Goal: Task Accomplishment & Management: Manage account settings

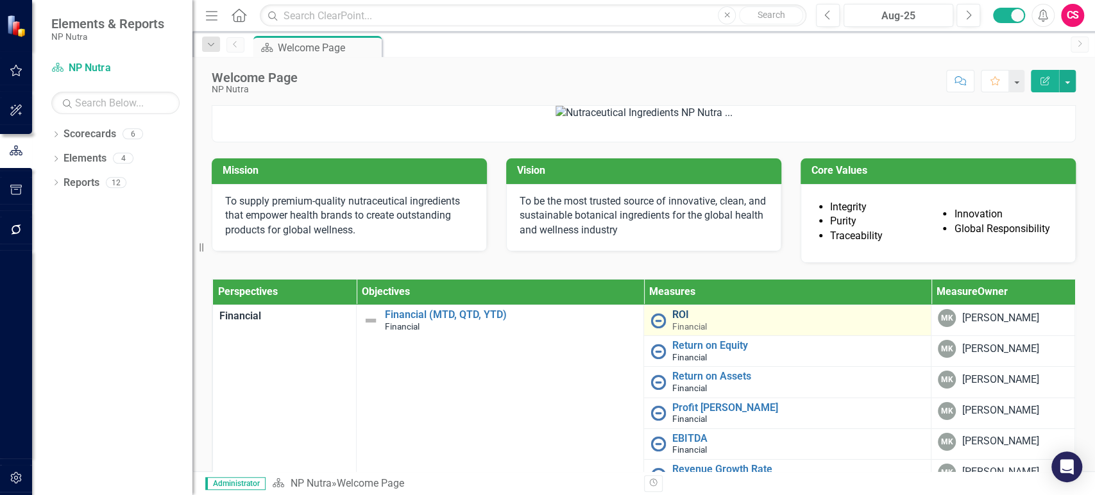
click at [674, 321] on link "ROI" at bounding box center [798, 315] width 252 height 12
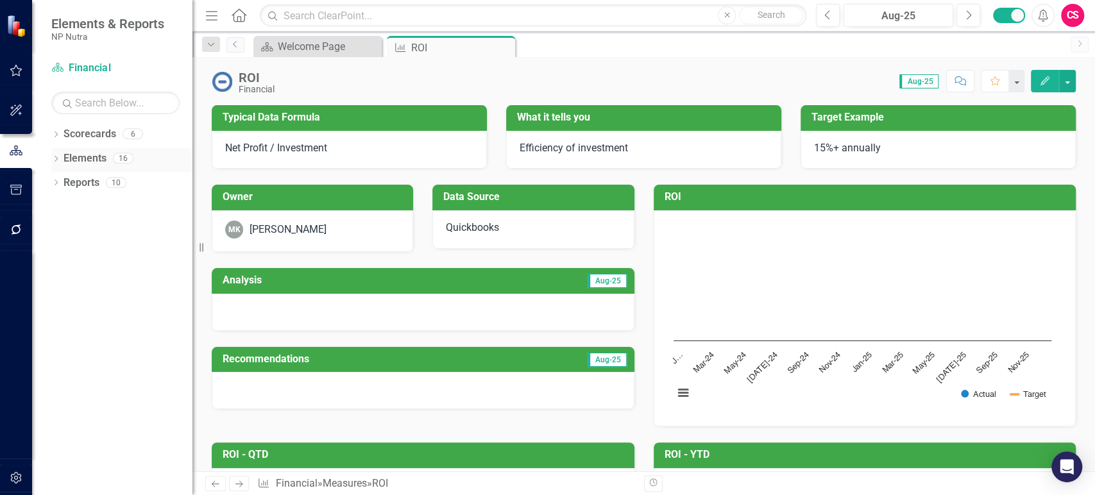
click at [80, 154] on link "Elements" at bounding box center [84, 158] width 43 height 15
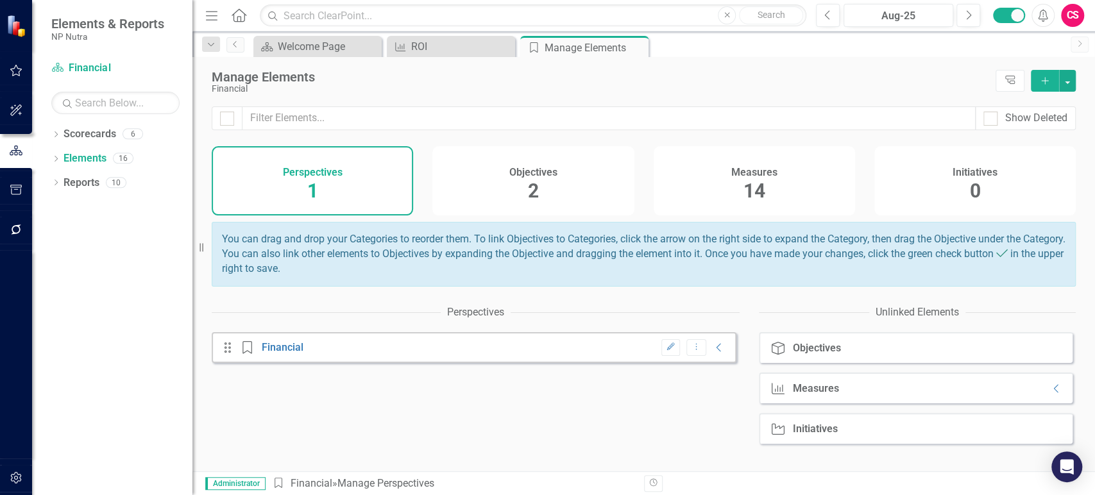
click at [776, 189] on div "Measures 14" at bounding box center [753, 180] width 201 height 69
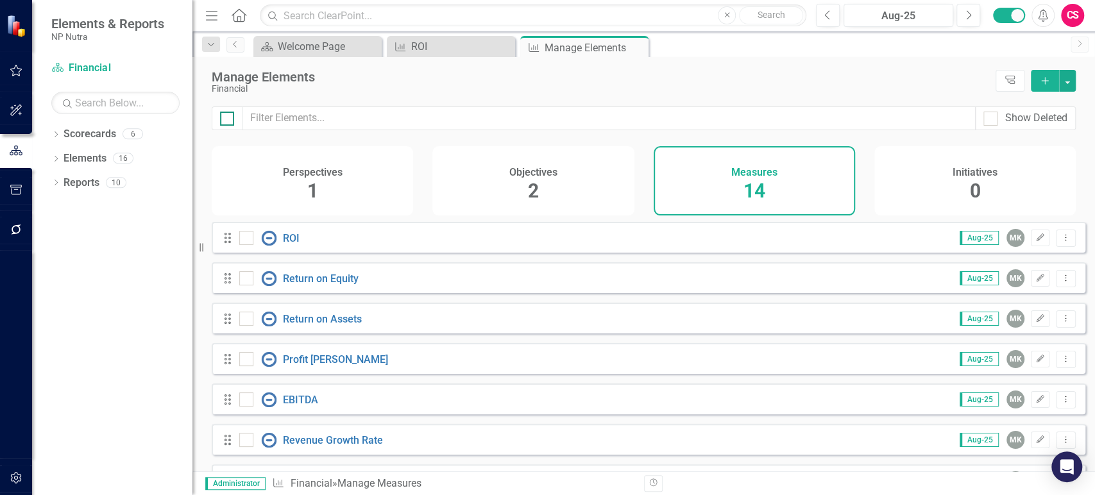
click at [229, 119] on div at bounding box center [227, 119] width 14 height 14
click at [228, 119] on input "checkbox" at bounding box center [224, 116] width 8 height 8
checkbox input "true"
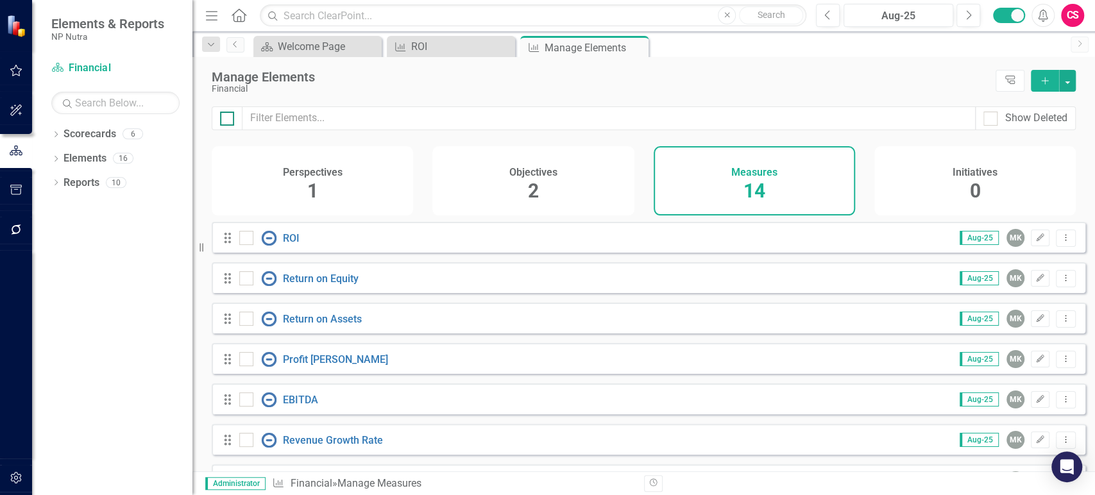
checkbox input "true"
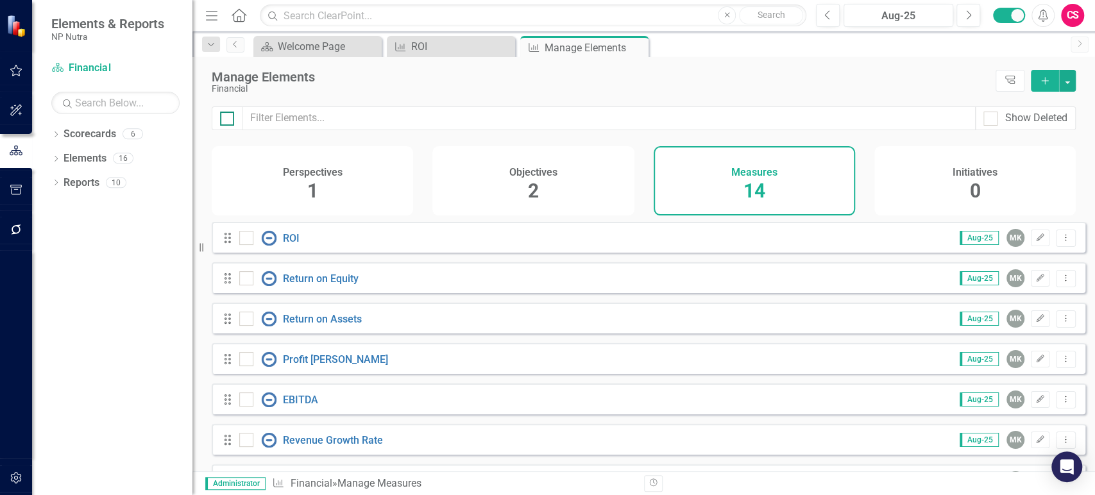
checkbox input "true"
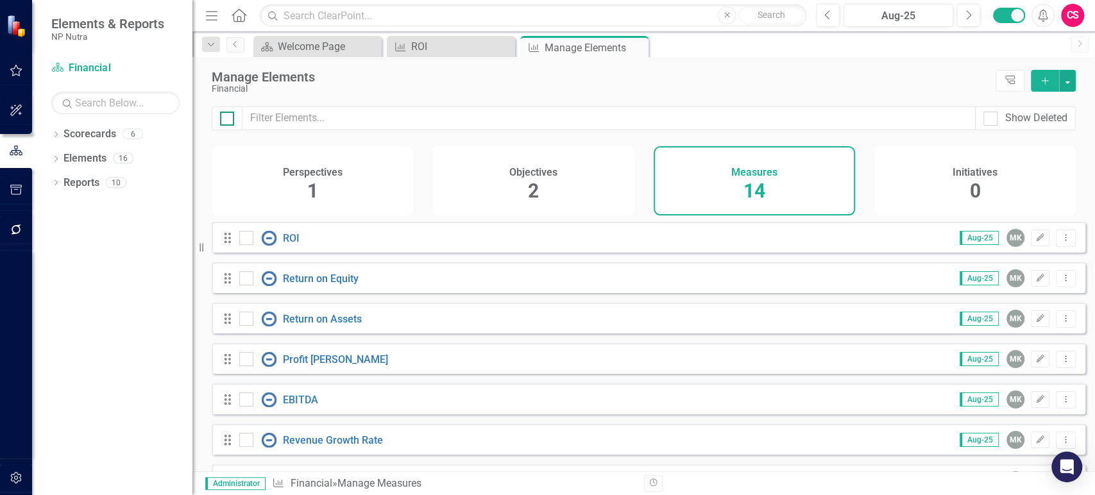
checkbox input "true"
click at [246, 239] on input "checkbox" at bounding box center [243, 235] width 8 height 8
checkbox input "false"
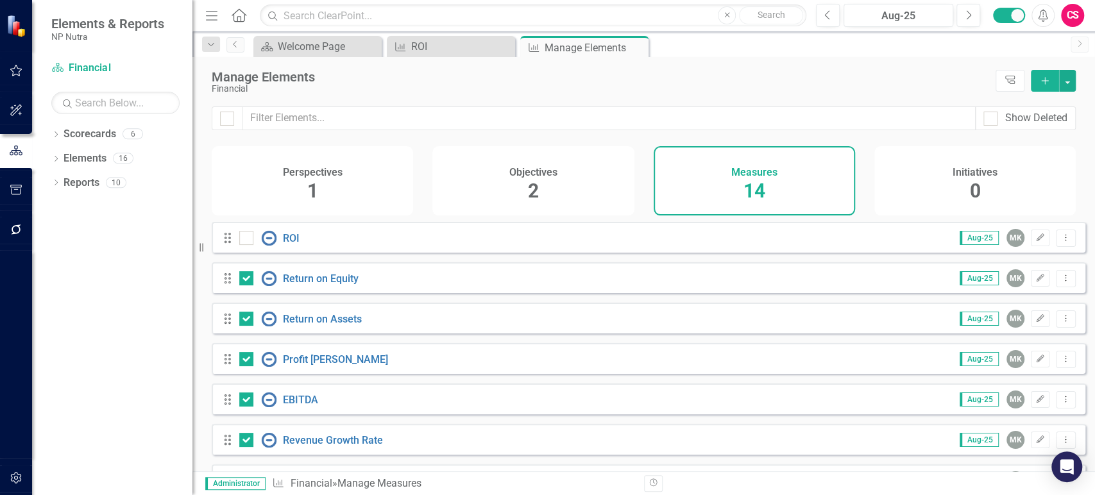
scroll to position [324, 0]
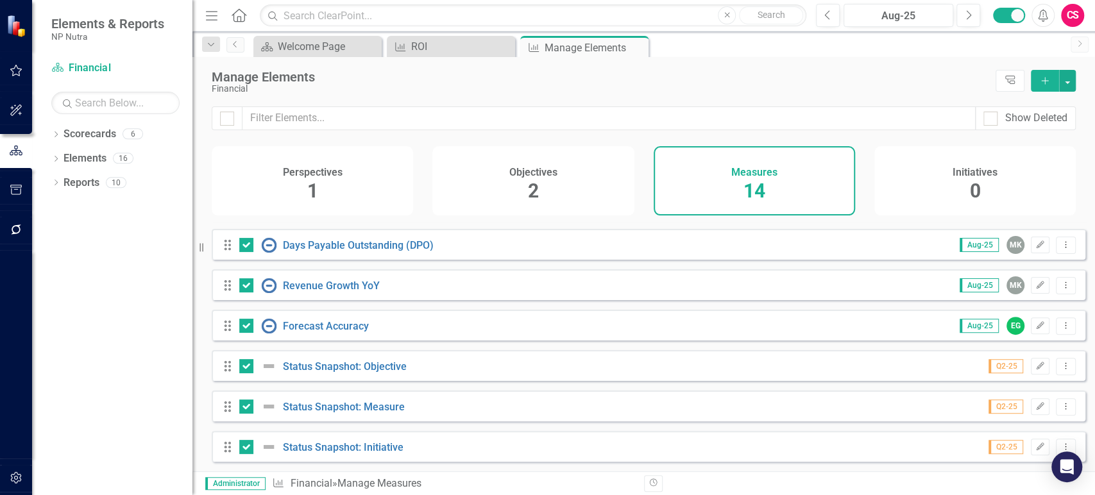
drag, startPoint x: 249, startPoint y: 370, endPoint x: 246, endPoint y: 394, distance: 24.6
click at [248, 370] on div at bounding box center [246, 366] width 14 height 14
click at [248, 367] on input "checkbox" at bounding box center [243, 363] width 8 height 8
checkbox input "false"
click at [246, 405] on input "checkbox" at bounding box center [243, 403] width 8 height 8
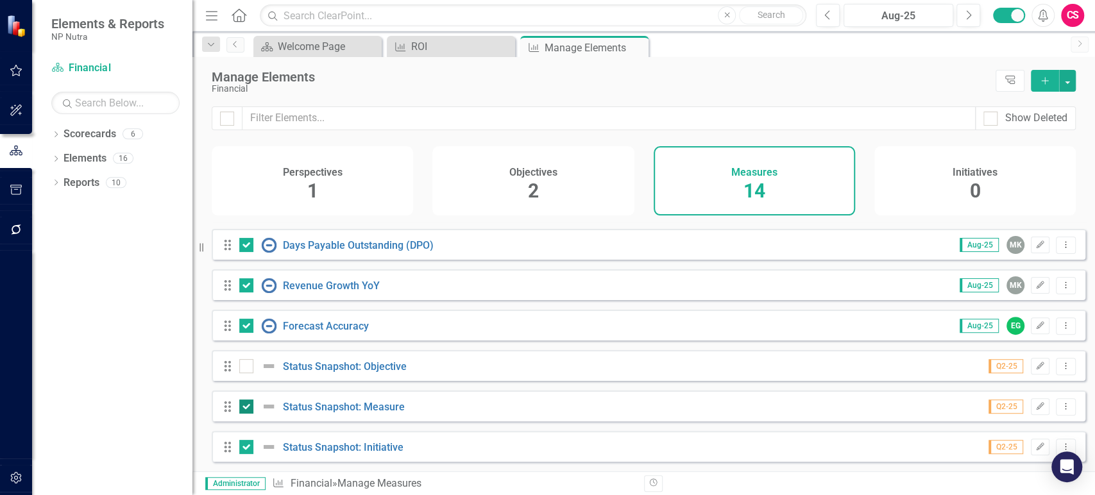
checkbox input "false"
click at [245, 443] on input "checkbox" at bounding box center [243, 444] width 8 height 8
checkbox input "false"
click at [1071, 83] on button "button" at bounding box center [1067, 81] width 17 height 22
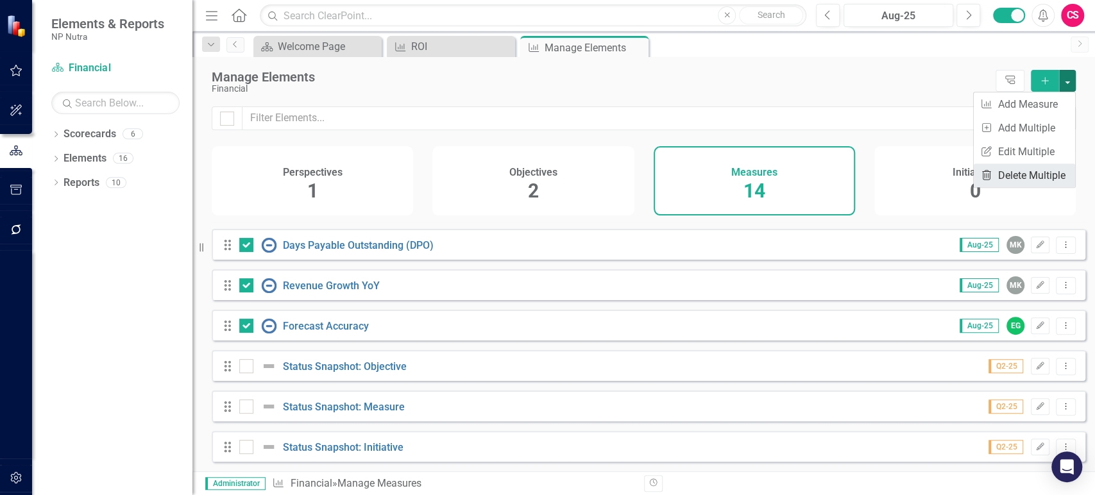
click at [1017, 178] on link "Trash Delete Multiple" at bounding box center [1023, 176] width 101 height 24
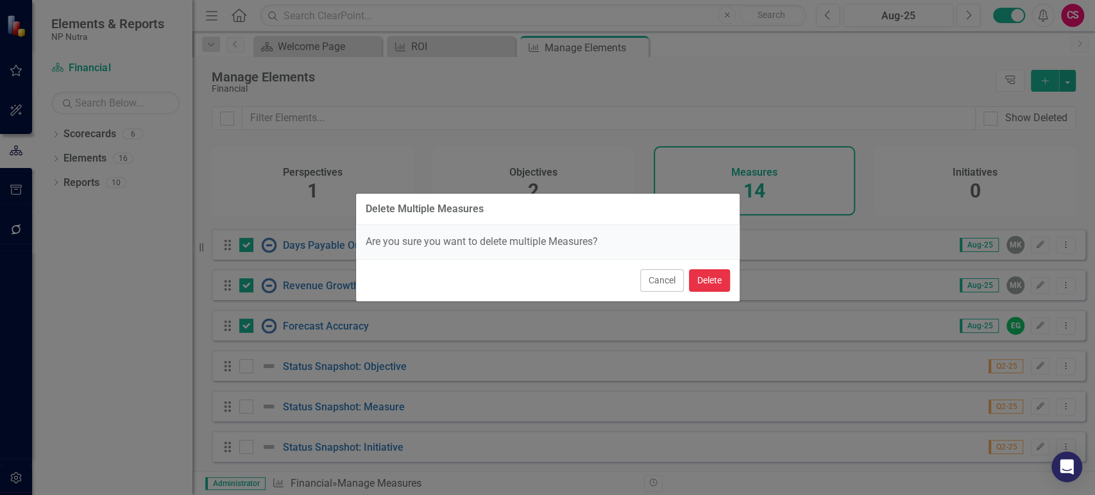
click at [714, 282] on button "Delete" at bounding box center [709, 280] width 41 height 22
checkbox input "false"
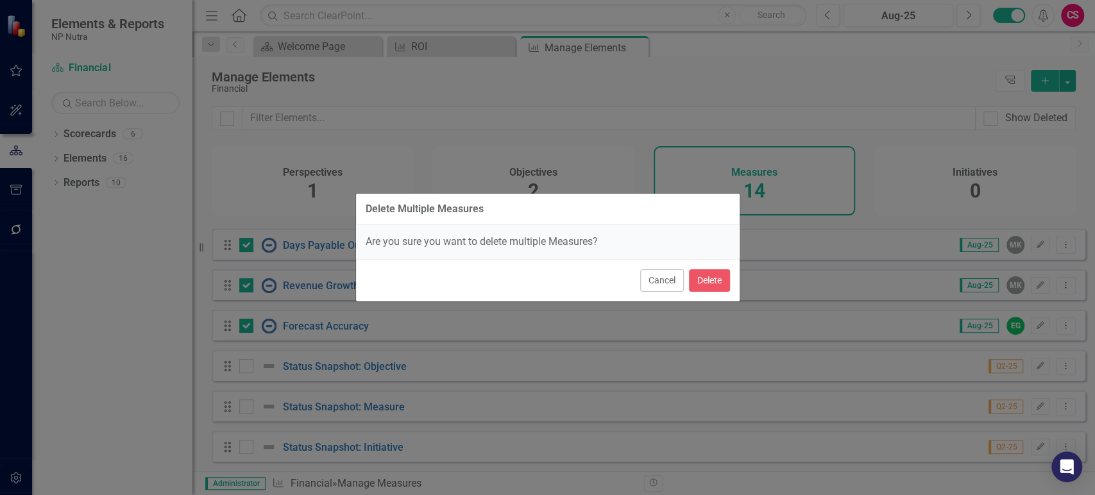
checkbox input "false"
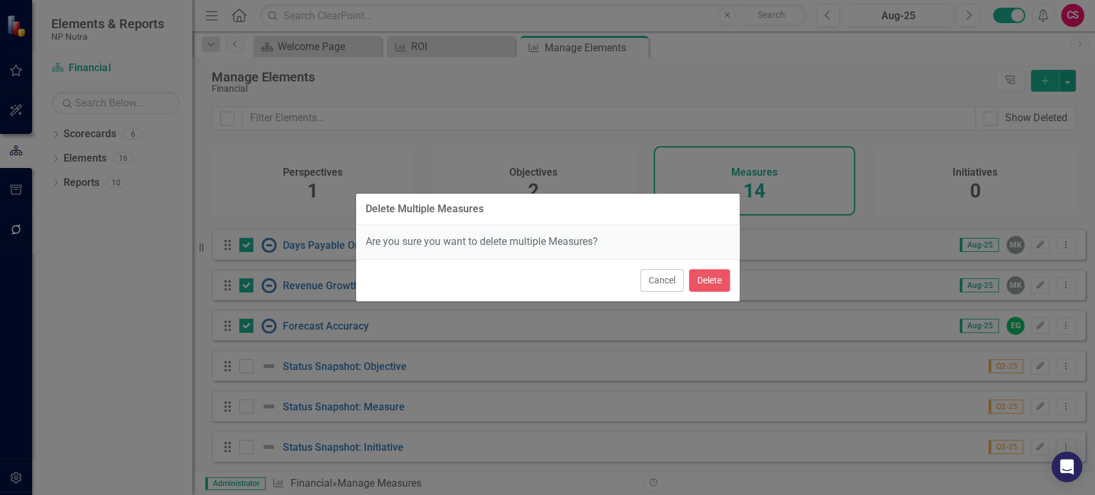
checkbox input "false"
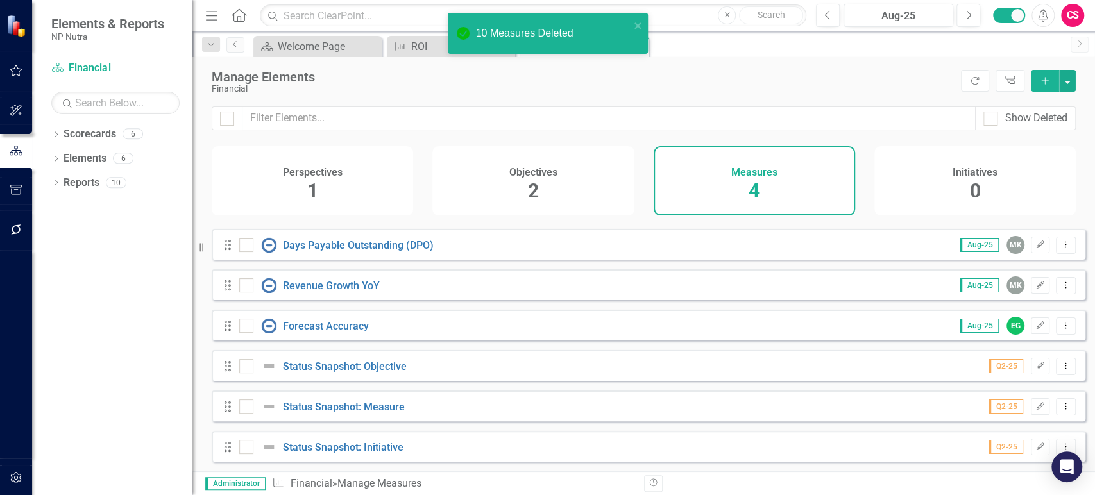
scroll to position [0, 0]
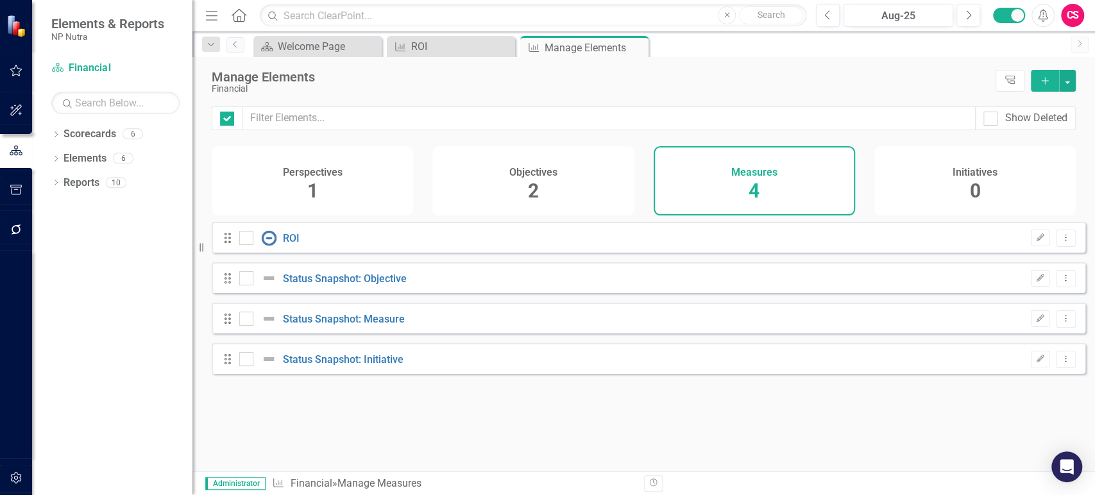
checkbox input "false"
click at [294, 244] on link "ROI" at bounding box center [291, 238] width 17 height 12
checkbox input "false"
click at [1055, 241] on button "Dropdown Menu" at bounding box center [1065, 238] width 20 height 17
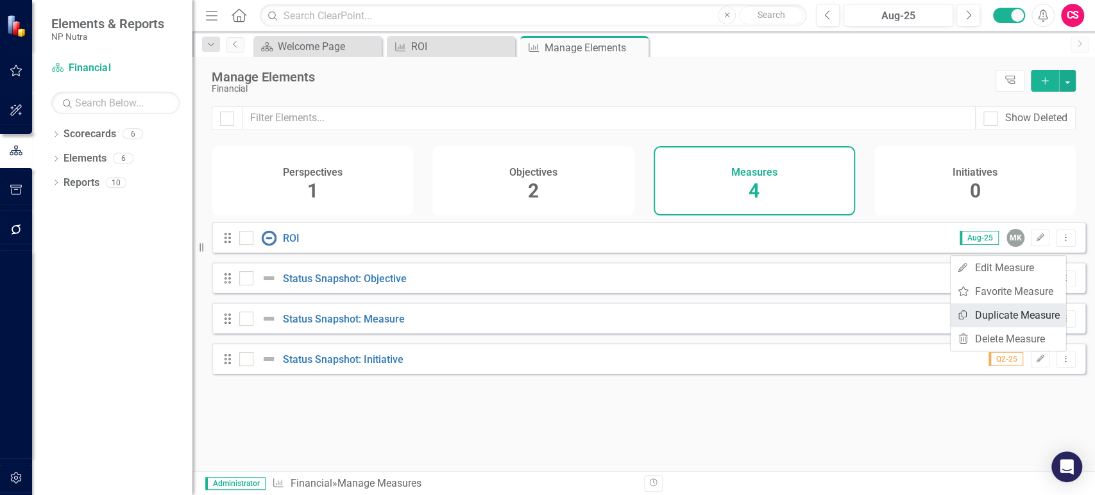
click at [1020, 314] on link "Copy Duplicate Measure" at bounding box center [1007, 315] width 115 height 24
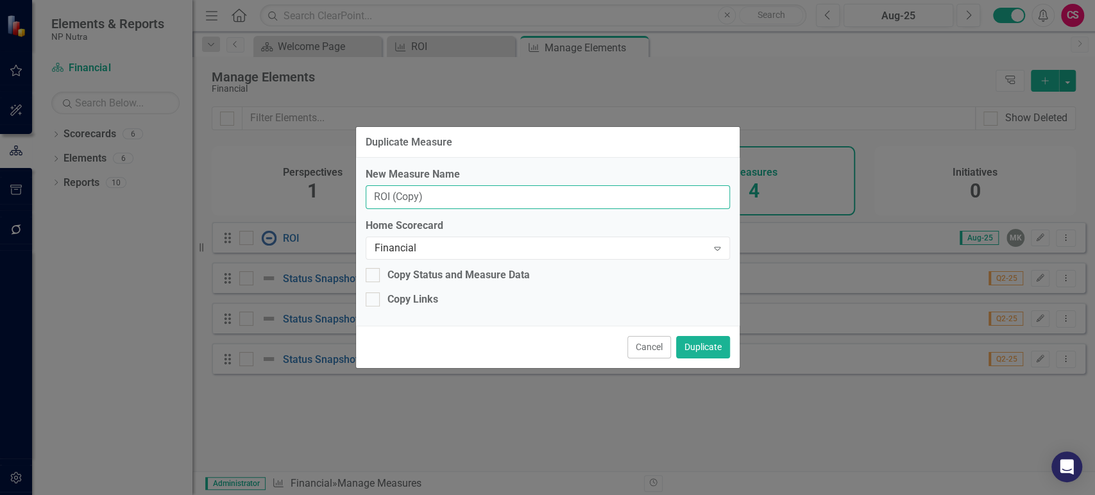
click at [451, 206] on input "ROI (Copy)" at bounding box center [548, 197] width 364 height 24
paste input "eturn on Equity"
type input "Return on Equity"
click at [401, 298] on div "Copy Links" at bounding box center [412, 299] width 51 height 15
click at [374, 298] on input "Copy Links" at bounding box center [370, 296] width 8 height 8
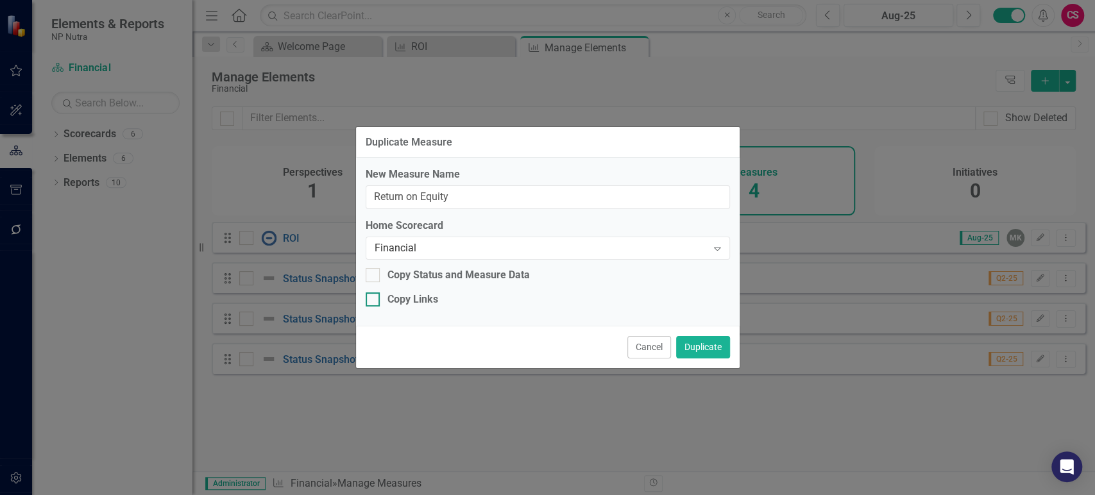
checkbox input "true"
click at [705, 346] on button "Duplicate" at bounding box center [703, 347] width 54 height 22
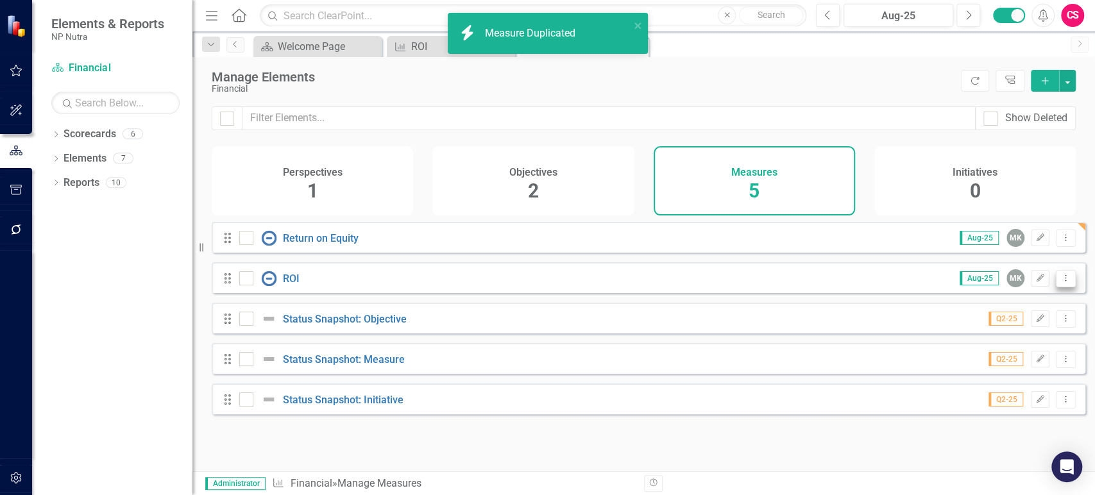
click at [1057, 287] on button "Dropdown Menu" at bounding box center [1065, 278] width 20 height 17
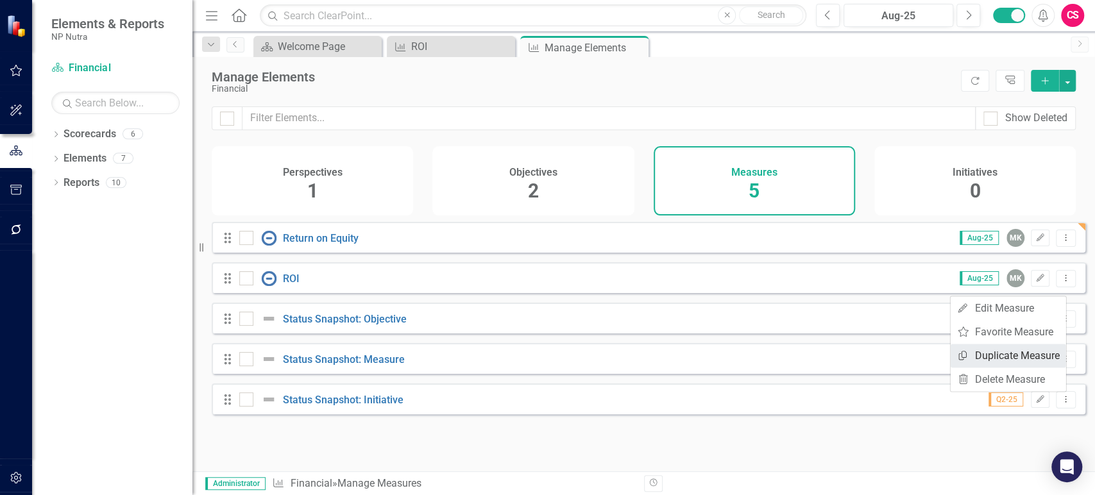
click at [985, 358] on link "Copy Duplicate Measure" at bounding box center [1007, 356] width 115 height 24
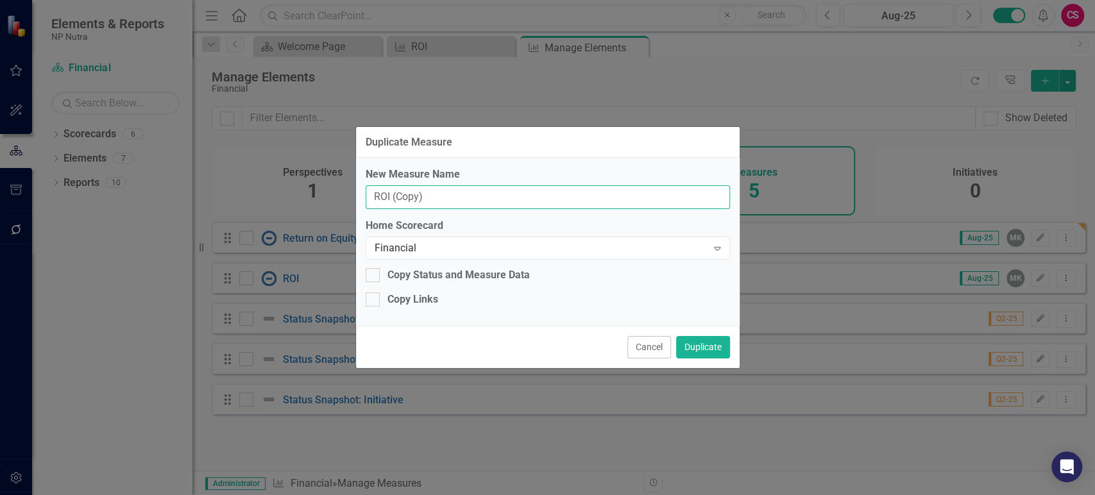
click at [471, 197] on input "ROI (Copy)" at bounding box center [548, 197] width 364 height 24
paste input "eturn on Assets"
type input "Return on Assets"
click at [392, 299] on div "Copy Links" at bounding box center [412, 299] width 51 height 15
click at [374, 299] on input "Copy Links" at bounding box center [370, 296] width 8 height 8
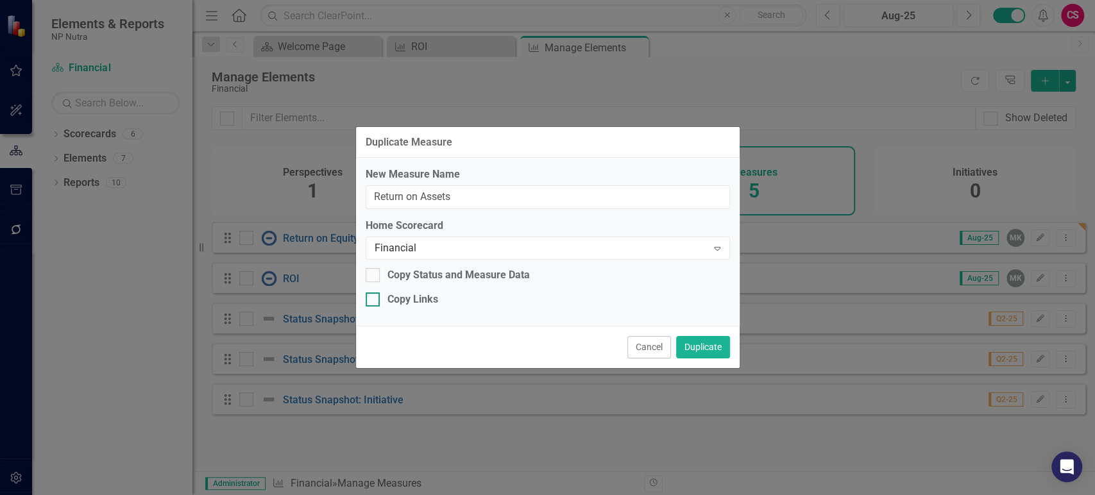
checkbox input "true"
click at [715, 343] on button "Duplicate" at bounding box center [703, 347] width 54 height 22
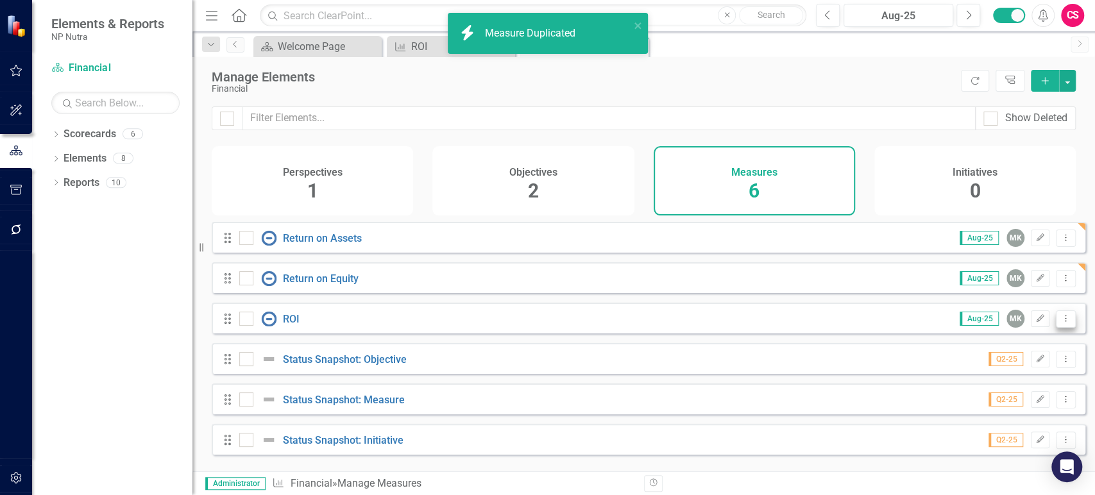
click at [1058, 328] on button "Dropdown Menu" at bounding box center [1065, 318] width 20 height 17
click at [998, 397] on link "Copy Duplicate Measure" at bounding box center [1007, 396] width 115 height 24
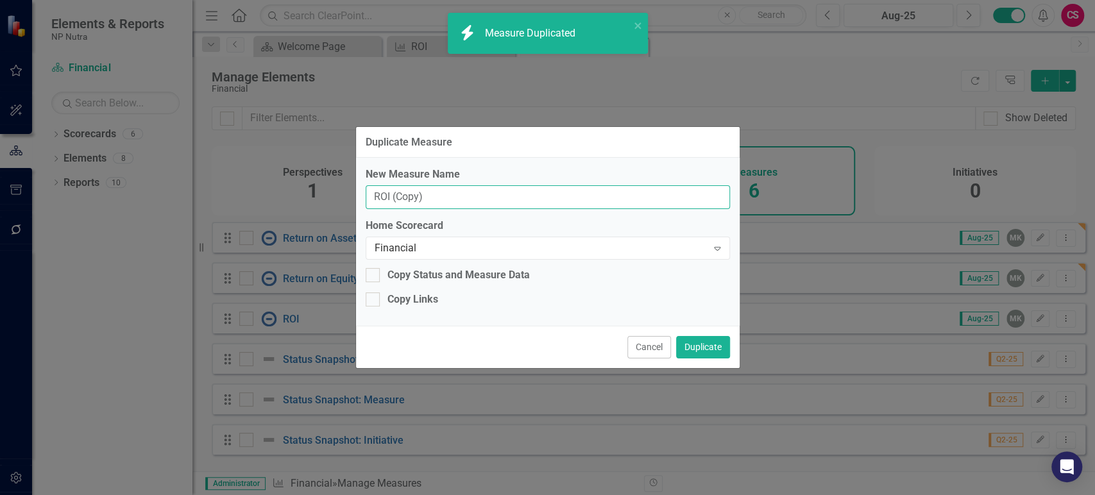
click at [503, 203] on input "ROI (Copy)" at bounding box center [548, 197] width 364 height 24
paste input "Profit [PERSON_NAME]"
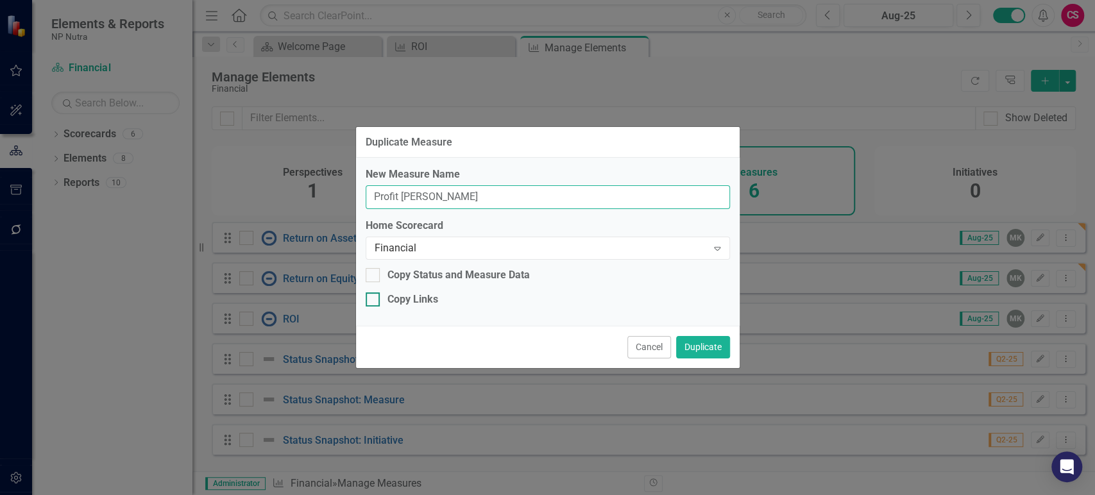
type input "Profit [PERSON_NAME]"
click at [407, 299] on div "Copy Links" at bounding box center [412, 299] width 51 height 15
click at [395, 303] on div "Copy Links" at bounding box center [412, 299] width 51 height 15
click at [374, 301] on input "Copy Links" at bounding box center [370, 296] width 8 height 8
checkbox input "true"
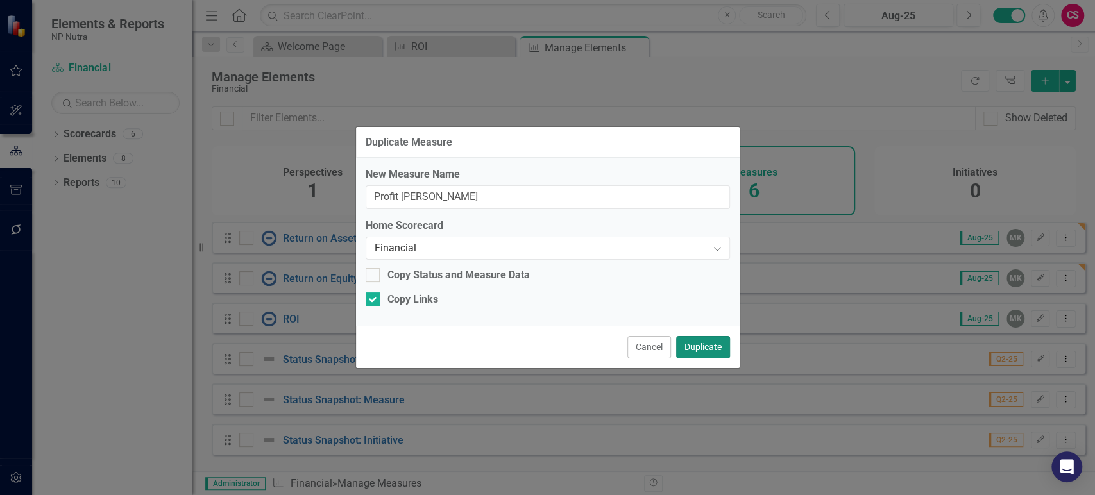
click at [704, 348] on button "Duplicate" at bounding box center [703, 347] width 54 height 22
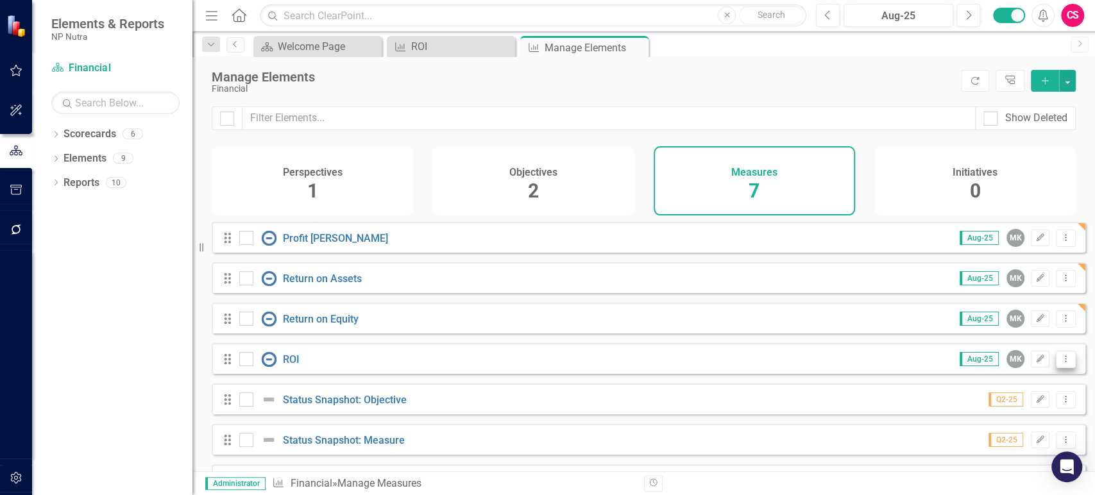
click at [1061, 363] on icon "Dropdown Menu" at bounding box center [1065, 359] width 11 height 8
click at [987, 444] on link "Copy Duplicate Measure" at bounding box center [1007, 437] width 115 height 24
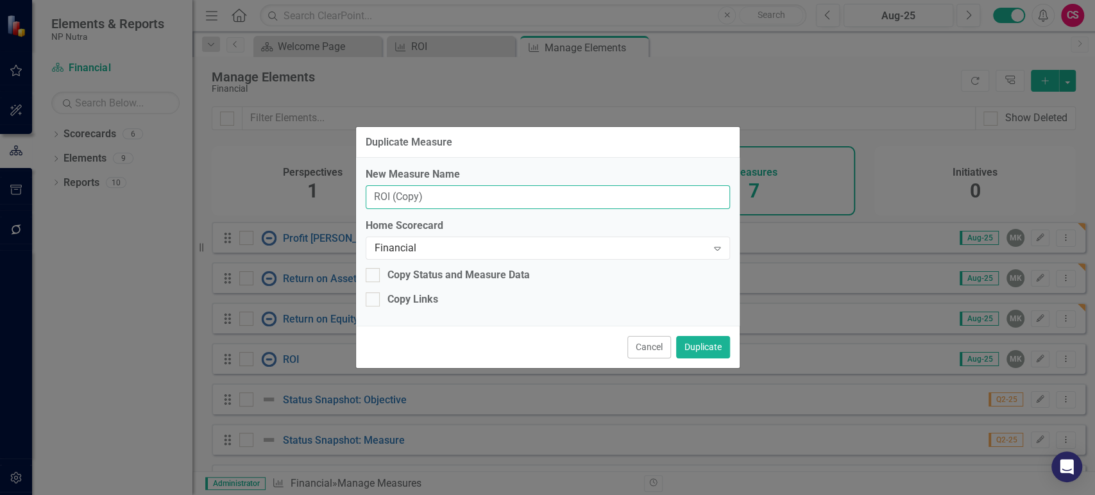
click at [464, 188] on input "ROI (Copy)" at bounding box center [548, 197] width 364 height 24
paste input "EBITDA"
type input "EBITDA"
click at [410, 296] on div "Copy Links" at bounding box center [412, 299] width 51 height 15
click at [374, 296] on input "Copy Links" at bounding box center [370, 296] width 8 height 8
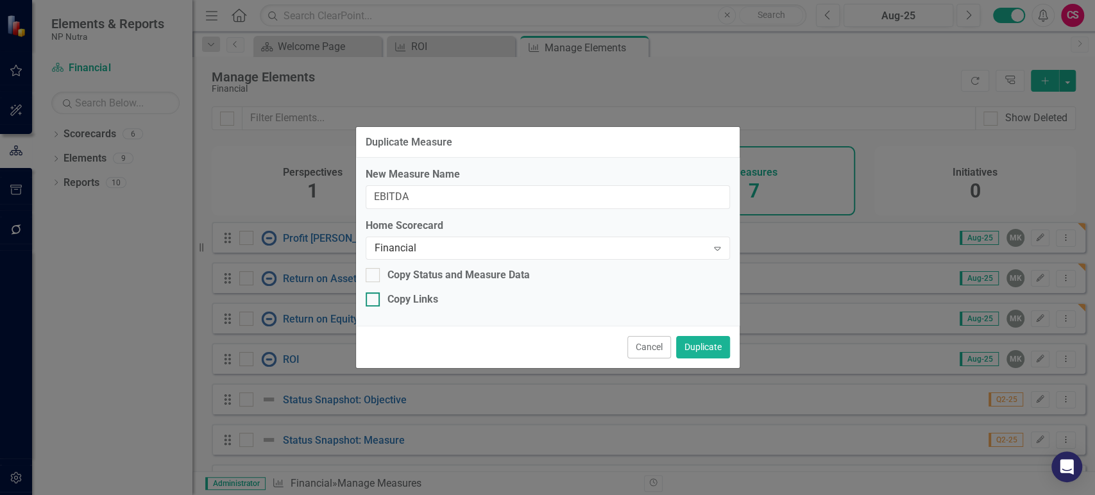
checkbox input "true"
click at [719, 338] on button "Duplicate" at bounding box center [703, 347] width 54 height 22
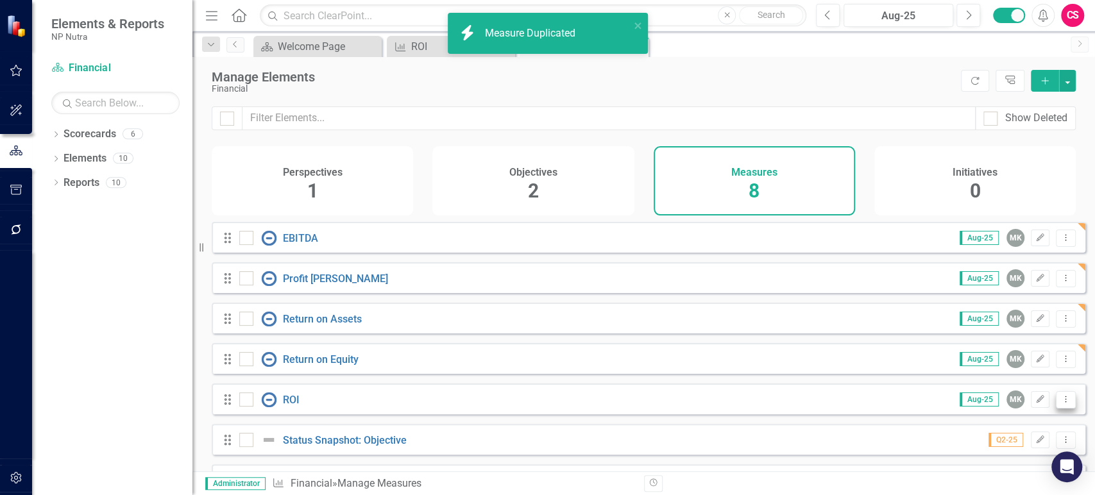
click at [1060, 403] on icon "Dropdown Menu" at bounding box center [1065, 399] width 11 height 8
click at [991, 366] on link "Copy Duplicate Measure" at bounding box center [1007, 364] width 115 height 24
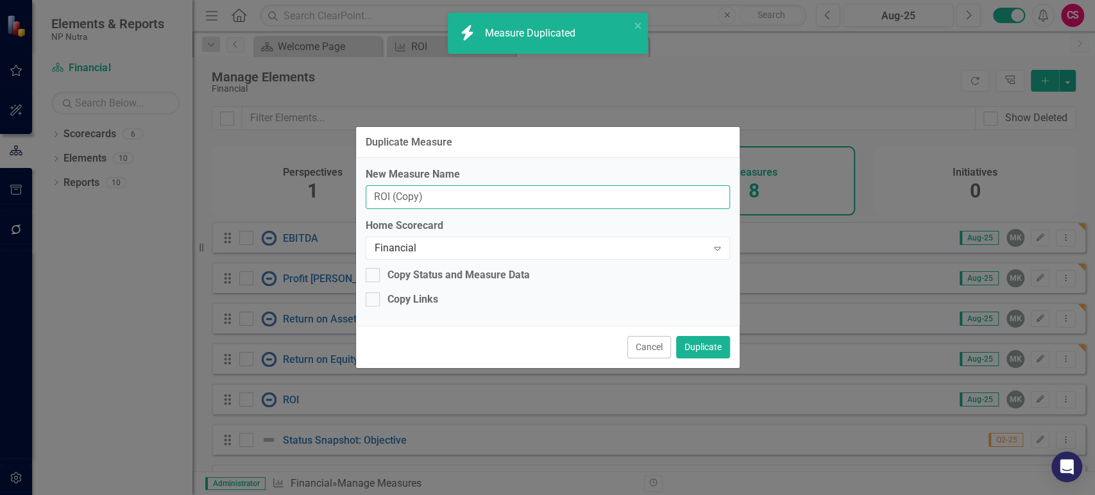
click at [475, 204] on input "ROI (Copy)" at bounding box center [548, 197] width 364 height 24
paste input "evenue Growth Rate"
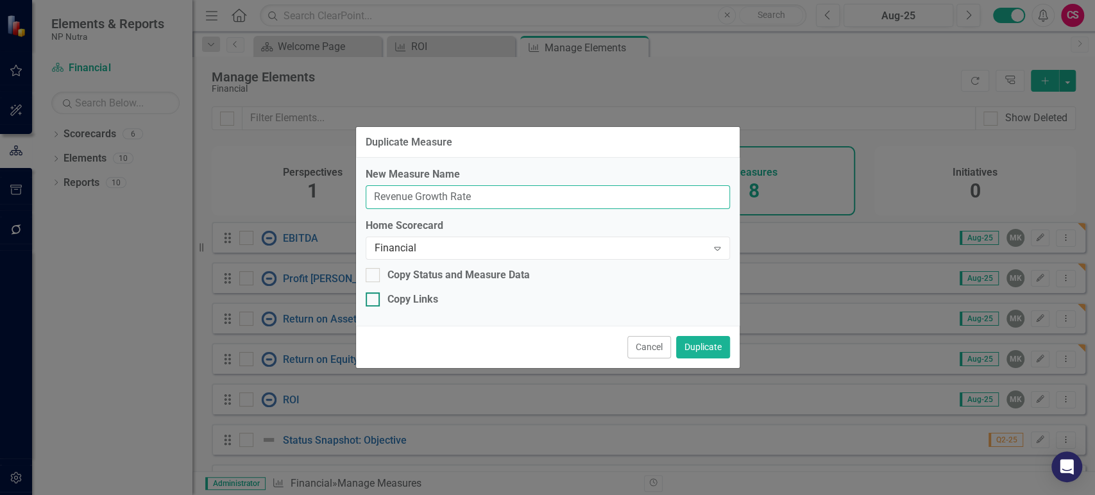
type input "Revenue Growth Rate"
click at [421, 304] on div "Copy Links" at bounding box center [412, 299] width 51 height 15
click at [374, 301] on input "Copy Links" at bounding box center [370, 296] width 8 height 8
checkbox input "true"
click at [718, 348] on button "Duplicate" at bounding box center [703, 347] width 54 height 22
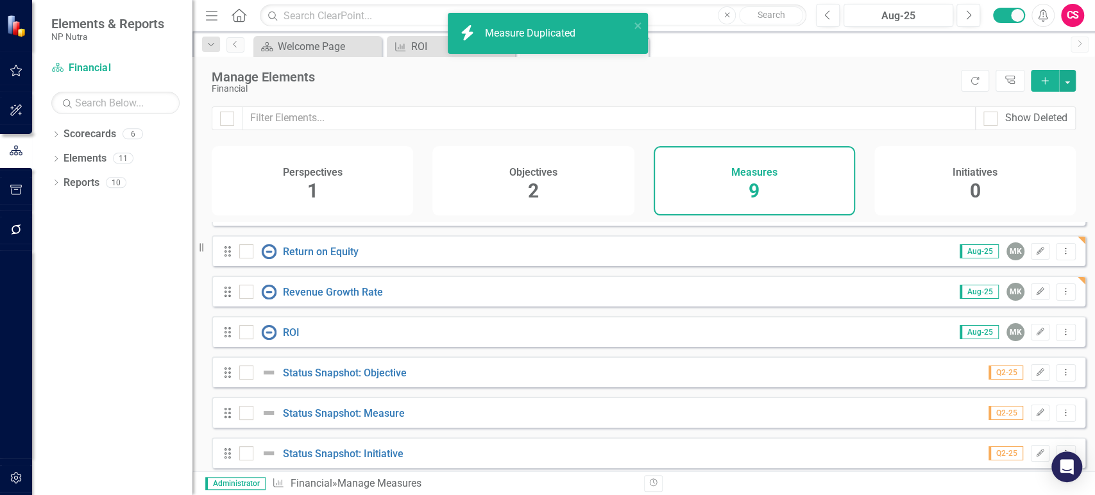
scroll to position [122, 0]
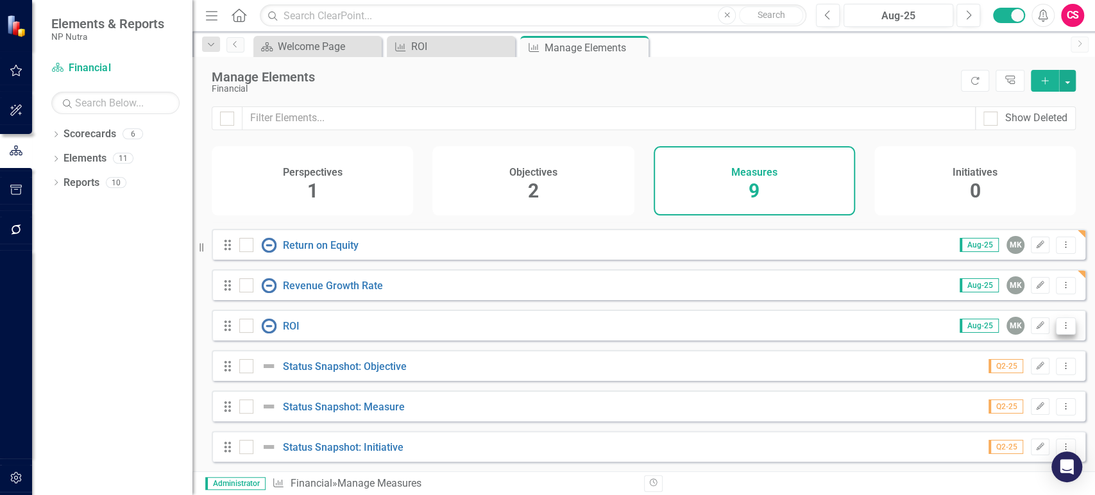
click at [1060, 328] on icon "Dropdown Menu" at bounding box center [1065, 325] width 11 height 8
click at [989, 391] on link "Copy Duplicate Measure" at bounding box center [1007, 395] width 115 height 24
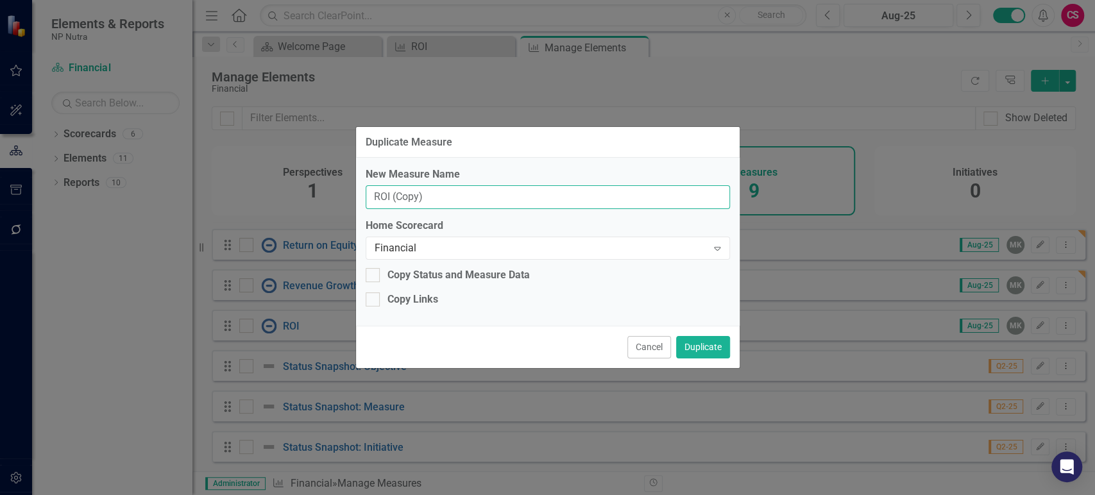
click at [441, 199] on input "ROI (Copy)" at bounding box center [548, 197] width 364 height 24
paste input "Pro Rata Information"
type input "Pro Rata Information"
click at [482, 322] on div "New Measure Name Pro Rata Information Home Scorecard Financial Expand Copy Stat…" at bounding box center [547, 242] width 383 height 168
click at [419, 296] on div "Copy Links" at bounding box center [412, 299] width 51 height 15
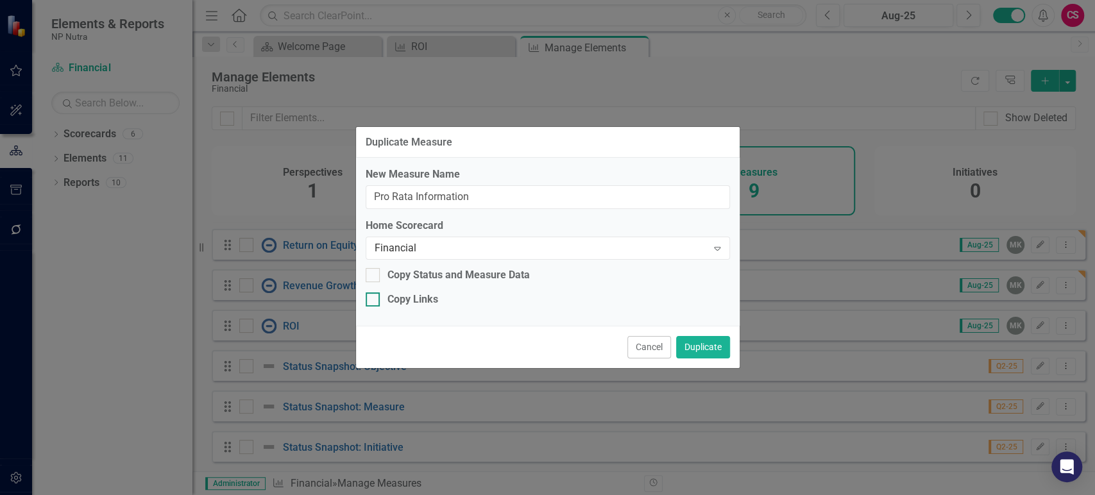
click at [374, 296] on input "Copy Links" at bounding box center [370, 296] width 8 height 8
checkbox input "true"
click at [701, 354] on button "Duplicate" at bounding box center [703, 347] width 54 height 22
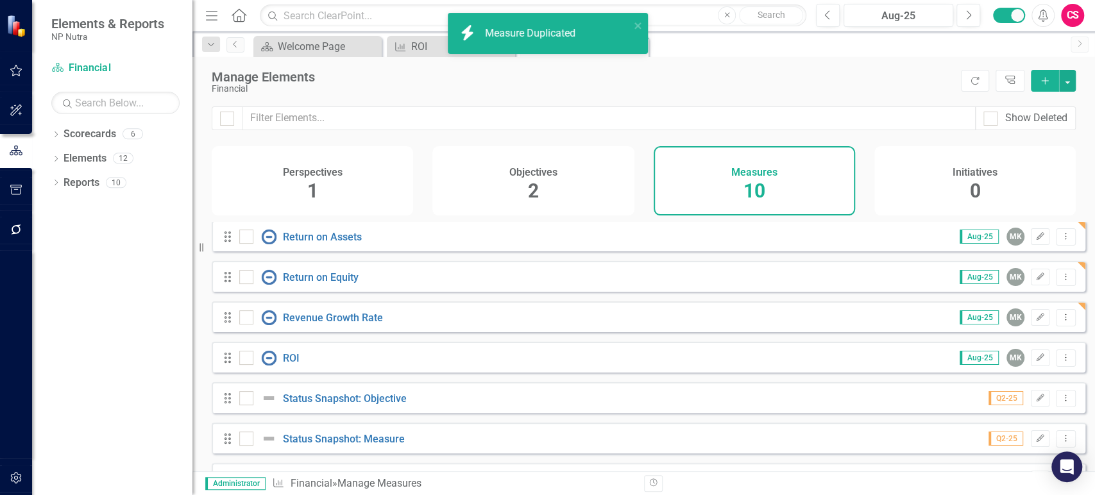
scroll to position [163, 0]
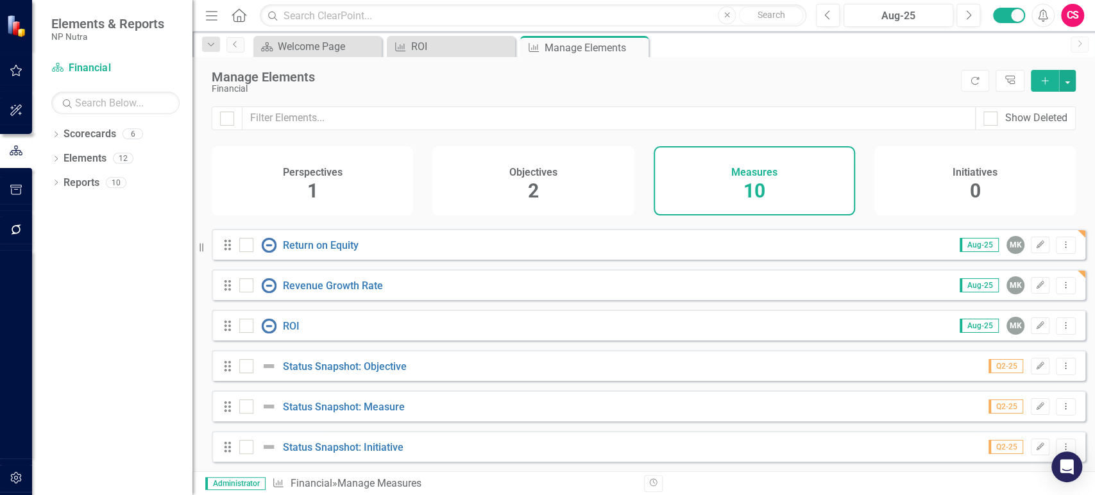
drag, startPoint x: 1054, startPoint y: 324, endPoint x: 1020, endPoint y: 338, distance: 36.2
click at [1060, 324] on icon "Dropdown Menu" at bounding box center [1065, 325] width 11 height 8
click at [972, 389] on link "Copy Duplicate Measure" at bounding box center [1007, 395] width 115 height 24
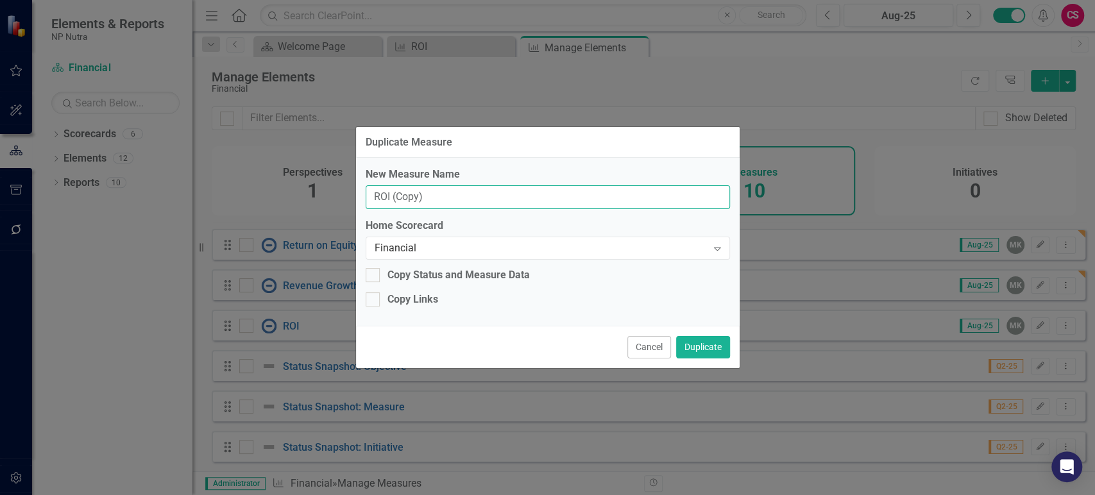
click at [431, 201] on input "ROI (Copy)" at bounding box center [548, 197] width 364 height 24
paste input "Days Sales Outstanding (DSO"
type input "Days Sales Outstanding (DSO)"
click at [410, 296] on div "Copy Links" at bounding box center [412, 299] width 51 height 15
click at [374, 296] on input "Copy Links" at bounding box center [370, 296] width 8 height 8
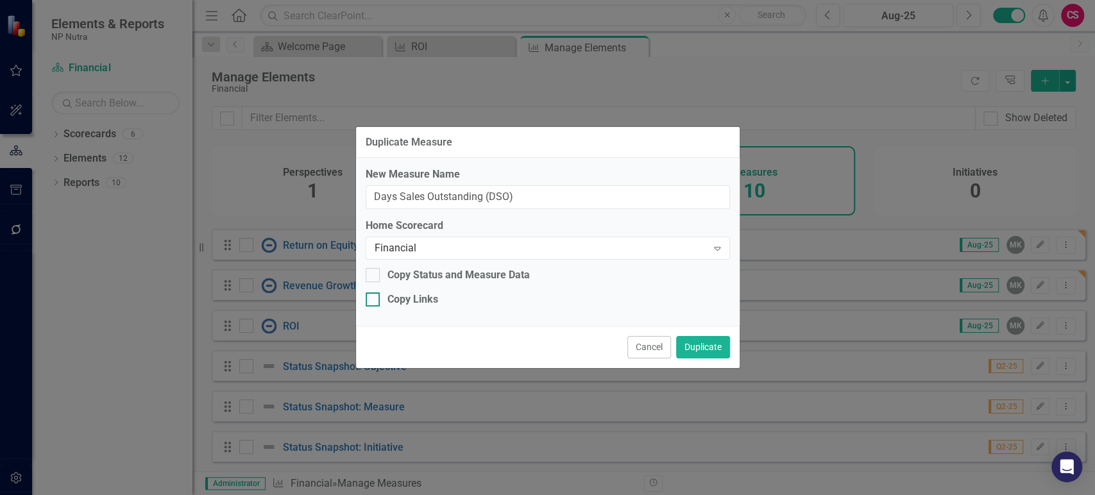
checkbox input "true"
click at [690, 344] on button "Duplicate" at bounding box center [703, 347] width 54 height 22
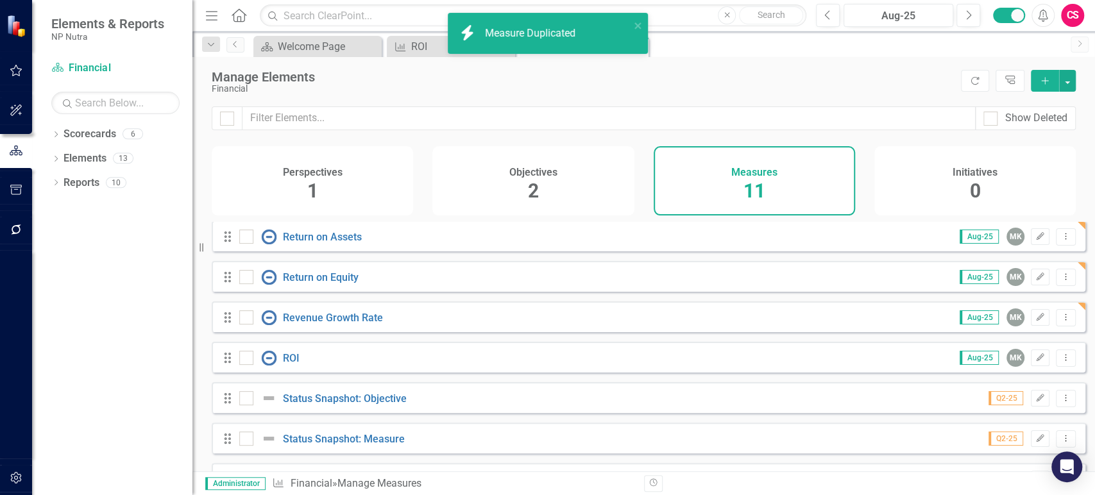
scroll to position [203, 0]
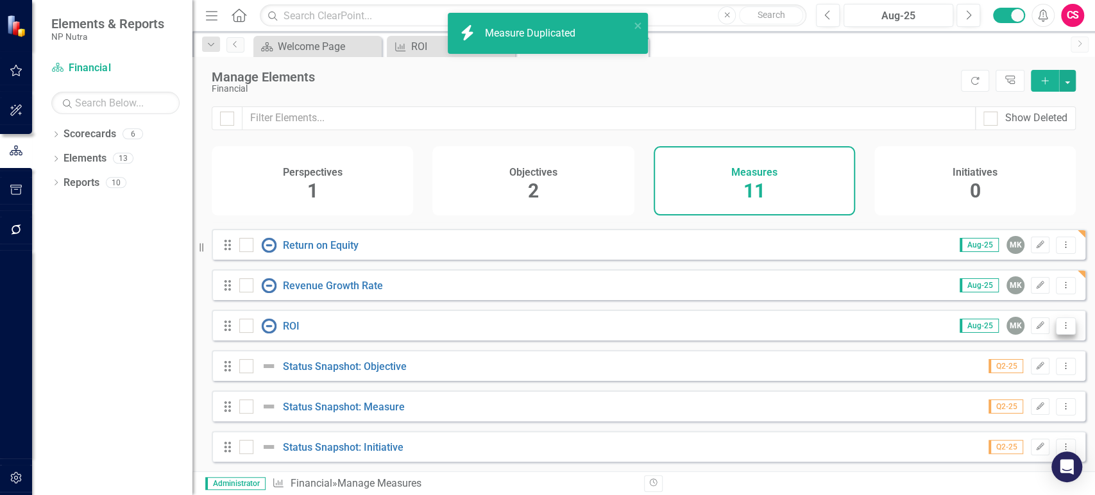
click at [1055, 332] on button "Dropdown Menu" at bounding box center [1065, 325] width 20 height 17
click at [983, 394] on link "Copy Duplicate Measure" at bounding box center [1007, 395] width 115 height 24
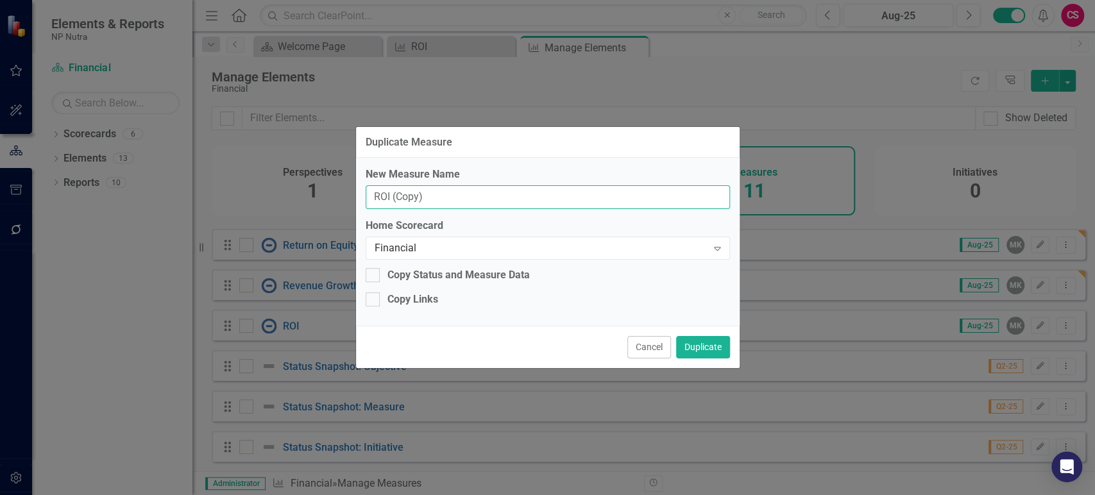
click at [453, 205] on input "ROI (Copy)" at bounding box center [548, 197] width 364 height 24
paste input "Days Payable Outstanding (DPO"
type input "Days Payable Outstanding (DPO)"
click at [408, 294] on div "Copy Links" at bounding box center [412, 299] width 51 height 15
click at [374, 294] on input "Copy Links" at bounding box center [370, 296] width 8 height 8
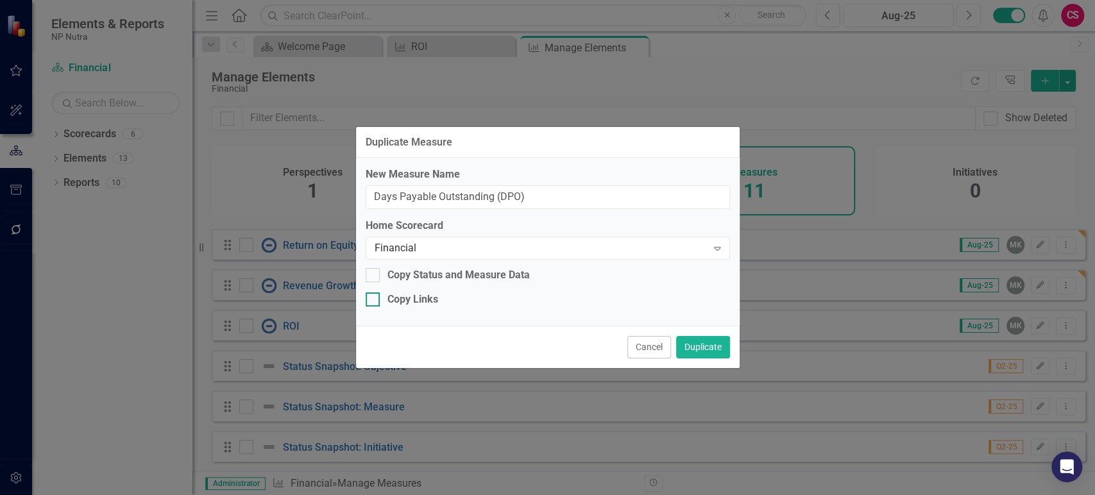
checkbox input "true"
click at [694, 342] on button "Duplicate" at bounding box center [703, 347] width 54 height 22
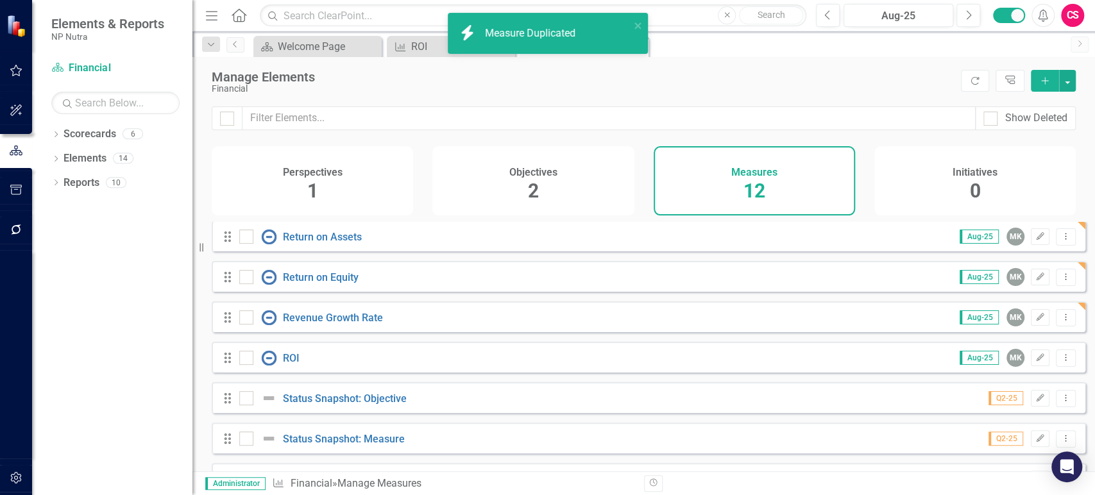
scroll to position [244, 0]
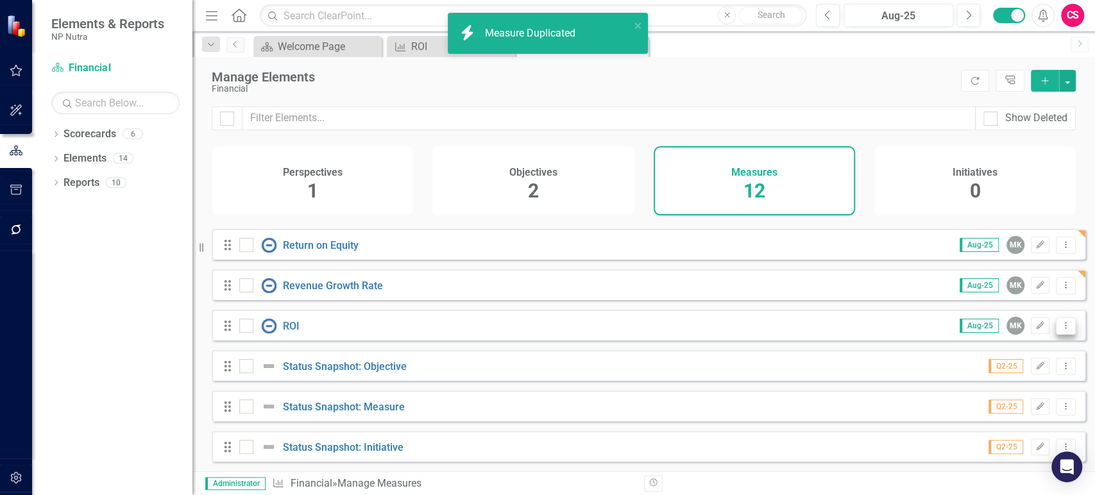
click at [1060, 328] on icon "Dropdown Menu" at bounding box center [1065, 325] width 11 height 8
click at [974, 392] on link "Copy Duplicate Measure" at bounding box center [1007, 395] width 115 height 24
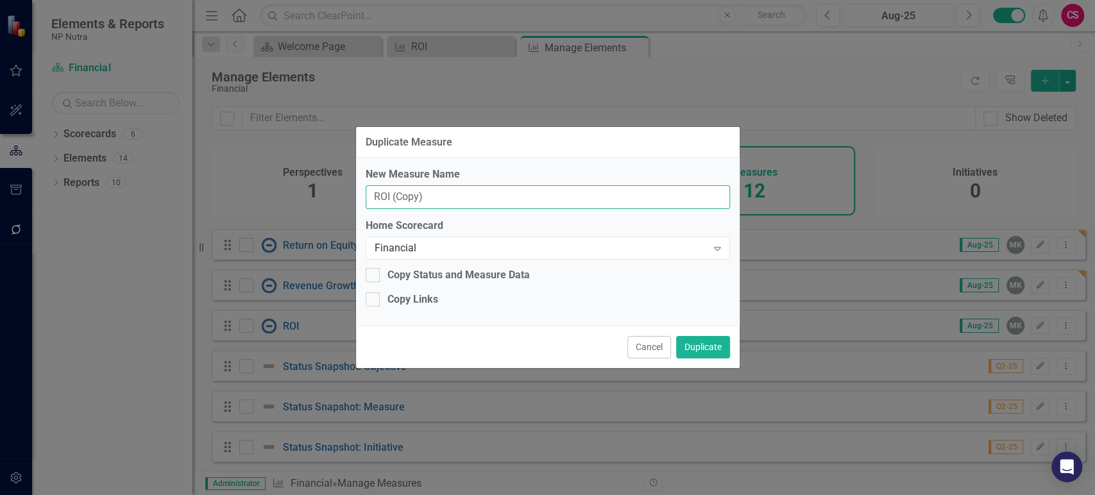
click at [492, 203] on input "ROI (Copy)" at bounding box center [548, 197] width 364 height 24
paste input "Forecast Accuracy"
type input "Forecast Accuracy"
click at [399, 305] on div "Copy Links" at bounding box center [412, 299] width 51 height 15
click at [374, 301] on input "Copy Links" at bounding box center [370, 296] width 8 height 8
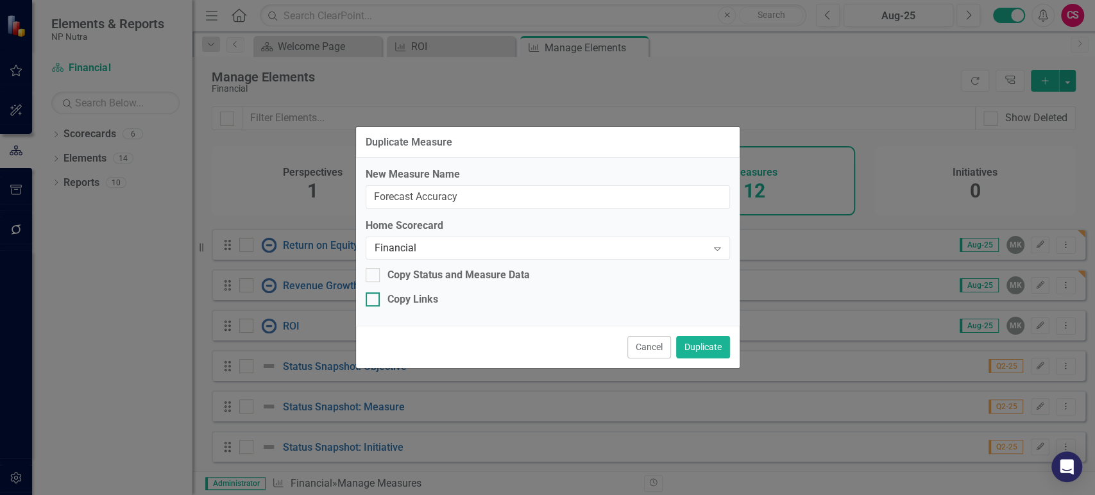
checkbox input "true"
click at [686, 349] on button "Duplicate" at bounding box center [703, 347] width 54 height 22
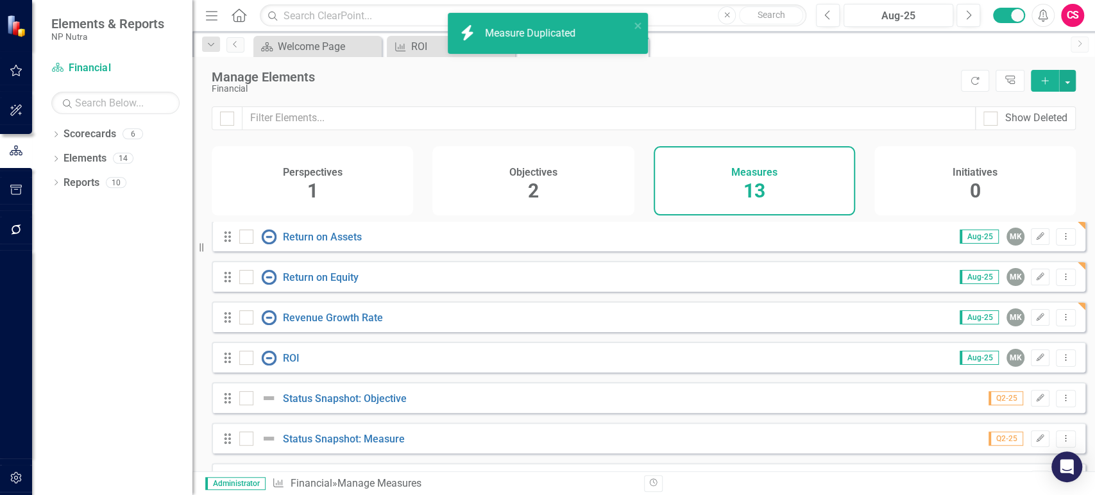
scroll to position [284, 0]
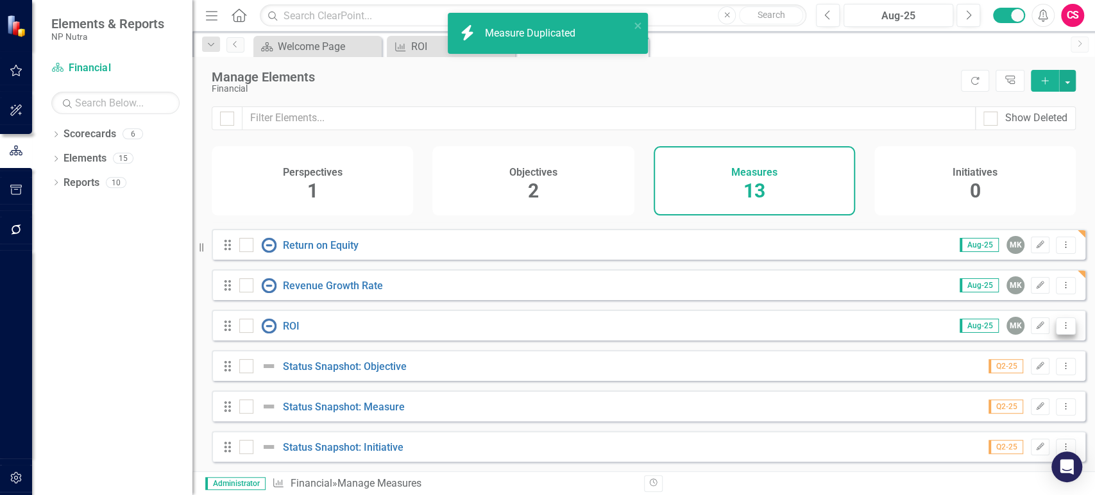
click at [1061, 332] on button "Dropdown Menu" at bounding box center [1065, 325] width 20 height 17
click at [964, 389] on div "Copy" at bounding box center [962, 392] width 10 height 10
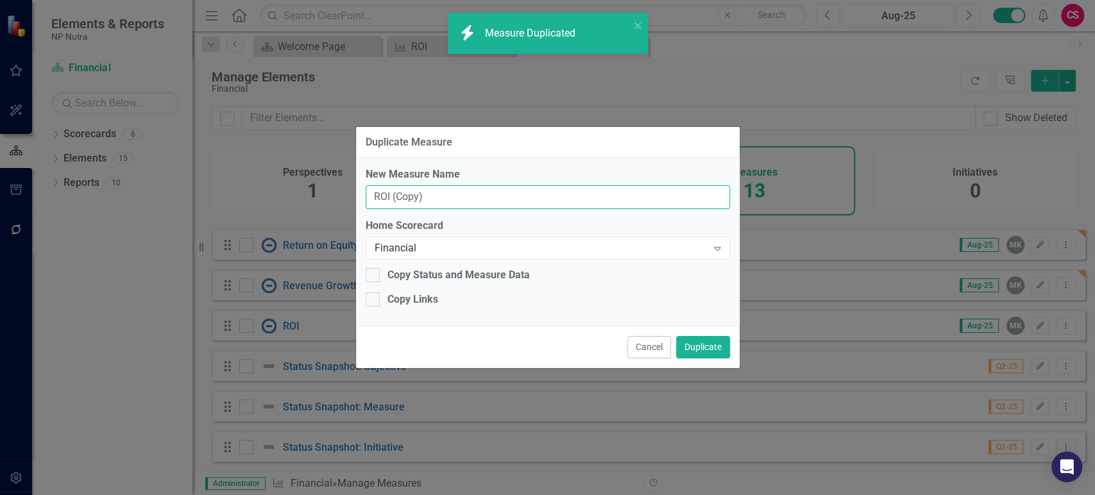
click at [447, 202] on input "ROI (Copy)" at bounding box center [548, 197] width 364 height 24
paste input "evenue Growth YoY"
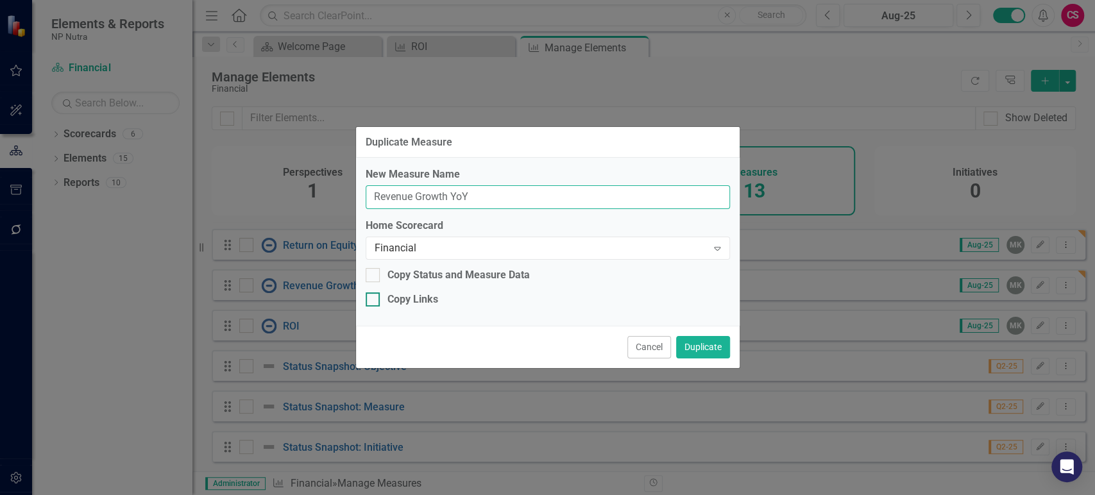
type input "Revenue Growth YoY"
click at [426, 301] on div "Copy Links" at bounding box center [412, 299] width 51 height 15
click at [374, 301] on input "Copy Links" at bounding box center [370, 296] width 8 height 8
checkbox input "true"
click at [691, 348] on button "Duplicate" at bounding box center [703, 347] width 54 height 22
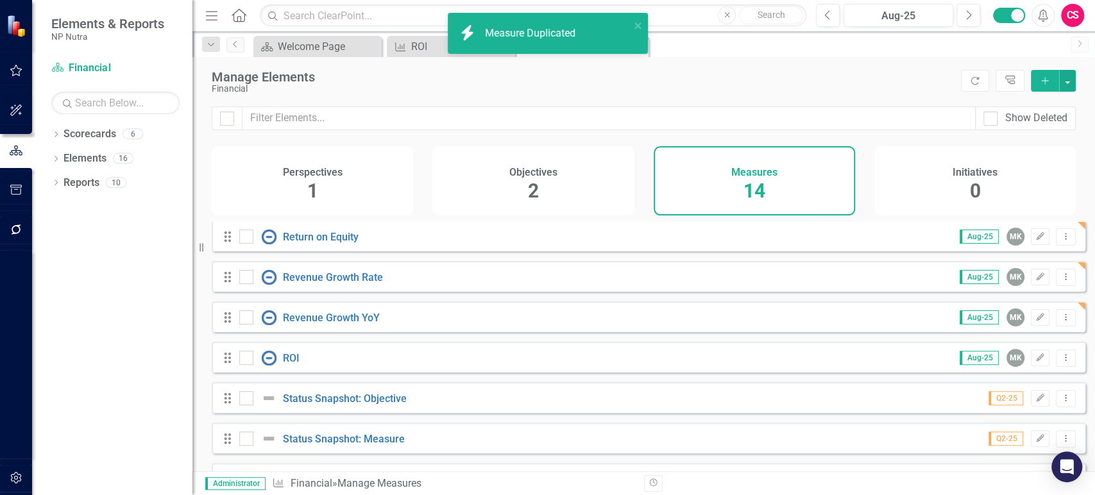
click at [488, 194] on div "Objectives 2" at bounding box center [532, 180] width 201 height 69
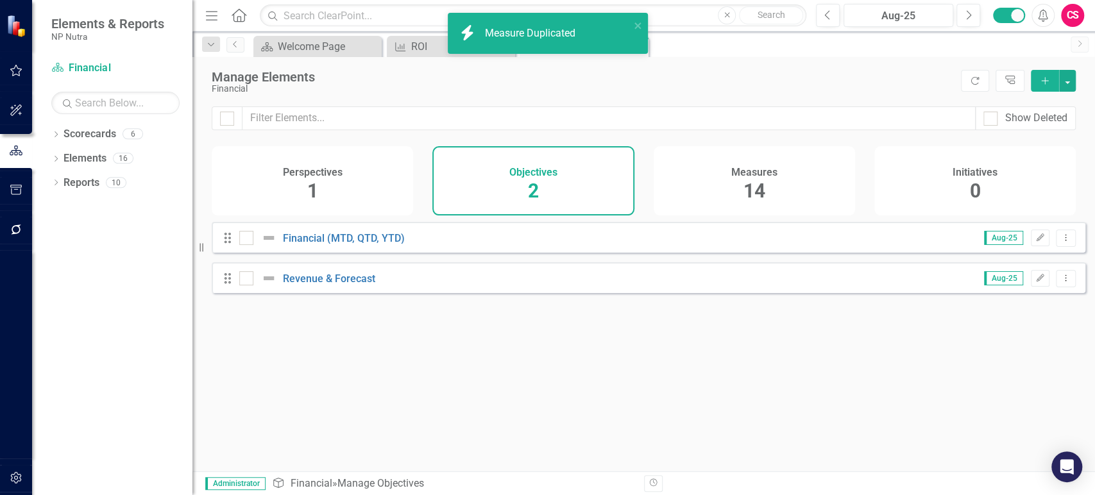
click at [330, 169] on h4 "Perspectives" at bounding box center [313, 173] width 60 height 12
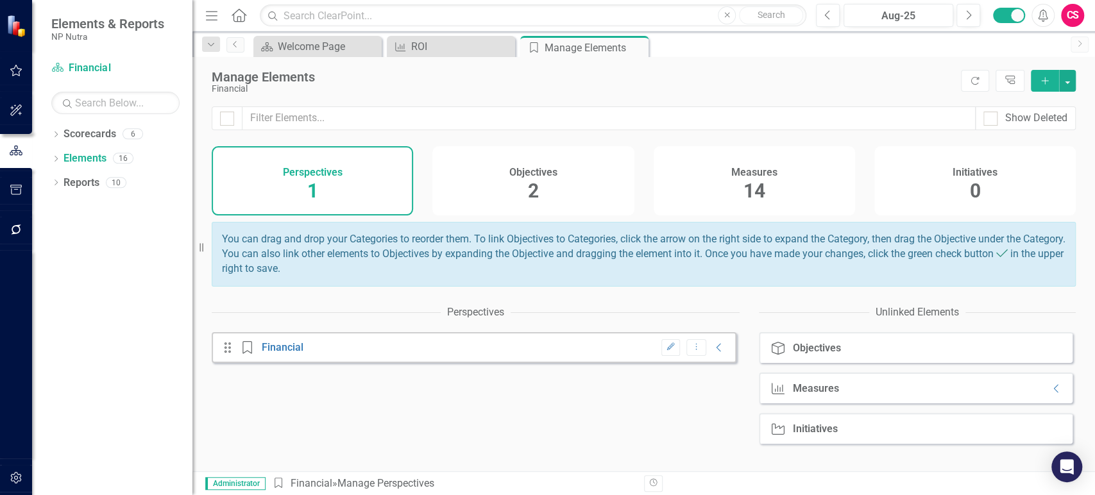
click at [1047, 397] on div "Measure Measures Collapse" at bounding box center [916, 388] width 314 height 31
click at [1050, 394] on icon "Collapse" at bounding box center [1056, 388] width 13 height 10
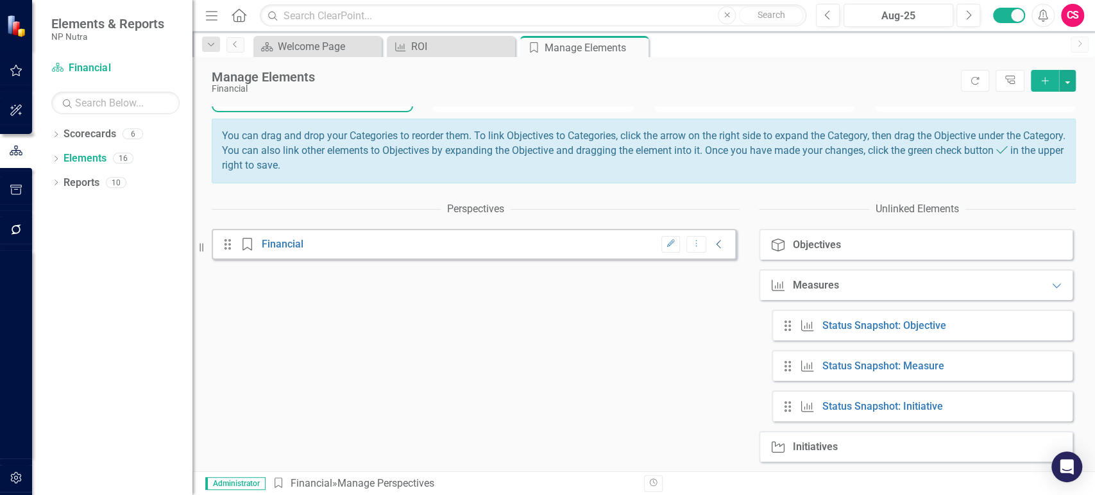
click at [712, 247] on icon "Collapse" at bounding box center [718, 244] width 13 height 10
click at [712, 282] on icon "Collapse" at bounding box center [718, 285] width 13 height 10
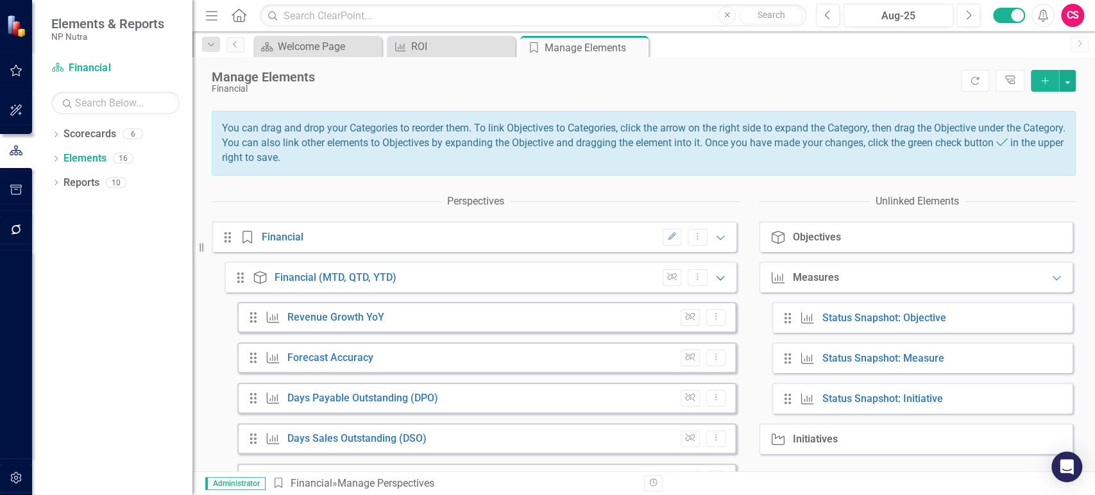
click at [714, 282] on icon "Expanded" at bounding box center [720, 278] width 13 height 10
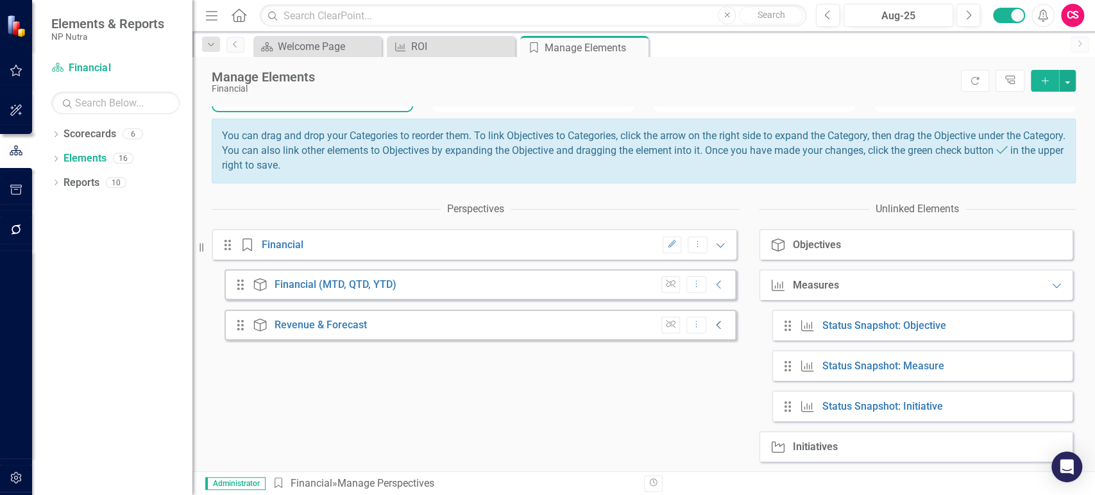
click at [712, 327] on icon "Collapse" at bounding box center [718, 325] width 13 height 10
click at [703, 290] on div "Unlink Dropdown Menu Collapse" at bounding box center [690, 284] width 71 height 17
click at [712, 290] on icon "Collapse" at bounding box center [718, 285] width 13 height 10
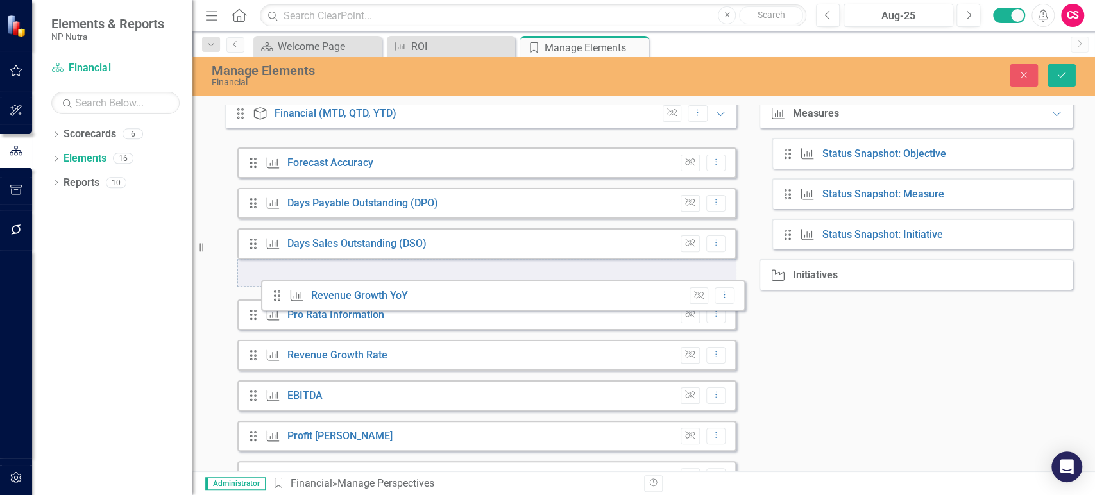
scroll to position [452, 0]
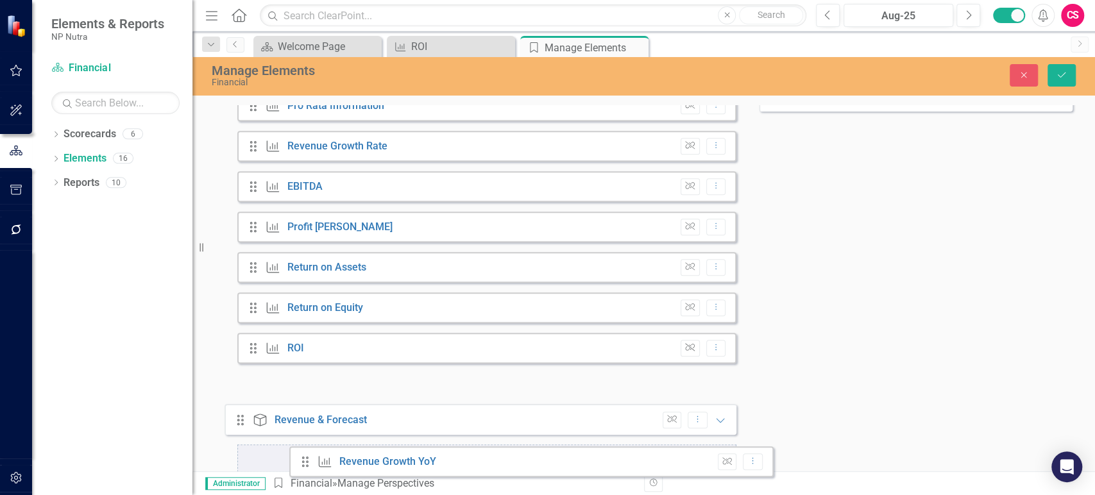
drag, startPoint x: 252, startPoint y: 164, endPoint x: 304, endPoint y: 462, distance: 303.3
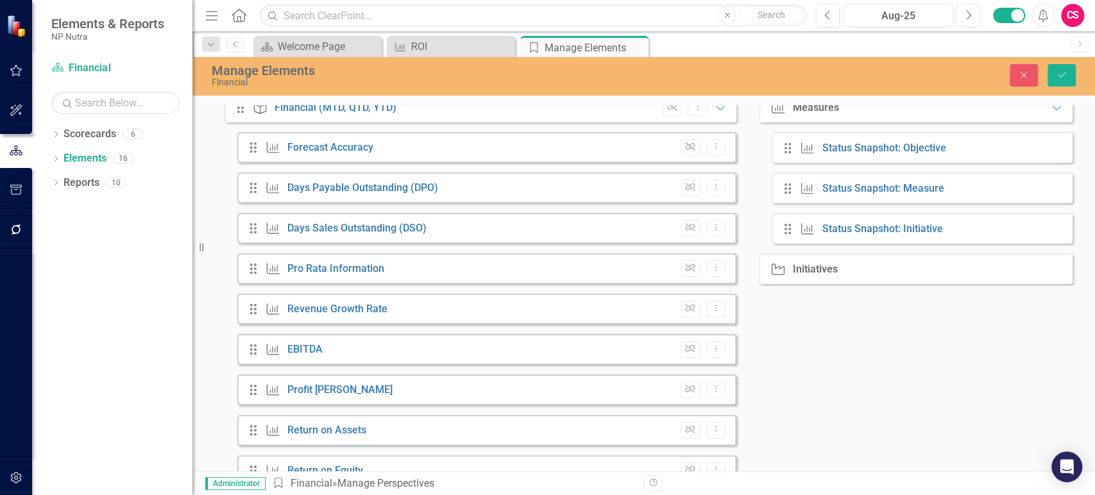
scroll to position [277, 0]
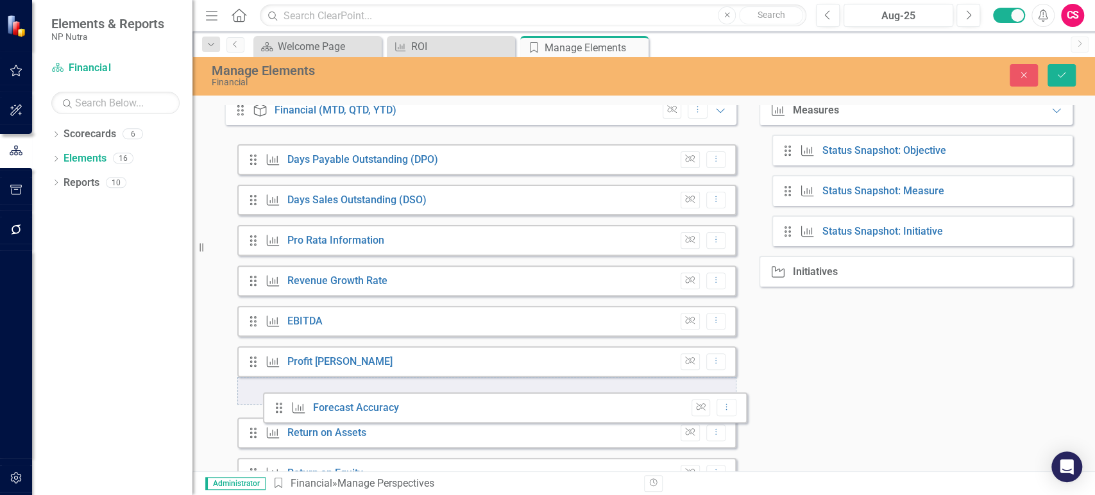
drag, startPoint x: 253, startPoint y: 163, endPoint x: 279, endPoint y: 414, distance: 252.0
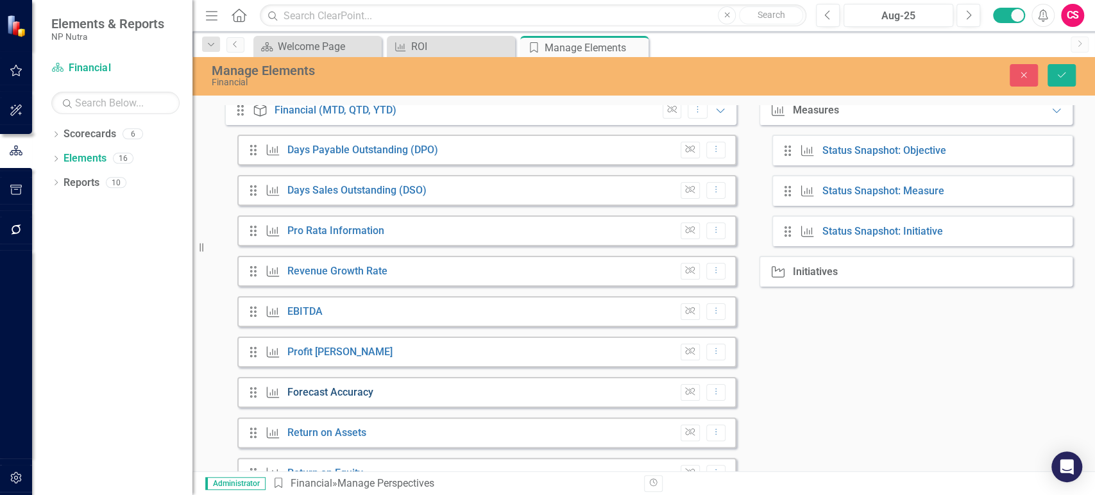
scroll to position [433, 0]
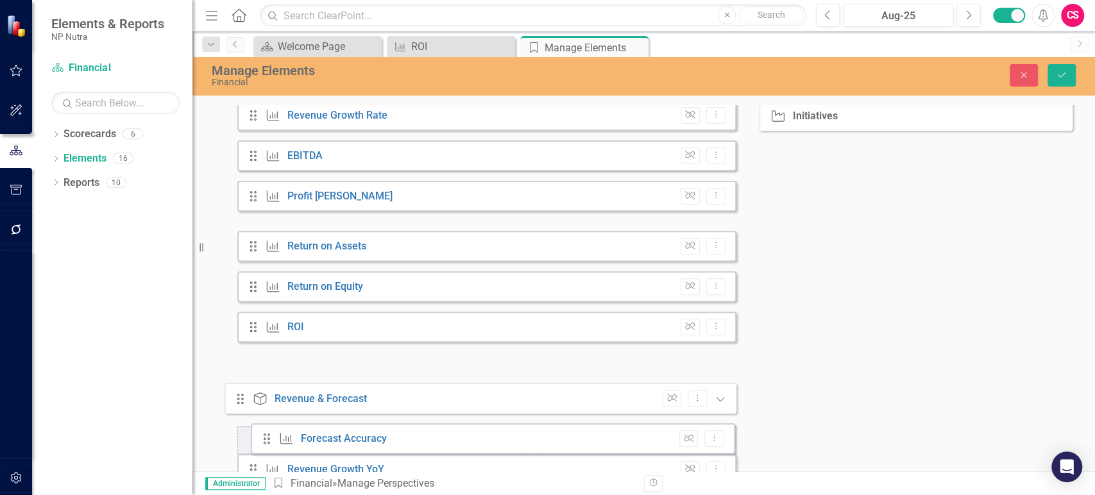
drag, startPoint x: 253, startPoint y: 248, endPoint x: 267, endPoint y: 442, distance: 194.1
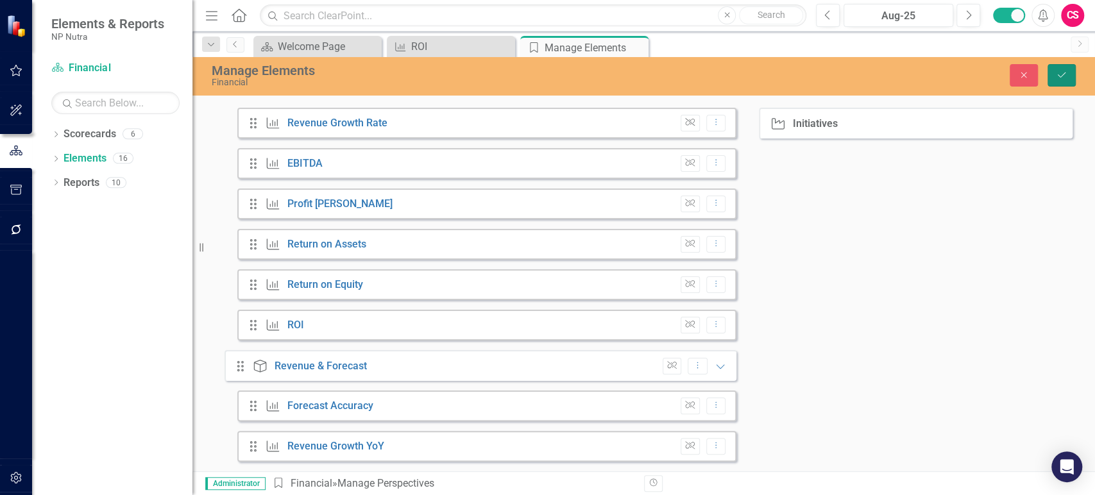
click at [1065, 72] on icon "Save" at bounding box center [1061, 75] width 12 height 9
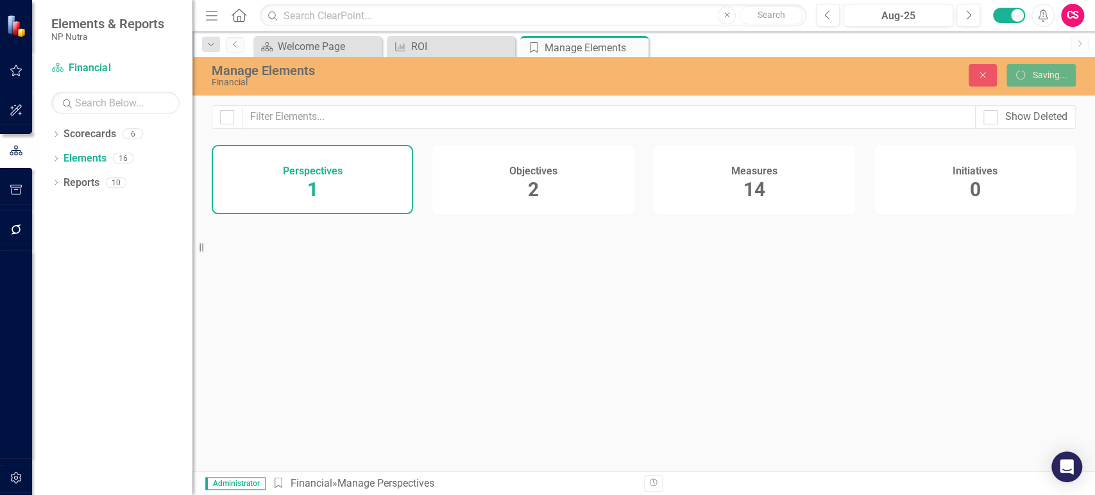
scroll to position [0, 0]
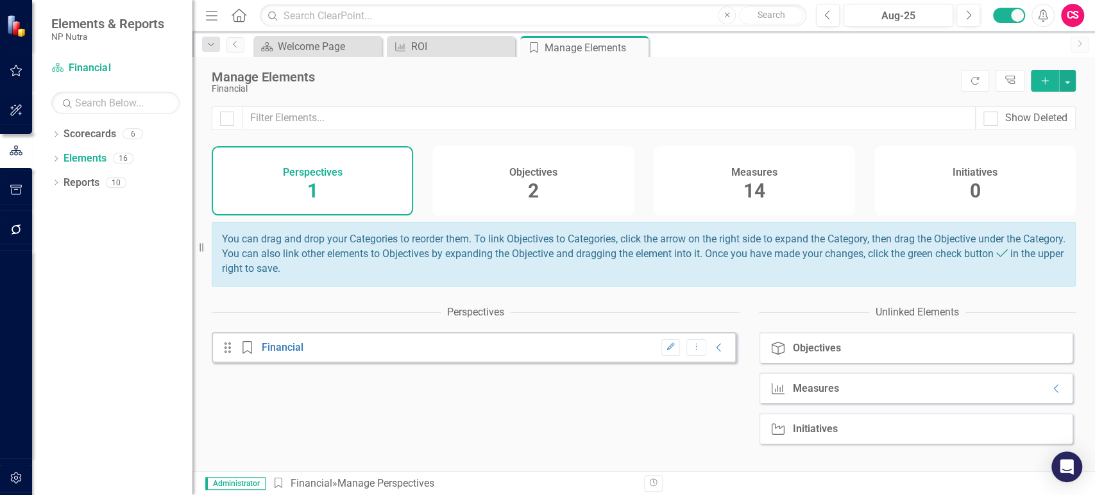
click at [746, 179] on div "14" at bounding box center [754, 192] width 22 height 28
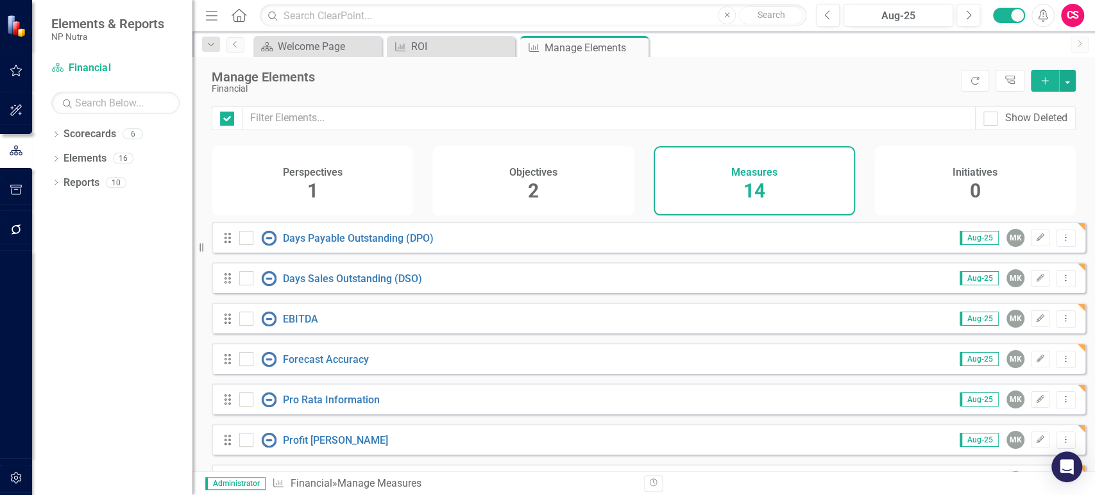
checkbox input "false"
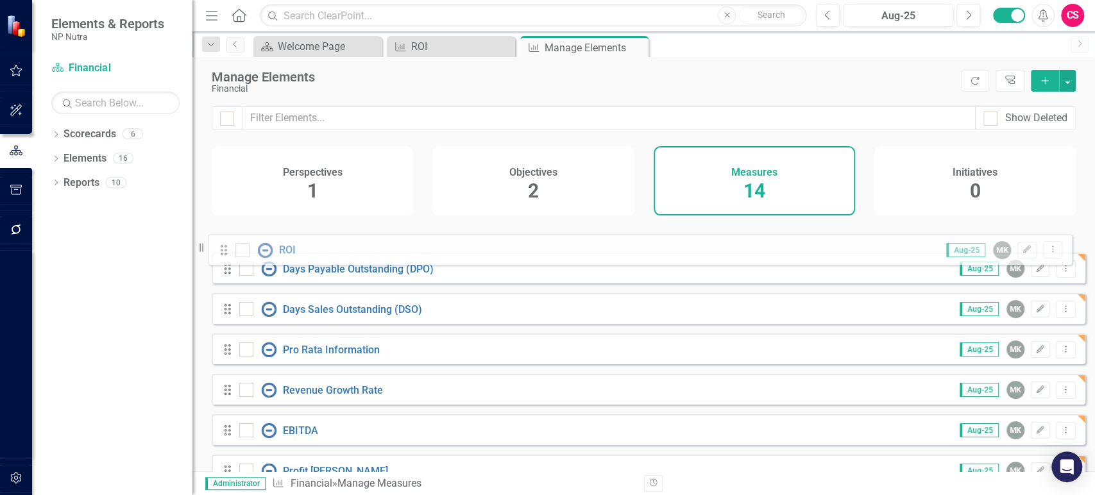
drag, startPoint x: 230, startPoint y: 414, endPoint x: 226, endPoint y: 255, distance: 159.1
click at [226, 255] on div "Drag Days Payable Outstanding (DPO) Aug-25 MK Edit Dropdown Menu Drag Days Sale…" at bounding box center [648, 500] width 873 height 556
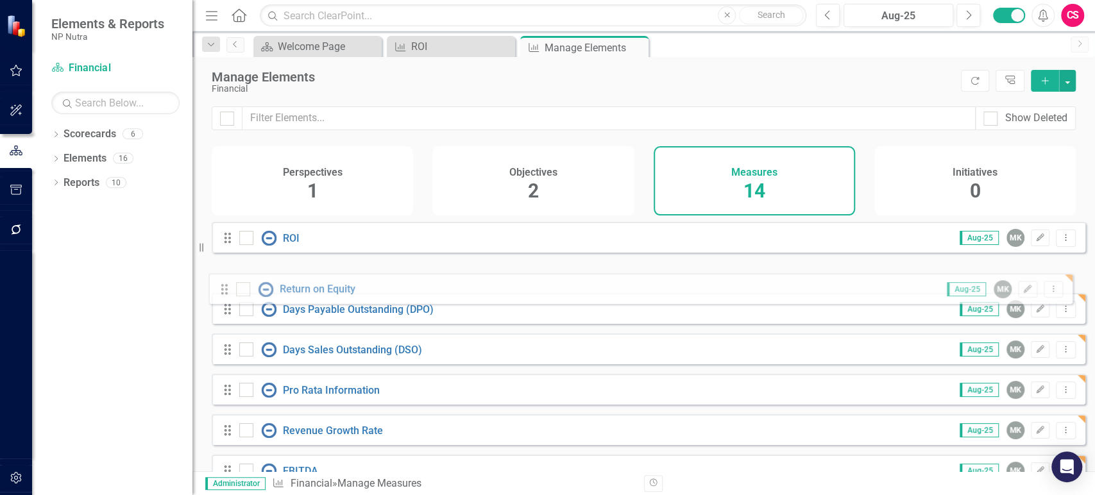
drag, startPoint x: 230, startPoint y: 409, endPoint x: 226, endPoint y: 293, distance: 116.1
click at [226, 293] on div "Drag ROI Aug-25 MK Edit Dropdown Menu Drag Days Payable Outstanding (DPO) Aug-2…" at bounding box center [648, 500] width 873 height 556
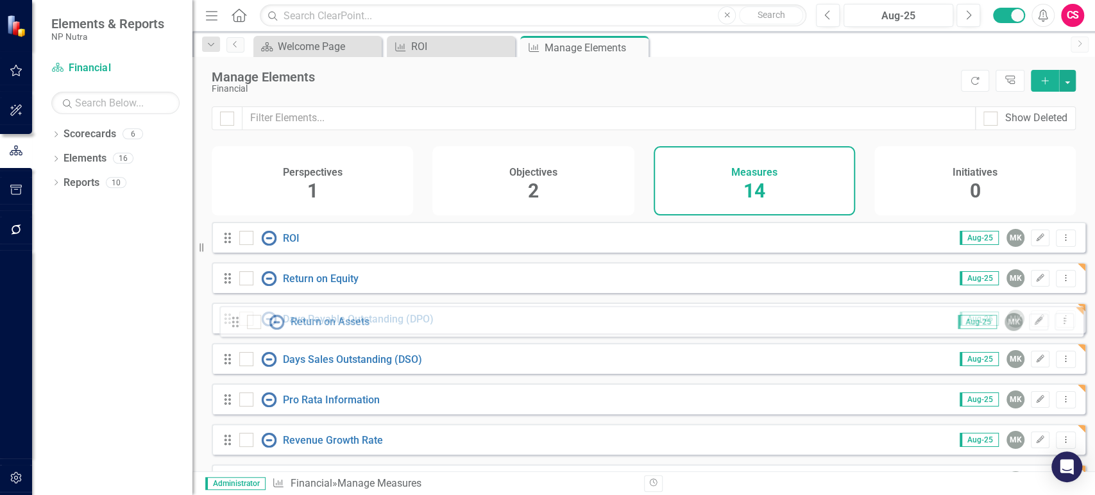
drag, startPoint x: 228, startPoint y: 360, endPoint x: 236, endPoint y: 123, distance: 236.7
click at [236, 123] on div "Show Deleted Perspectives 1 Objectives 2 Measures 14 Initiatives 0 Looks like y…" at bounding box center [643, 288] width 902 height 365
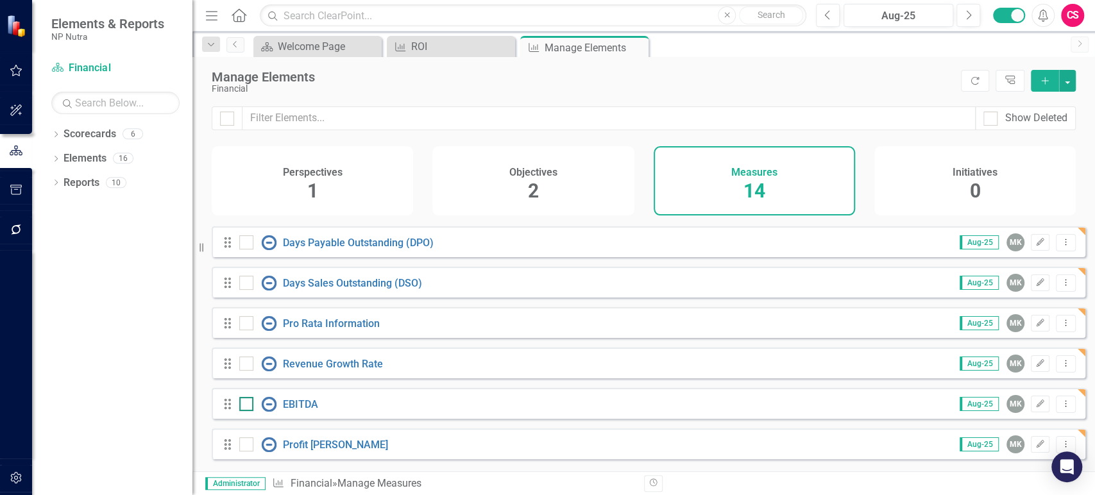
scroll to position [99, 0]
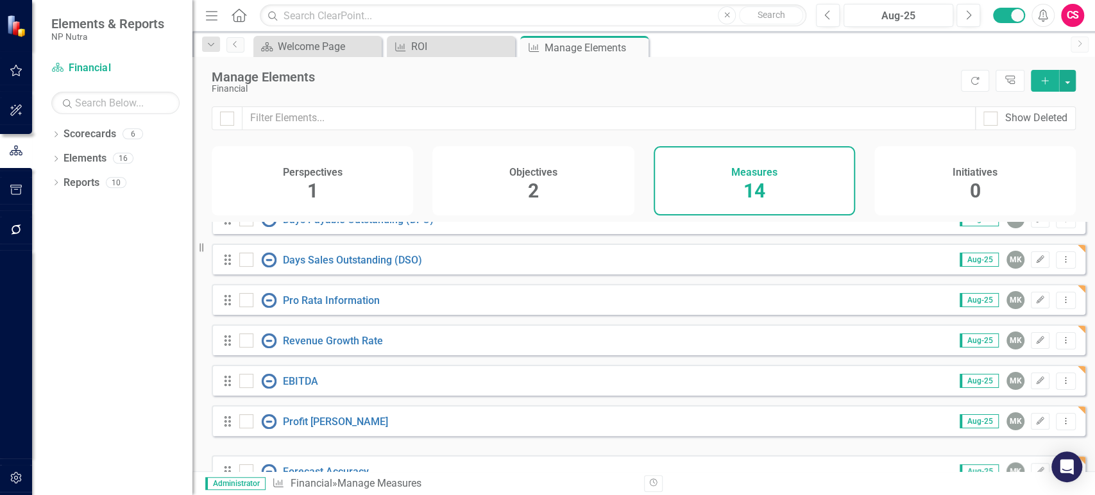
drag, startPoint x: 225, startPoint y: 282, endPoint x: 242, endPoint y: 370, distance: 90.0
click at [242, 370] on div "Drag ROI Aug-25 MK Edit Dropdown Menu Drag Return on Equity Aug-25 MK Edit Drop…" at bounding box center [648, 400] width 873 height 556
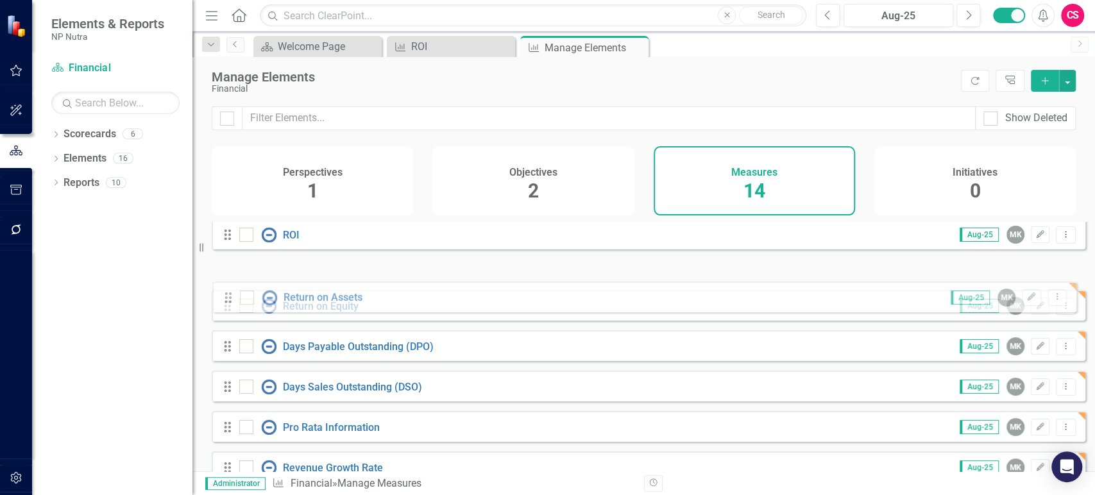
scroll to position [0, 0]
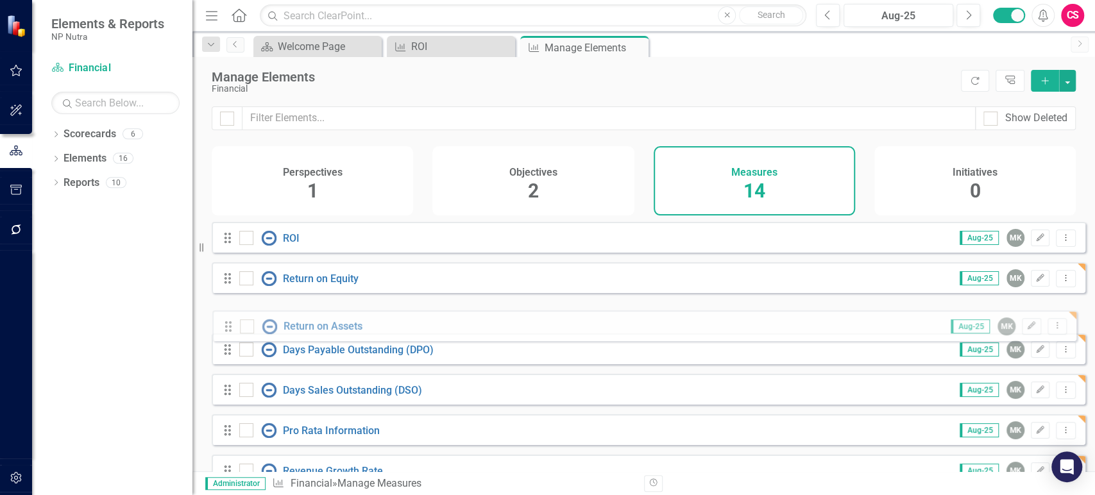
drag, startPoint x: 225, startPoint y: 396, endPoint x: 226, endPoint y: 324, distance: 71.2
click at [226, 324] on div "Drag ROI Aug-25 MK Edit Dropdown Menu Drag Return on Equity Aug-25 MK Edit Drop…" at bounding box center [648, 500] width 873 height 556
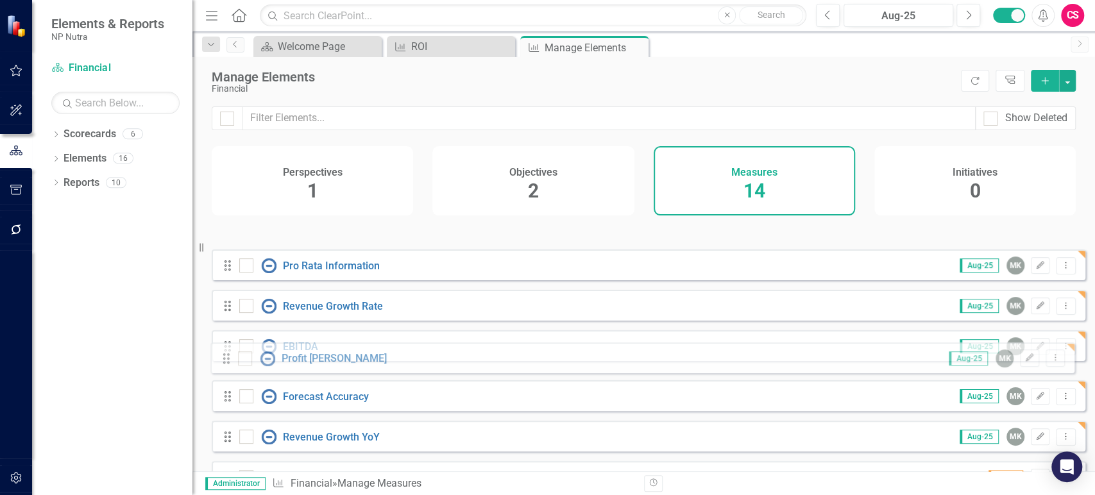
scroll to position [56, 0]
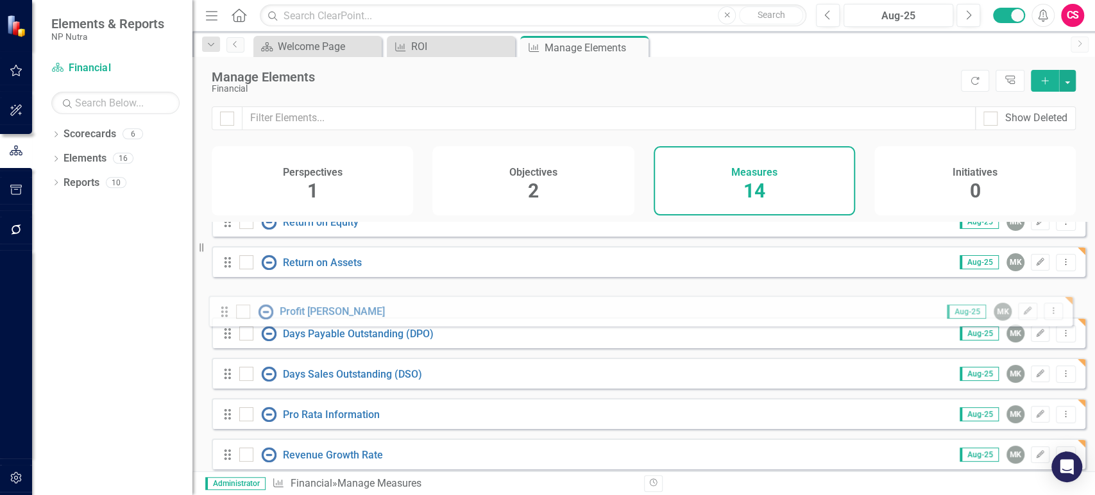
drag, startPoint x: 229, startPoint y: 361, endPoint x: 226, endPoint y: 307, distance: 54.0
click at [226, 307] on div "Drag ROI Aug-25 MK Edit Dropdown Menu Drag Return on Equity Aug-25 MK Edit Drop…" at bounding box center [648, 443] width 873 height 556
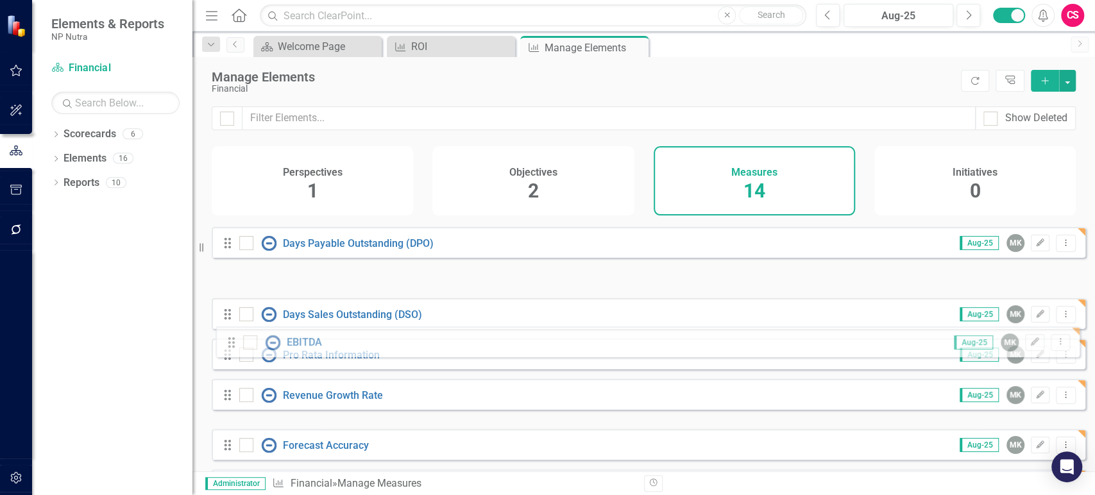
scroll to position [74, 0]
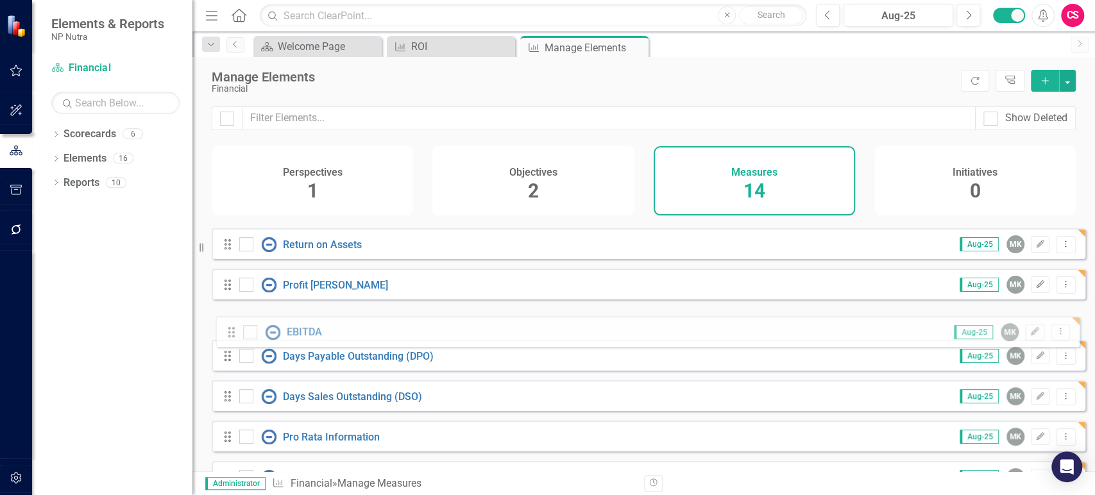
drag, startPoint x: 226, startPoint y: 409, endPoint x: 230, endPoint y: 328, distance: 80.9
click at [230, 328] on div "Drag ROI Aug-25 MK Edit Dropdown Menu Drag Return on Equity Aug-25 MK Edit Drop…" at bounding box center [648, 425] width 873 height 556
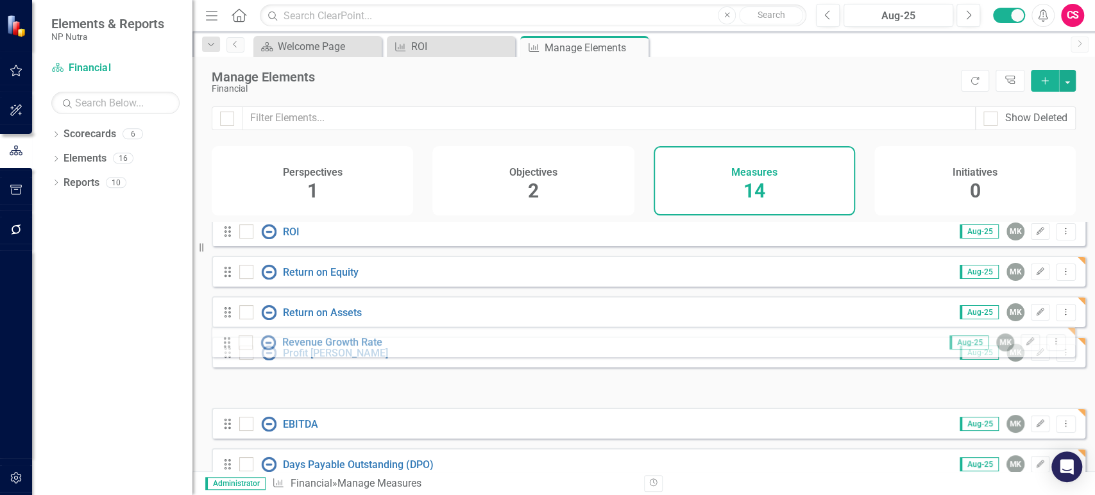
scroll to position [0, 0]
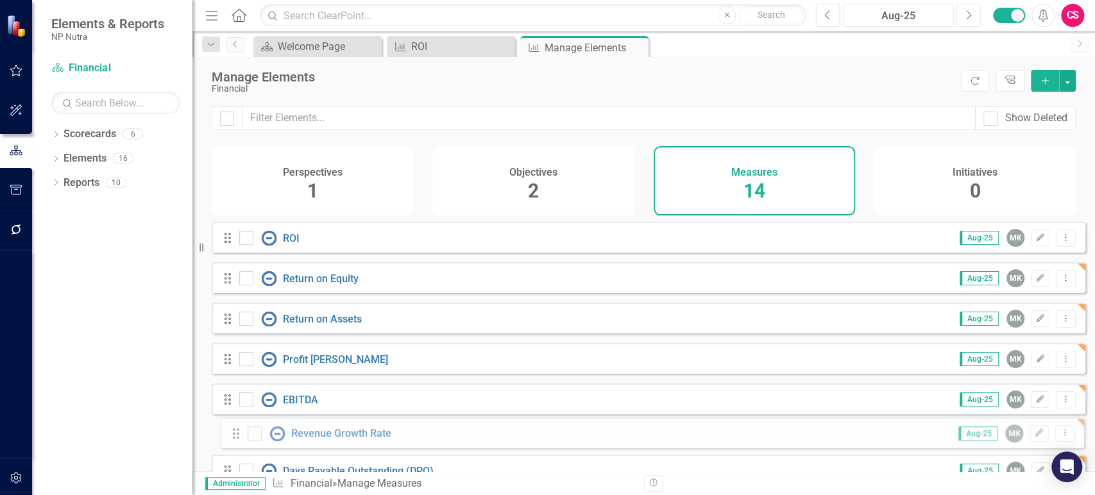
drag, startPoint x: 231, startPoint y: 351, endPoint x: 240, endPoint y: 355, distance: 8.9
click at [240, 355] on div "Drag ROI Aug-25 MK Edit Dropdown Menu Drag Return on Equity Aug-25 MK Edit Drop…" at bounding box center [648, 500] width 873 height 556
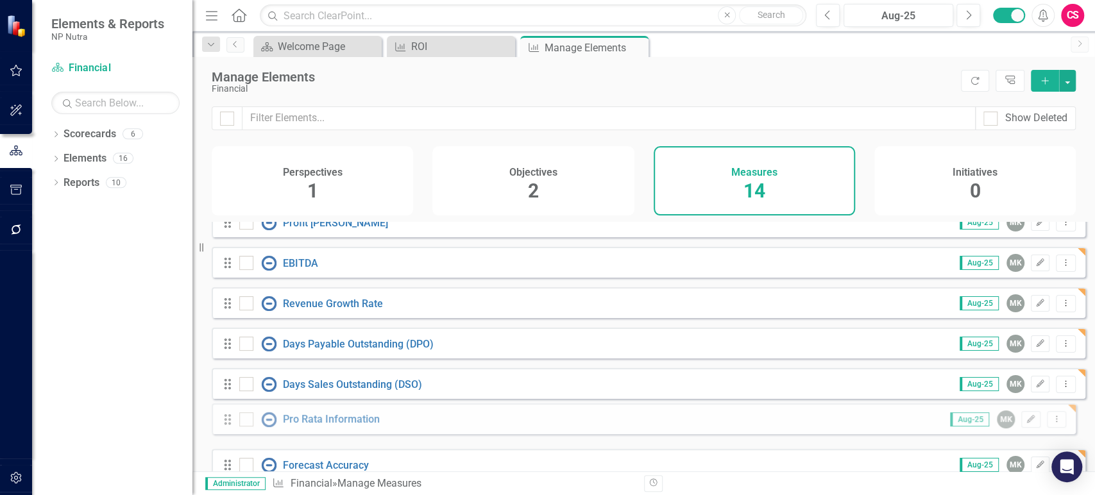
scroll to position [140, 0]
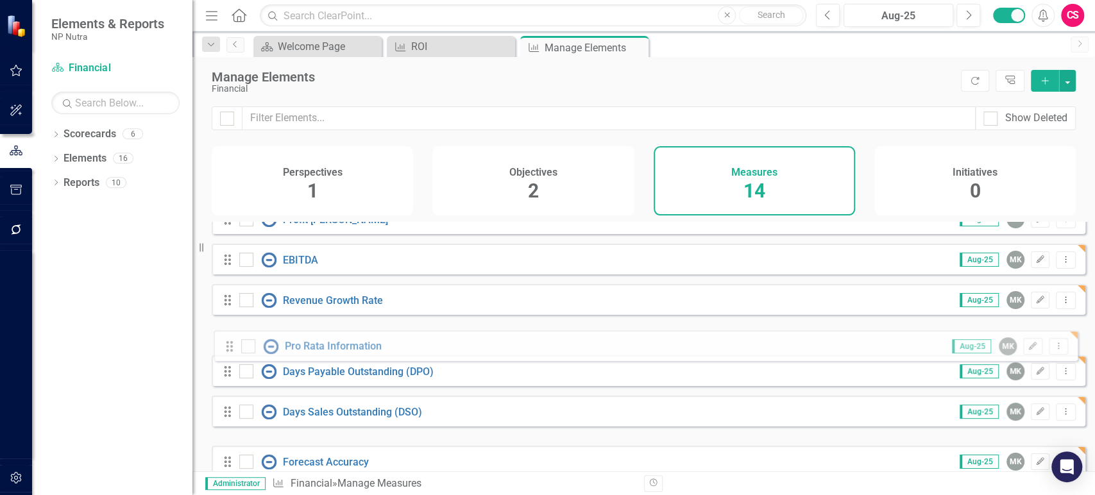
drag, startPoint x: 226, startPoint y: 416, endPoint x: 228, endPoint y: 342, distance: 73.1
click at [228, 342] on div "Drag ROI Aug-25 MK Edit Dropdown Menu Drag Return on Equity Aug-25 MK Edit Drop…" at bounding box center [648, 360] width 873 height 556
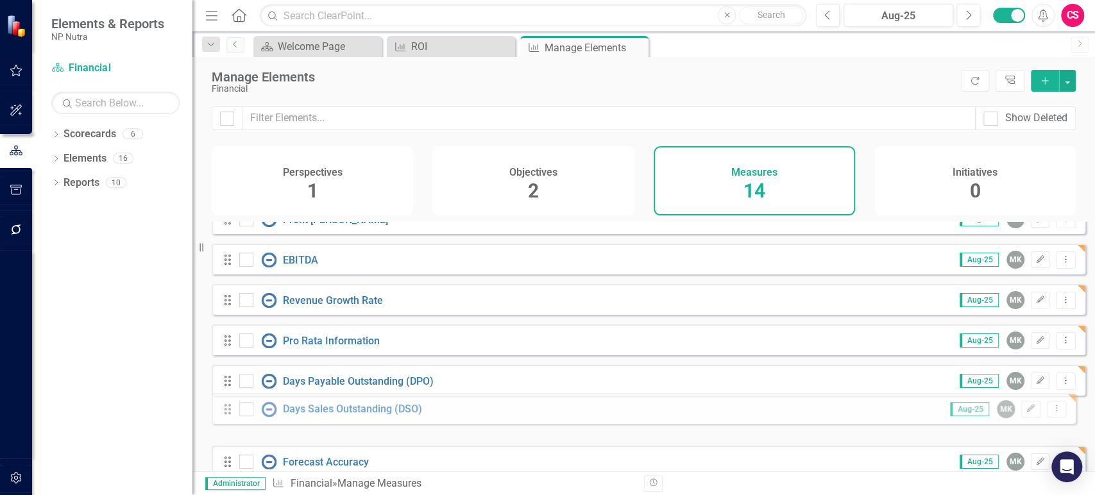
scroll to position [142, 0]
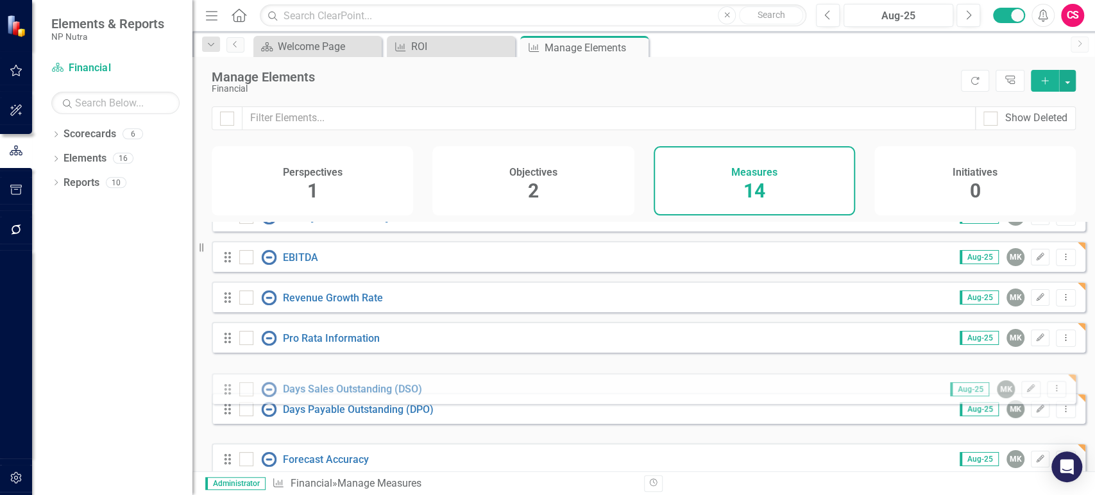
drag, startPoint x: 229, startPoint y: 433, endPoint x: 229, endPoint y: 392, distance: 41.0
click at [229, 392] on div "Drag ROI Aug-25 MK Edit Dropdown Menu Drag Return on Equity Aug-25 MK Edit Drop…" at bounding box center [648, 358] width 873 height 556
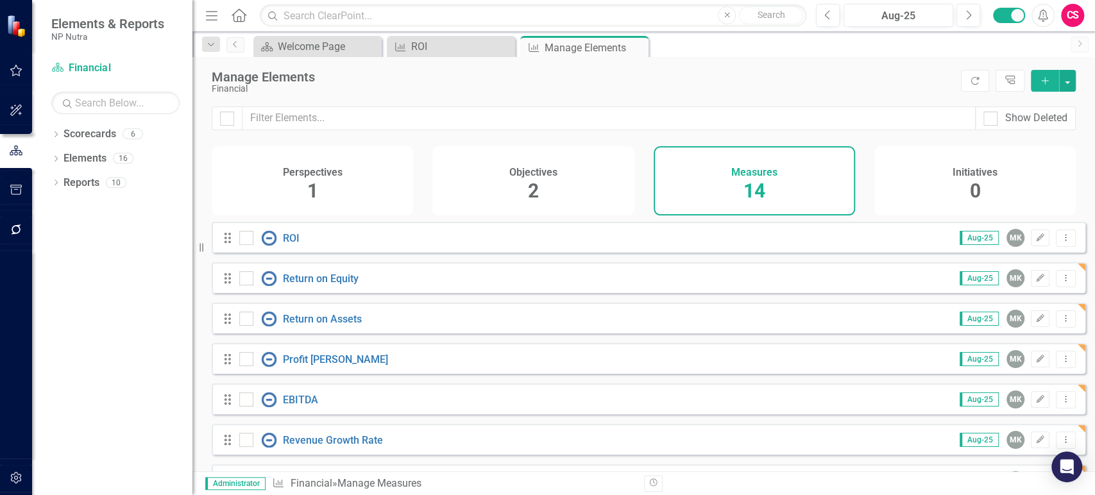
scroll to position [0, 0]
click at [57, 133] on icon "Dropdown" at bounding box center [55, 135] width 9 height 7
click at [1035, 403] on icon "Edit" at bounding box center [1040, 400] width 10 height 8
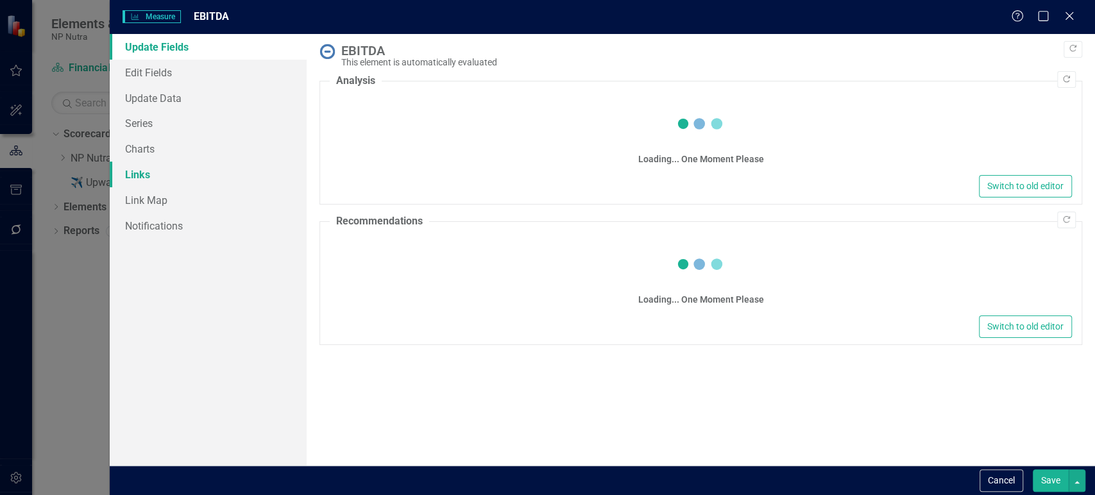
click at [166, 176] on link "Links" at bounding box center [208, 175] width 197 height 26
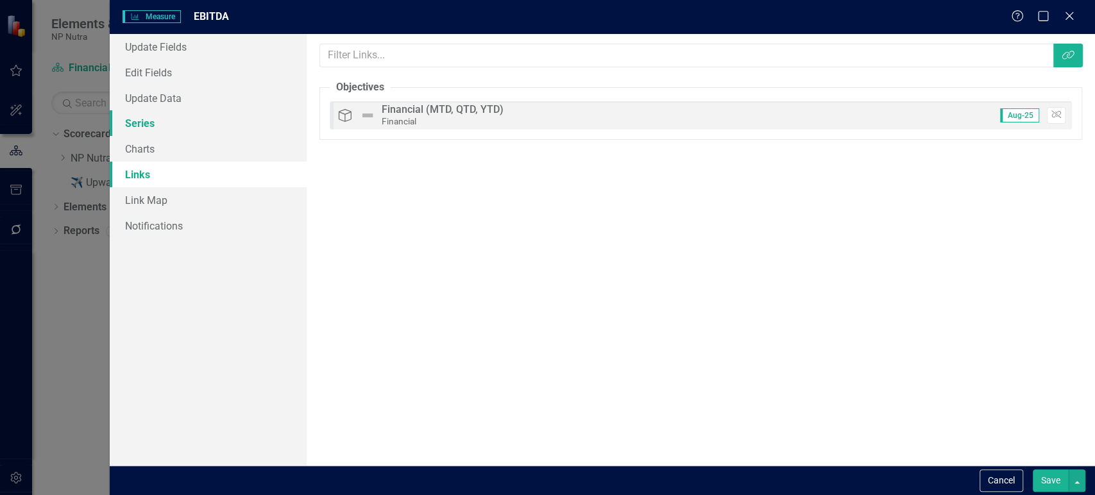
click at [169, 122] on link "Series" at bounding box center [208, 123] width 197 height 26
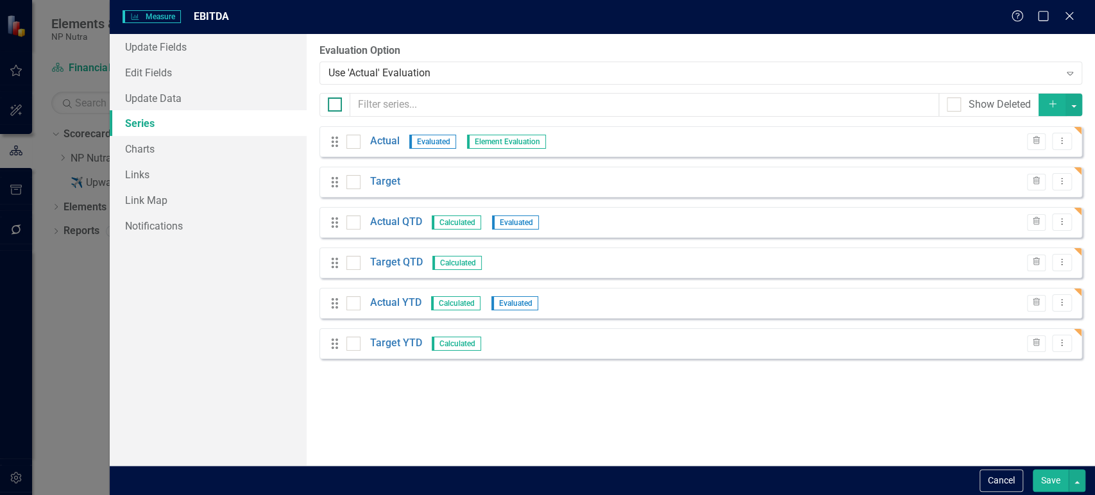
click at [339, 106] on div at bounding box center [335, 104] width 14 height 14
click at [336, 106] on input "checkbox" at bounding box center [332, 101] width 8 height 8
checkbox input "true"
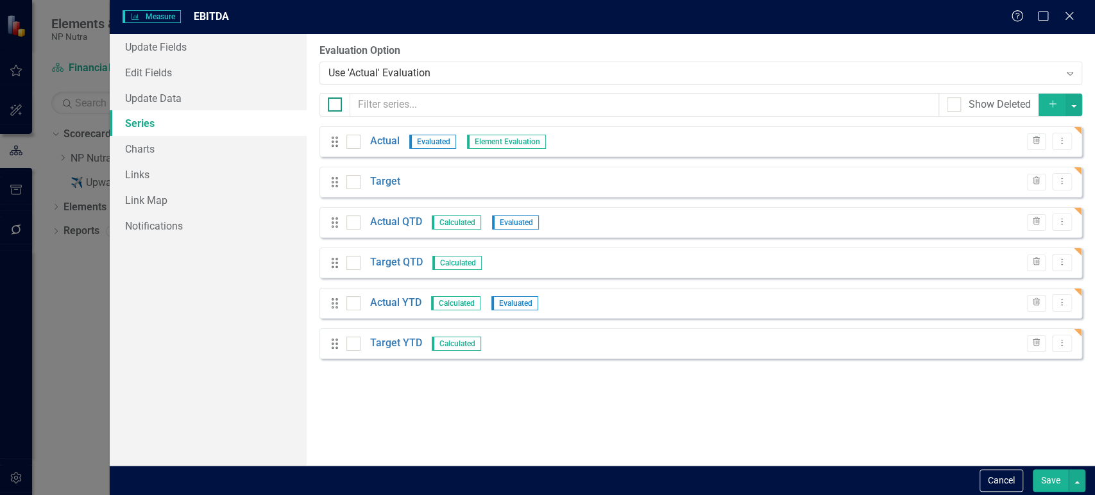
checkbox input "true"
click at [1077, 101] on button "button" at bounding box center [1073, 105] width 17 height 22
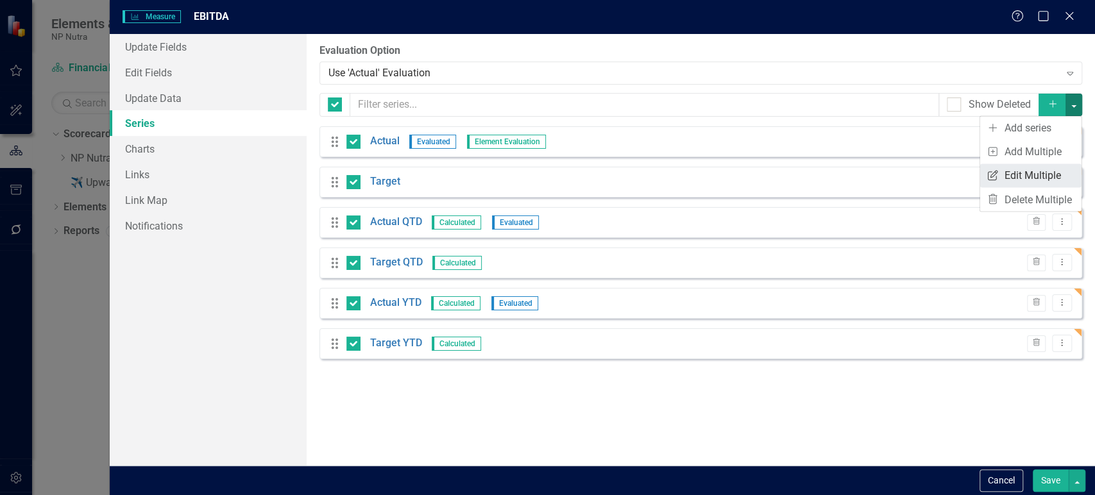
click at [1003, 174] on link "Edit Multiple Edit Multiple" at bounding box center [1030, 176] width 101 height 24
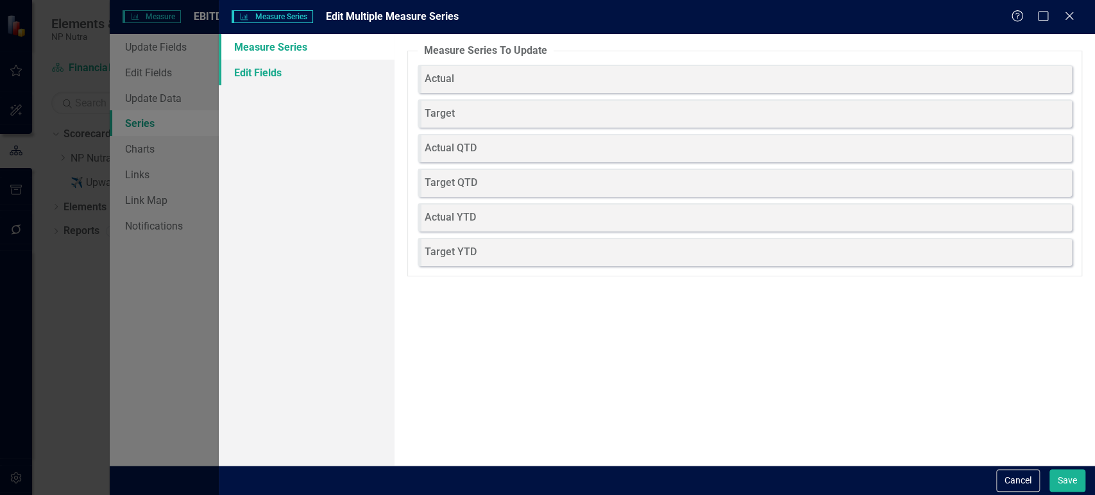
drag, startPoint x: 312, startPoint y: 70, endPoint x: 369, endPoint y: 71, distance: 56.4
click at [312, 71] on link "Edit Fields" at bounding box center [306, 73] width 175 height 26
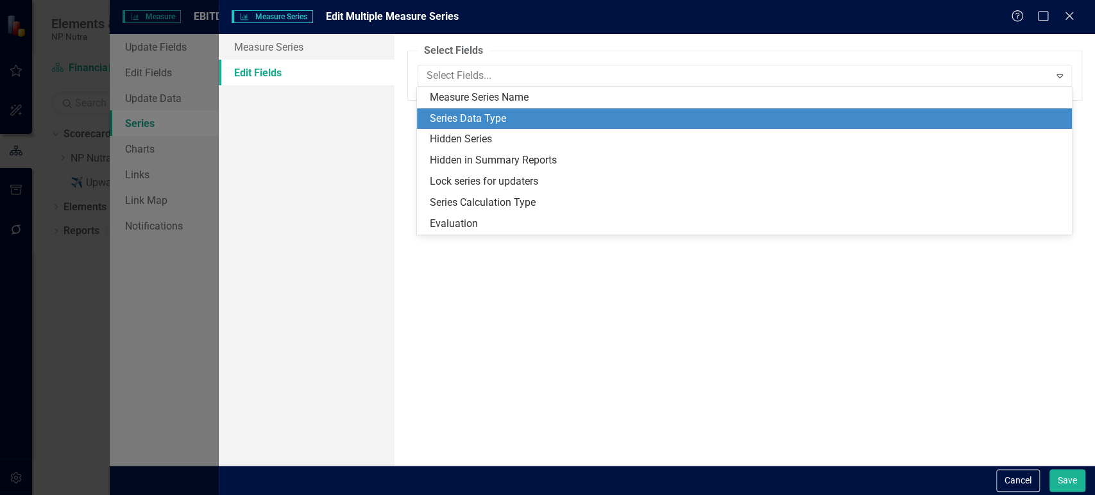
click at [474, 124] on div "Series Data Type" at bounding box center [747, 119] width 634 height 15
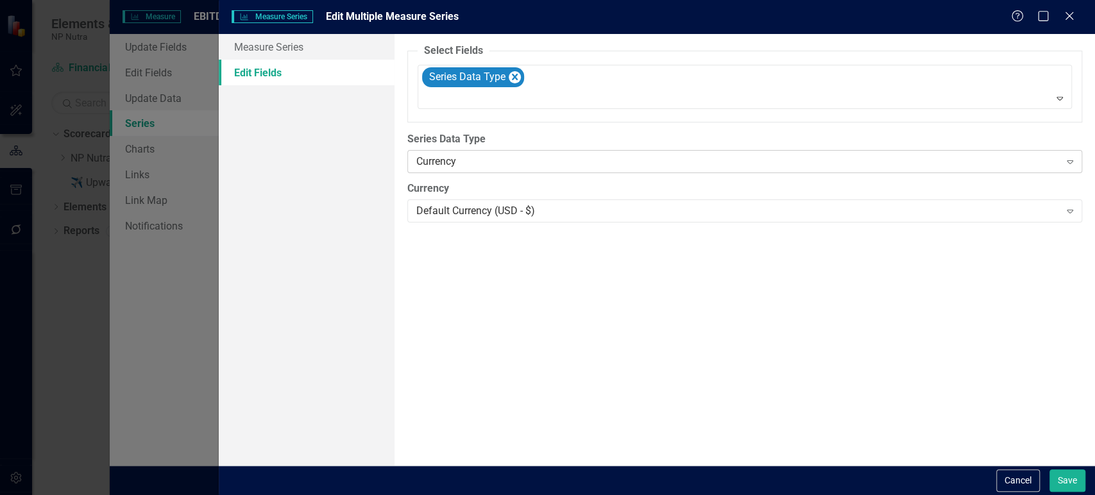
click at [471, 161] on div "Currency" at bounding box center [737, 162] width 643 height 15
click at [1056, 486] on button "Save" at bounding box center [1067, 480] width 36 height 22
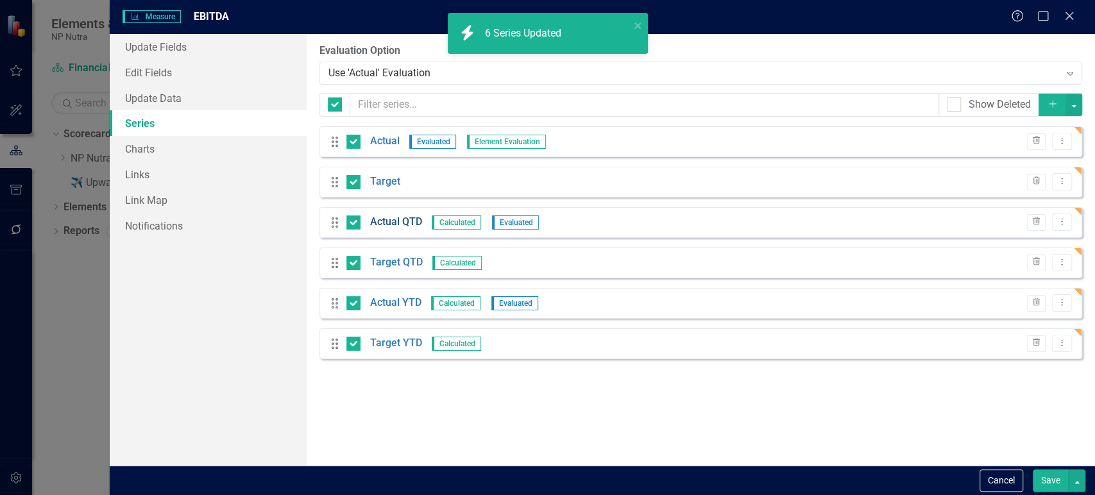
click at [390, 219] on link "Actual QTD" at bounding box center [396, 222] width 52 height 15
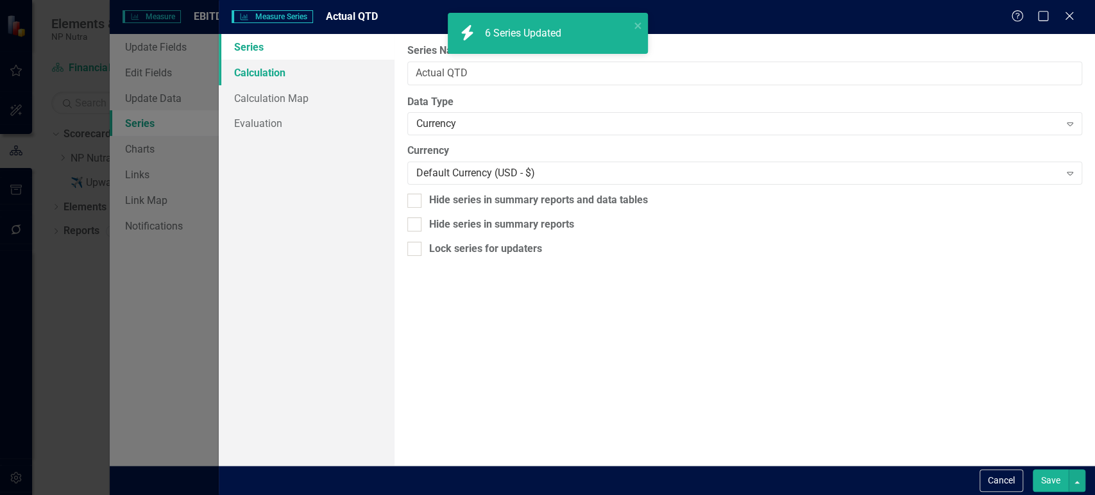
click at [299, 68] on link "Calculation" at bounding box center [306, 73] width 175 height 26
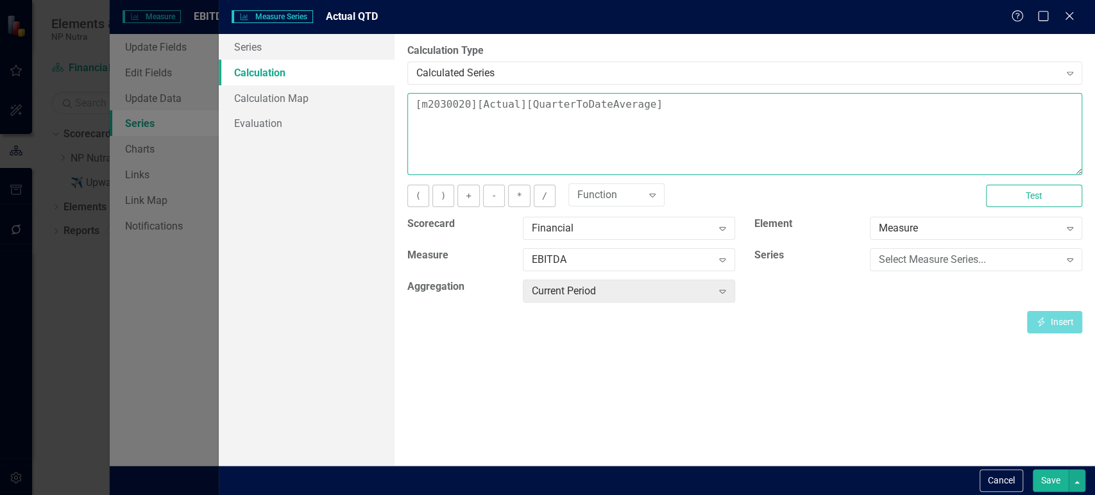
click at [613, 110] on textarea "[m2030020][Actual][QuarterToDateAverage]" at bounding box center [744, 134] width 675 height 82
drag, startPoint x: 598, startPoint y: 106, endPoint x: 635, endPoint y: 106, distance: 37.2
click at [635, 106] on textarea "[m2030020][Actual][QuarterToDateAverage]" at bounding box center [744, 134] width 675 height 82
type textarea "[m2030020][Actual][QuarterToDateSum]"
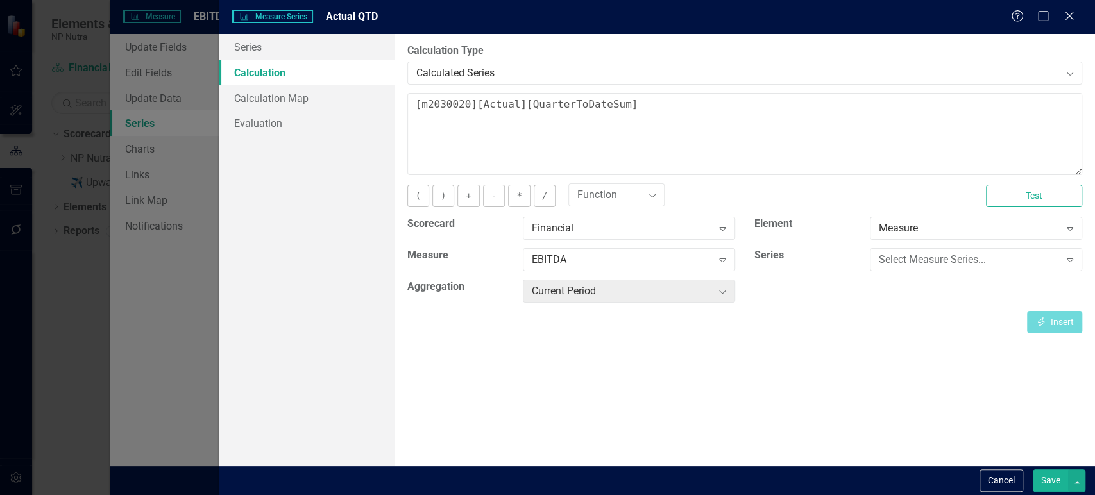
click at [1046, 477] on button "Save" at bounding box center [1050, 480] width 36 height 22
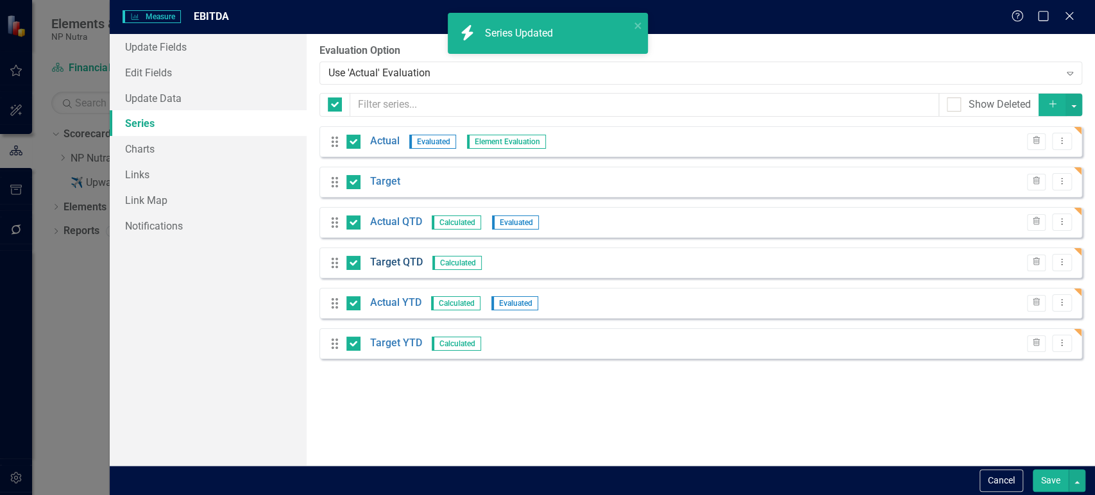
click at [389, 259] on link "Target QTD" at bounding box center [396, 262] width 53 height 15
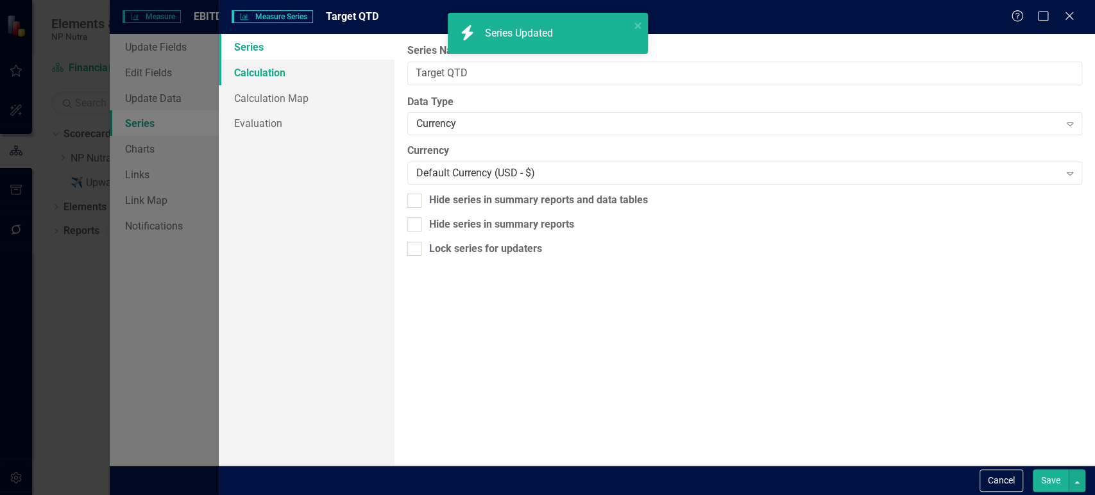
click at [325, 74] on link "Calculation" at bounding box center [306, 73] width 175 height 26
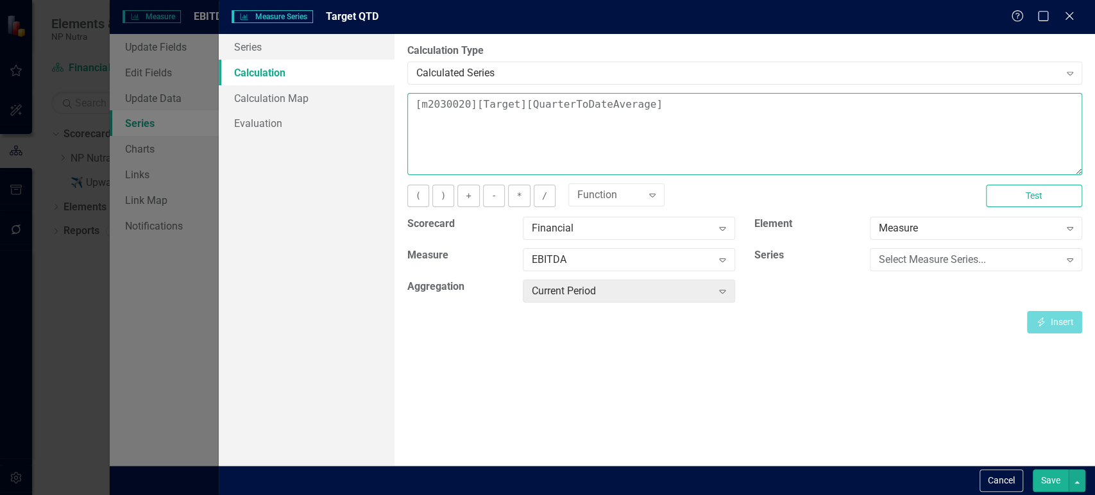
drag, startPoint x: 636, startPoint y: 108, endPoint x: 597, endPoint y: 106, distance: 39.1
click at [597, 106] on textarea "[m2030020][Target][QuarterToDateAverage]" at bounding box center [744, 134] width 675 height 82
type textarea "[m2030020][Target][QuarterToDateSum]"
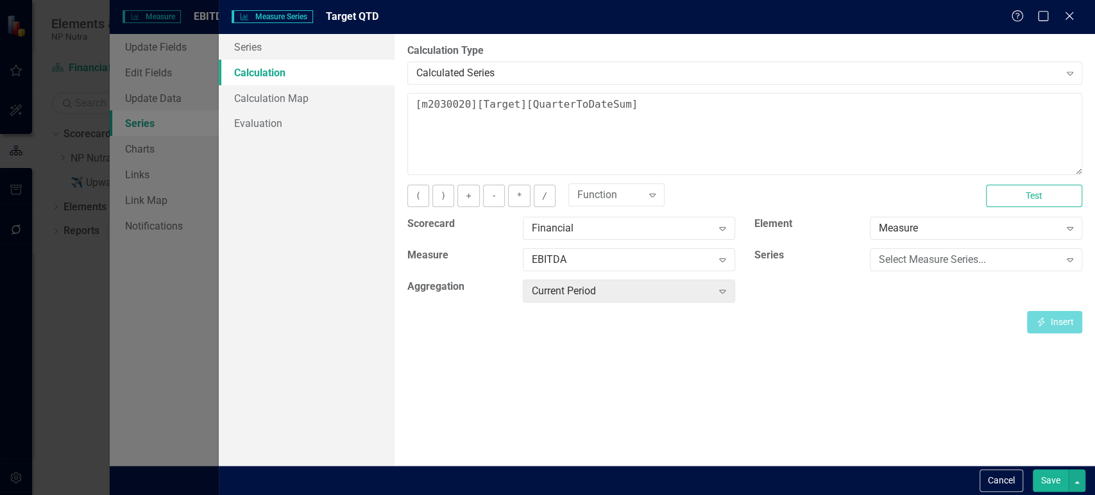
click at [1038, 477] on button "Save" at bounding box center [1050, 480] width 36 height 22
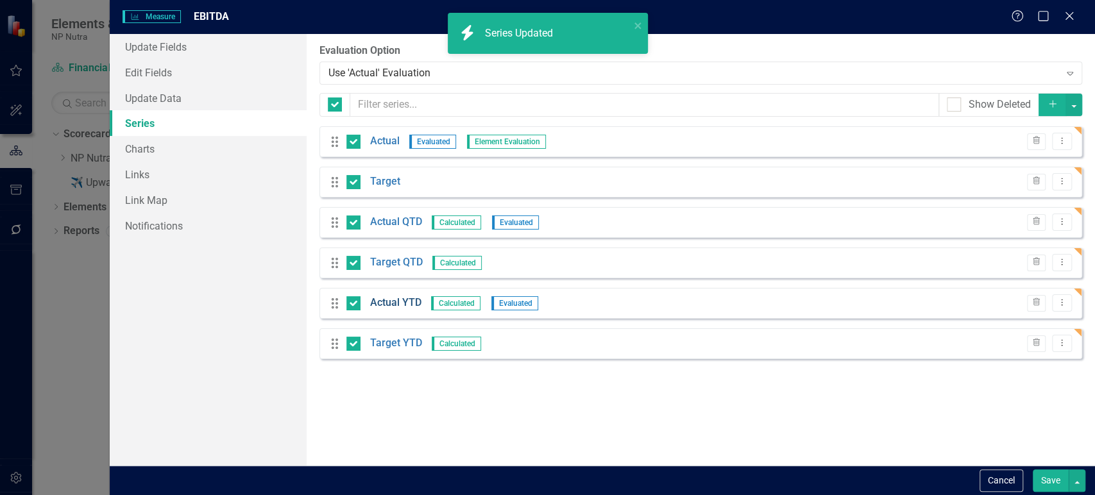
click at [404, 308] on link "Actual YTD" at bounding box center [395, 303] width 51 height 15
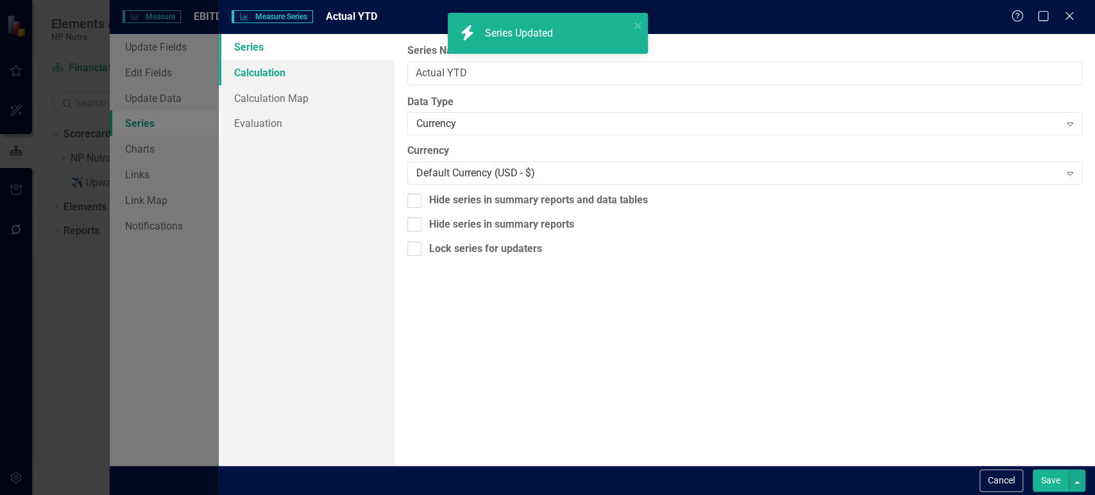
click at [270, 72] on link "Calculation" at bounding box center [306, 73] width 175 height 26
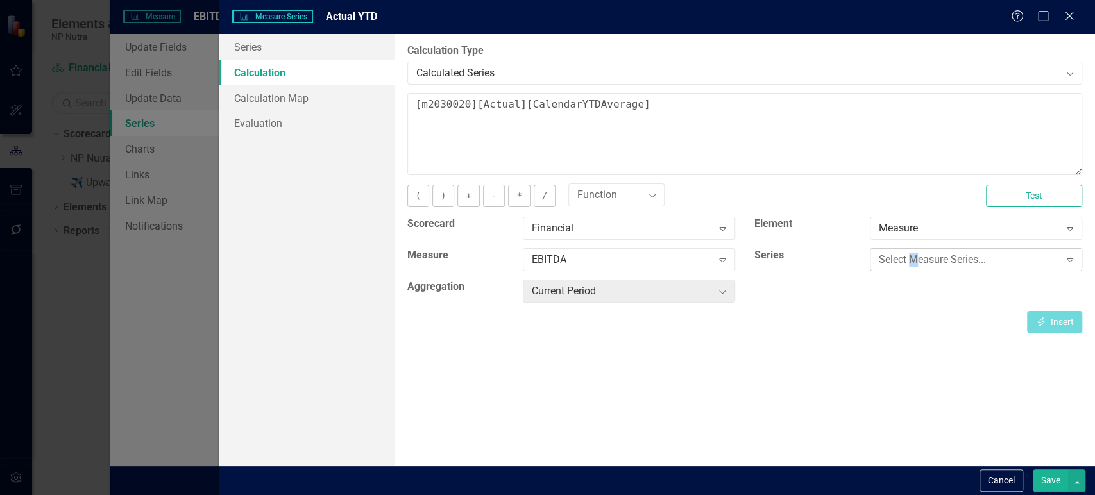
click at [914, 267] on div "Select Measure Series... Expand" at bounding box center [976, 259] width 212 height 23
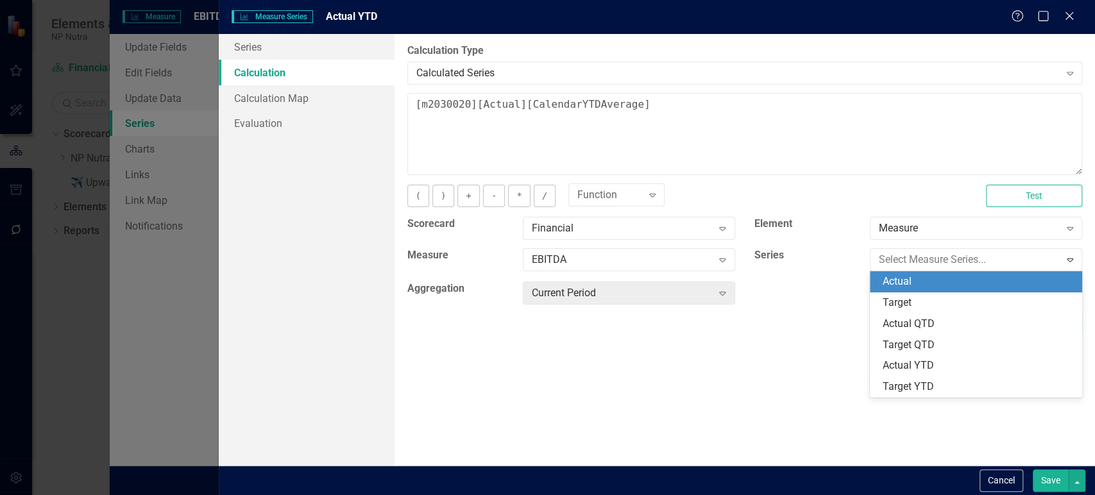
click at [901, 283] on div "Actual" at bounding box center [978, 281] width 192 height 15
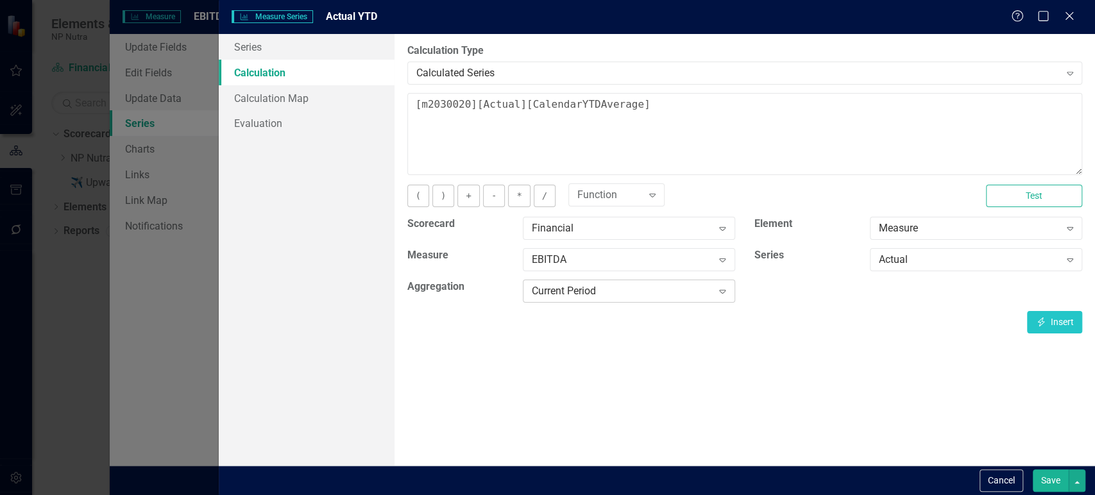
click at [674, 284] on div "Current Period" at bounding box center [622, 291] width 180 height 15
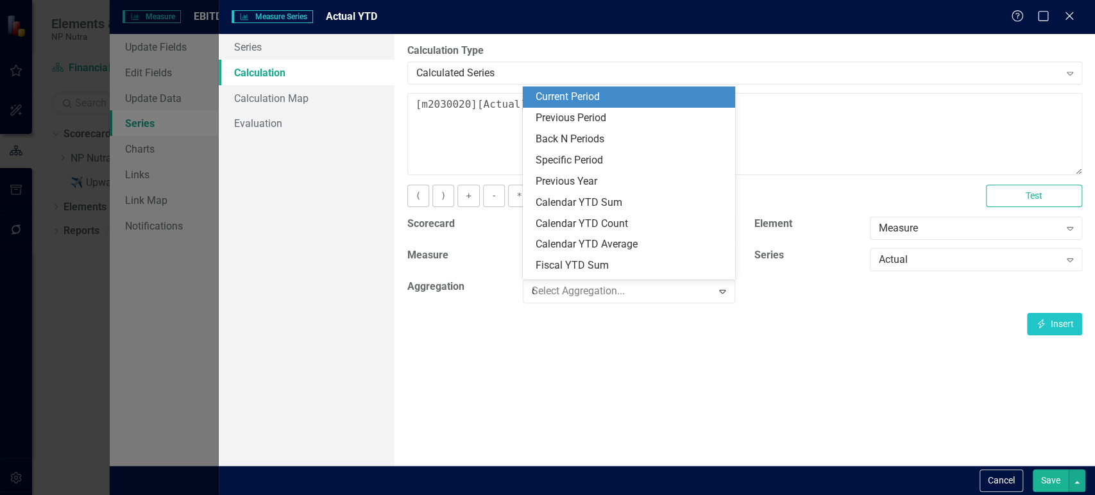
type input "cal"
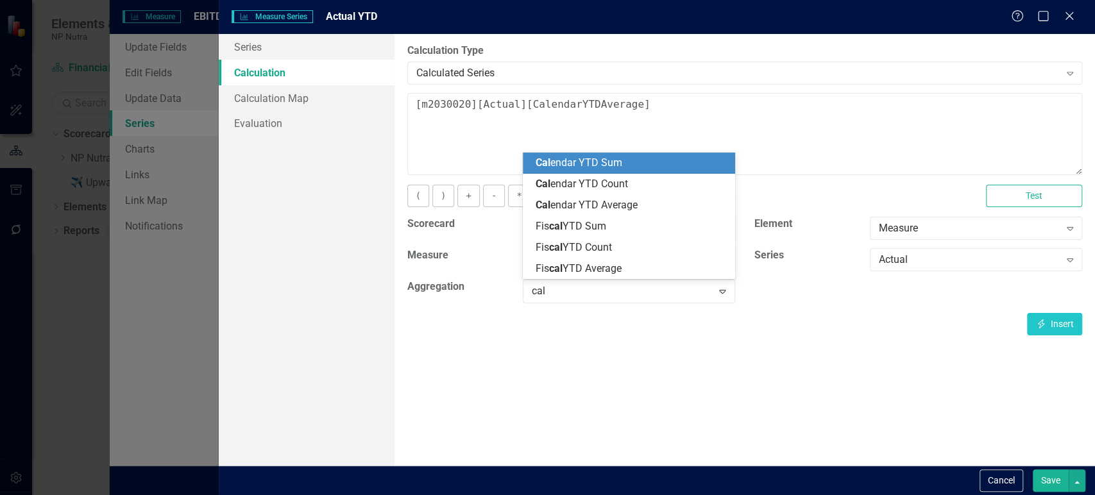
click at [631, 170] on div "Cal endar YTD Sum" at bounding box center [631, 163] width 192 height 15
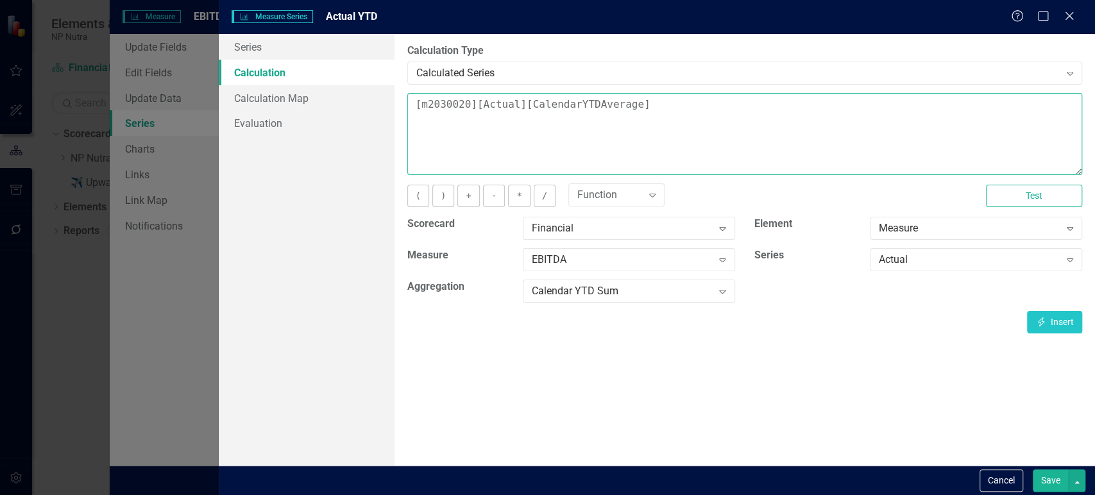
click at [718, 136] on textarea "[m2030020][Actual][CalendarYTDAverage]" at bounding box center [744, 134] width 675 height 82
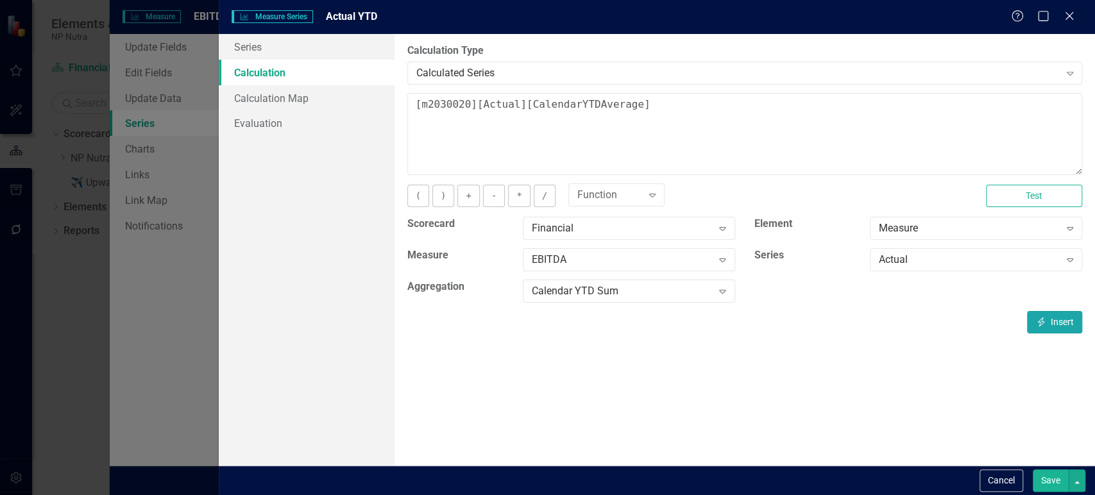
click at [1037, 317] on icon "Insert" at bounding box center [1041, 321] width 12 height 9
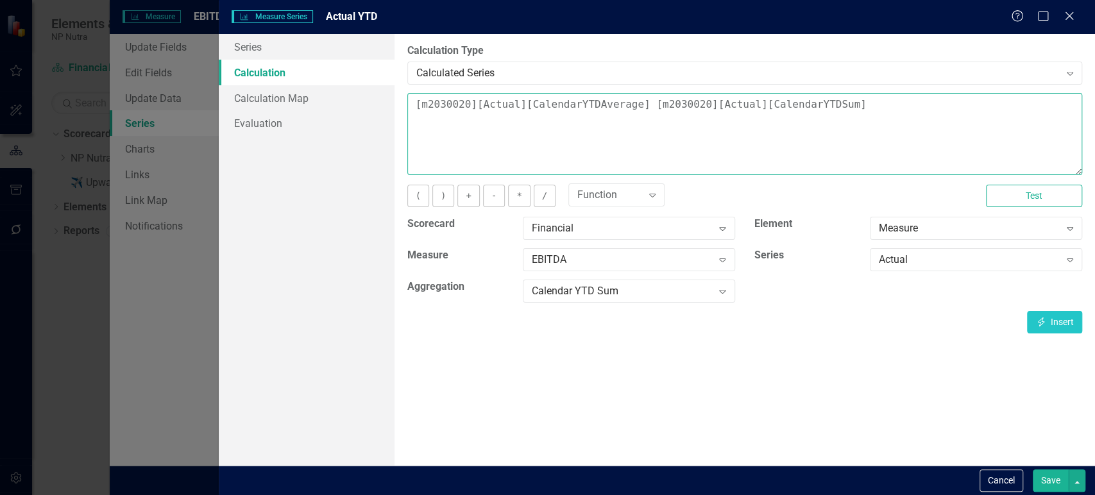
click at [774, 96] on textarea "[m2030020][Actual][CalendarYTDAverage] [m2030020][Actual][CalendarYTDSum]" at bounding box center [744, 134] width 675 height 82
click at [773, 98] on textarea "[m2030020][Actual][CalendarYTDAverage] [m2030020][Actual][CalendarYTDSum]" at bounding box center [744, 134] width 675 height 82
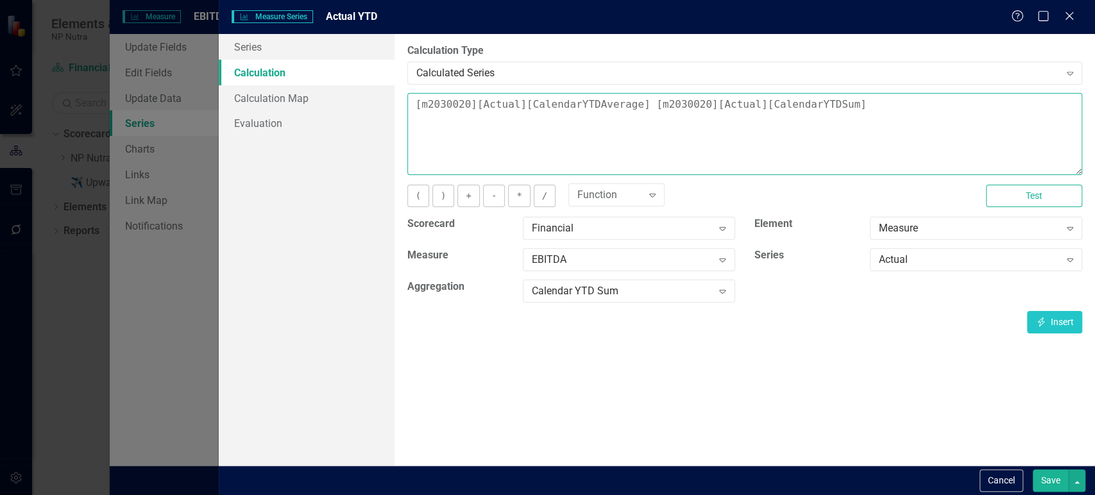
click at [773, 98] on textarea "[m2030020][Actual][CalendarYTDAverage] [m2030020][Actual][CalendarYTDSum]" at bounding box center [744, 134] width 675 height 82
click at [582, 102] on textarea "[m2030020][Actual][CalendarYTDAverage] [m2030020][Actual][CalendarYTDSum]" at bounding box center [744, 134] width 675 height 82
paste textarea "Sum"
drag, startPoint x: 612, startPoint y: 105, endPoint x: 893, endPoint y: 125, distance: 280.9
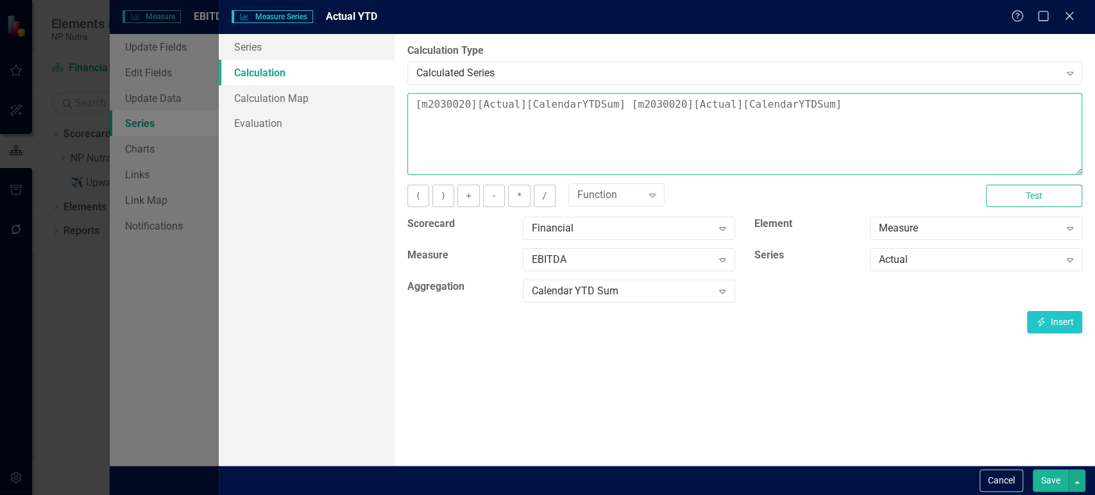
click at [893, 125] on textarea "[m2030020][Actual][CalendarYTDSum] [m2030020][Actual][CalendarYTDSum]" at bounding box center [744, 134] width 675 height 82
type textarea "[m2030020][Actual][CalendarYTDSum]"
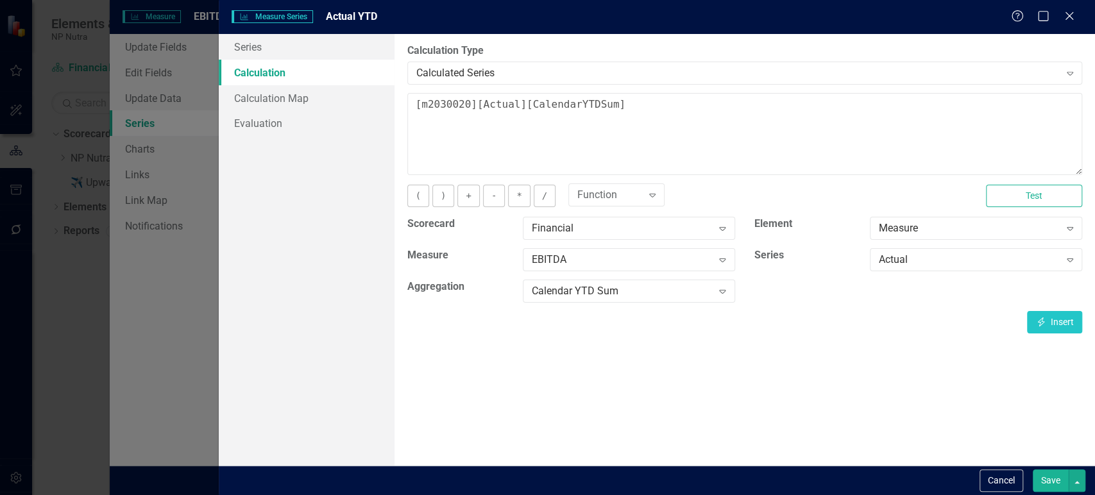
click at [1046, 486] on button "Save" at bounding box center [1050, 480] width 36 height 22
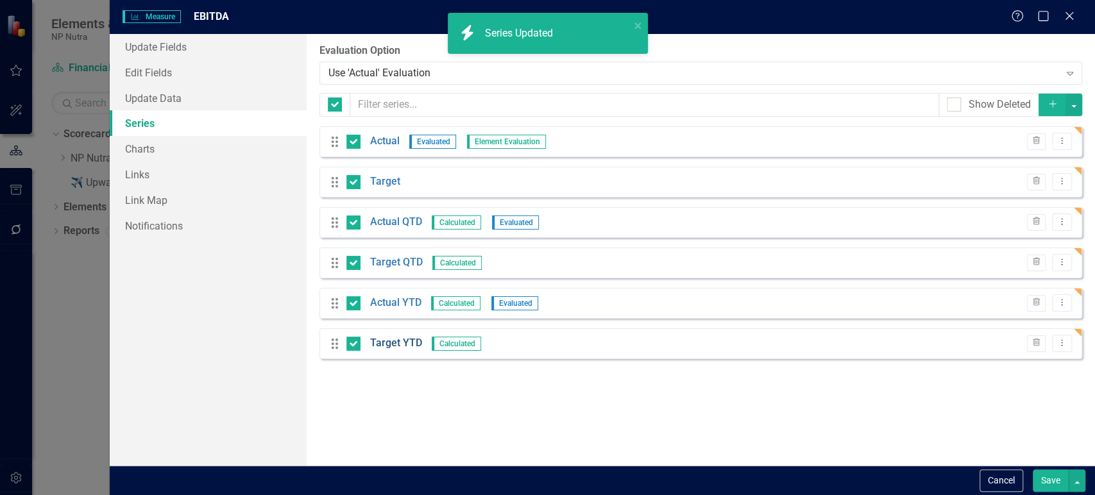
click at [390, 342] on link "Target YTD" at bounding box center [396, 343] width 52 height 15
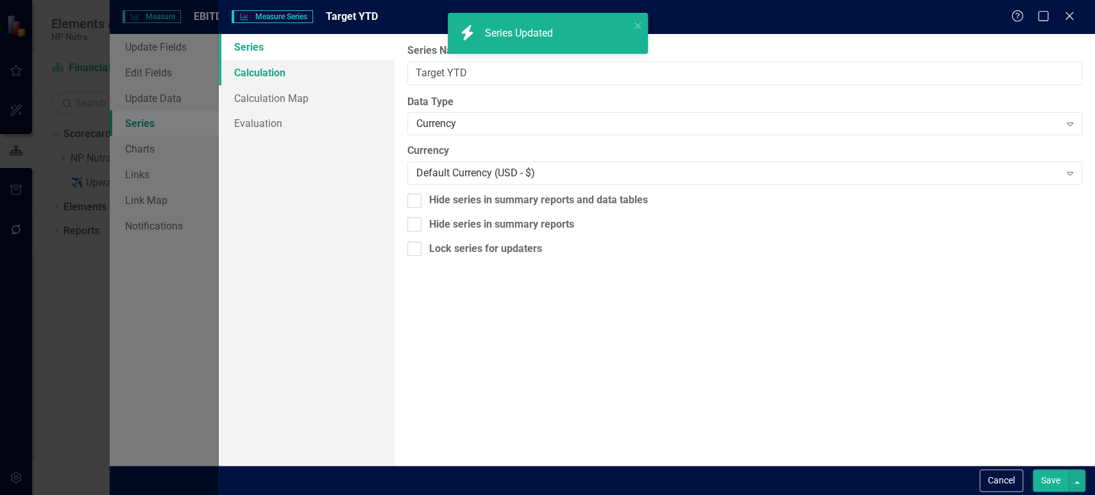
click at [303, 78] on link "Calculation" at bounding box center [306, 73] width 175 height 26
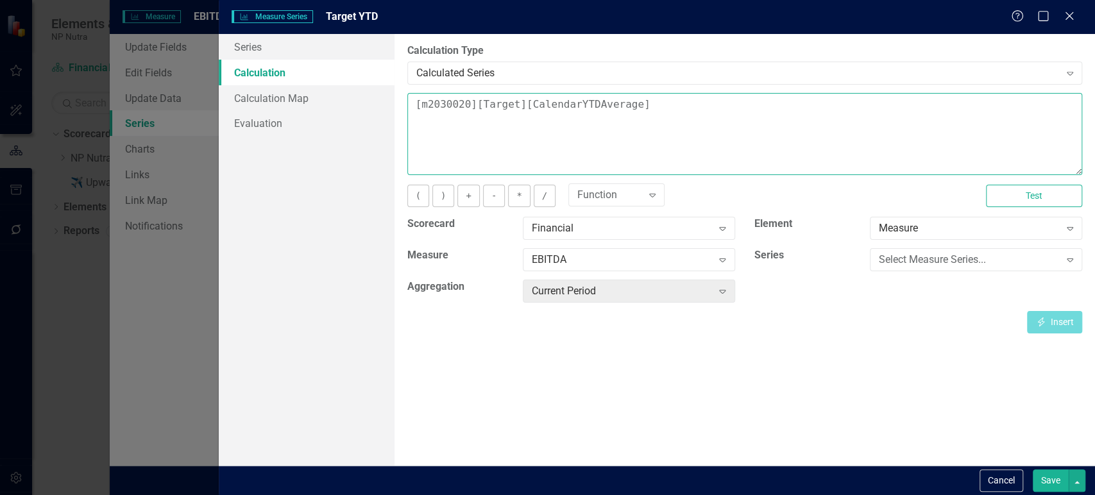
click at [589, 106] on textarea "[m2030020][Target][CalendarYTDAverage]" at bounding box center [744, 134] width 675 height 82
drag, startPoint x: 585, startPoint y: 105, endPoint x: 622, endPoint y: 105, distance: 37.2
click at [622, 105] on textarea "[m2030020][Target][CalendarYTDAverage]" at bounding box center [744, 134] width 675 height 82
type textarea "[m2030020][Target][CalendarYTDSum]"
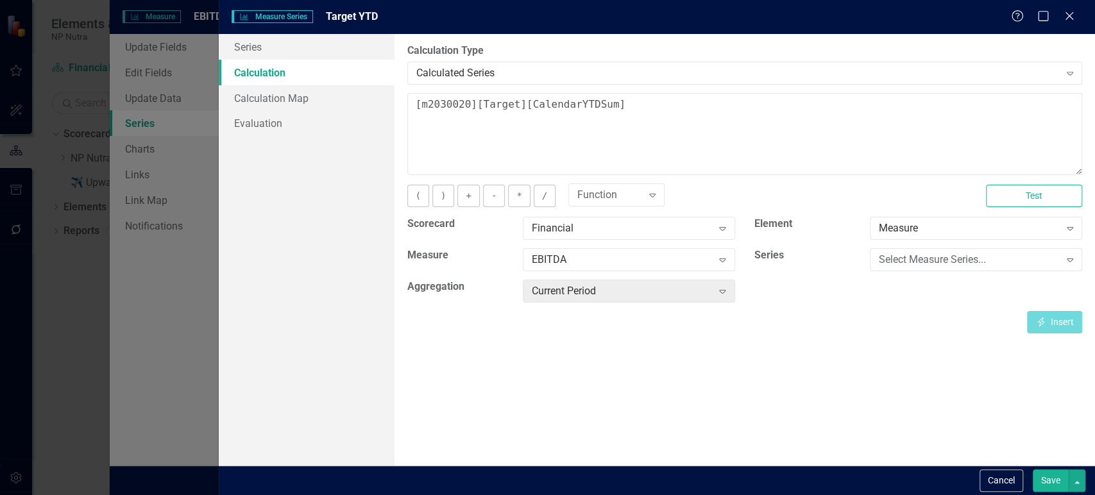
click at [1053, 485] on button "Save" at bounding box center [1050, 480] width 36 height 22
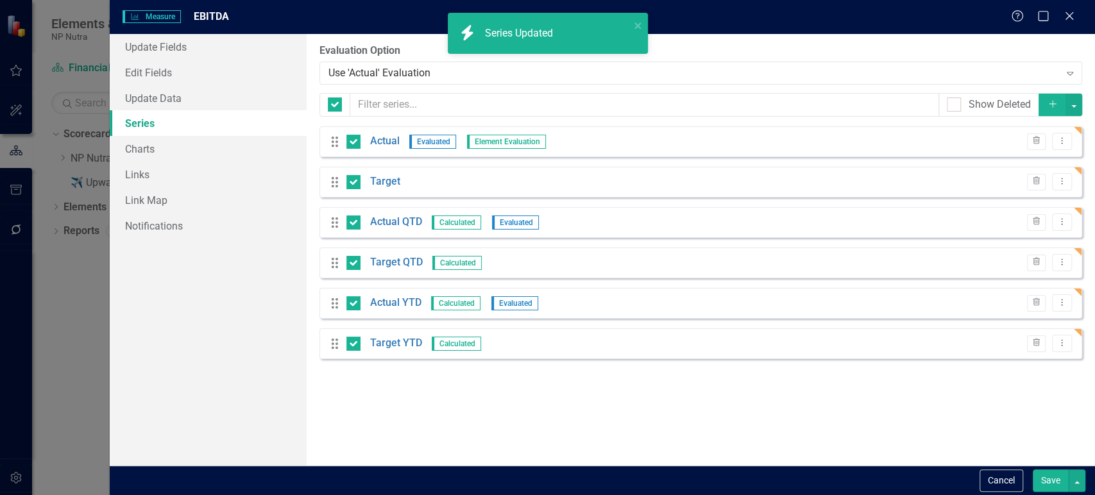
click at [1053, 483] on button "Save" at bounding box center [1050, 480] width 36 height 22
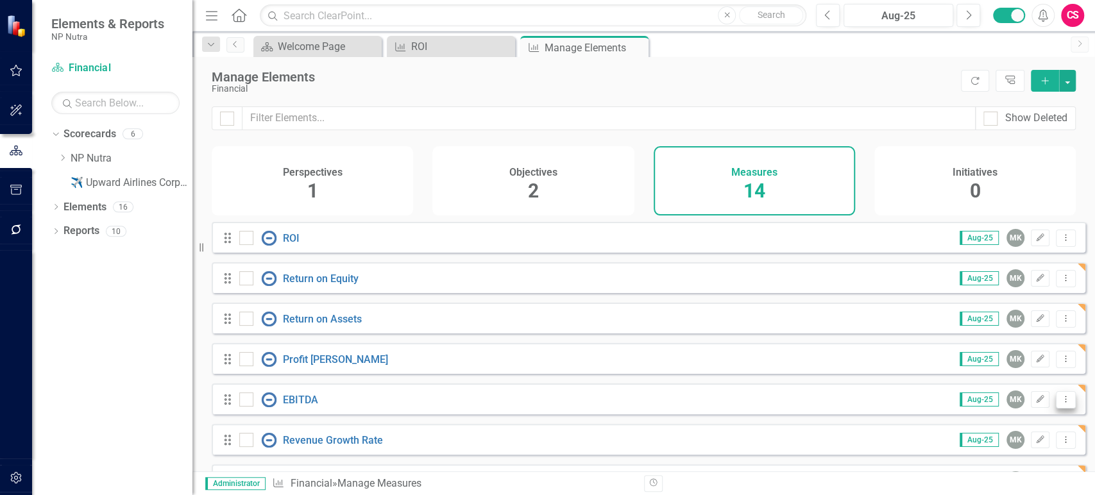
click at [1062, 405] on button "Dropdown Menu" at bounding box center [1065, 399] width 20 height 17
click at [1000, 371] on link "Copy Duplicate Measure" at bounding box center [1007, 364] width 115 height 24
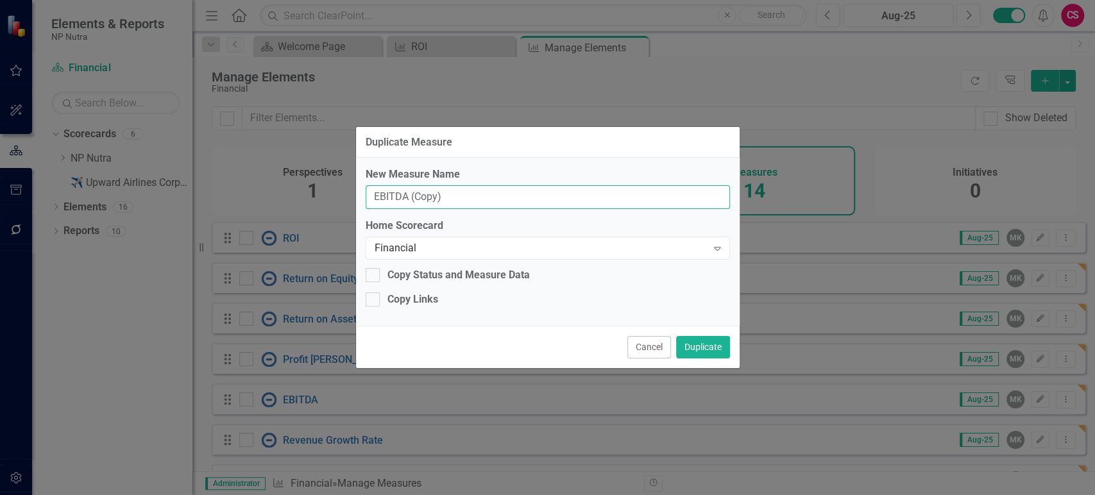
click at [380, 197] on input "EBITDA (Copy)" at bounding box center [548, 197] width 364 height 24
paste input "Customer Lifetime Value"
type input "Customer Lifetime Value"
click at [414, 251] on div "Financial" at bounding box center [540, 247] width 333 height 15
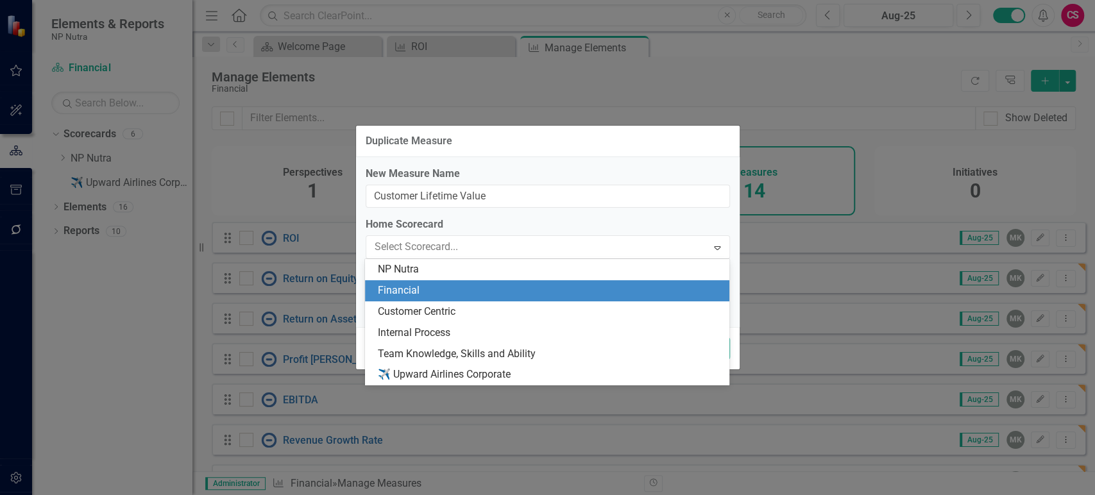
type input "c"
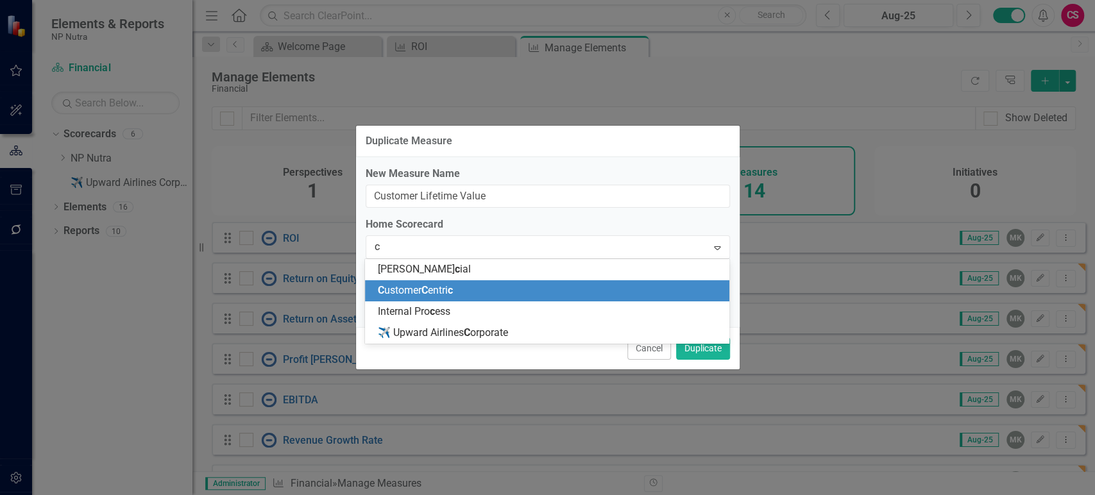
click at [423, 284] on span "C ustomer C entri c" at bounding box center [415, 290] width 75 height 12
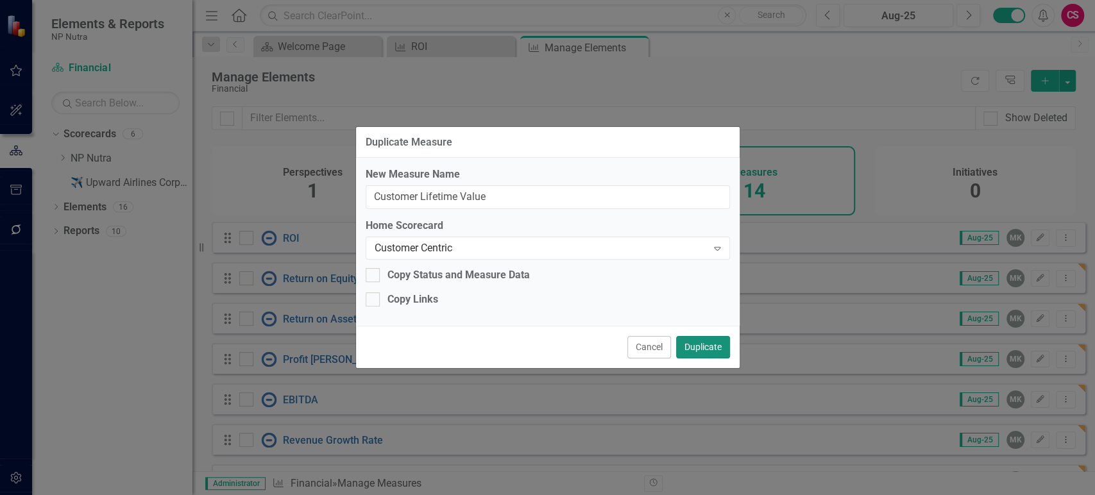
click at [696, 355] on button "Duplicate" at bounding box center [703, 347] width 54 height 22
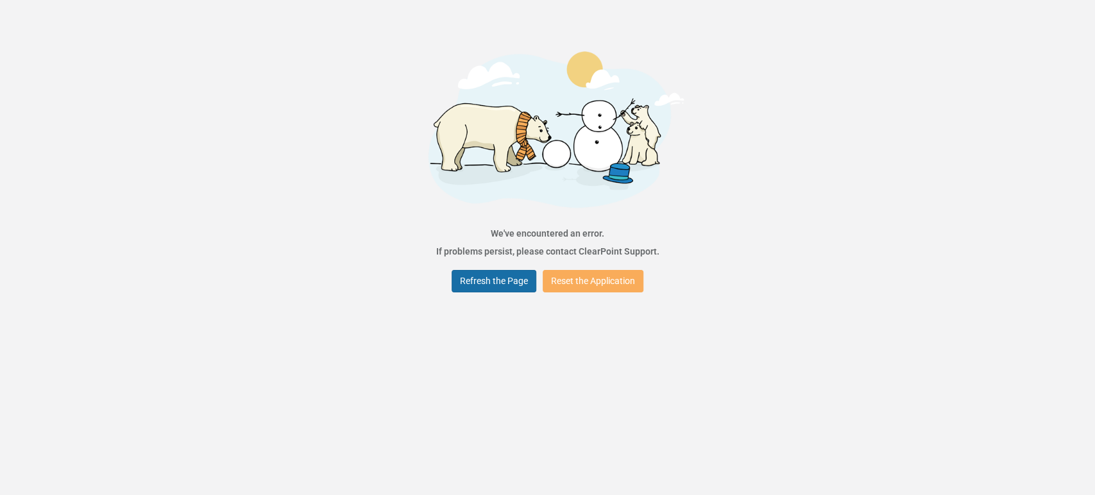
click at [490, 286] on button "Refresh the Page" at bounding box center [493, 281] width 85 height 22
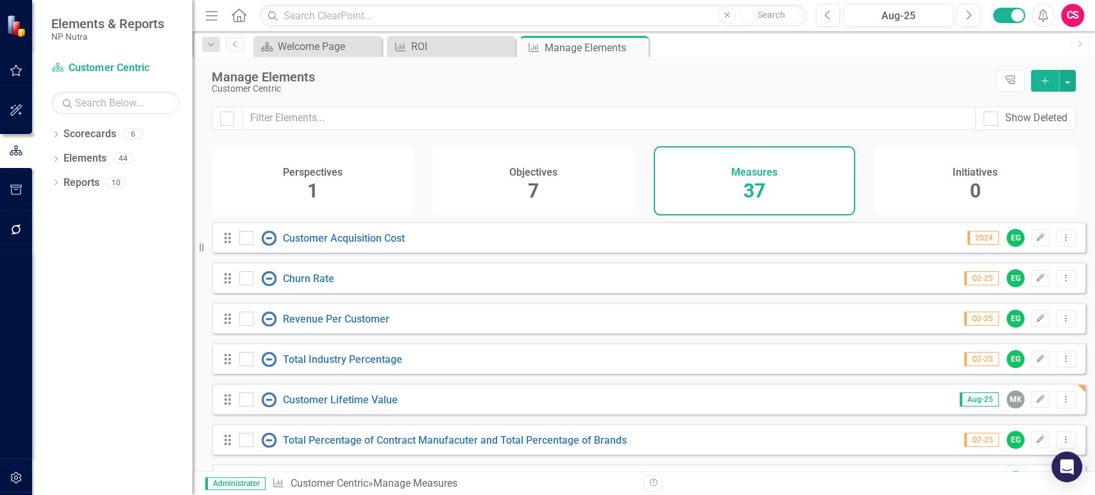
click at [225, 405] on icon at bounding box center [227, 399] width 6 height 10
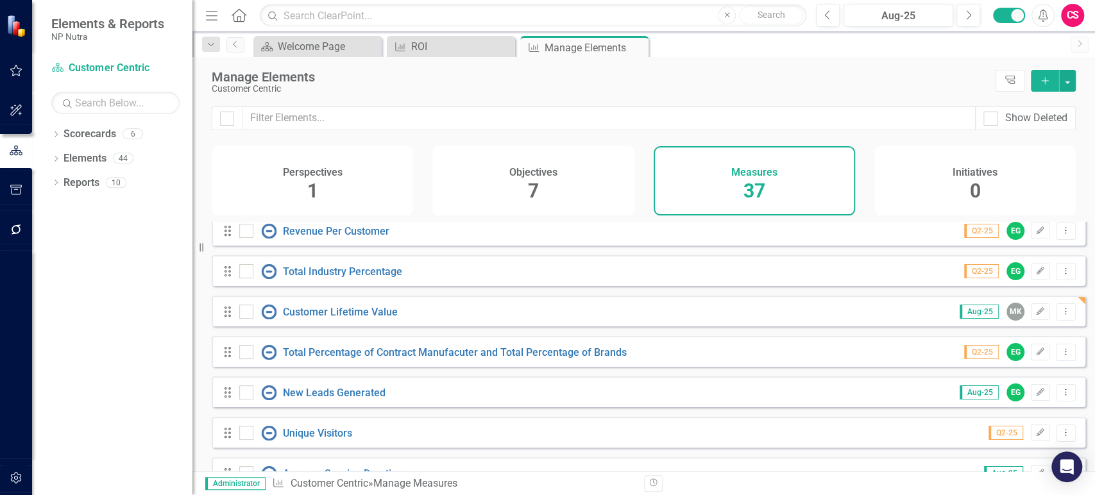
scroll to position [87, 0]
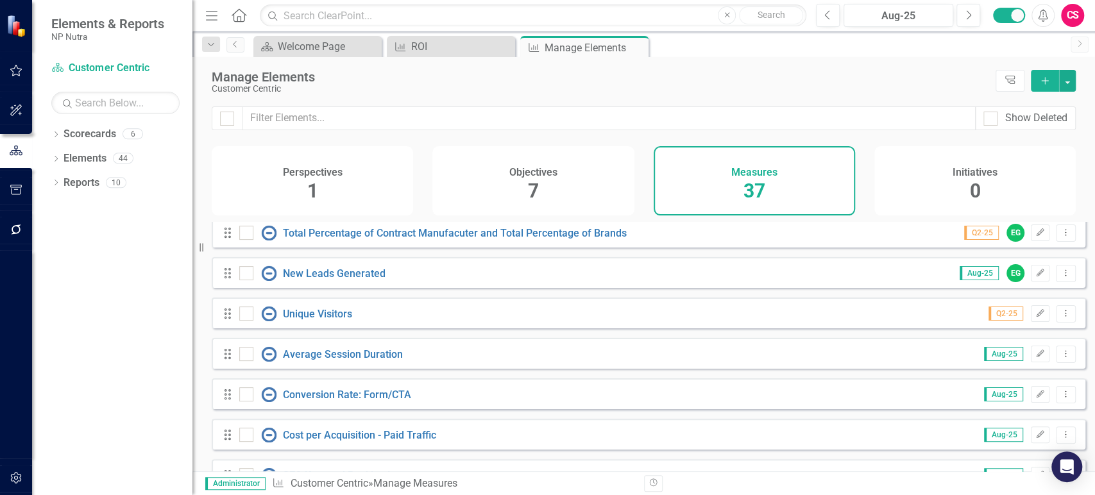
drag, startPoint x: 228, startPoint y: 327, endPoint x: 230, endPoint y: 358, distance: 30.9
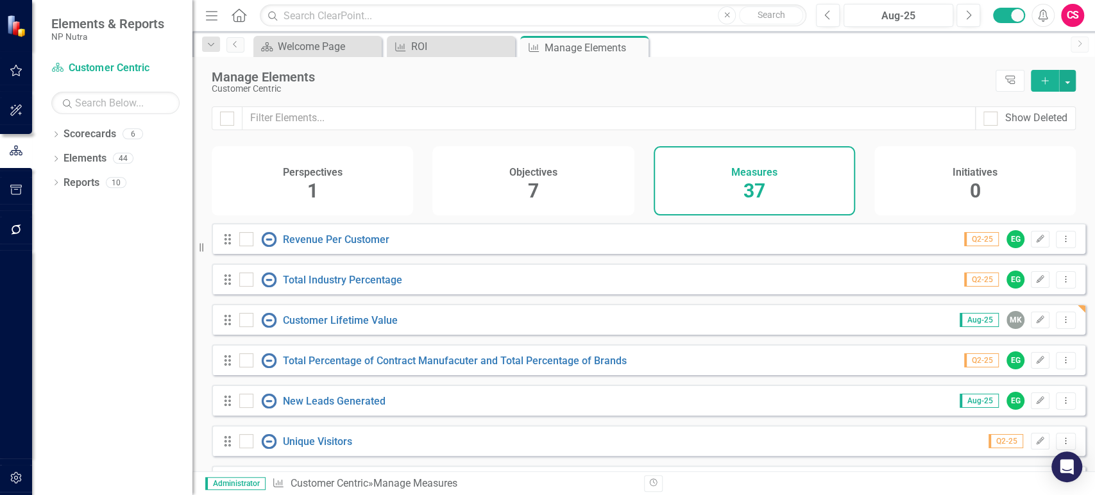
scroll to position [0, 0]
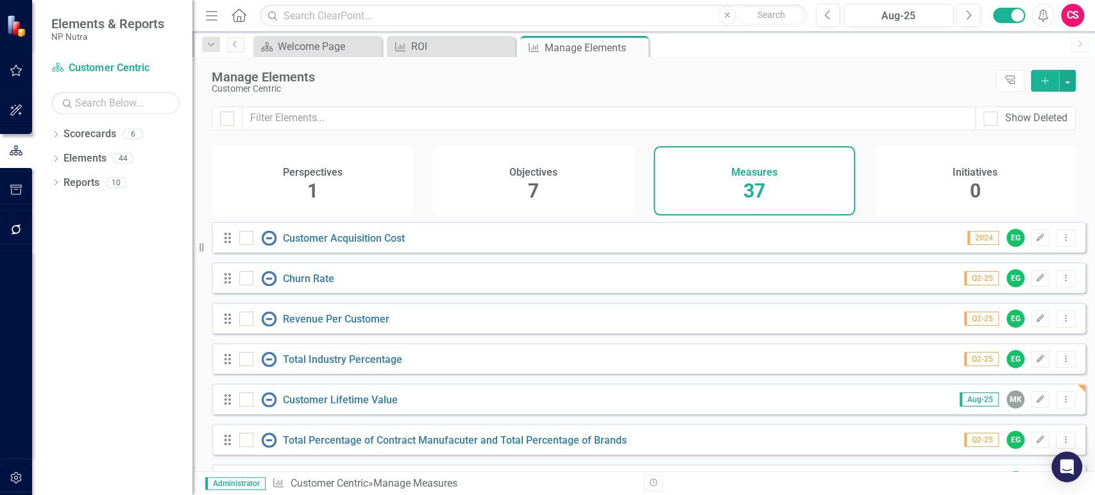
drag, startPoint x: 230, startPoint y: 401, endPoint x: 228, endPoint y: 410, distance: 9.2
click at [227, 407] on div "Drag Customer Lifetime Value" at bounding box center [315, 399] width 185 height 15
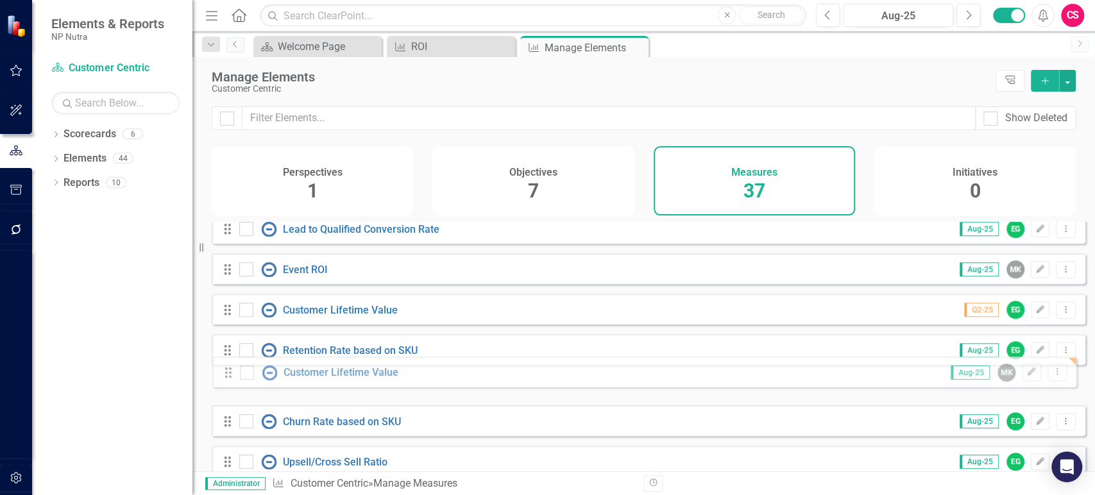
scroll to position [748, 0]
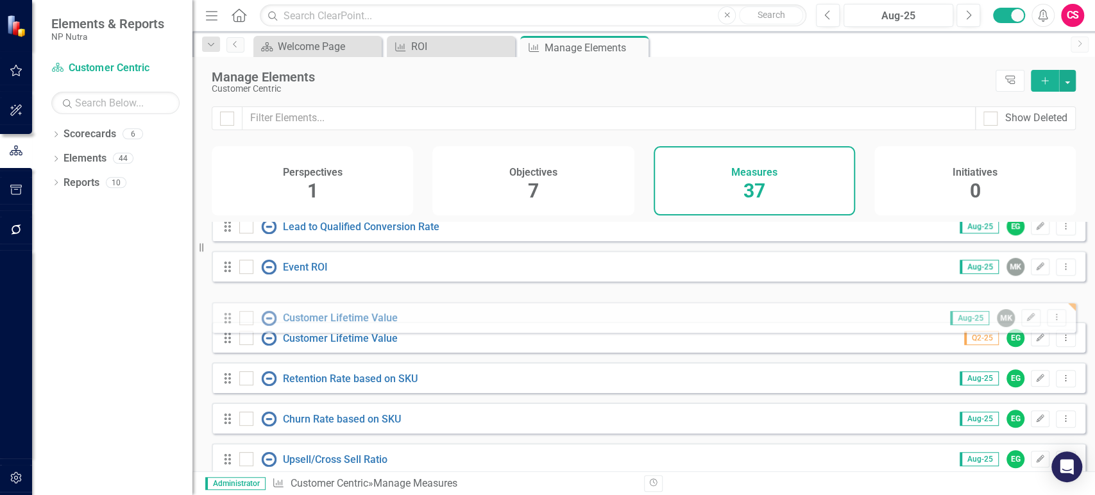
drag, startPoint x: 227, startPoint y: 398, endPoint x: 227, endPoint y: 317, distance: 81.4
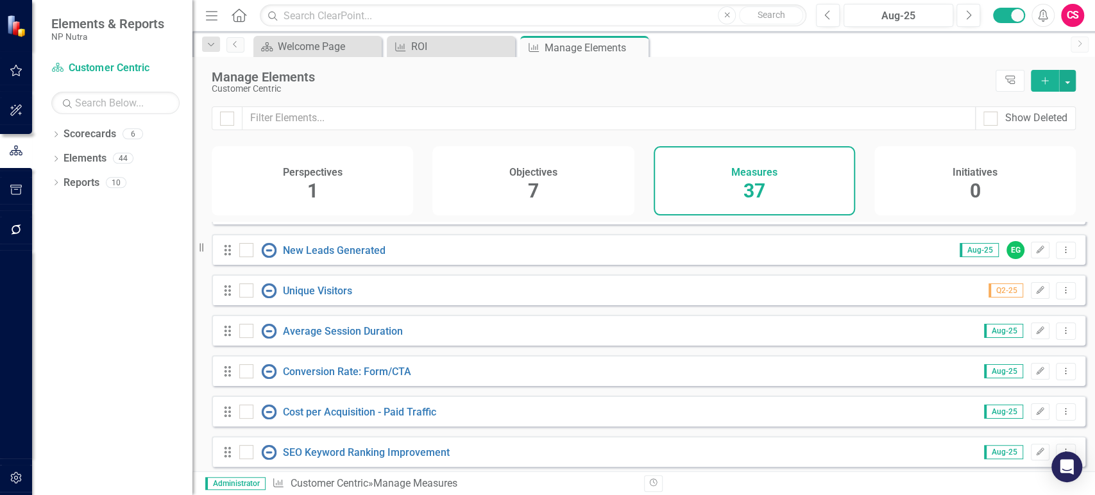
scroll to position [262, 0]
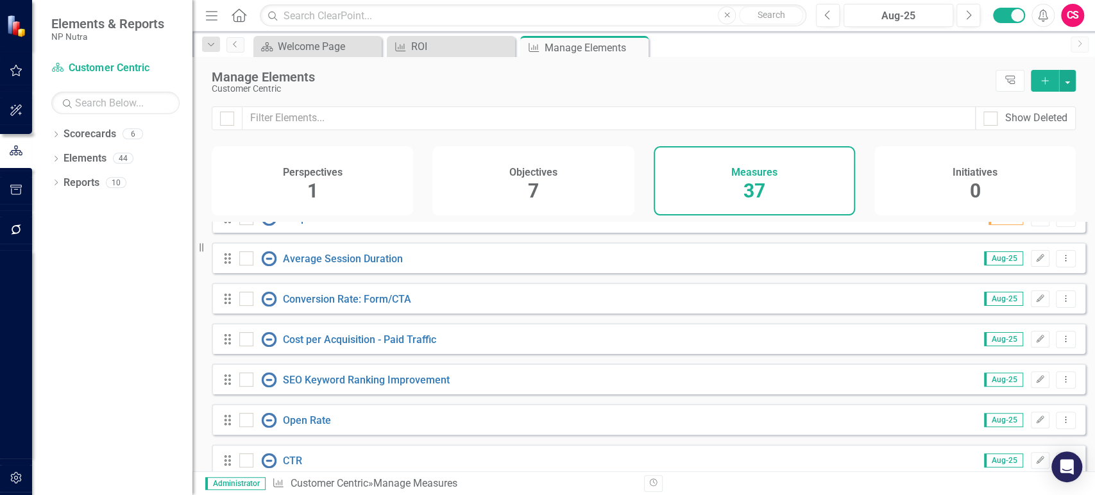
drag, startPoint x: 450, startPoint y: 192, endPoint x: 485, endPoint y: 214, distance: 41.5
click at [451, 193] on div "Objectives 7" at bounding box center [532, 180] width 201 height 69
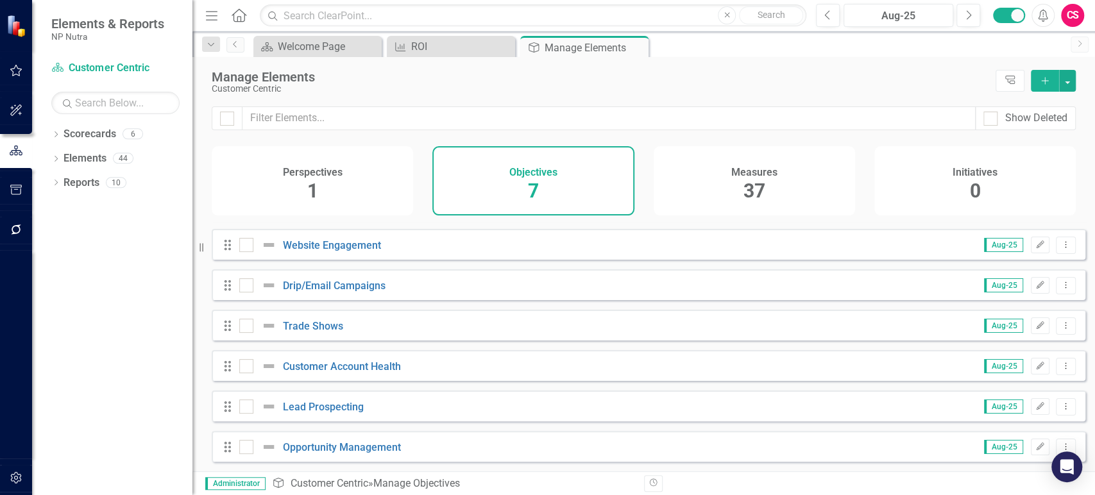
scroll to position [34, 0]
click at [358, 181] on div "Perspectives 1" at bounding box center [312, 180] width 201 height 69
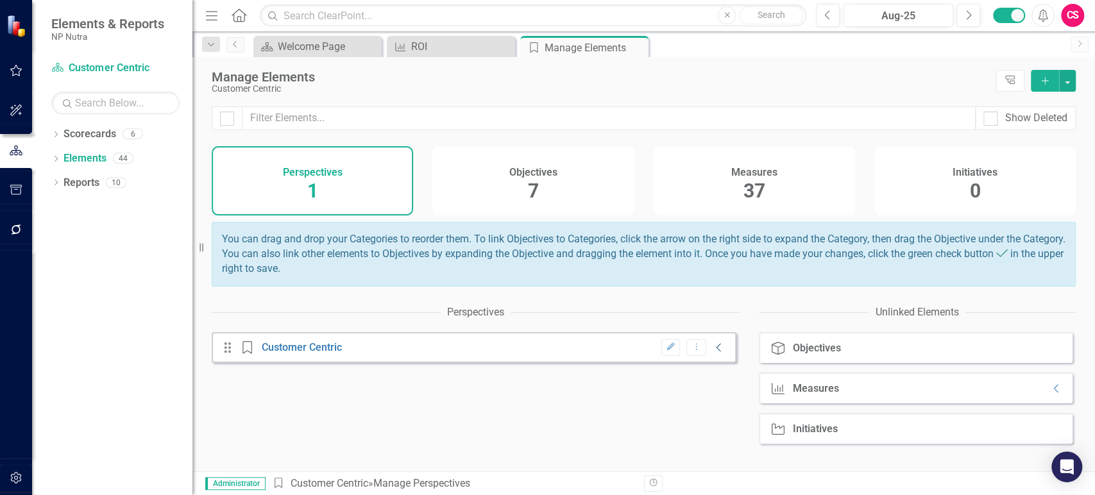
click at [712, 353] on icon "Collapse" at bounding box center [718, 347] width 13 height 10
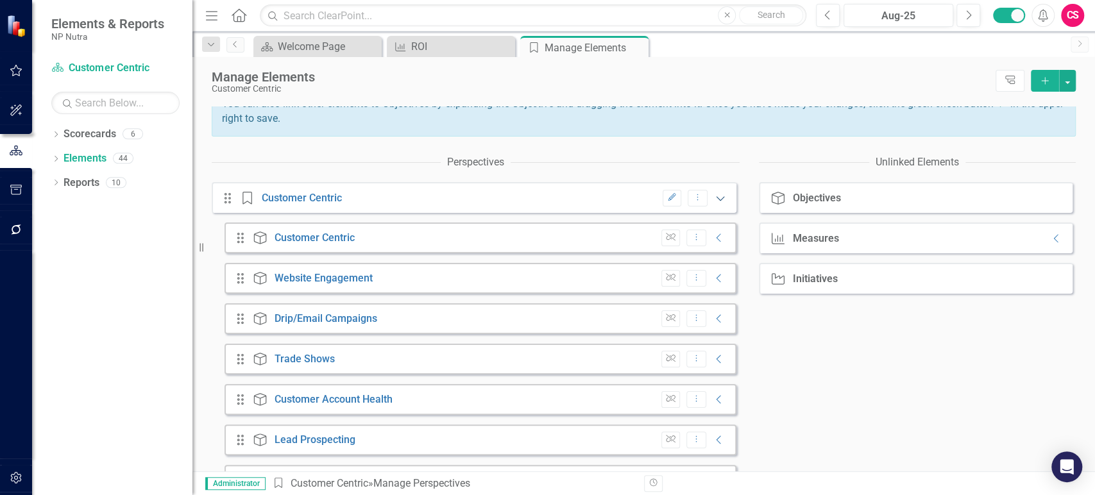
scroll to position [151, 0]
click at [708, 253] on div "Drag Objective Customer Centric Unlink Dropdown Menu Collapse" at bounding box center [480, 237] width 512 height 31
click at [1050, 243] on icon "Collapse" at bounding box center [1056, 238] width 13 height 10
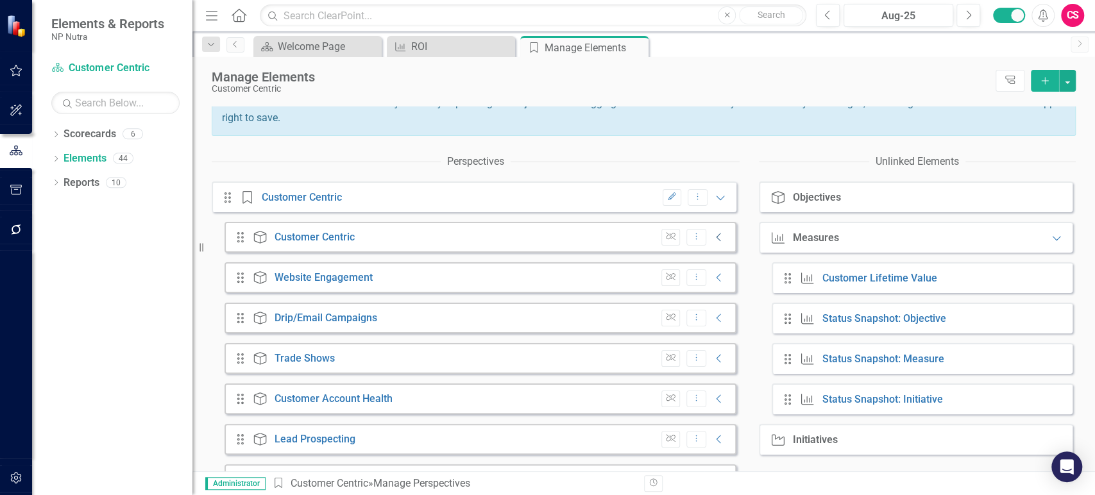
click at [712, 242] on icon "Collapse" at bounding box center [718, 237] width 13 height 10
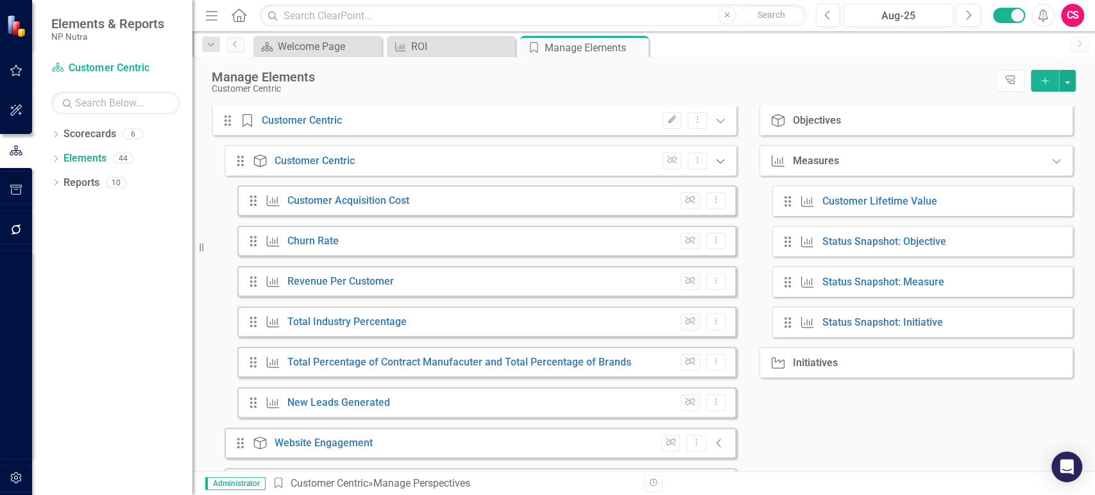
scroll to position [244, 0]
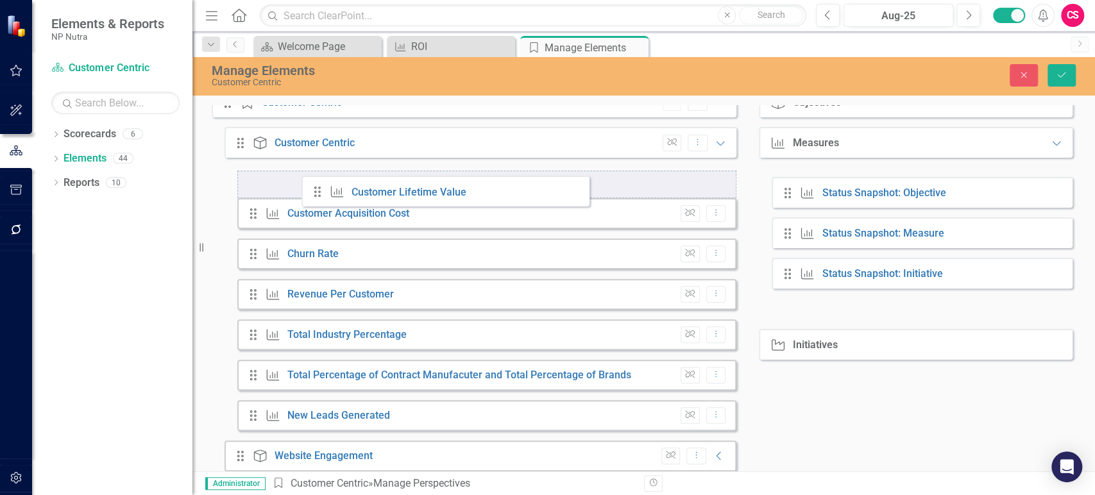
drag, startPoint x: 784, startPoint y: 196, endPoint x: 320, endPoint y: 195, distance: 464.3
click at [320, 195] on div "Perspectives Drag Perspective Customer Centric Edit Dropdown Menu Expanded Drag…" at bounding box center [644, 368] width 864 height 629
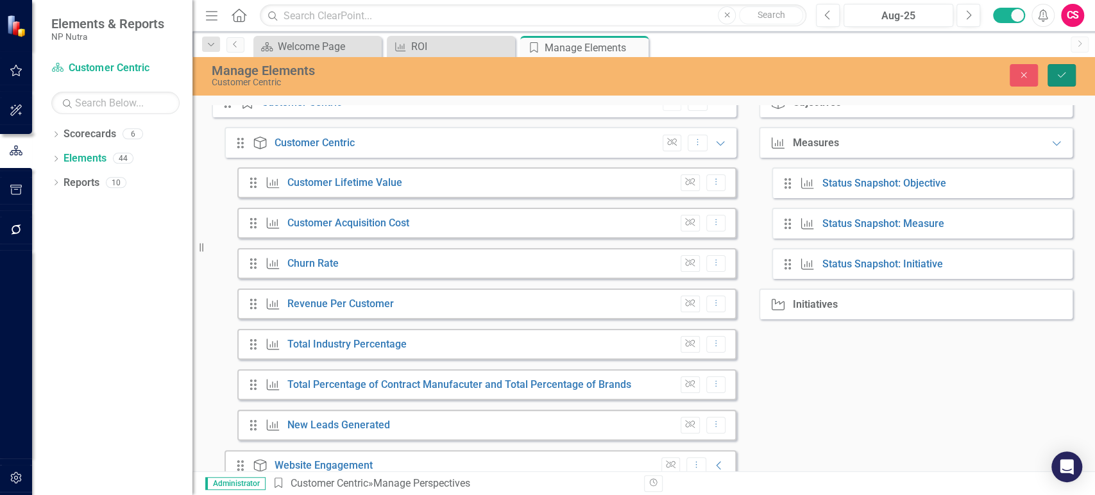
click at [1057, 74] on icon "submit" at bounding box center [1061, 74] width 8 height 5
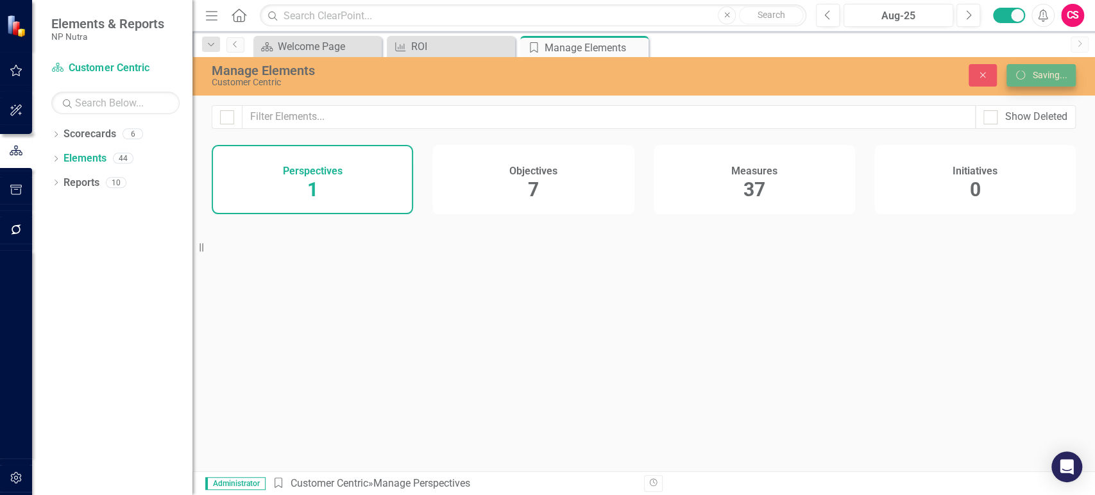
scroll to position [0, 0]
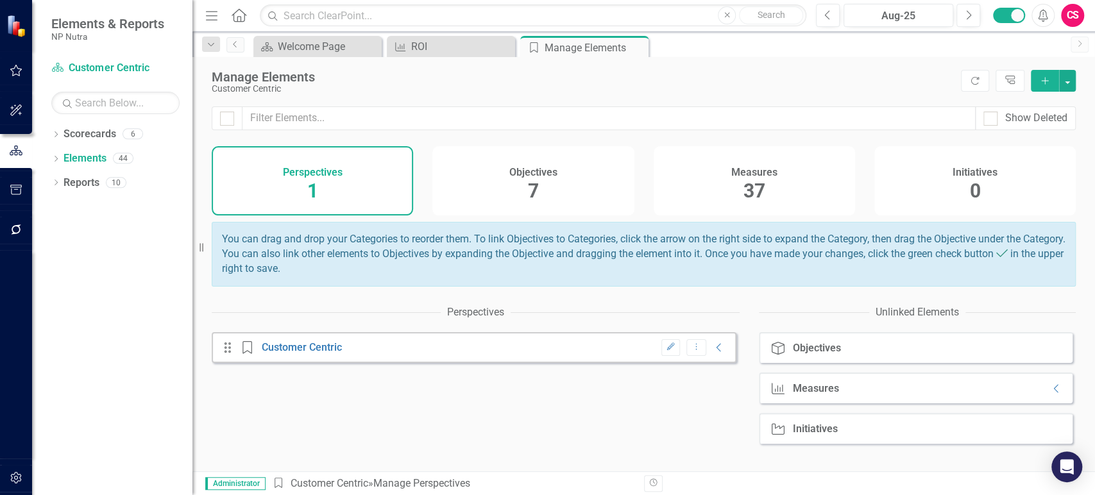
click at [736, 177] on h4 "Measures" at bounding box center [754, 173] width 46 height 12
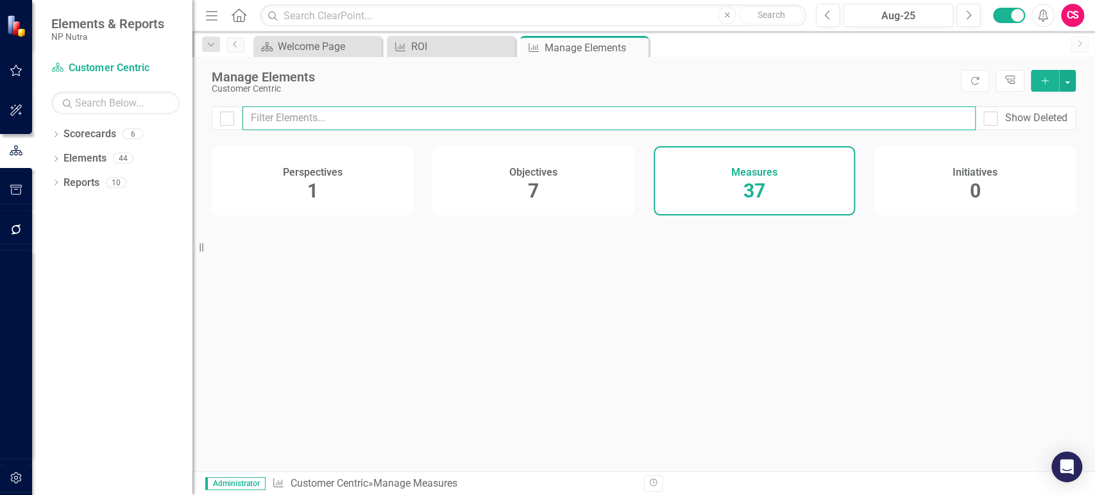
click at [589, 130] on input "text" at bounding box center [608, 118] width 733 height 24
type input "cu"
checkbox input "false"
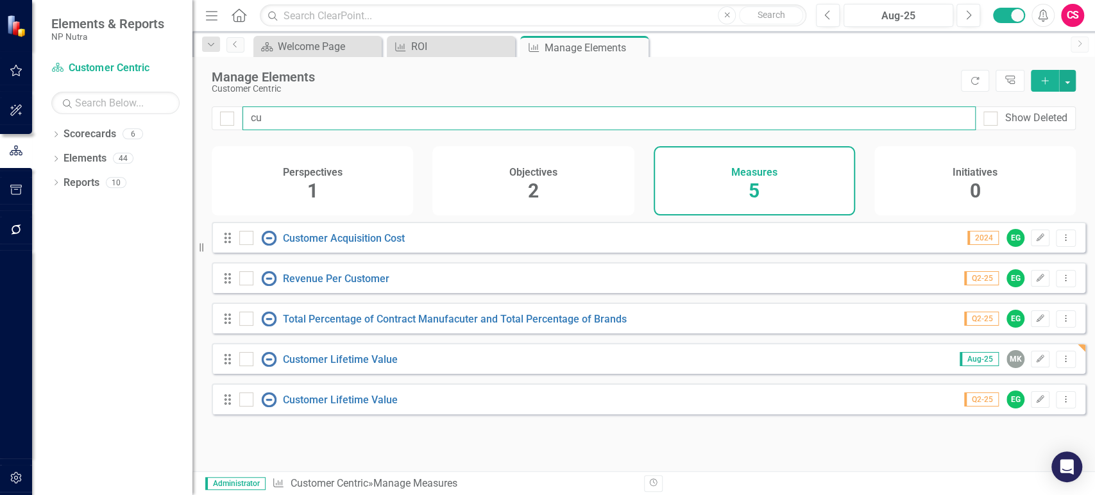
type input "cus"
checkbox input "false"
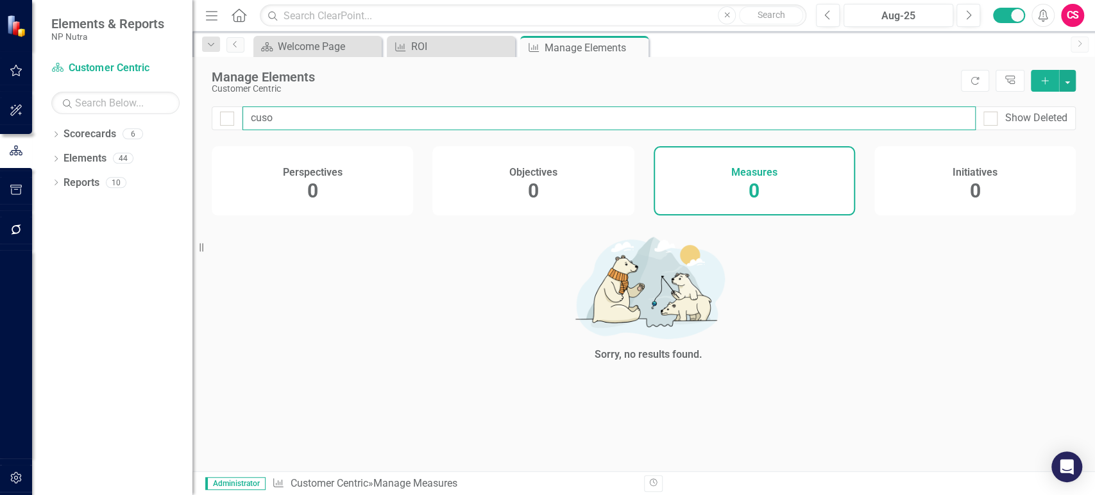
type input "cus"
checkbox input "false"
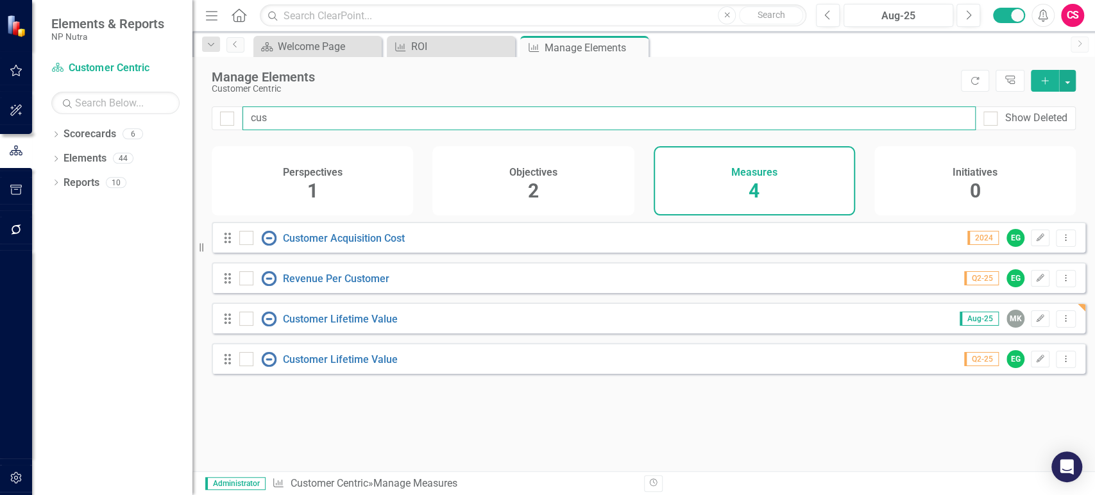
type input "cust"
checkbox input "false"
type input "custo"
checkbox input "false"
type input "custo"
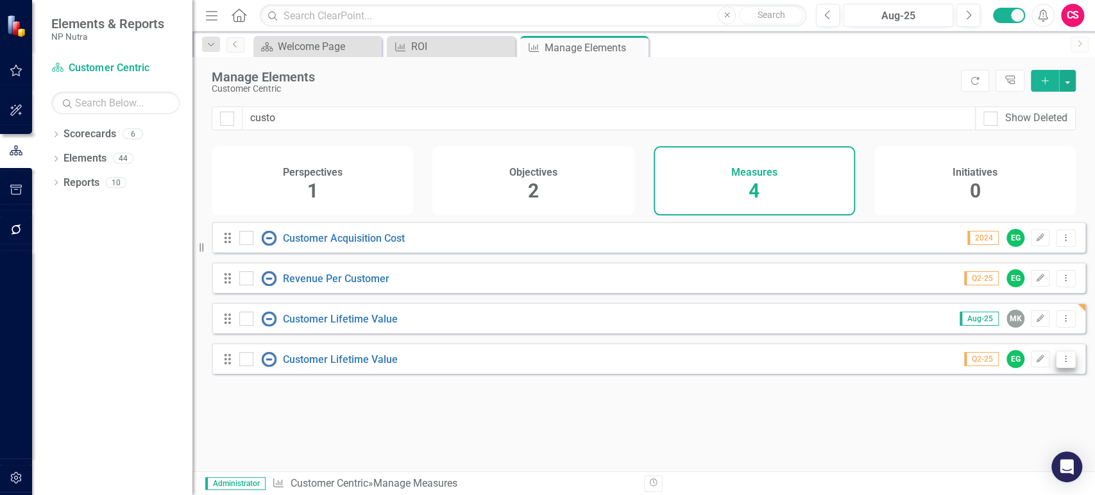
click at [1060, 363] on icon "Dropdown Menu" at bounding box center [1065, 359] width 11 height 8
click at [980, 463] on link "Trash Delete Measure" at bounding box center [1007, 461] width 115 height 24
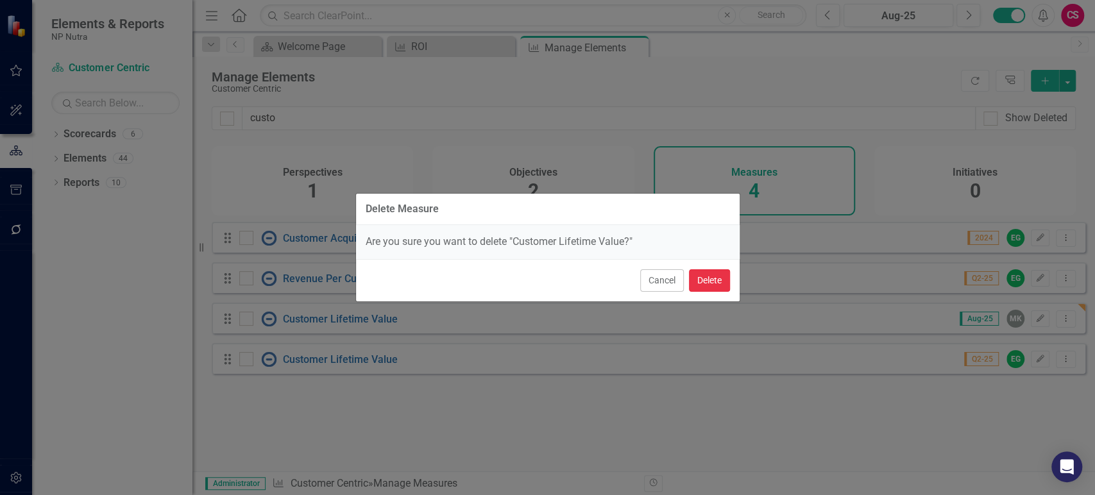
click at [715, 287] on button "Delete" at bounding box center [709, 280] width 41 height 22
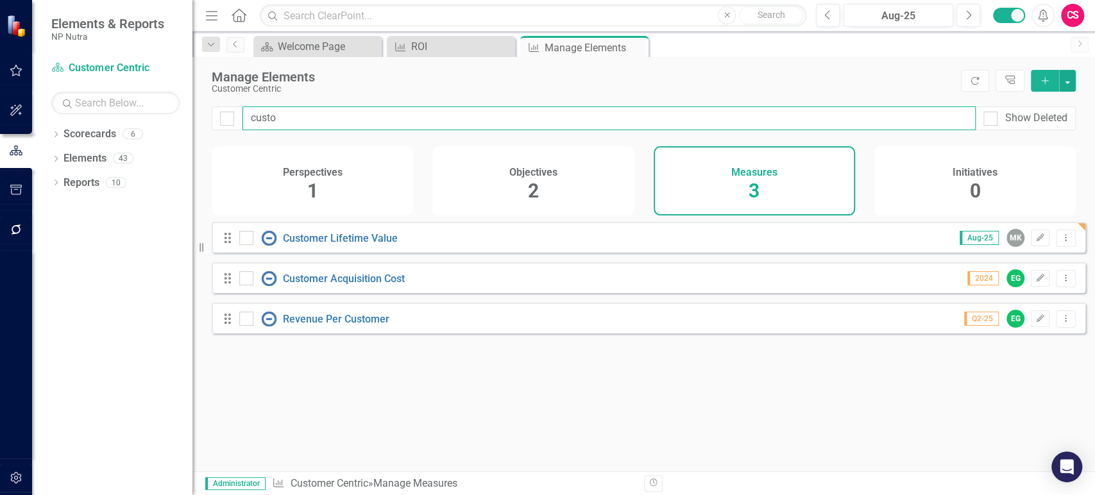
click at [296, 118] on input "custo" at bounding box center [608, 118] width 733 height 24
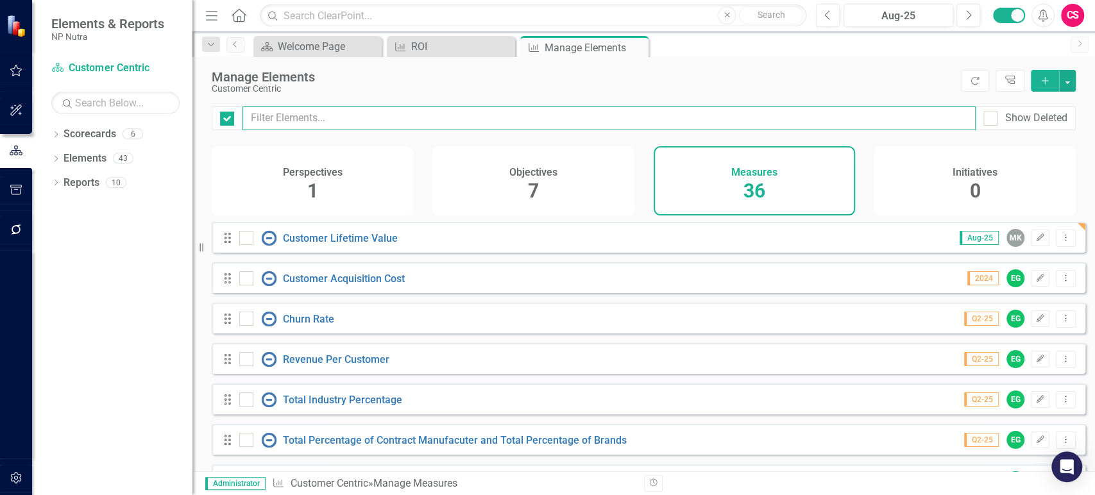
checkbox input "false"
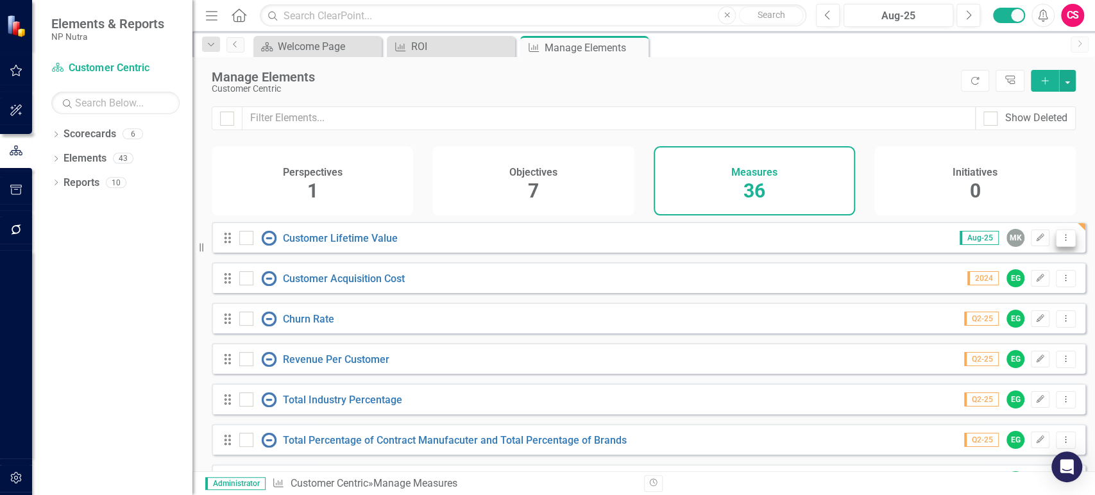
click at [1060, 242] on icon "Dropdown Menu" at bounding box center [1065, 237] width 11 height 8
click at [1010, 309] on link "Copy Duplicate Measure" at bounding box center [1007, 315] width 115 height 24
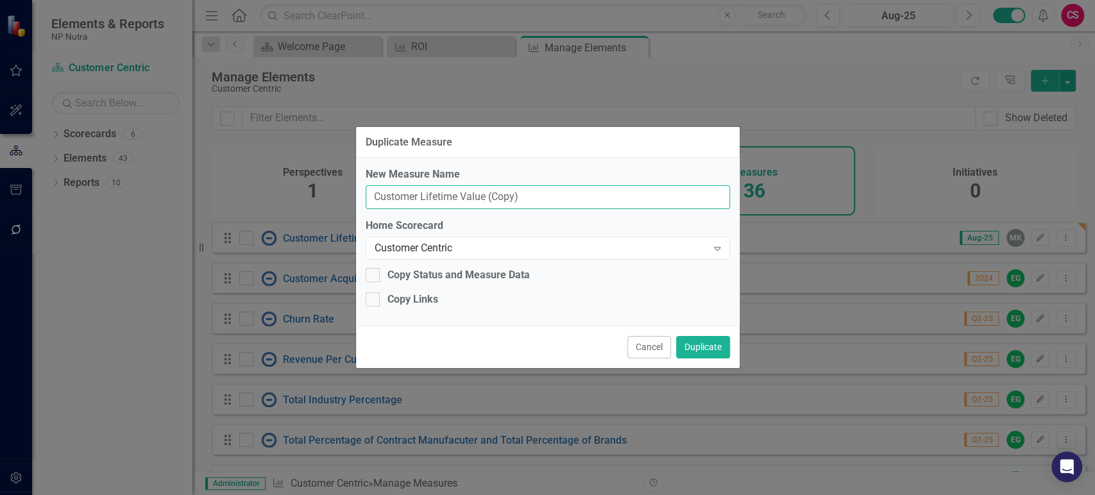
click at [479, 193] on input "Customer Lifetime Value (Copy)" at bounding box center [548, 197] width 364 height 24
paste input "New Leads Generated"
type input "New Leads Generated"
click at [406, 301] on div "Copy Links" at bounding box center [412, 299] width 51 height 15
click at [374, 301] on input "Copy Links" at bounding box center [370, 296] width 8 height 8
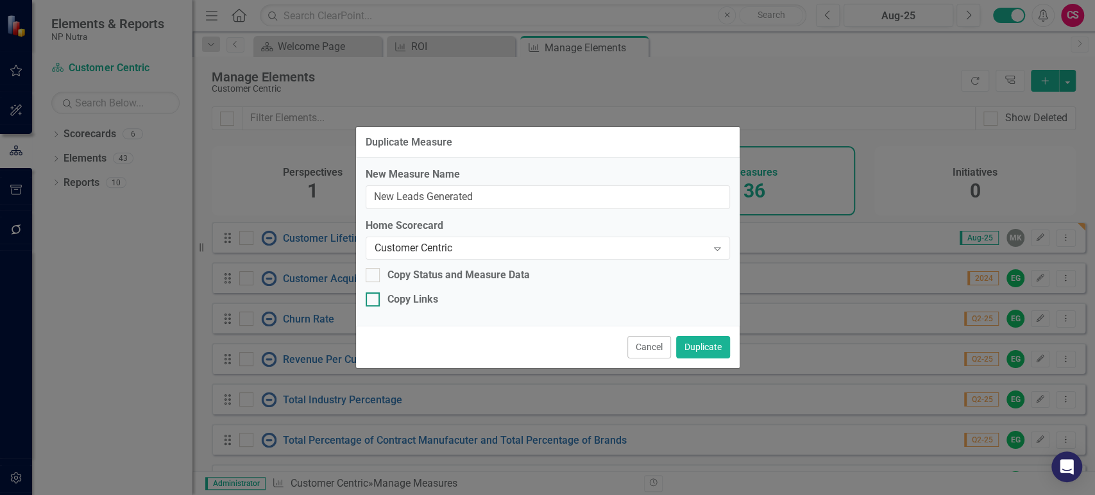
checkbox input "true"
click at [714, 343] on button "Duplicate" at bounding box center [703, 347] width 54 height 22
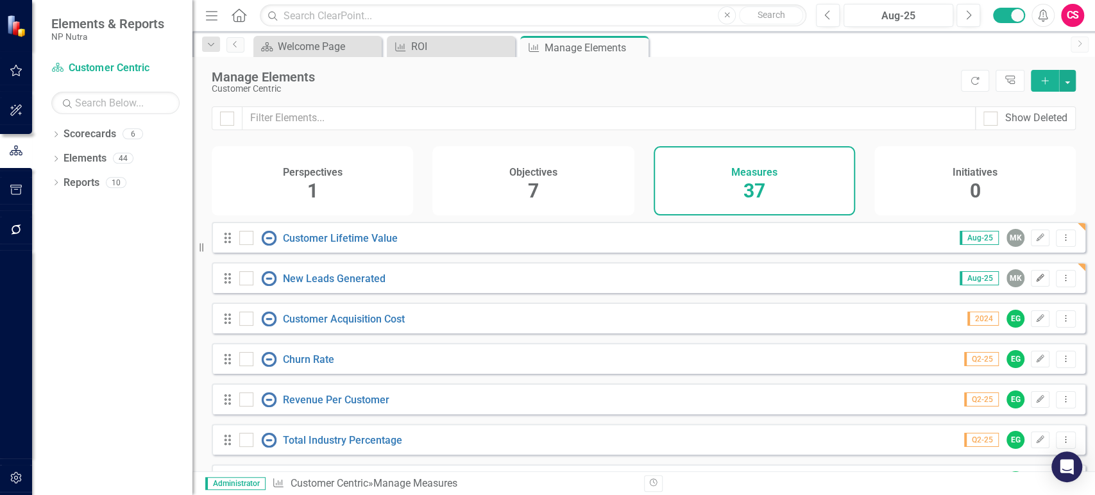
click at [1036, 282] on icon "button" at bounding box center [1040, 278] width 8 height 8
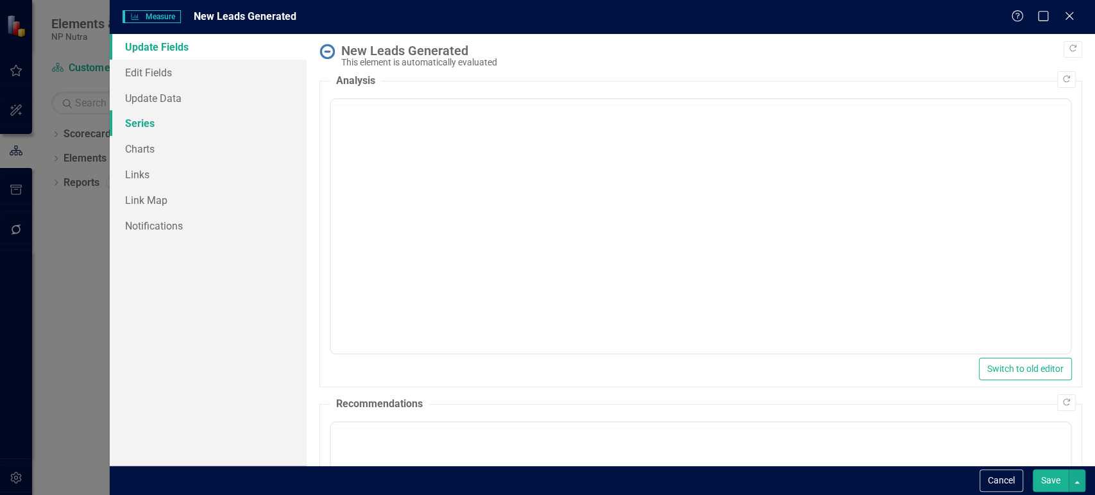
click at [156, 127] on link "Series" at bounding box center [208, 123] width 197 height 26
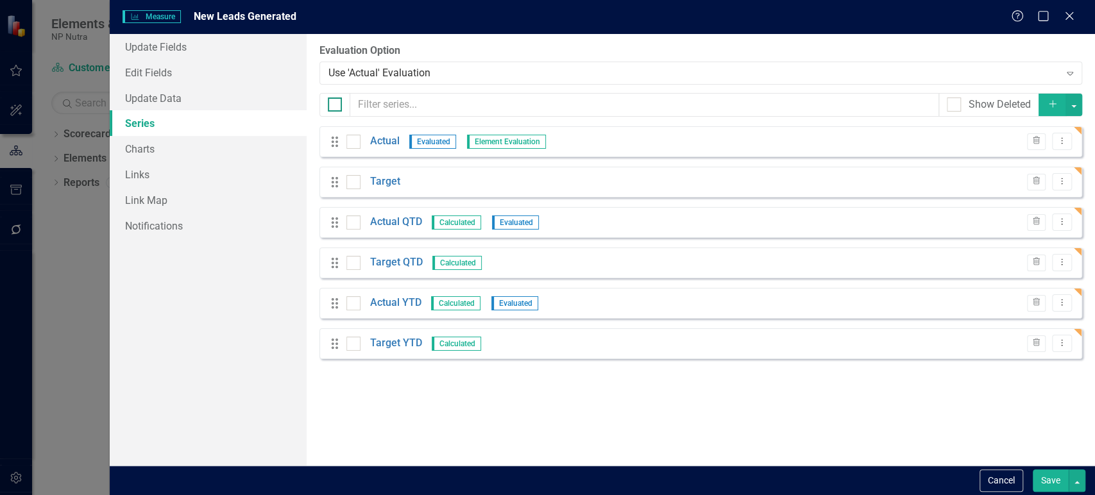
click at [332, 99] on input "checkbox" at bounding box center [332, 101] width 8 height 8
checkbox input "true"
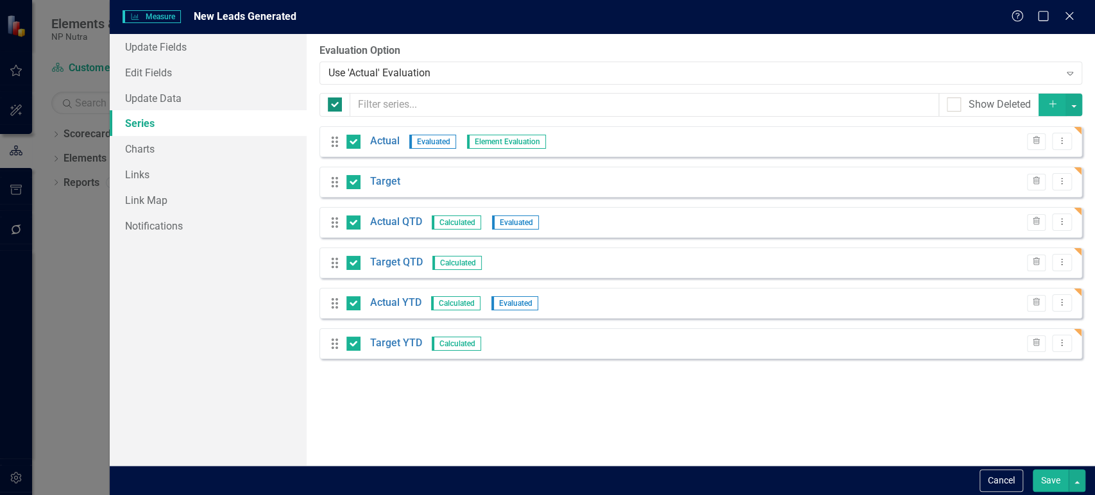
checkbox input "true"
click at [1072, 111] on button "button" at bounding box center [1073, 105] width 17 height 22
click at [998, 181] on link "Edit Multiple Edit Multiple" at bounding box center [1030, 176] width 101 height 24
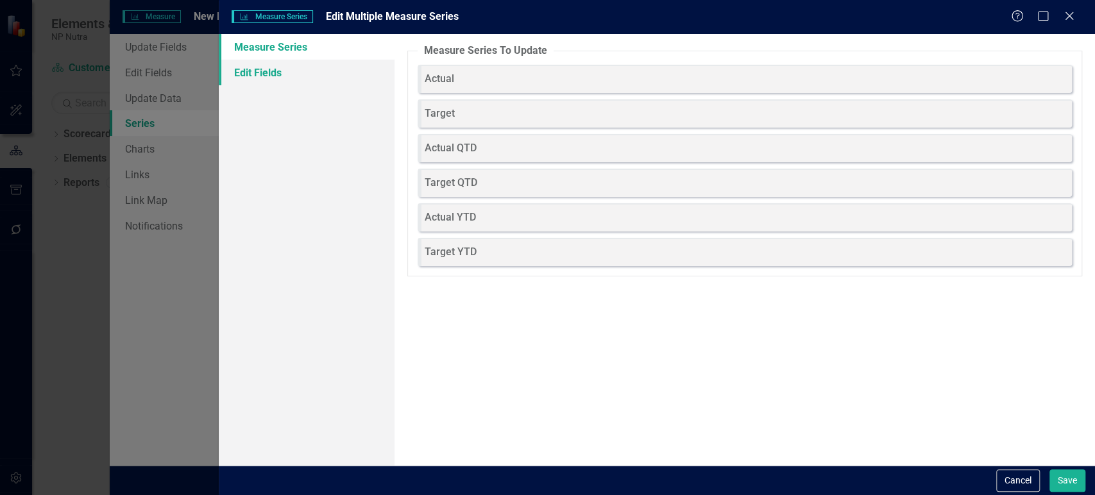
click at [348, 82] on link "Edit Fields" at bounding box center [306, 73] width 175 height 26
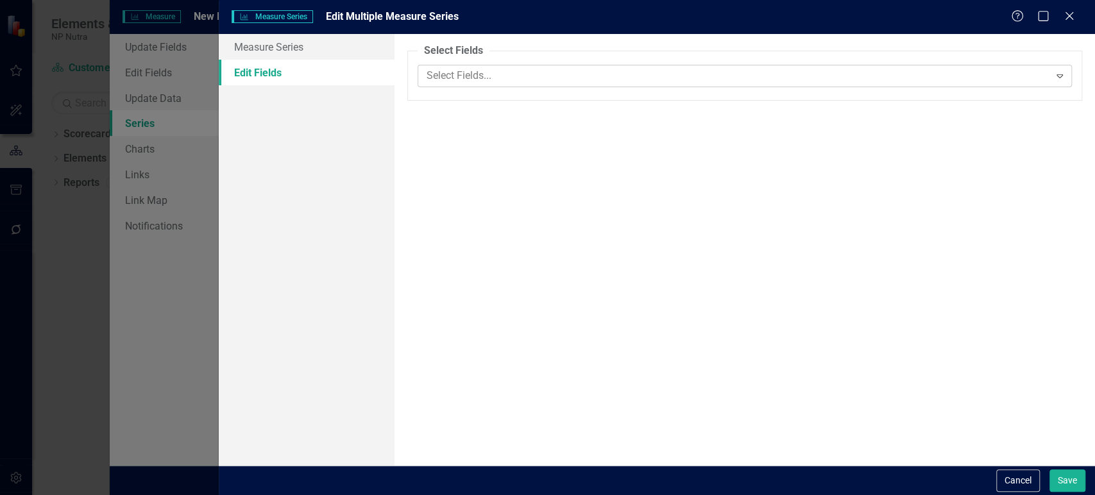
drag, startPoint x: 378, startPoint y: 79, endPoint x: 457, endPoint y: 79, distance: 78.2
click at [457, 79] on div at bounding box center [735, 75] width 628 height 17
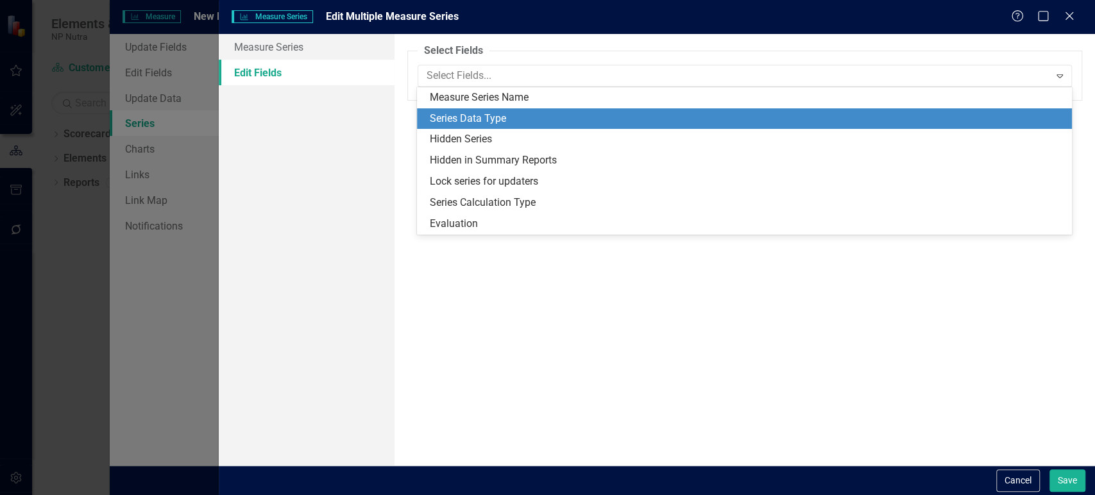
click at [483, 122] on div "Series Data Type" at bounding box center [747, 119] width 634 height 15
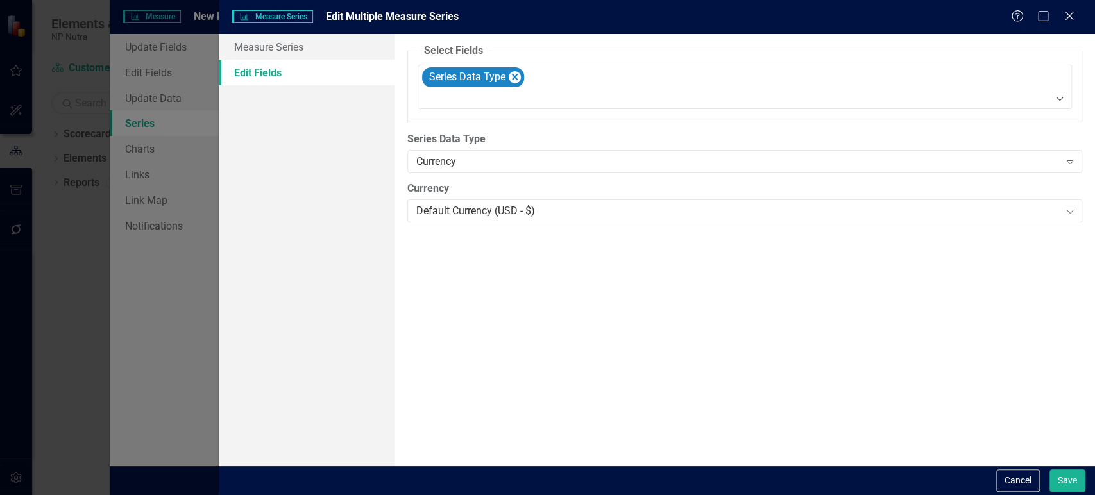
click at [473, 158] on div "Currency" at bounding box center [737, 162] width 643 height 15
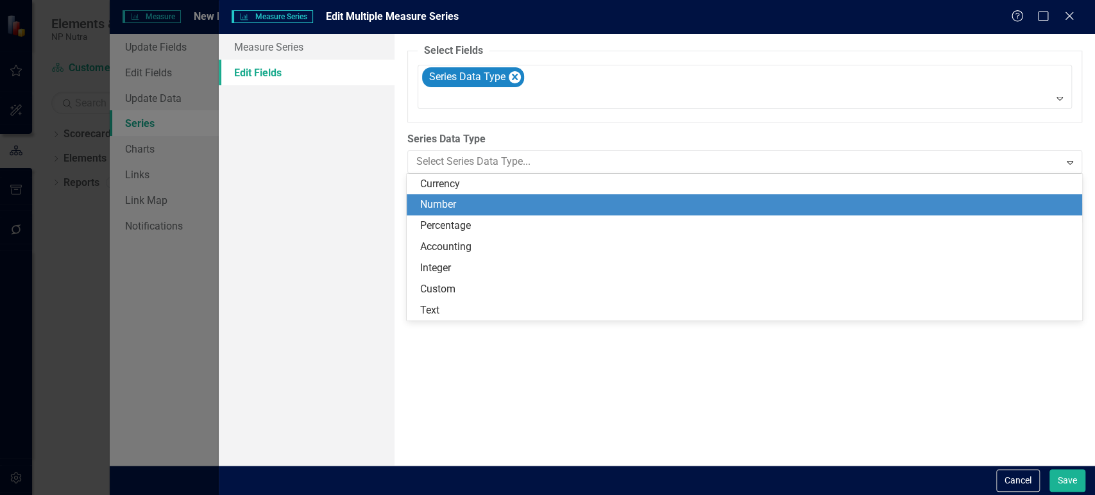
click at [467, 204] on div "Number" at bounding box center [746, 205] width 654 height 15
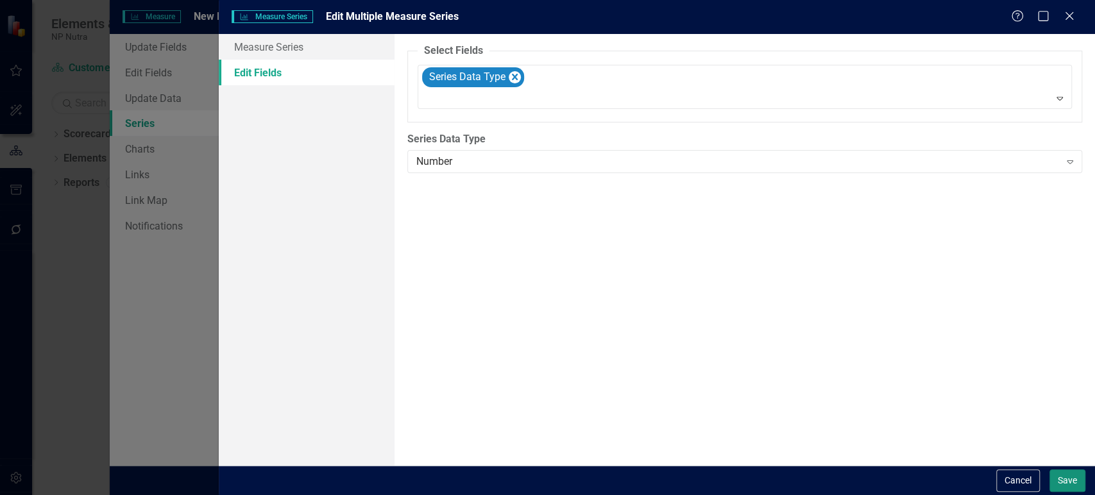
click at [1062, 478] on button "Save" at bounding box center [1067, 480] width 36 height 22
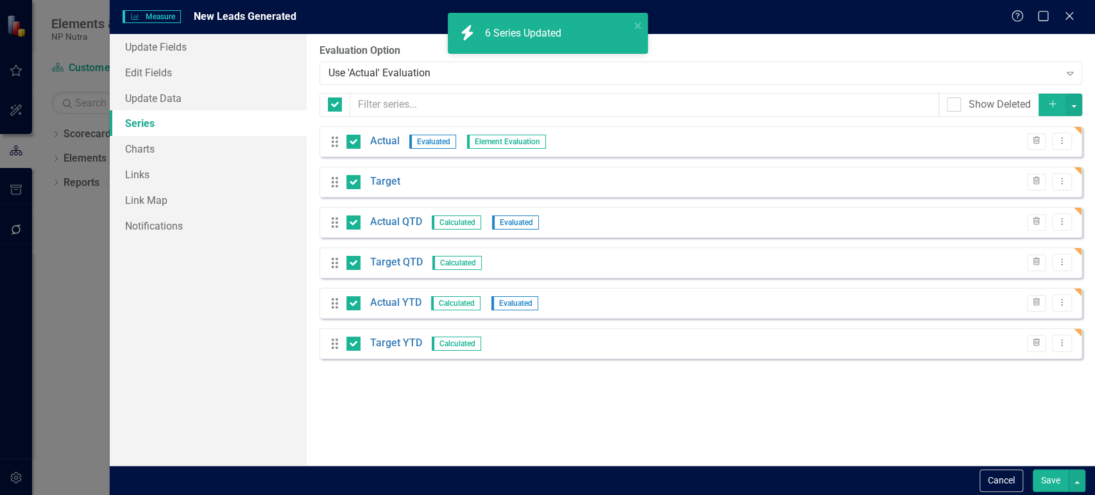
click at [1046, 476] on button "Save" at bounding box center [1050, 480] width 36 height 22
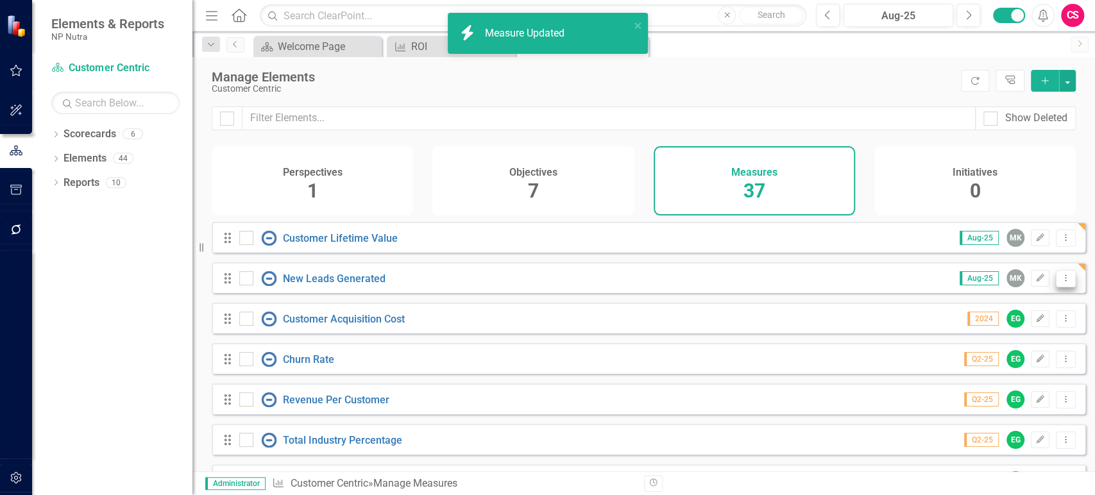
click at [1060, 282] on icon "Dropdown Menu" at bounding box center [1065, 278] width 11 height 8
click at [990, 353] on link "Copy Duplicate Measure" at bounding box center [1007, 356] width 115 height 24
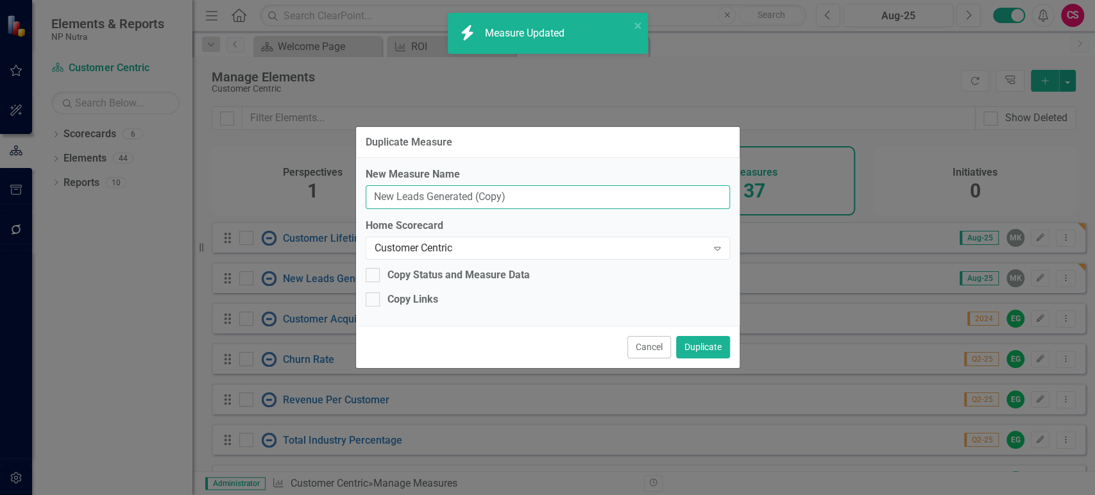
click at [487, 190] on input "New Leads Generated (Copy)" at bounding box center [548, 197] width 364 height 24
paste input "Opportunities Per Rep Win Rate"
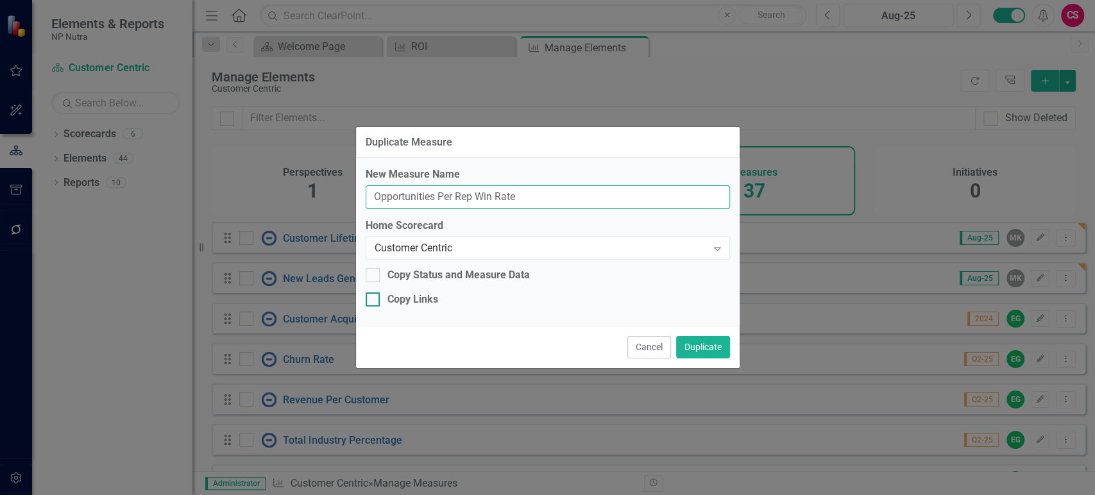
type input "Opportunities Per Rep Win Rate"
click at [423, 296] on div "Copy Links" at bounding box center [412, 299] width 51 height 15
click at [374, 296] on input "Copy Links" at bounding box center [370, 296] width 8 height 8
click at [442, 303] on div "Copy Links" at bounding box center [548, 299] width 364 height 15
click at [374, 301] on input "Copy Links" at bounding box center [370, 296] width 8 height 8
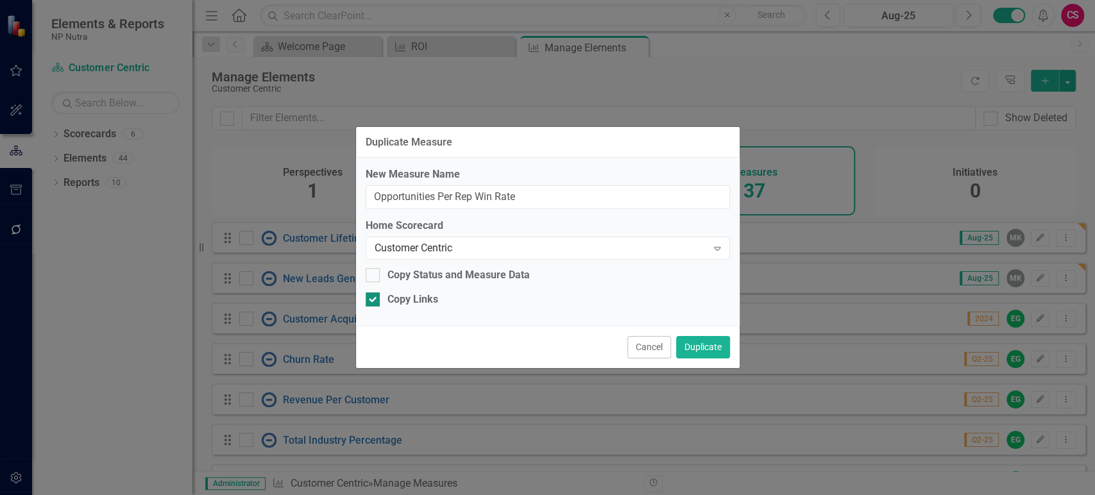
checkbox input "false"
click at [692, 342] on button "Duplicate" at bounding box center [703, 347] width 54 height 22
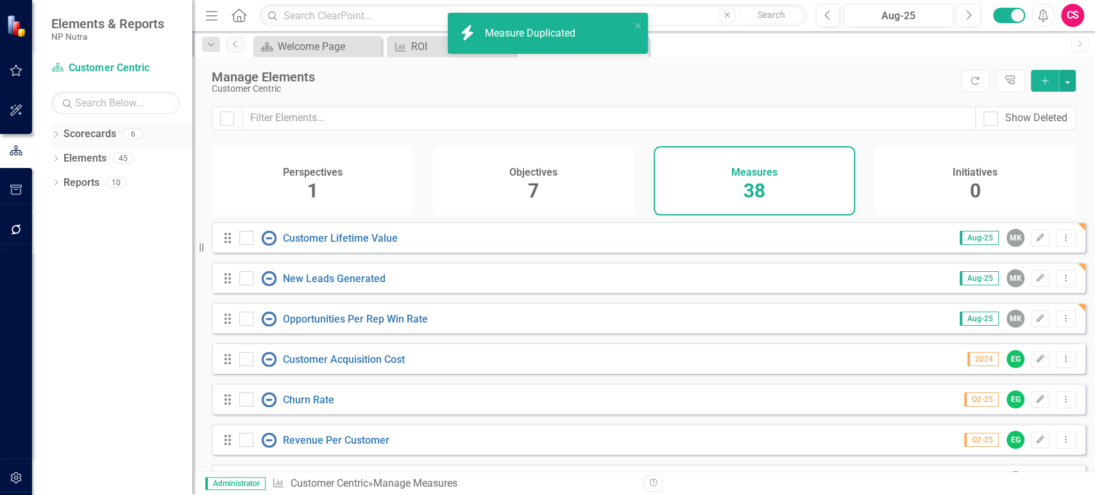
click at [56, 137] on icon "Dropdown" at bounding box center [55, 135] width 9 height 7
click at [65, 158] on icon "Dropdown" at bounding box center [63, 158] width 10 height 8
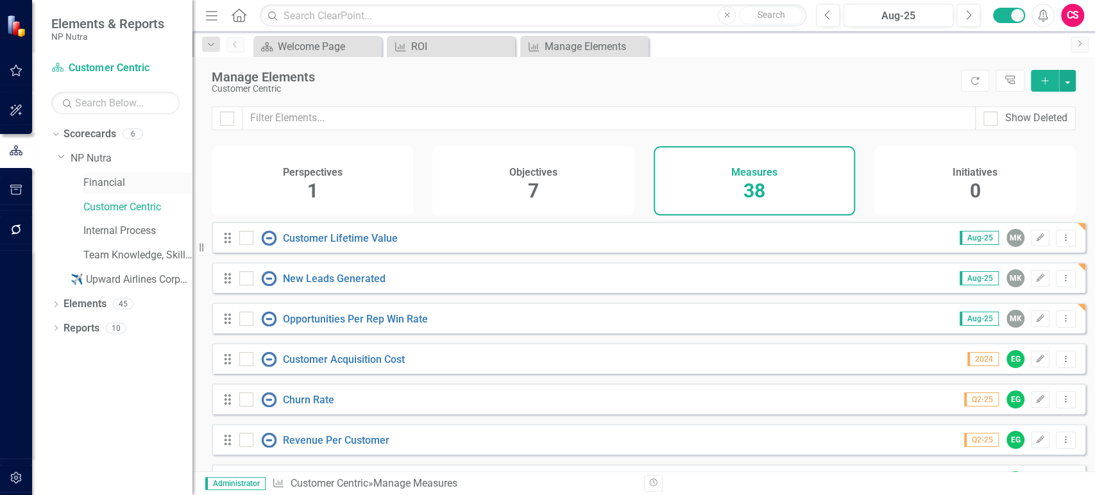
click at [124, 189] on link "Financial" at bounding box center [137, 183] width 109 height 15
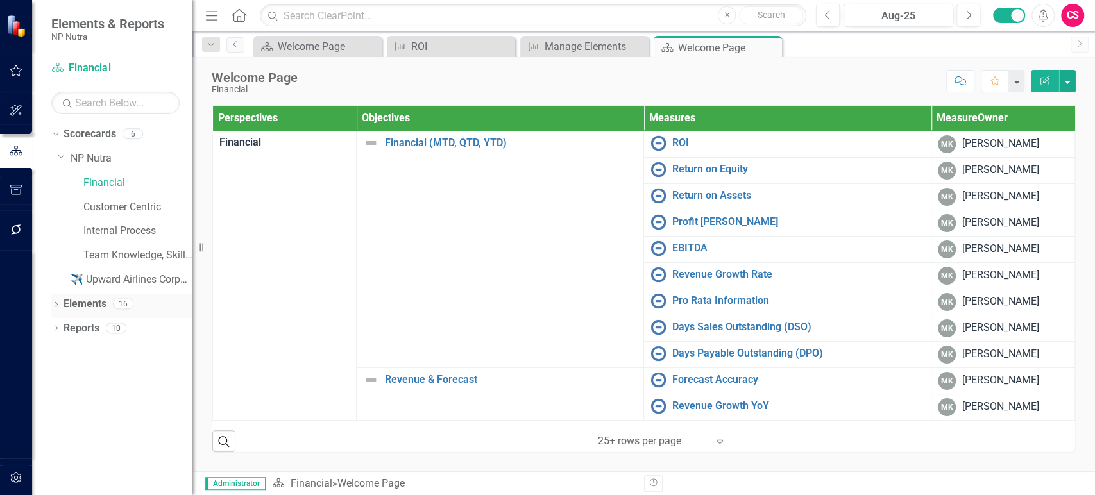
click at [88, 300] on link "Elements" at bounding box center [84, 304] width 43 height 15
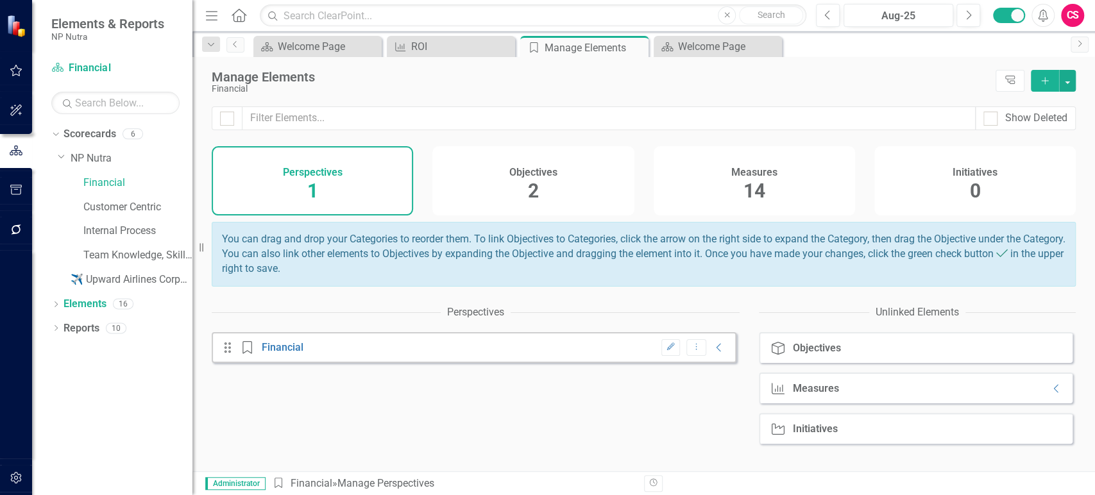
click at [755, 194] on span "14" at bounding box center [754, 191] width 22 height 22
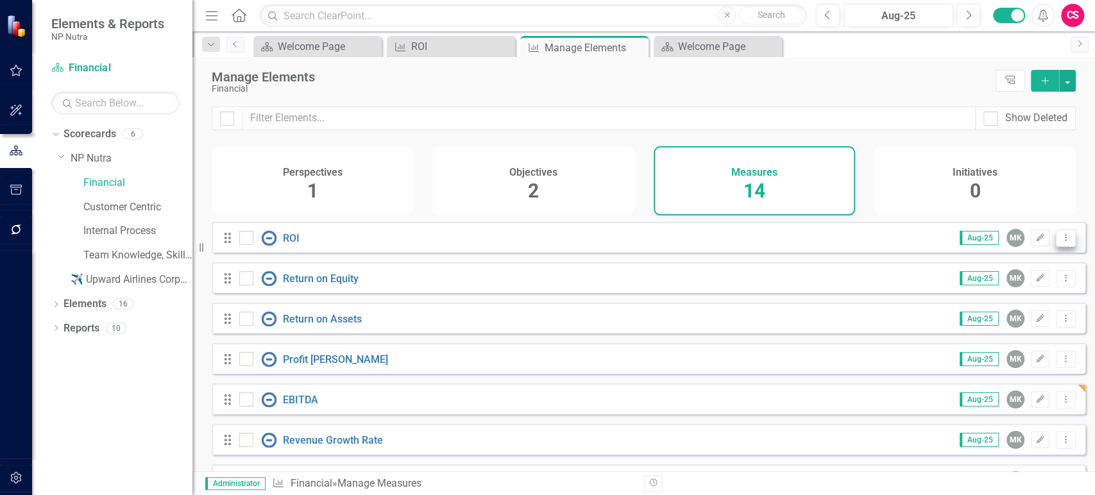
click at [1060, 242] on icon "Dropdown Menu" at bounding box center [1065, 237] width 11 height 8
click at [999, 312] on link "Copy Duplicate Measure" at bounding box center [1007, 315] width 115 height 24
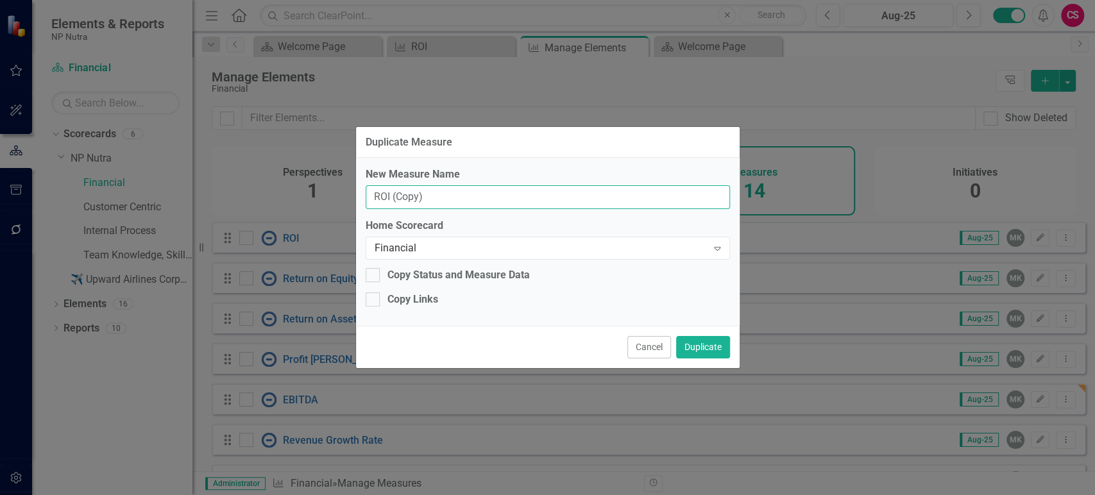
click at [473, 190] on input "ROI (Copy)" at bounding box center [548, 197] width 364 height 24
paste input "Win Rate"
type input "Win Rate"
click at [437, 237] on div "Home Scorecard Financial Expand" at bounding box center [548, 239] width 364 height 40
click at [437, 237] on div "Financial Expand" at bounding box center [548, 248] width 364 height 23
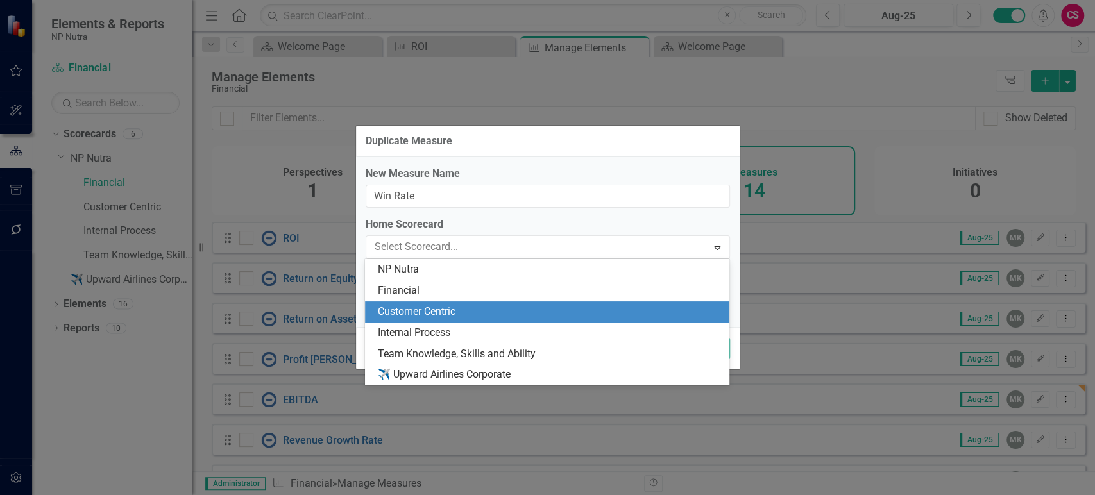
click at [410, 305] on div "Customer Centric" at bounding box center [550, 312] width 344 height 15
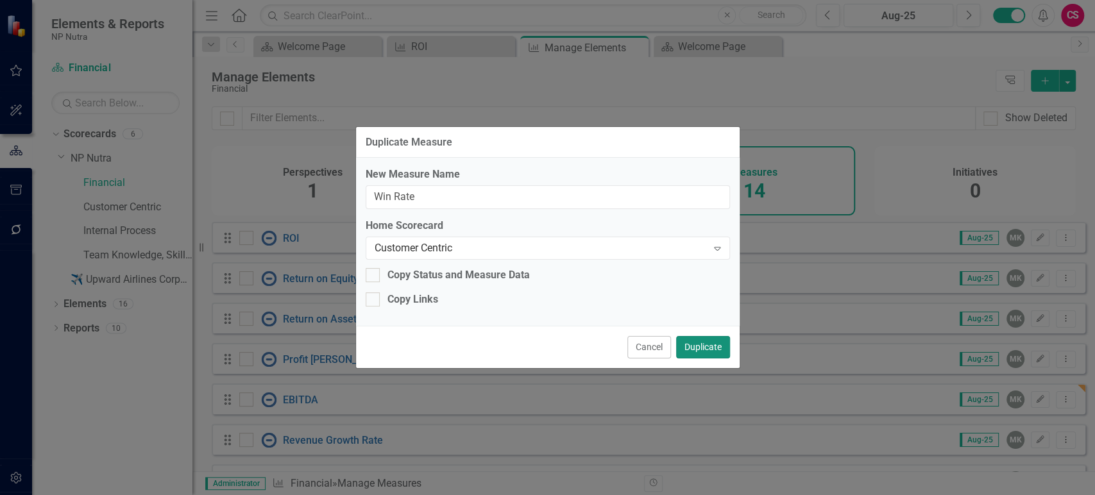
click at [692, 346] on button "Duplicate" at bounding box center [703, 347] width 54 height 22
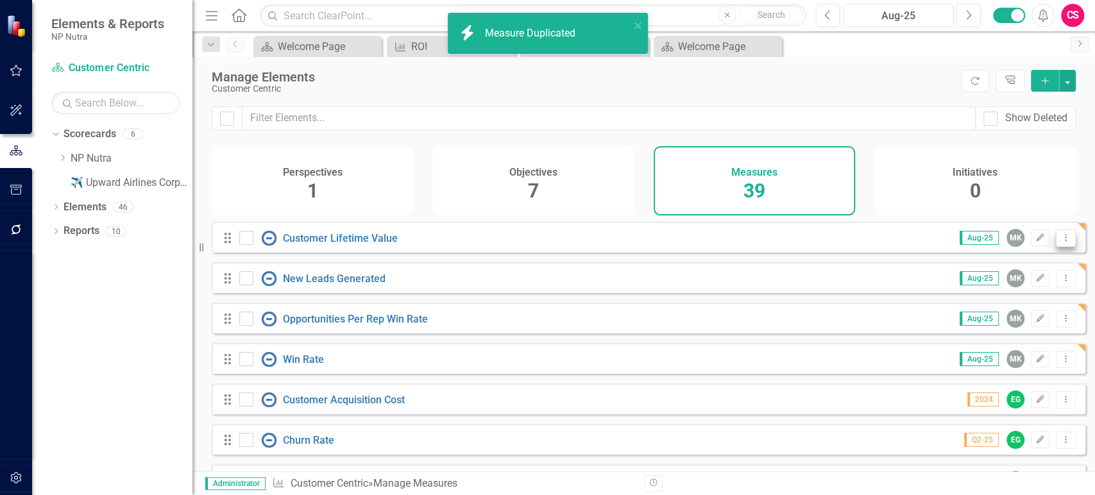
click at [1060, 242] on icon "Dropdown Menu" at bounding box center [1065, 237] width 11 height 8
click at [995, 317] on link "Copy Duplicate Measure" at bounding box center [1007, 315] width 115 height 24
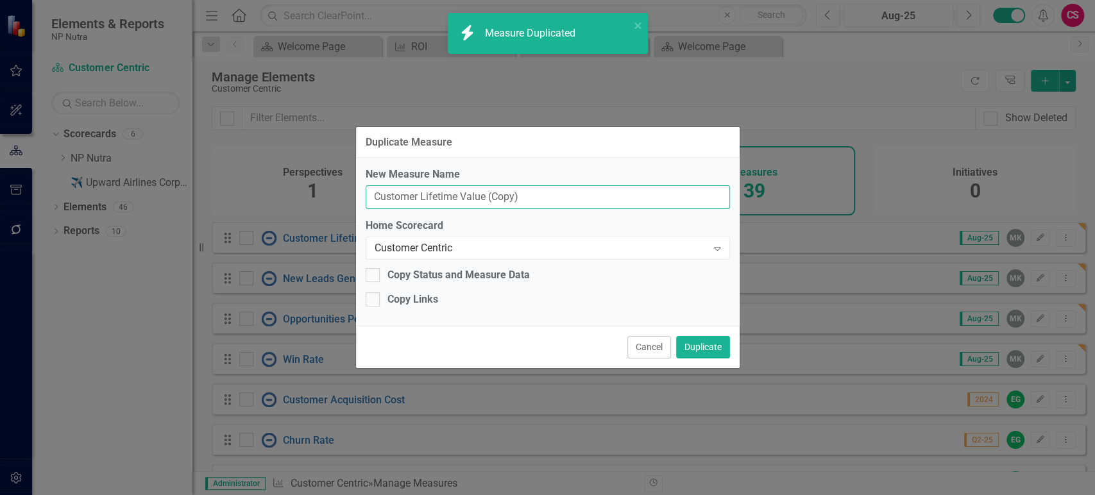
click at [491, 204] on input "Customer Lifetime Value (Copy)" at bounding box center [548, 197] width 364 height 24
paste input "Average Deal Size"
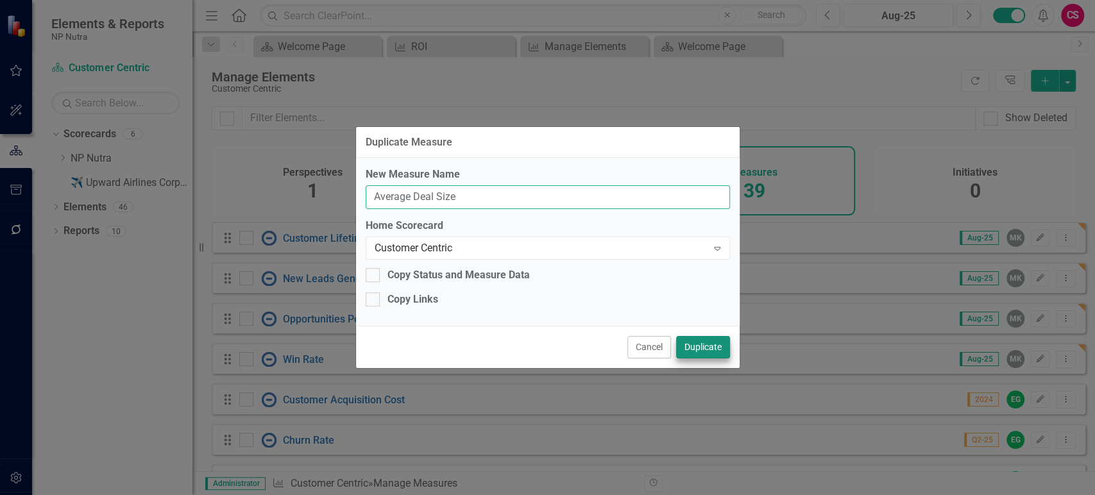
type input "Average Deal Size"
click at [701, 343] on button "Duplicate" at bounding box center [703, 347] width 54 height 22
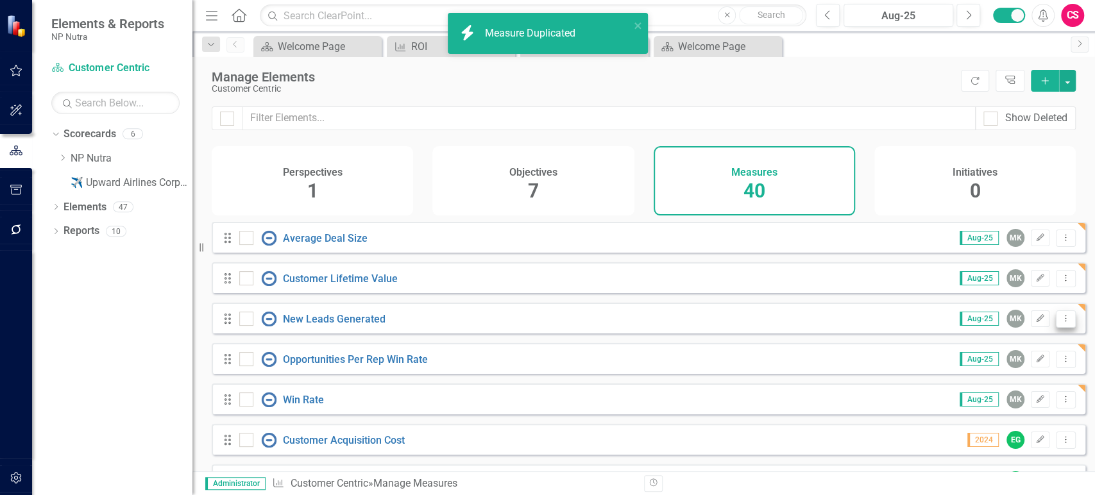
click at [1057, 328] on button "Dropdown Menu" at bounding box center [1065, 318] width 20 height 17
click at [986, 395] on link "Copy Duplicate Measure" at bounding box center [1007, 396] width 115 height 24
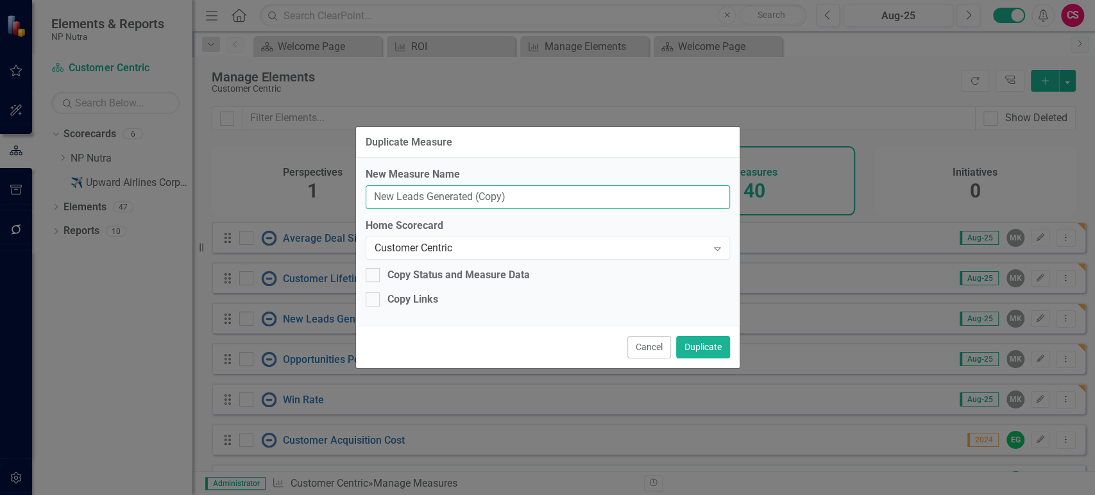
click at [453, 205] on input "New Leads Generated (Copy)" at bounding box center [548, 197] width 364 height 24
paste input "Sales Cycle Length"
type input "Sales Cycle Length"
click at [698, 344] on button "Duplicate" at bounding box center [703, 347] width 54 height 22
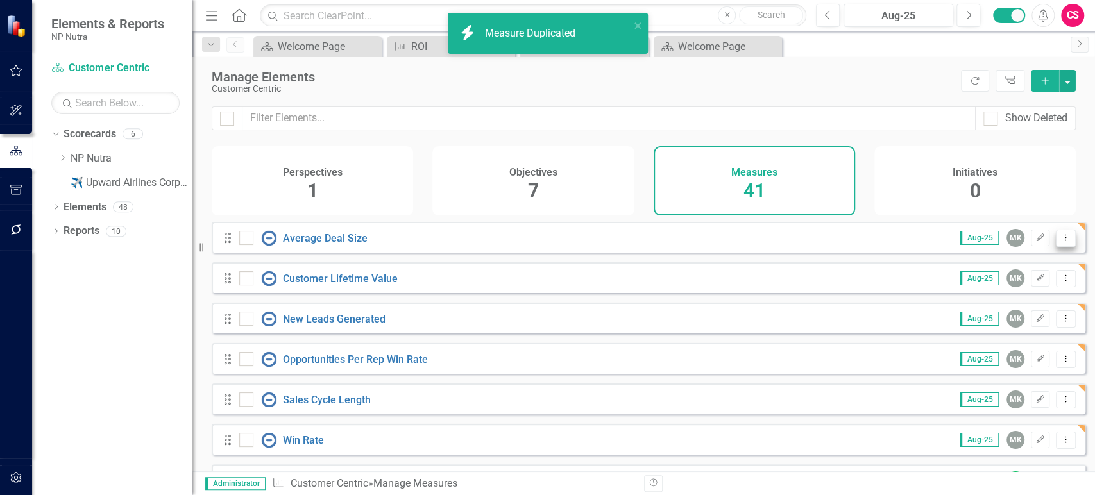
click at [1060, 242] on icon "Dropdown Menu" at bounding box center [1065, 237] width 11 height 8
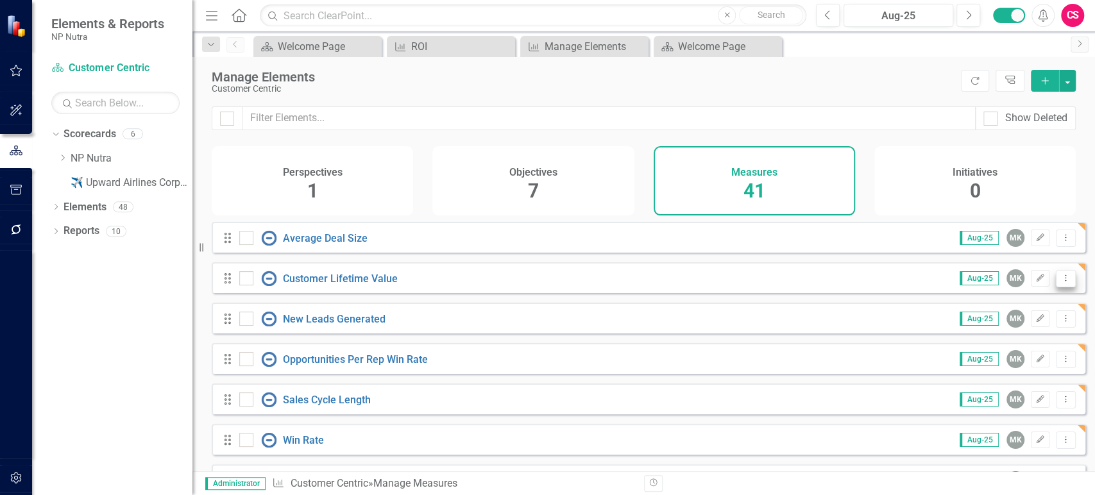
click at [1060, 282] on icon "Dropdown Menu" at bounding box center [1065, 278] width 11 height 8
click at [1035, 403] on icon "Edit" at bounding box center [1040, 400] width 10 height 8
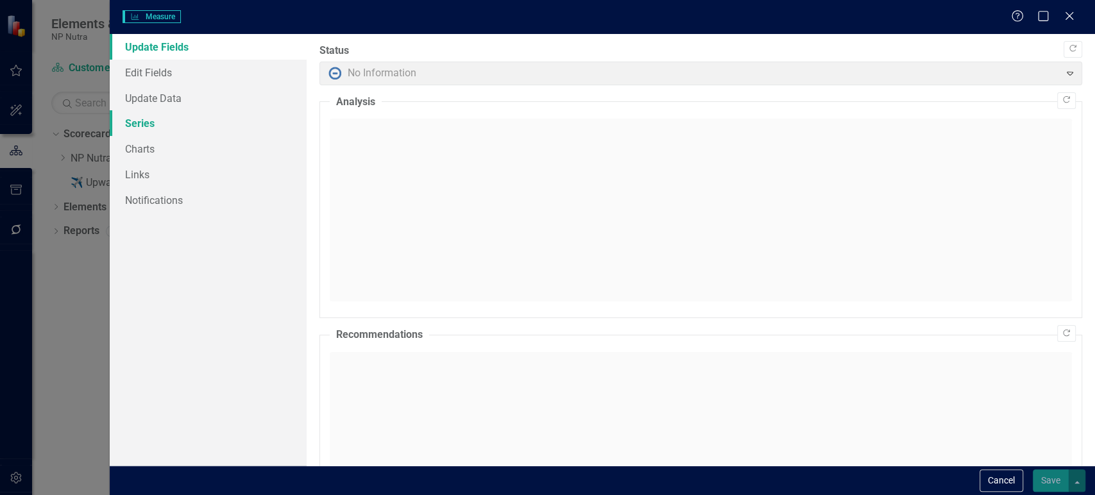
click at [133, 128] on link "Series" at bounding box center [208, 123] width 197 height 26
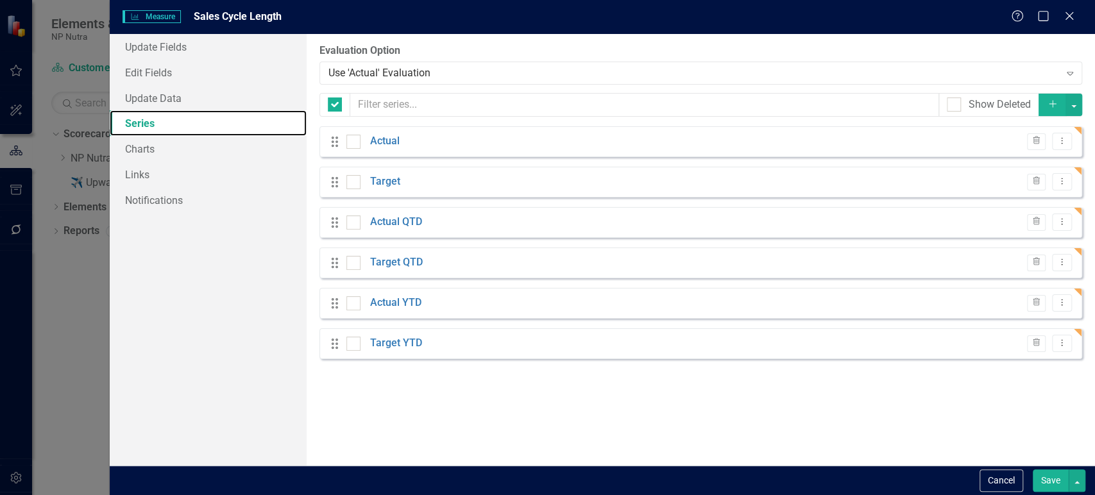
checkbox input "false"
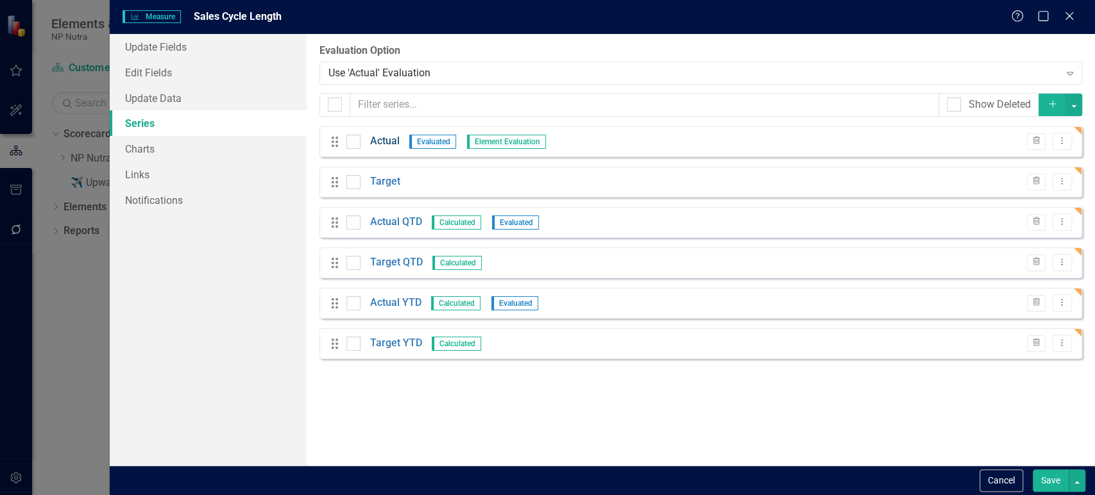
click at [376, 143] on link "Actual" at bounding box center [384, 141] width 29 height 15
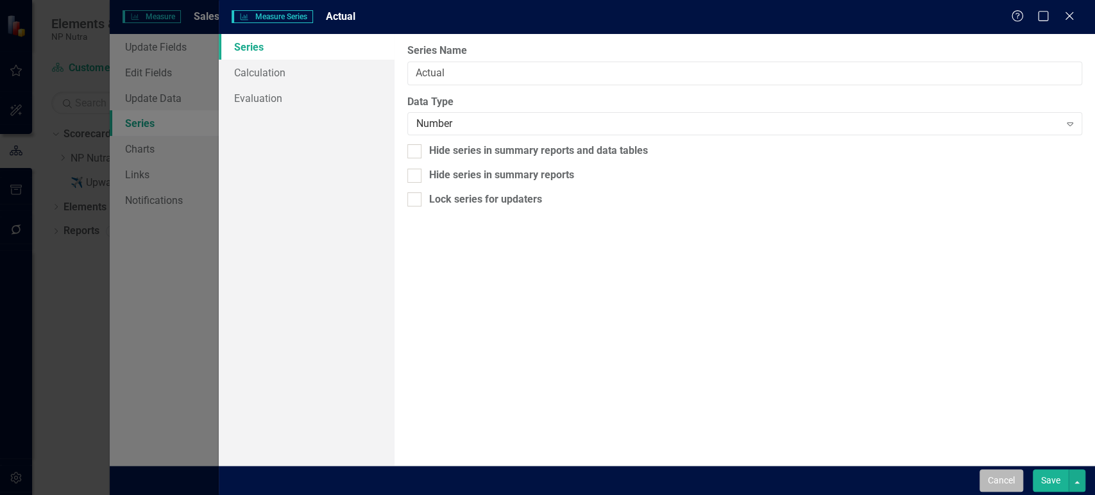
click at [1002, 480] on button "Cancel" at bounding box center [1001, 480] width 44 height 22
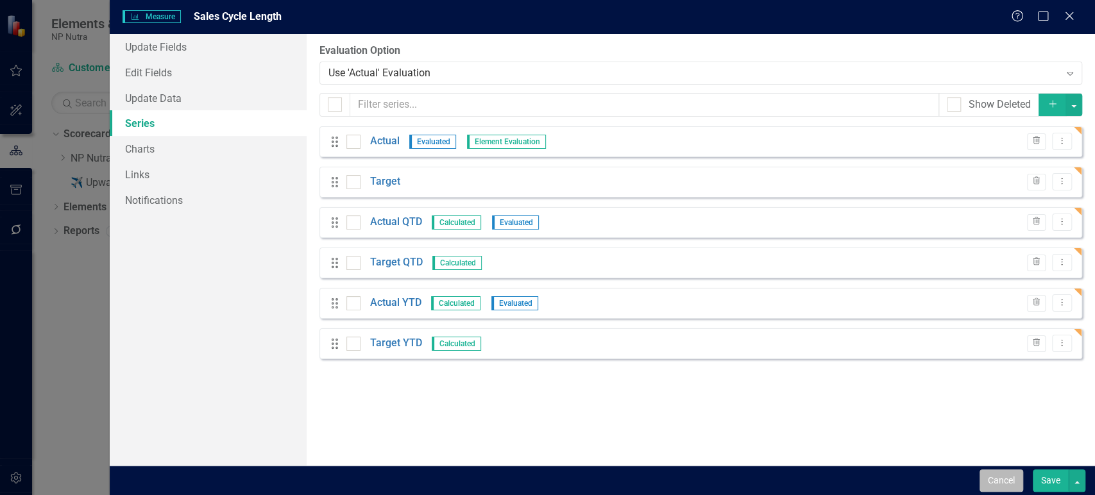
click at [1011, 482] on button "Cancel" at bounding box center [1001, 480] width 44 height 22
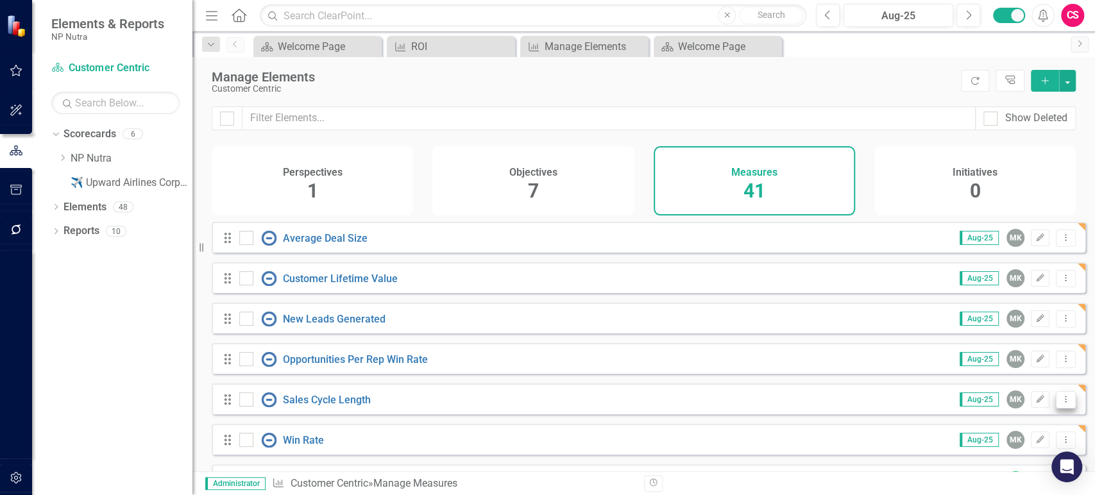
click at [1060, 403] on icon "Dropdown Menu" at bounding box center [1065, 399] width 11 height 8
click at [1007, 363] on link "Copy Duplicate Measure" at bounding box center [1007, 364] width 115 height 24
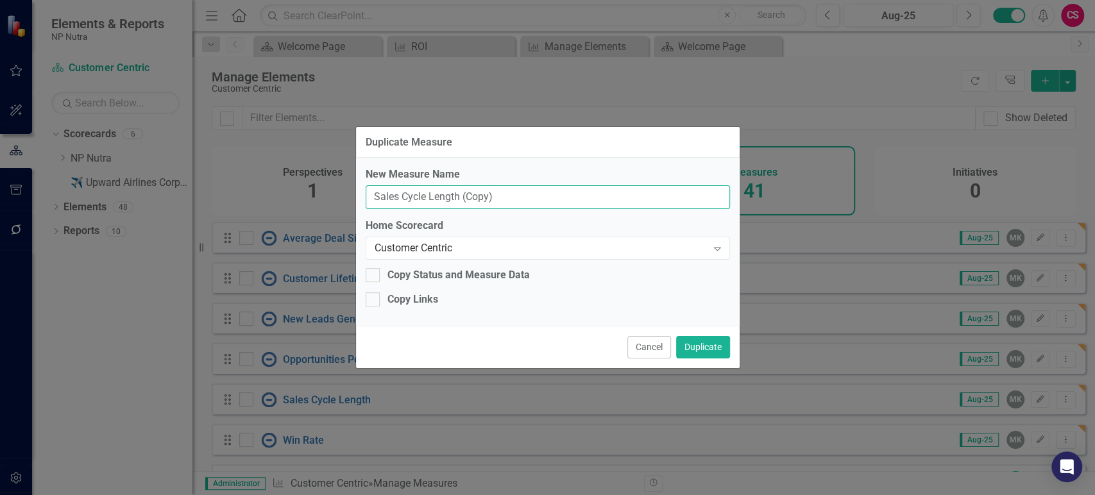
click at [511, 200] on input "Sales Cycle Length (Copy)" at bounding box center [548, 197] width 364 height 24
paste input "Average Time to Close Opp."
type input "Average Time to Close Opp."
click at [709, 355] on button "Duplicate" at bounding box center [703, 347] width 54 height 22
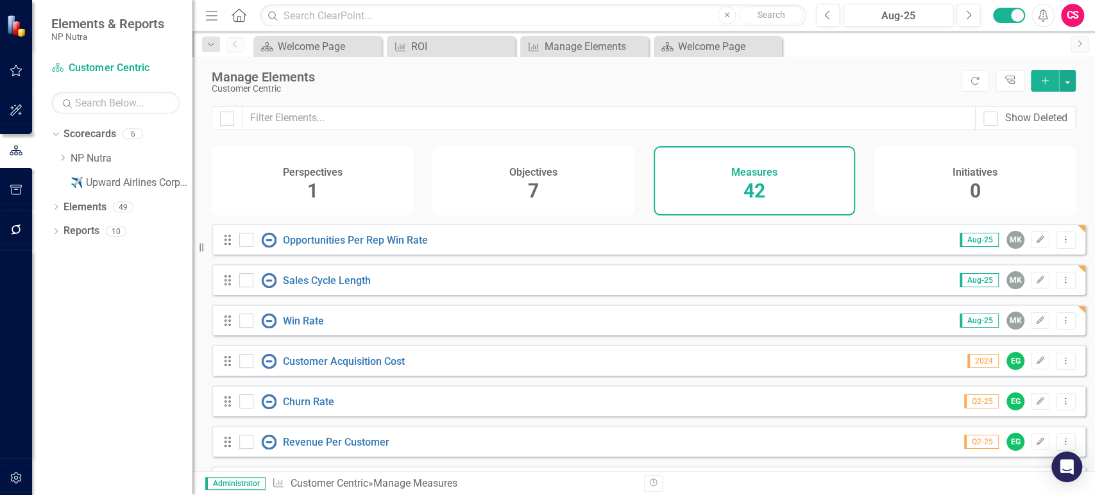
scroll to position [195, 0]
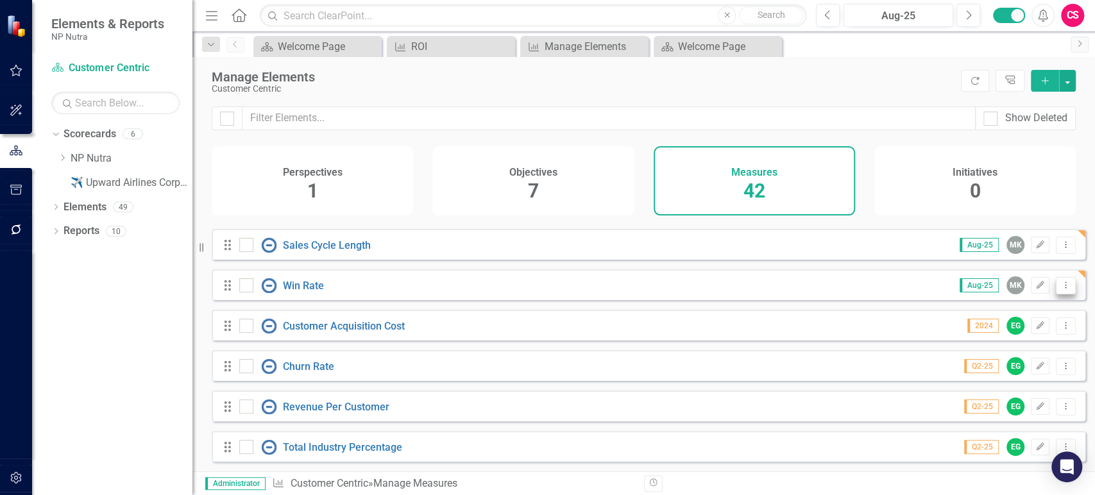
click at [1055, 294] on button "Dropdown Menu" at bounding box center [1065, 285] width 20 height 17
click at [1005, 371] on link "Copy Duplicate Measure" at bounding box center [1007, 363] width 115 height 24
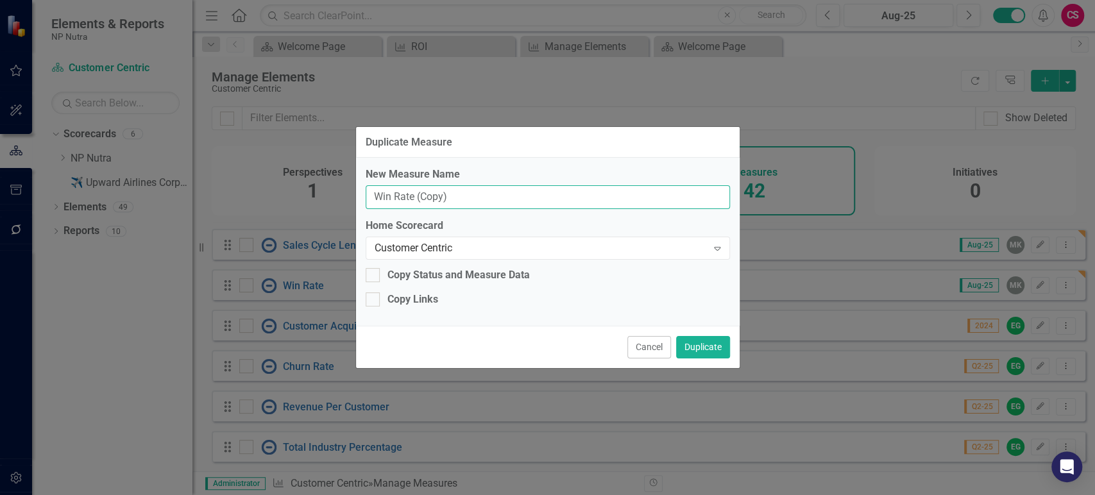
click at [483, 193] on input "Win Rate (Copy)" at bounding box center [548, 197] width 364 height 24
paste input "Retention Rate based on SKU"
paste input "text"
type input "Retention Rate based on SKU"
click at [697, 346] on button "Duplicate" at bounding box center [703, 347] width 54 height 22
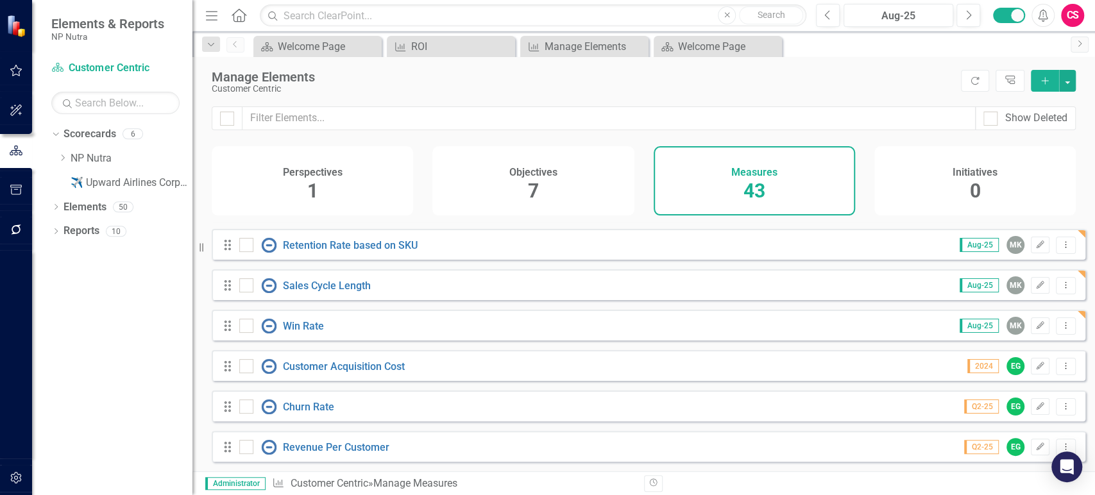
scroll to position [196, 0]
click at [1060, 328] on icon "Dropdown Menu" at bounding box center [1065, 324] width 11 height 8
click at [1000, 395] on link "Copy Duplicate Measure" at bounding box center [1007, 401] width 115 height 24
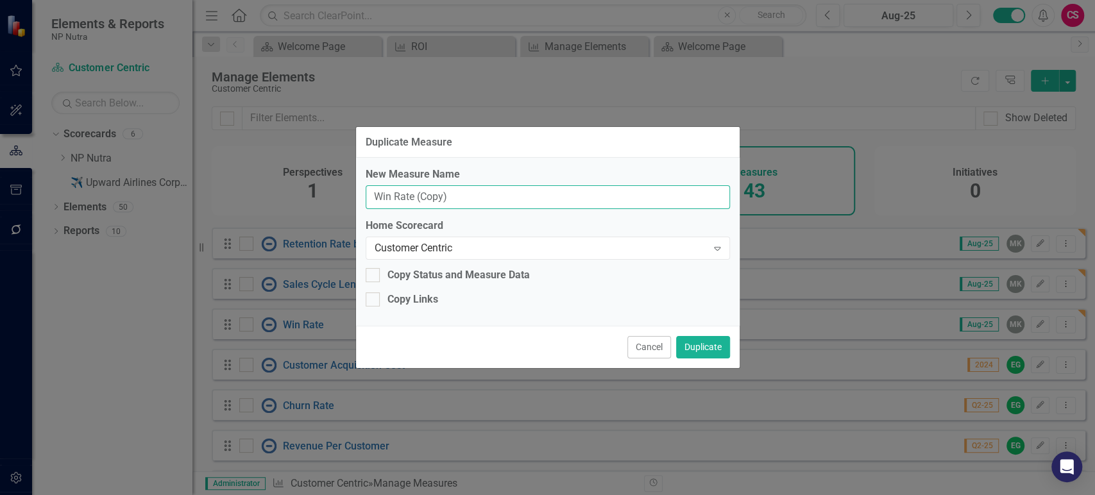
click at [448, 192] on input "Win Rate (Copy)" at bounding box center [548, 197] width 364 height 24
paste input "Churn Rate based on SKU"
type input "Churn Rate based on SKU"
click at [712, 349] on button "Duplicate" at bounding box center [703, 347] width 54 height 22
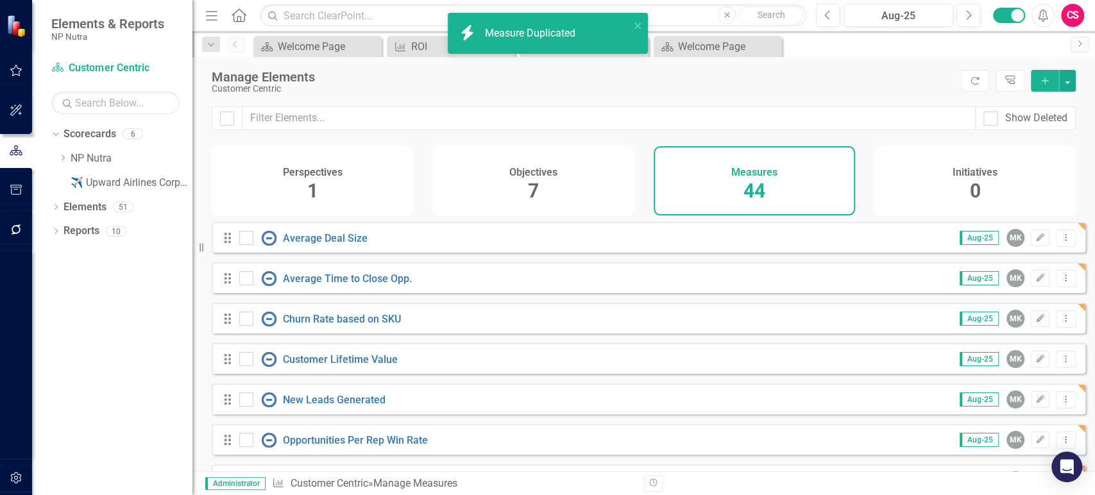
scroll to position [13, 0]
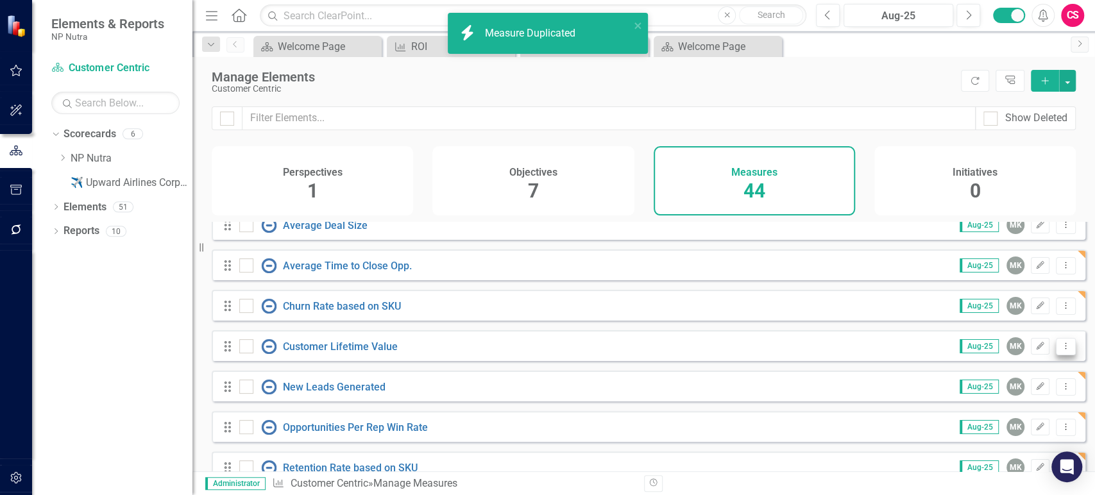
drag, startPoint x: 1057, startPoint y: 354, endPoint x: 1051, endPoint y: 357, distance: 7.2
click at [1060, 350] on icon "Dropdown Menu" at bounding box center [1065, 346] width 11 height 8
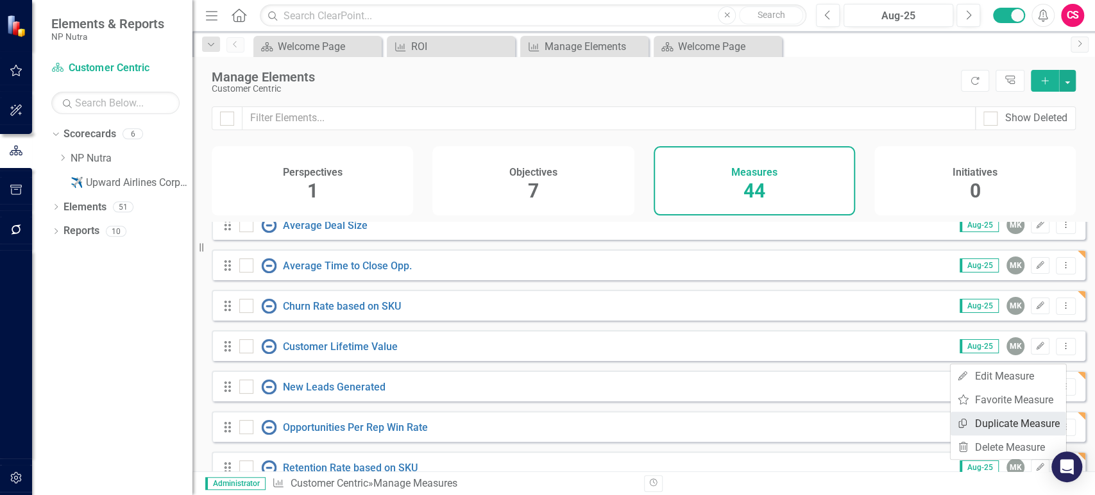
click at [991, 415] on link "Copy Duplicate Measure" at bounding box center [1007, 424] width 115 height 24
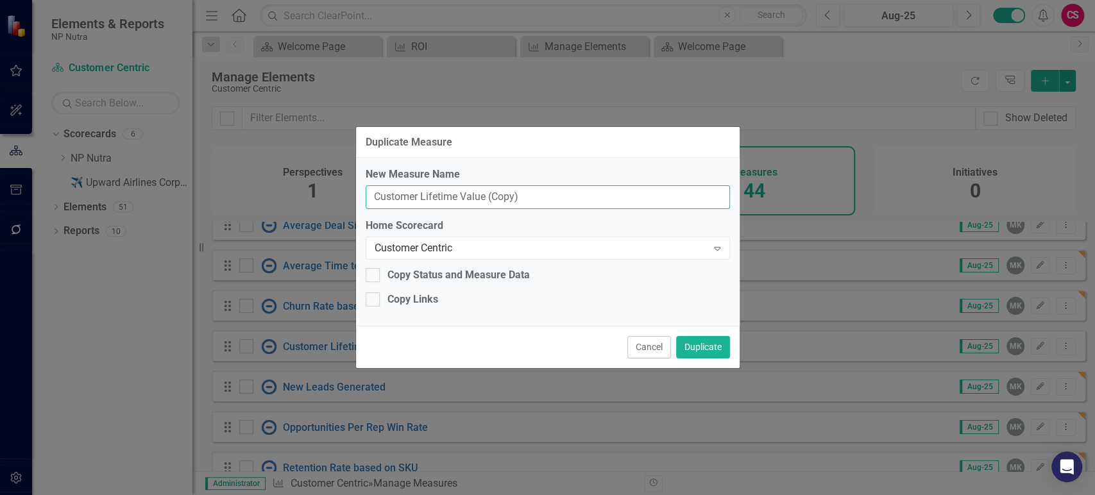
click at [530, 196] on input "Customer Lifetime Value (Copy)" at bounding box center [548, 197] width 364 height 24
paste input "ost Per Qualified Lead"
type input "Cost Per Qualified Lead"
click at [703, 342] on button "Duplicate" at bounding box center [703, 347] width 54 height 22
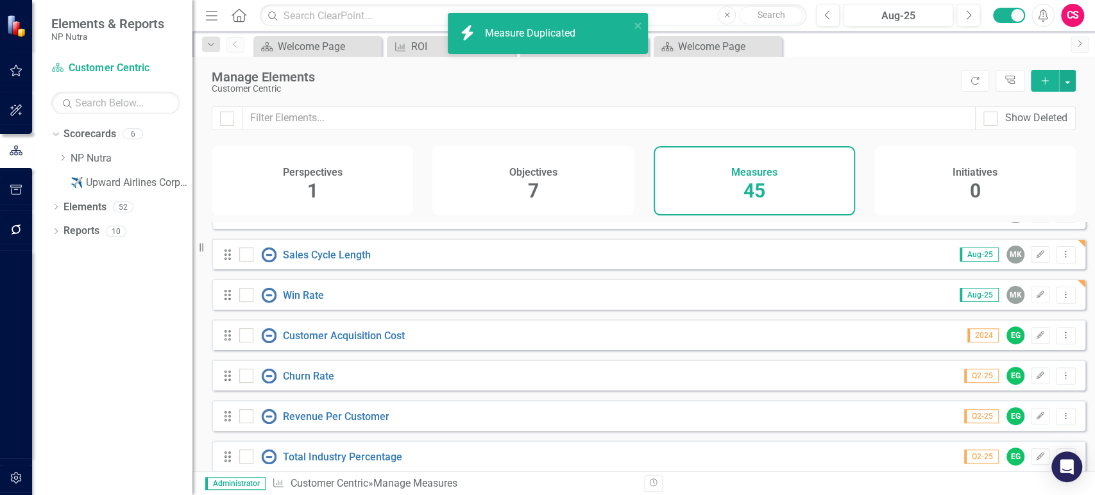
scroll to position [307, 0]
click at [1059, 297] on button "Dropdown Menu" at bounding box center [1065, 294] width 20 height 17
click at [992, 368] on link "Copy Duplicate Measure" at bounding box center [1007, 372] width 115 height 24
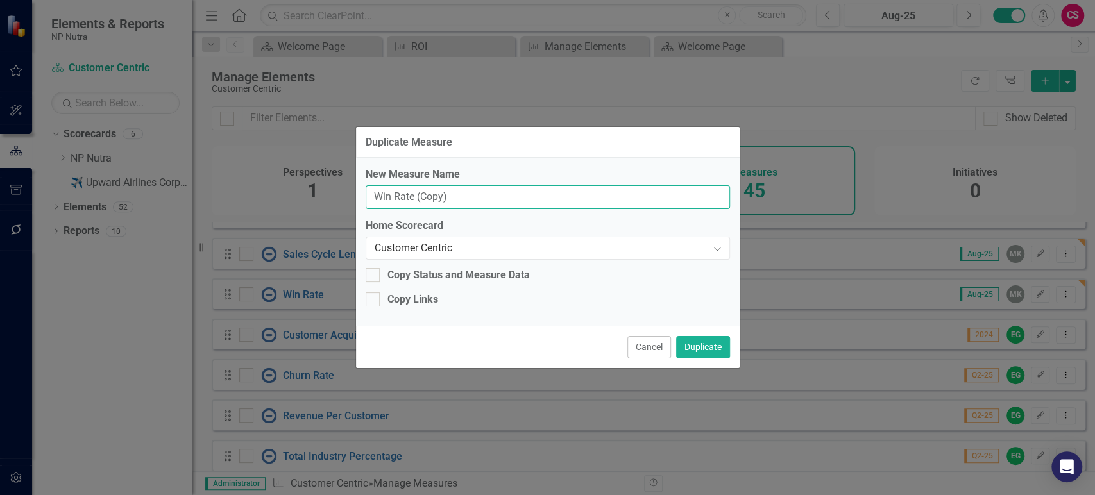
click at [489, 204] on input "Win Rate (Copy)" at bounding box center [548, 197] width 364 height 24
paste input "Event ROI"
type input "Event ROI"
click at [696, 342] on button "Duplicate" at bounding box center [703, 347] width 54 height 22
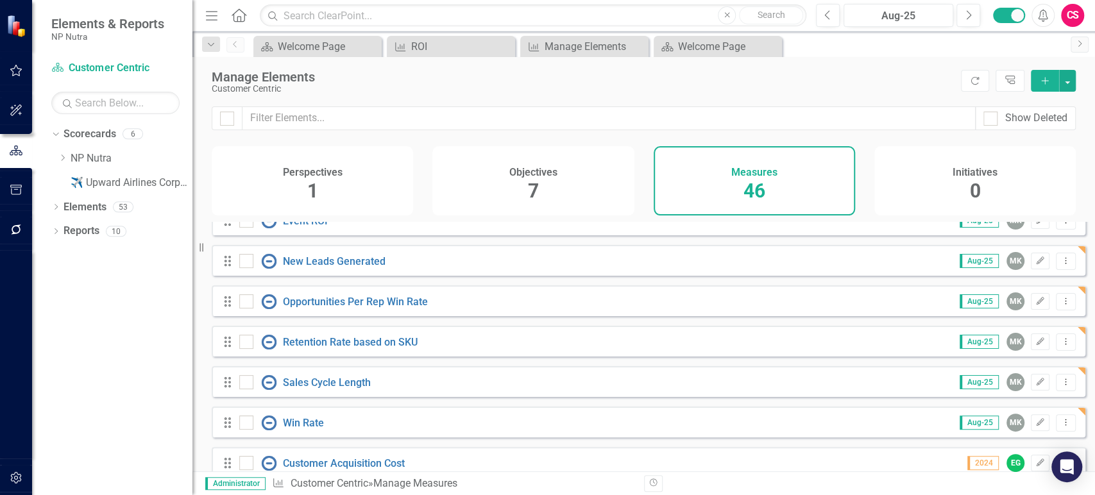
scroll to position [303, 0]
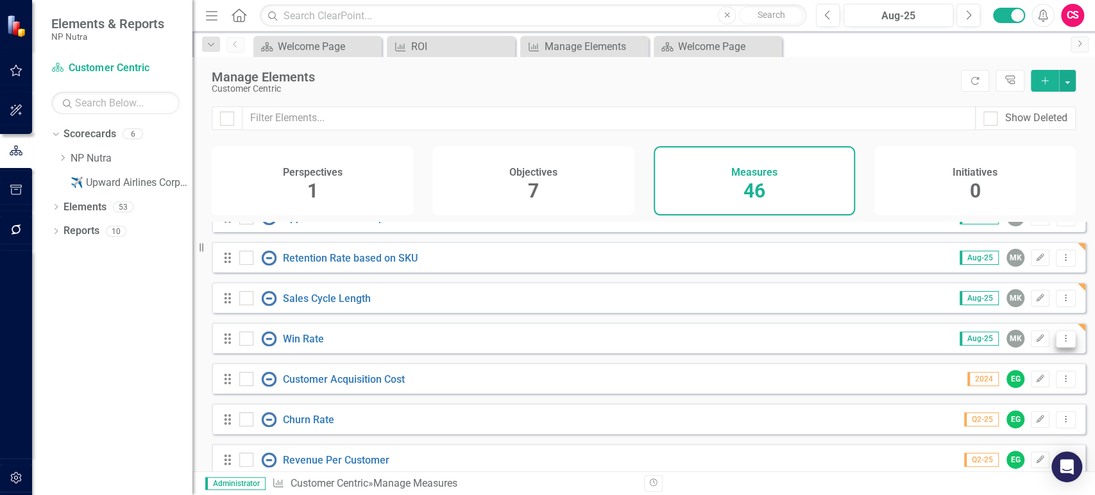
click at [1060, 342] on icon "Dropdown Menu" at bounding box center [1065, 338] width 11 height 8
click at [976, 414] on link "Copy Duplicate Measure" at bounding box center [1007, 416] width 115 height 24
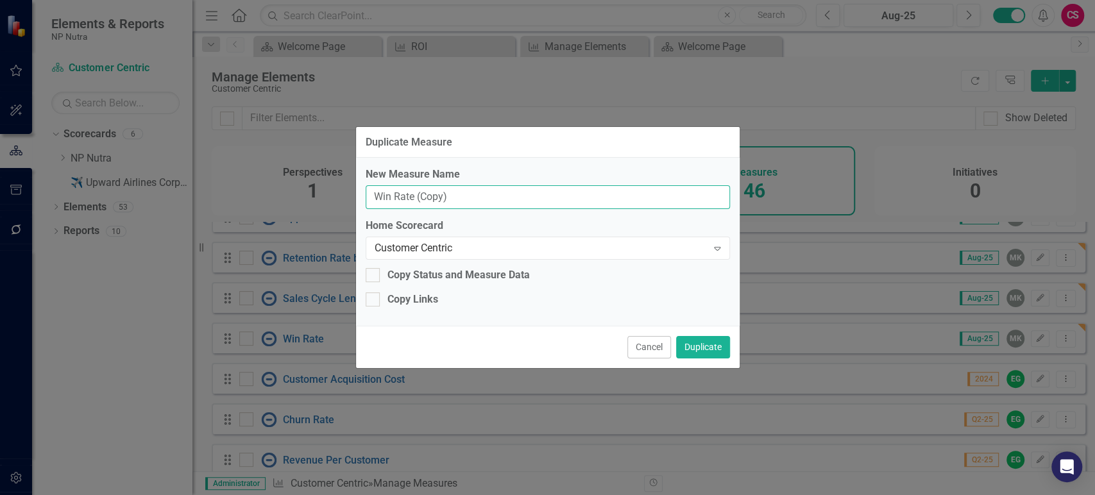
click at [491, 197] on input "Win Rate (Copy)" at bounding box center [548, 197] width 364 height 24
paste input "Open Rate"
type input "Open Rate"
click at [698, 343] on button "Duplicate" at bounding box center [703, 347] width 54 height 22
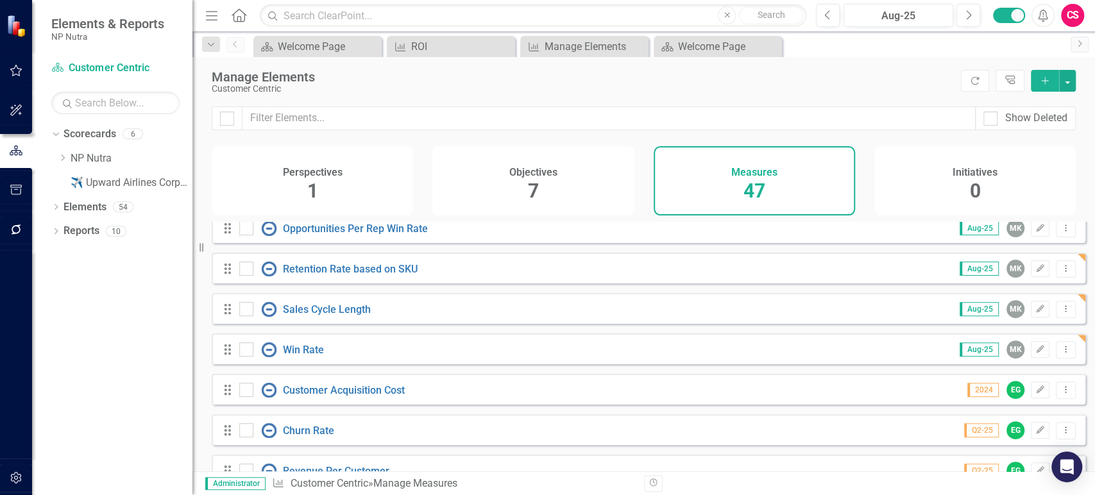
scroll to position [348, 0]
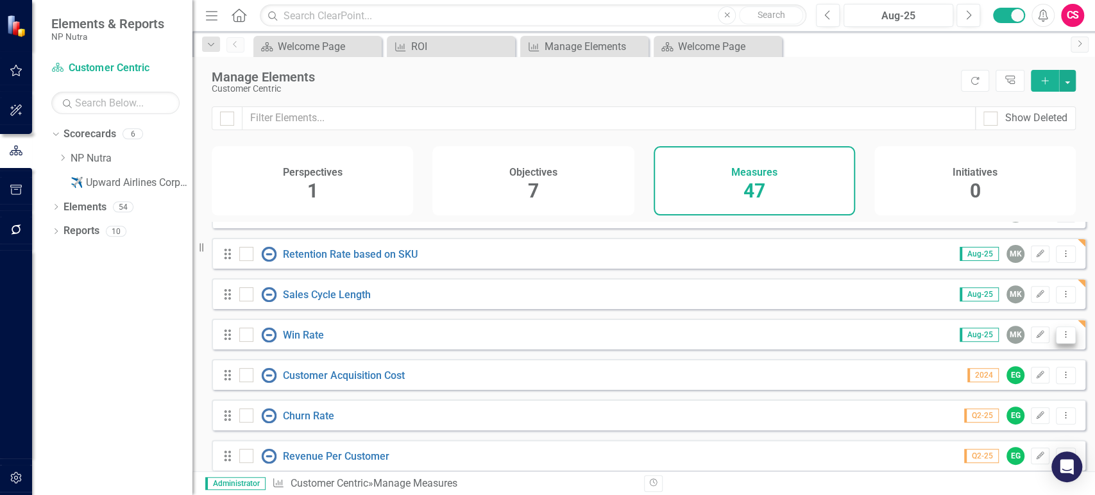
click at [1055, 338] on button "Dropdown Menu" at bounding box center [1065, 334] width 20 height 17
click at [986, 407] on link "Copy Duplicate Measure" at bounding box center [1007, 412] width 115 height 24
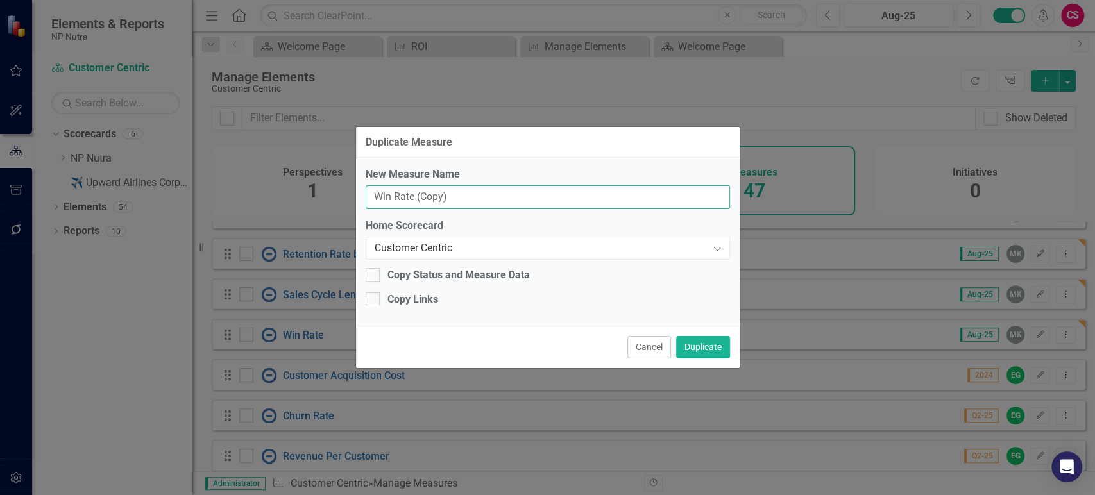
click at [519, 199] on input "Win Rate (Copy)" at bounding box center [548, 197] width 364 height 24
paste input "CTR"
type input "CTR"
click at [712, 346] on button "Duplicate" at bounding box center [703, 347] width 54 height 22
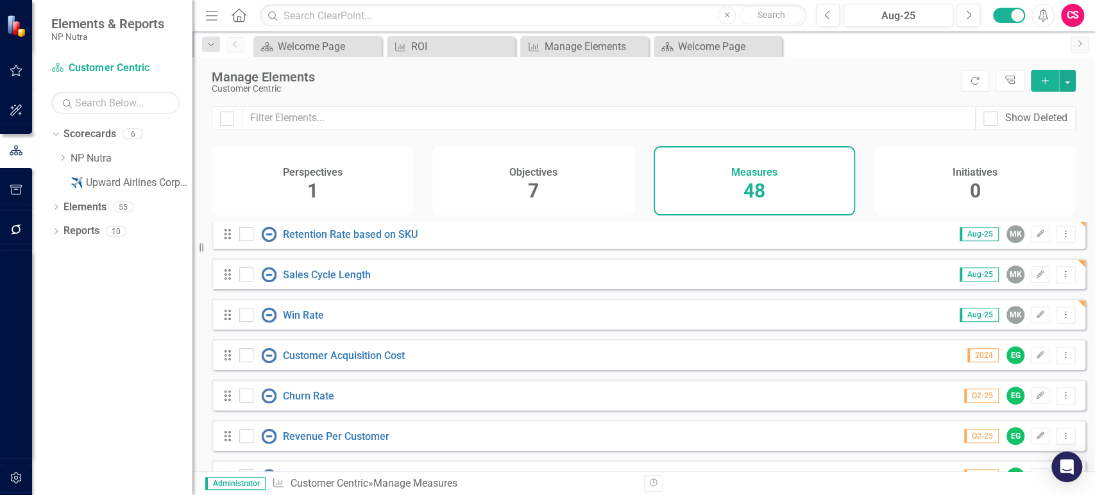
scroll to position [442, 0]
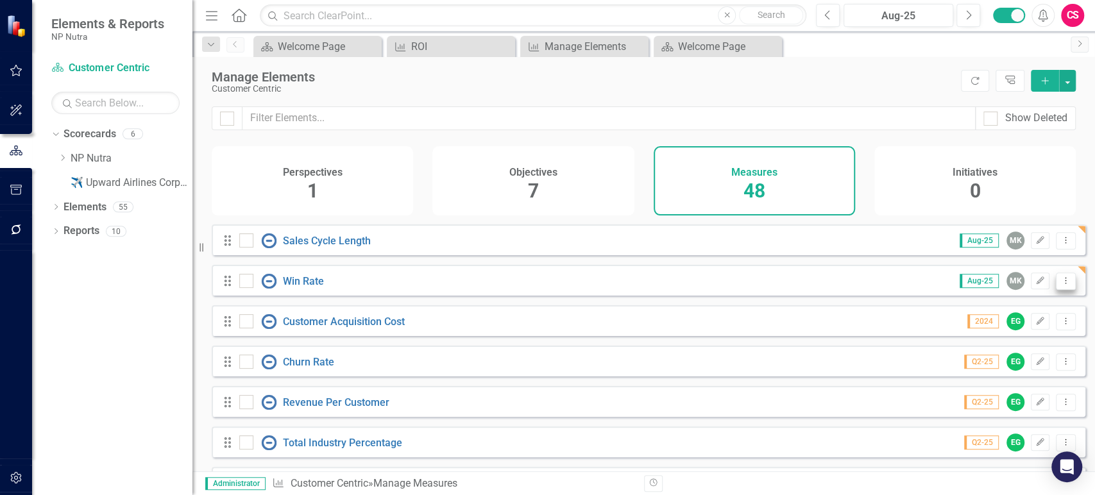
click at [1060, 285] on icon "Dropdown Menu" at bounding box center [1065, 280] width 11 height 8
click at [991, 351] on link "Copy Duplicate Measure" at bounding box center [1007, 358] width 115 height 24
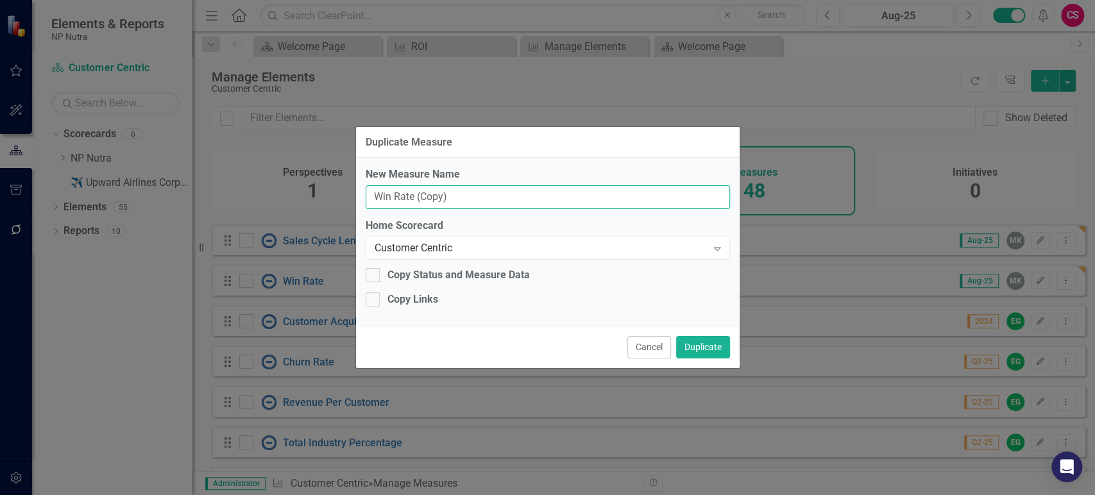
click at [487, 205] on input "Win Rate (Copy)" at bounding box center [548, 197] width 364 height 24
paste input "Upsell/Cross Sell Ratio"
type input "Upsell/Cross Sell Ratio"
click at [710, 342] on button "Duplicate" at bounding box center [703, 347] width 54 height 22
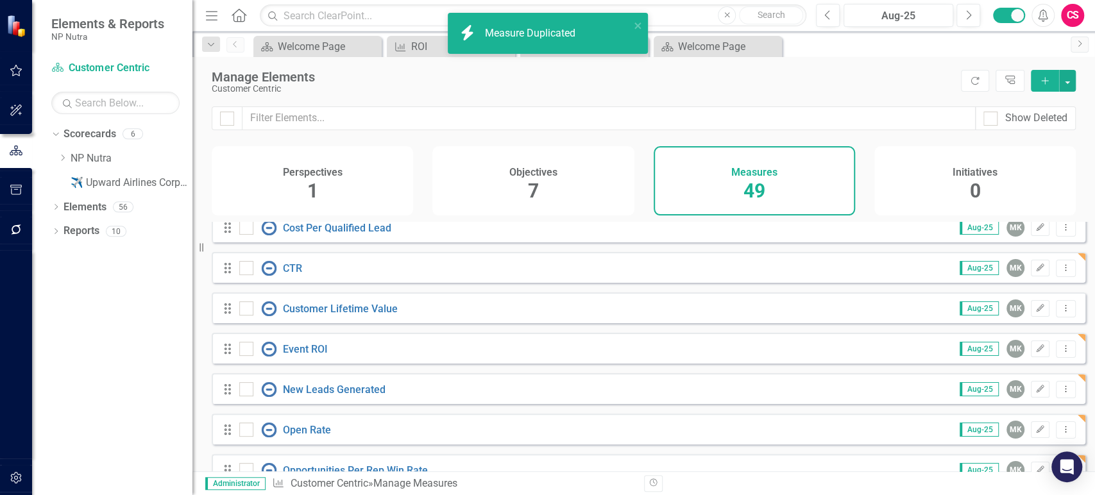
scroll to position [171, 0]
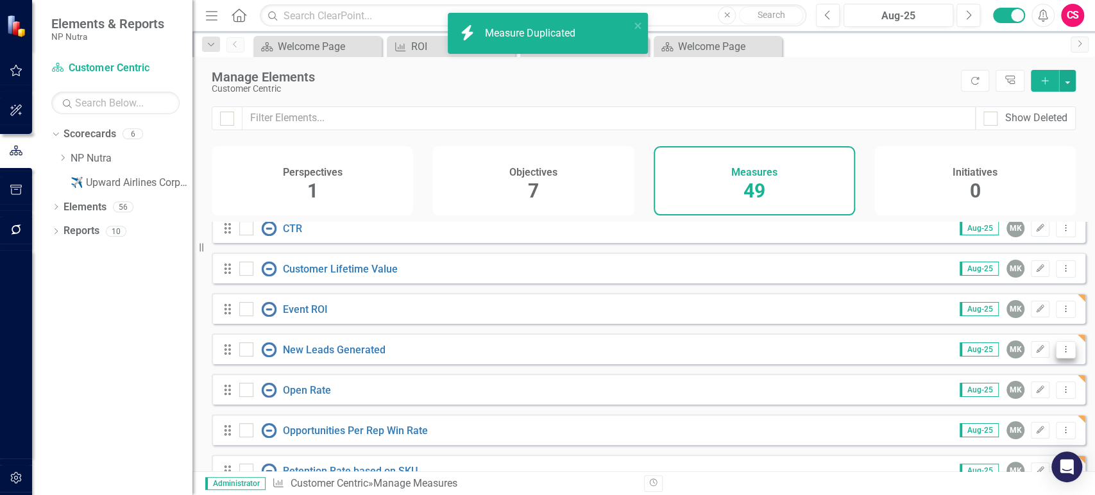
click at [1060, 353] on icon "Dropdown Menu" at bounding box center [1065, 349] width 11 height 8
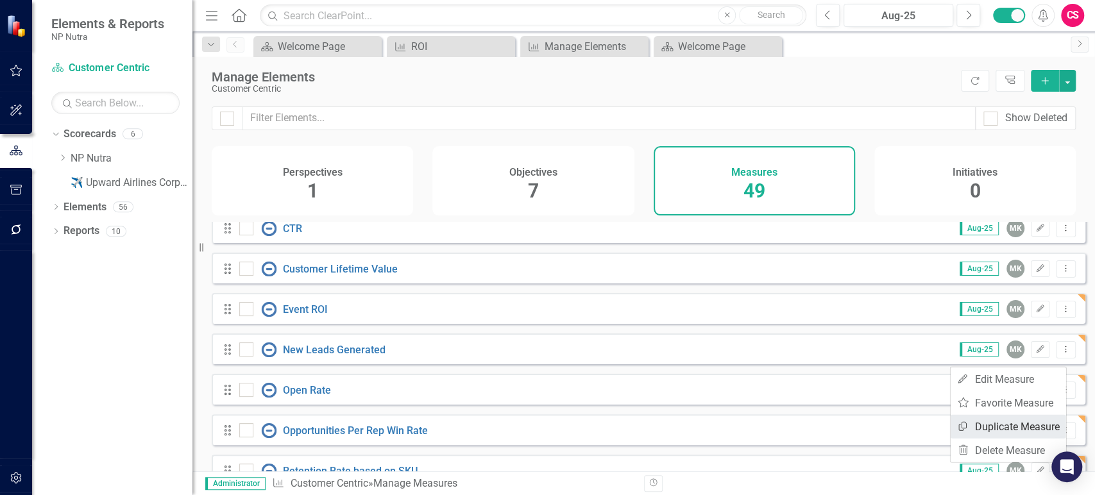
click at [973, 425] on link "Copy Duplicate Measure" at bounding box center [1007, 427] width 115 height 24
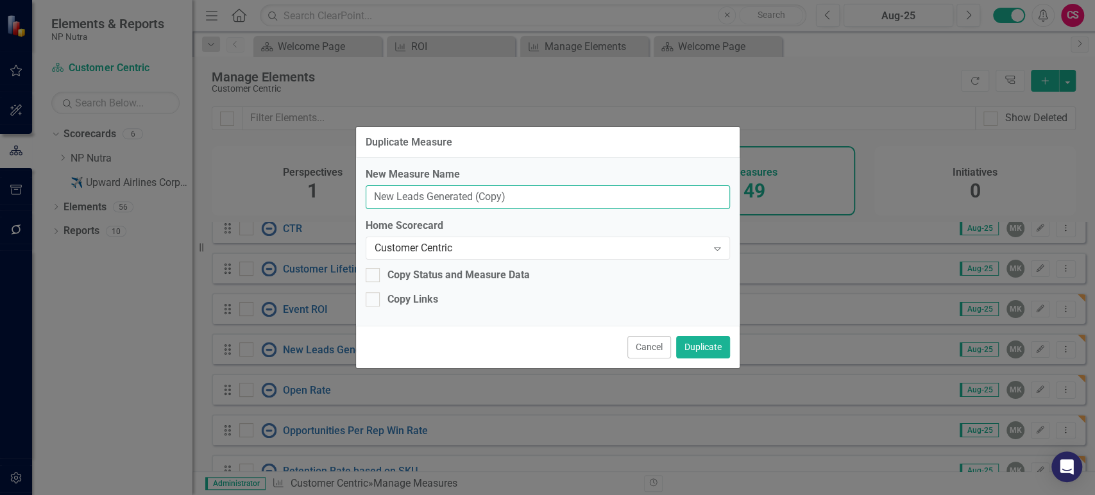
click at [477, 201] on input "New Leads Generated (Copy)" at bounding box center [548, 197] width 364 height 24
paste input "Lead Response Time"
type input "Lead Response Time"
click at [709, 352] on button "Duplicate" at bounding box center [703, 347] width 54 height 22
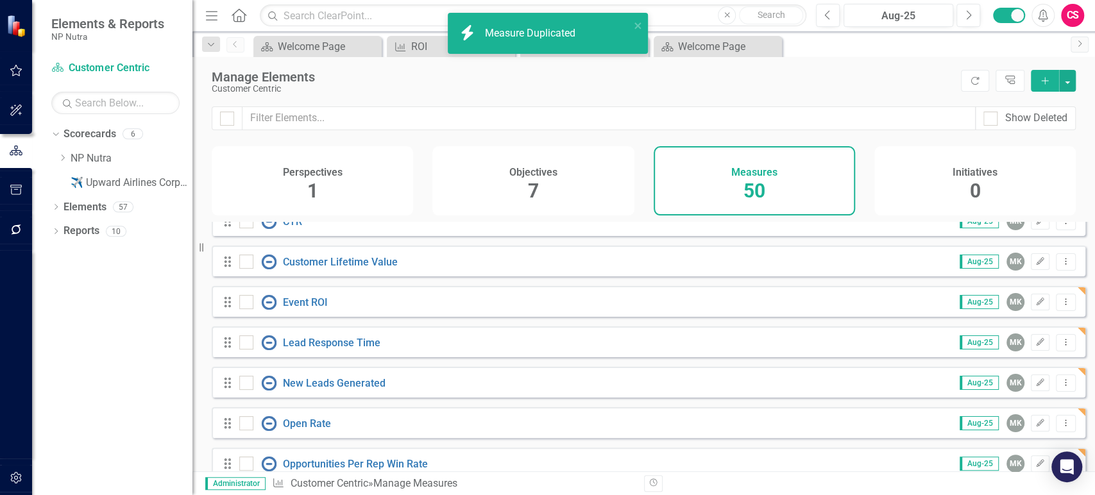
scroll to position [208, 0]
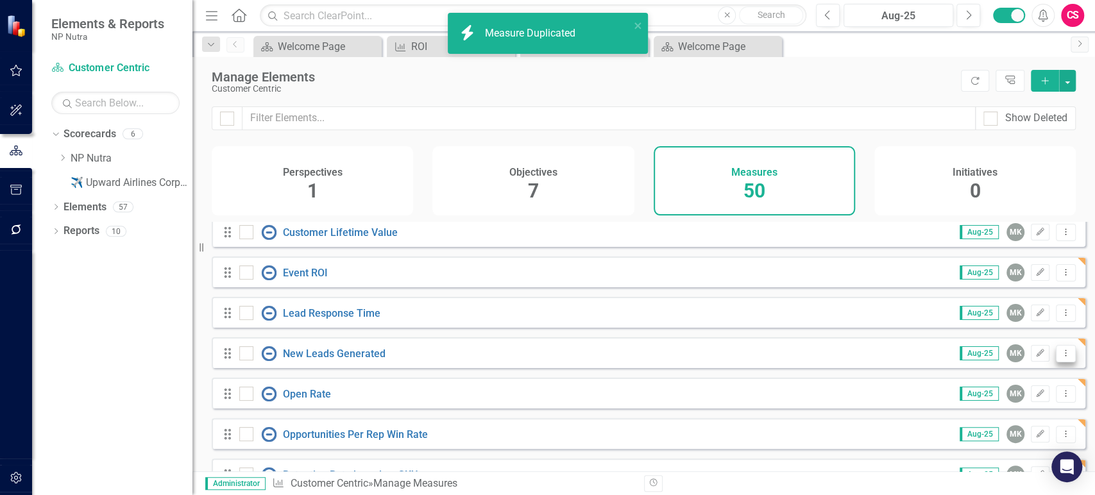
click at [1060, 357] on icon "Dropdown Menu" at bounding box center [1065, 353] width 11 height 8
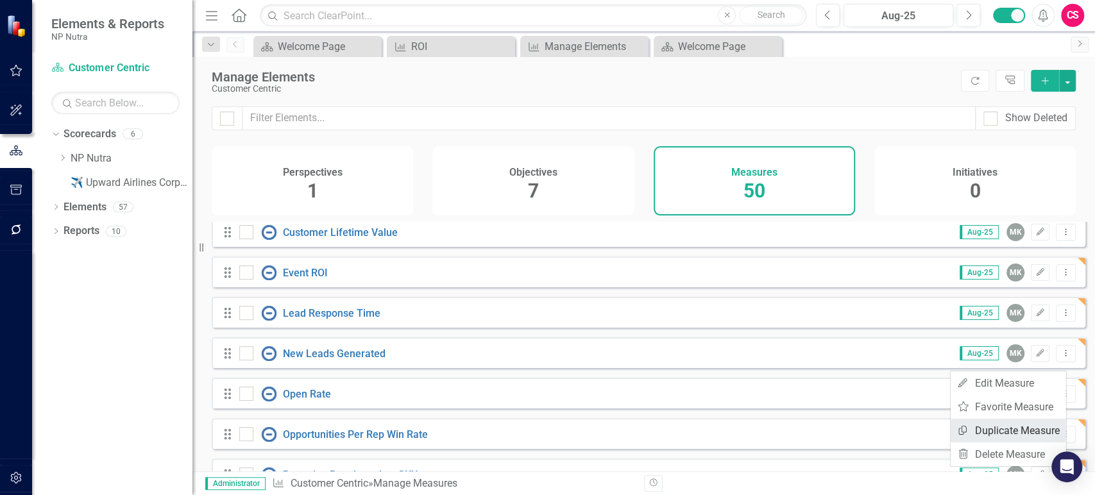
click at [982, 426] on link "Copy Duplicate Measure" at bounding box center [1007, 431] width 115 height 24
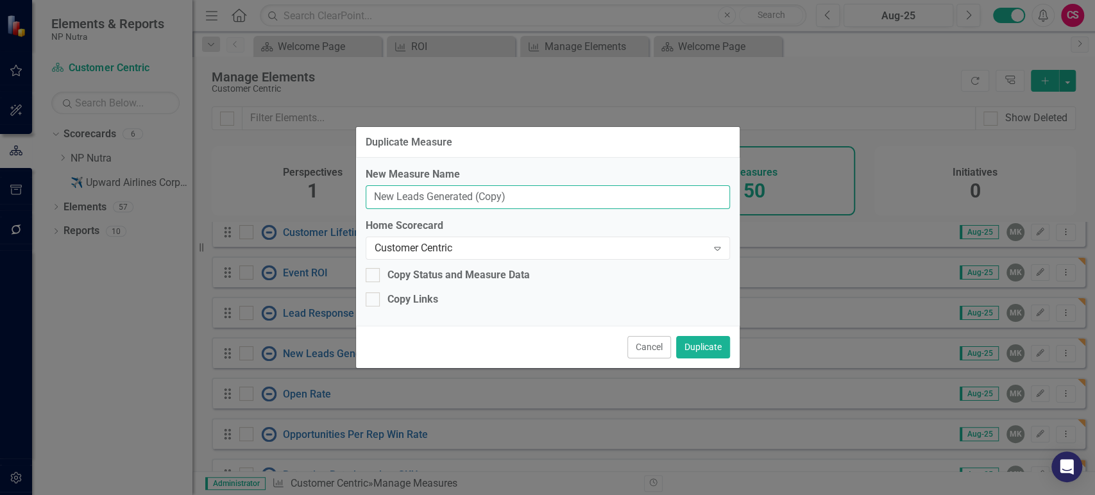
click at [507, 202] on input "New Leads Generated (Copy)" at bounding box center [548, 197] width 364 height 24
paste input "Deal Stage Duration"
type input "Deal Stage Duration"
click at [707, 351] on button "Duplicate" at bounding box center [703, 347] width 54 height 22
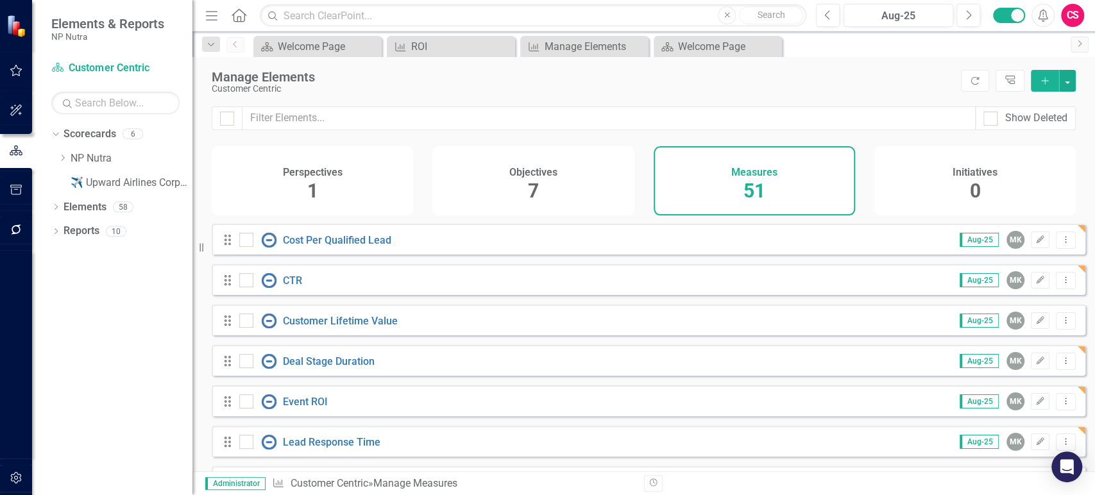
scroll to position [170, 0]
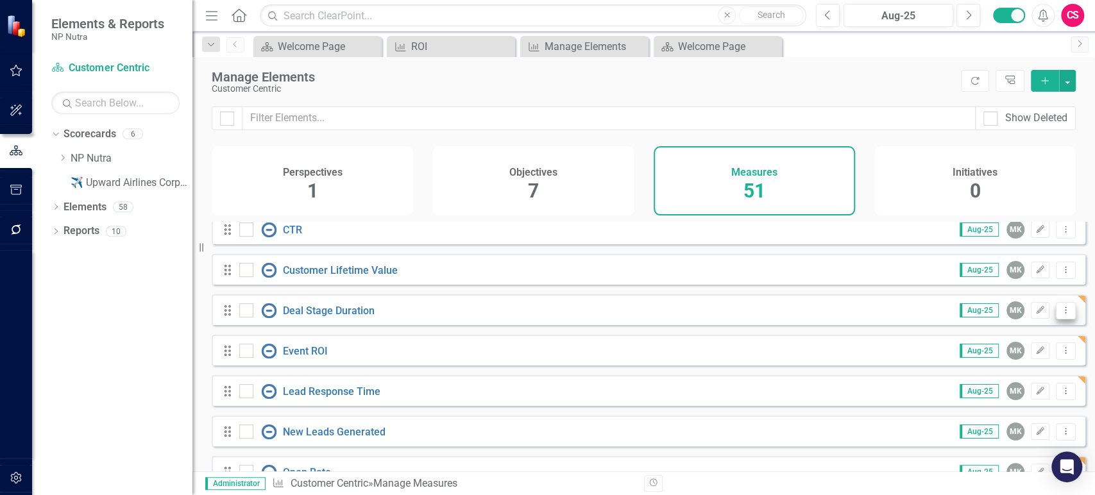
click at [1060, 314] on icon "Dropdown Menu" at bounding box center [1065, 310] width 11 height 8
click at [995, 383] on link "Copy Duplicate Measure" at bounding box center [1007, 388] width 115 height 24
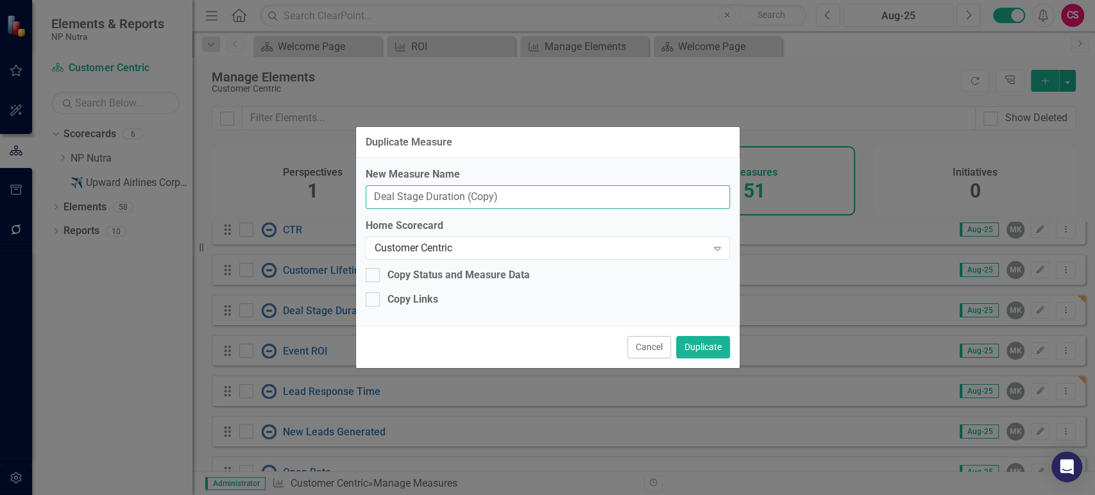
click at [385, 196] on input "Deal Stage Duration (Copy)" at bounding box center [548, 197] width 364 height 24
paste input "KPIs - Document Request, Fulfilling, Complaint Resolution, Urgent orders & DR r…"
type input "KPIs - Document Request, Fulfilling, Complaint Resolution, Urgent orders & DR r…"
click at [421, 245] on div "Customer Centric" at bounding box center [540, 247] width 333 height 15
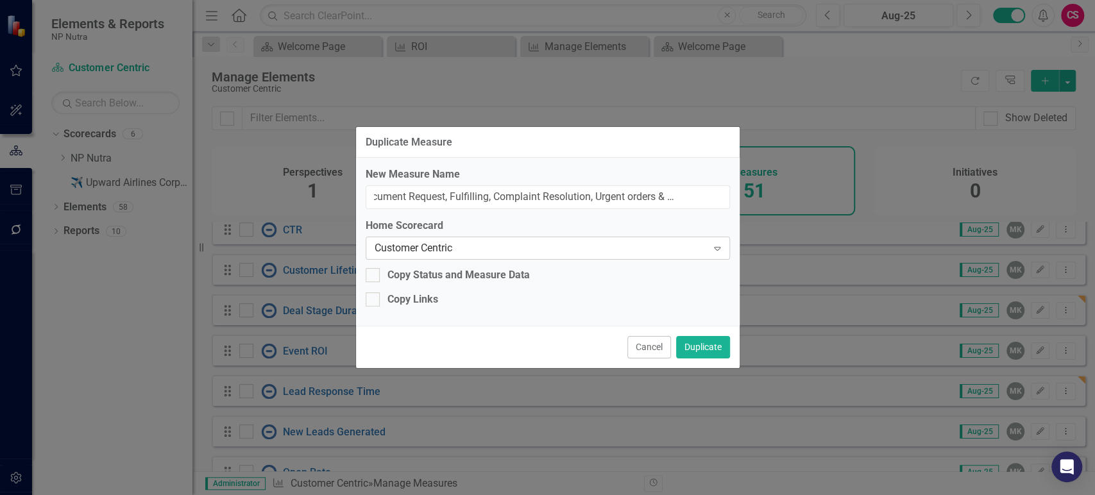
scroll to position [0, 0]
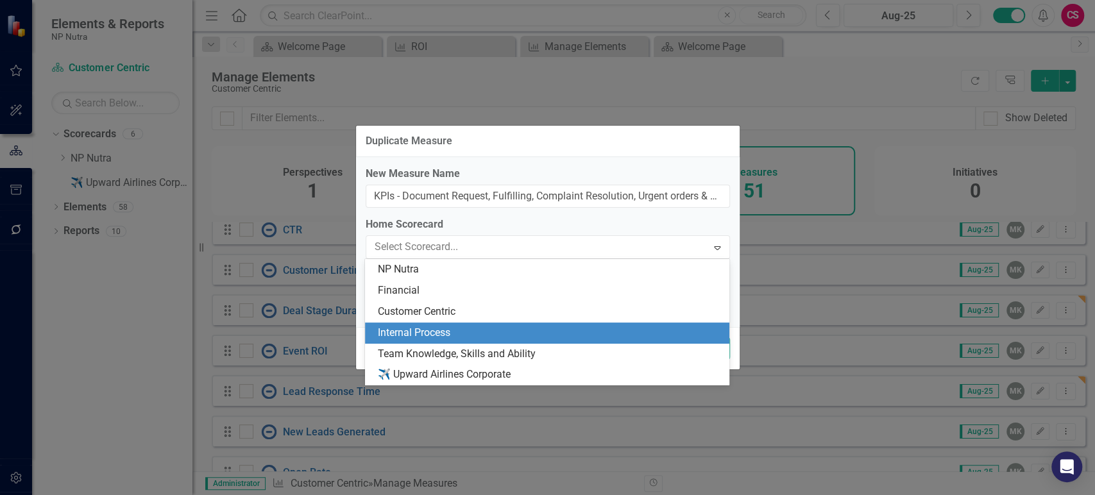
click at [419, 332] on div "Internal Process" at bounding box center [550, 333] width 344 height 15
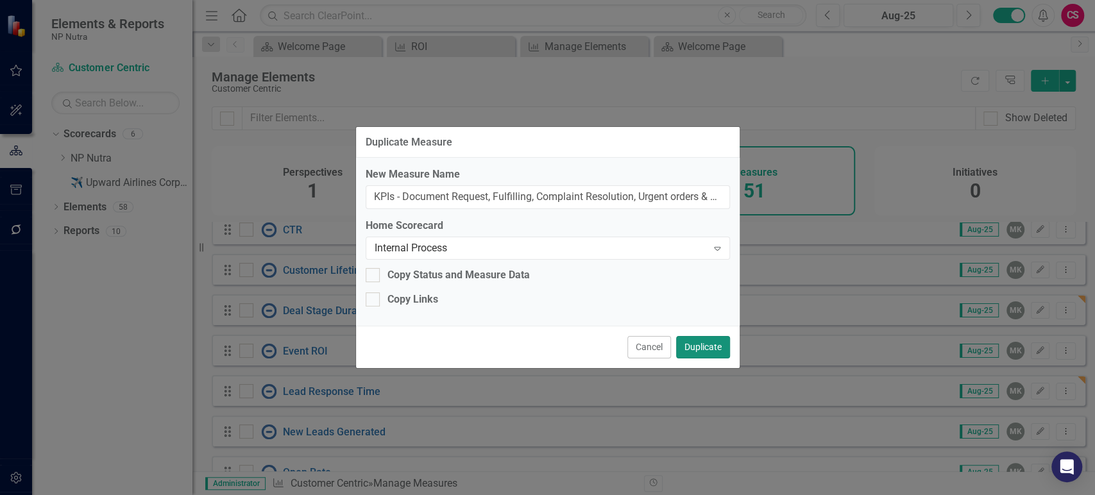
click at [700, 353] on button "Duplicate" at bounding box center [703, 347] width 54 height 22
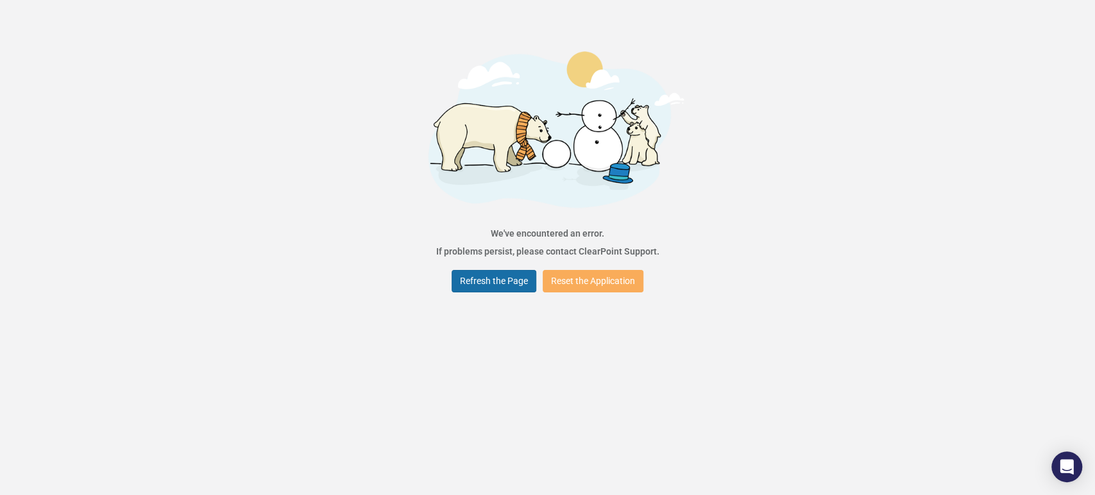
click at [485, 286] on button "Refresh the Page" at bounding box center [493, 281] width 85 height 22
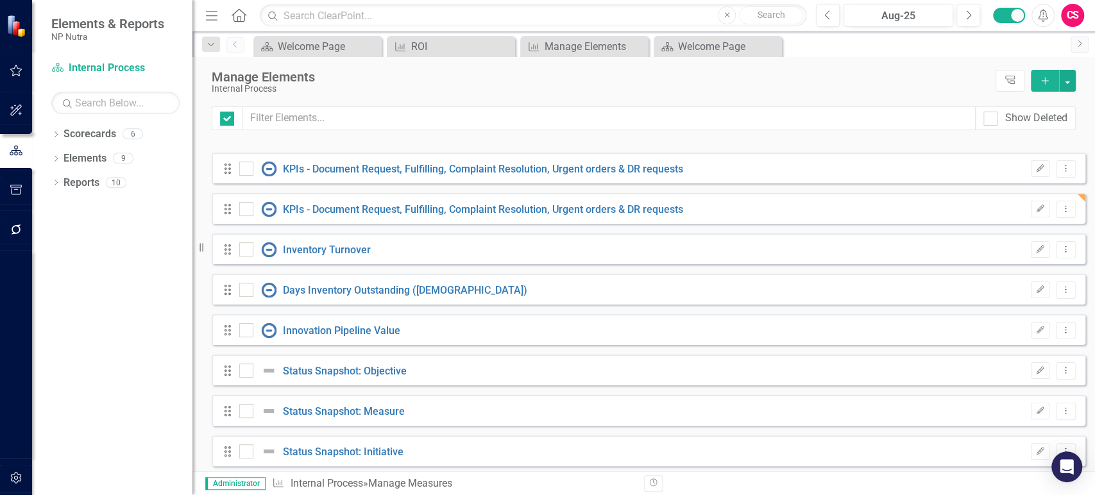
checkbox input "false"
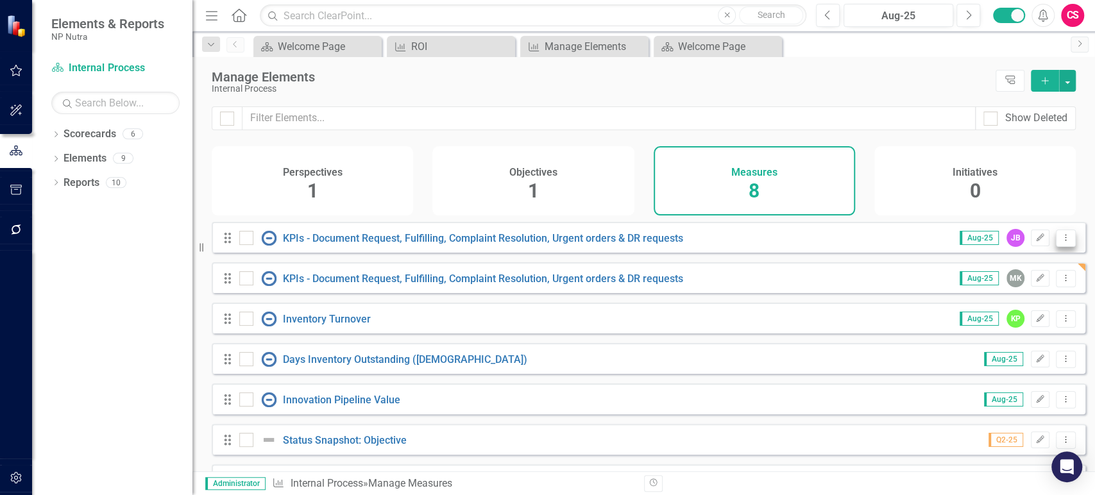
click at [1060, 242] on icon "Dropdown Menu" at bounding box center [1065, 237] width 11 height 8
click at [969, 333] on link "Trash Delete Measure" at bounding box center [1007, 339] width 115 height 24
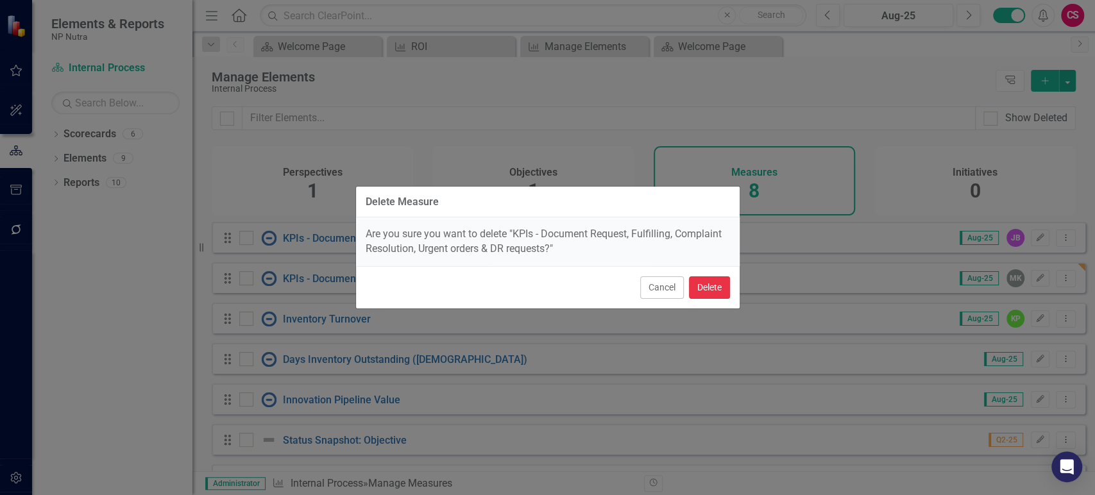
click at [716, 285] on button "Delete" at bounding box center [709, 287] width 41 height 22
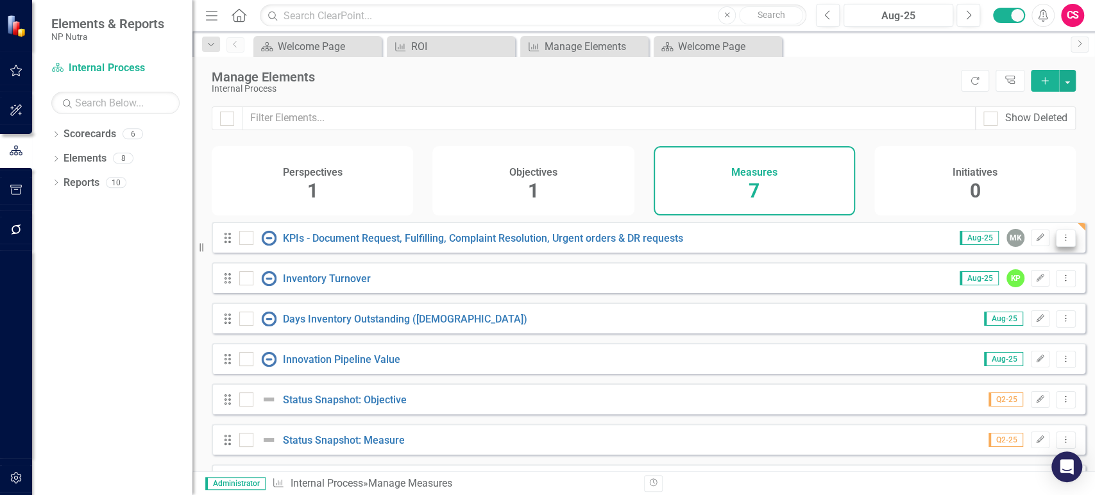
click at [1060, 242] on icon "Dropdown Menu" at bounding box center [1065, 237] width 11 height 8
click at [1011, 312] on link "Copy Duplicate Measure" at bounding box center [1007, 315] width 115 height 24
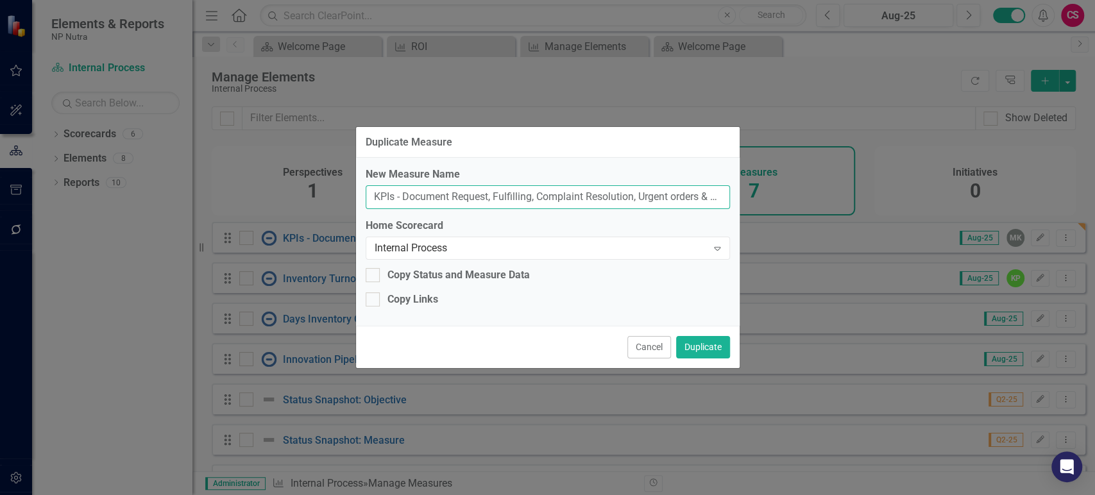
click at [624, 203] on input "KPIs - Document Request, Fulfilling, Complaint Resolution, Urgent orders & DR r…" at bounding box center [548, 197] width 364 height 24
paste input "Days Inventory Outstanding (DIO"
type input "Days Inventory Outstanding (DIO)"
click at [707, 352] on button "Duplicate" at bounding box center [703, 347] width 54 height 22
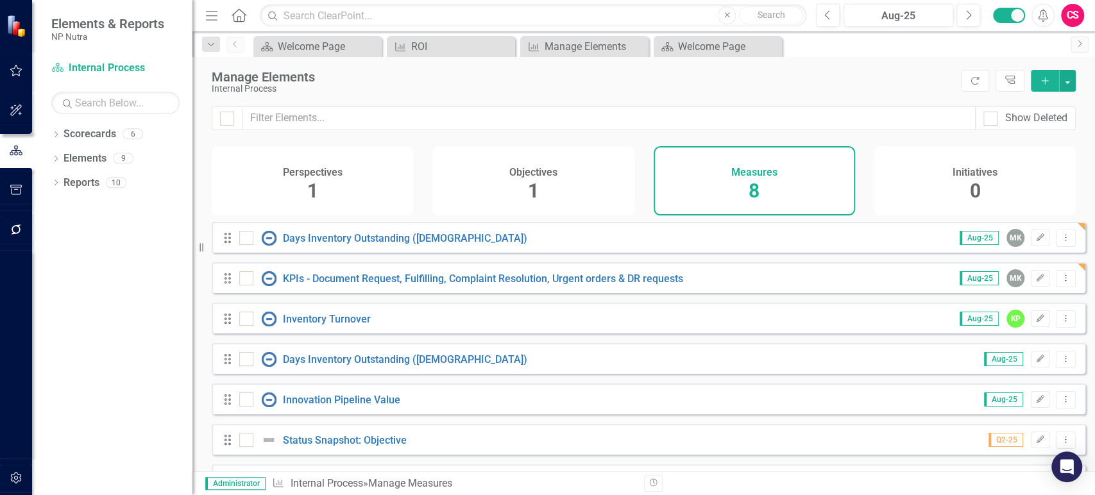
click at [1054, 357] on div "Drag Days Inventory Outstanding (DIO) Aug-25 Edit Dropdown Menu" at bounding box center [648, 358] width 873 height 31
click at [1060, 363] on icon "Dropdown Menu" at bounding box center [1065, 359] width 11 height 8
click at [986, 458] on link "Trash Delete Measure" at bounding box center [1007, 461] width 115 height 24
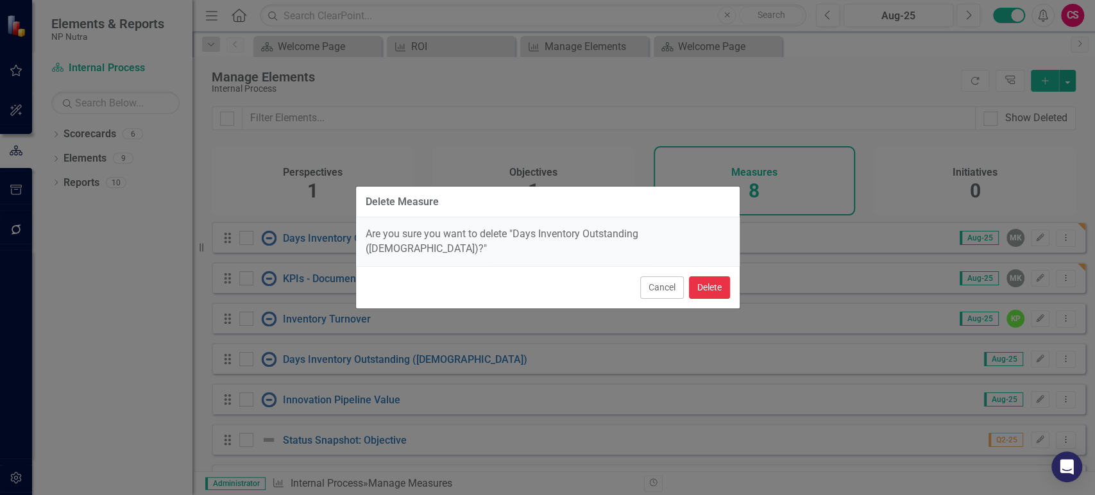
click at [718, 277] on button "Delete" at bounding box center [709, 287] width 41 height 22
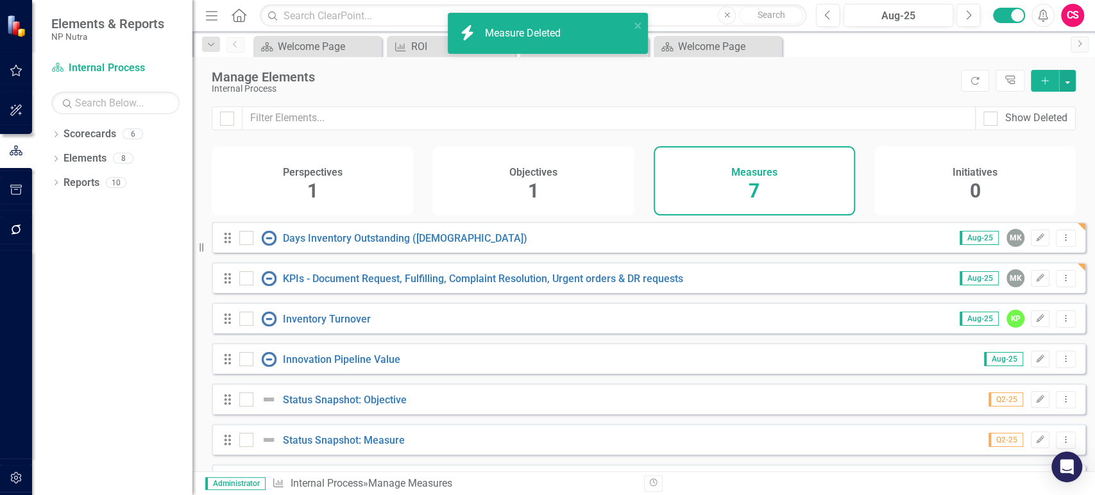
click at [535, 198] on span "1" at bounding box center [533, 191] width 11 height 22
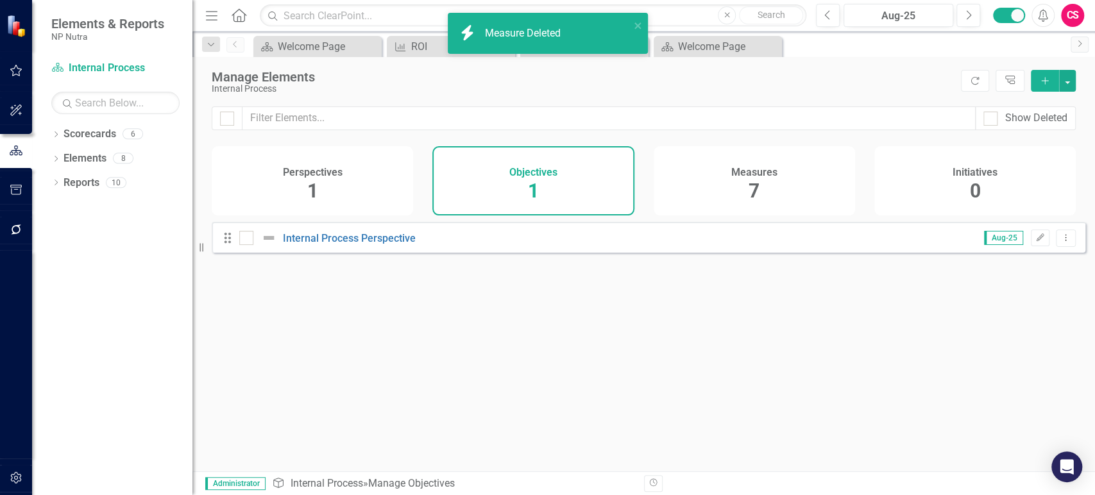
click at [345, 206] on div "Perspectives 1" at bounding box center [312, 180] width 201 height 69
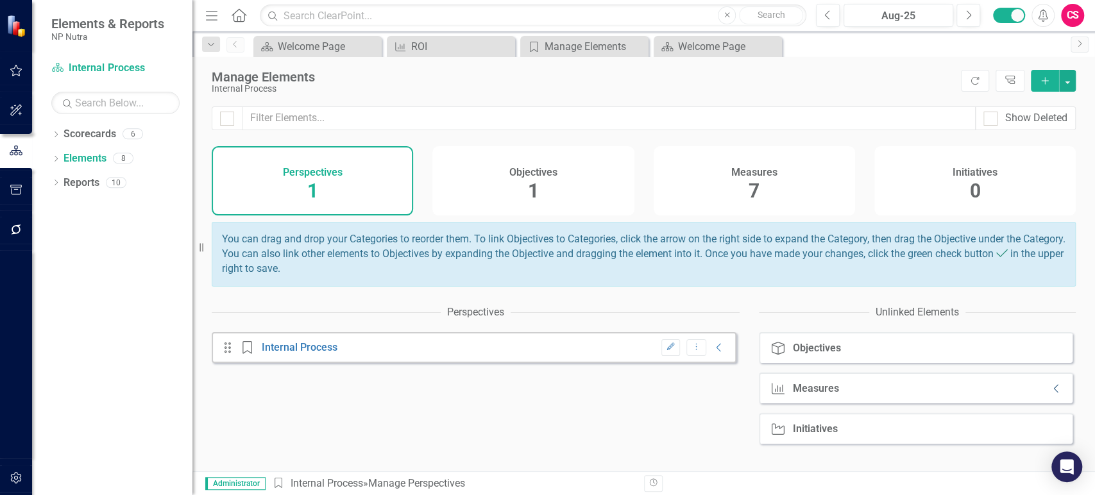
click at [1050, 394] on icon "Collapse" at bounding box center [1056, 388] width 13 height 10
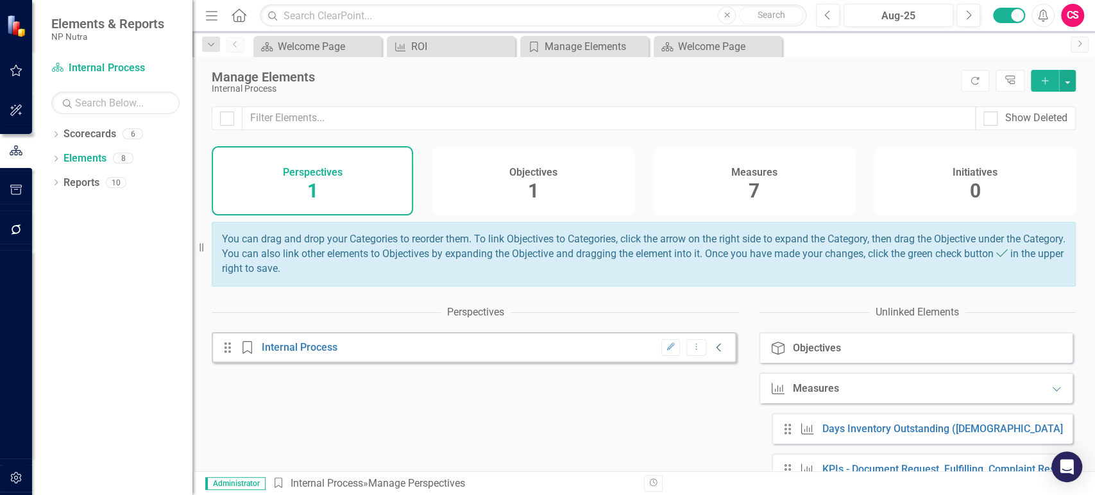
click at [716, 351] on icon at bounding box center [718, 347] width 4 height 8
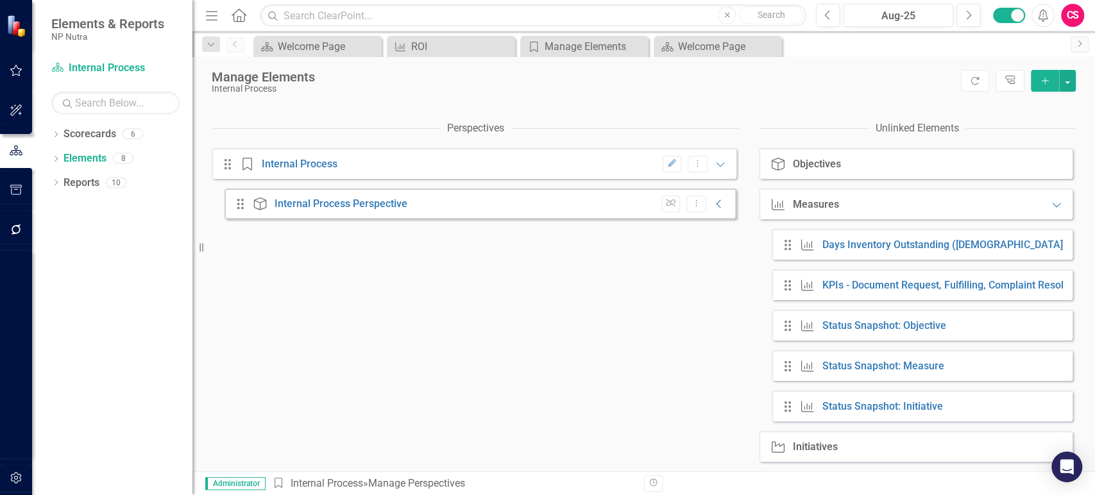
click at [712, 208] on icon "Collapse" at bounding box center [718, 204] width 13 height 10
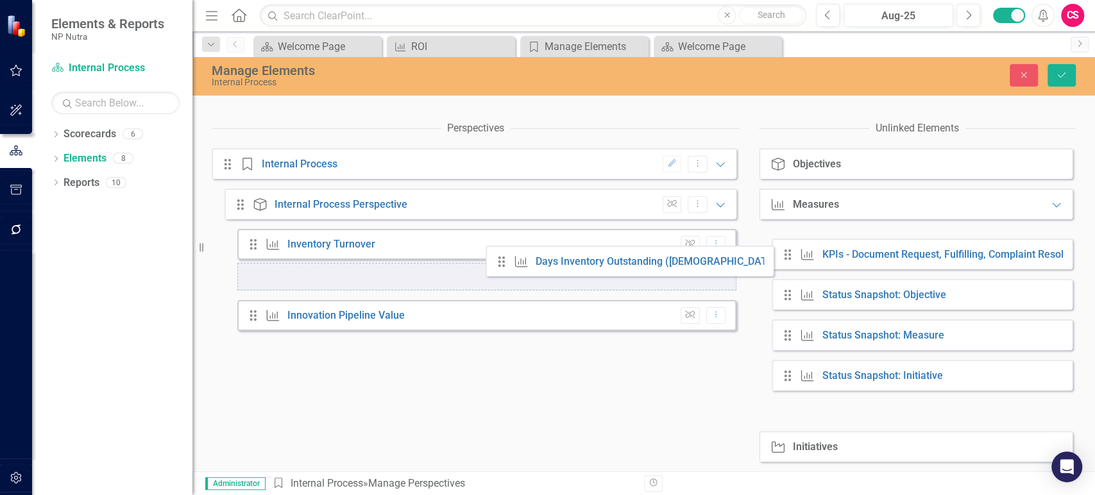
drag, startPoint x: 778, startPoint y: 246, endPoint x: 419, endPoint y: 269, distance: 359.2
click at [419, 269] on div "Perspectives Drag Perspective Internal Process Edit Dropdown Menu Expanded Drag…" at bounding box center [644, 293] width 864 height 356
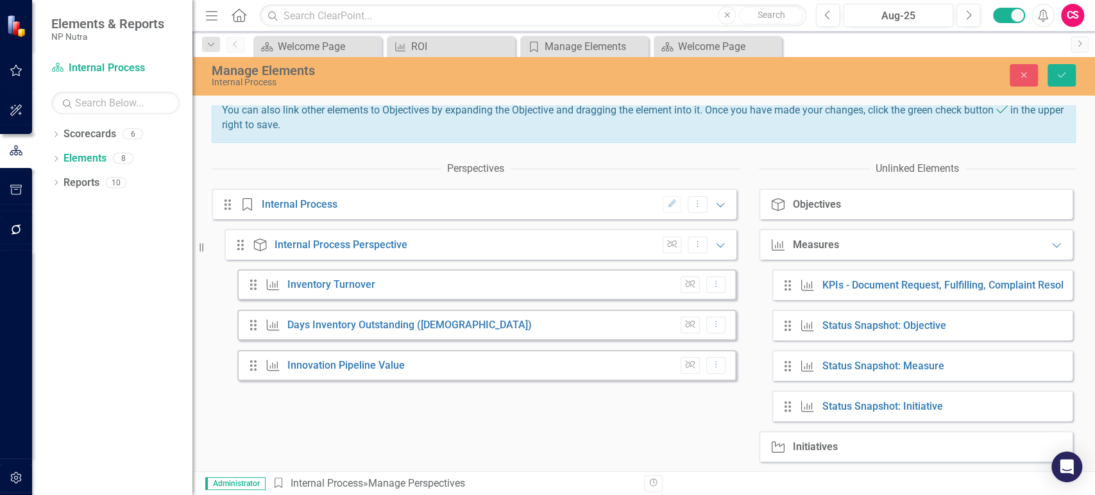
scroll to position [150, 0]
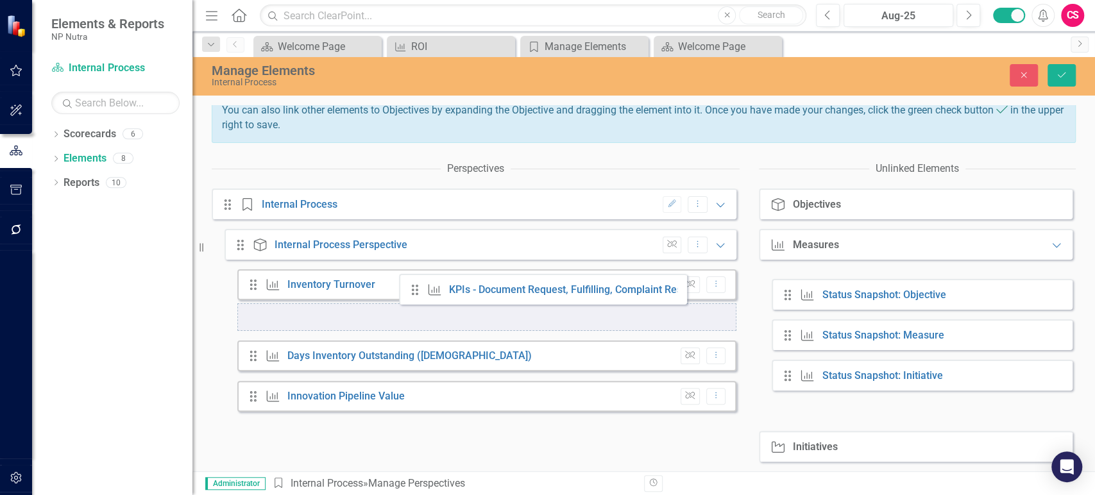
drag, startPoint x: 787, startPoint y: 289, endPoint x: 421, endPoint y: 292, distance: 366.8
click at [421, 292] on div "Perspectives Drag Perspective Internal Process Edit Dropdown Menu Expanded Drag…" at bounding box center [644, 313] width 864 height 315
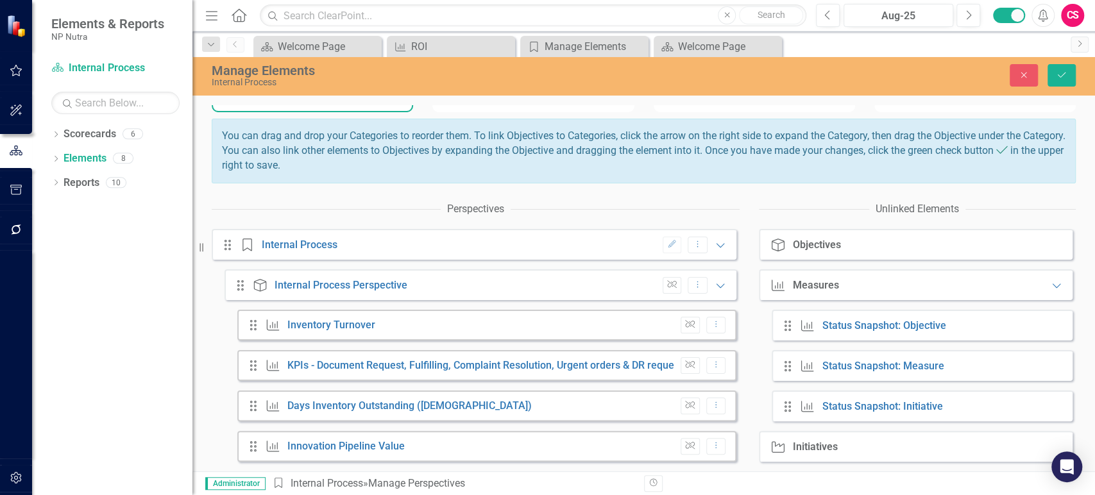
scroll to position [110, 0]
click at [1057, 78] on icon "Save" at bounding box center [1061, 75] width 12 height 9
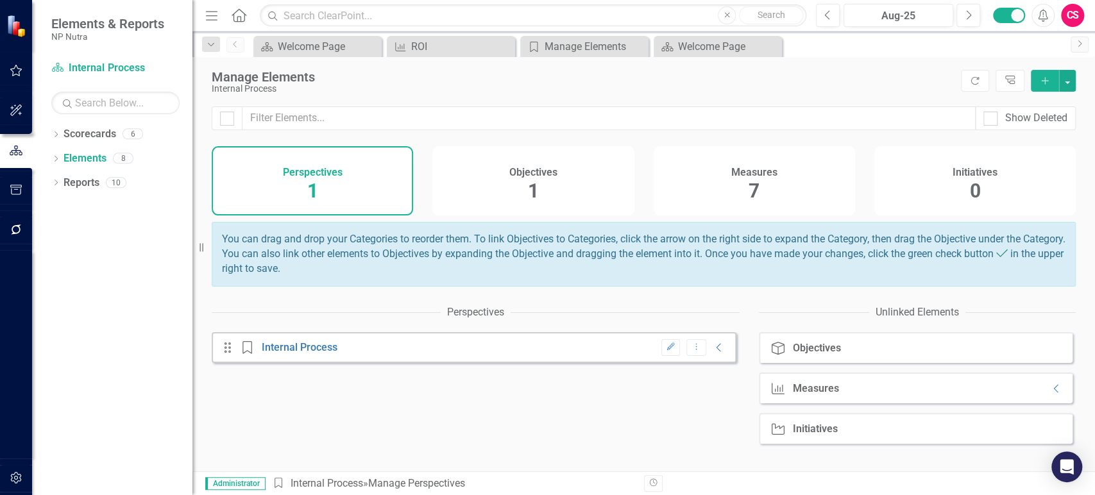
click at [732, 192] on div "Measures 7" at bounding box center [753, 180] width 201 height 69
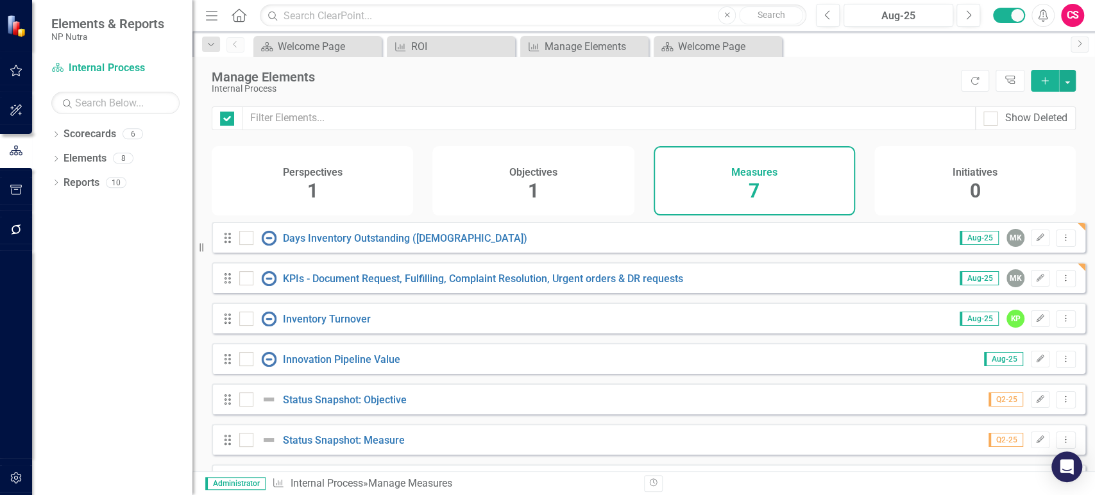
checkbox input "false"
click at [1060, 282] on icon "Dropdown Menu" at bounding box center [1065, 278] width 11 height 8
click at [1060, 242] on icon "Dropdown Menu" at bounding box center [1065, 237] width 11 height 8
click at [983, 321] on link "Copy Duplicate Measure" at bounding box center [1007, 315] width 115 height 24
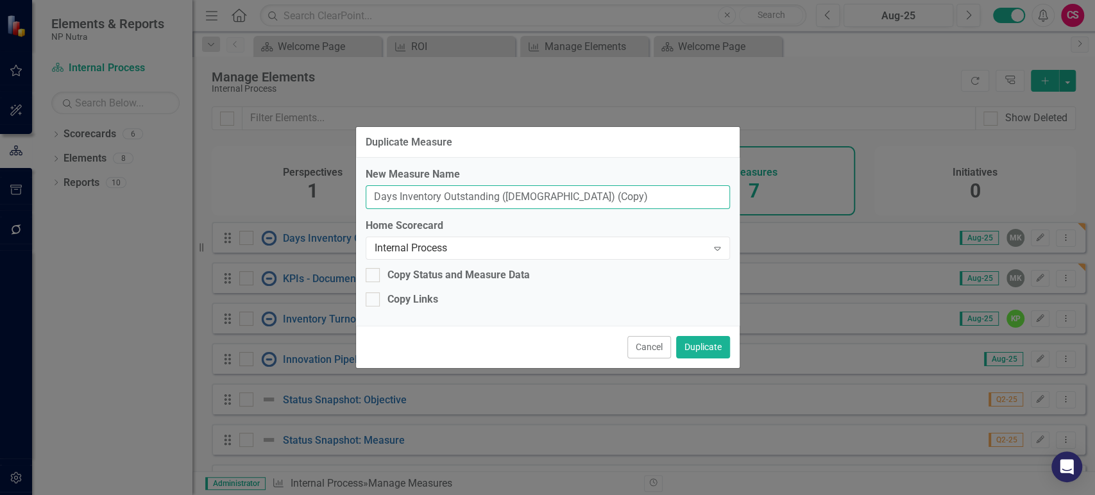
click at [408, 194] on input "Days Inventory Outstanding (DIO) (Copy)" at bounding box center [548, 197] width 364 height 24
paste input "Call/Meeting per quarter"
type input "Call/Meeting per quarter"
click at [413, 251] on div "Internal Process" at bounding box center [540, 247] width 333 height 15
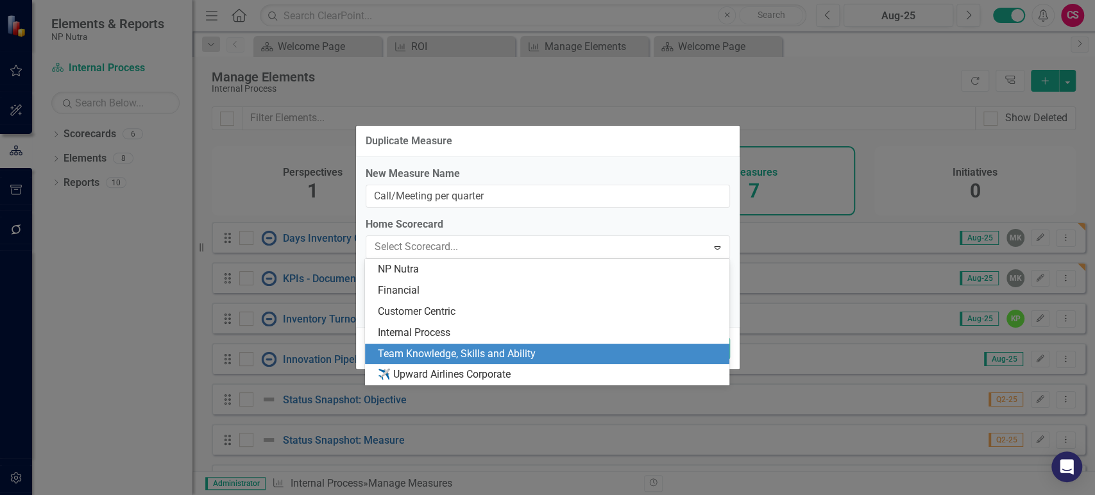
click at [401, 364] on div "NP Nutra Financial Customer Centric Internal Process Team Knowledge, Skills and…" at bounding box center [547, 322] width 364 height 126
click at [391, 359] on div "Team Knowledge, Skills and Ability" at bounding box center [550, 354] width 344 height 15
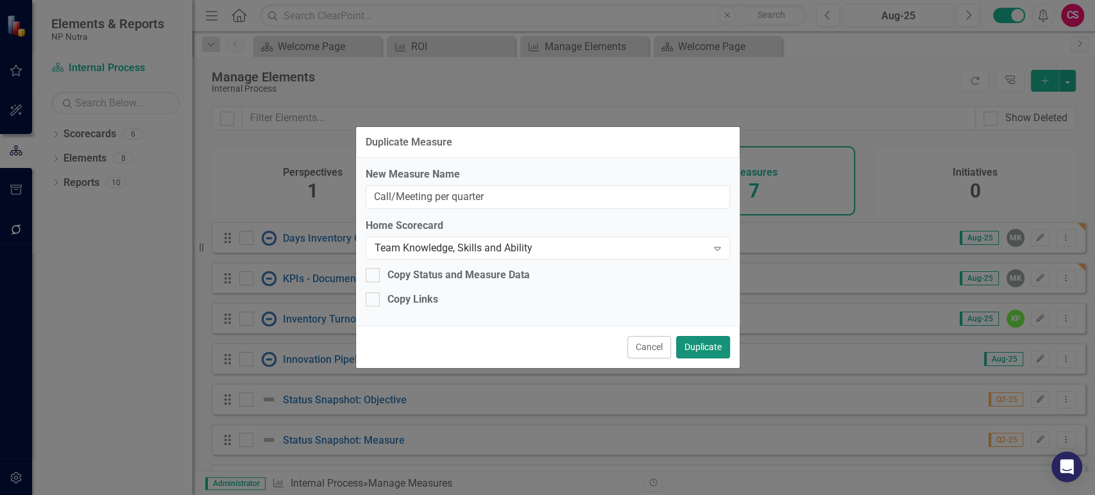
click at [695, 353] on button "Duplicate" at bounding box center [703, 347] width 54 height 22
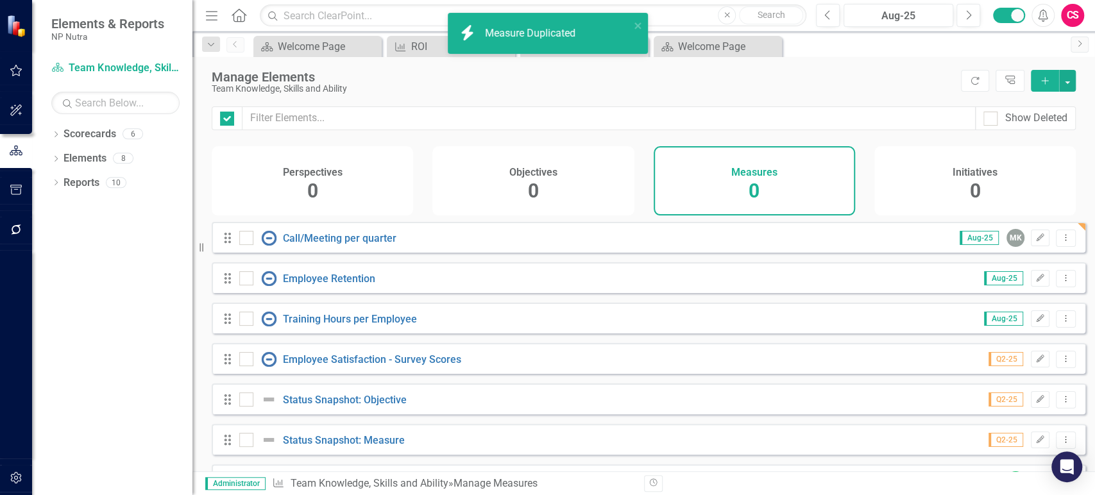
checkbox input "false"
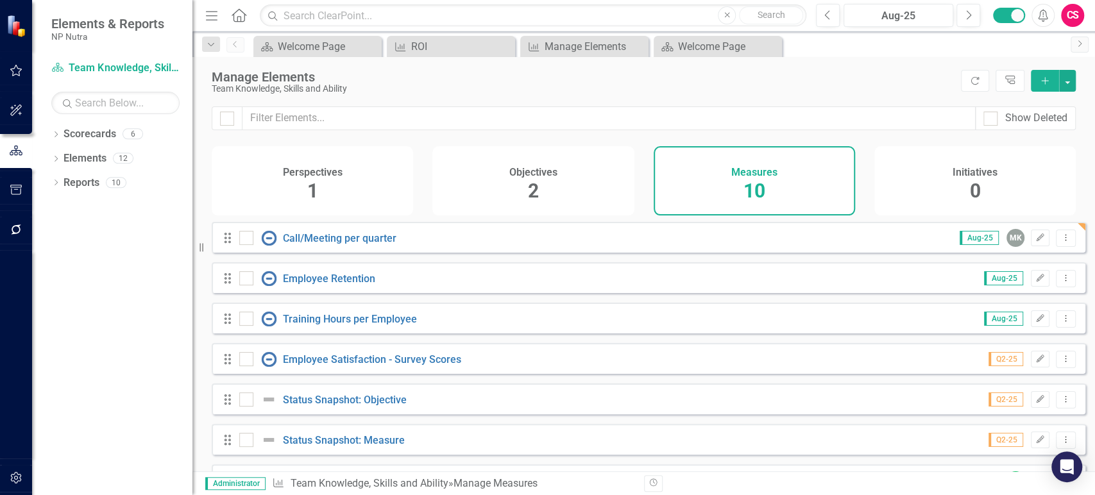
scroll to position [163, 0]
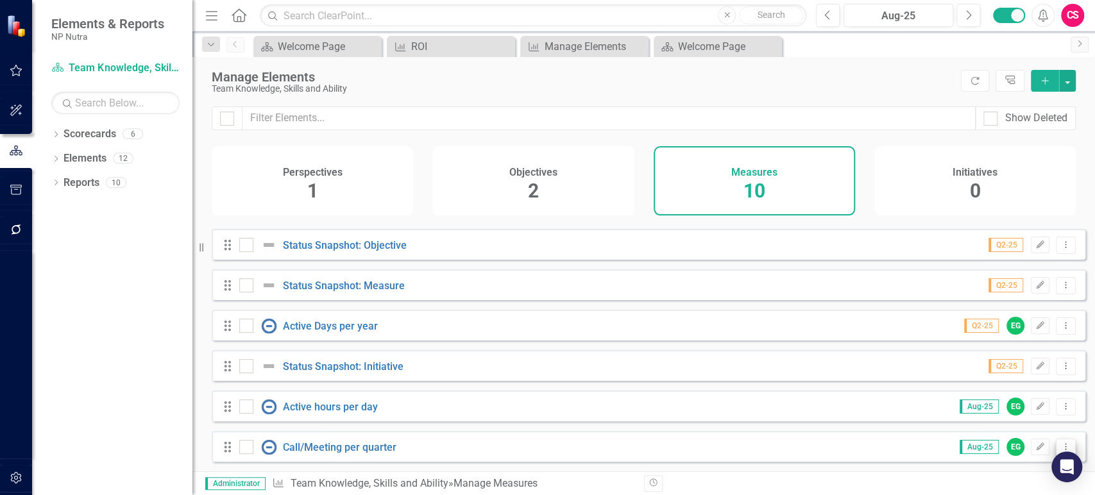
click at [1055, 442] on button "Dropdown Menu" at bounding box center [1065, 447] width 20 height 17
click at [1014, 424] on link "Trash Delete Measure" at bounding box center [1007, 427] width 115 height 24
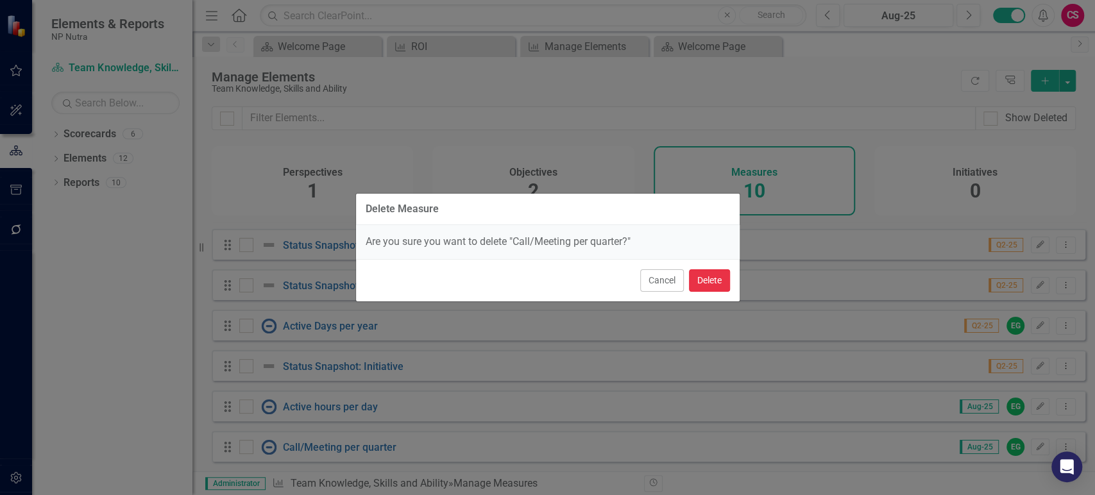
click at [703, 286] on button "Delete" at bounding box center [709, 280] width 41 height 22
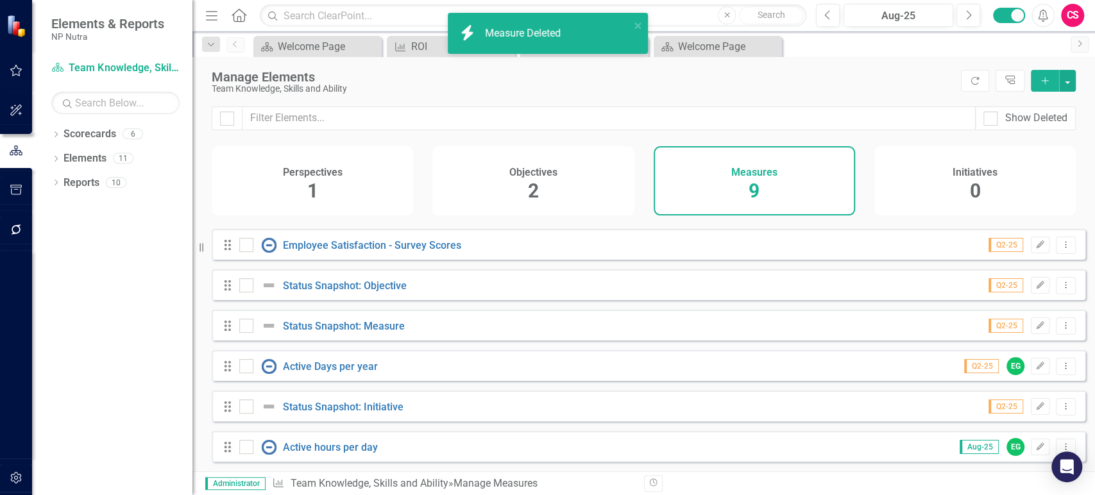
scroll to position [123, 0]
drag, startPoint x: 231, startPoint y: 373, endPoint x: 226, endPoint y: 362, distance: 12.6
click at [230, 297] on div "Drag Call/Meeting per quarter Aug-25 MK Edit Dropdown Menu Drag Employee Retent…" at bounding box center [648, 285] width 873 height 354
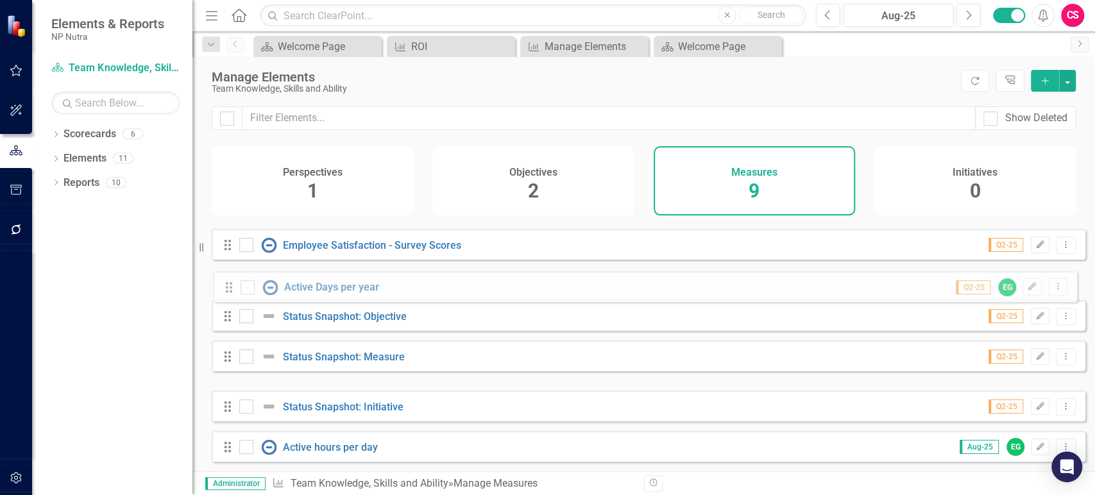
drag, startPoint x: 227, startPoint y: 368, endPoint x: 228, endPoint y: 289, distance: 79.5
click at [228, 289] on div "Drag Call/Meeting per quarter Aug-25 MK Edit Dropdown Menu Drag Employee Retent…" at bounding box center [648, 285] width 873 height 354
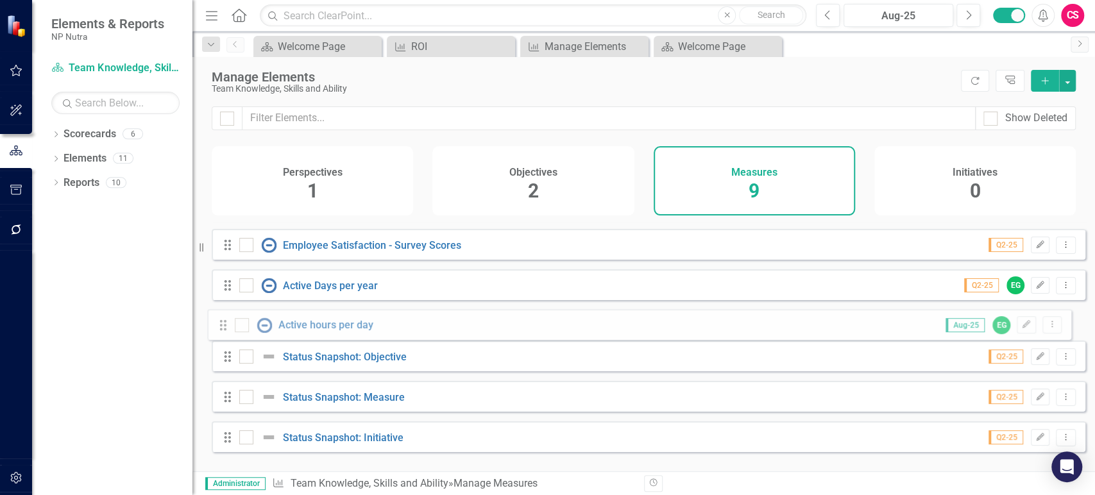
drag, startPoint x: 230, startPoint y: 454, endPoint x: 225, endPoint y: 324, distance: 129.6
click at [225, 324] on div "Drag Call/Meeting per quarter Aug-25 MK Edit Dropdown Menu Drag Employee Retent…" at bounding box center [648, 285] width 873 height 354
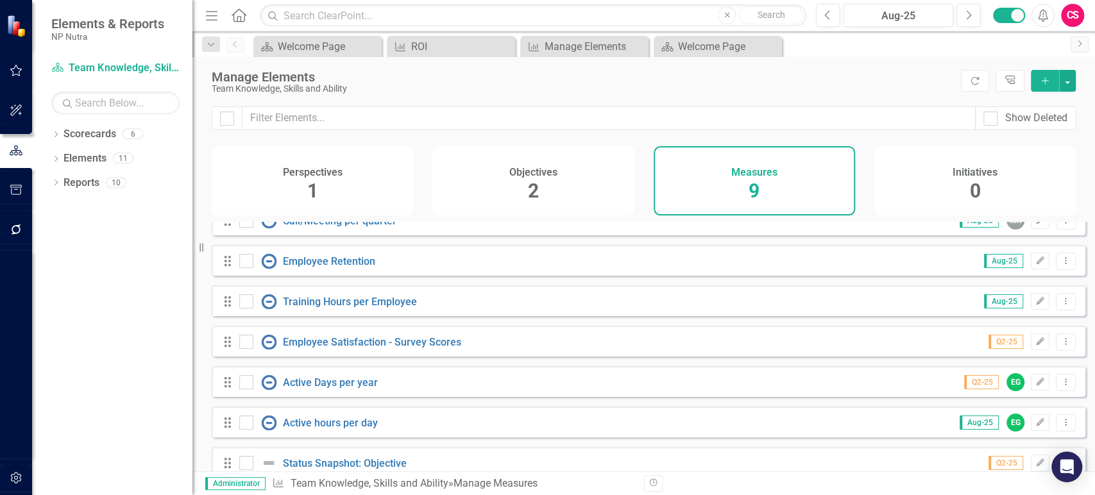
scroll to position [0, 0]
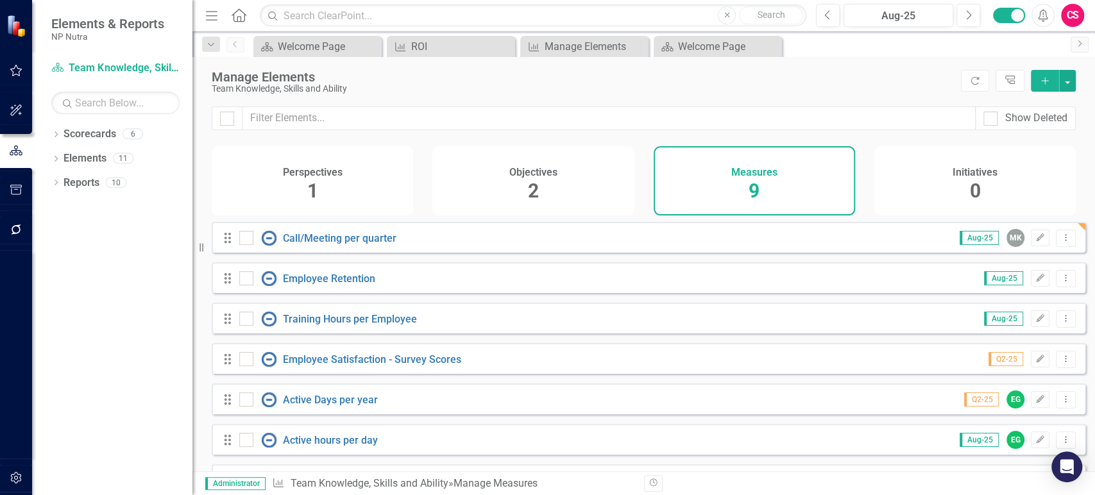
click at [518, 194] on div "Objectives 2" at bounding box center [532, 180] width 201 height 69
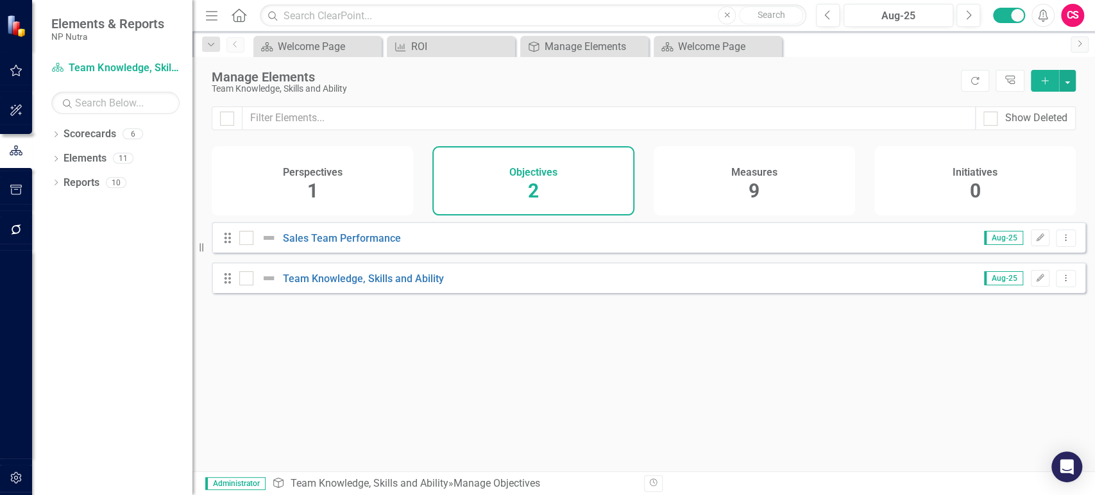
click at [348, 190] on div "Perspectives 1" at bounding box center [312, 180] width 201 height 69
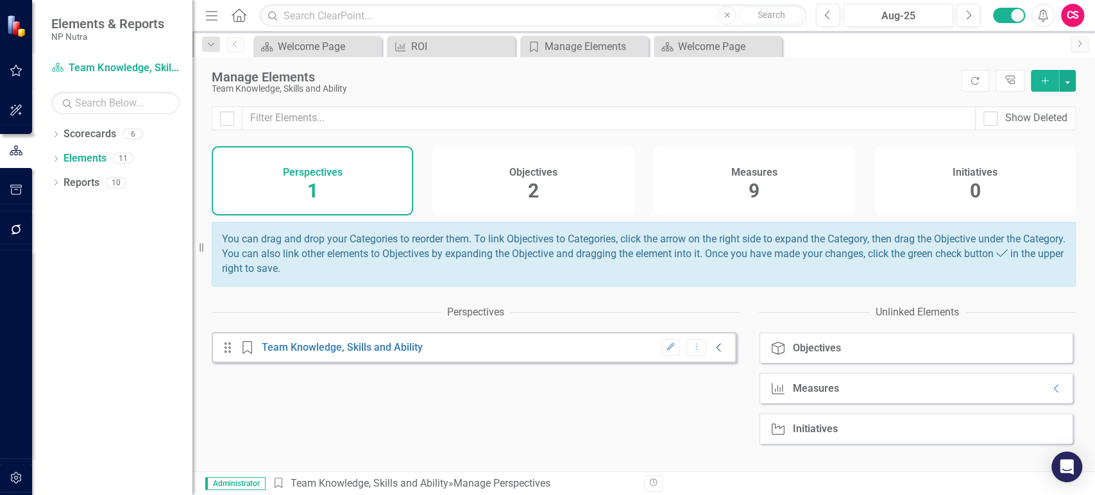
click at [712, 353] on icon "Collapse" at bounding box center [718, 347] width 13 height 10
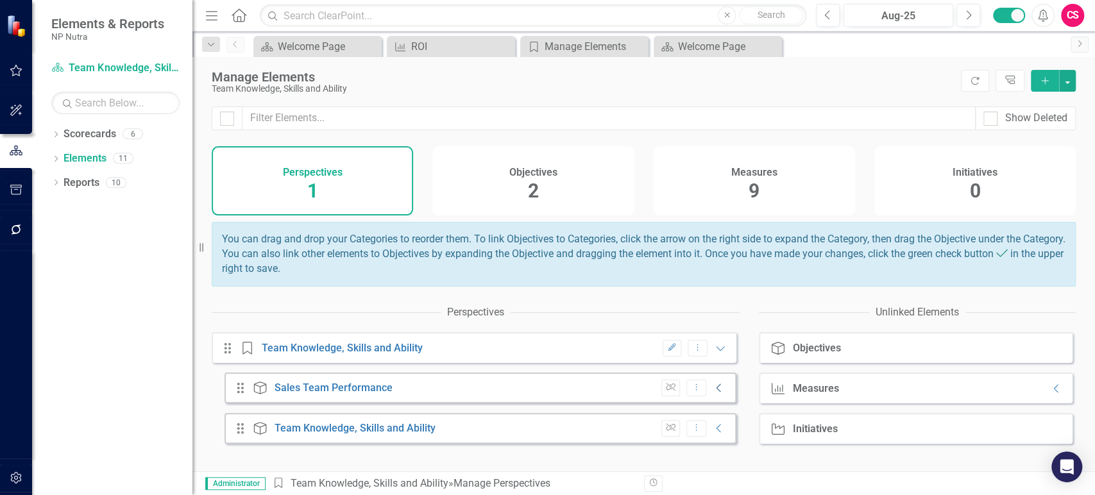
click at [712, 393] on icon "Collapse" at bounding box center [718, 388] width 13 height 10
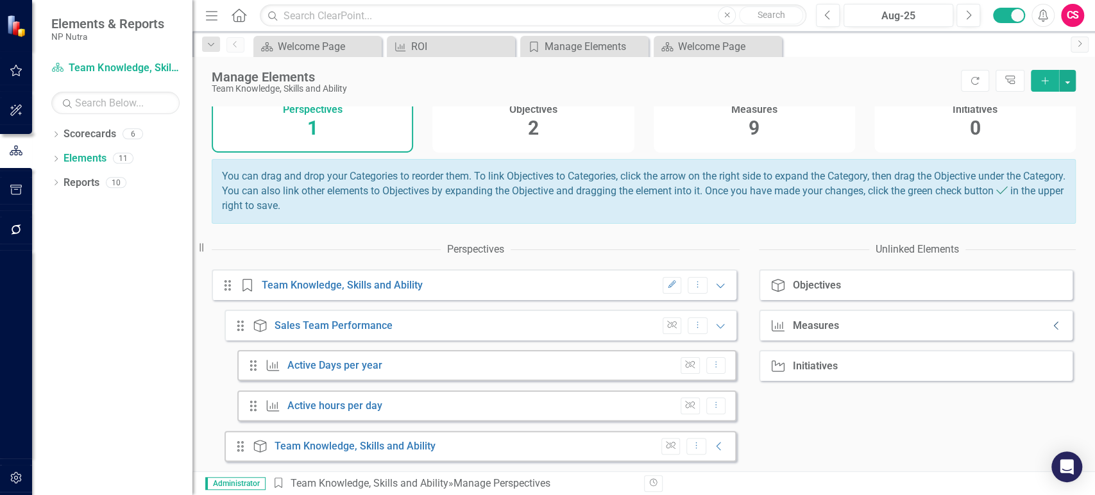
click at [1050, 324] on icon "Collapse" at bounding box center [1056, 326] width 13 height 10
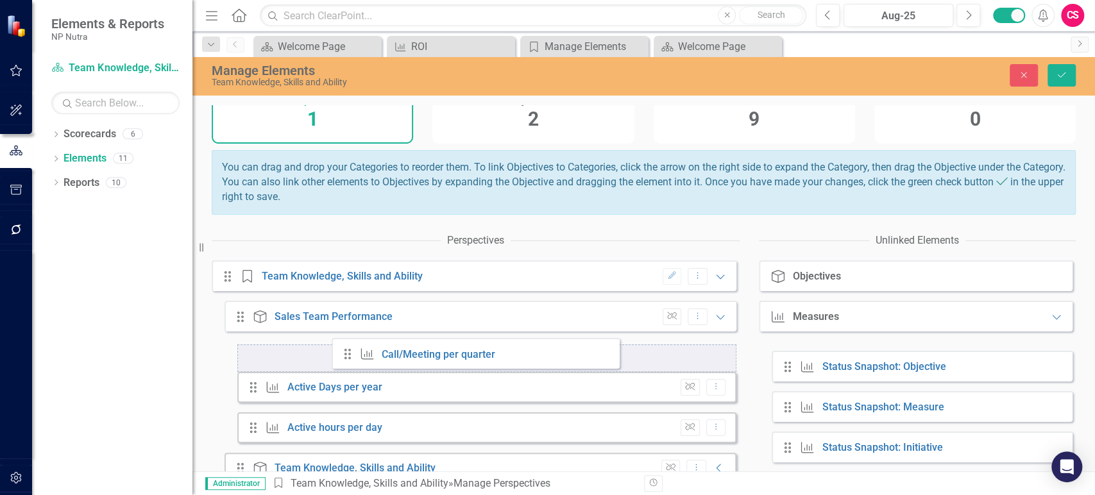
drag, startPoint x: 777, startPoint y: 366, endPoint x: 342, endPoint y: 353, distance: 434.9
click at [342, 353] on div "Perspectives Drag Perspective Team Knowledge, Skills and Ability Edit Dropdown …" at bounding box center [644, 385] width 864 height 315
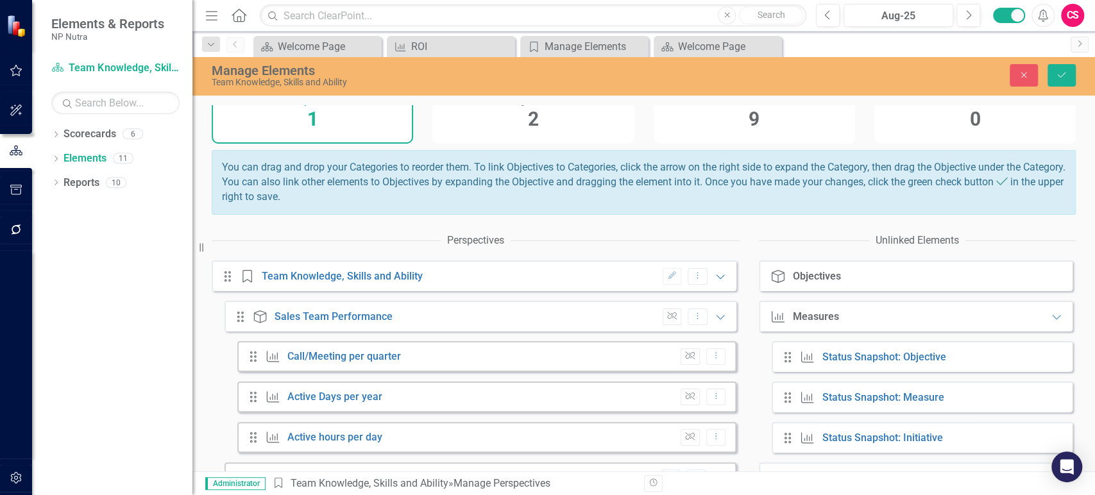
scroll to position [110, 0]
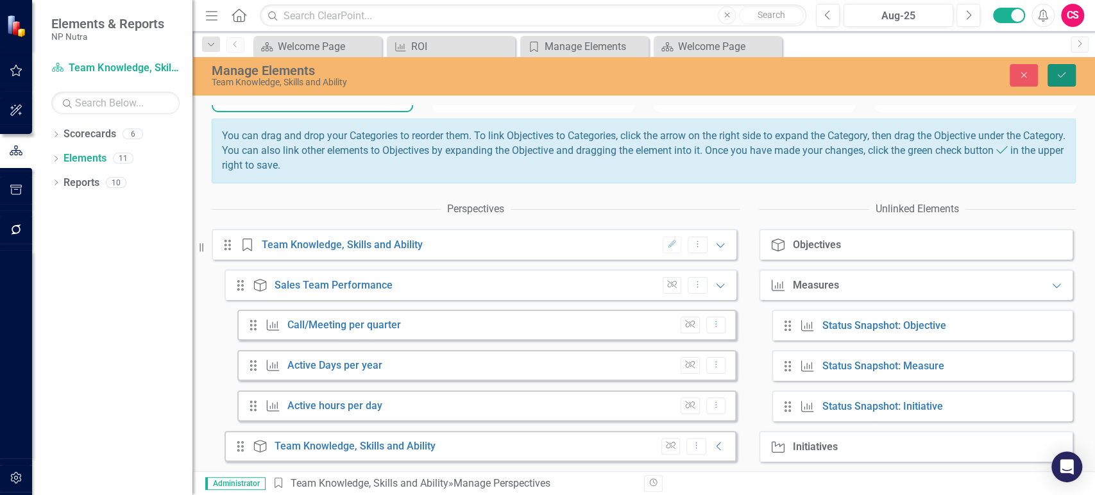
click at [1057, 69] on button "Save" at bounding box center [1061, 75] width 28 height 22
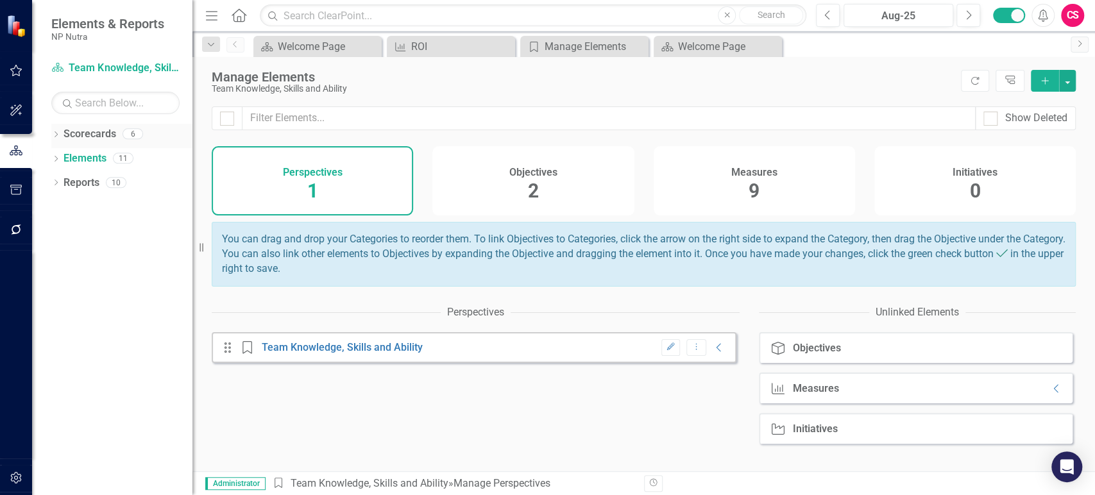
click at [55, 136] on icon "Dropdown" at bounding box center [55, 135] width 9 height 7
click at [71, 206] on link "Elements" at bounding box center [84, 207] width 43 height 15
click at [712, 353] on icon "Collapse" at bounding box center [718, 347] width 13 height 10
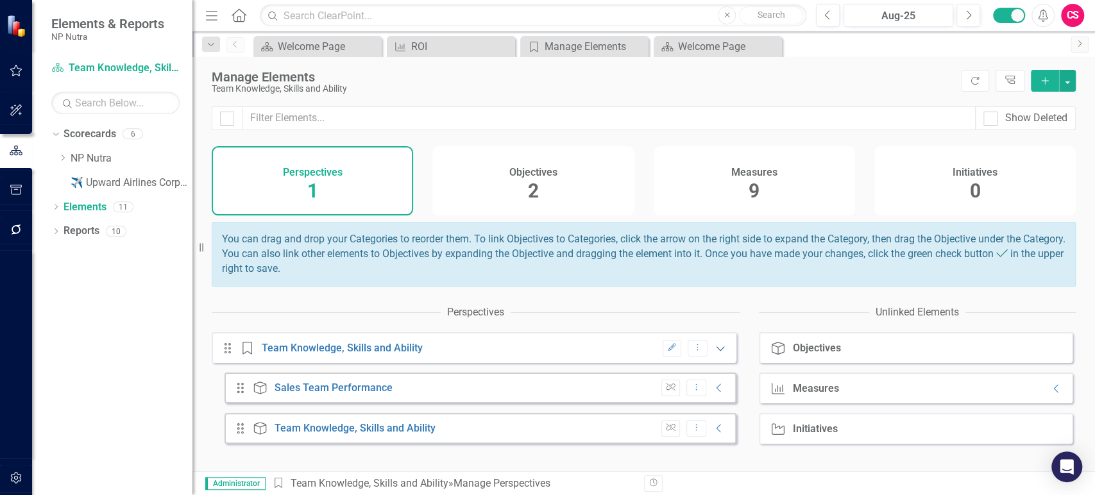
click at [714, 353] on icon "Expanded" at bounding box center [720, 348] width 13 height 10
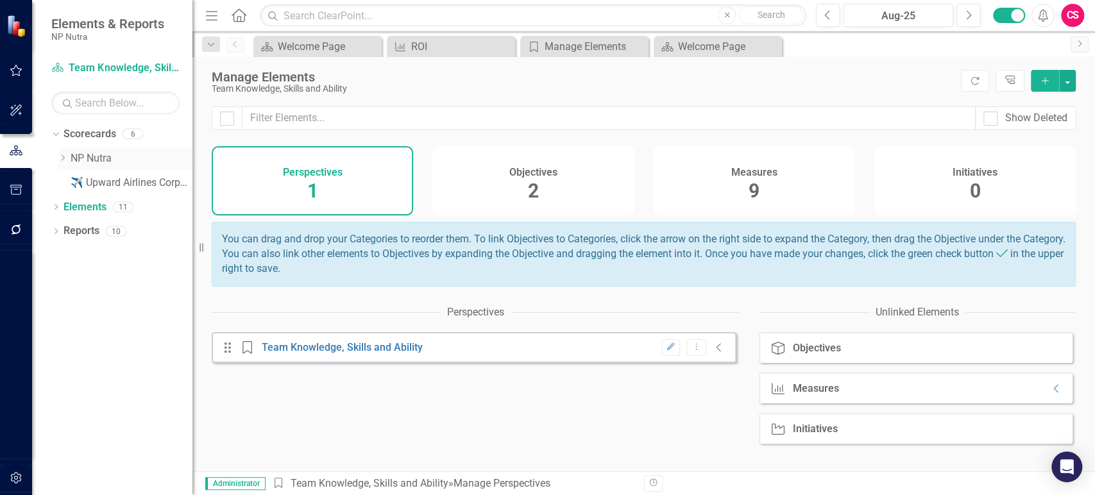
click at [62, 158] on icon "Dropdown" at bounding box center [63, 158] width 10 height 8
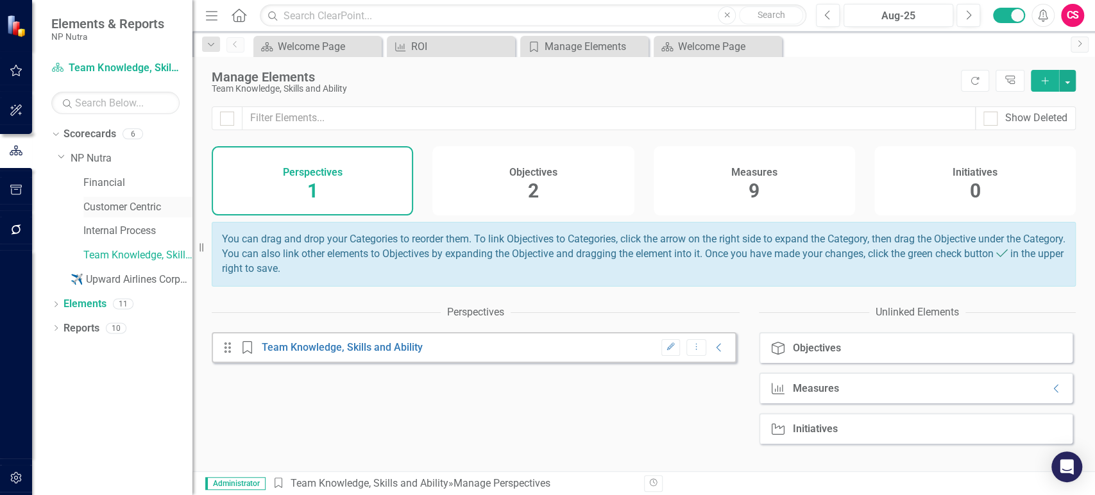
click at [97, 202] on link "Customer Centric" at bounding box center [137, 207] width 109 height 15
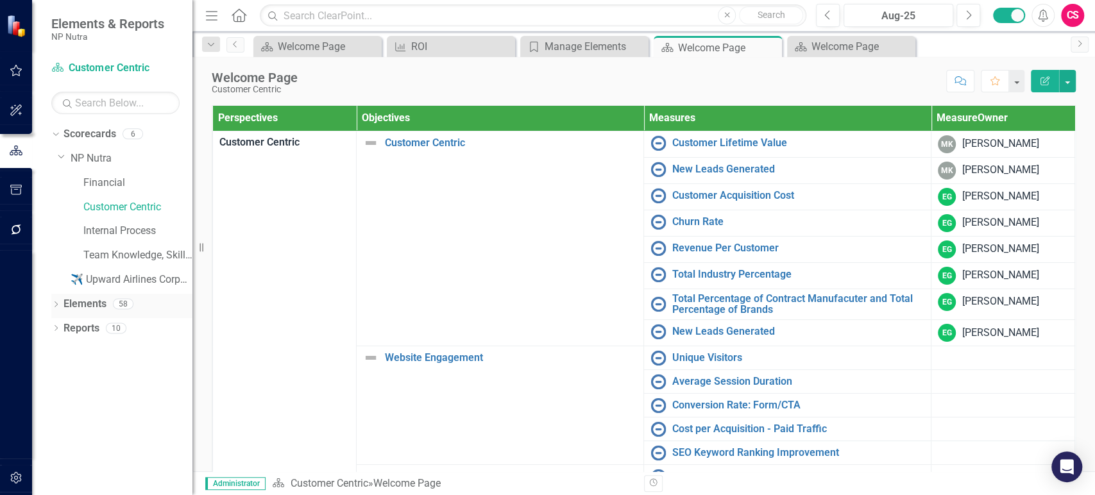
click at [89, 312] on div "Elements" at bounding box center [84, 304] width 43 height 21
click at [85, 306] on link "Elements" at bounding box center [84, 304] width 43 height 15
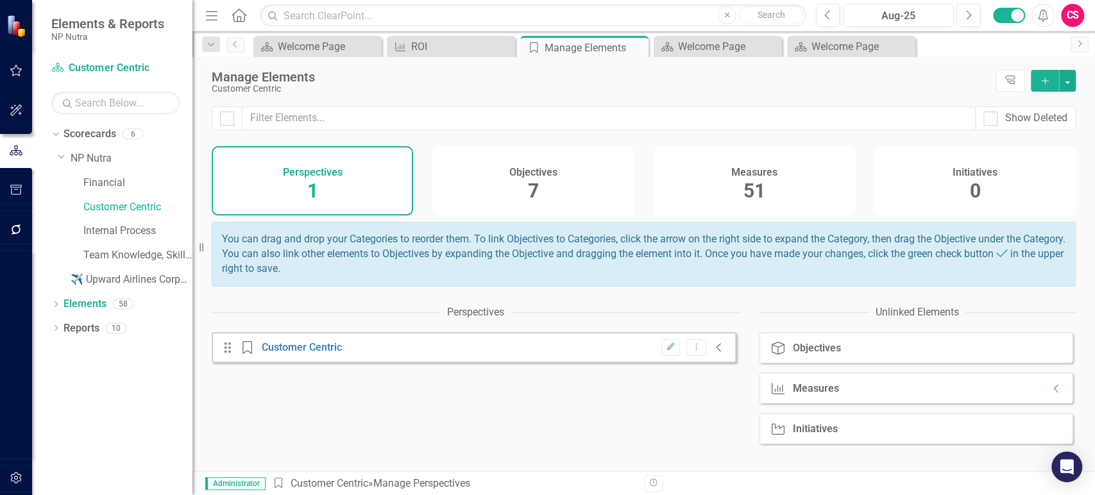
click at [712, 353] on icon "Collapse" at bounding box center [718, 347] width 13 height 10
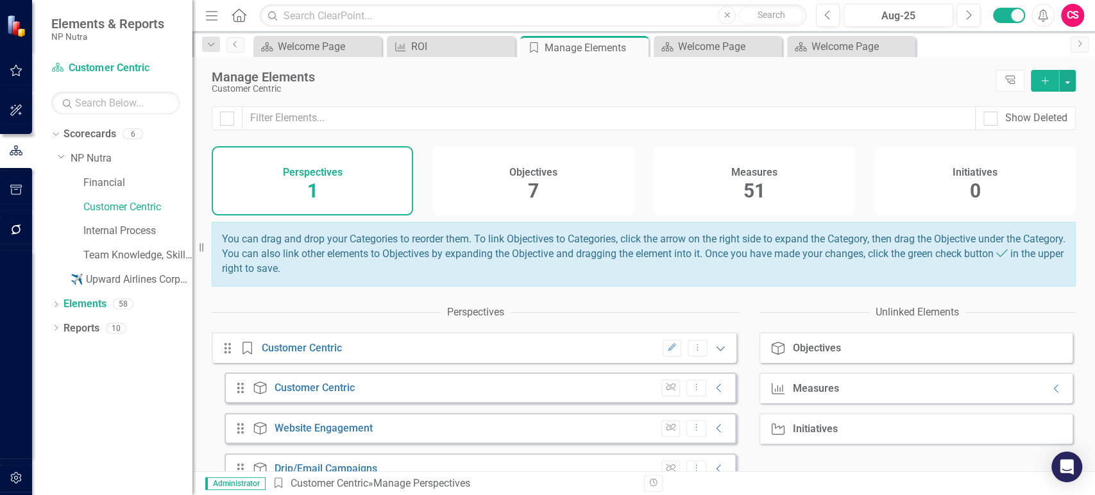
scroll to position [169, 0]
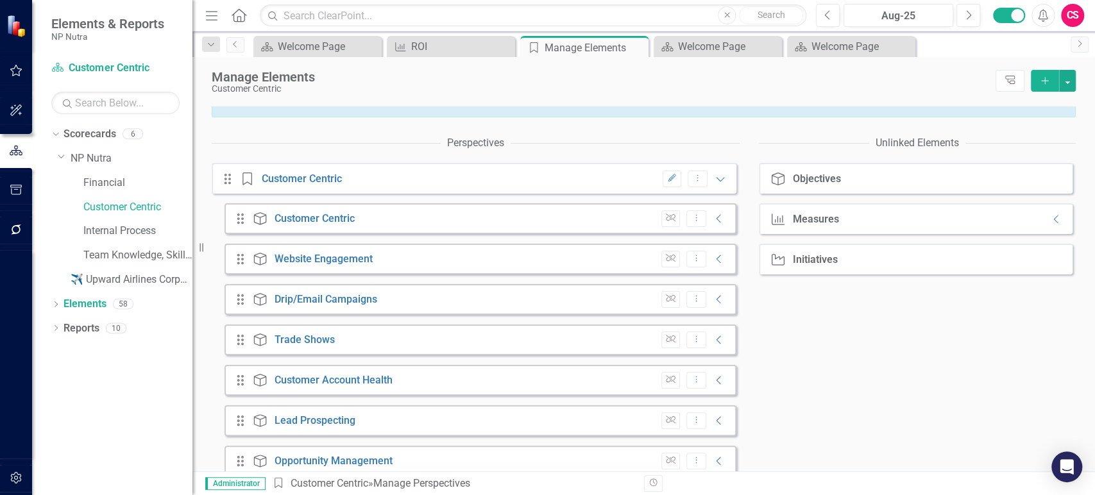
click at [1034, 218] on div "Measure Measures Collapse" at bounding box center [916, 218] width 314 height 31
click at [1050, 224] on icon "Collapse" at bounding box center [1056, 219] width 13 height 10
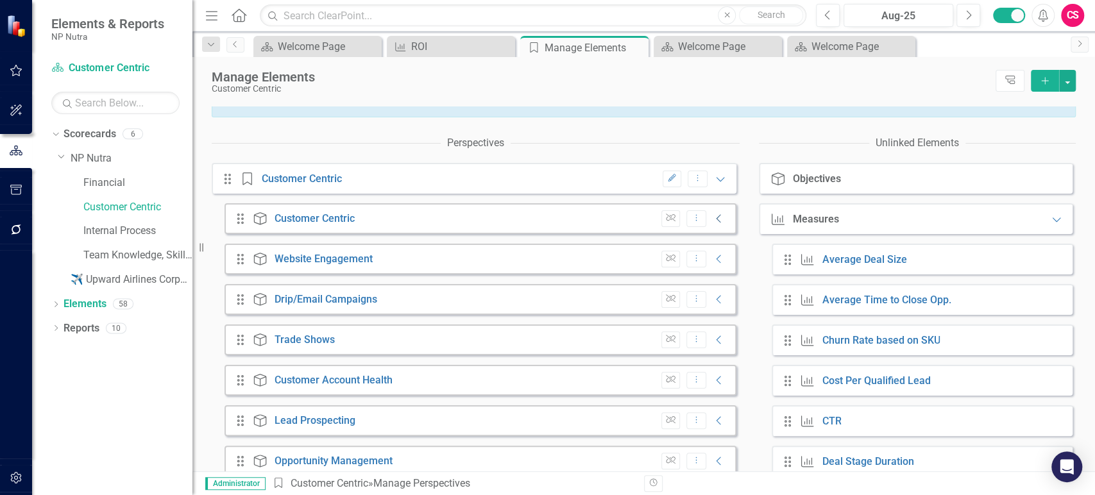
click at [712, 224] on icon "Collapse" at bounding box center [718, 219] width 13 height 10
click at [714, 224] on icon "Expanded" at bounding box center [720, 219] width 13 height 10
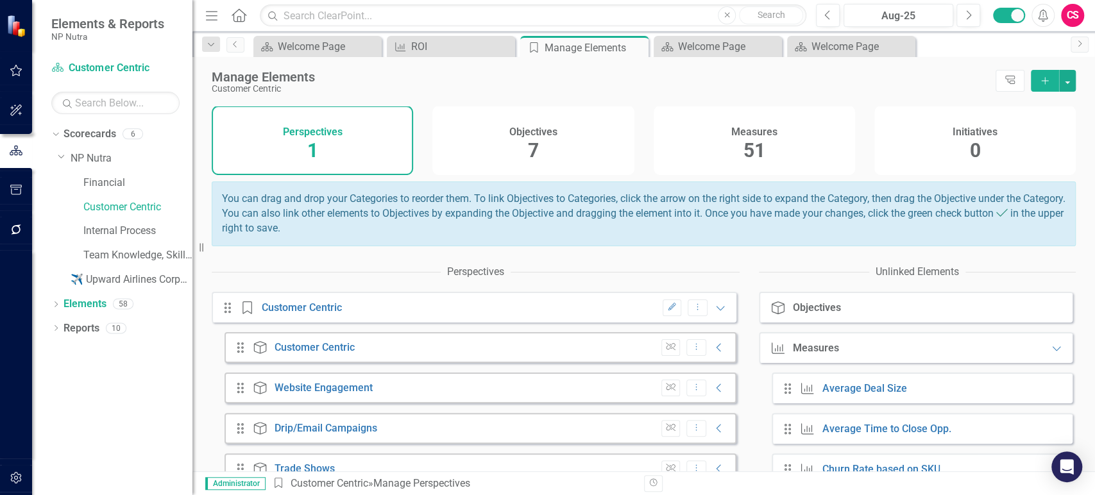
scroll to position [40, 0]
click at [732, 171] on div "Measures 51" at bounding box center [753, 140] width 201 height 69
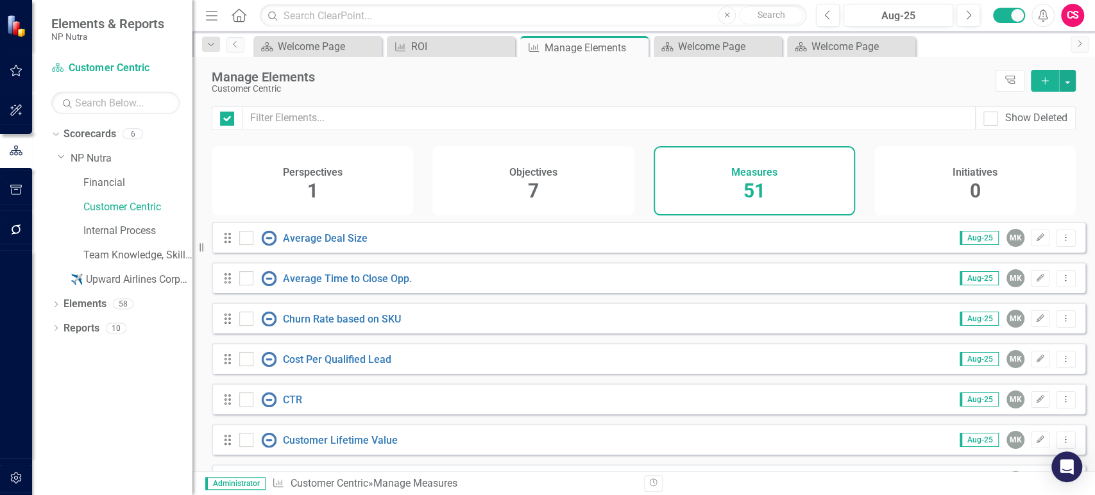
checkbox input "false"
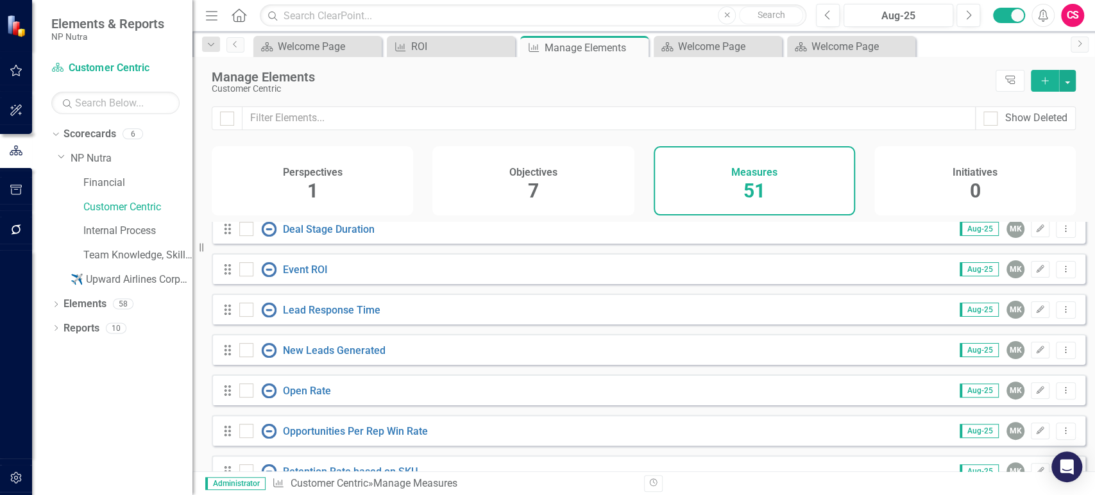
scroll to position [297, 0]
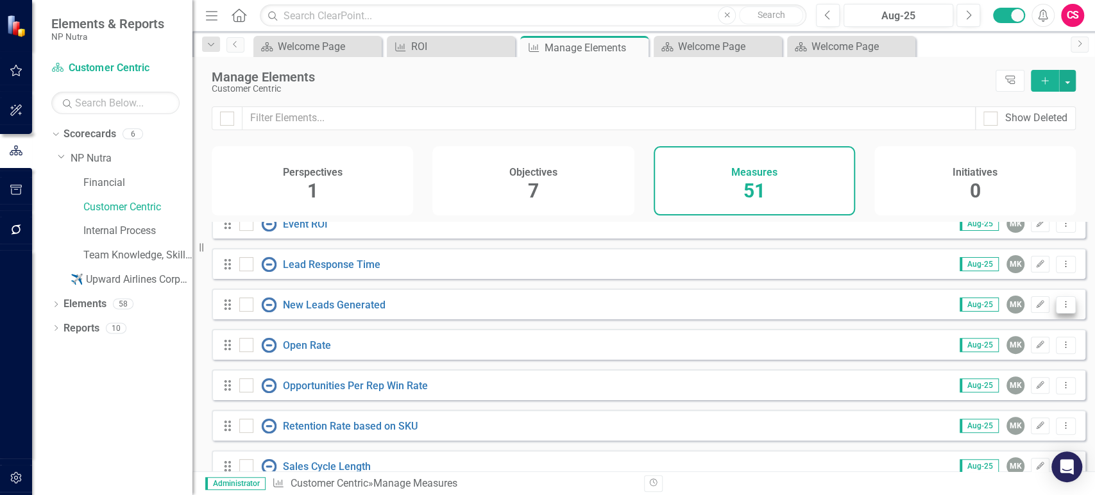
click at [1060, 308] on icon "Dropdown Menu" at bounding box center [1065, 304] width 11 height 8
click at [999, 374] on link "Copy Duplicate Measure" at bounding box center [1007, 382] width 115 height 24
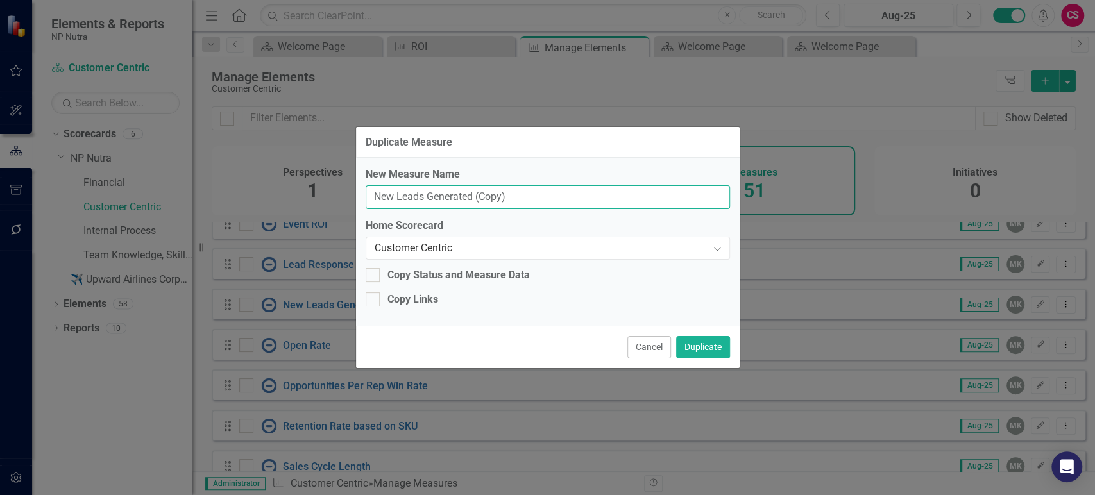
click at [430, 203] on input "New Leads Generated (Copy)" at bounding box center [548, 197] width 364 height 24
paste input "Unique Visitors"
type input "Unique Visitors"
click at [694, 342] on button "Duplicate" at bounding box center [703, 347] width 54 height 22
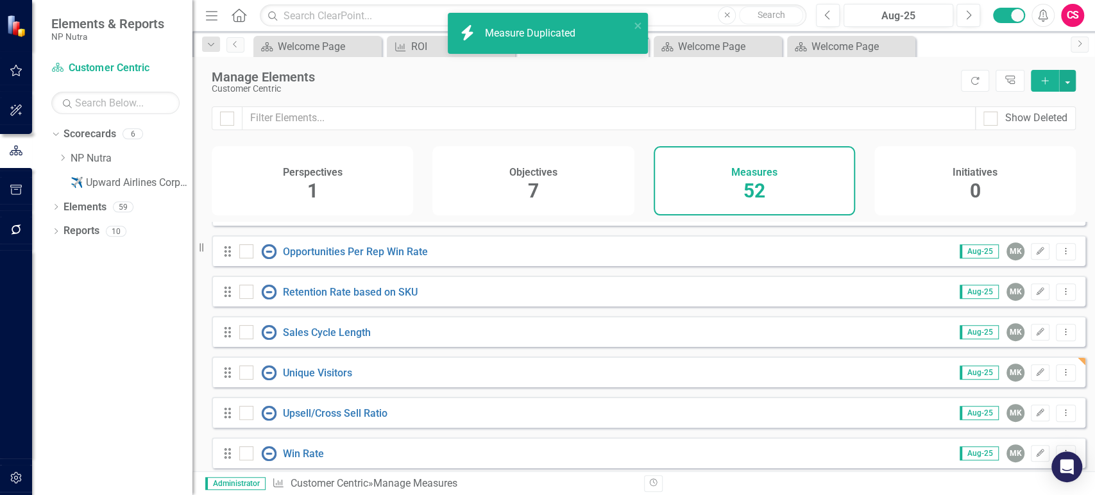
scroll to position [485, 0]
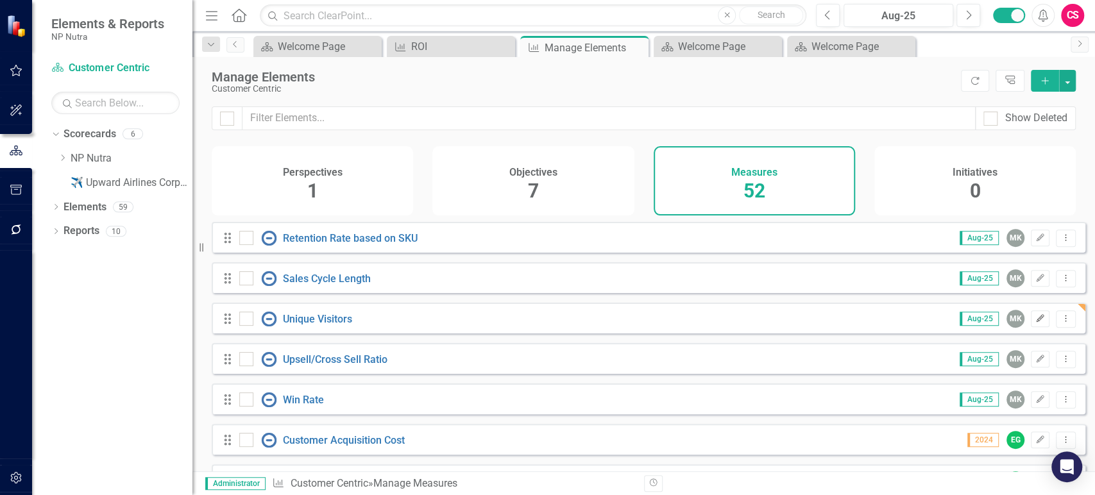
click at [1035, 323] on icon "Edit" at bounding box center [1040, 319] width 10 height 8
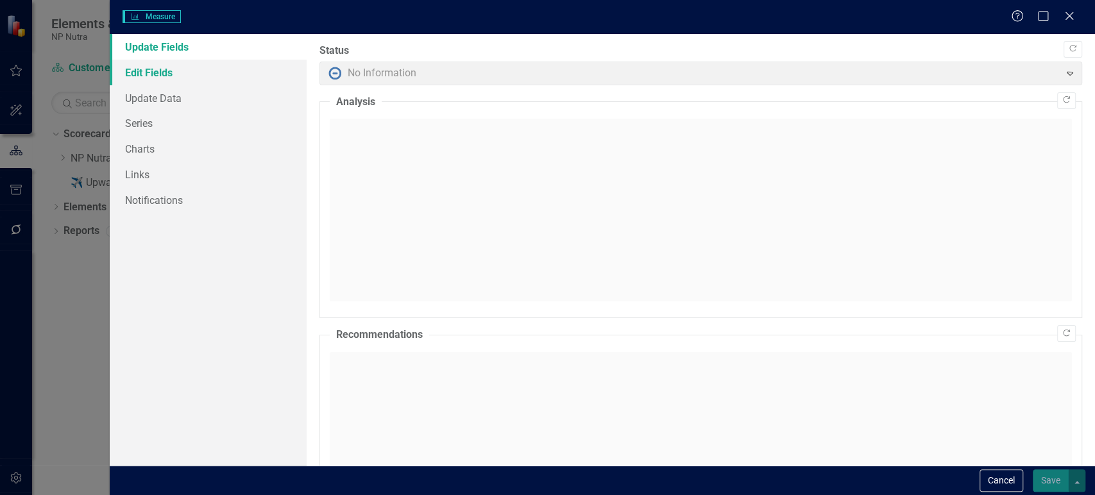
click at [192, 79] on link "Edit Fields" at bounding box center [208, 73] width 197 height 26
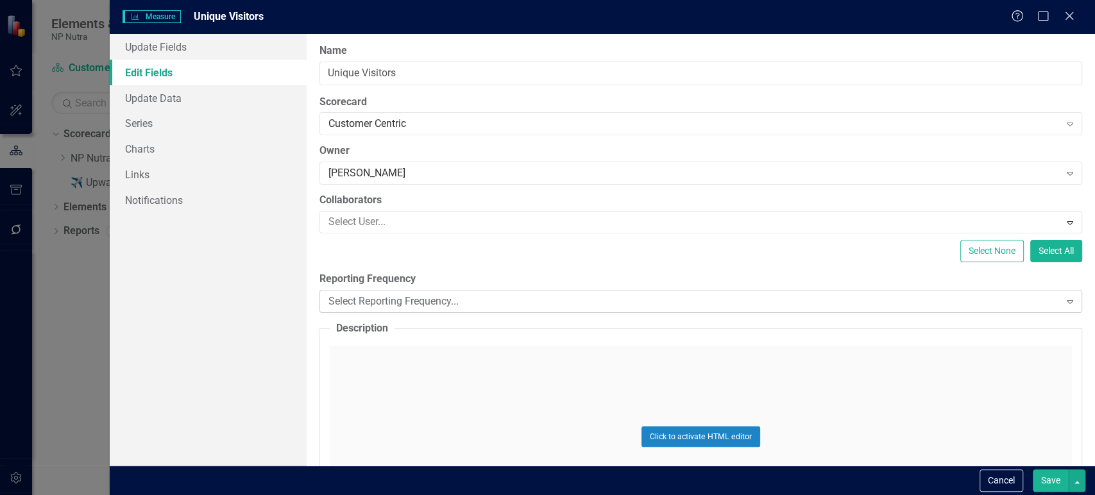
click at [390, 307] on div "Select Reporting Frequency..." at bounding box center [693, 301] width 731 height 15
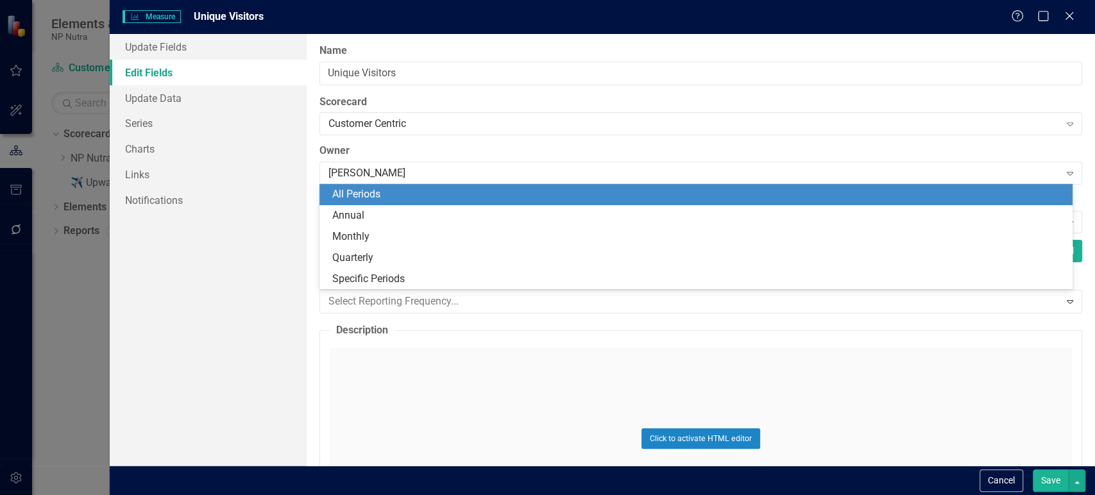
scroll to position [0, 0]
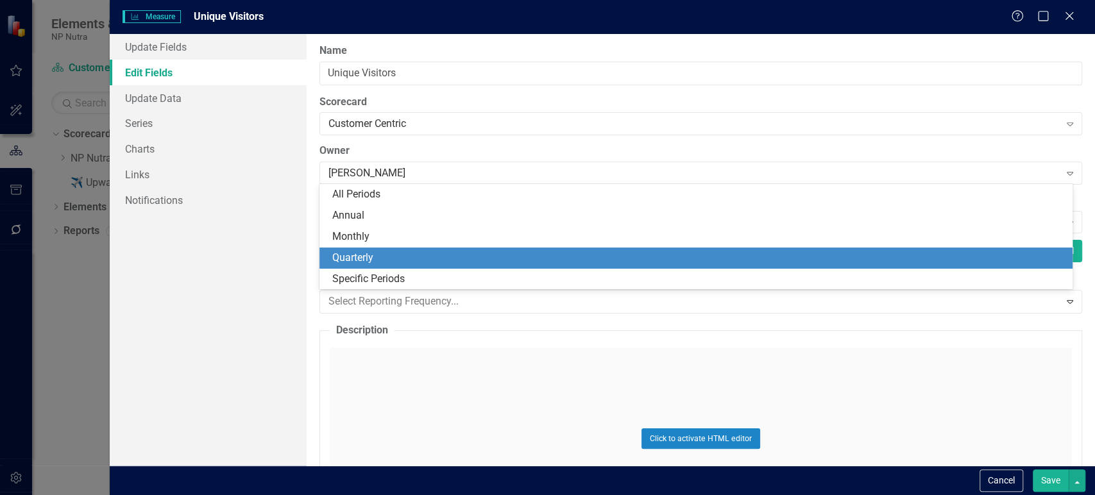
click at [381, 261] on div "Quarterly" at bounding box center [698, 258] width 733 height 15
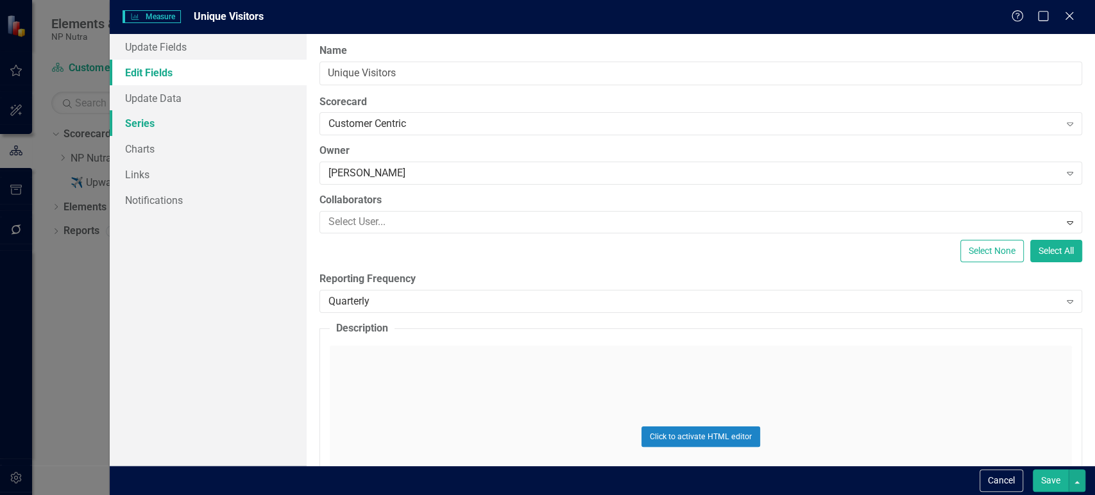
click at [189, 124] on link "Series" at bounding box center [208, 123] width 197 height 26
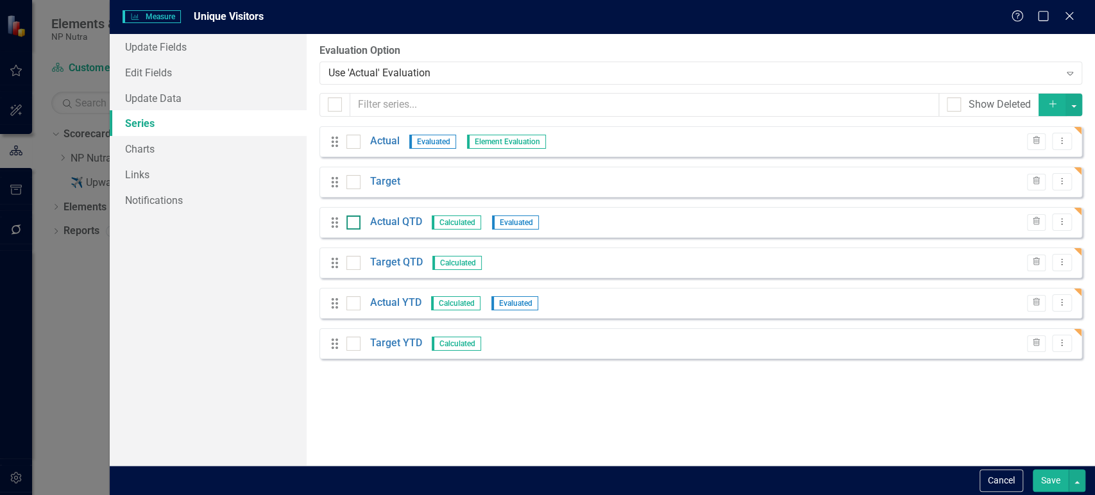
click at [349, 221] on input "checkbox" at bounding box center [350, 219] width 8 height 8
checkbox input "true"
click at [356, 260] on div at bounding box center [353, 263] width 14 height 14
click at [355, 260] on input "checkbox" at bounding box center [350, 260] width 8 height 8
checkbox input "true"
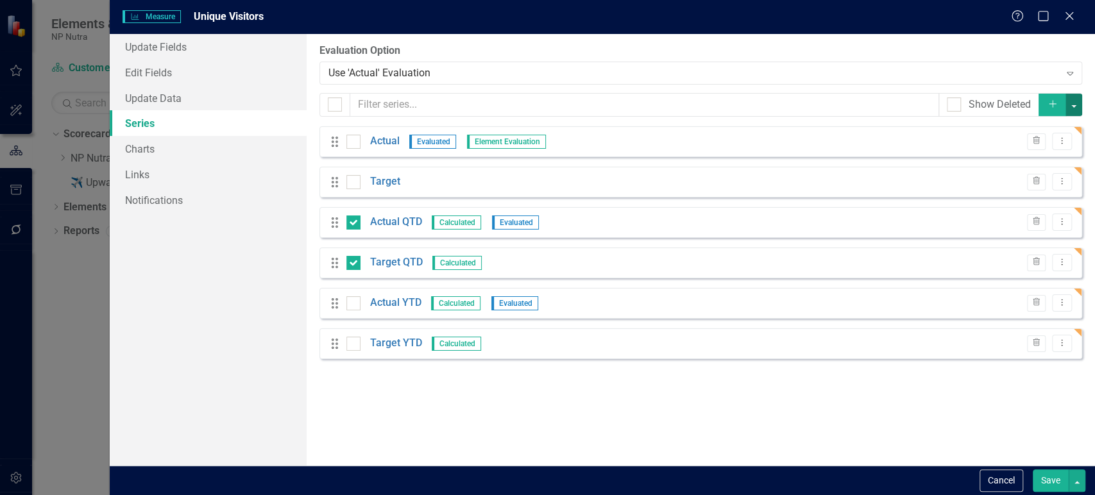
click at [1077, 111] on button "button" at bounding box center [1073, 105] width 17 height 22
click at [1022, 196] on link "Trash Delete Multiple" at bounding box center [1030, 199] width 101 height 24
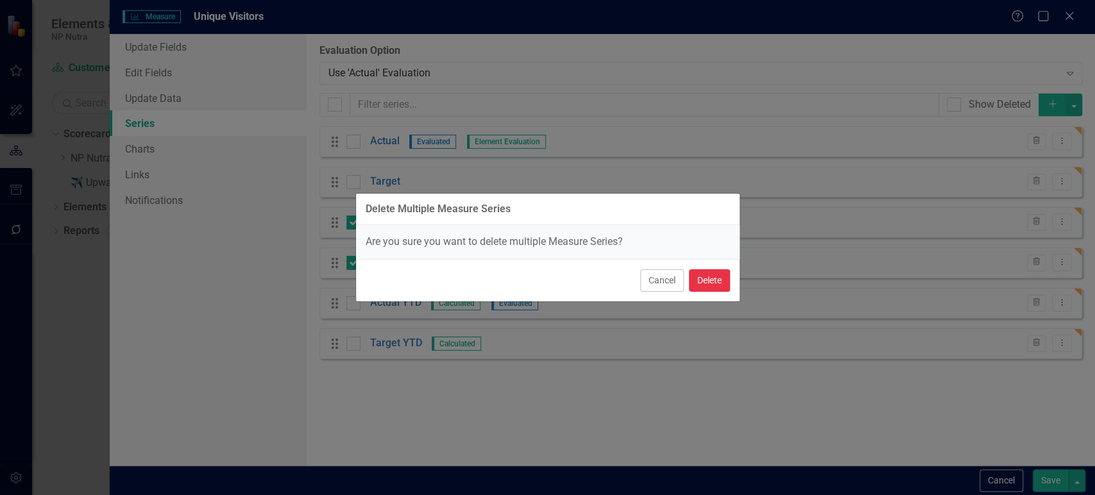
click at [716, 278] on button "Delete" at bounding box center [709, 280] width 41 height 22
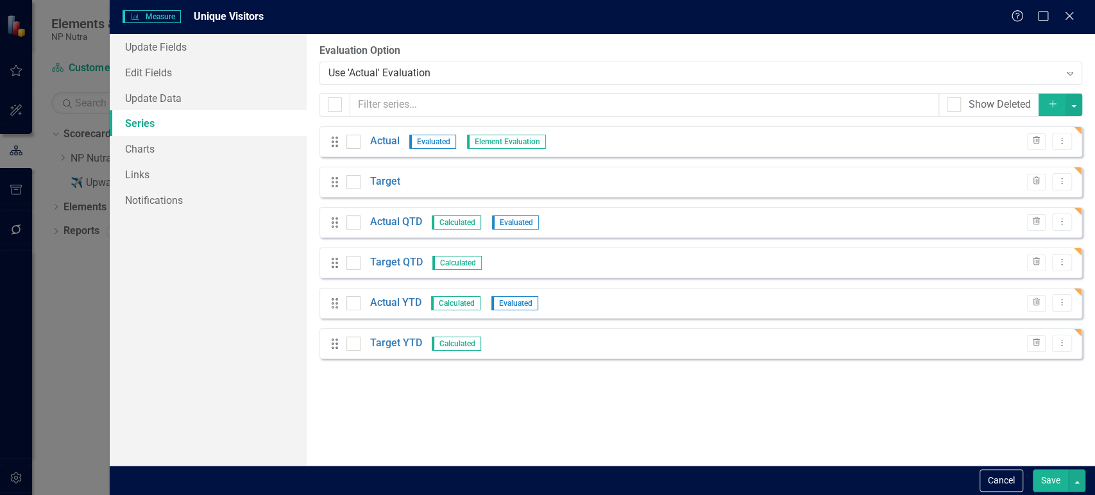
checkbox input "false"
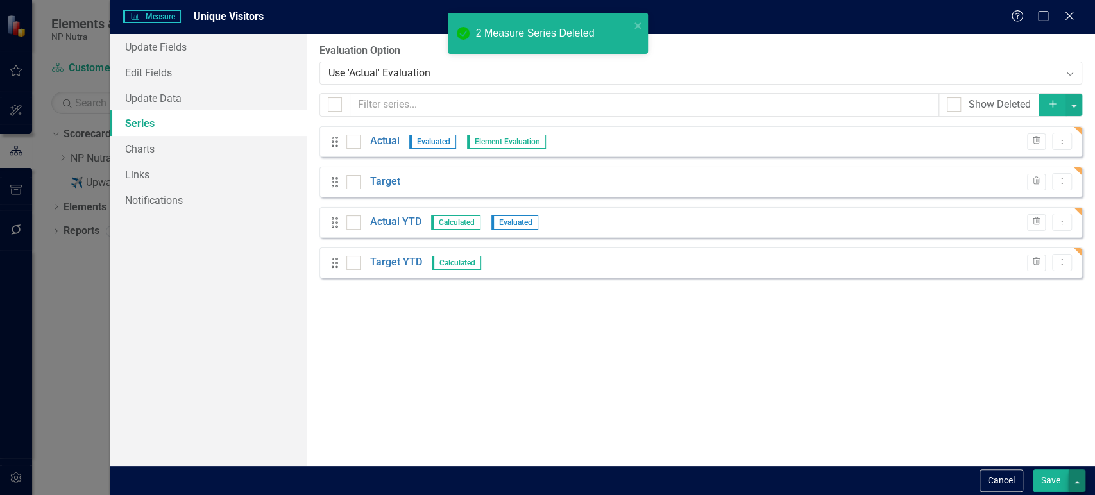
click at [1074, 470] on div "Cancel Save" at bounding box center [602, 480] width 985 height 29
click at [1075, 486] on button "button" at bounding box center [1076, 480] width 17 height 22
click at [1046, 460] on link "Save and Continue" at bounding box center [1033, 458] width 101 height 24
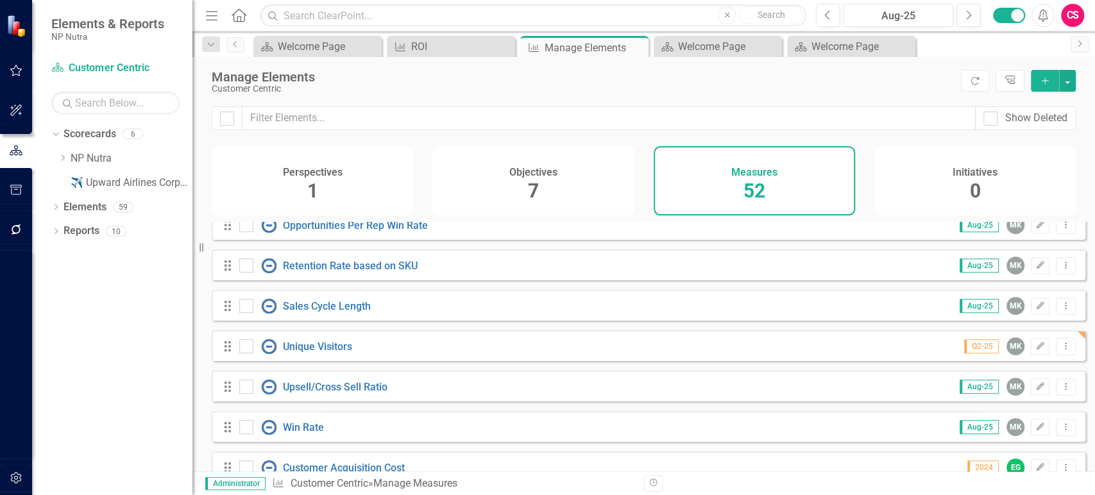
scroll to position [517, 0]
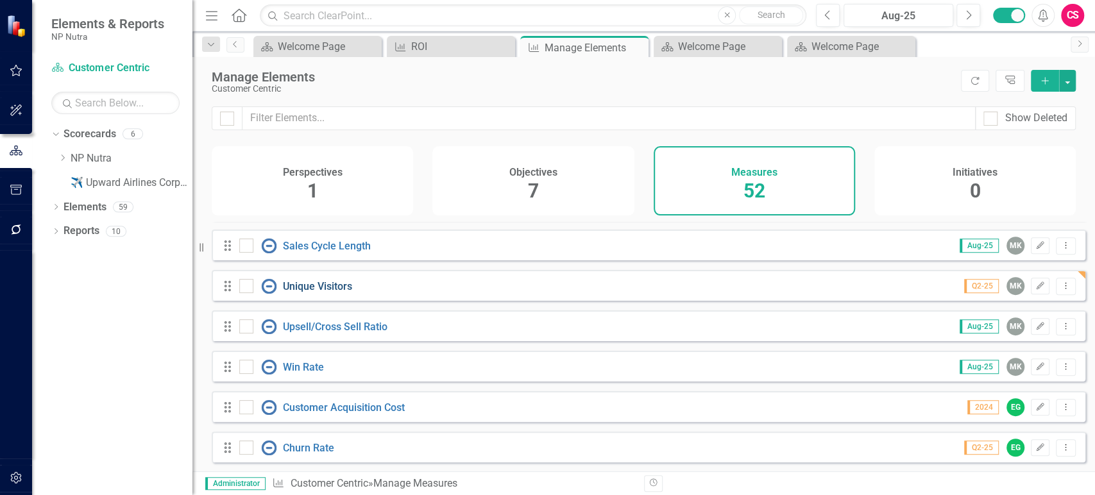
click at [335, 292] on link "Unique Visitors" at bounding box center [317, 286] width 69 height 12
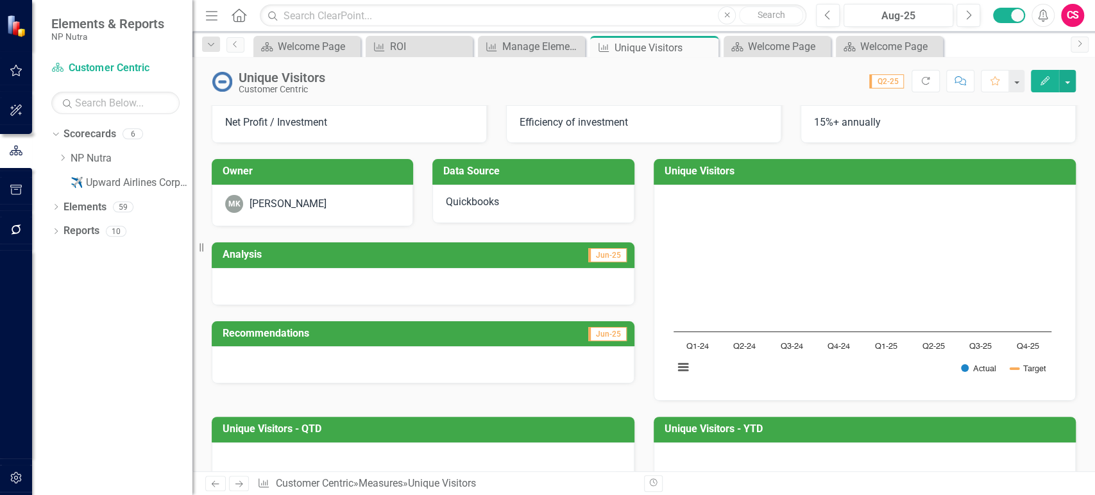
scroll to position [13, 0]
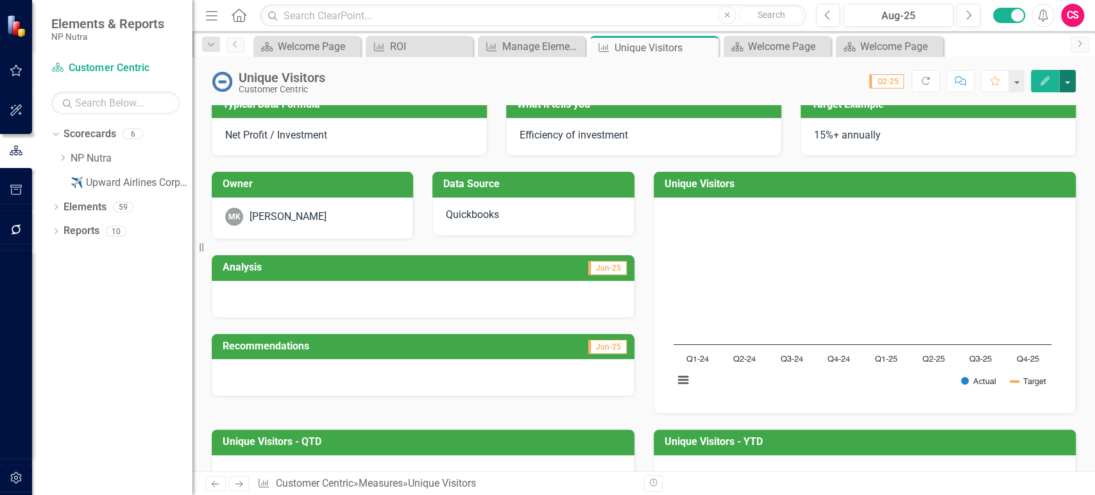
click at [1071, 89] on button "button" at bounding box center [1067, 81] width 17 height 22
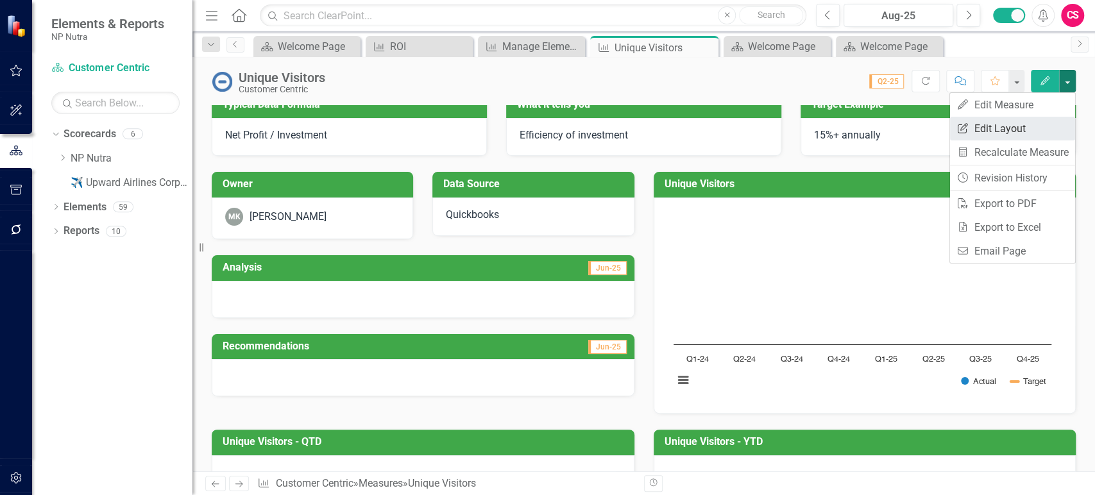
click at [1032, 136] on link "Edit Report Edit Layout" at bounding box center [1012, 129] width 125 height 24
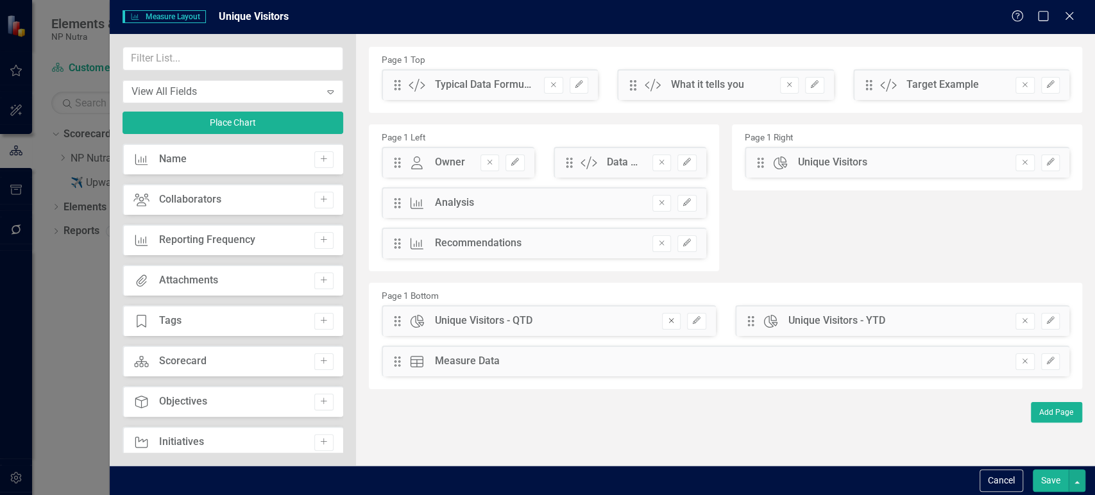
click at [672, 321] on icon "Remove" at bounding box center [671, 321] width 10 height 8
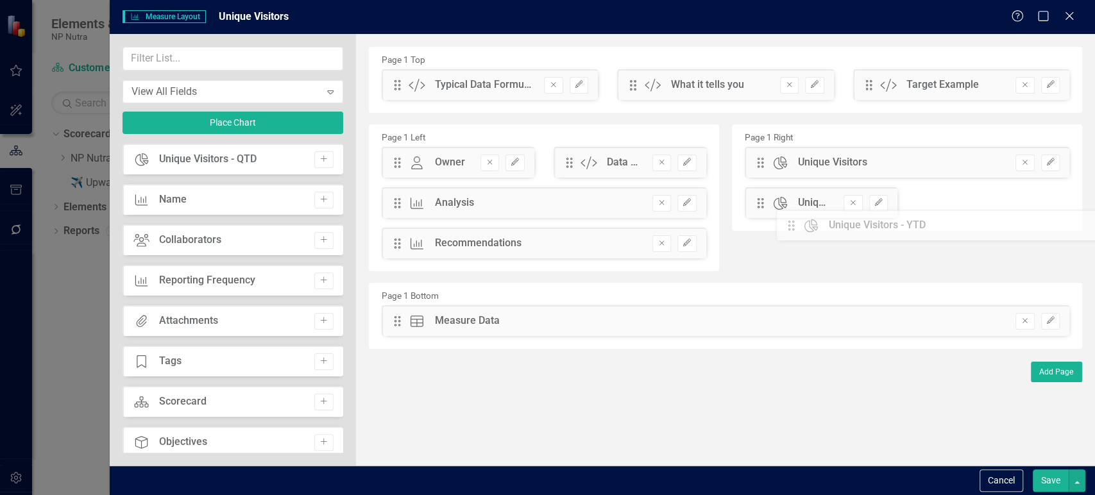
drag, startPoint x: 395, startPoint y: 321, endPoint x: 798, endPoint y: 225, distance: 413.9
click at [871, 209] on button "Edit" at bounding box center [878, 203] width 19 height 17
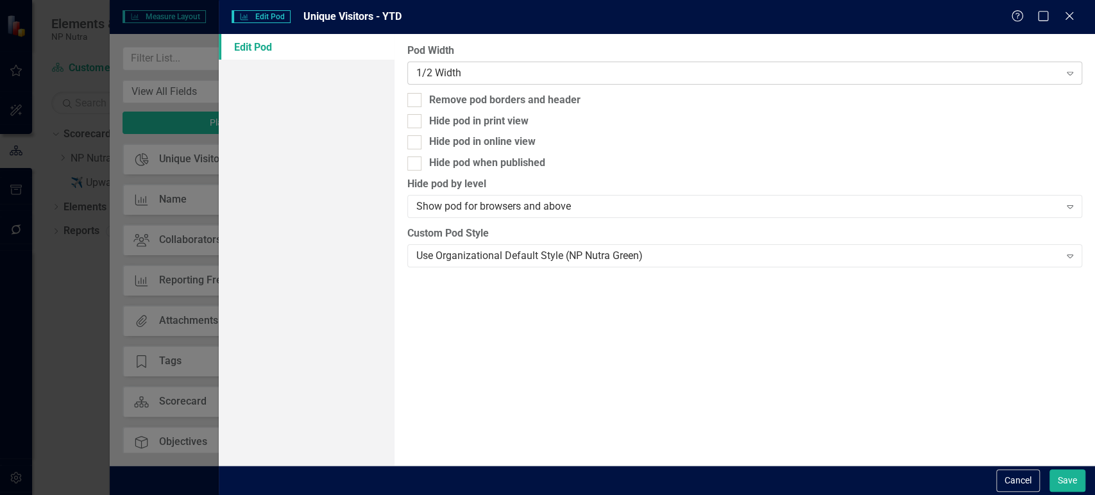
click at [528, 72] on div "1/2 Width" at bounding box center [737, 72] width 643 height 15
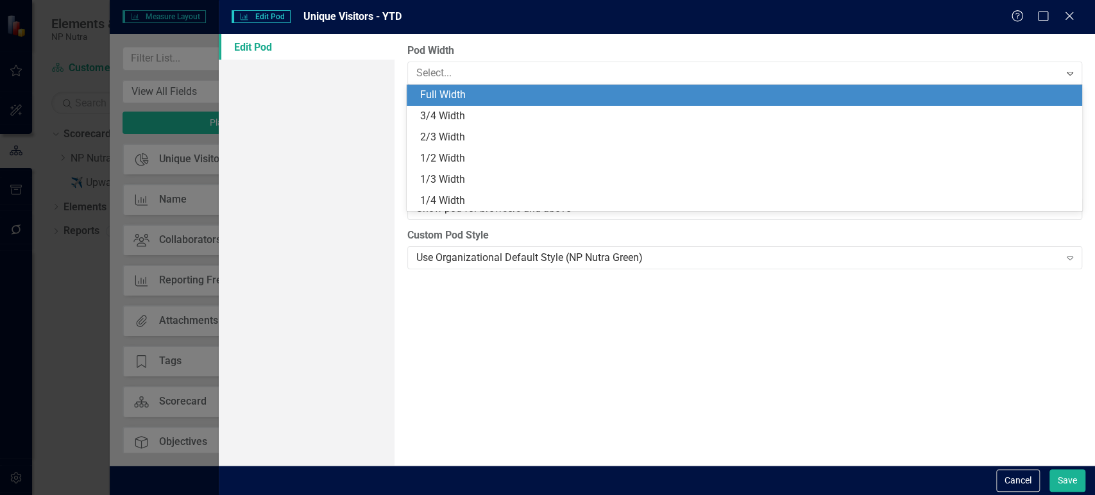
click at [519, 90] on div "Full Width" at bounding box center [746, 95] width 654 height 15
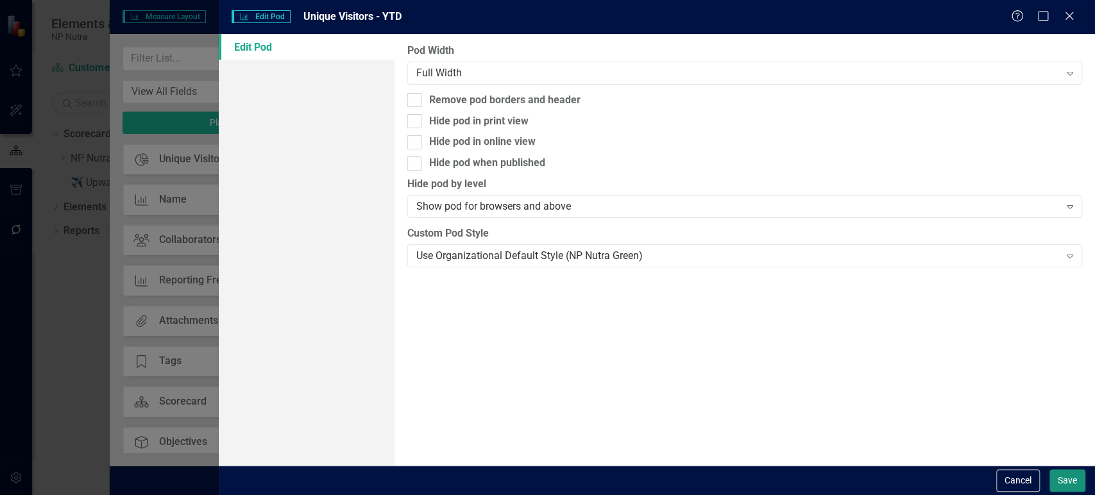
click at [1075, 477] on button "Save" at bounding box center [1067, 480] width 36 height 22
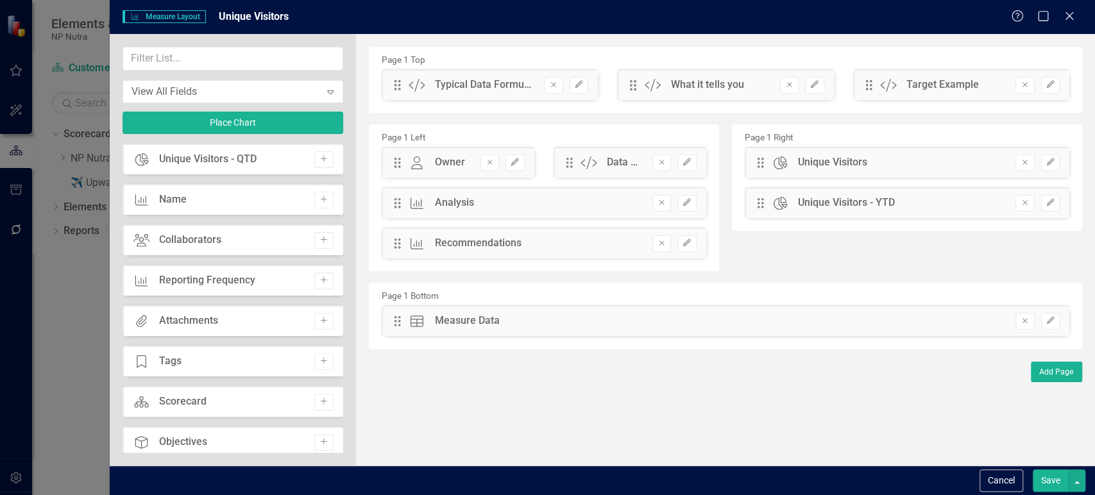
click at [1049, 485] on button "Save" at bounding box center [1050, 480] width 36 height 22
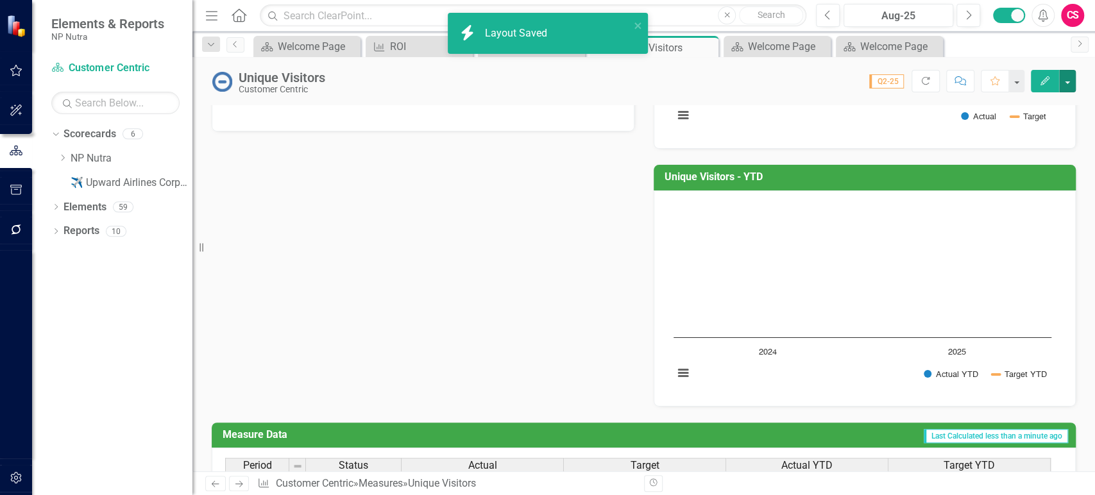
scroll to position [428, 0]
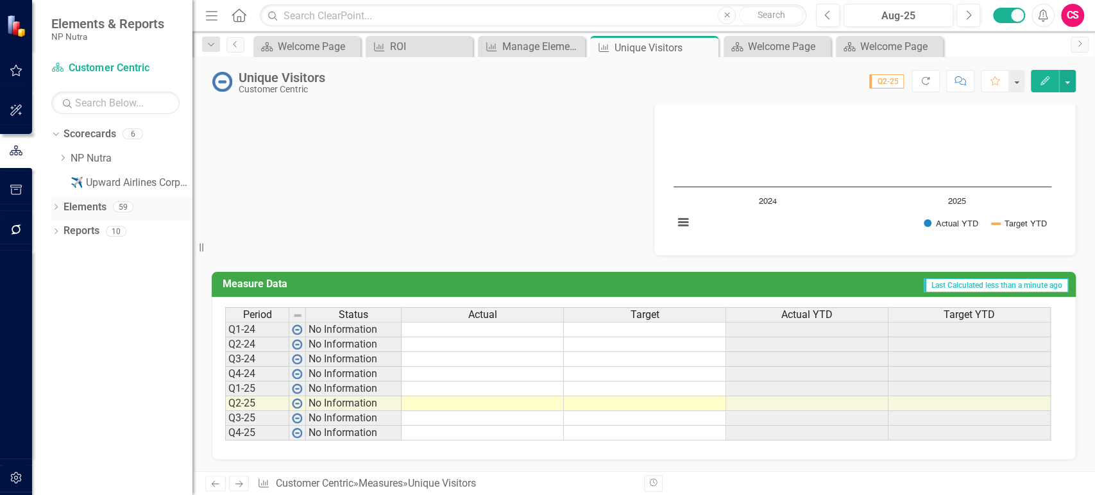
click at [94, 204] on link "Elements" at bounding box center [84, 207] width 43 height 15
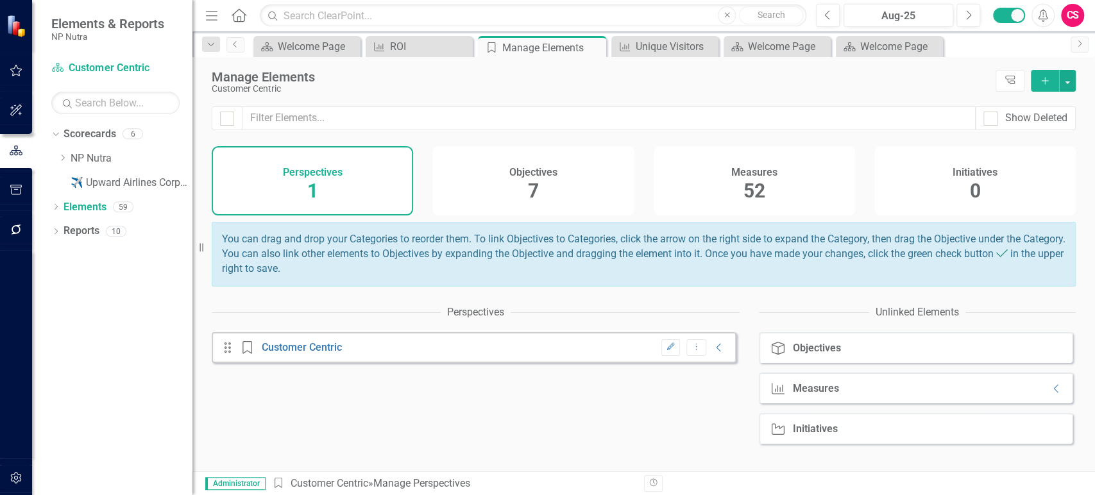
click at [754, 178] on div "52" at bounding box center [754, 192] width 22 height 28
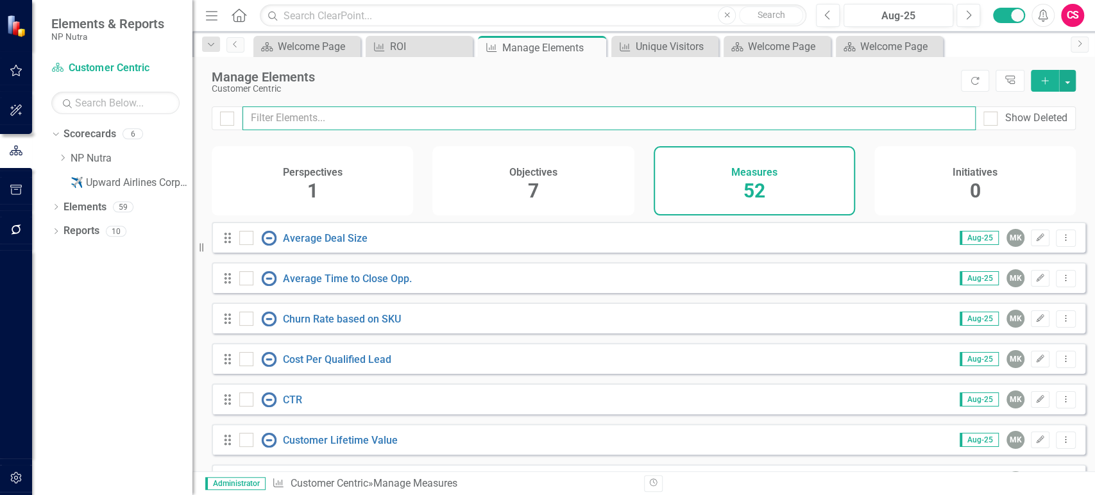
click at [564, 127] on input "text" at bounding box center [608, 118] width 733 height 24
type input "u"
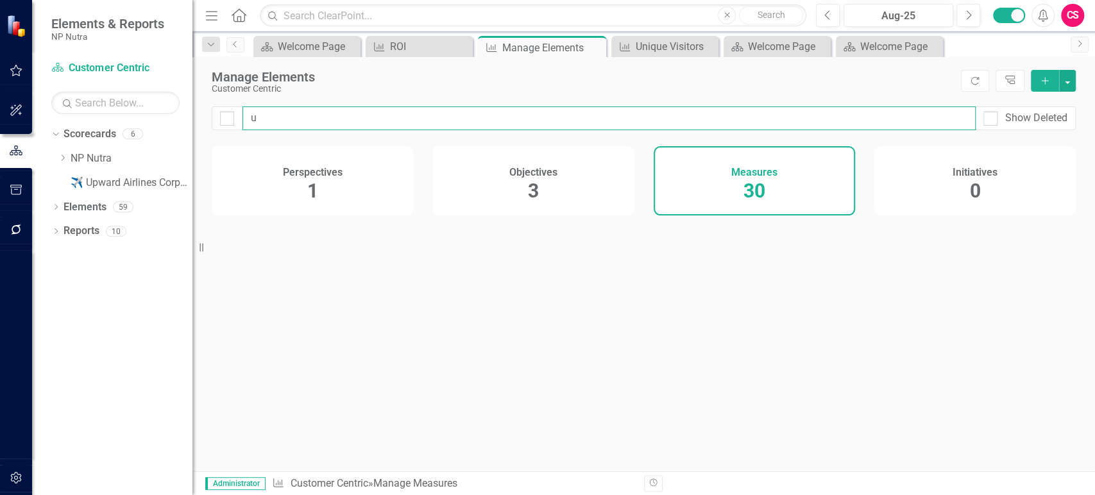
checkbox input "false"
type input "un"
checkbox input "false"
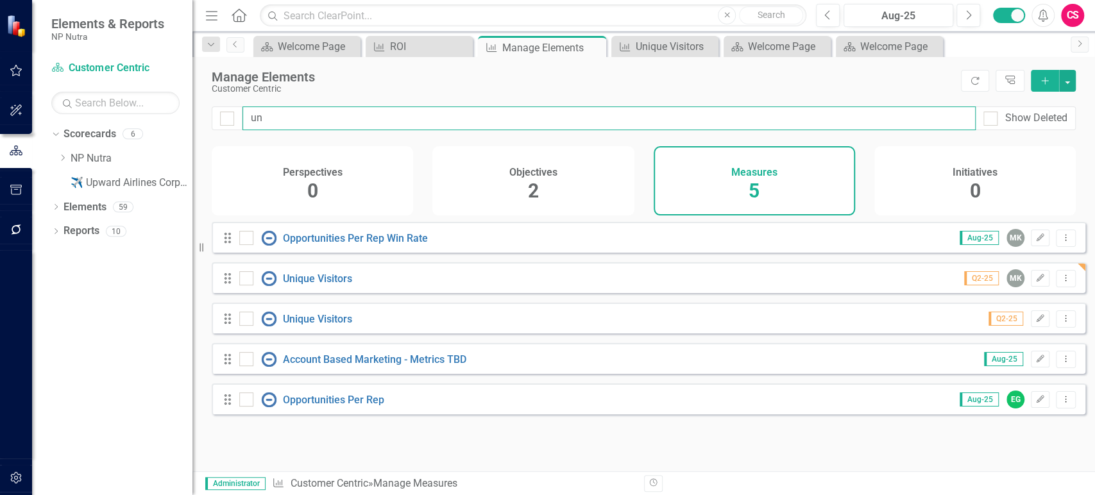
type input "uni"
checkbox input "false"
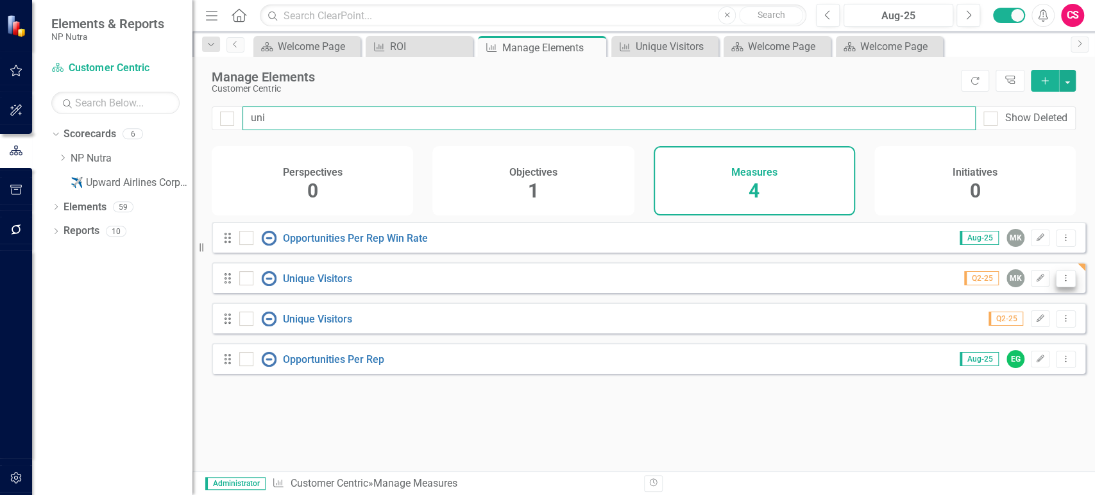
type input "uni"
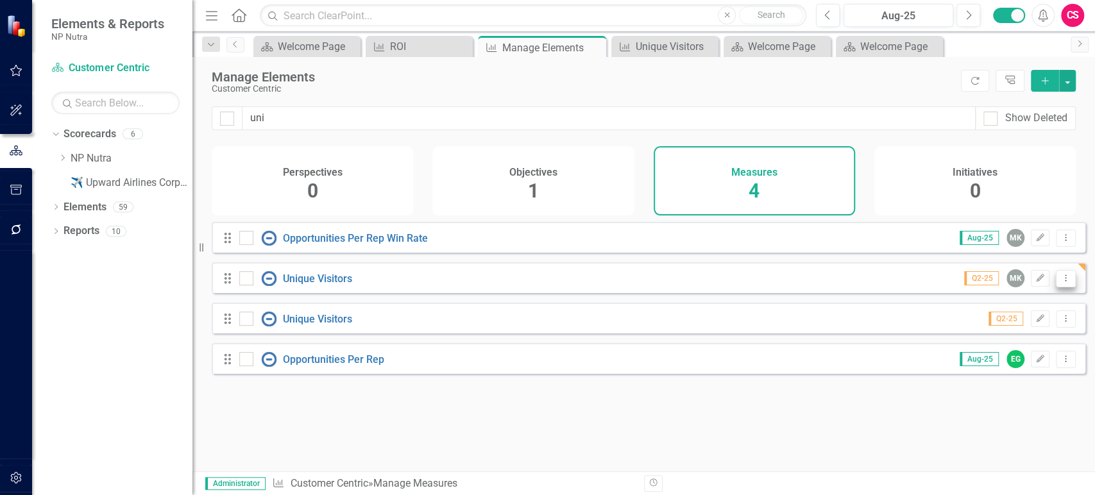
click at [1060, 282] on icon "Dropdown Menu" at bounding box center [1065, 278] width 11 height 8
click at [1002, 355] on link "Copy Duplicate Measure" at bounding box center [1007, 356] width 115 height 24
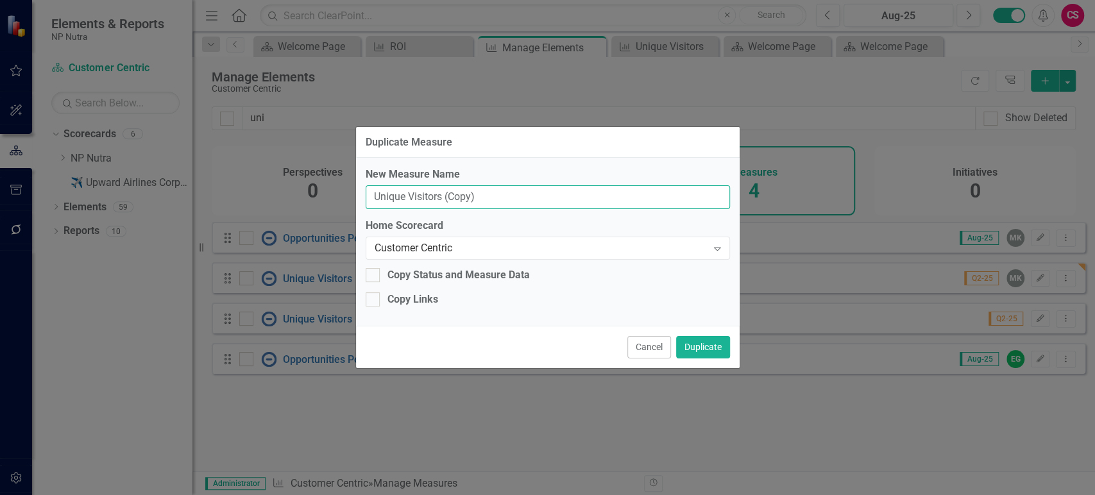
click at [440, 199] on input "Unique Visitors (Copy)" at bounding box center [548, 197] width 364 height 24
paste input "Revenue Per Customer"
type input "Revenue Per Customer"
click at [707, 346] on button "Duplicate" at bounding box center [703, 347] width 54 height 22
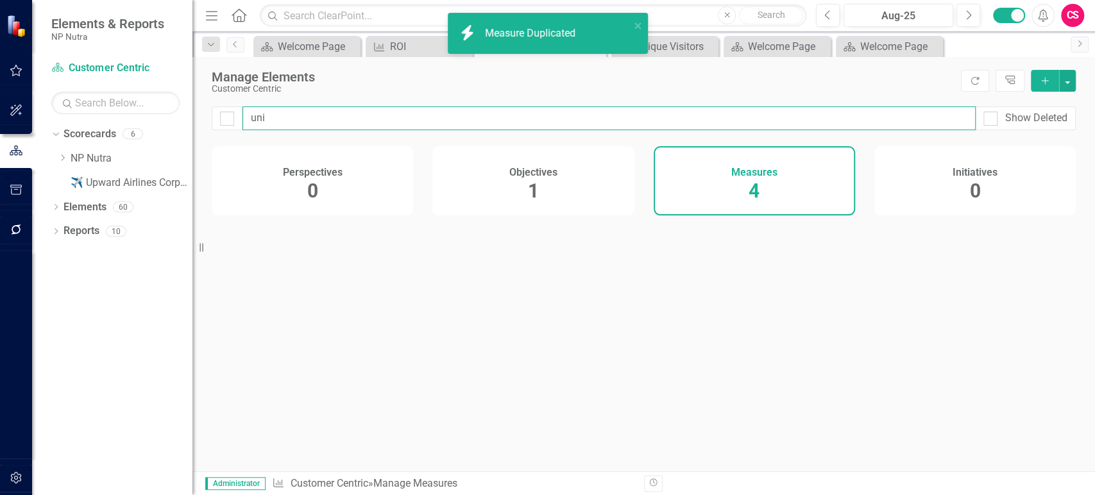
click at [289, 124] on input "uni" at bounding box center [608, 118] width 733 height 24
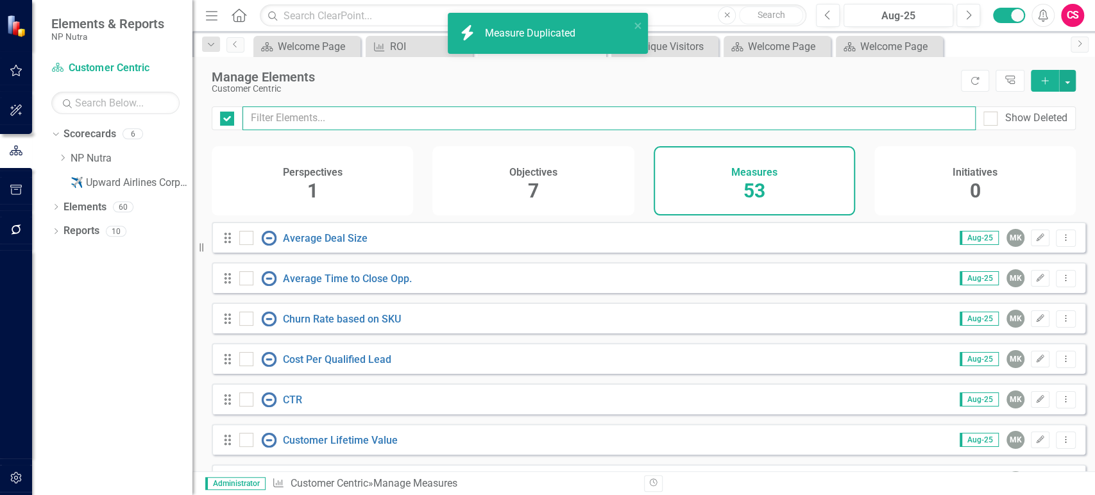
checkbox input "false"
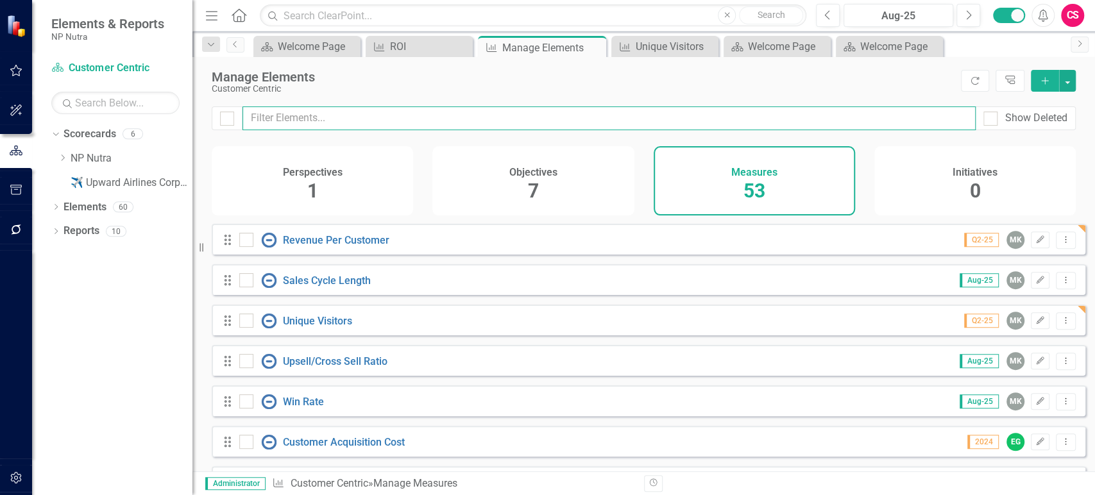
scroll to position [426, 0]
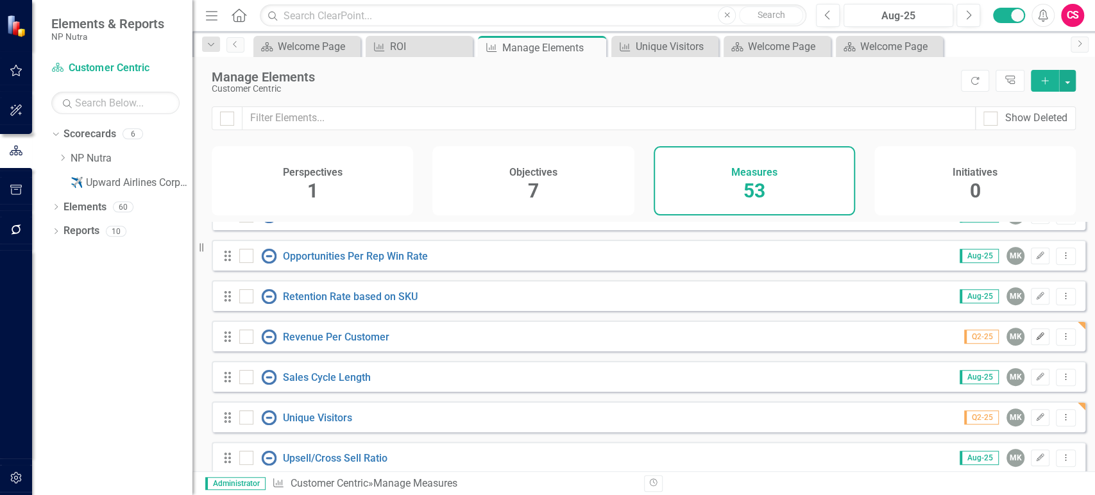
click at [1035, 340] on icon "Edit" at bounding box center [1040, 337] width 10 height 8
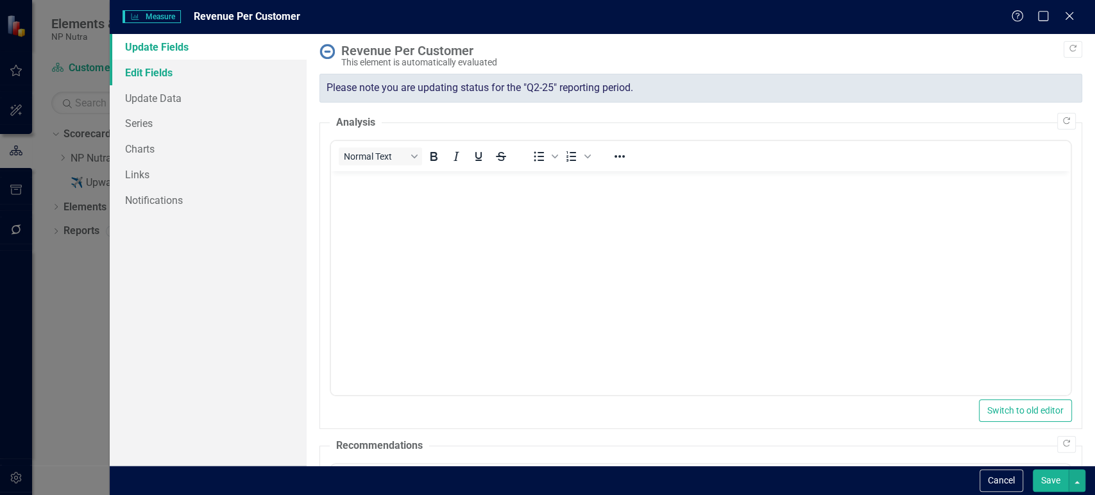
scroll to position [0, 0]
click at [176, 125] on link "Series" at bounding box center [208, 123] width 197 height 26
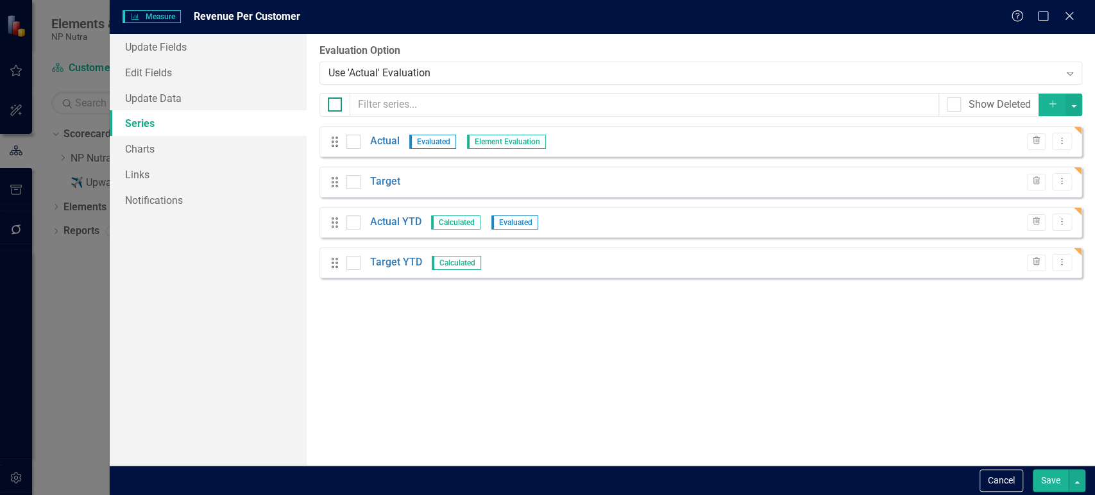
click at [335, 106] on input "checkbox" at bounding box center [332, 101] width 8 height 8
checkbox input "true"
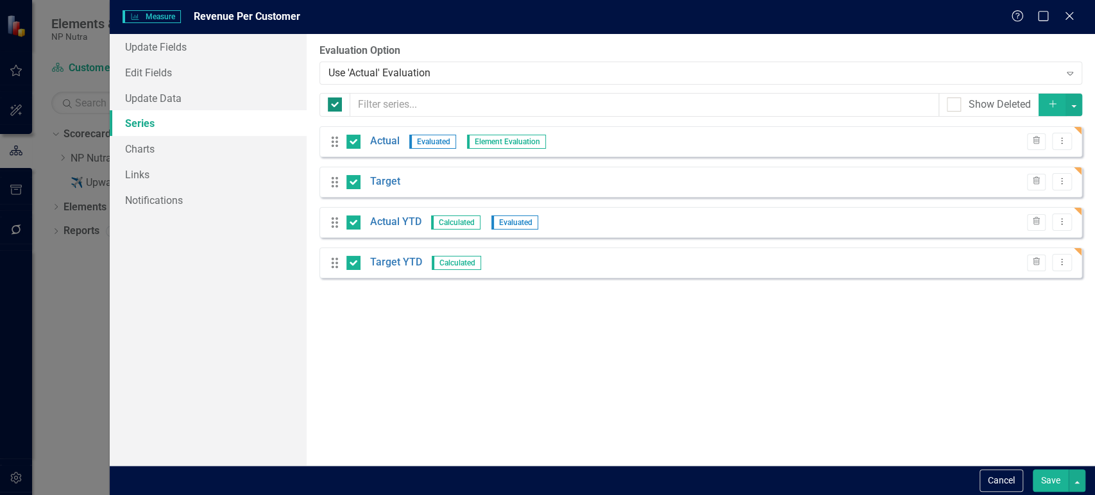
checkbox input "true"
click at [1076, 104] on button "button" at bounding box center [1073, 105] width 17 height 22
click at [1027, 173] on link "Edit Multiple Edit Multiple" at bounding box center [1030, 176] width 101 height 24
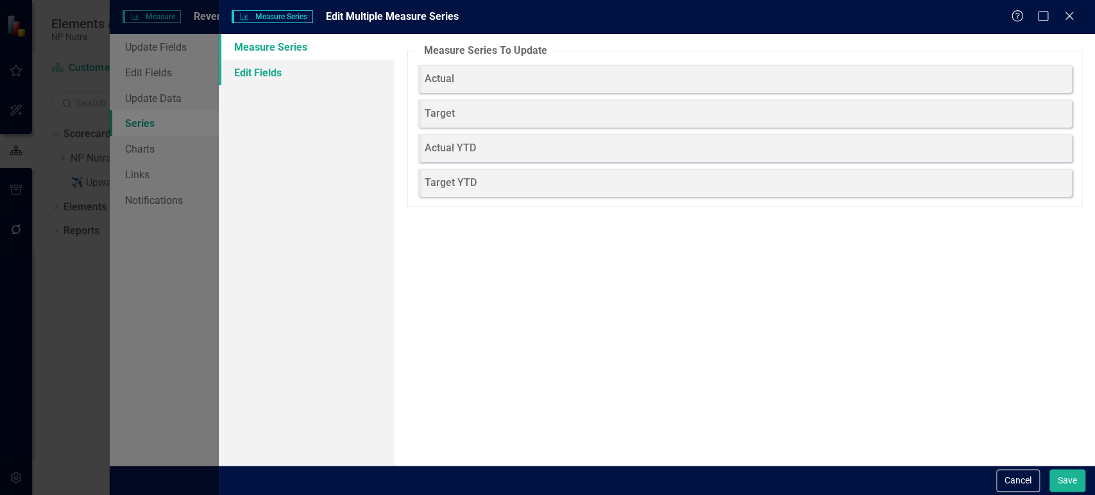
click at [289, 79] on link "Edit Fields" at bounding box center [306, 73] width 175 height 26
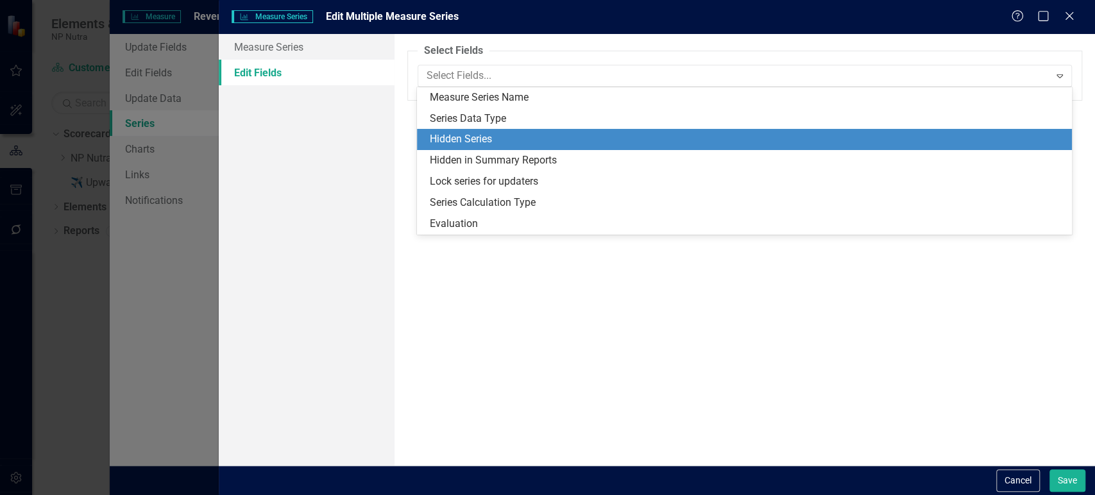
click at [500, 129] on div "Hidden Series" at bounding box center [744, 139] width 655 height 21
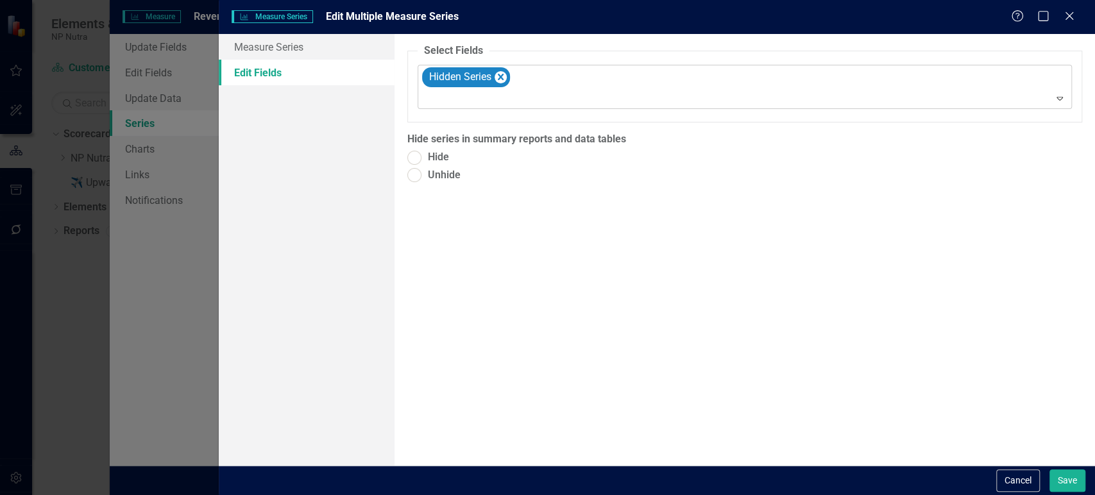
click at [494, 74] on icon "Remove Hidden Series" at bounding box center [500, 77] width 12 height 16
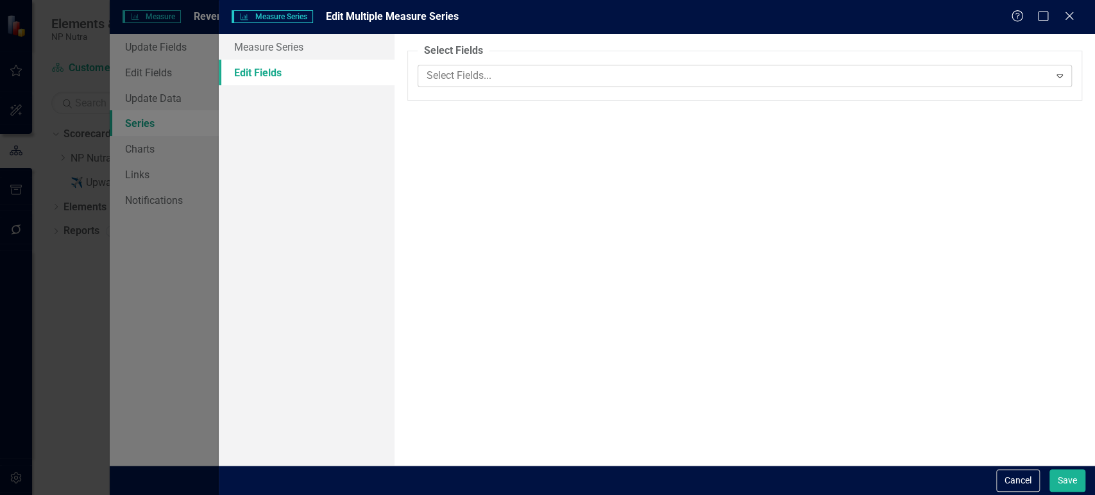
click at [494, 83] on div at bounding box center [735, 75] width 628 height 17
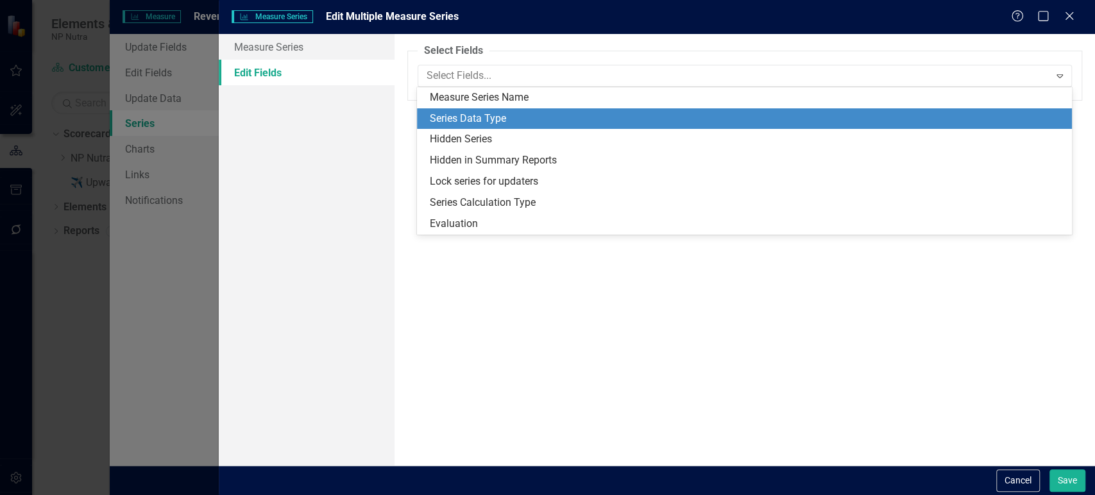
click at [487, 122] on div "Series Data Type" at bounding box center [747, 119] width 634 height 15
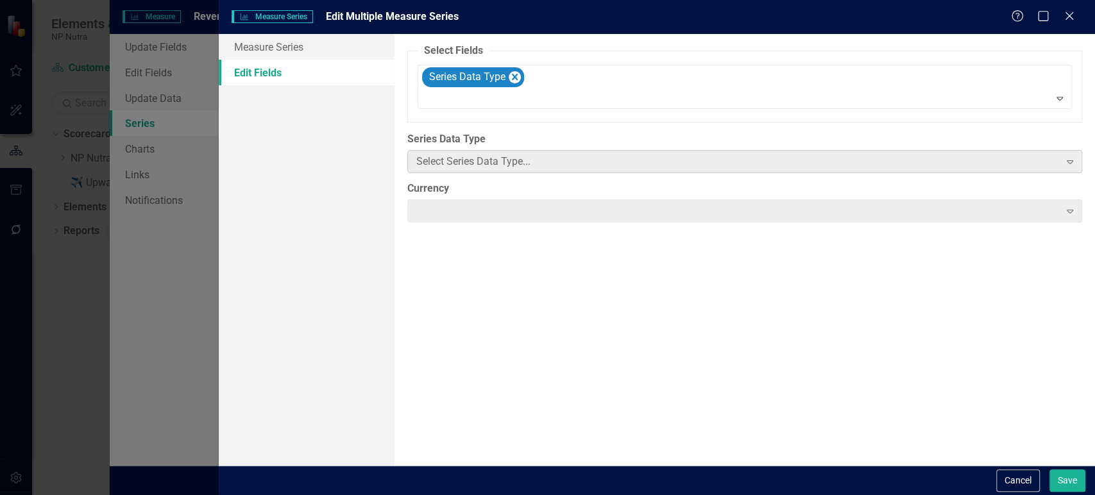
click at [473, 162] on div "Select Series Data Type..." at bounding box center [737, 162] width 643 height 15
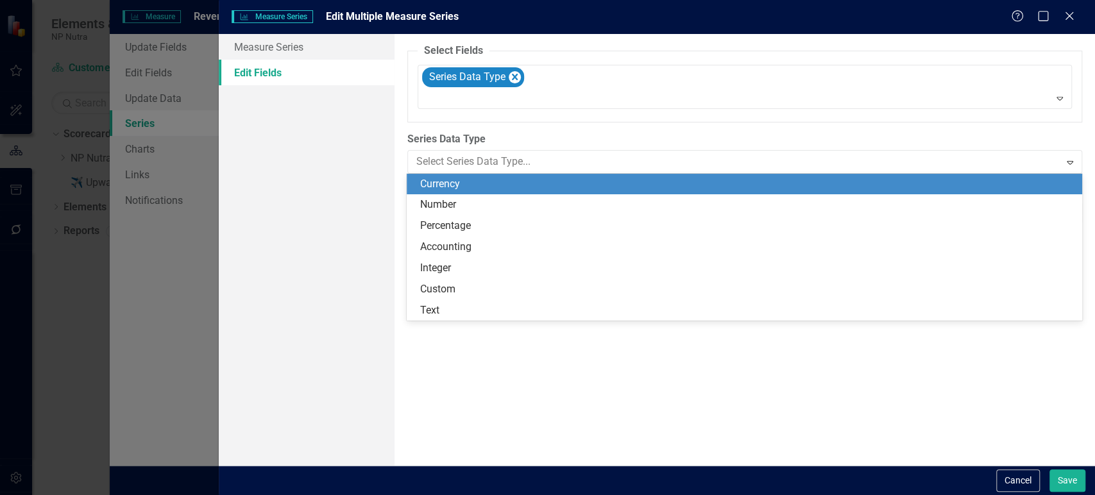
click at [469, 181] on div "Currency" at bounding box center [746, 184] width 654 height 15
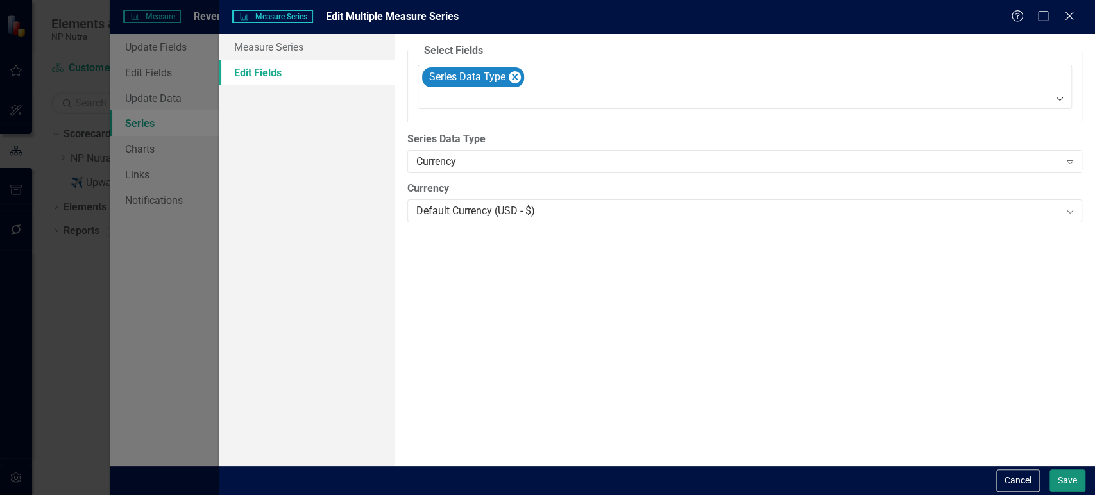
click at [1073, 485] on button "Save" at bounding box center [1067, 480] width 36 height 22
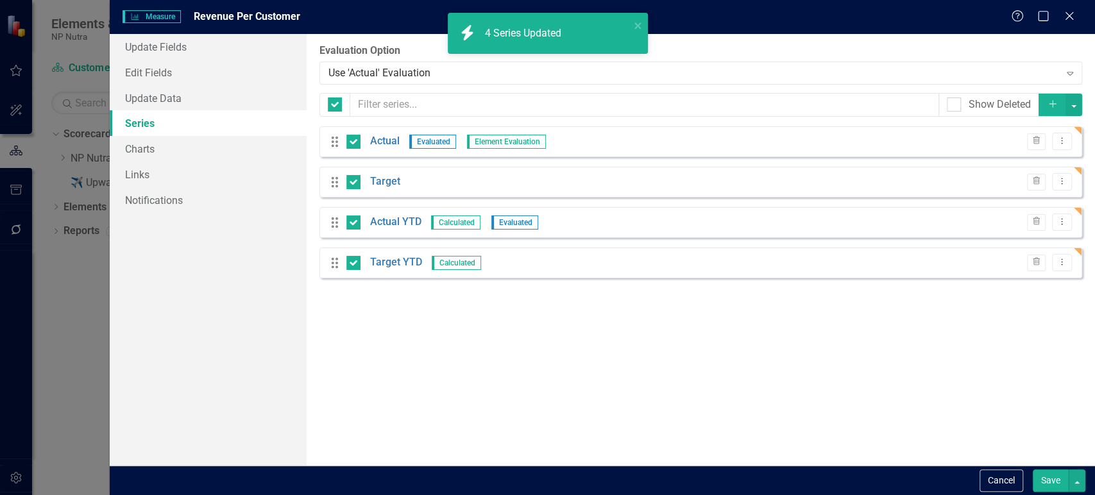
click at [1044, 480] on button "Save" at bounding box center [1050, 480] width 36 height 22
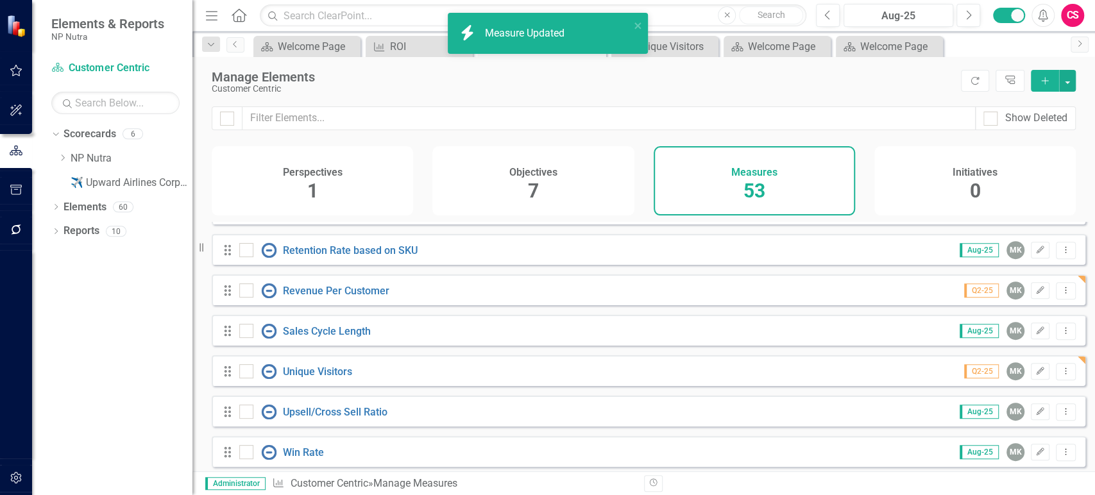
scroll to position [535, 0]
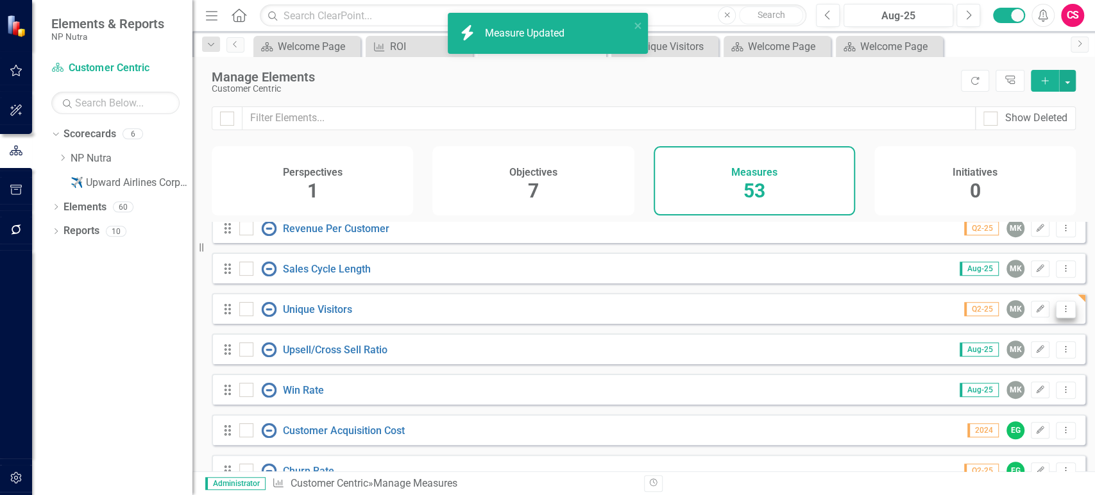
click at [1060, 313] on icon "Dropdown Menu" at bounding box center [1065, 309] width 11 height 8
click at [1004, 385] on link "Copy Duplicate Measure" at bounding box center [1007, 386] width 115 height 24
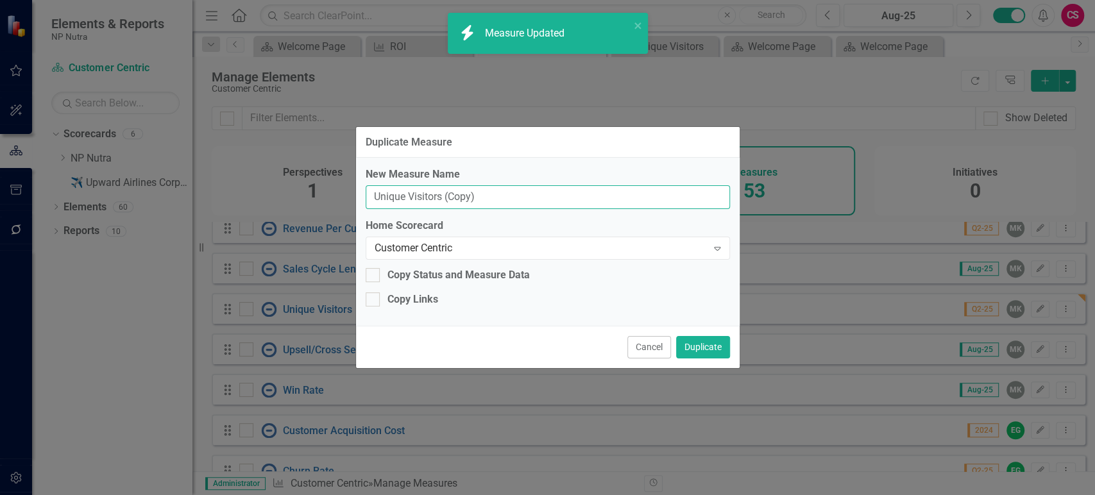
click at [473, 198] on input "Unique Visitors (Copy)" at bounding box center [548, 197] width 364 height 24
paste input "Leads per Rep"
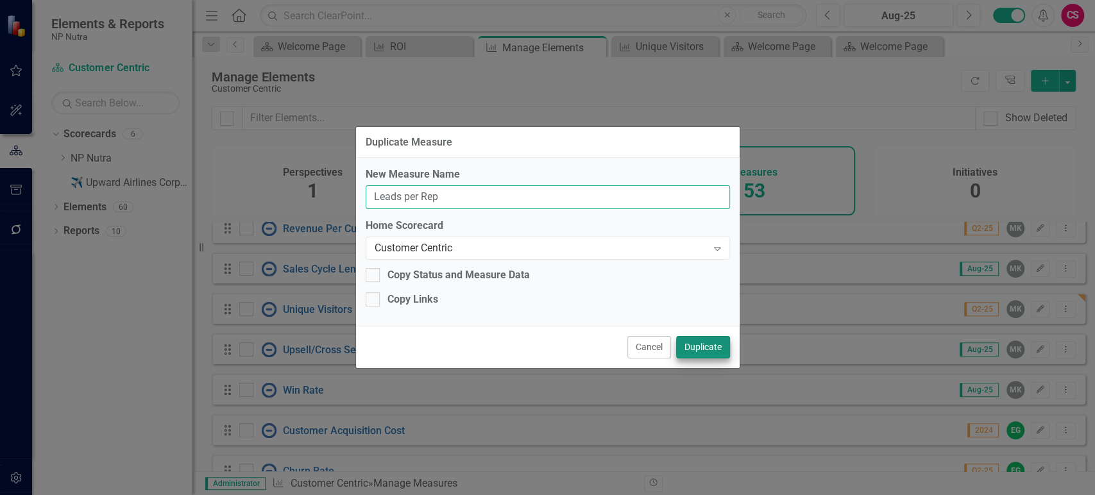
type input "Leads per Rep"
click at [710, 348] on button "Duplicate" at bounding box center [703, 347] width 54 height 22
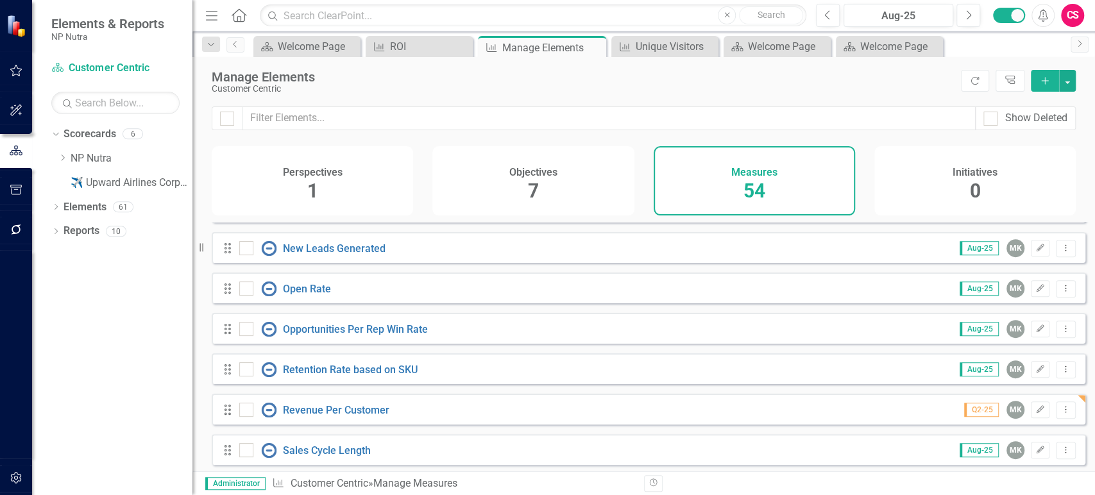
scroll to position [395, 0]
click at [1060, 291] on icon "Dropdown Menu" at bounding box center [1065, 287] width 11 height 8
click at [999, 373] on link "Copy Duplicate Measure" at bounding box center [1007, 365] width 115 height 24
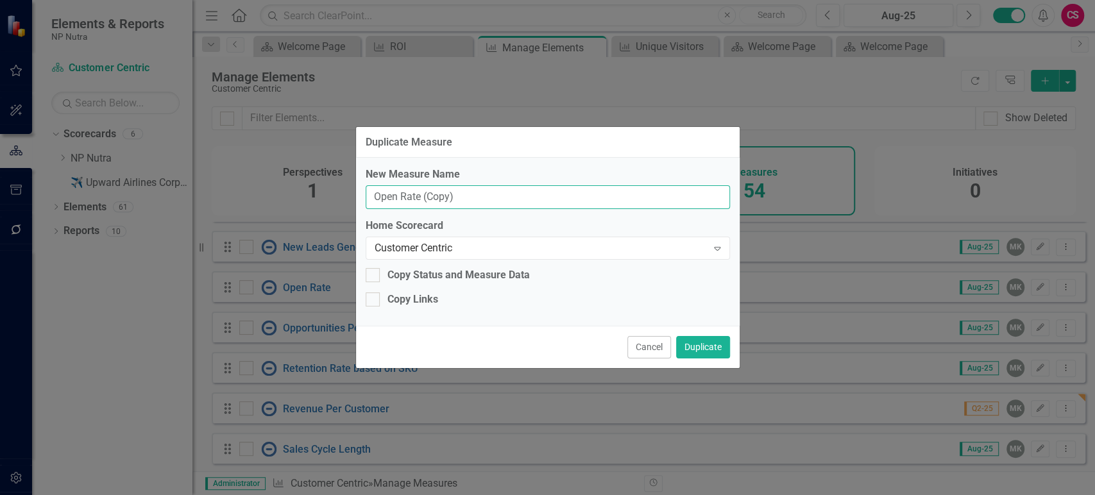
click at [430, 187] on input "Open Rate (Copy)" at bounding box center [548, 197] width 364 height 24
paste input "Qualified Lead Ratio"
type input "Qualified Lead Ratio"
click at [696, 347] on button "Duplicate" at bounding box center [703, 347] width 54 height 22
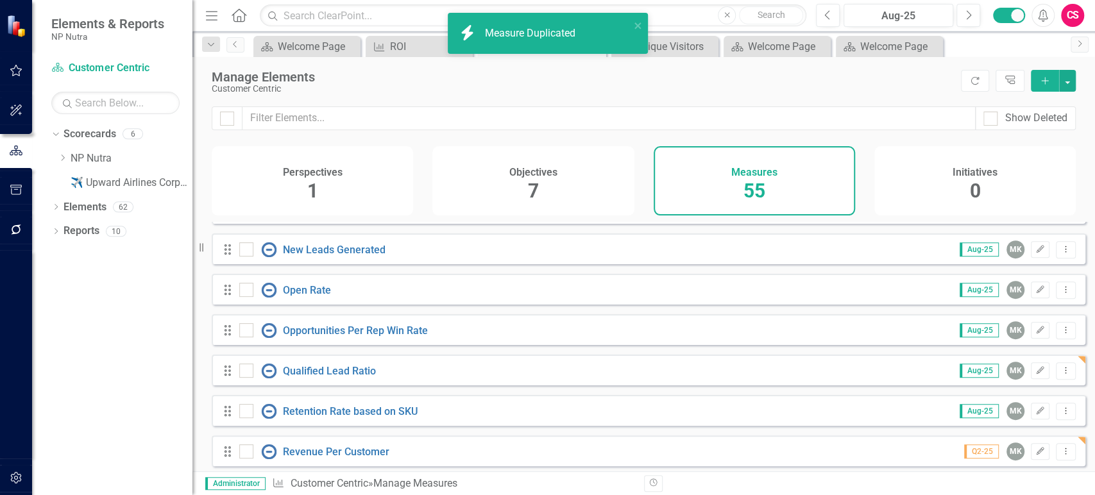
scroll to position [435, 0]
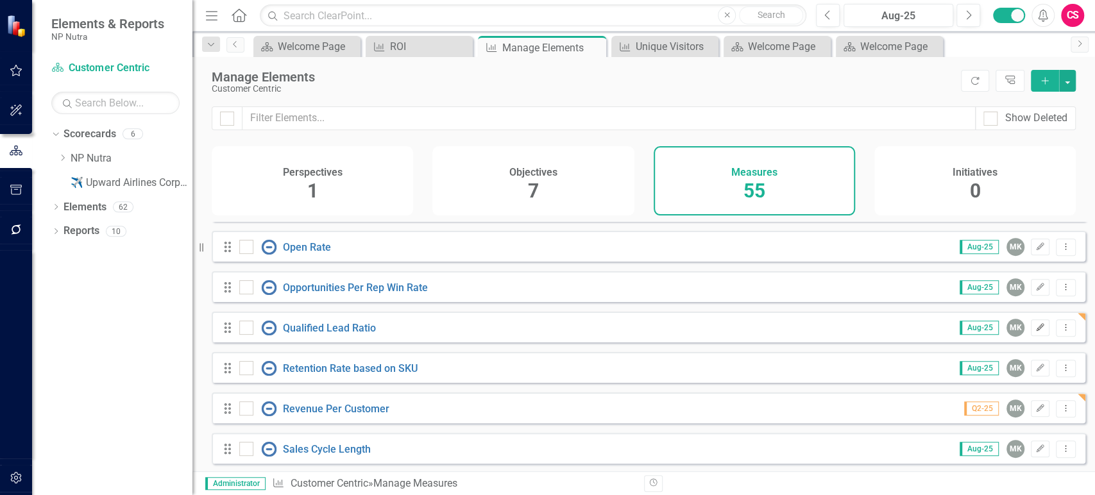
click at [1035, 332] on icon "Edit" at bounding box center [1040, 328] width 10 height 8
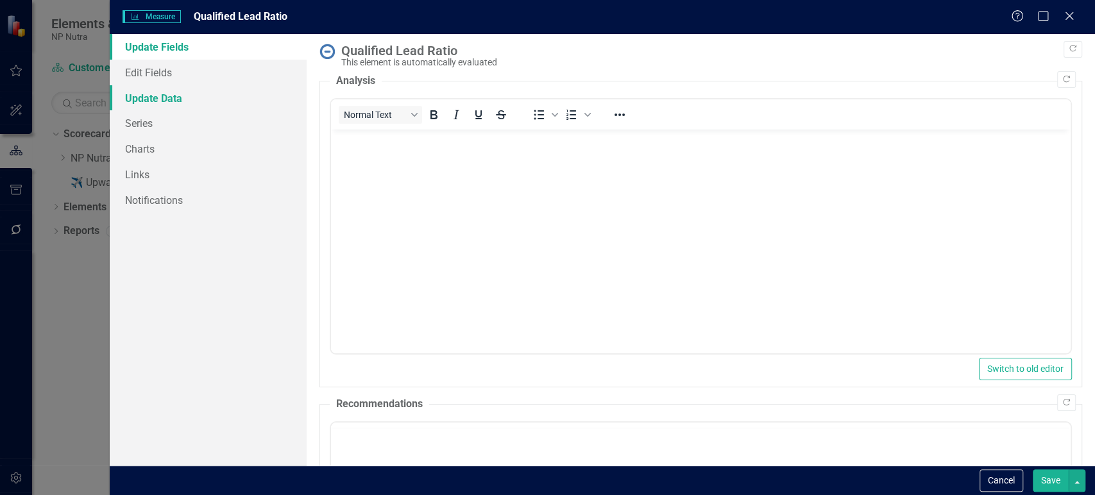
click at [223, 87] on link "Update Data" at bounding box center [208, 98] width 197 height 26
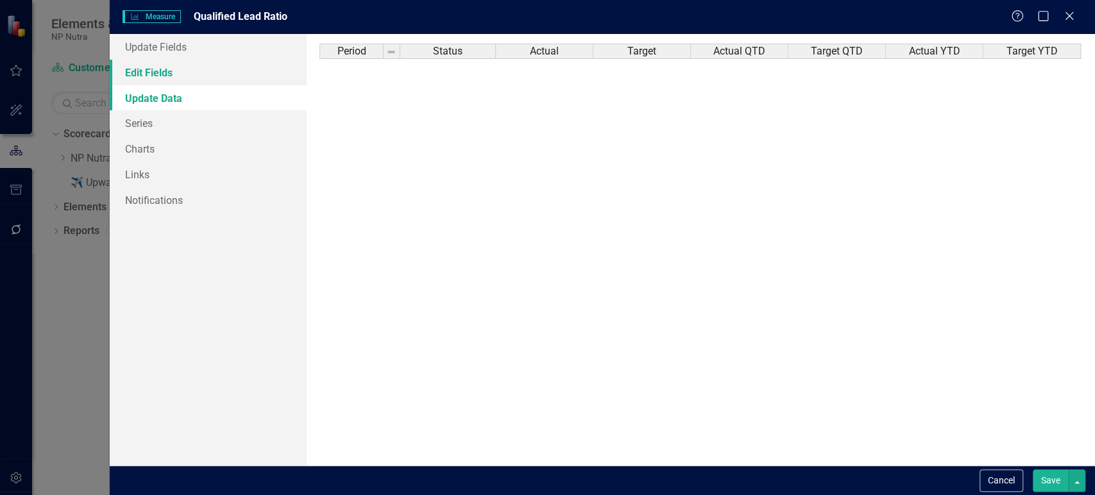
click at [213, 83] on link "Edit Fields" at bounding box center [208, 73] width 197 height 26
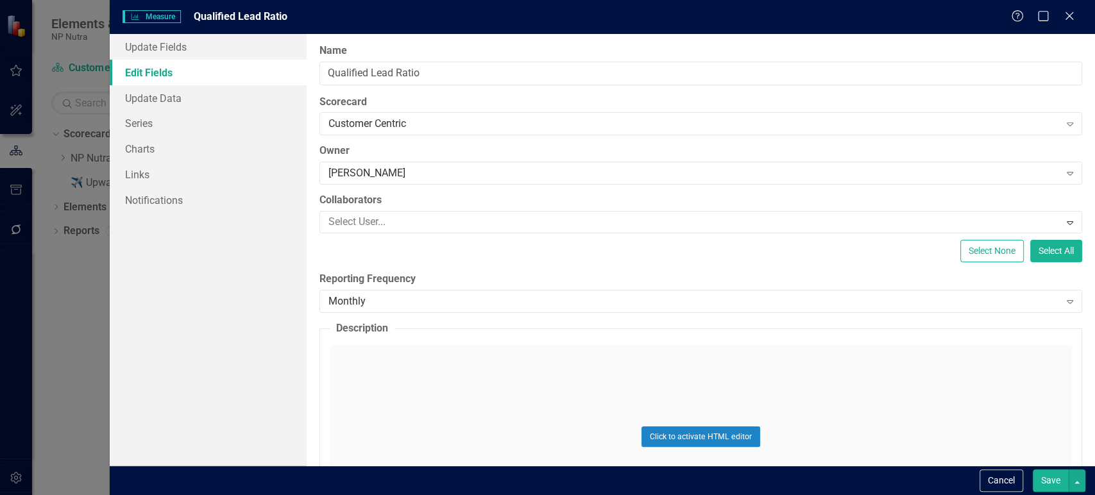
click at [376, 289] on div "Reporting Frequency Monthly Expand" at bounding box center [700, 292] width 762 height 40
click at [377, 301] on div "Monthly" at bounding box center [693, 301] width 731 height 15
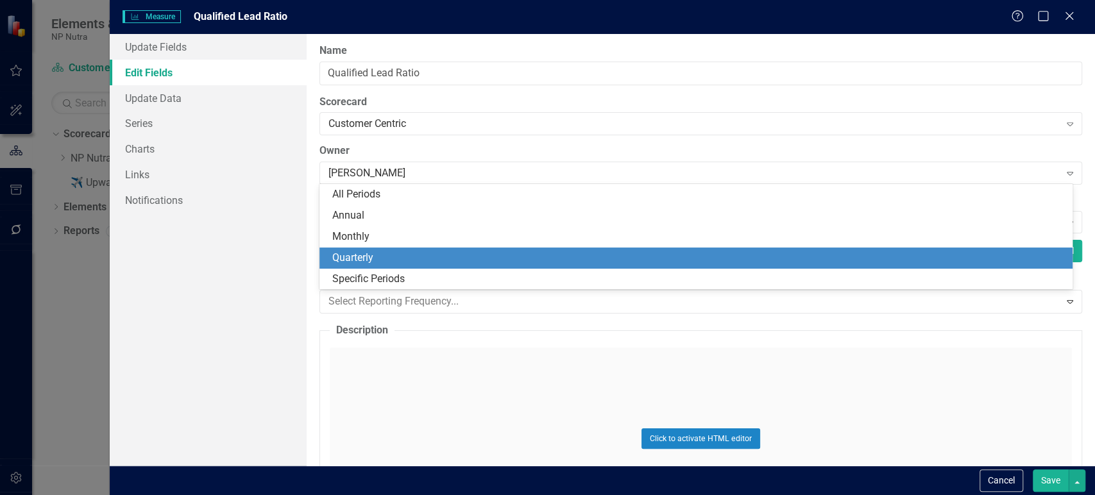
click at [376, 260] on div "Quarterly" at bounding box center [698, 258] width 733 height 15
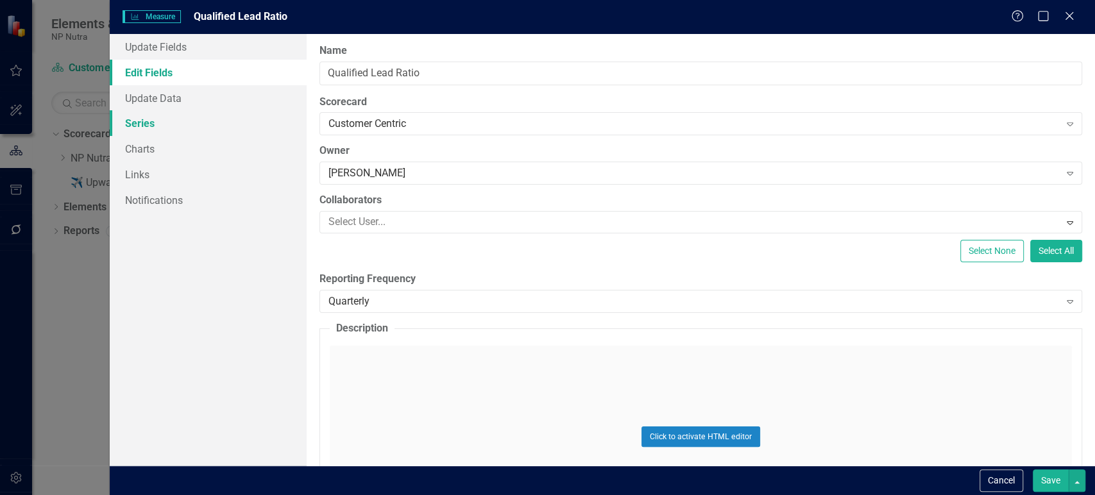
click at [190, 125] on link "Series" at bounding box center [208, 123] width 197 height 26
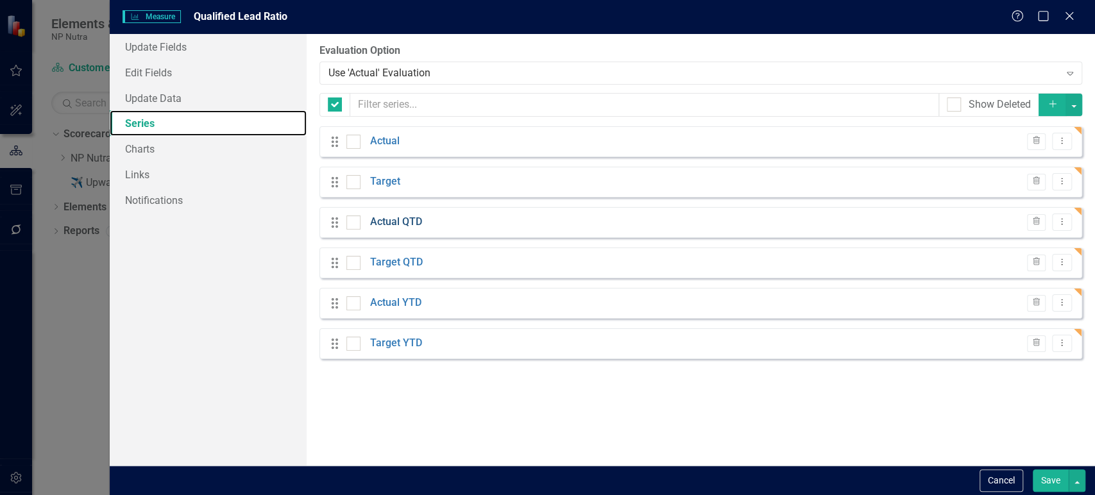
checkbox input "false"
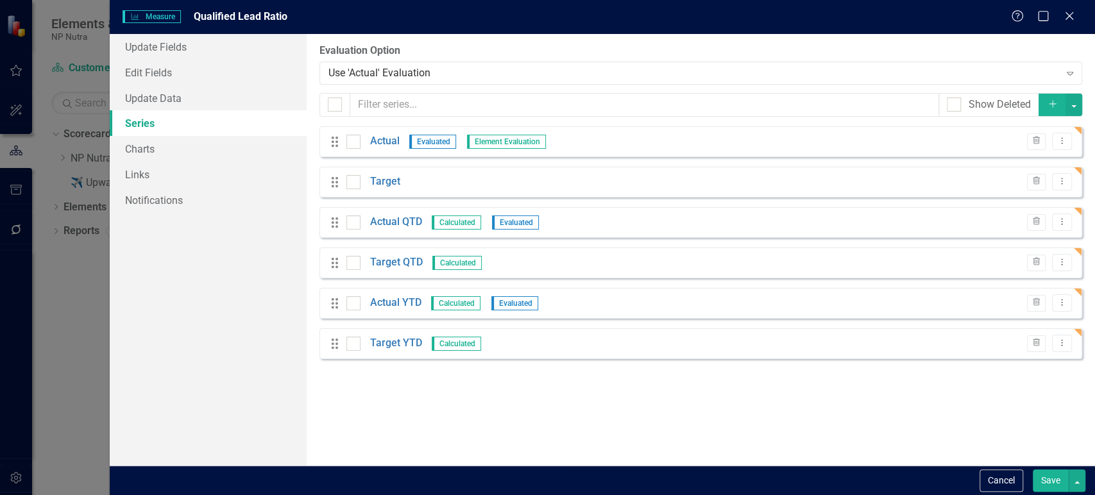
click at [346, 225] on div at bounding box center [353, 222] width 14 height 14
click at [346, 224] on input "checkbox" at bounding box center [350, 219] width 8 height 8
checkbox input "true"
click at [350, 266] on div at bounding box center [353, 263] width 14 height 14
click at [350, 264] on input "checkbox" at bounding box center [350, 260] width 8 height 8
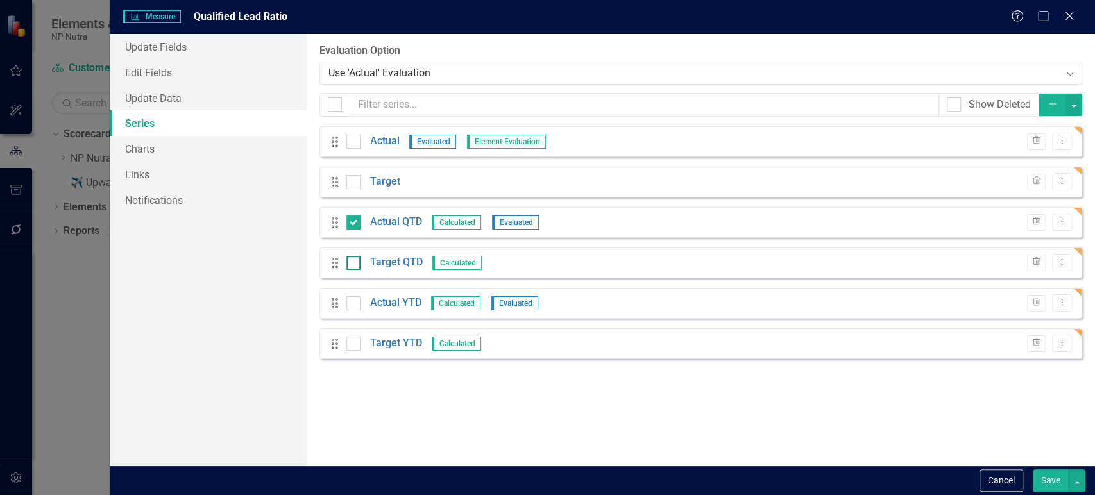
checkbox input "true"
click at [1073, 106] on button "button" at bounding box center [1073, 105] width 17 height 22
click at [1017, 199] on link "Trash Delete Multiple" at bounding box center [1030, 199] width 101 height 24
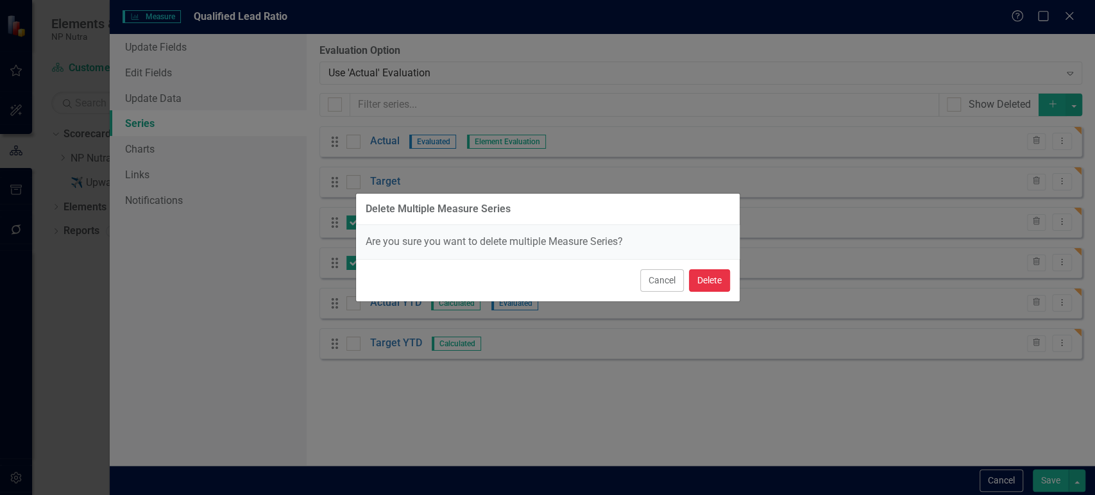
click at [719, 281] on button "Delete" at bounding box center [709, 280] width 41 height 22
checkbox input "false"
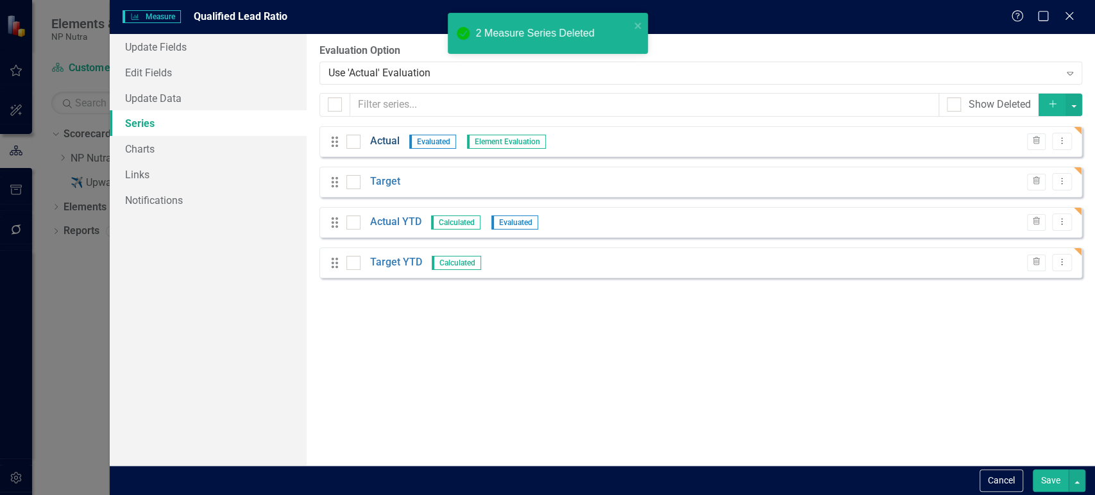
click at [385, 140] on link "Actual" at bounding box center [384, 141] width 29 height 15
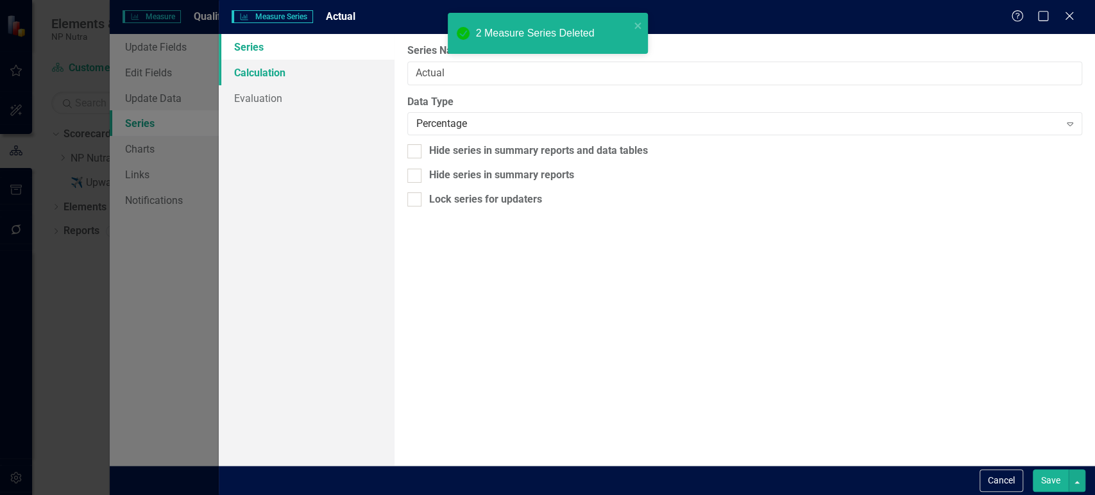
click at [314, 76] on link "Calculation" at bounding box center [306, 73] width 175 height 26
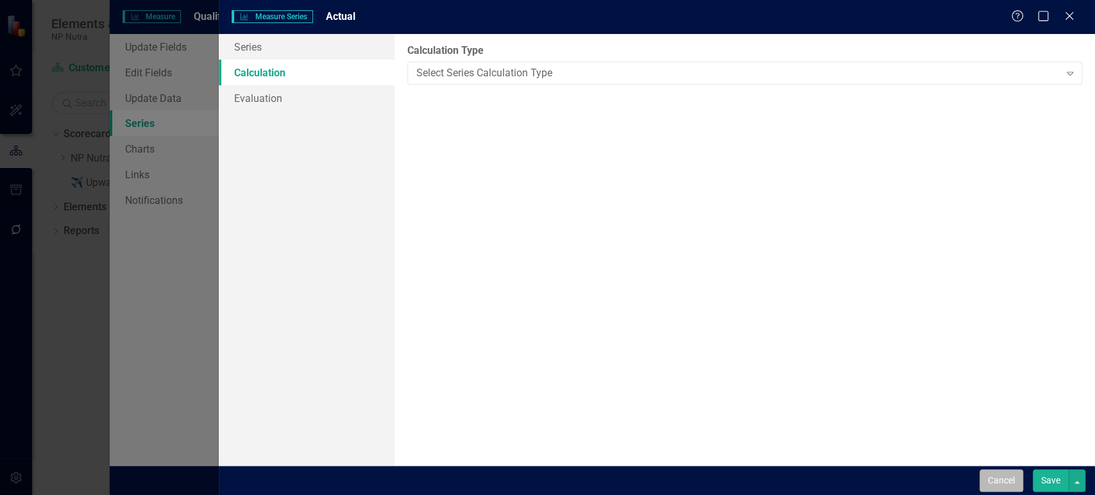
click at [998, 480] on button "Cancel" at bounding box center [1001, 480] width 44 height 22
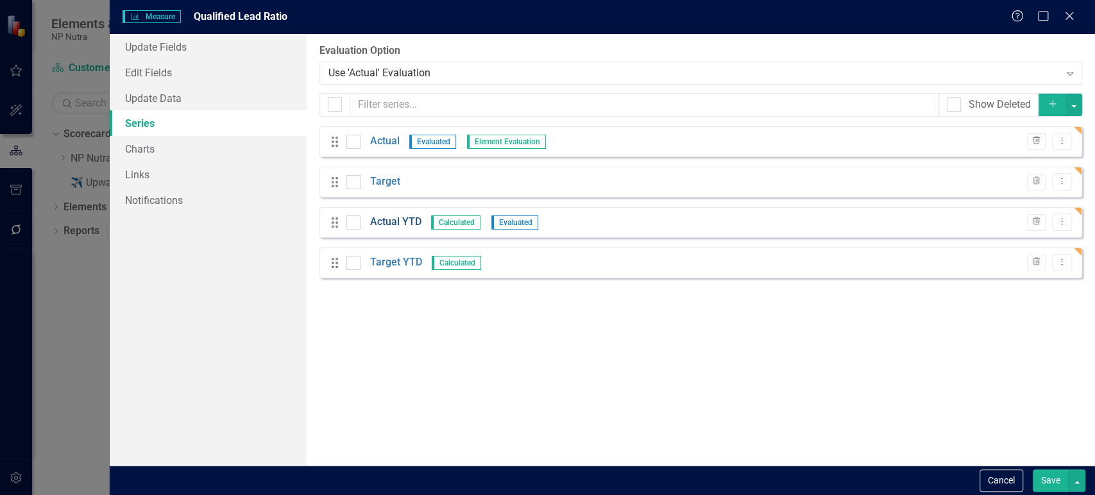
click at [392, 223] on link "Actual YTD" at bounding box center [395, 222] width 51 height 15
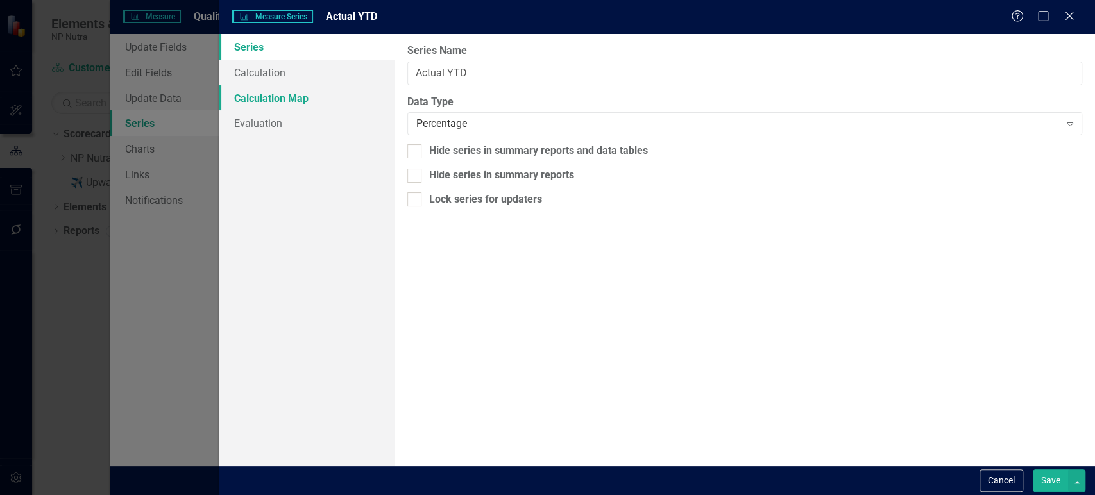
click at [344, 85] on link "Calculation Map" at bounding box center [306, 98] width 175 height 26
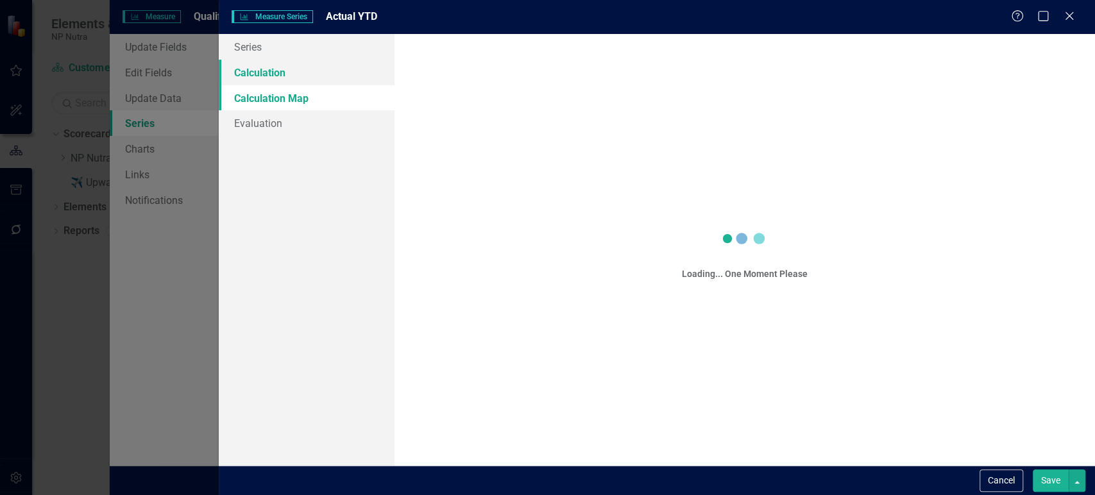
click at [335, 79] on link "Calculation" at bounding box center [306, 73] width 175 height 26
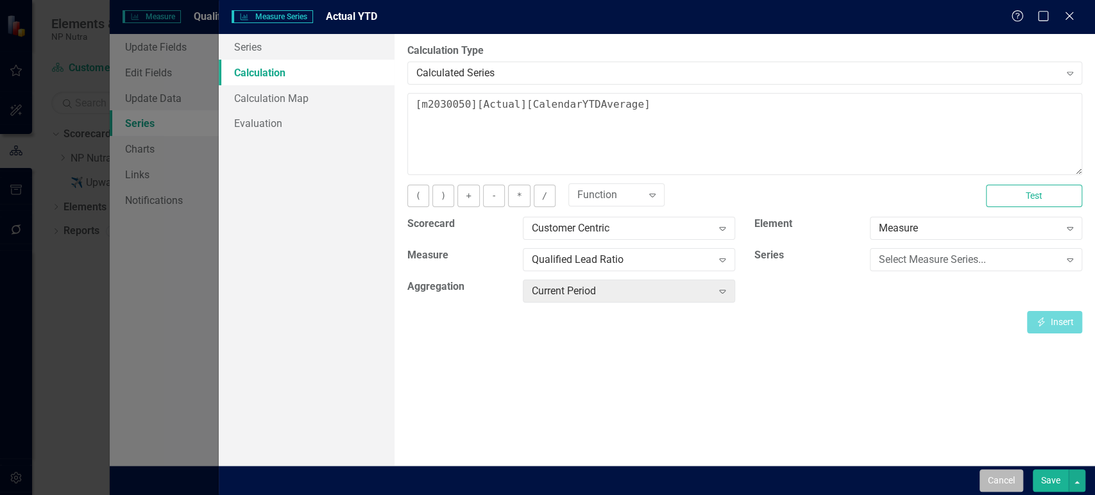
click at [980, 475] on button "Cancel" at bounding box center [1001, 480] width 44 height 22
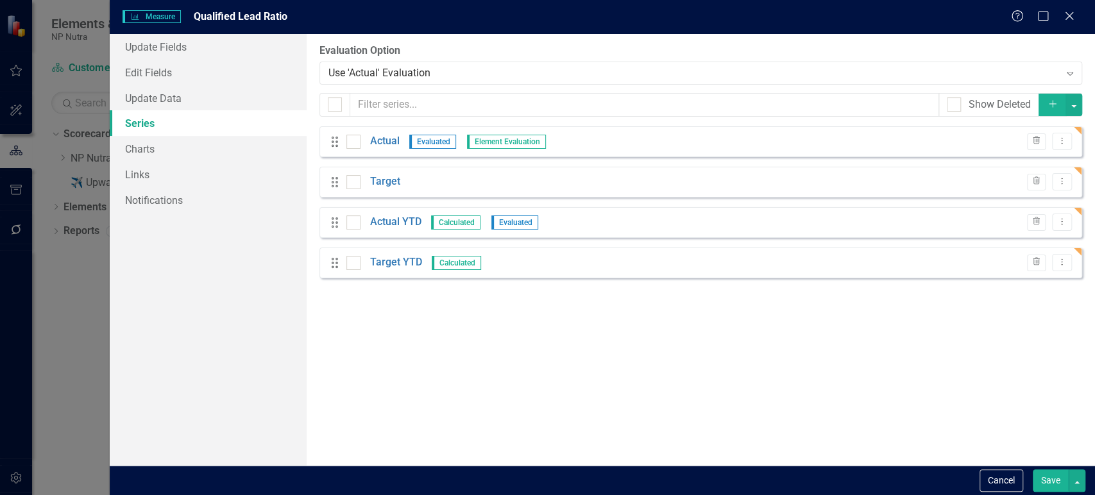
drag, startPoint x: 1045, startPoint y: 469, endPoint x: 1043, endPoint y: 480, distance: 11.0
click at [1045, 471] on button "Save" at bounding box center [1050, 480] width 36 height 22
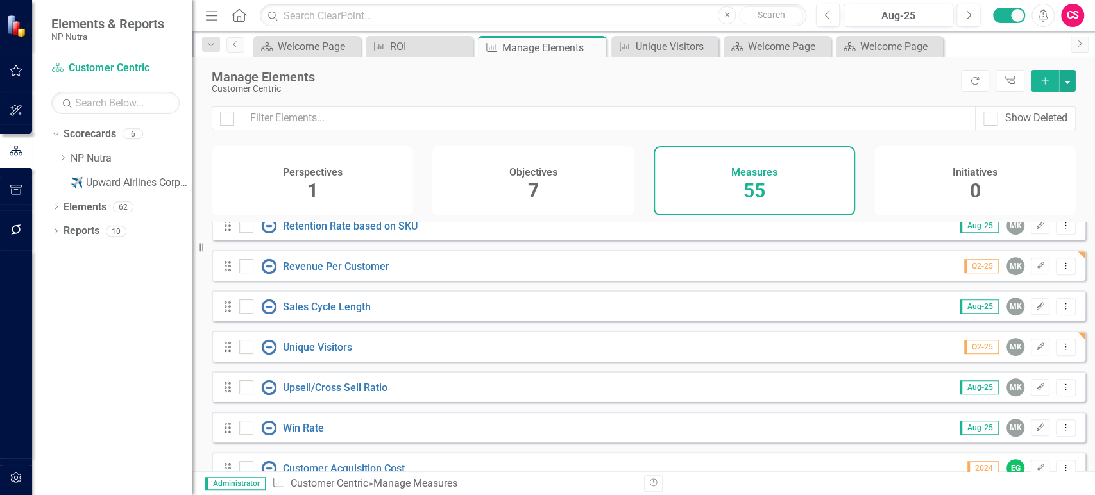
scroll to position [578, 0]
click at [1055, 355] on button "Dropdown Menu" at bounding box center [1065, 346] width 20 height 17
click at [998, 423] on link "Copy Duplicate Measure" at bounding box center [1007, 424] width 115 height 24
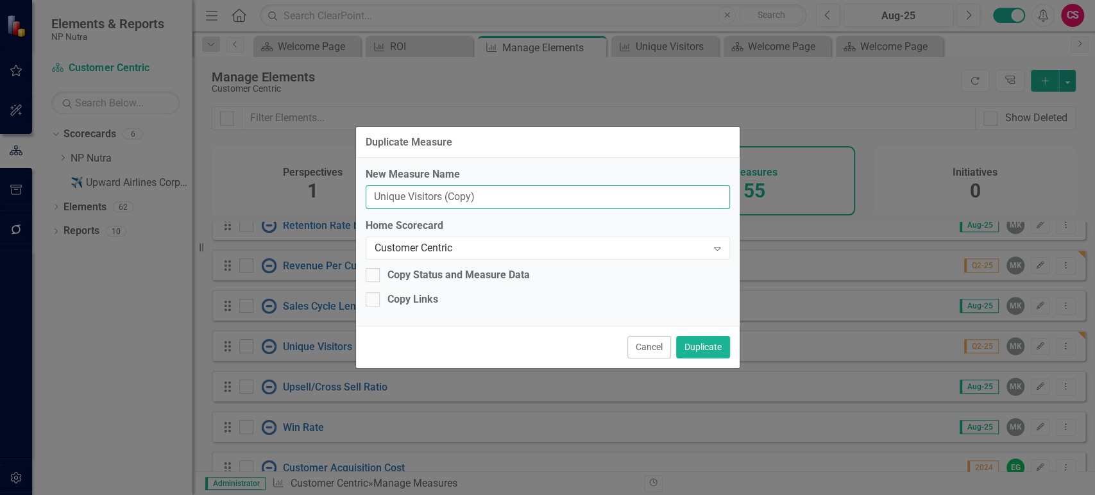
click at [387, 200] on input "Unique Visitors (Copy)" at bounding box center [548, 197] width 364 height 24
paste input "Active Days per year"
type input "Active Days per year"
click at [715, 349] on button "Duplicate" at bounding box center [703, 347] width 54 height 22
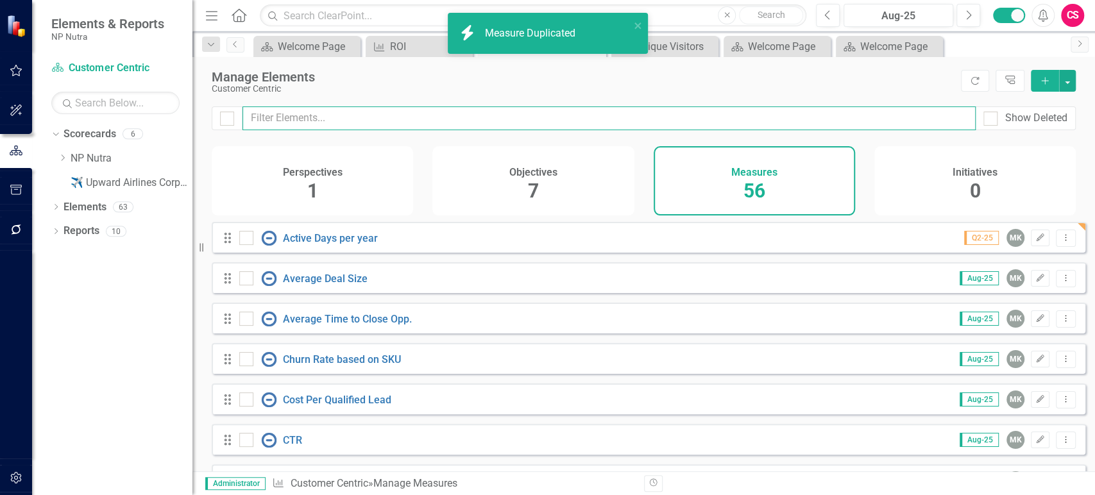
click at [299, 123] on input "text" at bounding box center [608, 118] width 733 height 24
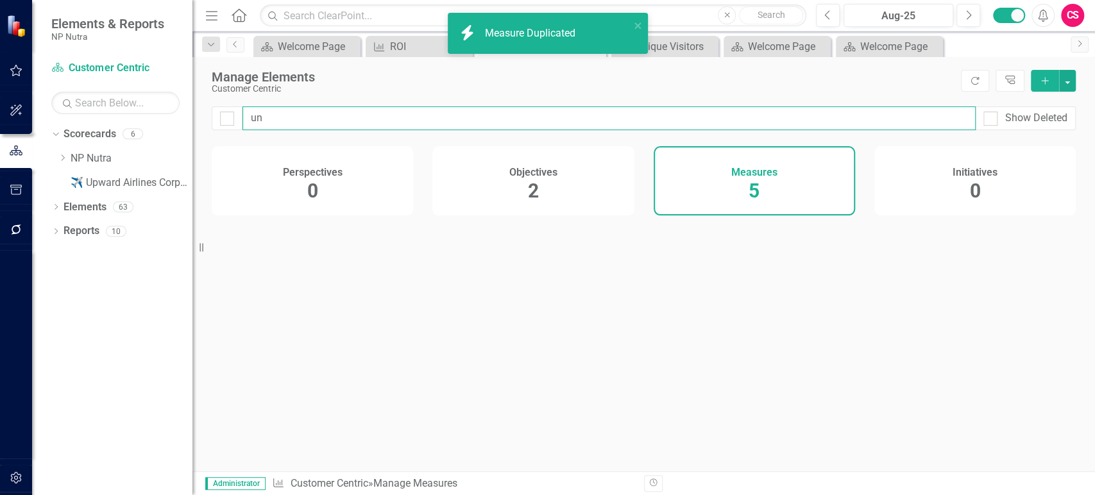
type input "uni"
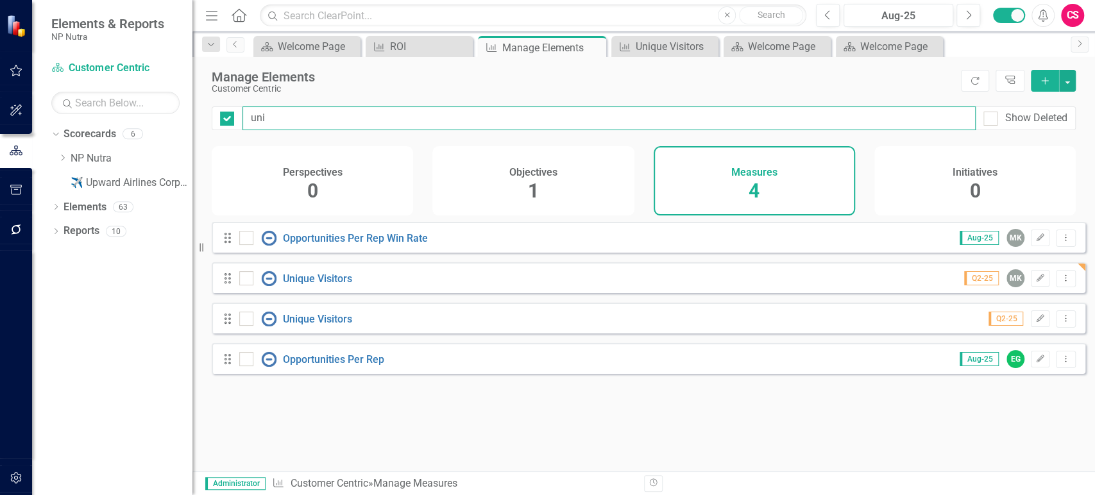
checkbox input "false"
type input "uni"
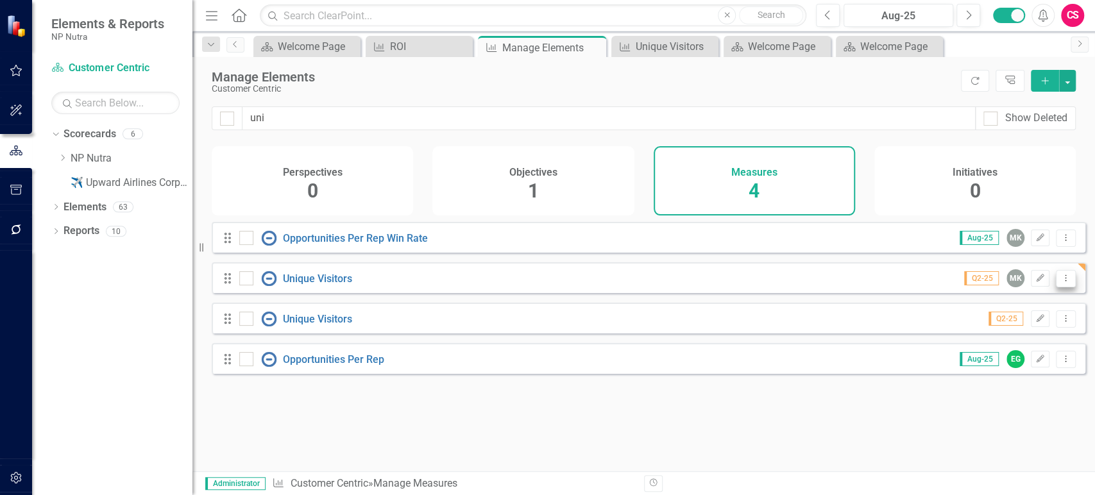
click at [1060, 282] on icon "Dropdown Menu" at bounding box center [1065, 278] width 11 height 8
click at [1002, 348] on link "Copy Duplicate Measure" at bounding box center [1007, 356] width 115 height 24
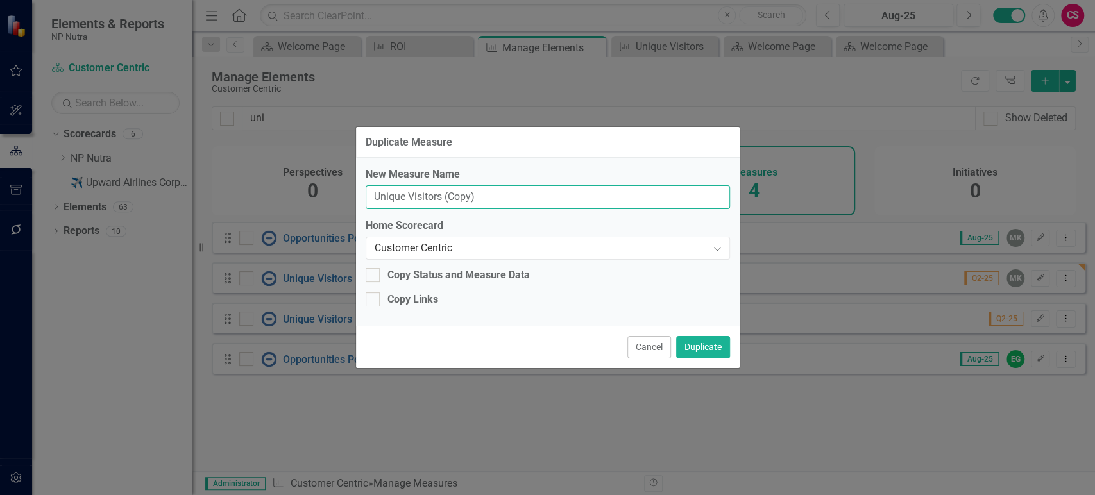
click at [475, 199] on input "Unique Visitors (Copy)" at bounding box center [548, 197] width 364 height 24
paste input "Follow-up Response Time"
type input "Follow-up Response Time"
click at [691, 352] on button "Duplicate" at bounding box center [703, 347] width 54 height 22
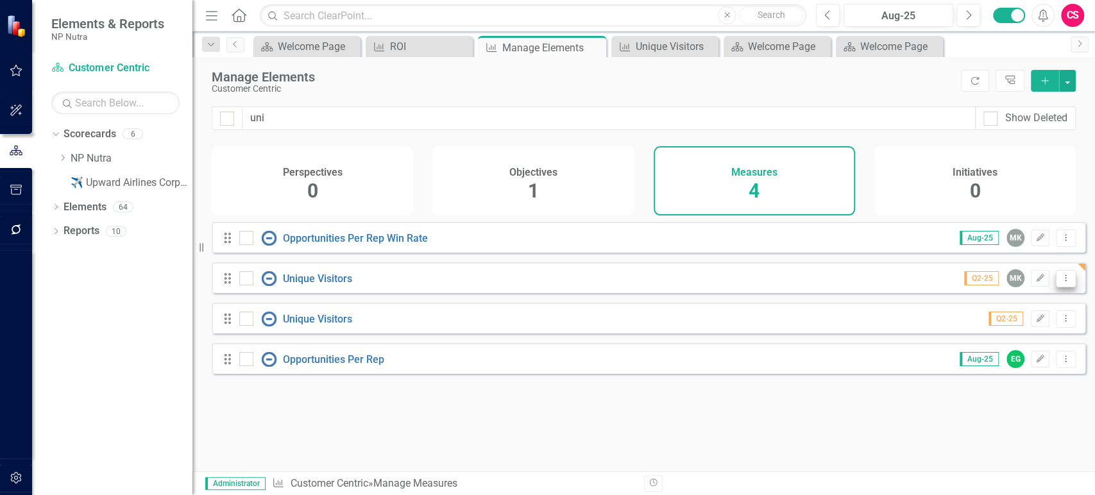
click at [1055, 287] on button "Dropdown Menu" at bounding box center [1065, 278] width 20 height 17
click at [998, 353] on link "Copy Duplicate Measure" at bounding box center [1007, 356] width 115 height 24
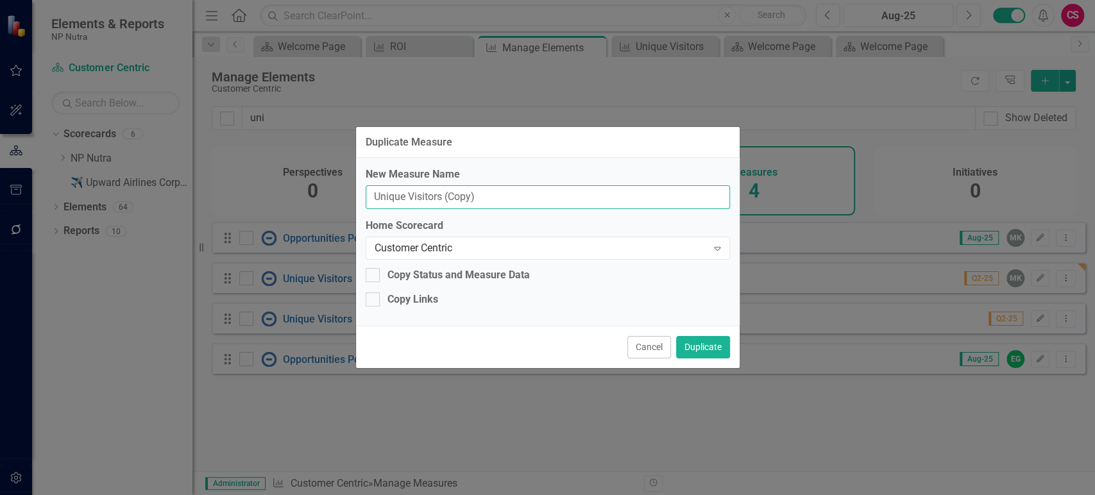
click at [485, 199] on input "Unique Visitors (Copy)" at bounding box center [548, 197] width 364 height 24
paste input "Inventory Turnover"
type input "Inventory Turnover"
click at [469, 241] on div "Customer Centric" at bounding box center [540, 247] width 333 height 15
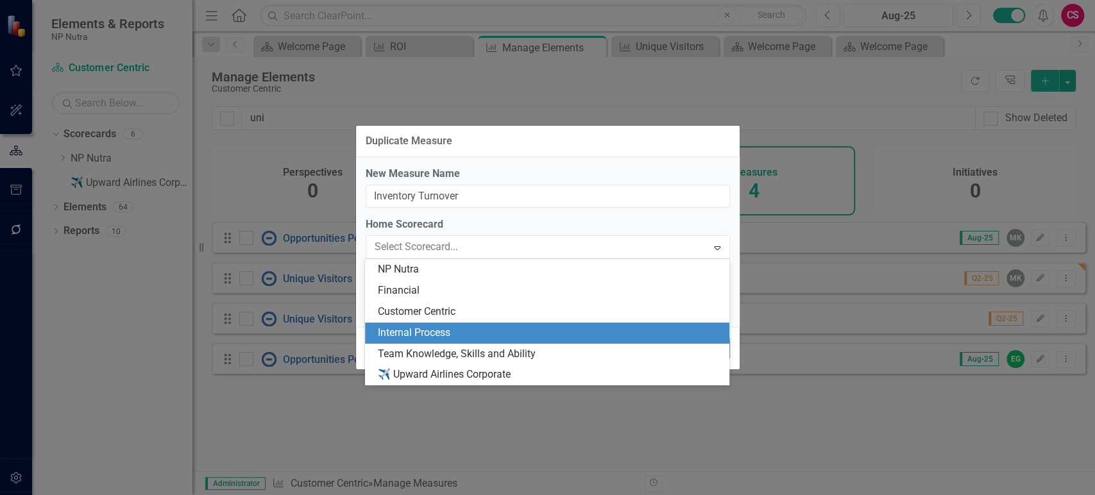
click at [446, 330] on div "Internal Process" at bounding box center [550, 333] width 344 height 15
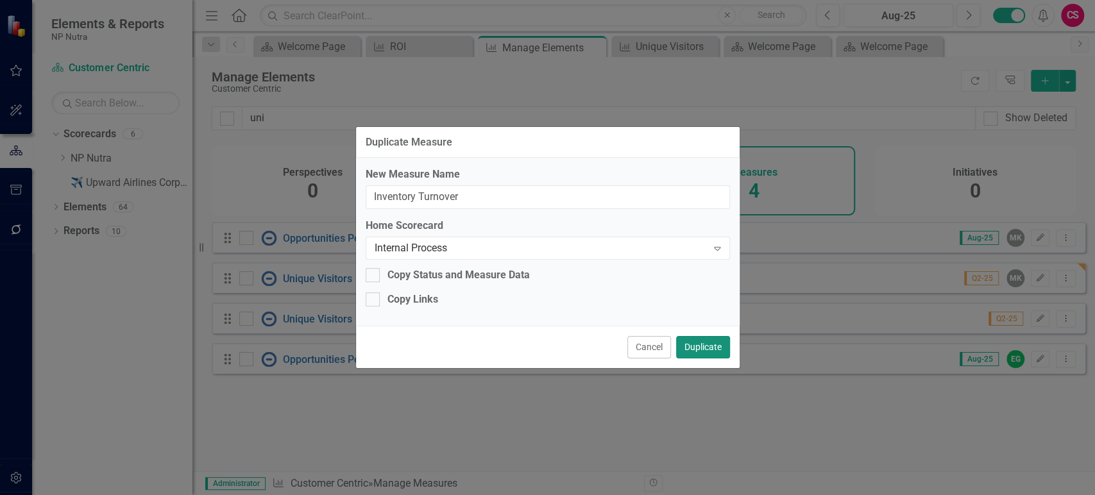
click at [693, 353] on button "Duplicate" at bounding box center [703, 347] width 54 height 22
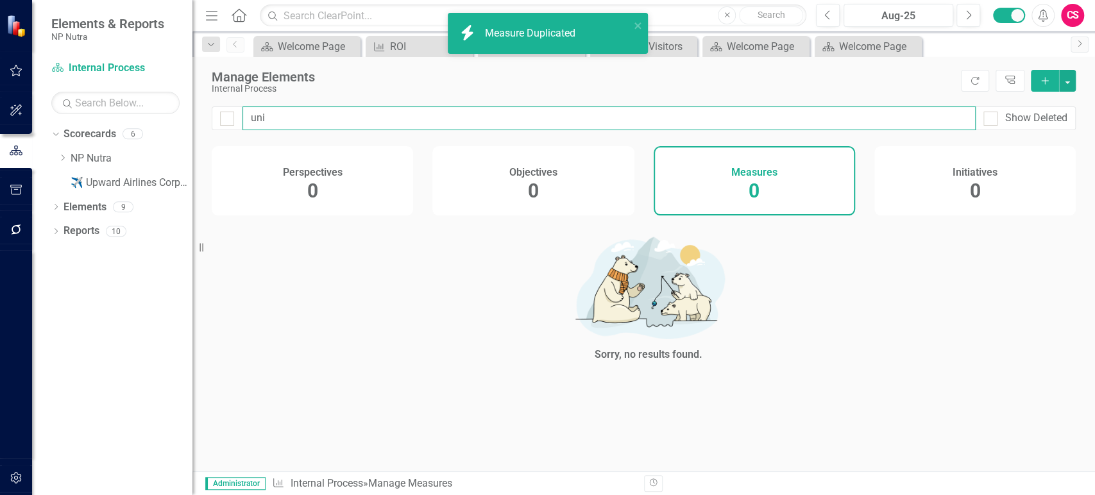
click at [303, 128] on input "uni" at bounding box center [608, 118] width 733 height 24
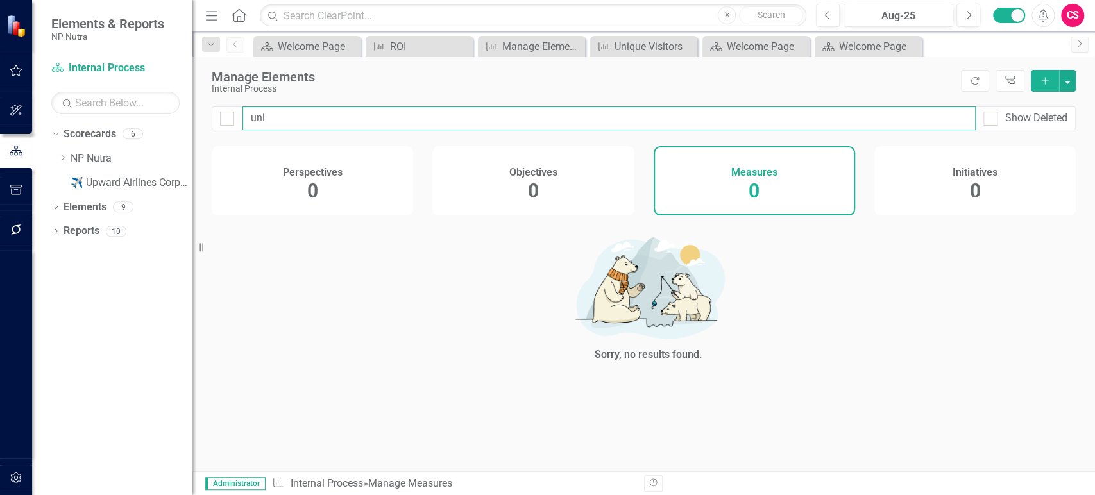
click at [303, 128] on input "uni" at bounding box center [608, 118] width 733 height 24
checkbox input "false"
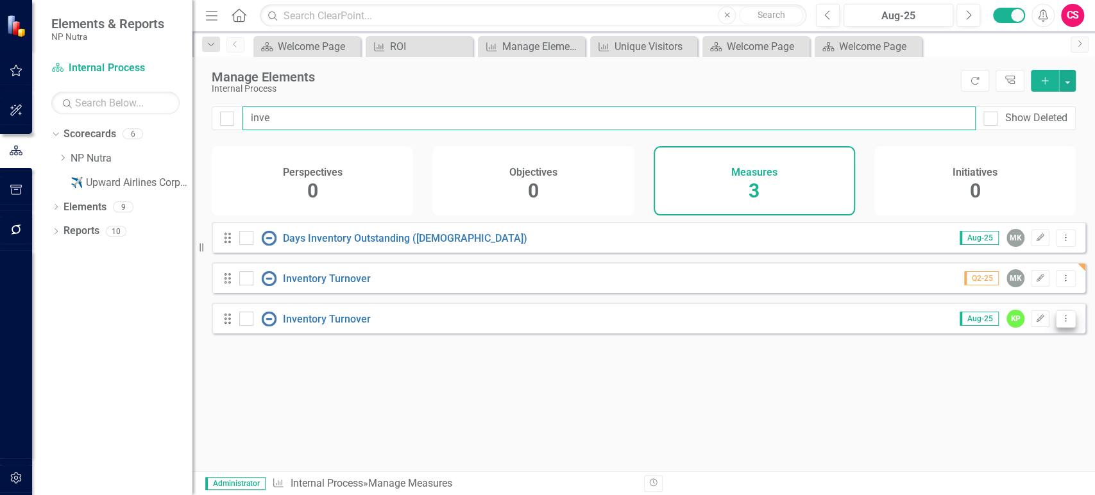
type input "inve"
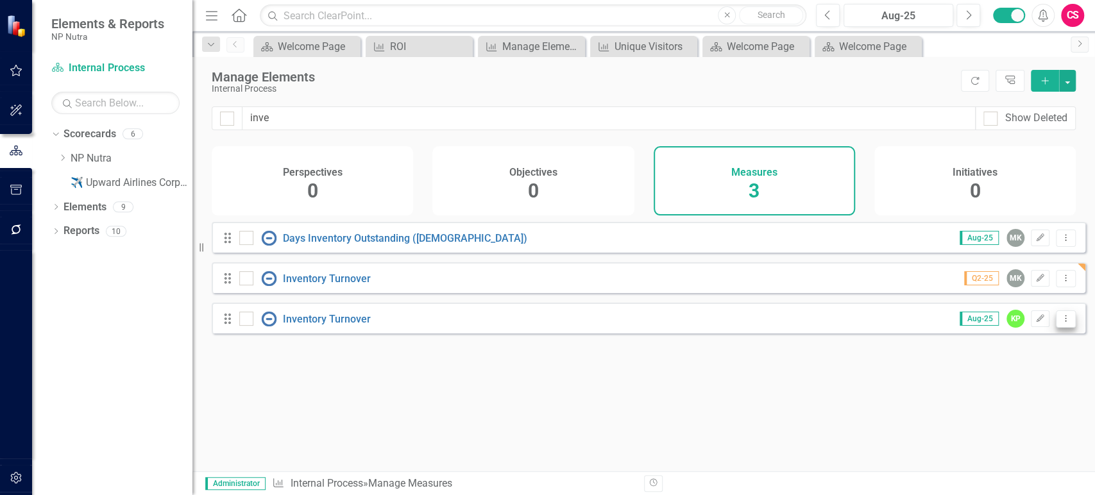
click at [1060, 323] on icon "Dropdown Menu" at bounding box center [1065, 318] width 11 height 8
click at [1003, 417] on link "Trash Delete Measure" at bounding box center [1007, 420] width 115 height 24
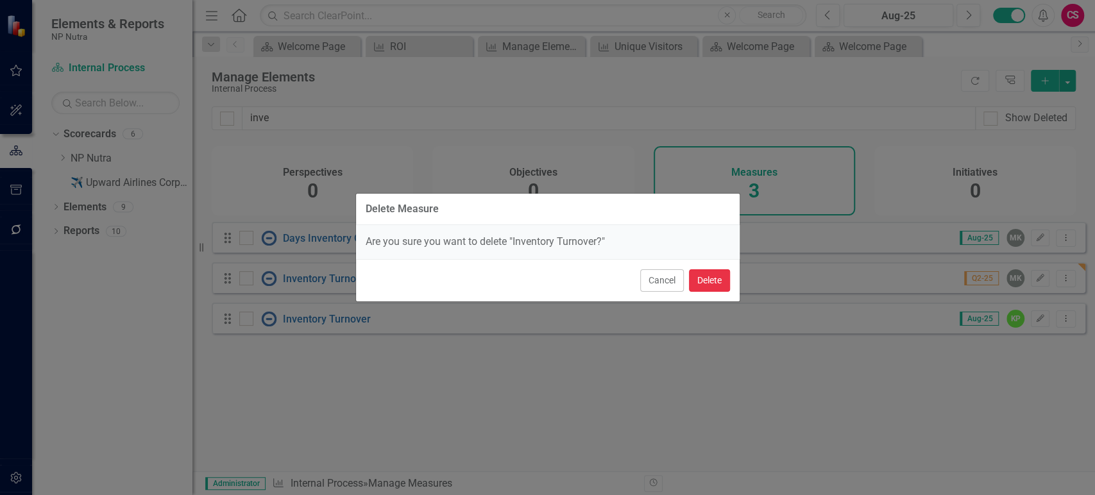
click at [716, 276] on button "Delete" at bounding box center [709, 280] width 41 height 22
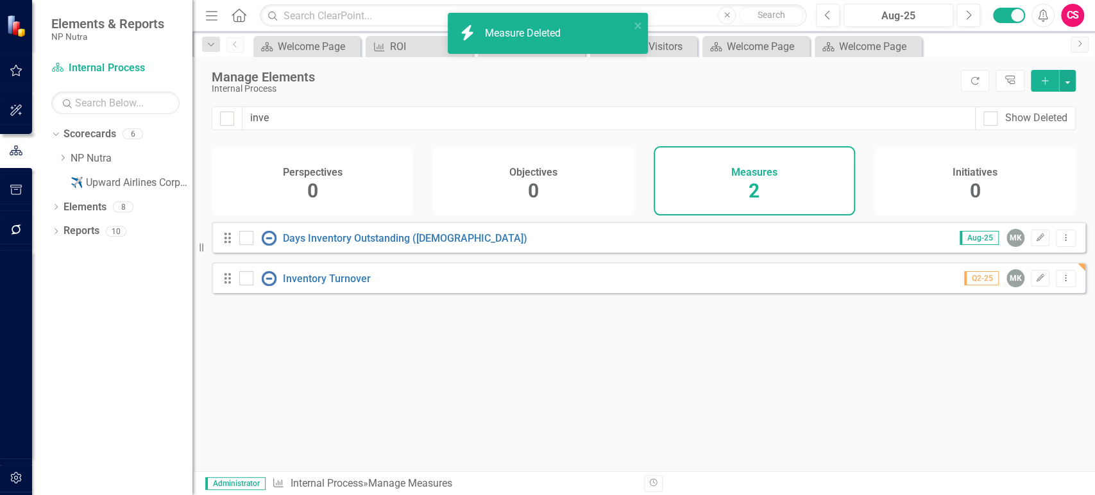
click at [526, 168] on h4 "Objectives" at bounding box center [533, 173] width 48 height 12
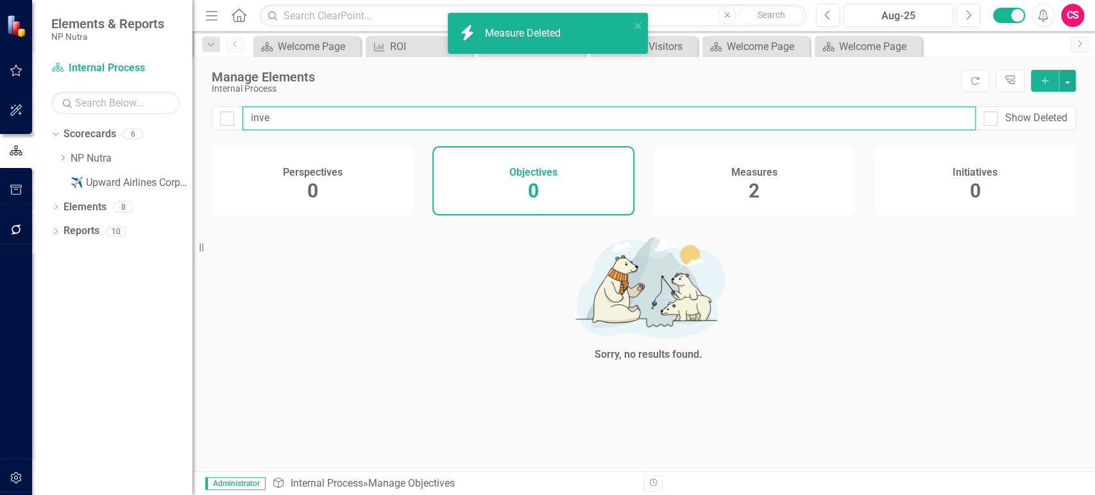
click at [339, 118] on input "inve" at bounding box center [608, 118] width 733 height 24
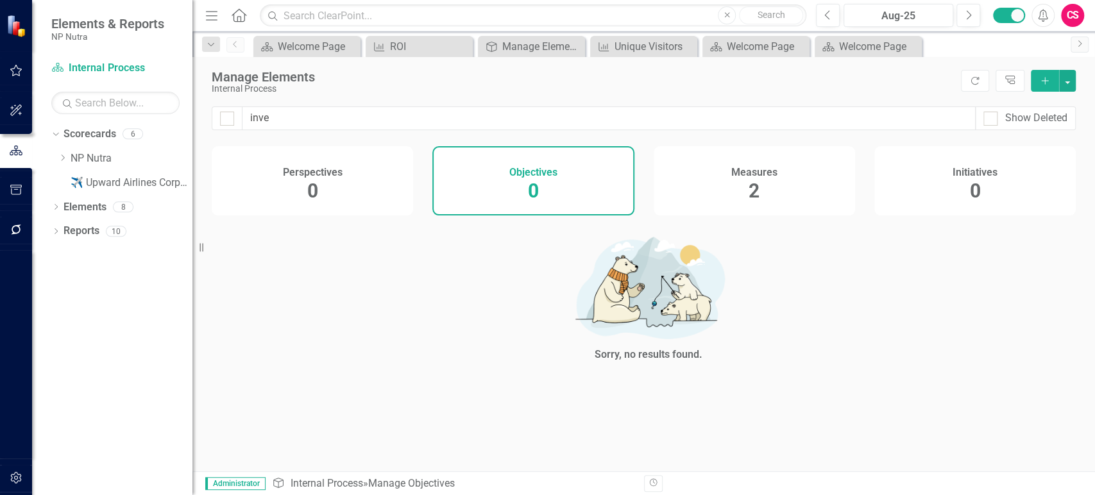
click at [318, 196] on div "Perspectives 0" at bounding box center [312, 180] width 201 height 69
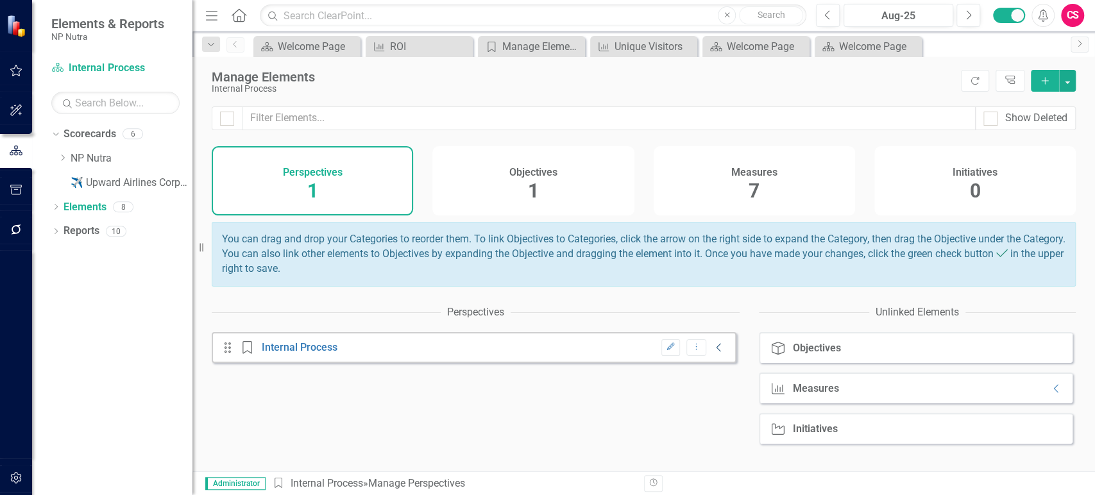
click at [697, 357] on div "Edit Dropdown Menu Collapse" at bounding box center [690, 347] width 71 height 17
click at [712, 353] on icon "Collapse" at bounding box center [718, 347] width 13 height 10
click at [707, 391] on div "Unlink Dropdown Menu Collapse" at bounding box center [690, 388] width 71 height 17
click at [1039, 403] on div "Measure Measures Collapse" at bounding box center [916, 388] width 314 height 31
click at [1050, 394] on icon "Collapse" at bounding box center [1056, 388] width 13 height 10
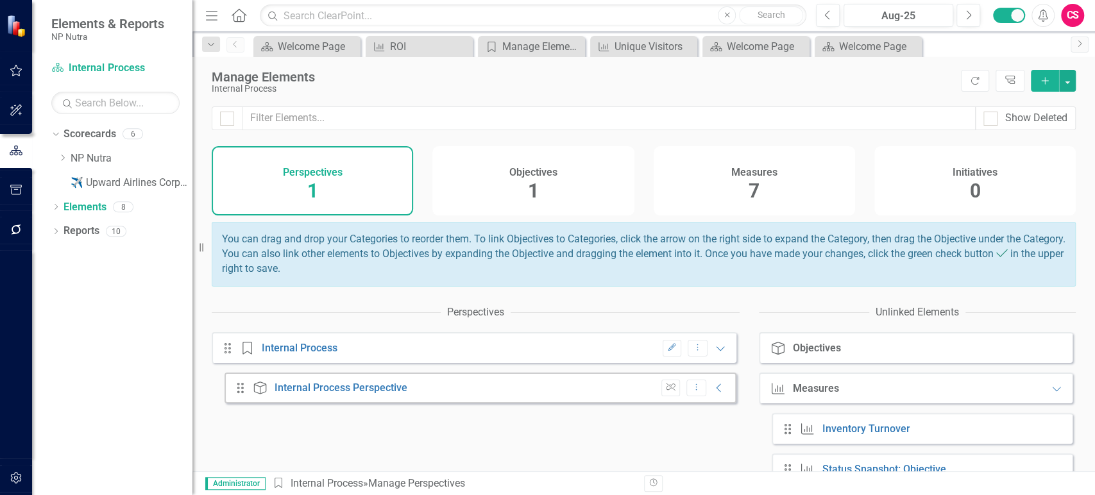
scroll to position [151, 0]
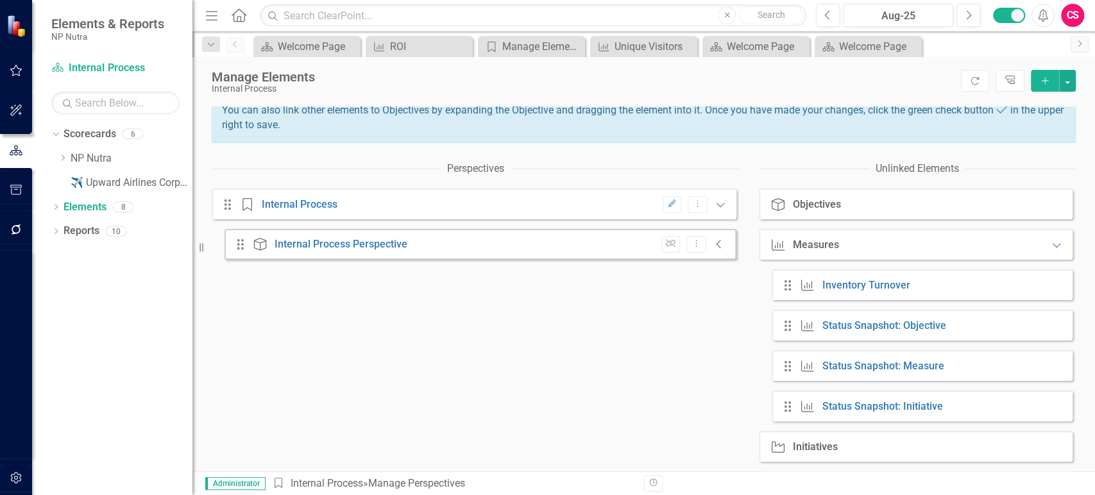
click at [712, 244] on icon "Collapse" at bounding box center [718, 244] width 13 height 10
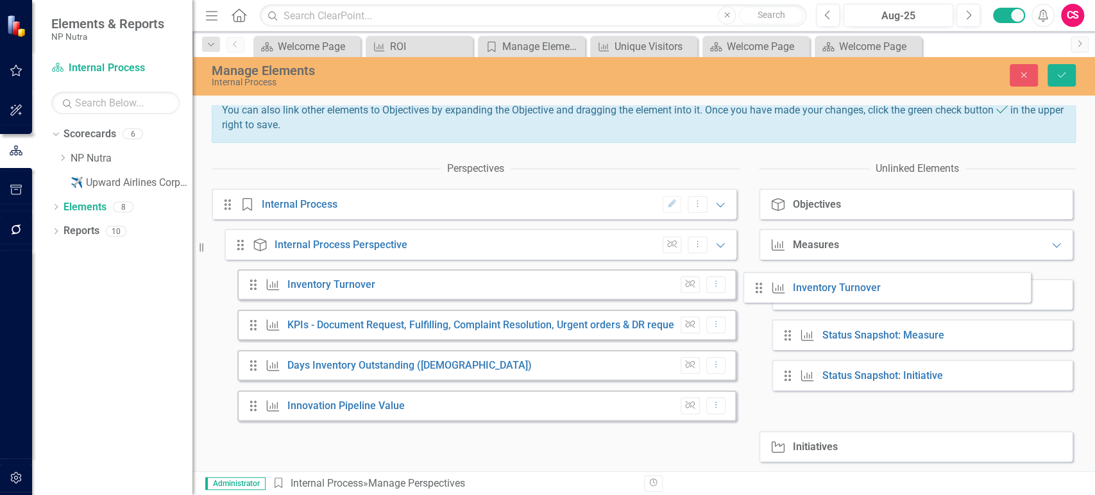
scroll to position [150, 0]
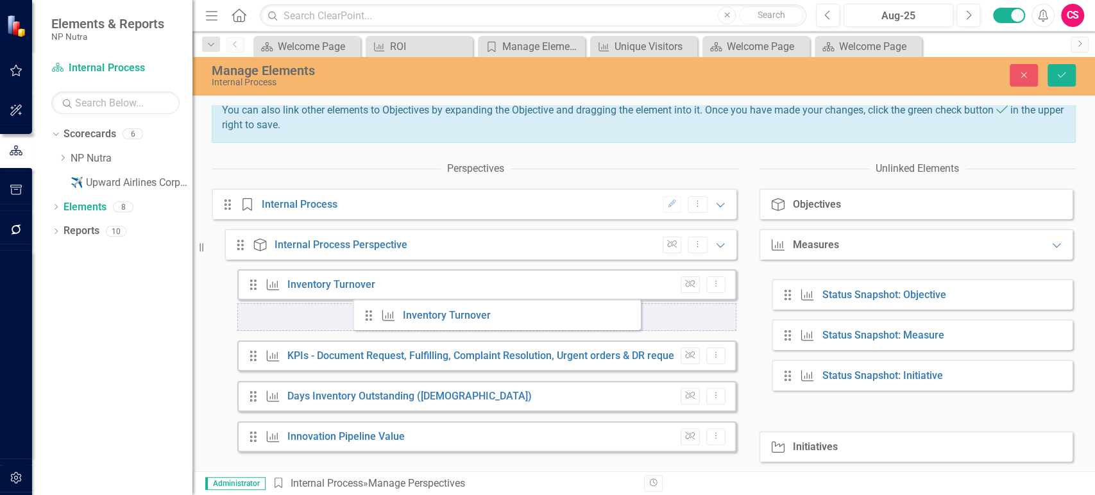
drag, startPoint x: 759, startPoint y: 287, endPoint x: 369, endPoint y: 315, distance: 390.8
click at [369, 315] on div "Perspectives Drag Perspective Internal Process Edit Dropdown Menu Expanded Drag…" at bounding box center [644, 313] width 864 height 315
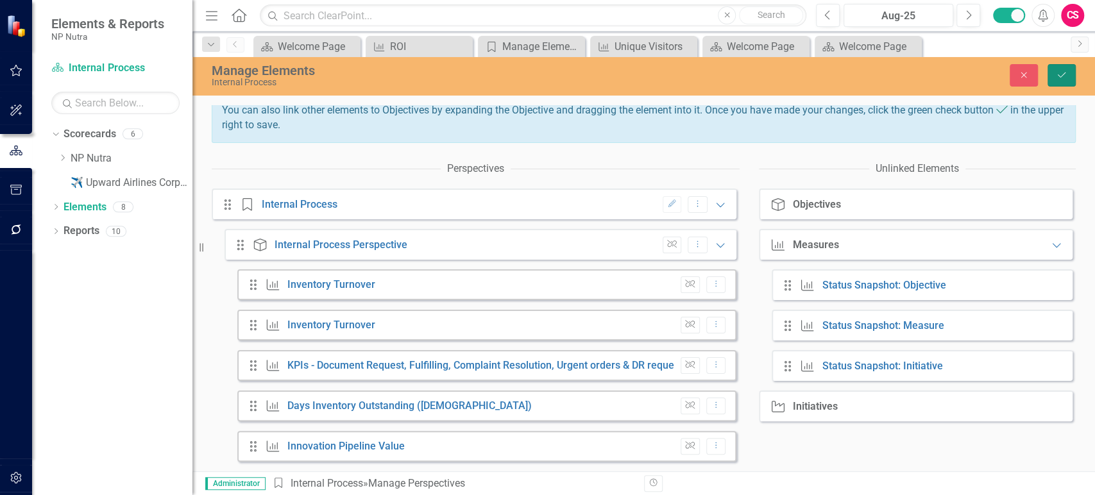
click at [1057, 69] on button "Save" at bounding box center [1061, 75] width 28 height 22
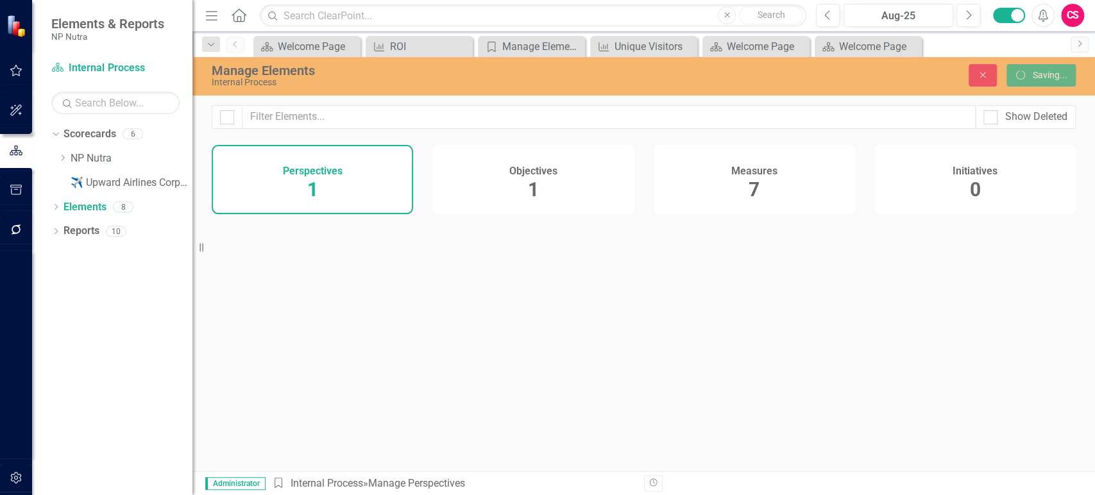
scroll to position [0, 0]
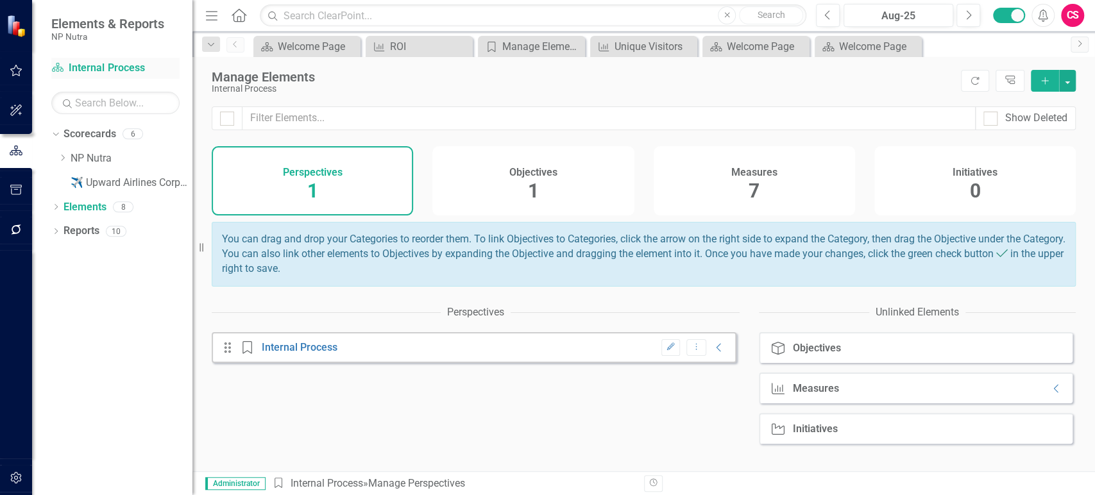
click at [90, 71] on link "Scorecard Internal Process" at bounding box center [115, 68] width 128 height 15
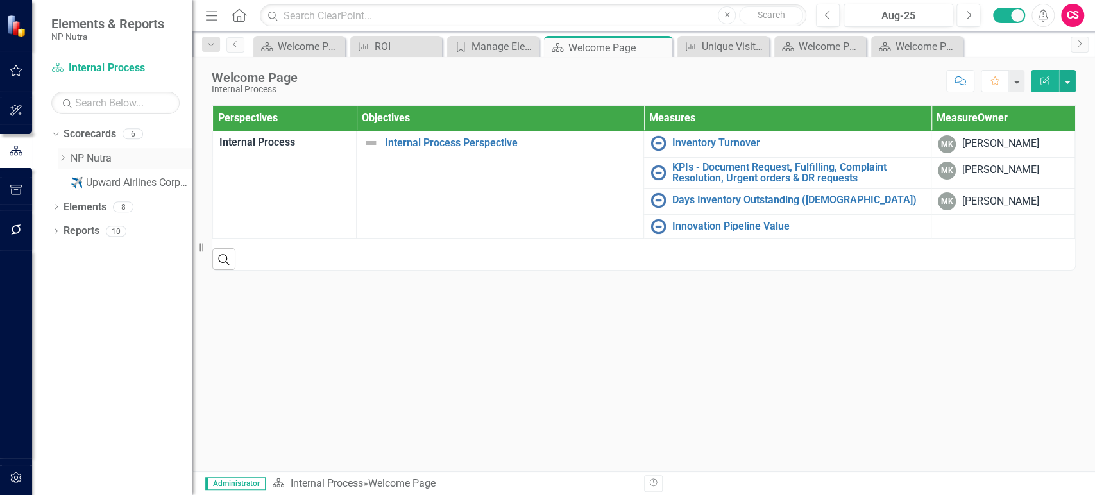
click at [61, 155] on icon "Dropdown" at bounding box center [63, 158] width 10 height 8
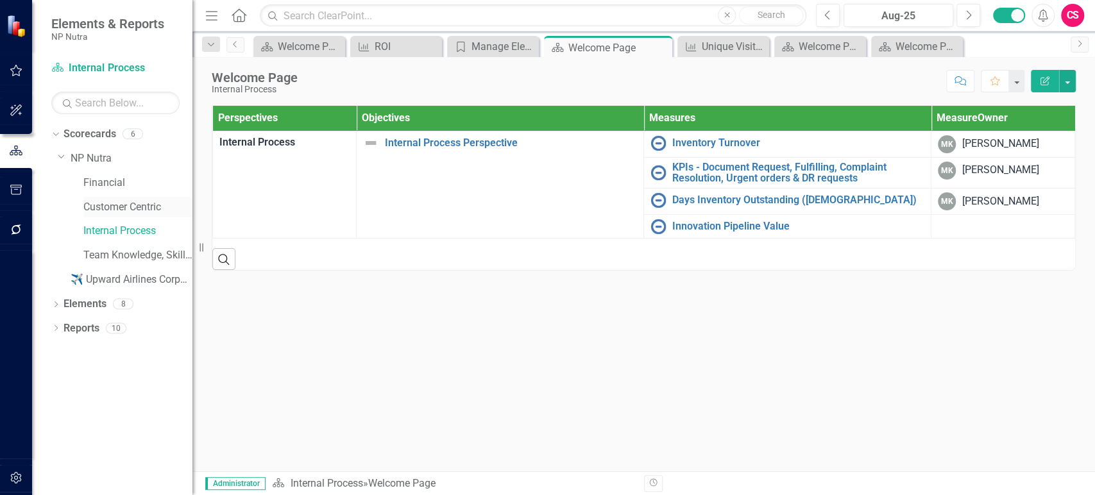
click at [121, 200] on link "Customer Centric" at bounding box center [137, 207] width 109 height 15
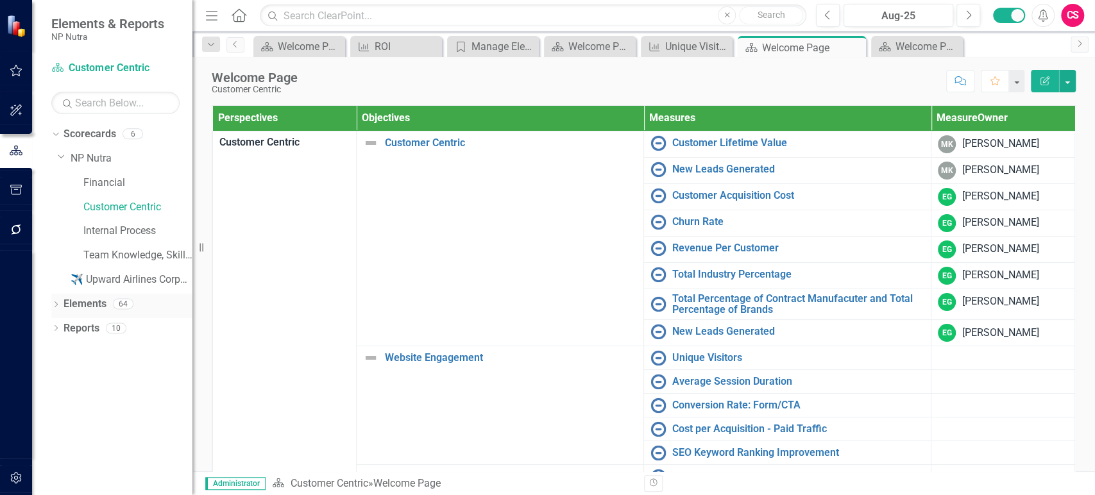
click at [87, 300] on link "Elements" at bounding box center [84, 304] width 43 height 15
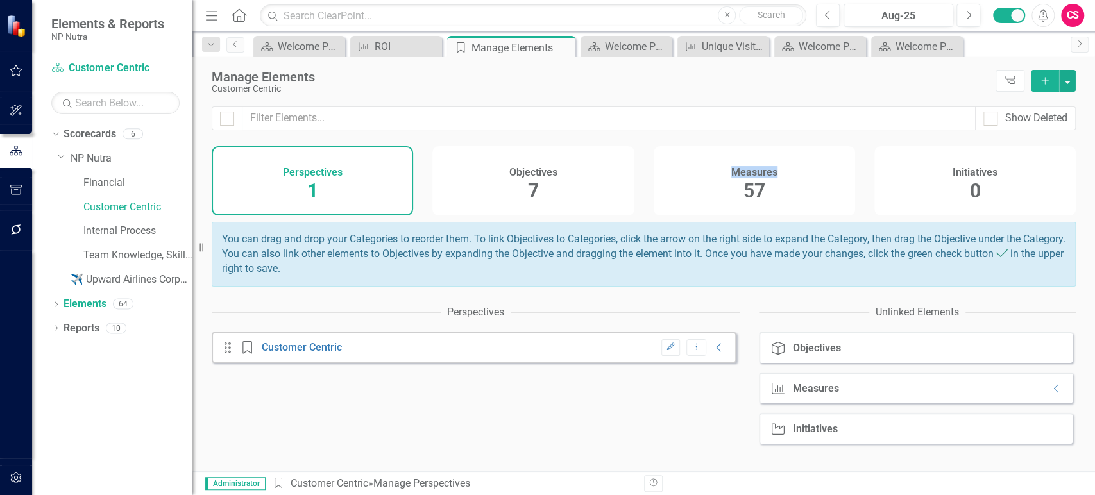
click at [728, 187] on div "Measures 57" at bounding box center [753, 180] width 201 height 69
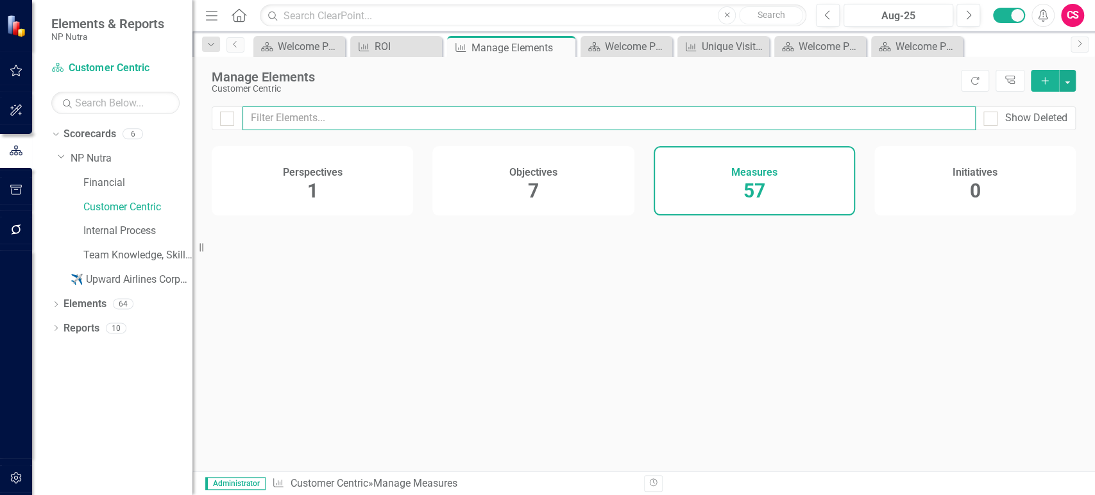
click at [569, 130] on div "Show Deleted" at bounding box center [643, 126] width 902 height 40
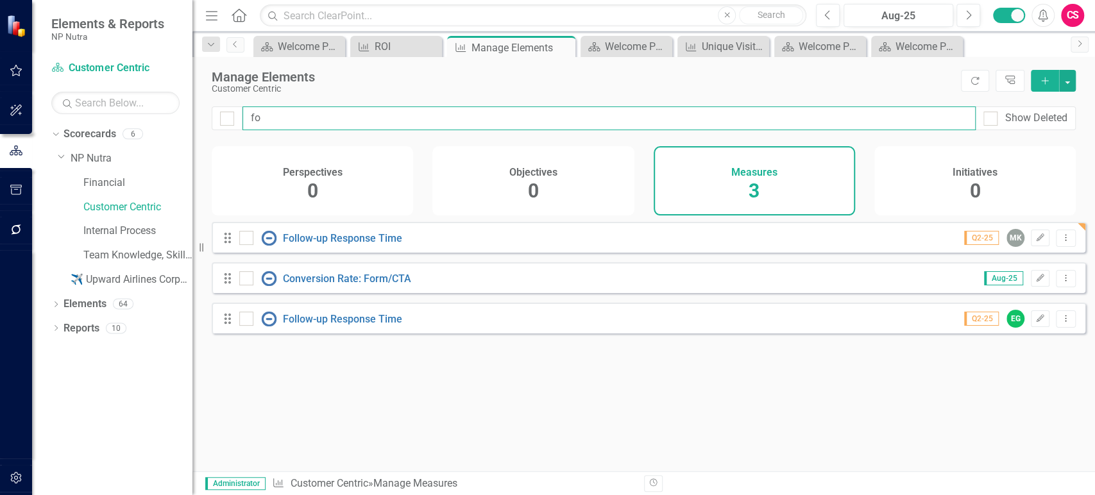
type input "fol"
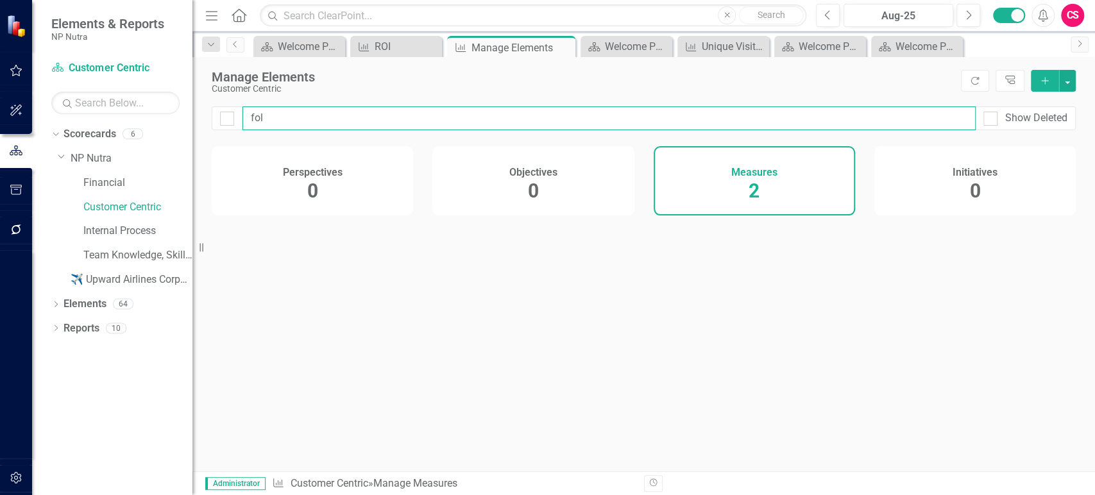
checkbox input "false"
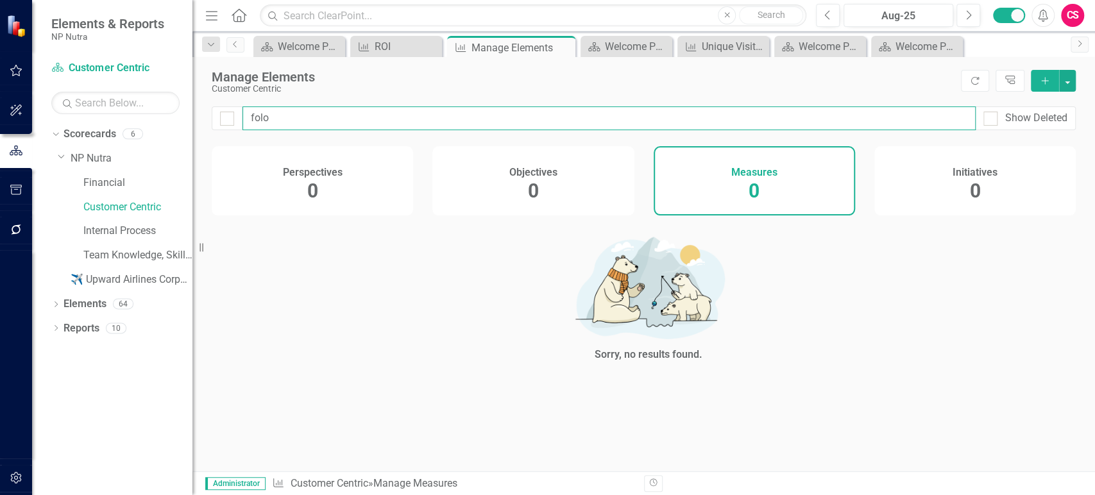
type input "fol"
checkbox input "false"
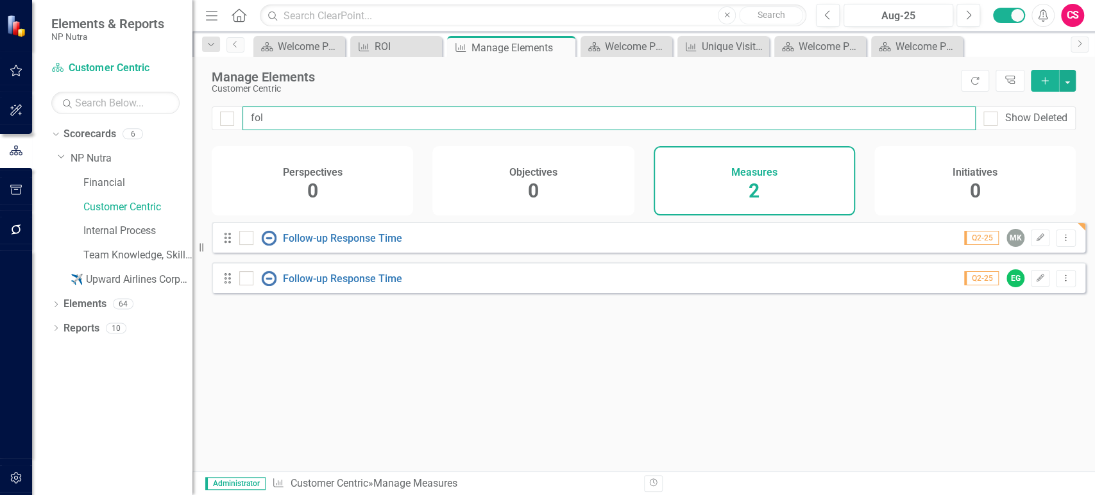
type input "fo"
checkbox input "false"
type input "f"
checkbox input "false"
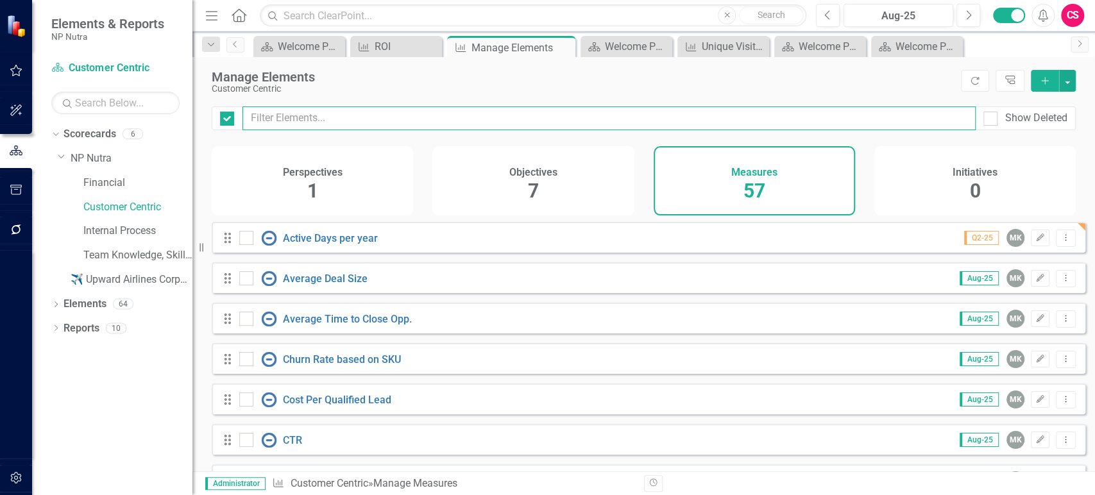
checkbox input "false"
click at [432, 121] on input "text" at bounding box center [608, 118] width 733 height 24
type input "q"
checkbox input "false"
type input "qu"
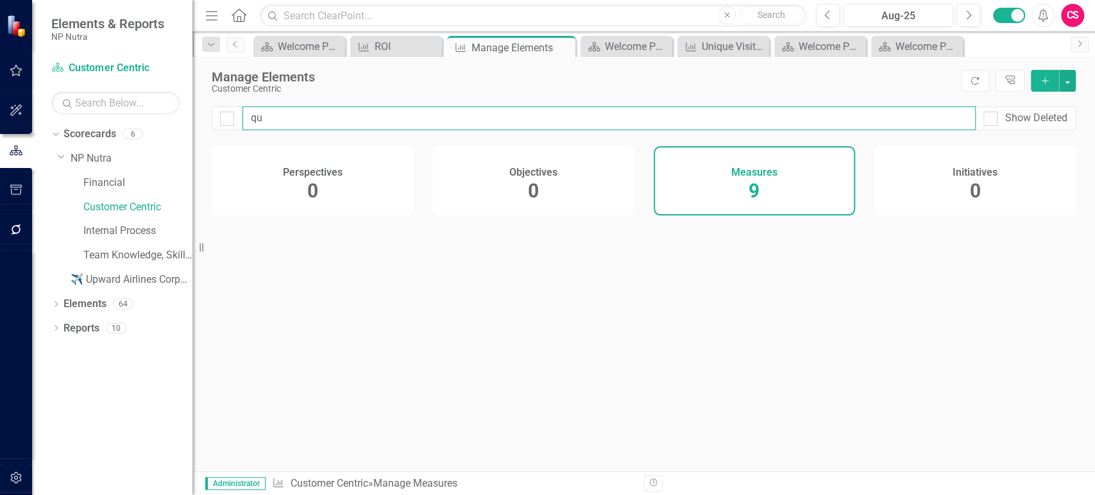
checkbox input "false"
type input "qua"
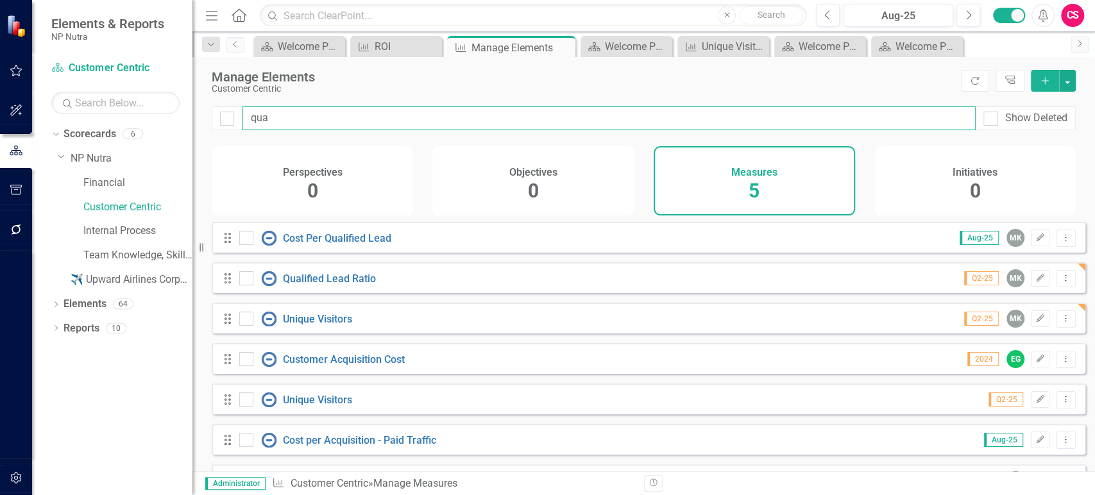
checkbox input "false"
type input "qual"
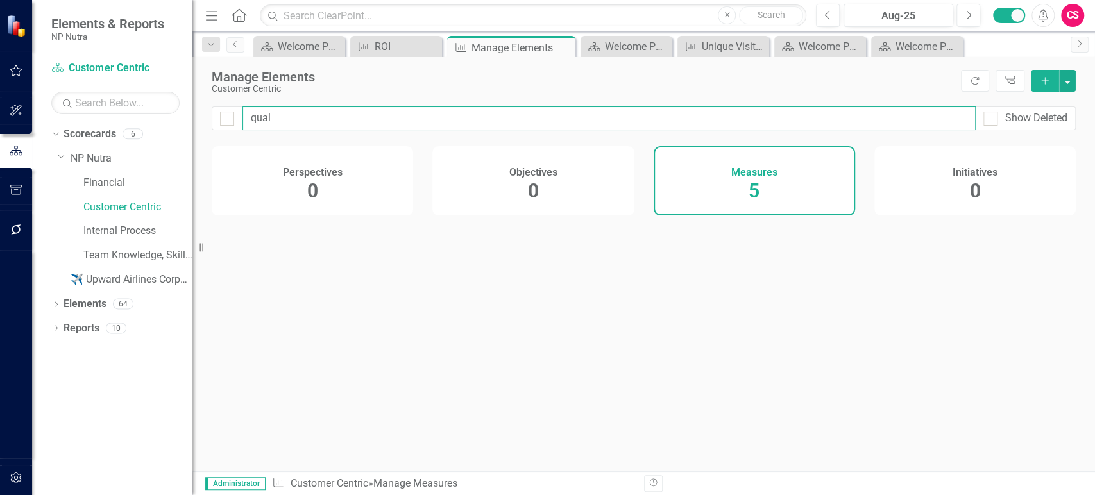
checkbox input "false"
type input "quali"
checkbox input "false"
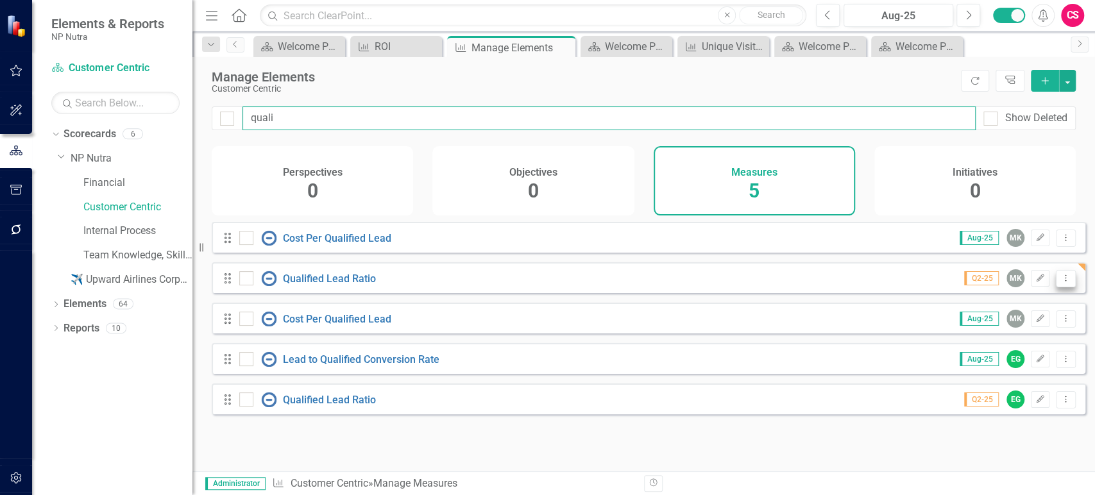
type input "quali"
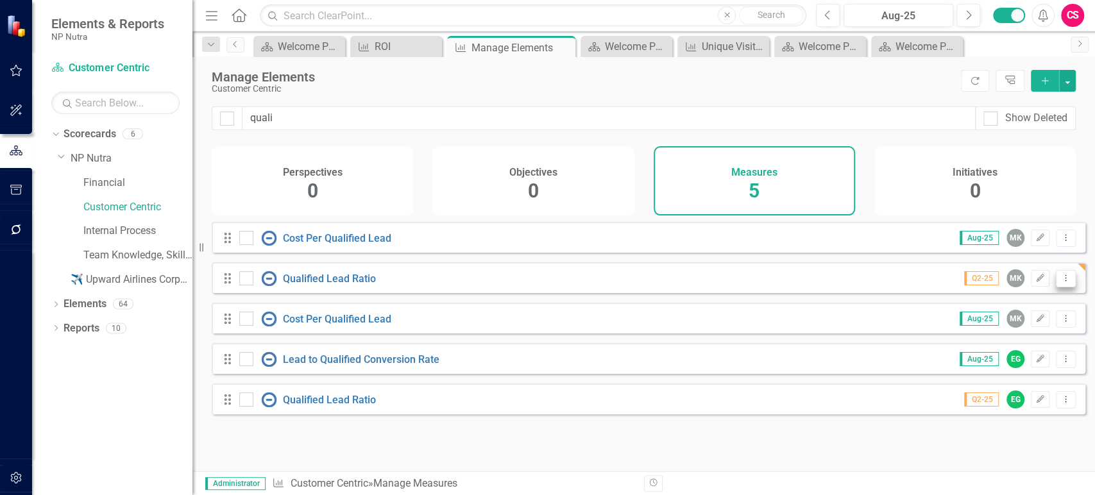
click at [1060, 282] on icon "Dropdown Menu" at bounding box center [1065, 278] width 11 height 8
click at [971, 357] on link "Copy Duplicate Measure" at bounding box center [1007, 356] width 115 height 24
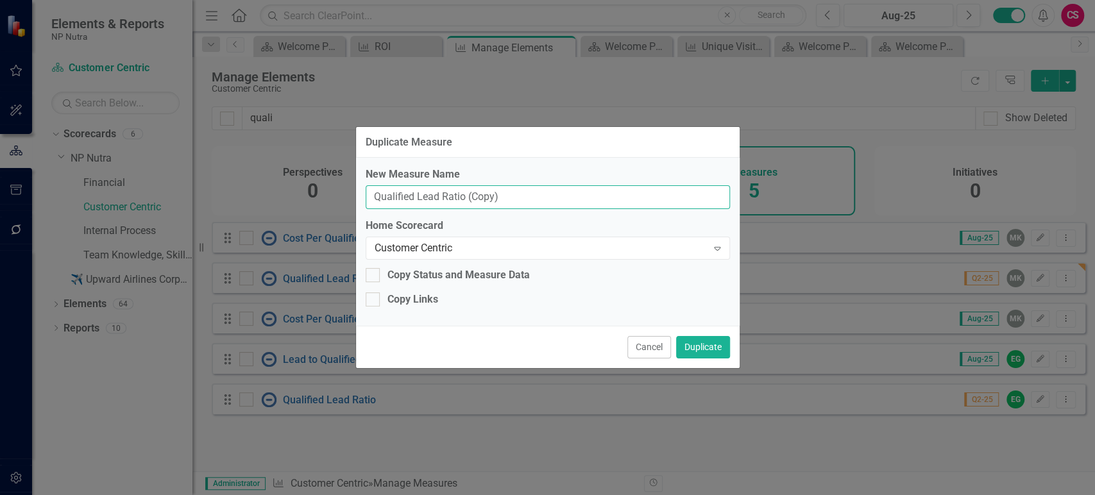
click at [489, 199] on input "Qualified Lead Ratio (Copy)" at bounding box center [548, 197] width 364 height 24
paste input "Churn Rate"
type input "Churn Rate"
click at [697, 351] on button "Duplicate" at bounding box center [703, 347] width 54 height 22
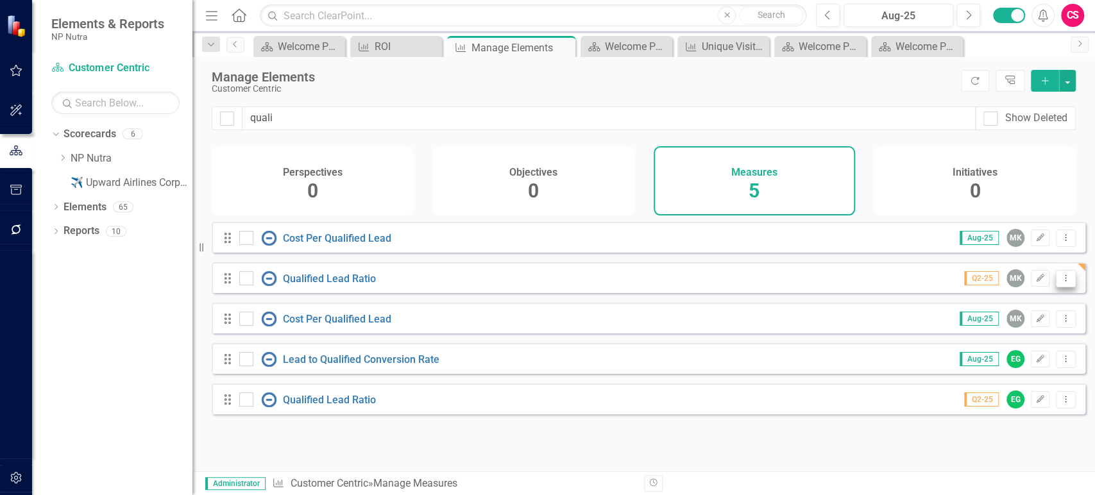
click at [1060, 282] on icon "Dropdown Menu" at bounding box center [1065, 278] width 11 height 8
click at [1009, 353] on link "Copy Duplicate Measure" at bounding box center [1007, 356] width 115 height 24
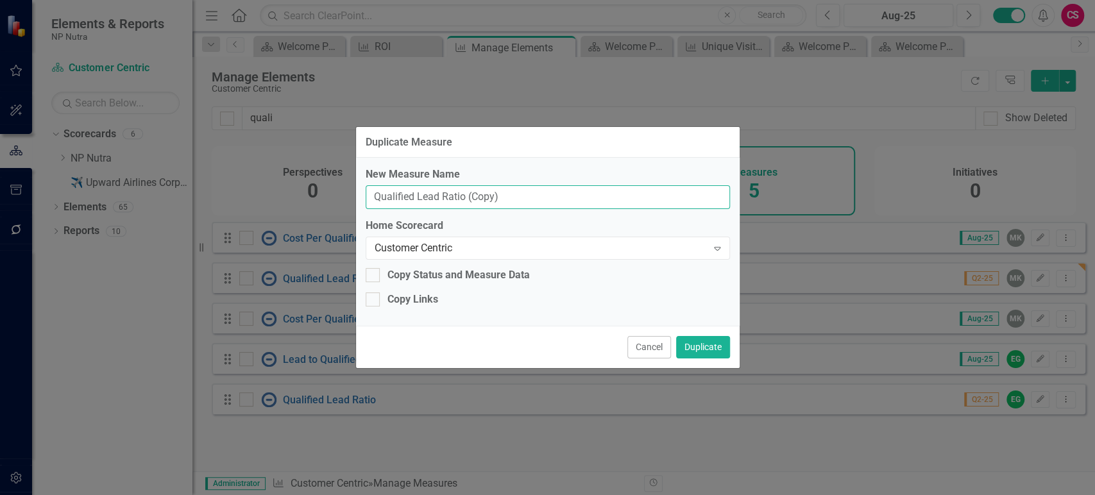
click at [433, 189] on input "Qualified Lead Ratio (Copy)" at bounding box center [548, 197] width 364 height 24
paste input "Total Industry Percentage"
type input "Total Industry Percentage"
click at [708, 353] on button "Duplicate" at bounding box center [703, 347] width 54 height 22
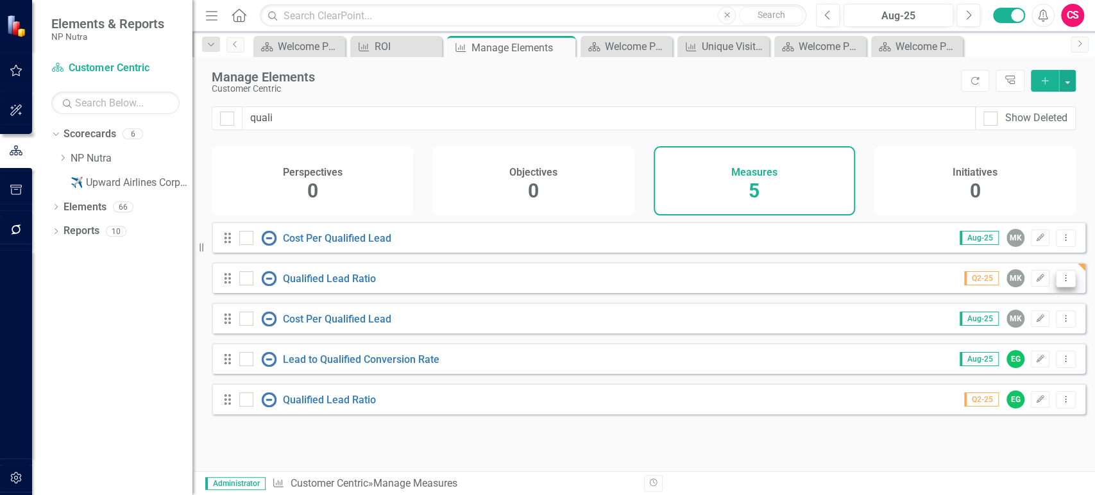
click at [1060, 282] on icon "Dropdown Menu" at bounding box center [1065, 278] width 11 height 8
click at [1012, 350] on link "Copy Duplicate Measure" at bounding box center [1007, 356] width 115 height 24
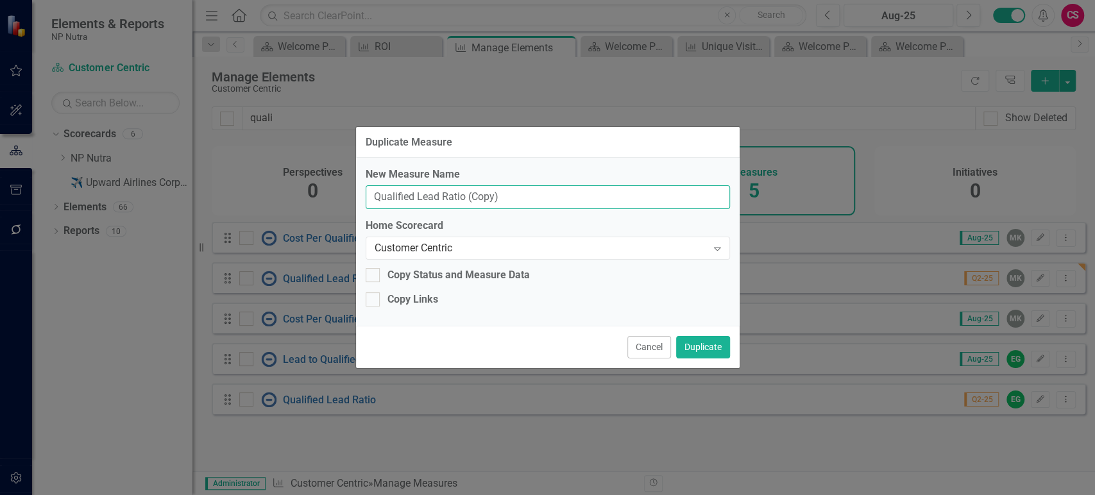
click at [466, 199] on input "Qualified Lead Ratio (Copy)" at bounding box center [548, 197] width 364 height 24
paste input "Total Percentage of Contract Manufacuter and Total Percentage of Brands"
click at [513, 195] on input "Total Percentage of Contract Manufacuter and Total Percentage of Brands" at bounding box center [548, 197] width 364 height 24
paste input "ture"
click at [525, 196] on input "Total Percentage of Contract Manufacuter and Total Percentage of Brands" at bounding box center [548, 197] width 364 height 24
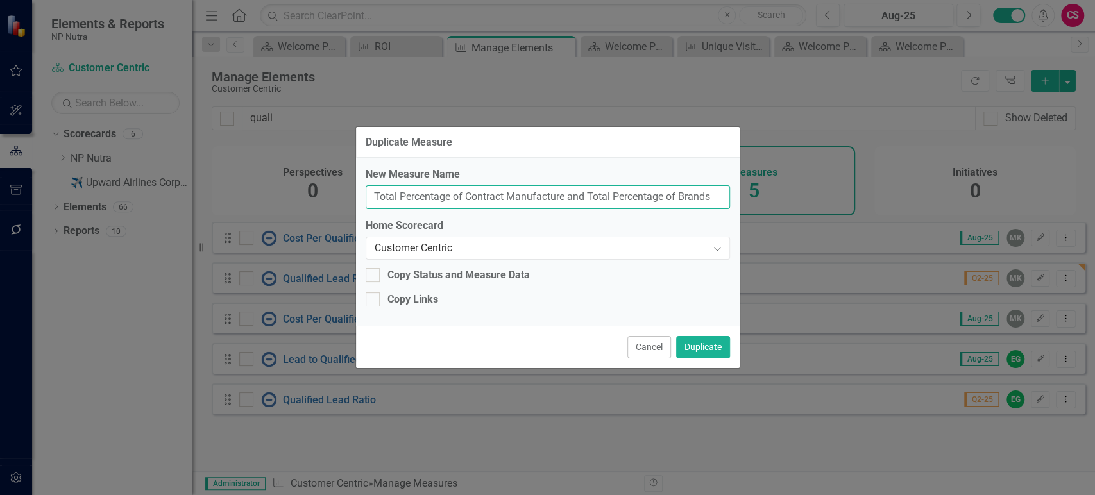
click at [554, 194] on input "Total Percentage of Contract Manufacture and Total Percentage of Brands" at bounding box center [548, 197] width 364 height 24
drag, startPoint x: 554, startPoint y: 194, endPoint x: 526, endPoint y: 196, distance: 27.7
click at [526, 196] on input "Total Percentage of Contract Manufacture and Total Percentage of Brands" at bounding box center [548, 197] width 364 height 24
type input "Total Percentage of Contract Manufacuter and Total Percentage of Brands"
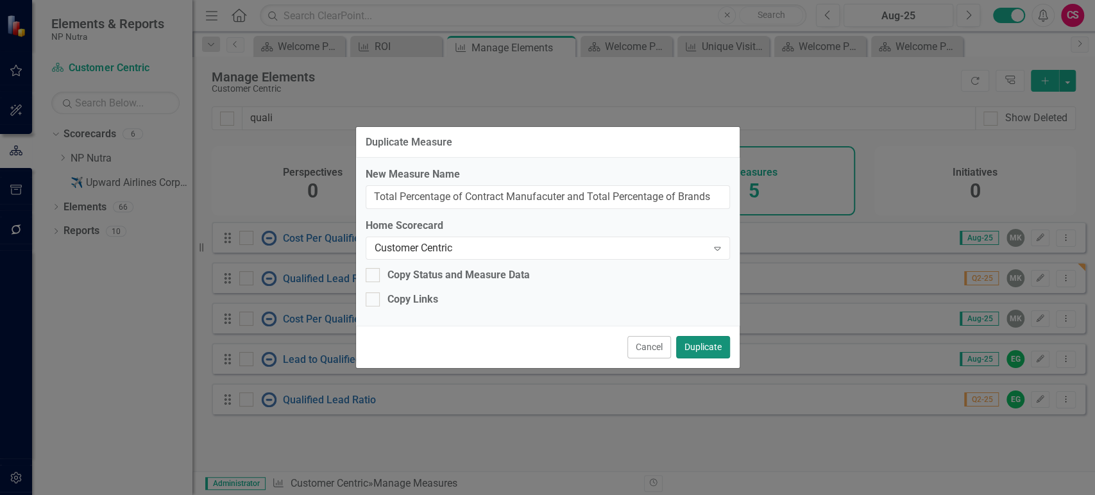
click at [693, 348] on button "Duplicate" at bounding box center [703, 347] width 54 height 22
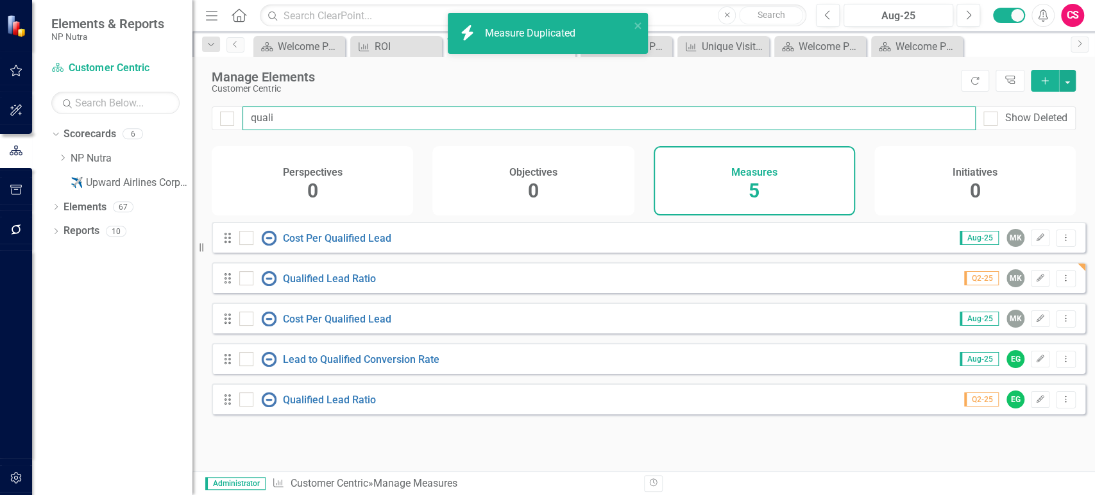
click at [258, 122] on input "quali" at bounding box center [608, 118] width 733 height 24
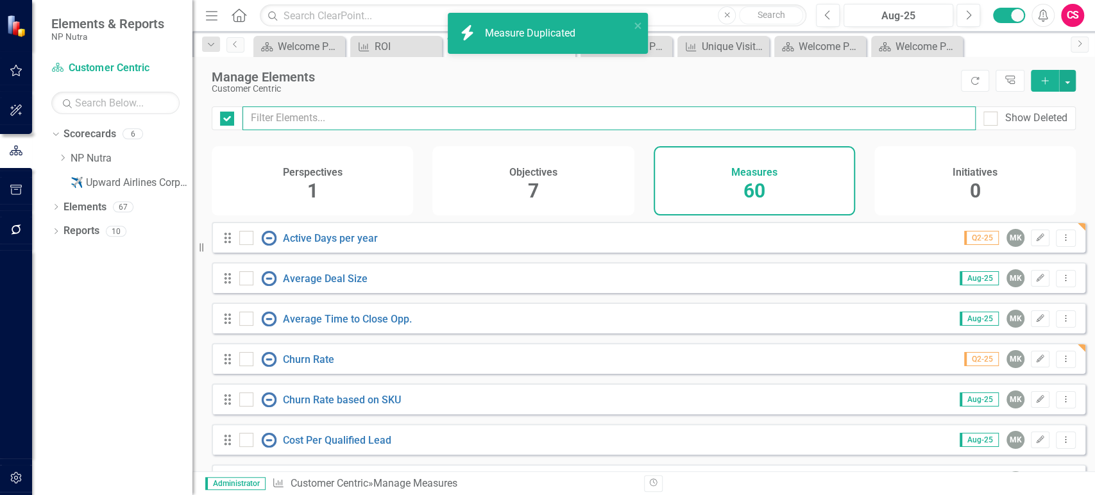
checkbox input "false"
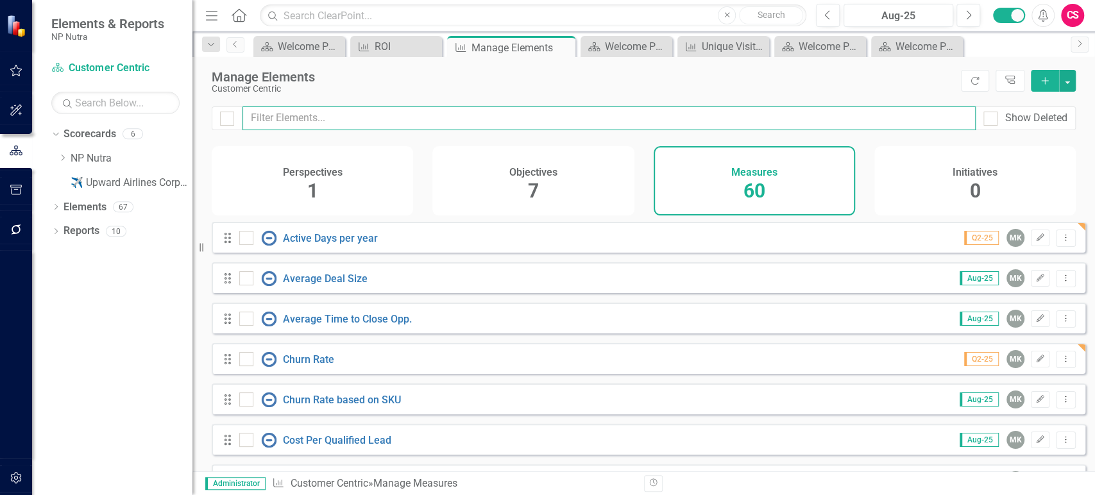
click at [258, 122] on input "text" at bounding box center [608, 118] width 733 height 24
type input "re"
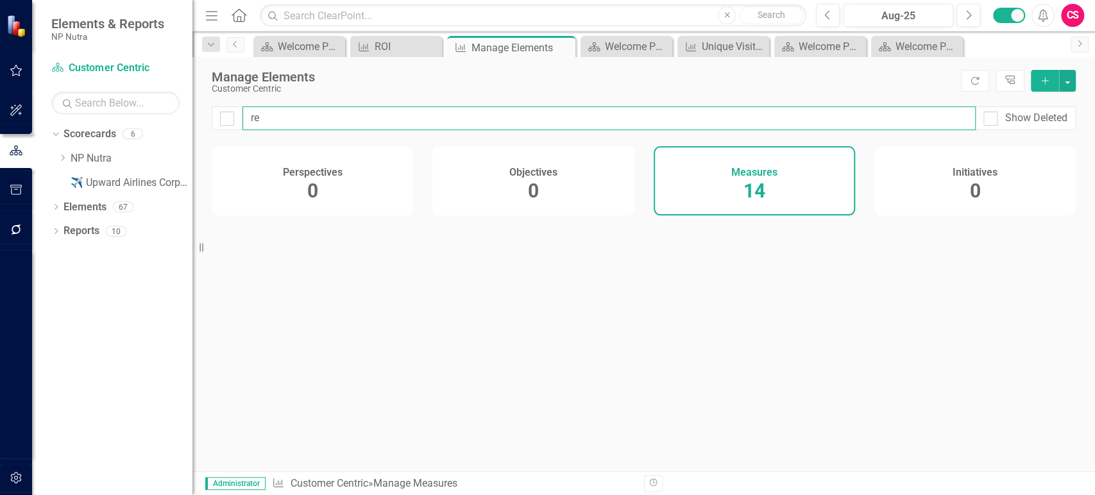
checkbox input "false"
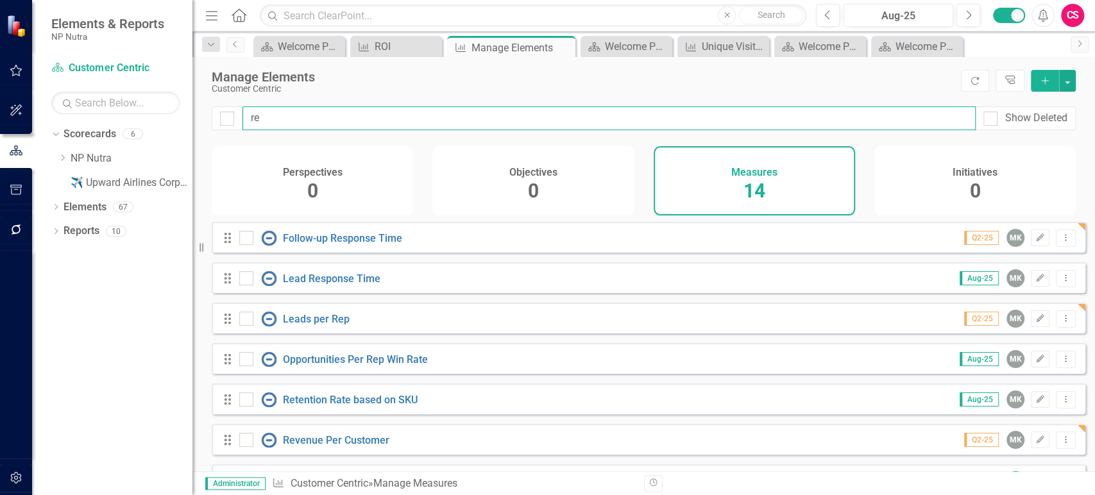
type input "ret"
checkbox input "false"
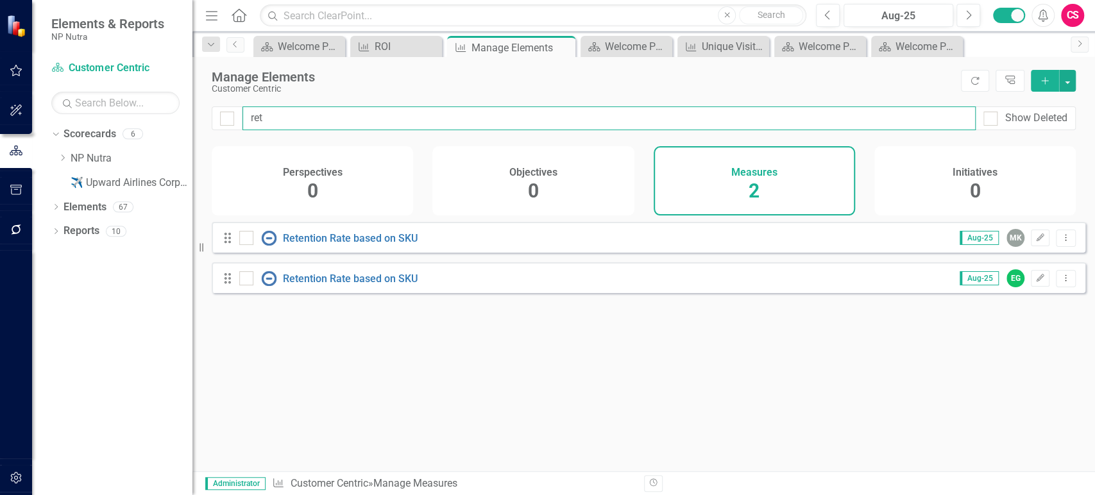
type input "rete"
checkbox input "false"
type input "rete"
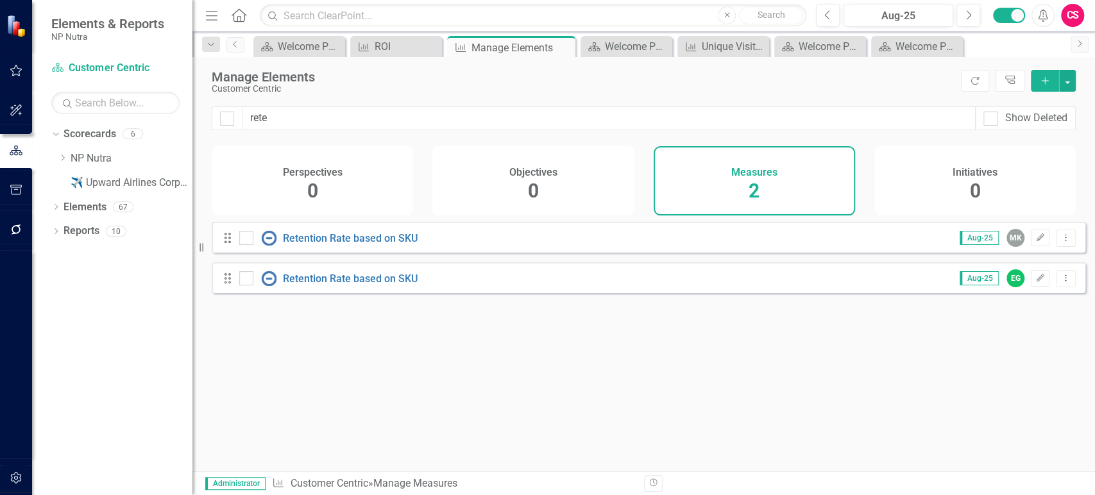
click at [305, 132] on div "rete Show Deleted" at bounding box center [643, 126] width 902 height 40
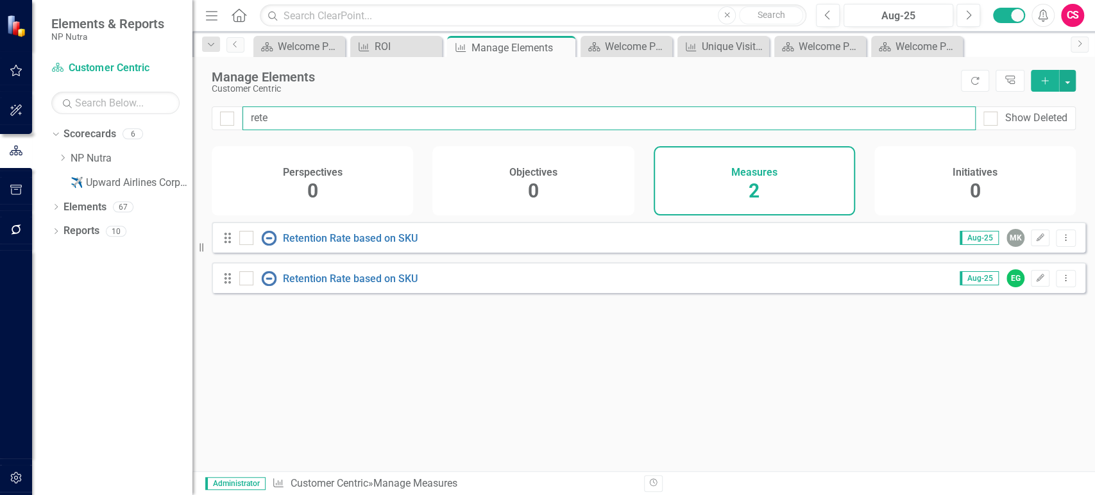
click at [281, 117] on input "rete" at bounding box center [608, 118] width 733 height 24
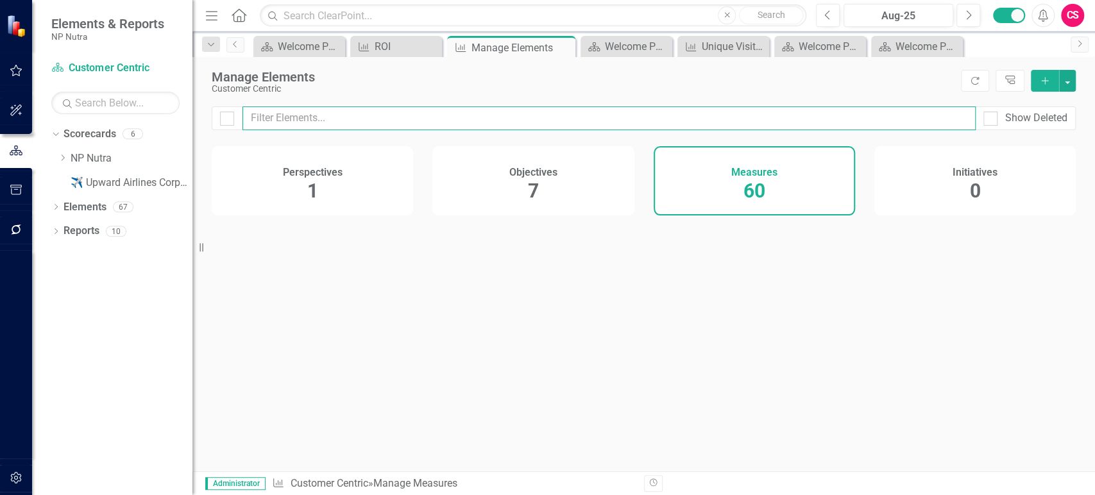
checkbox input "false"
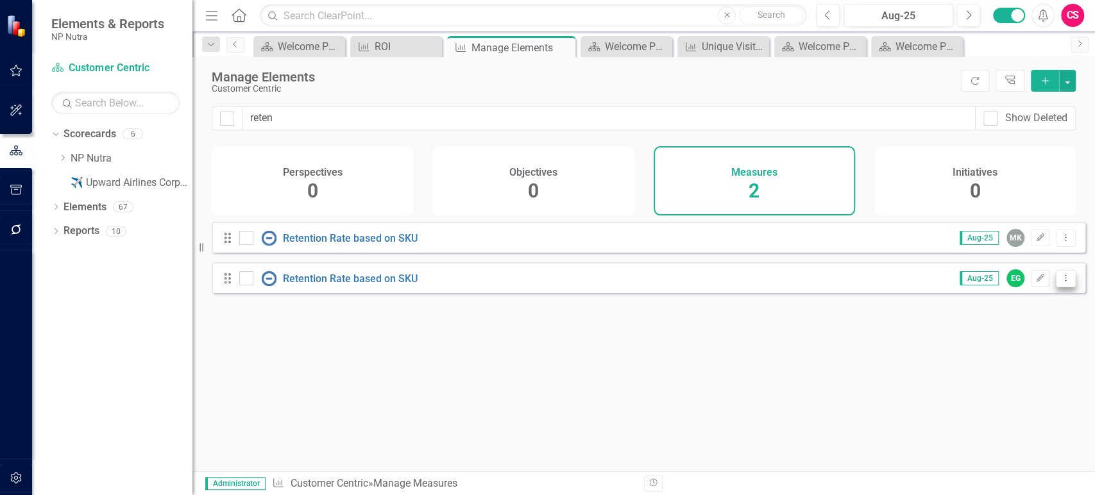
click at [1060, 282] on icon "Dropdown Menu" at bounding box center [1065, 278] width 11 height 8
click at [989, 383] on link "Trash Delete Measure" at bounding box center [1007, 379] width 115 height 24
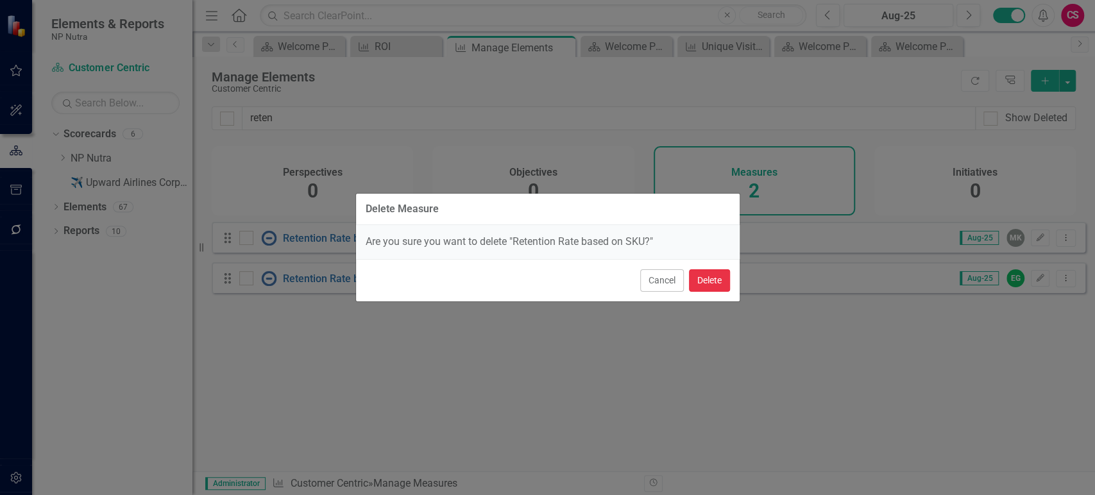
click at [721, 282] on button "Delete" at bounding box center [709, 280] width 41 height 22
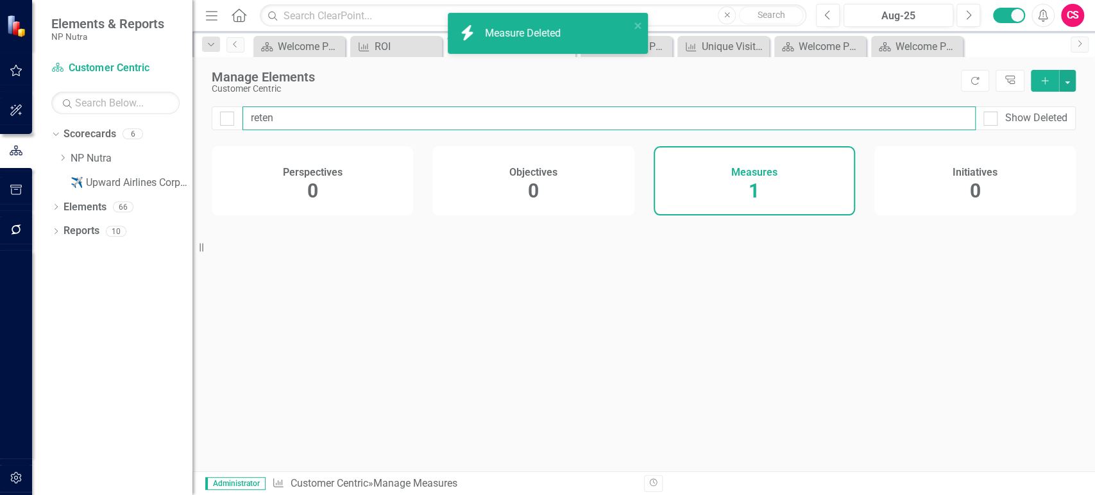
click at [289, 116] on input "reten" at bounding box center [608, 118] width 733 height 24
type input "churn"
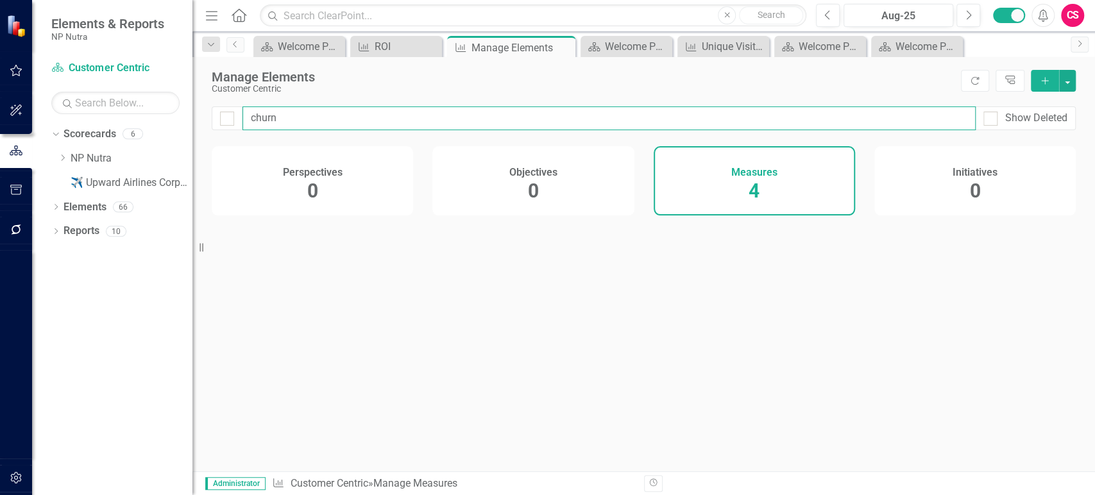
checkbox input "false"
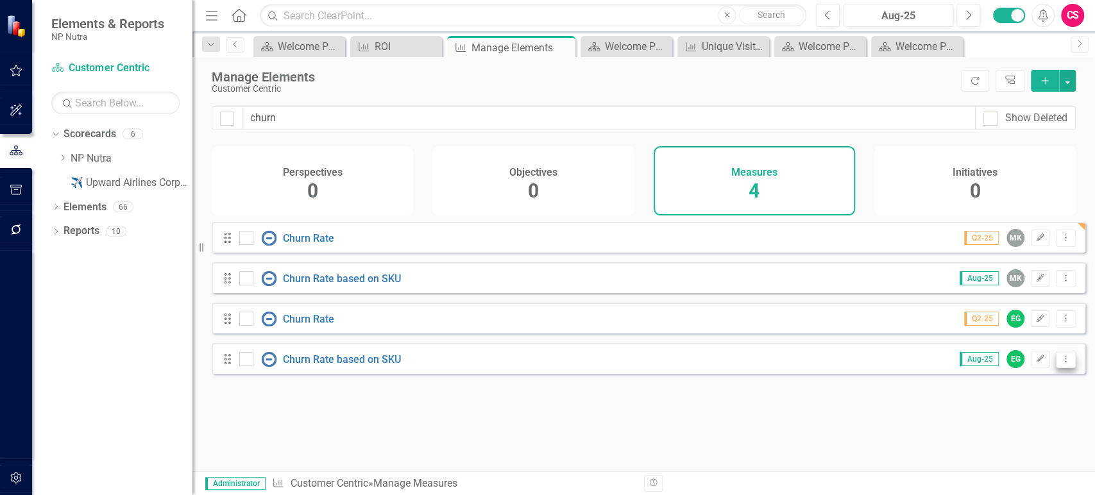
click at [1060, 363] on icon "Dropdown Menu" at bounding box center [1065, 359] width 11 height 8
click at [996, 455] on link "Trash Delete Measure" at bounding box center [1007, 461] width 115 height 24
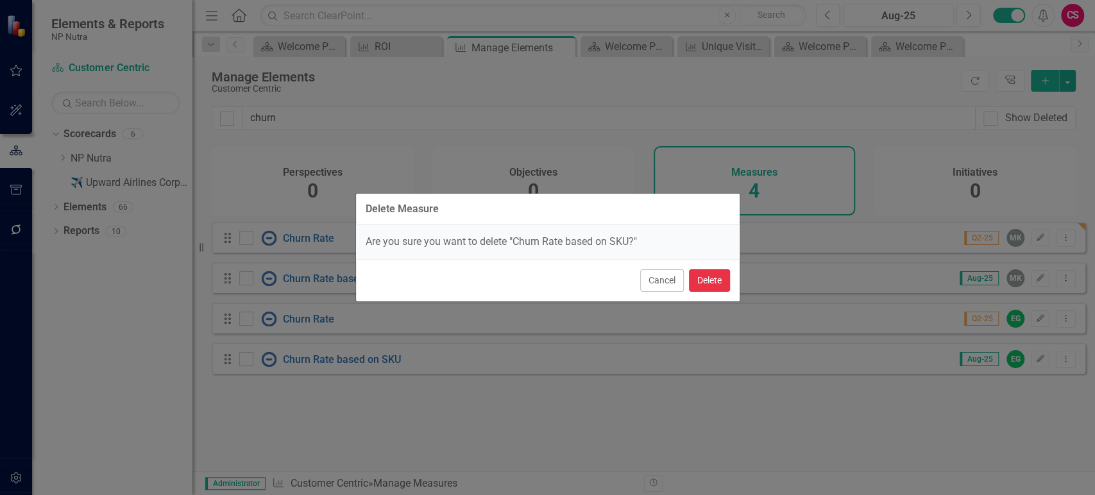
click at [707, 278] on button "Delete" at bounding box center [709, 280] width 41 height 22
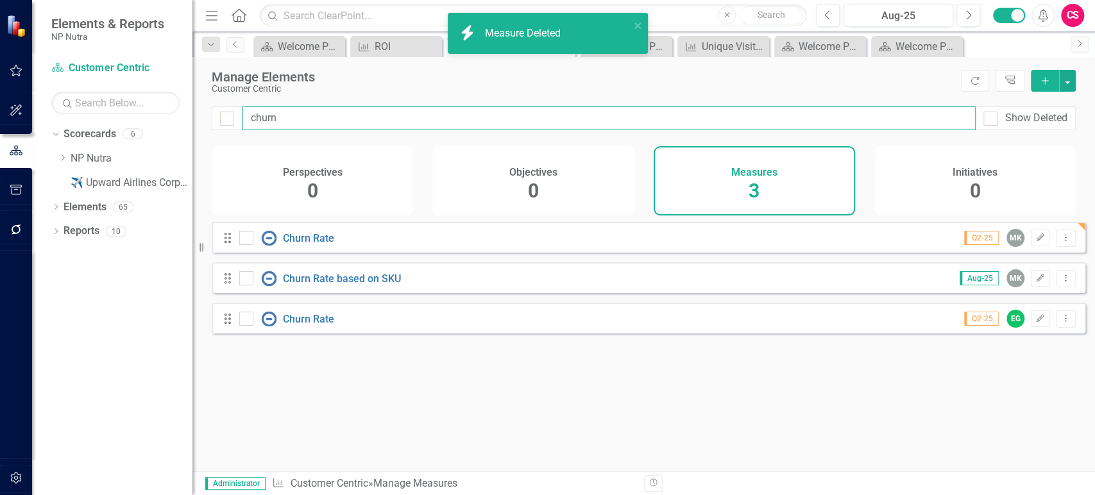
click at [350, 117] on input "churn" at bounding box center [608, 118] width 733 height 24
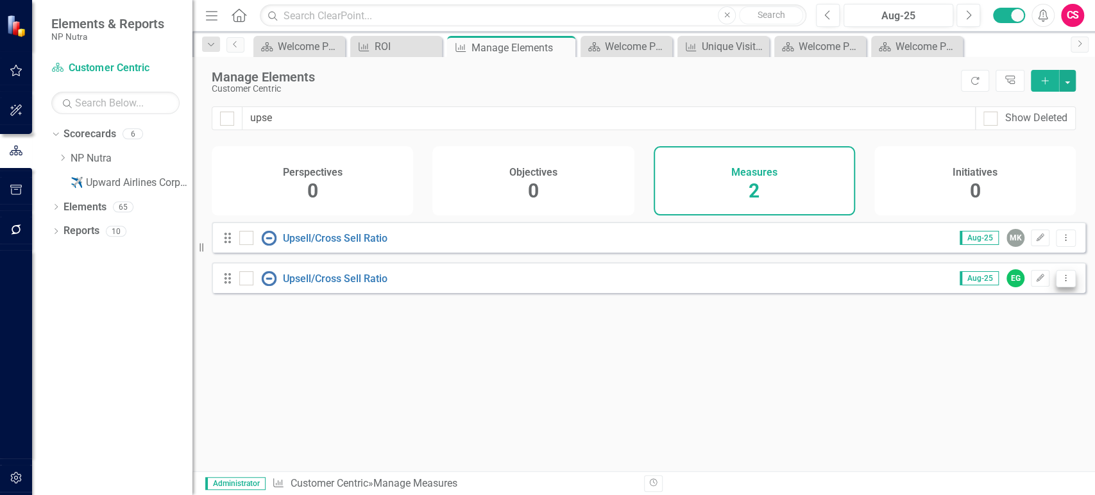
click at [1063, 286] on button "Dropdown Menu" at bounding box center [1065, 278] width 20 height 17
click at [998, 372] on link "Trash Delete Measure" at bounding box center [1007, 379] width 115 height 24
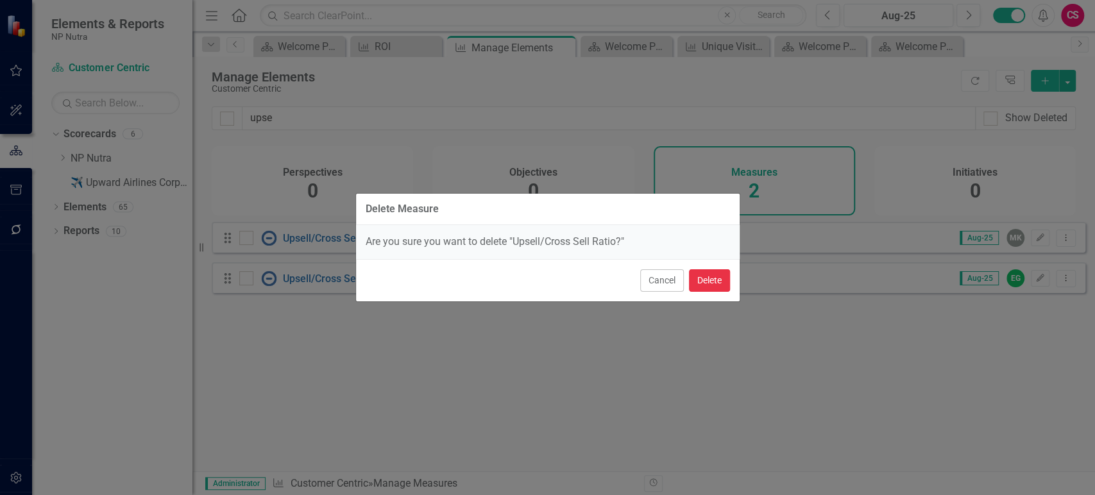
click at [714, 277] on button "Delete" at bounding box center [709, 280] width 41 height 22
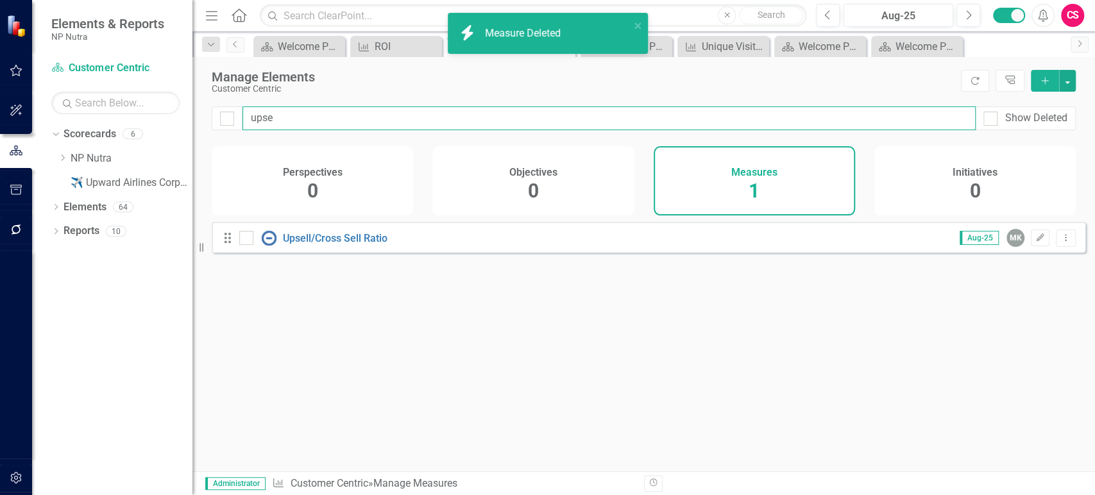
click at [287, 122] on input "upse" at bounding box center [608, 118] width 733 height 24
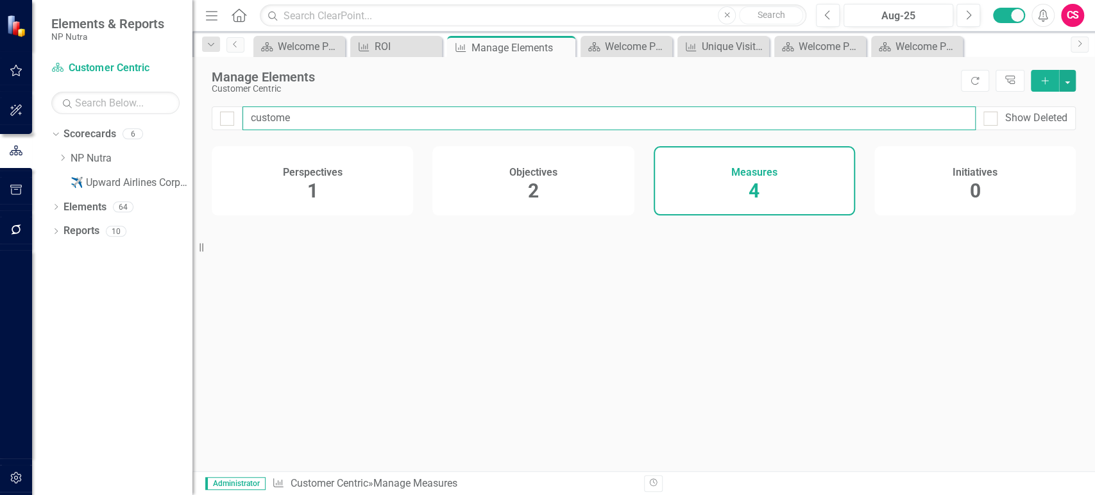
type input "customer"
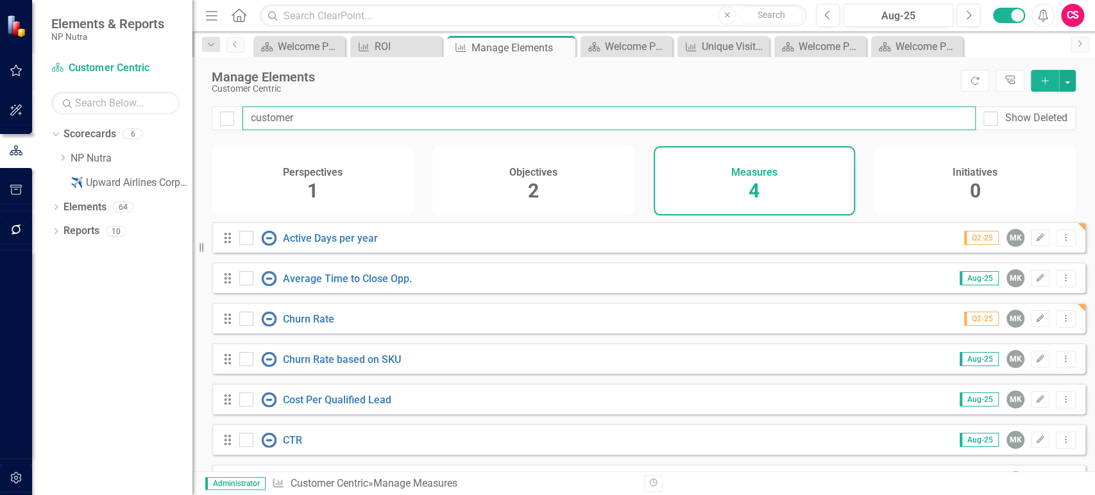
checkbox input "false"
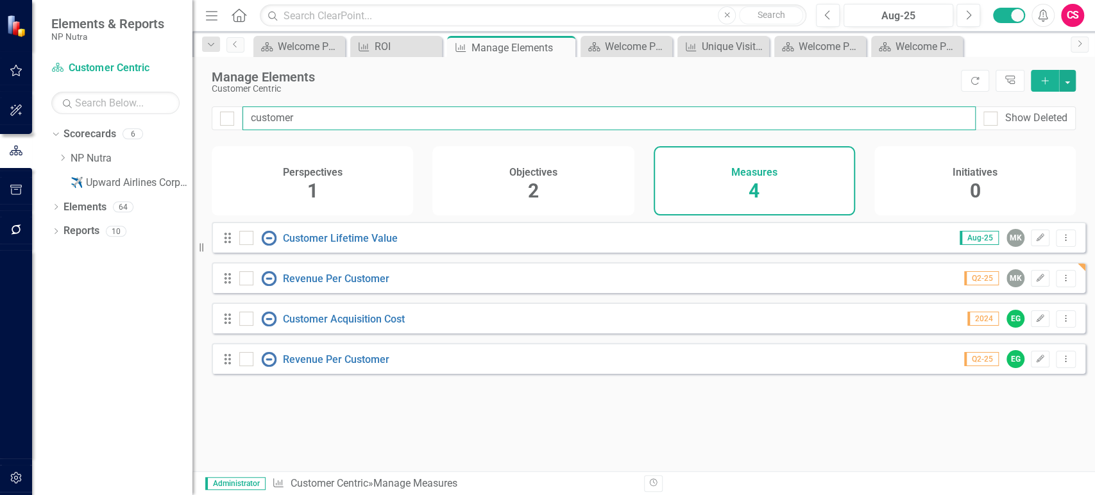
click at [311, 113] on input "customer" at bounding box center [608, 118] width 733 height 24
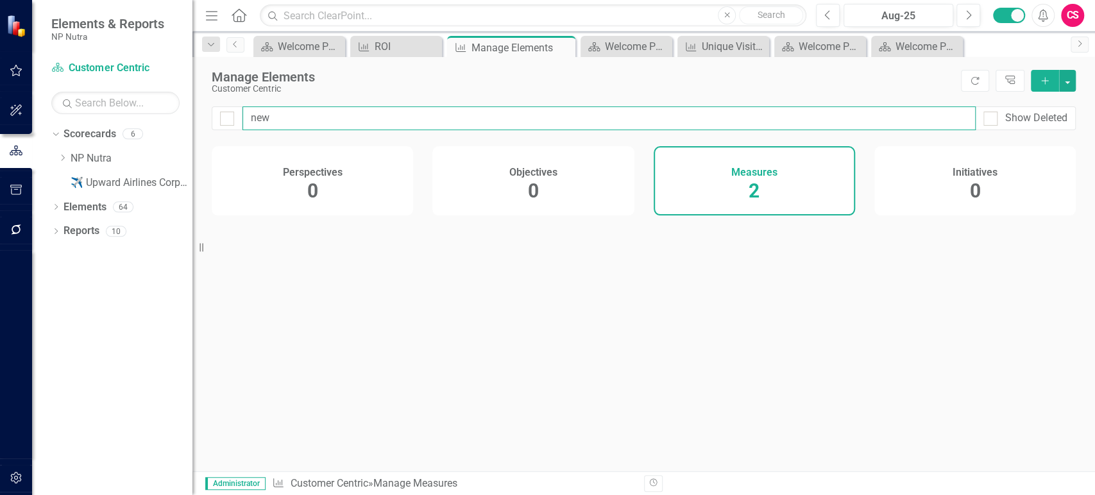
type input "new l"
checkbox input "false"
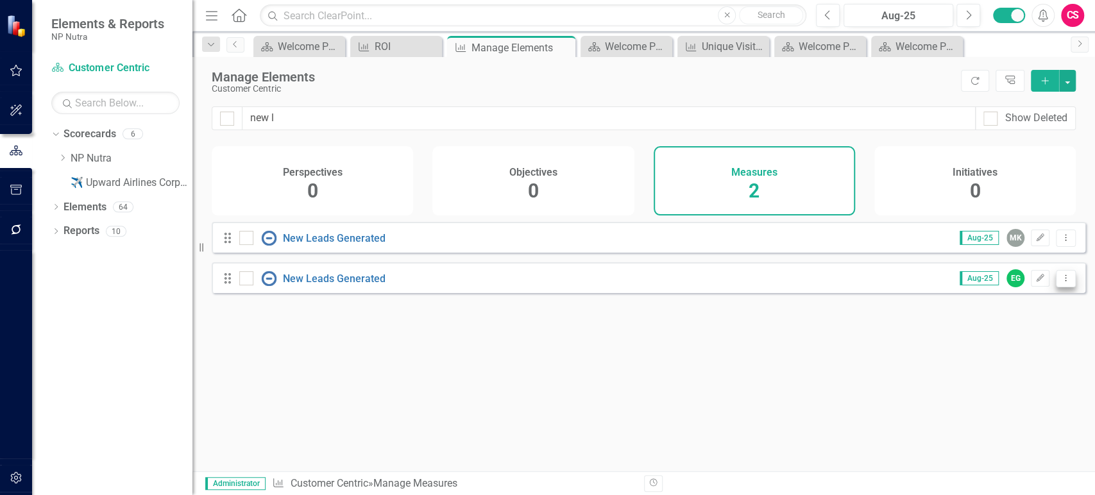
click at [1064, 287] on button "Dropdown Menu" at bounding box center [1065, 278] width 20 height 17
click at [1011, 371] on link "Trash Delete Measure" at bounding box center [1007, 379] width 115 height 24
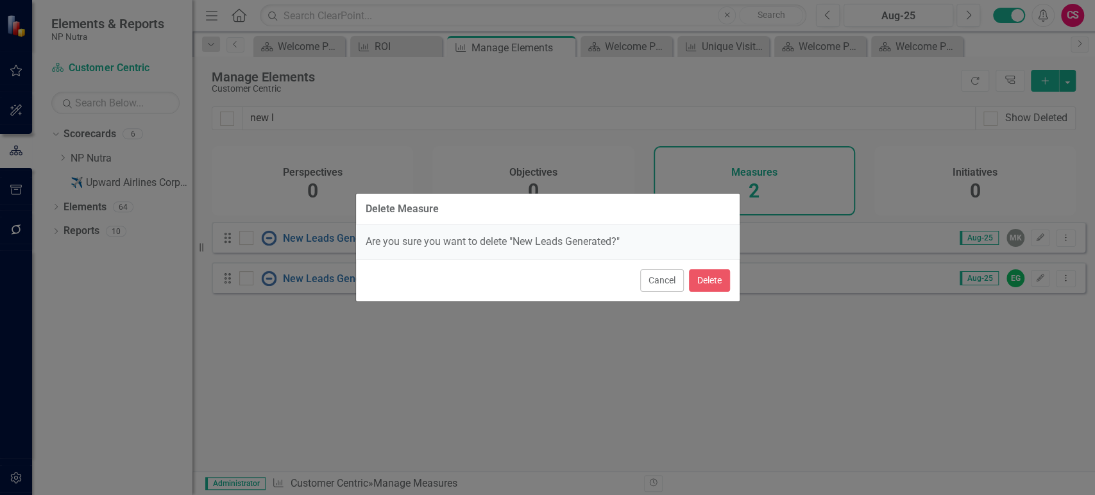
click at [717, 297] on div "Cancel Delete" at bounding box center [547, 280] width 383 height 42
click at [711, 284] on button "Delete" at bounding box center [709, 280] width 41 height 22
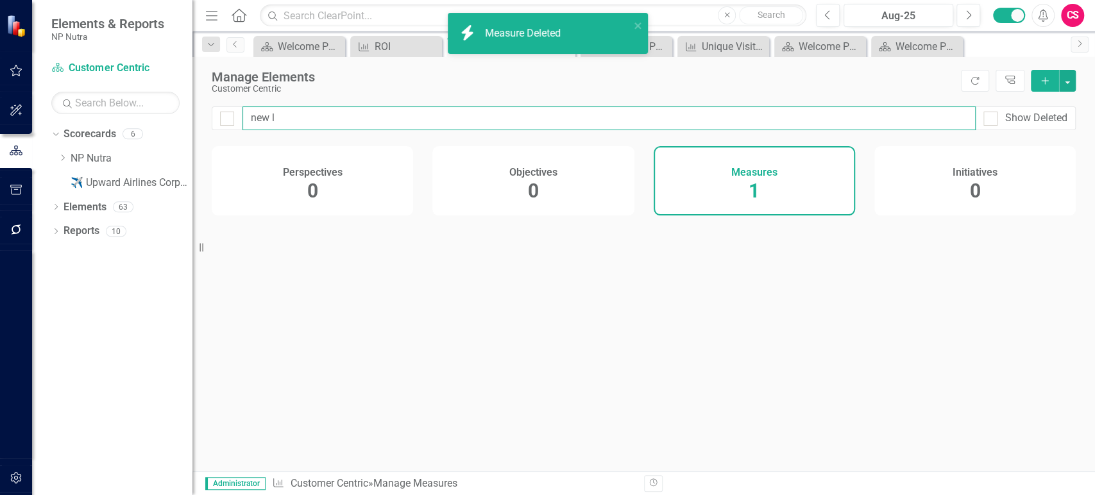
click at [298, 112] on input "new l" at bounding box center [608, 118] width 733 height 24
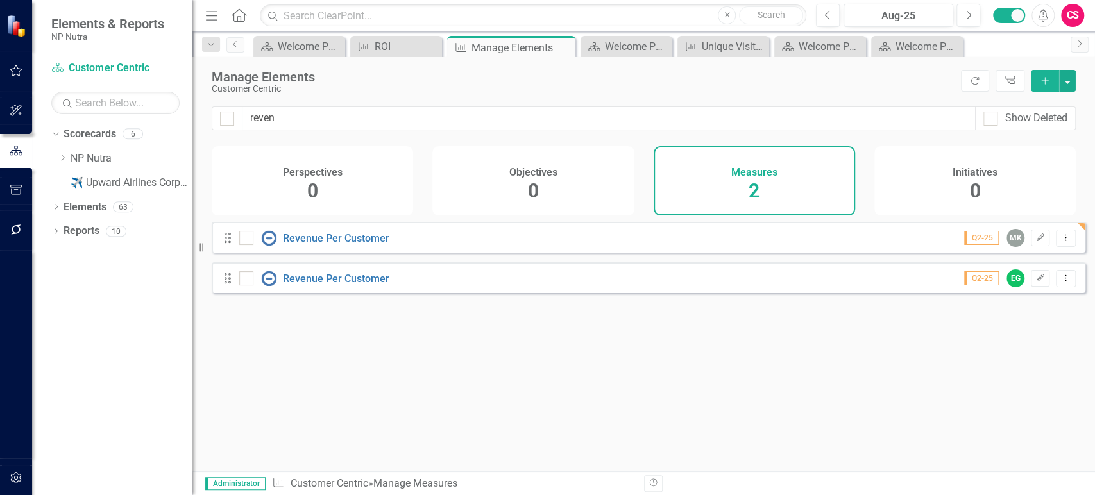
click at [1060, 287] on div "Q2-25 EG Edit Dropdown Menu" at bounding box center [1012, 278] width 128 height 18
click at [1060, 282] on icon "Dropdown Menu" at bounding box center [1065, 278] width 11 height 8
click at [1007, 372] on link "Trash Delete Measure" at bounding box center [1007, 379] width 115 height 24
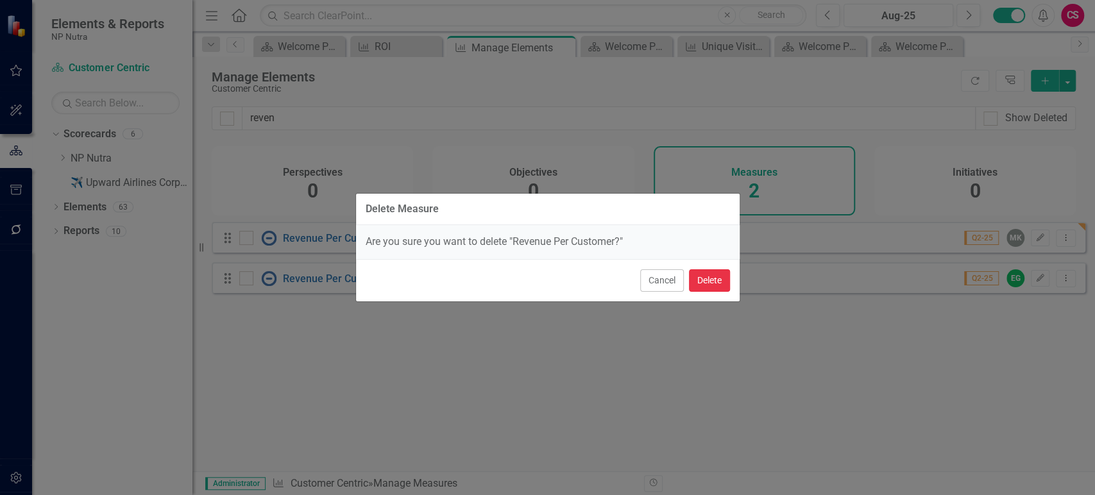
click at [702, 281] on button "Delete" at bounding box center [709, 280] width 41 height 22
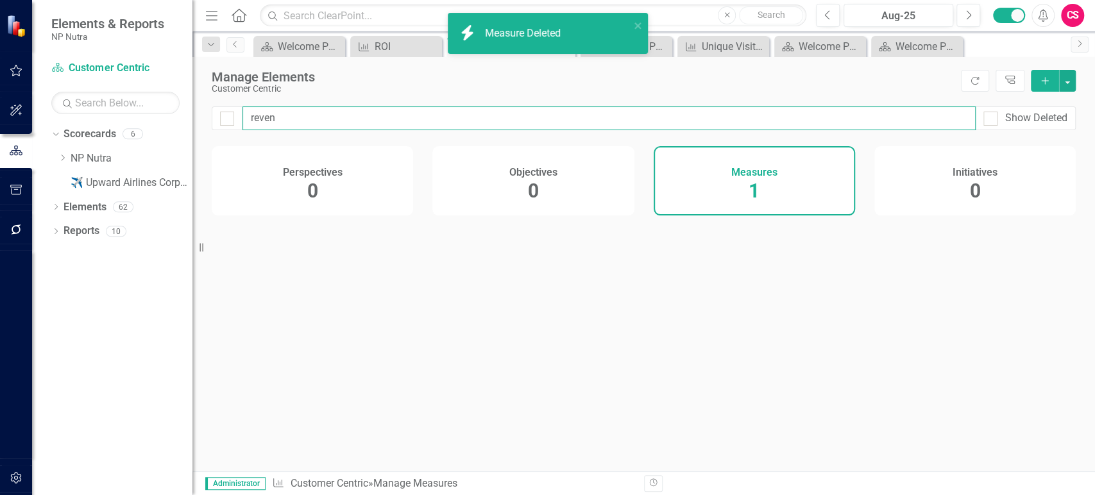
click at [282, 124] on input "reven" at bounding box center [608, 118] width 733 height 24
type input "churn"
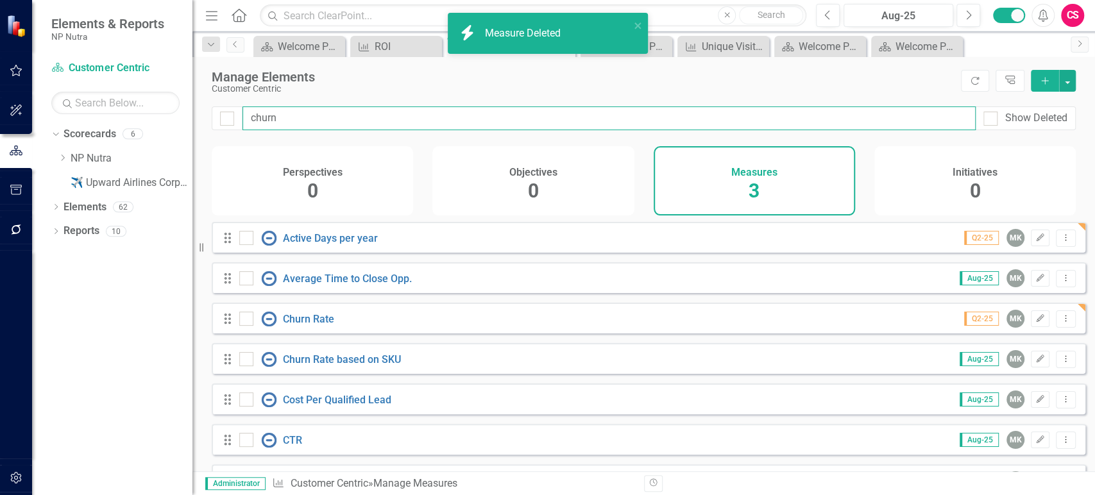
checkbox input "false"
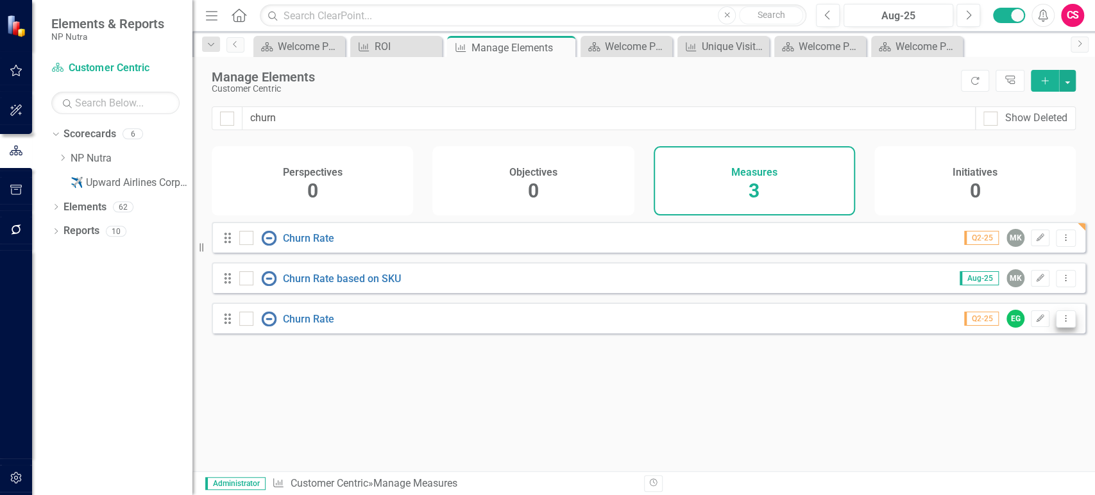
click at [1059, 328] on button "Dropdown Menu" at bounding box center [1065, 318] width 20 height 17
click at [1011, 411] on link "Trash Delete Measure" at bounding box center [1007, 420] width 115 height 24
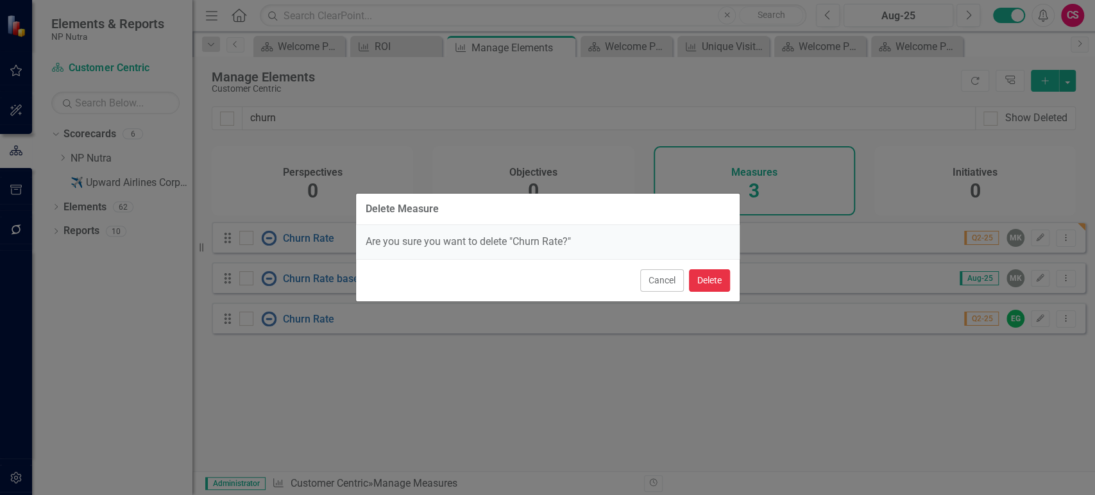
click at [704, 281] on button "Delete" at bounding box center [709, 280] width 41 height 22
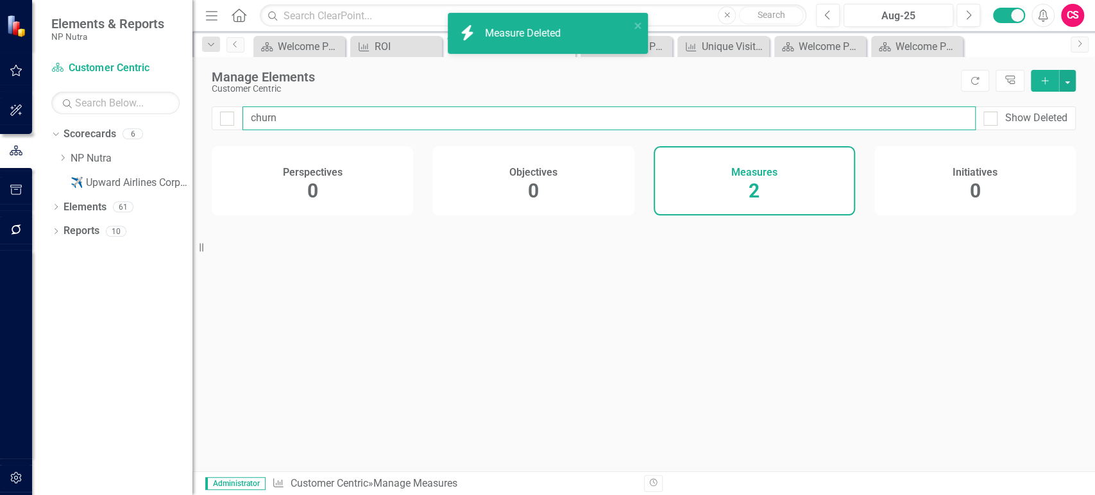
click at [287, 119] on input "churn" at bounding box center [608, 118] width 733 height 24
type input "total"
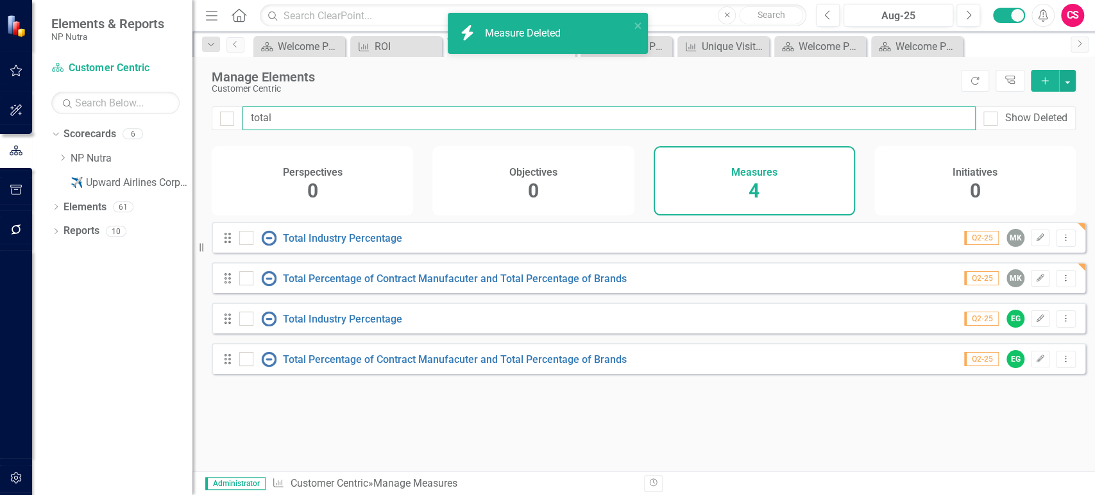
checkbox input "false"
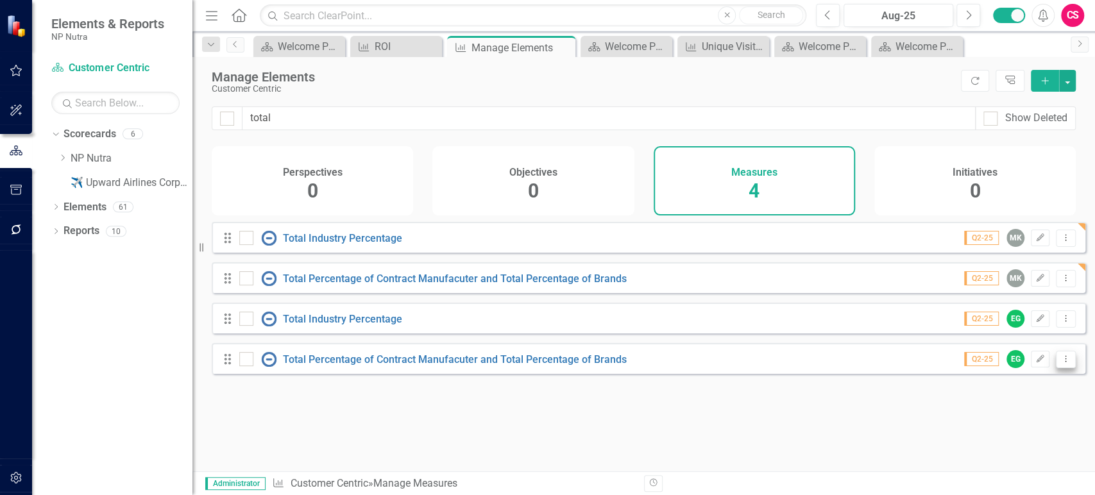
click at [1061, 363] on icon "Dropdown Menu" at bounding box center [1065, 359] width 11 height 8
click at [1060, 323] on icon "Dropdown Menu" at bounding box center [1065, 318] width 11 height 8
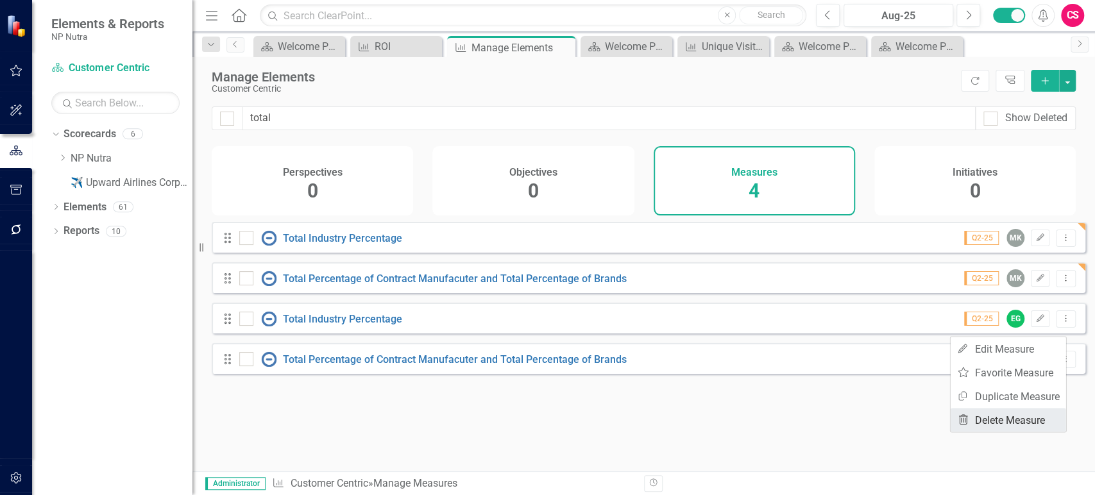
click at [994, 419] on link "Trash Delete Measure" at bounding box center [1007, 420] width 115 height 24
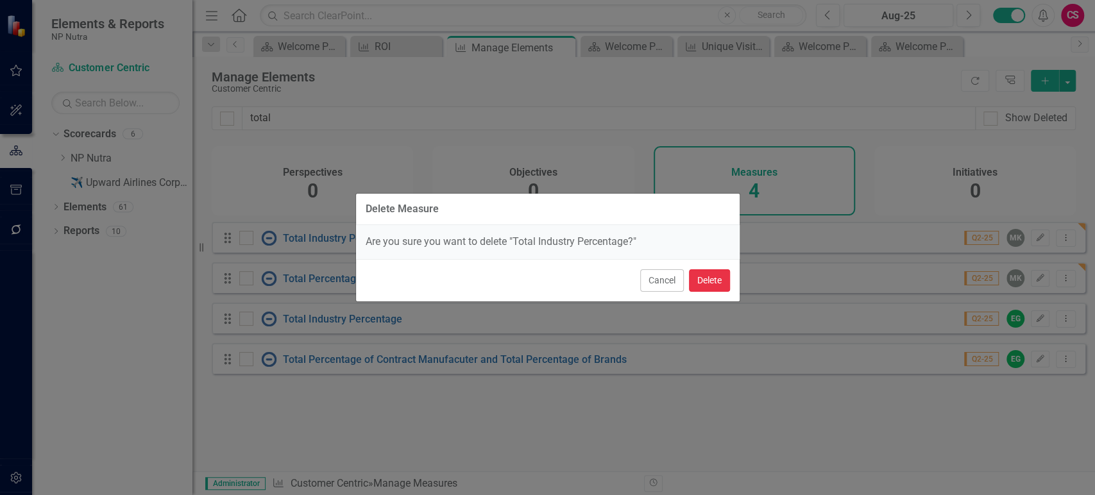
click at [693, 277] on button "Delete" at bounding box center [709, 280] width 41 height 22
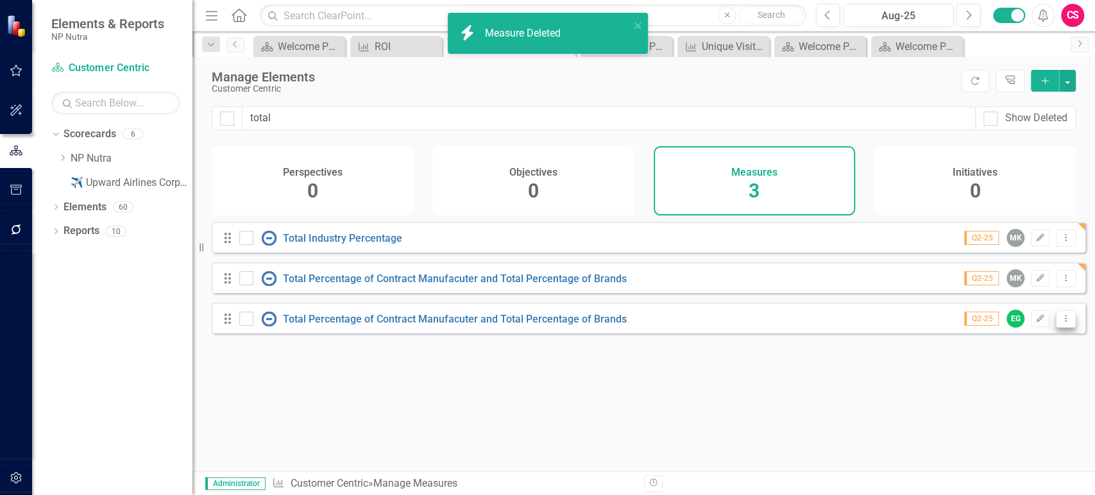
click at [1062, 328] on button "Dropdown Menu" at bounding box center [1065, 318] width 20 height 17
click at [990, 417] on link "Trash Delete Measure" at bounding box center [1007, 420] width 115 height 24
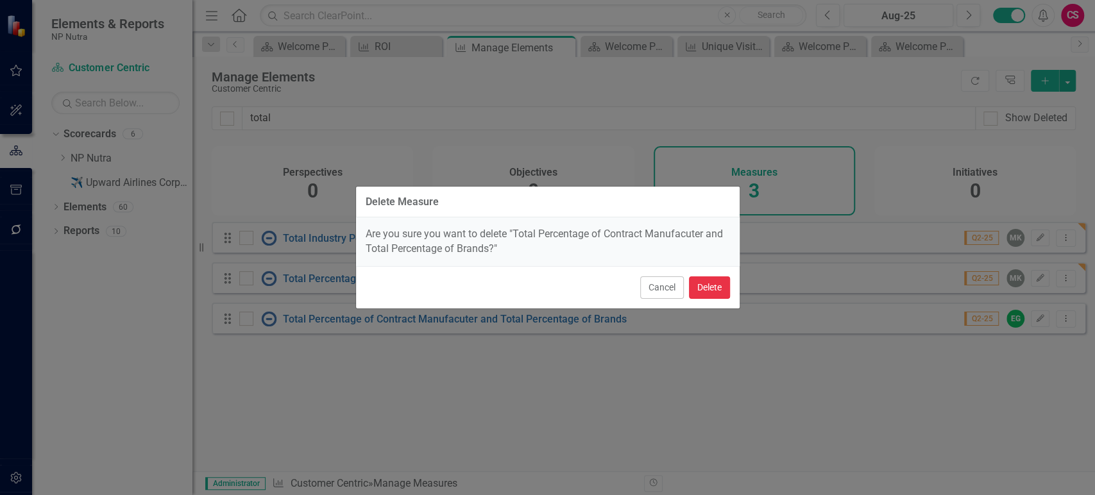
click at [714, 282] on button "Delete" at bounding box center [709, 287] width 41 height 22
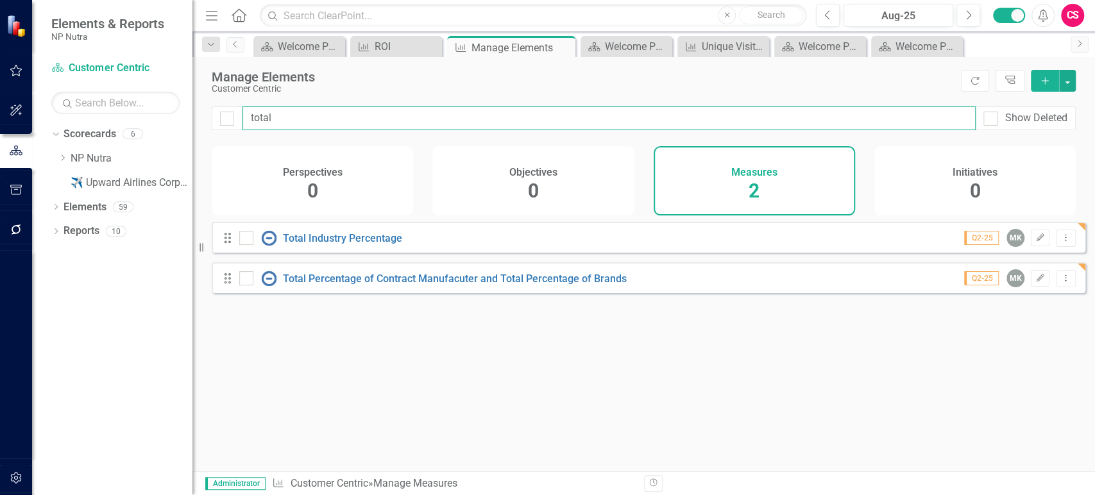
click at [303, 112] on input "total" at bounding box center [608, 118] width 733 height 24
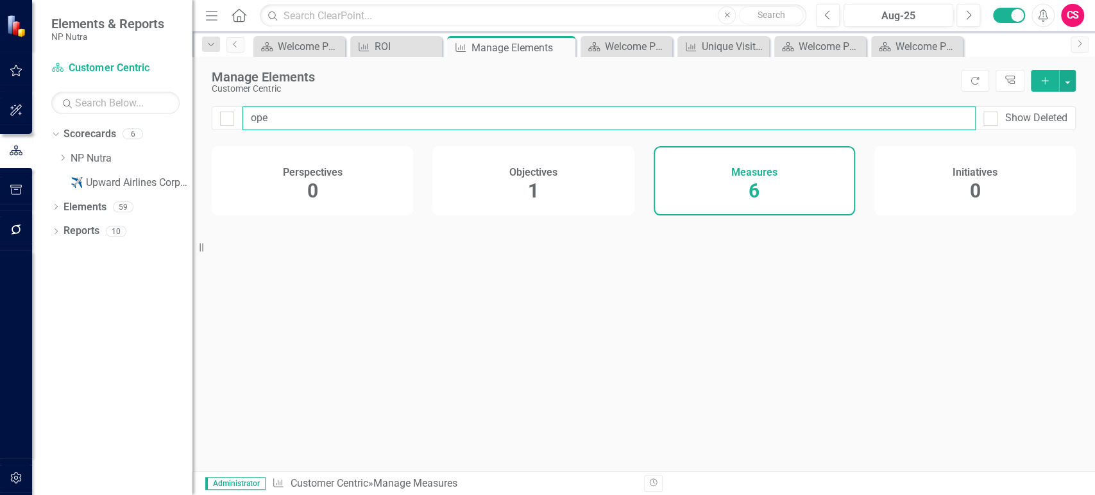
type input "open"
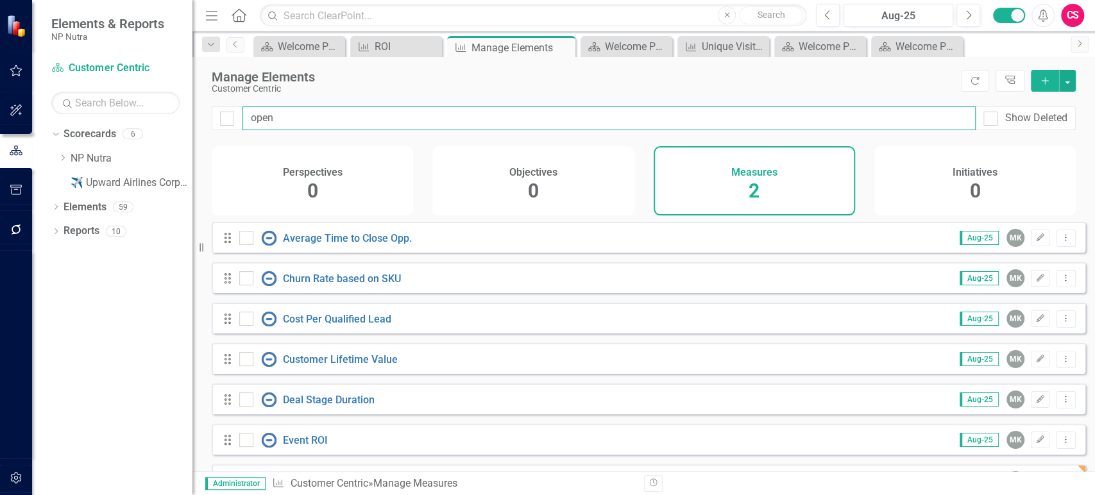
checkbox input "false"
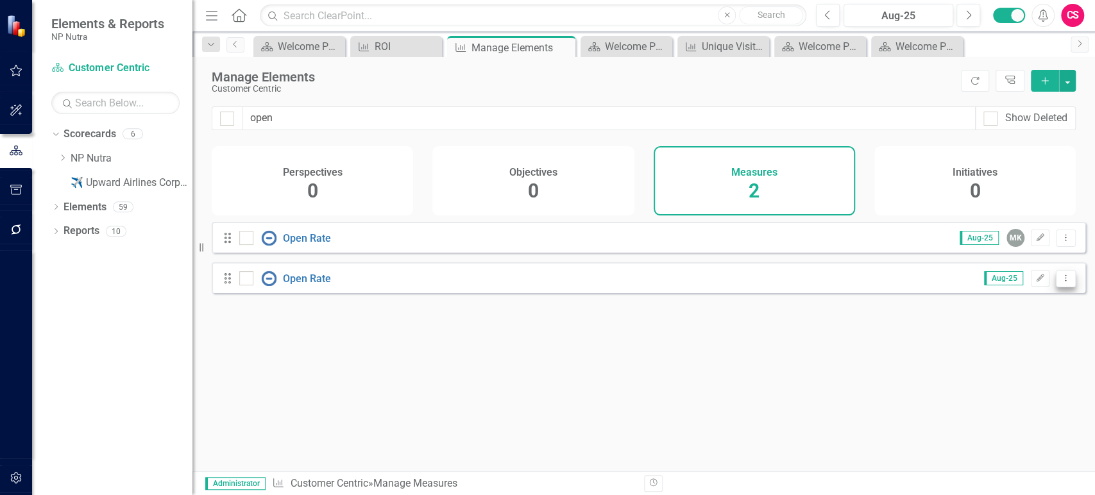
click at [1062, 287] on button "Dropdown Menu" at bounding box center [1065, 278] width 20 height 17
click at [986, 373] on link "Trash Delete Measure" at bounding box center [1007, 379] width 115 height 24
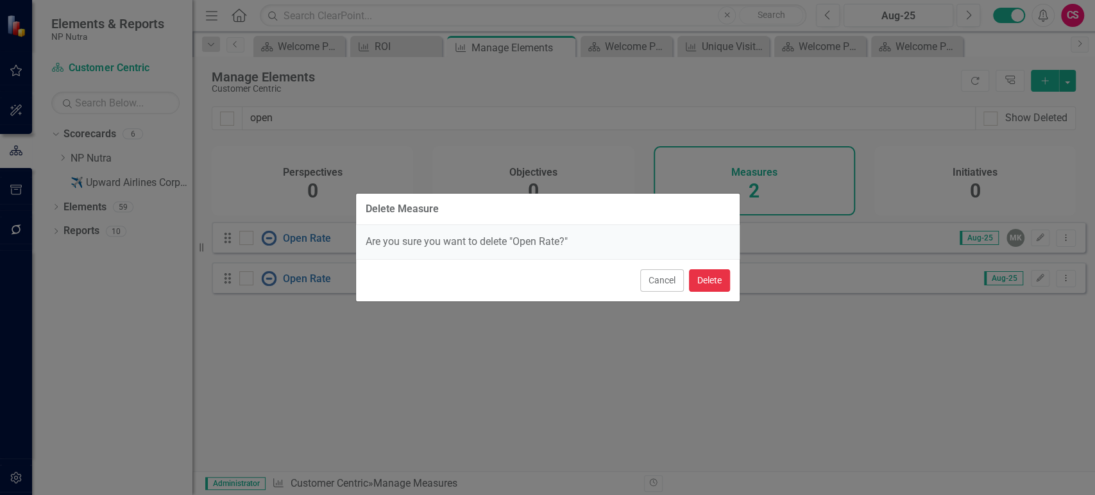
click at [708, 273] on button "Delete" at bounding box center [709, 280] width 41 height 22
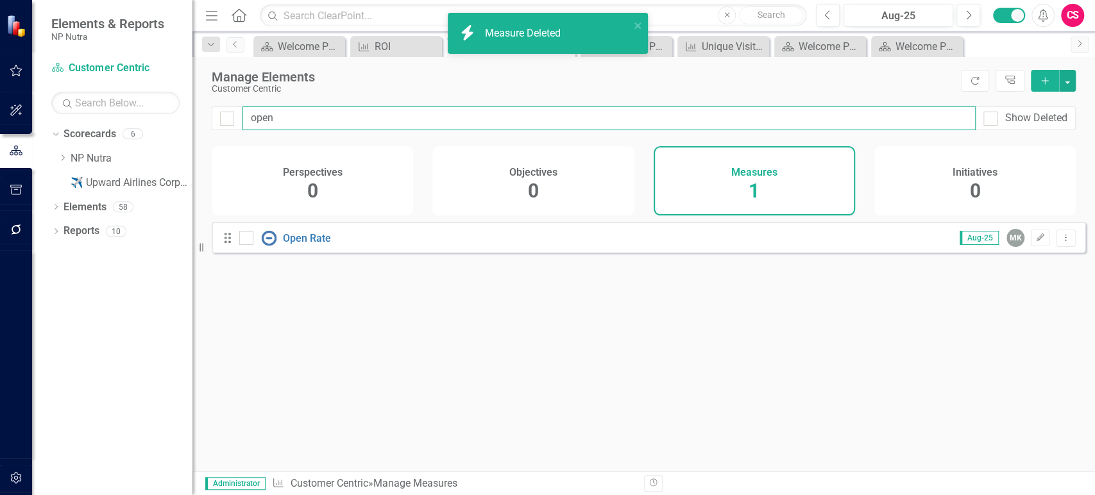
click at [268, 126] on input "open" at bounding box center [608, 118] width 733 height 24
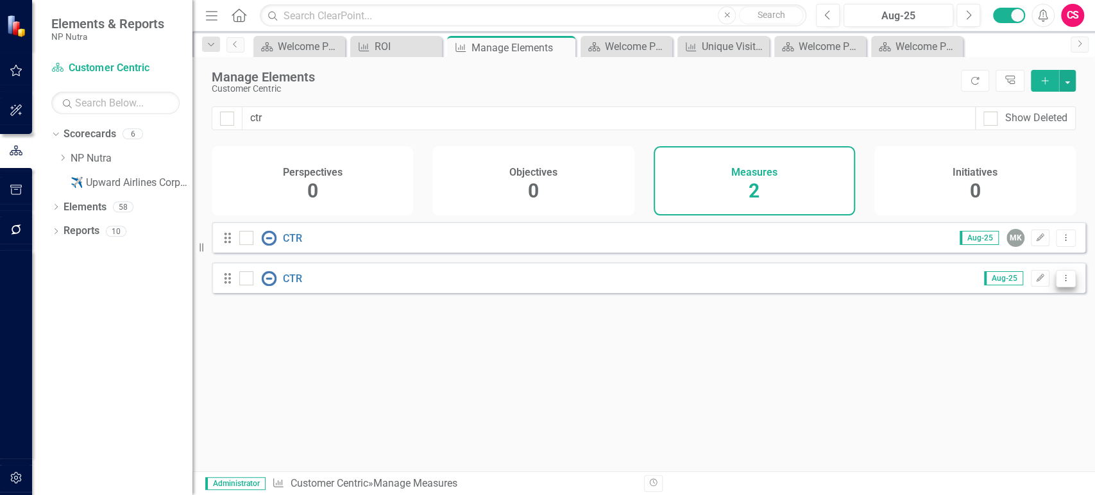
click at [1060, 282] on icon "Dropdown Menu" at bounding box center [1065, 278] width 11 height 8
click at [1002, 373] on link "Trash Delete Measure" at bounding box center [1007, 379] width 115 height 24
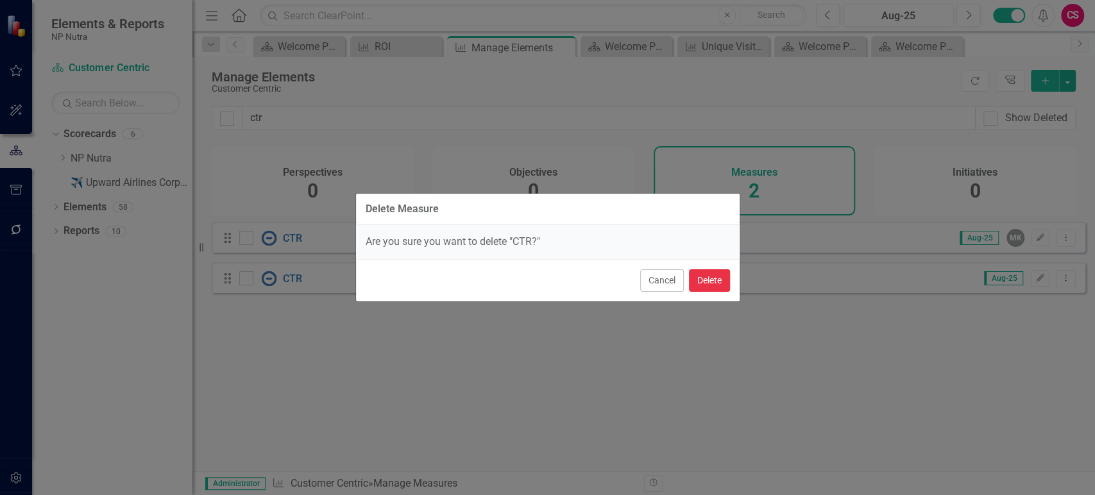
click at [696, 281] on button "Delete" at bounding box center [709, 280] width 41 height 22
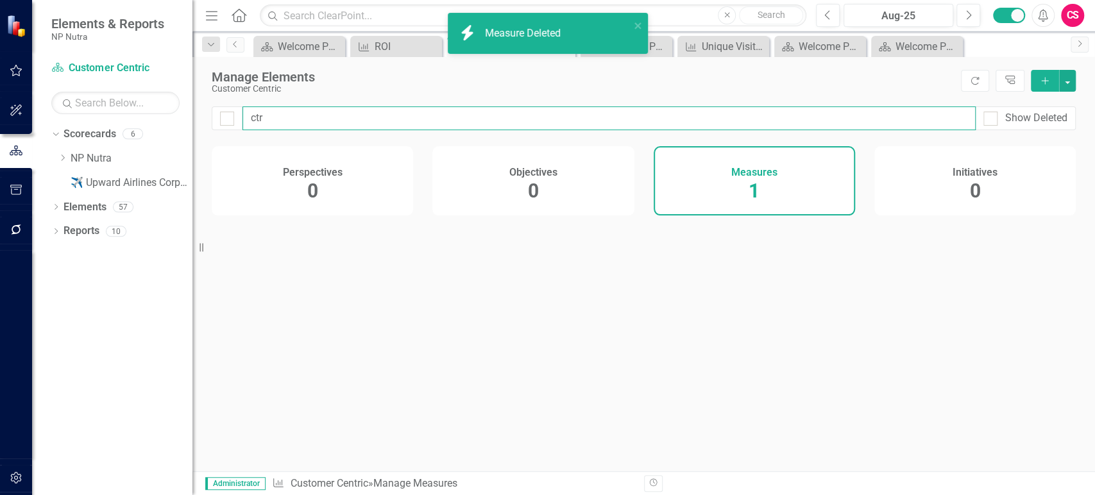
click at [276, 119] on input "ctr" at bounding box center [608, 118] width 733 height 24
type input "lead"
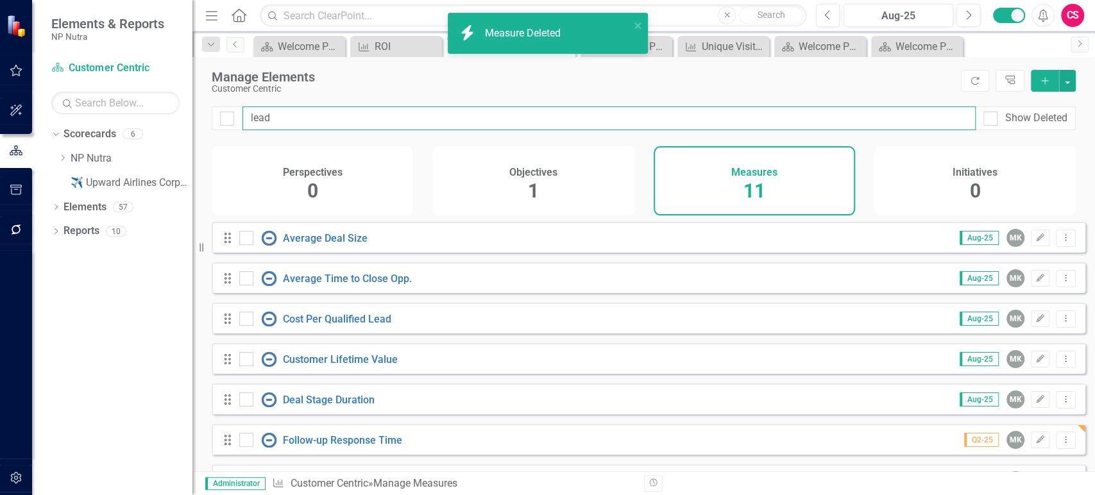
checkbox input "false"
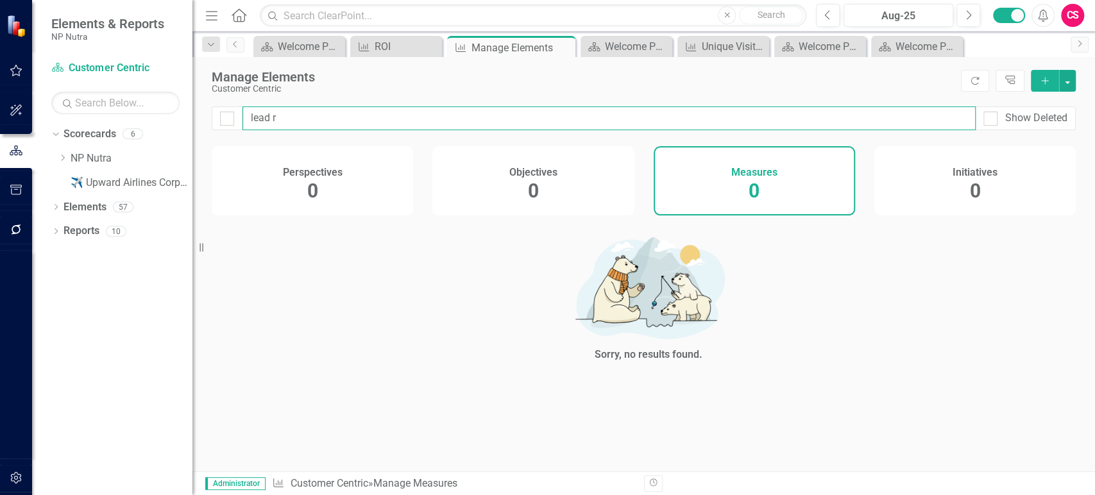
type input "lead re"
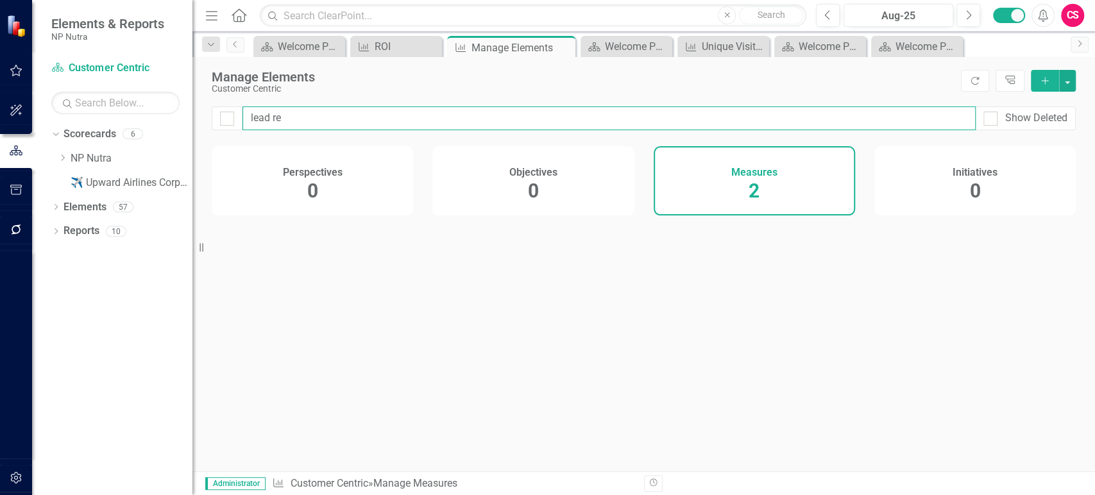
checkbox input "false"
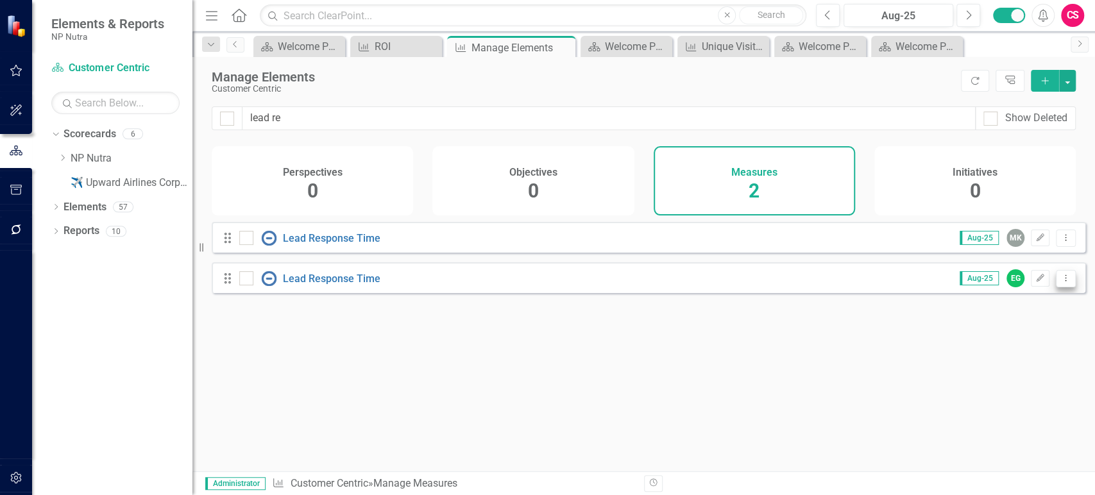
click at [1060, 282] on icon "Dropdown Menu" at bounding box center [1065, 278] width 11 height 8
click at [998, 374] on link "Trash Delete Measure" at bounding box center [1007, 379] width 115 height 24
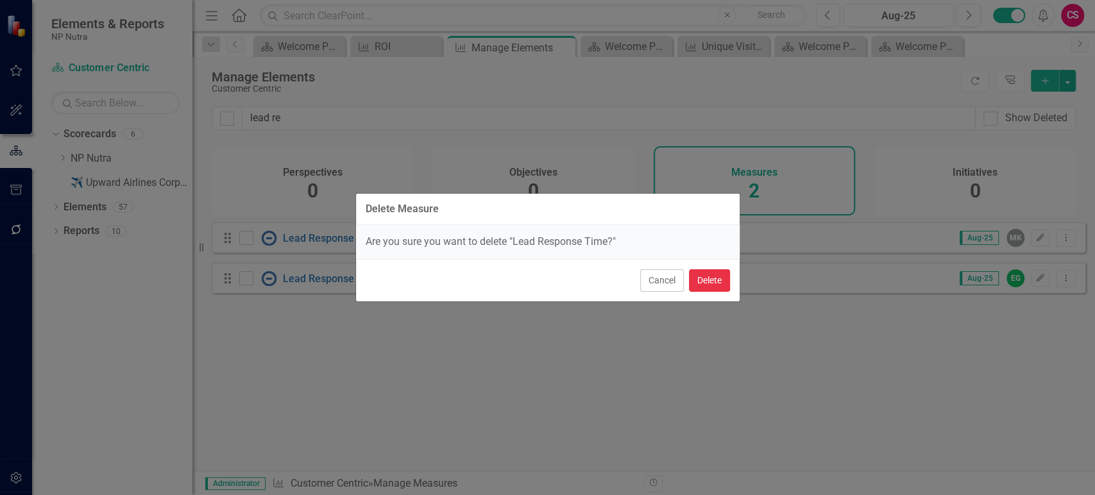
click at [703, 280] on button "Delete" at bounding box center [709, 280] width 41 height 22
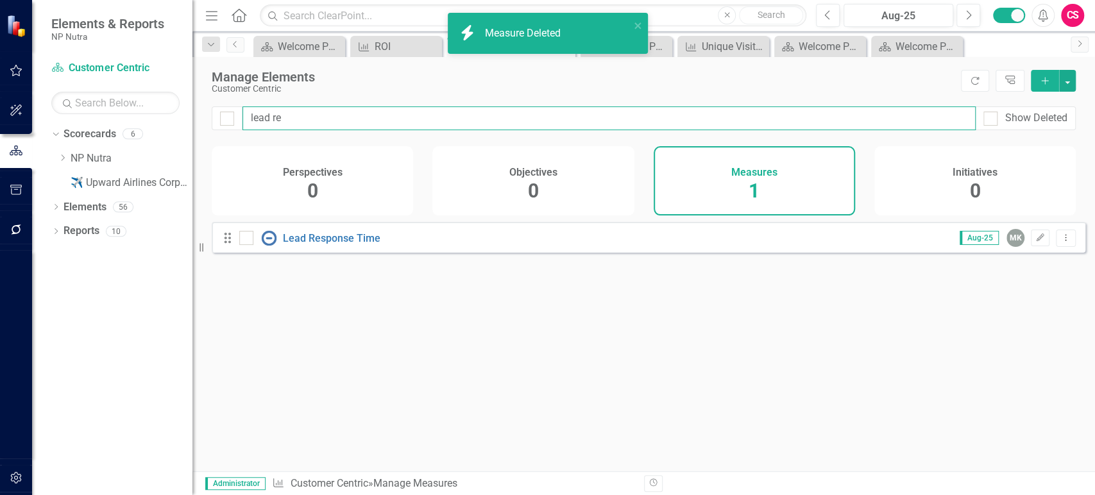
click at [284, 122] on input "lead re" at bounding box center [608, 118] width 733 height 24
type input "leads"
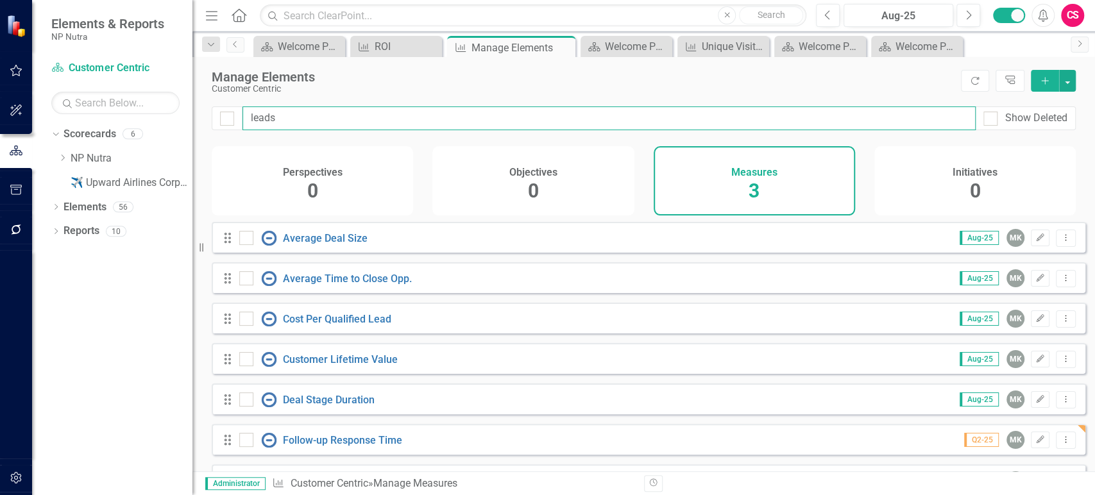
checkbox input "false"
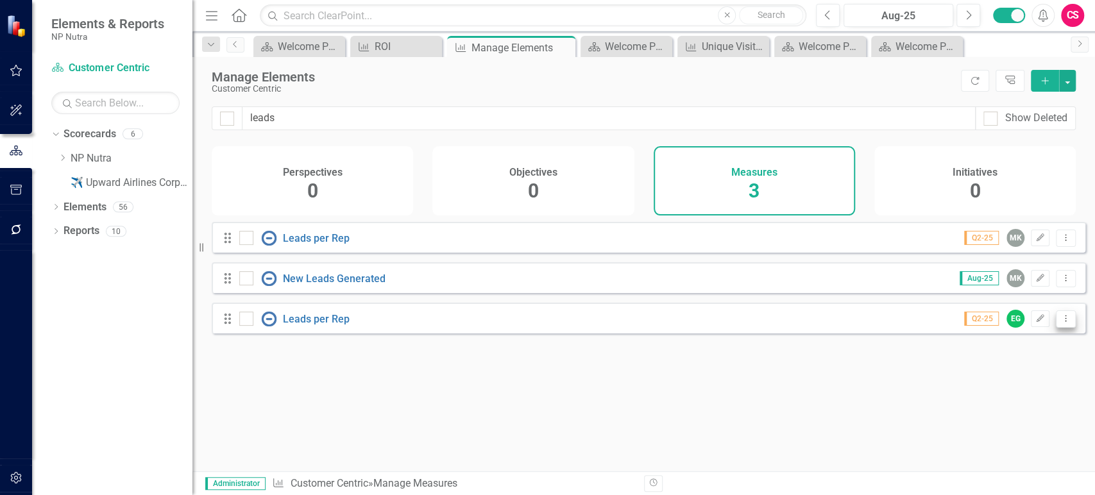
click at [1058, 328] on button "Dropdown Menu" at bounding box center [1065, 318] width 20 height 17
click at [976, 423] on link "Trash Delete Measure" at bounding box center [1007, 420] width 115 height 24
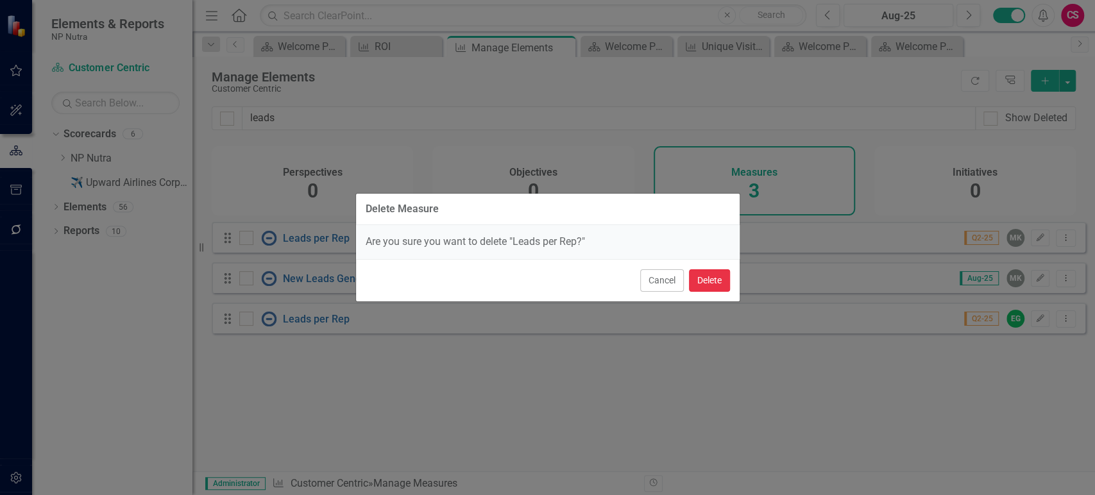
click at [711, 280] on button "Delete" at bounding box center [709, 280] width 41 height 22
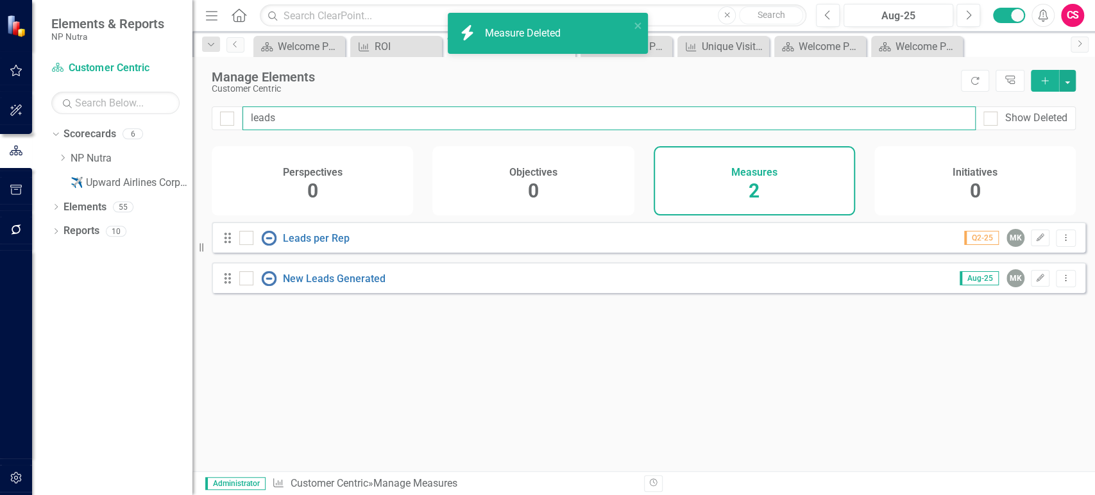
click at [277, 121] on input "leads" at bounding box center [608, 118] width 733 height 24
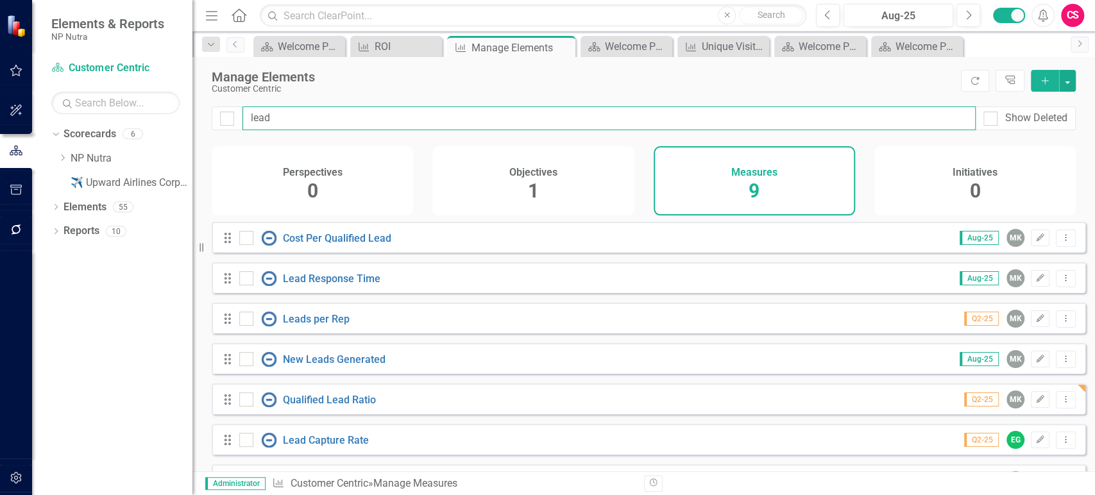
type input "lead"
checkbox input "false"
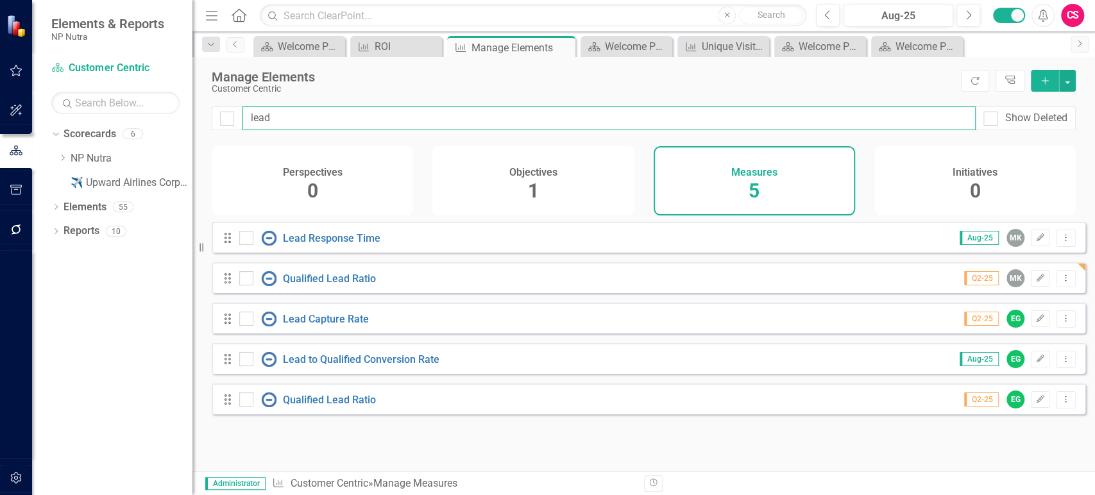
type input "lead r"
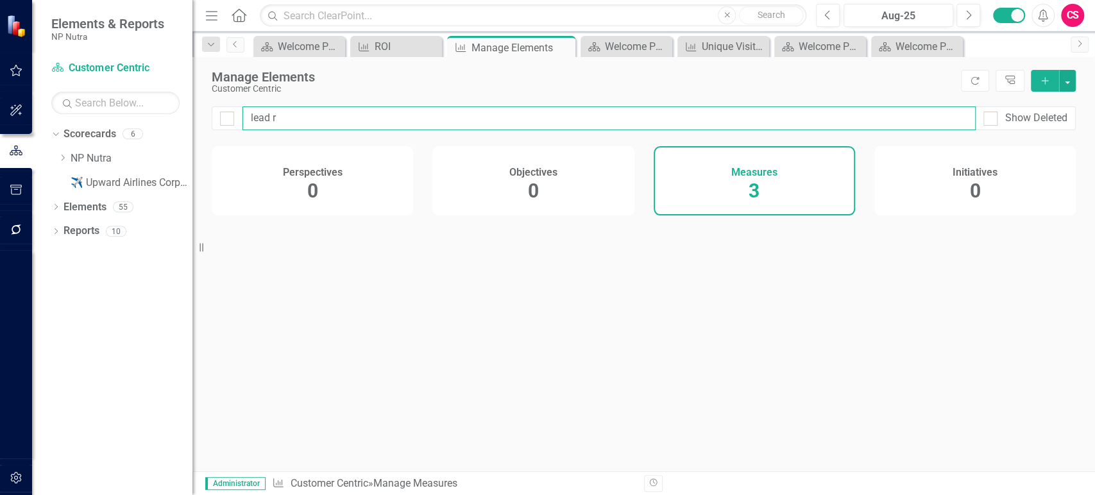
checkbox input "false"
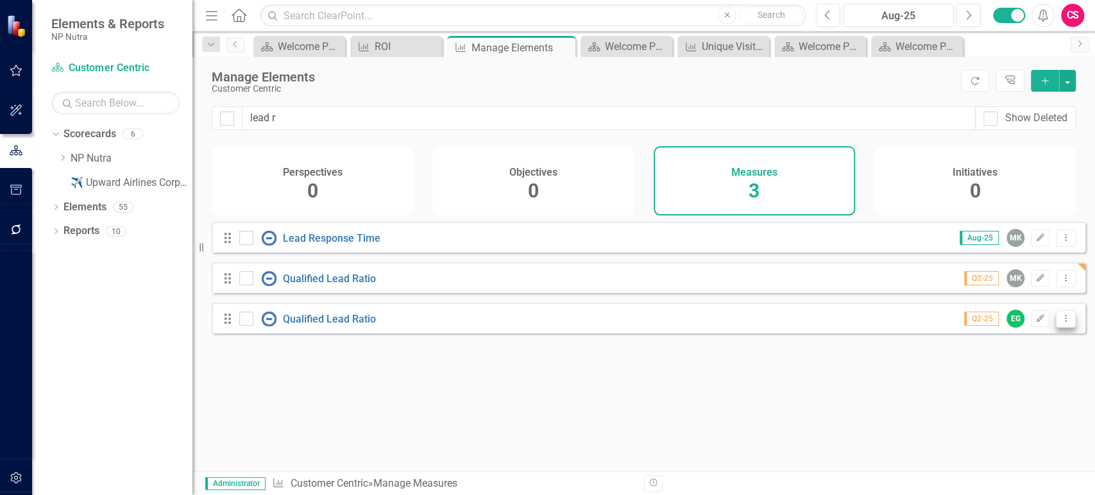
click at [1060, 323] on icon "Dropdown Menu" at bounding box center [1065, 318] width 11 height 8
click at [986, 414] on link "Trash Delete Measure" at bounding box center [1007, 420] width 115 height 24
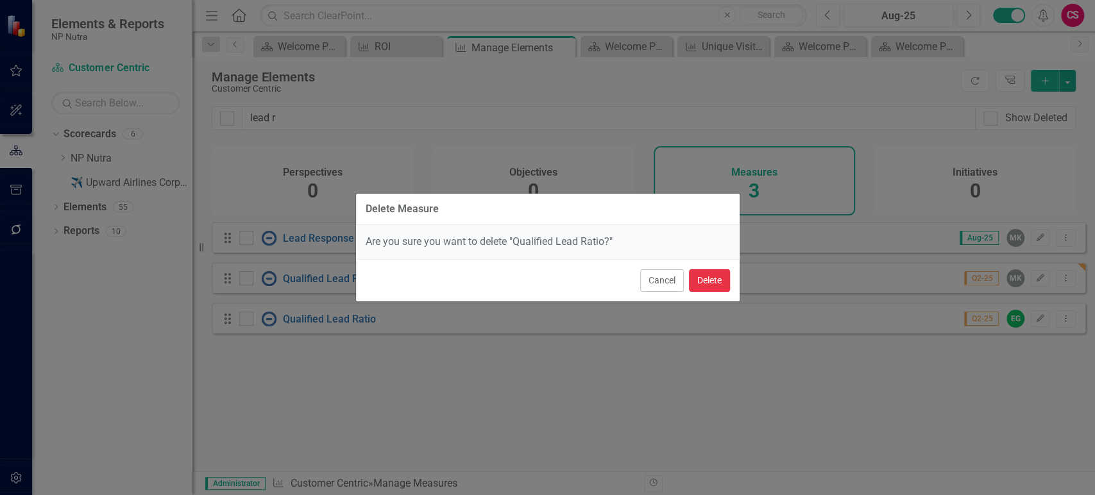
click at [718, 279] on button "Delete" at bounding box center [709, 280] width 41 height 22
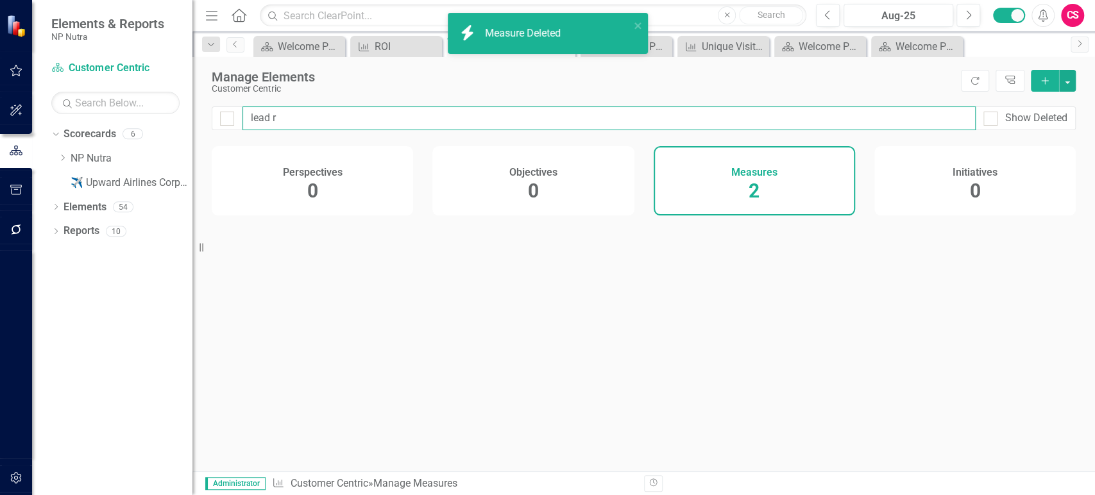
click at [299, 122] on input "lead r" at bounding box center [608, 118] width 733 height 24
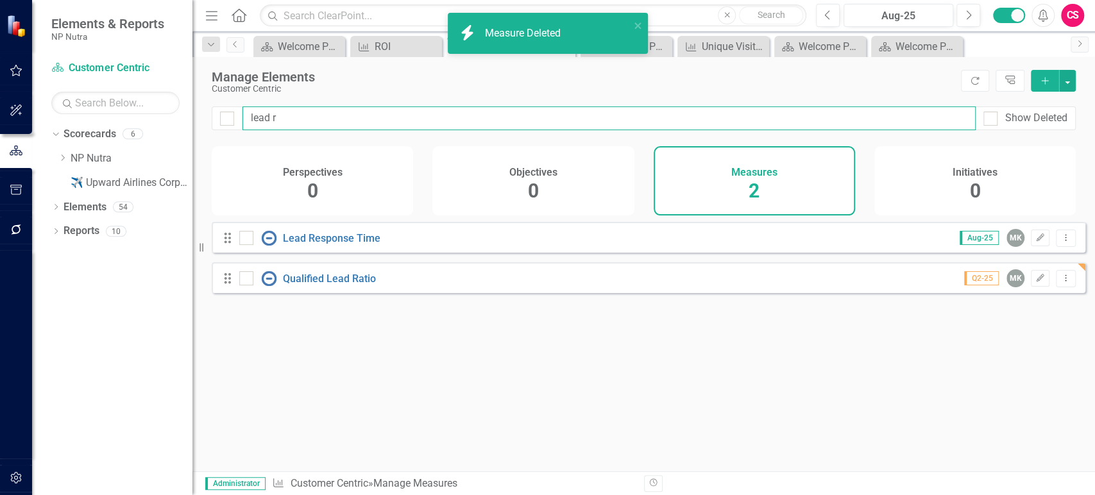
click at [299, 122] on input "lead r" at bounding box center [608, 118] width 733 height 24
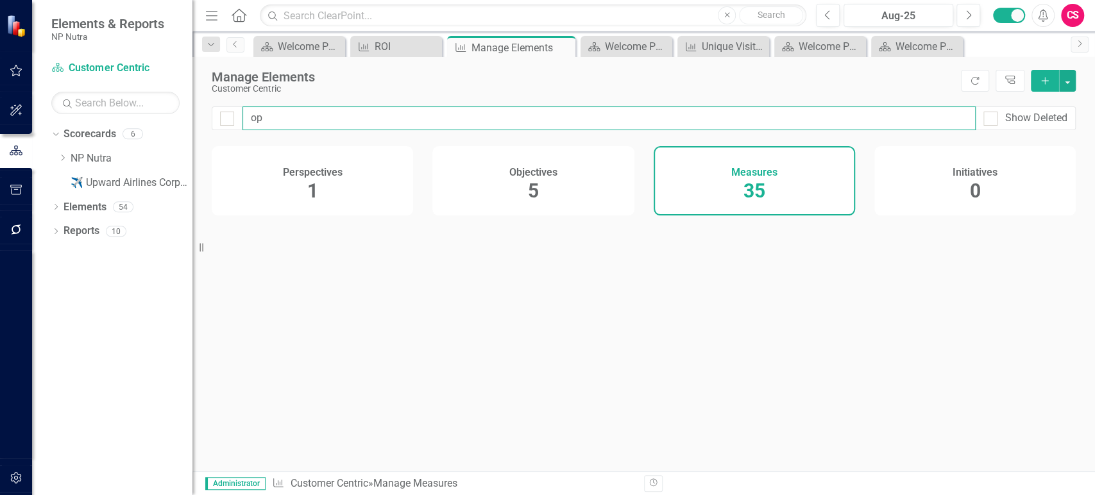
type input "opp"
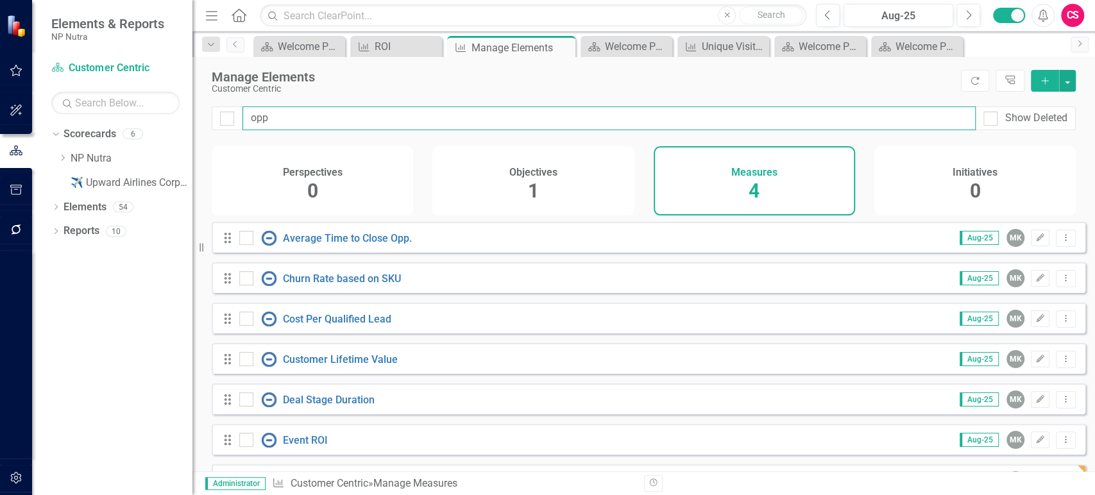
checkbox input "false"
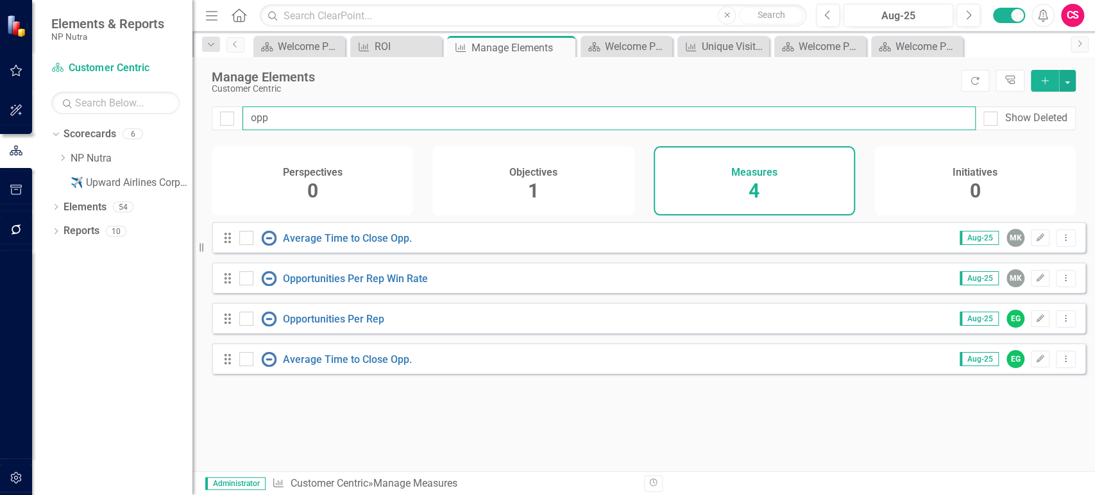
type input "opp"
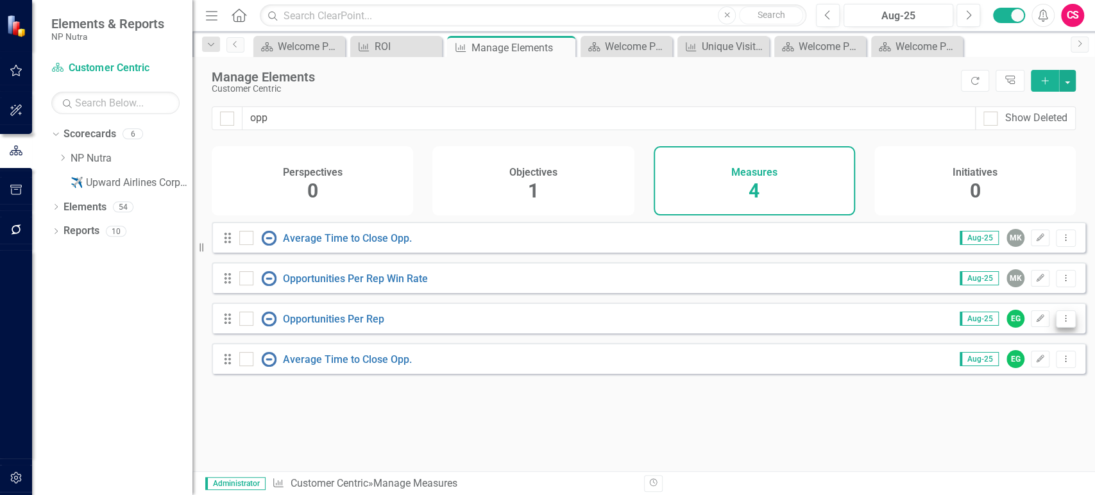
click at [1060, 323] on icon "Dropdown Menu" at bounding box center [1065, 318] width 11 height 8
click at [1036, 285] on button "Edit" at bounding box center [1039, 278] width 19 height 17
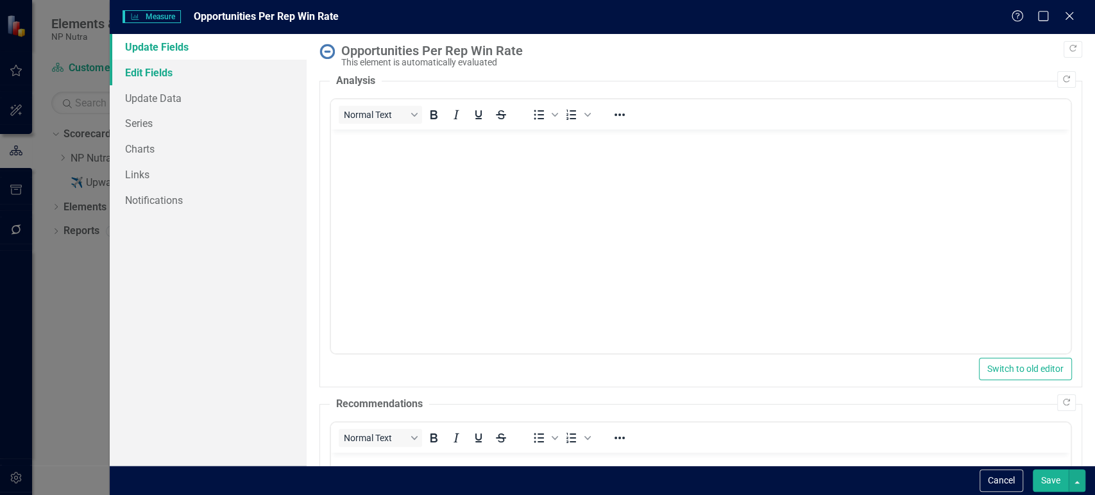
click at [233, 71] on link "Edit Fields" at bounding box center [208, 73] width 197 height 26
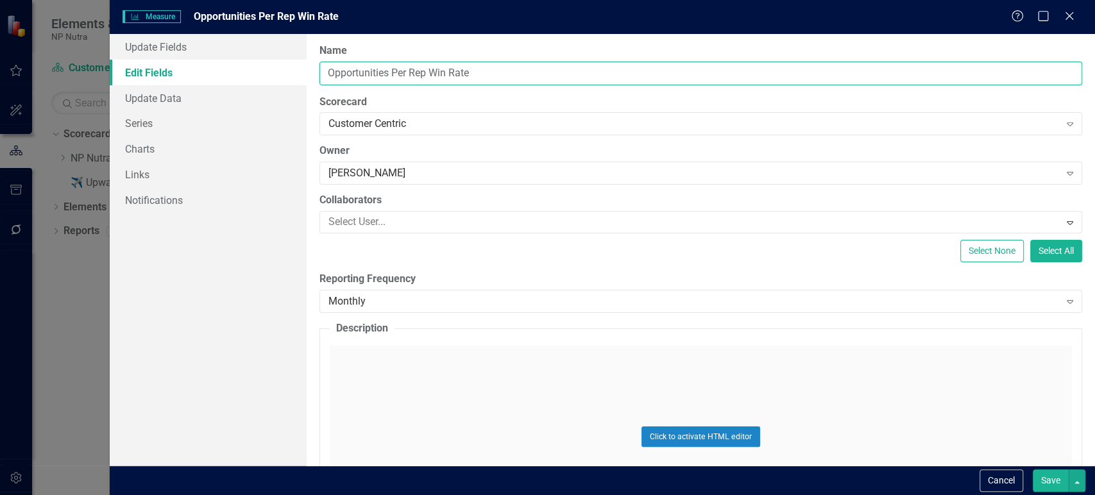
drag, startPoint x: 427, startPoint y: 74, endPoint x: 626, endPoint y: 74, distance: 199.4
click at [626, 74] on input "Opportunities Per Rep Win Rate" at bounding box center [700, 74] width 762 height 24
type input "Opportunities Per Rep"
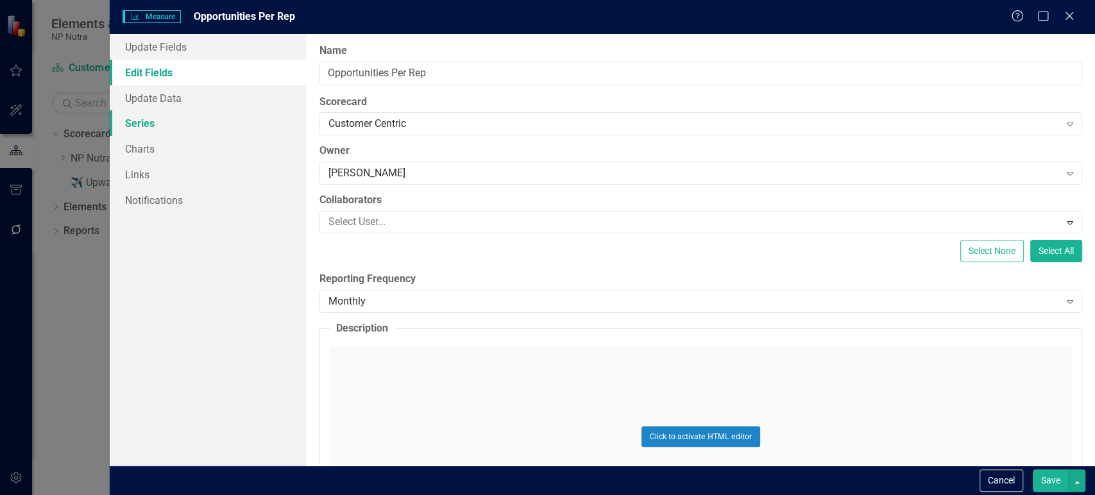
click at [158, 122] on link "Series" at bounding box center [208, 123] width 197 height 26
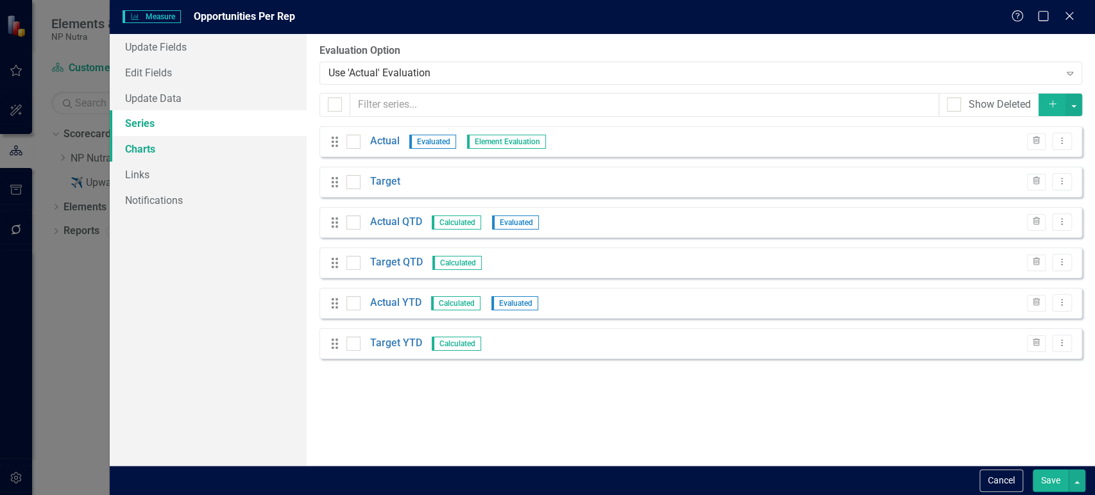
click at [181, 153] on link "Charts" at bounding box center [208, 149] width 197 height 26
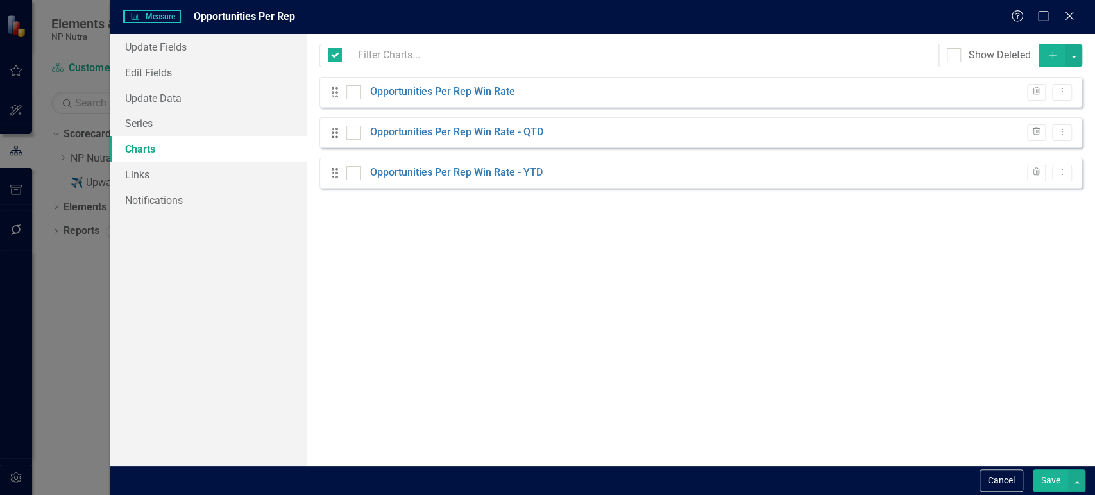
checkbox input "false"
click at [462, 91] on link "Opportunities Per Rep Win Rate" at bounding box center [442, 92] width 145 height 15
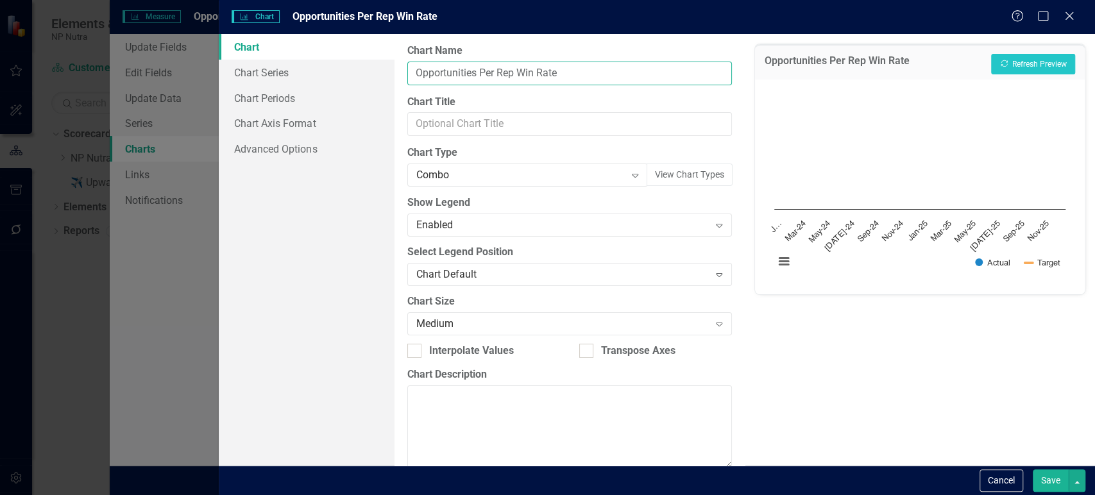
drag, startPoint x: 516, startPoint y: 71, endPoint x: 716, endPoint y: 58, distance: 200.5
click at [716, 58] on div "Chart Name Opportunities Per Rep Win Rate" at bounding box center [569, 65] width 324 height 42
type input "Opportunities Per Rep"
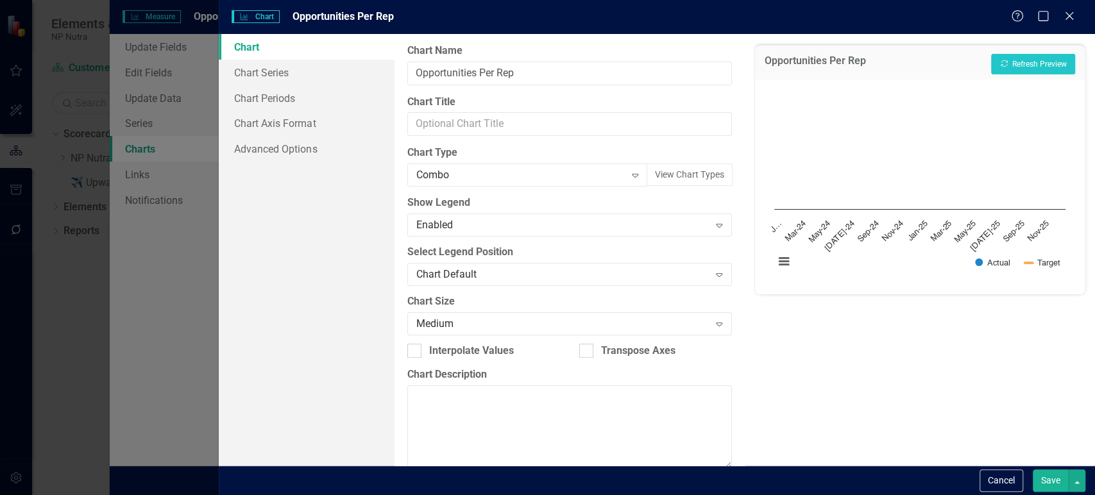
click at [1050, 486] on button "Save" at bounding box center [1050, 480] width 36 height 22
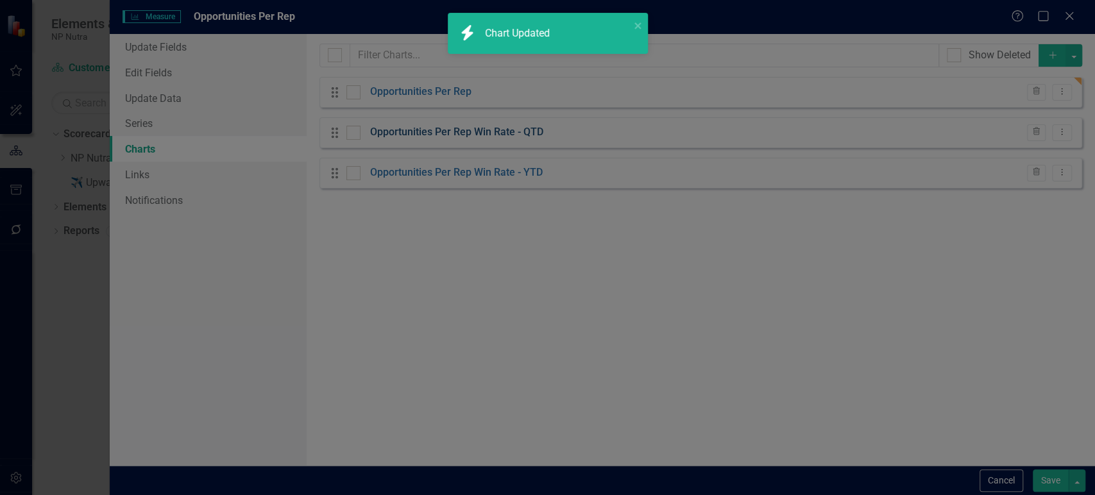
click at [457, 139] on link "Opportunities Per Rep Win Rate - QTD" at bounding box center [456, 132] width 173 height 15
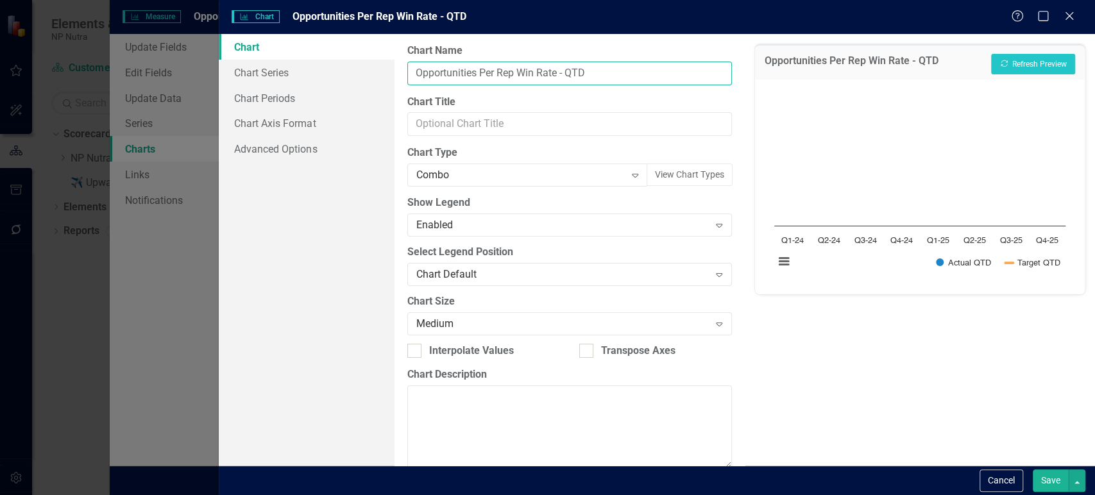
drag, startPoint x: 528, startPoint y: 75, endPoint x: 557, endPoint y: 74, distance: 28.9
click at [557, 74] on input "Opportunities Per Rep Win Rate - QTD" at bounding box center [569, 74] width 324 height 24
type input "Opportunities Per Rep - QTD"
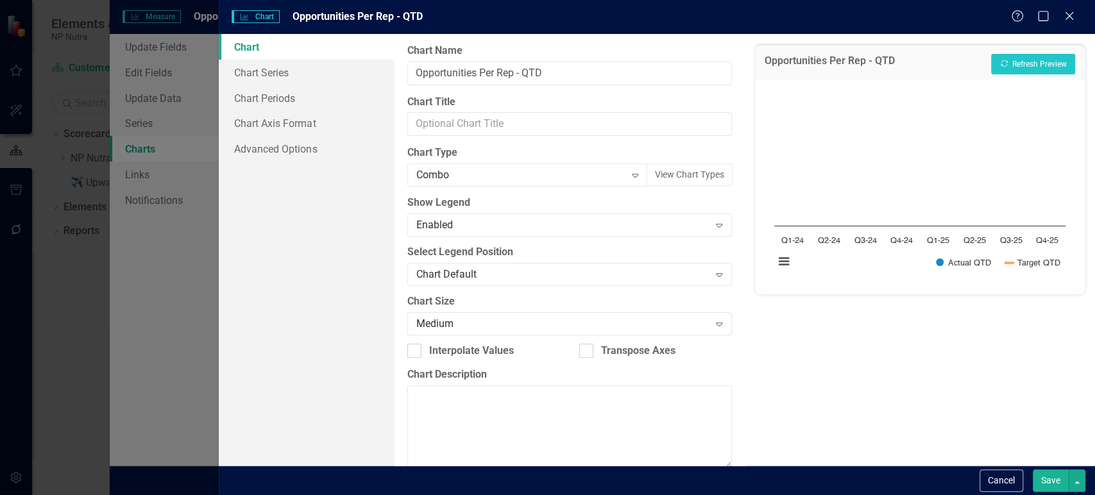
click at [1052, 480] on button "Save" at bounding box center [1050, 480] width 36 height 22
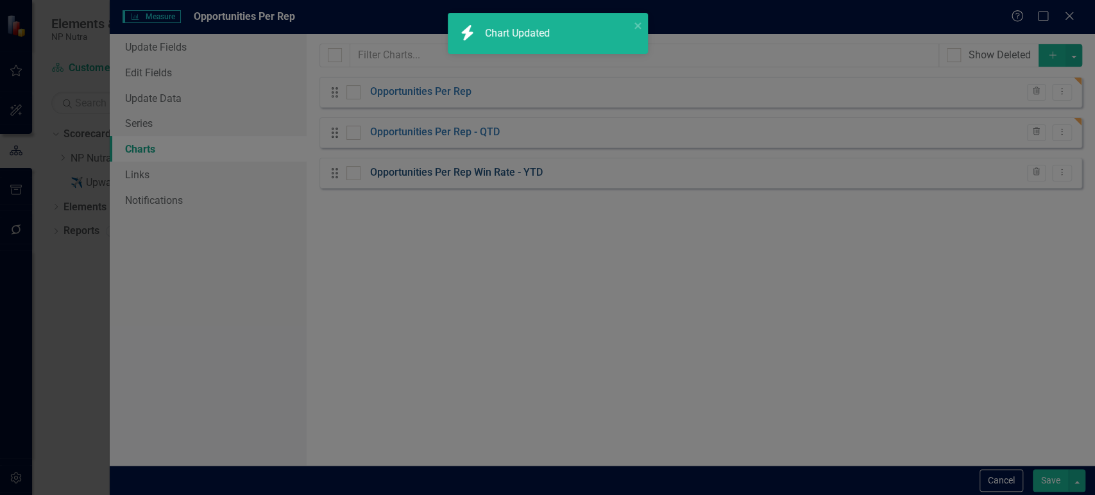
click at [403, 174] on link "Opportunities Per Rep Win Rate - YTD" at bounding box center [456, 172] width 172 height 15
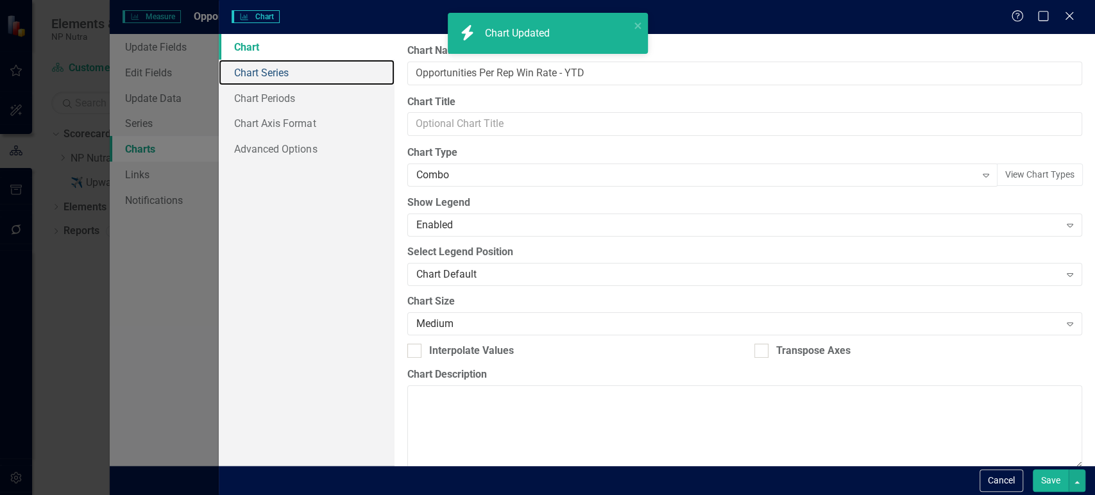
click at [321, 71] on link "Chart Series" at bounding box center [306, 73] width 175 height 26
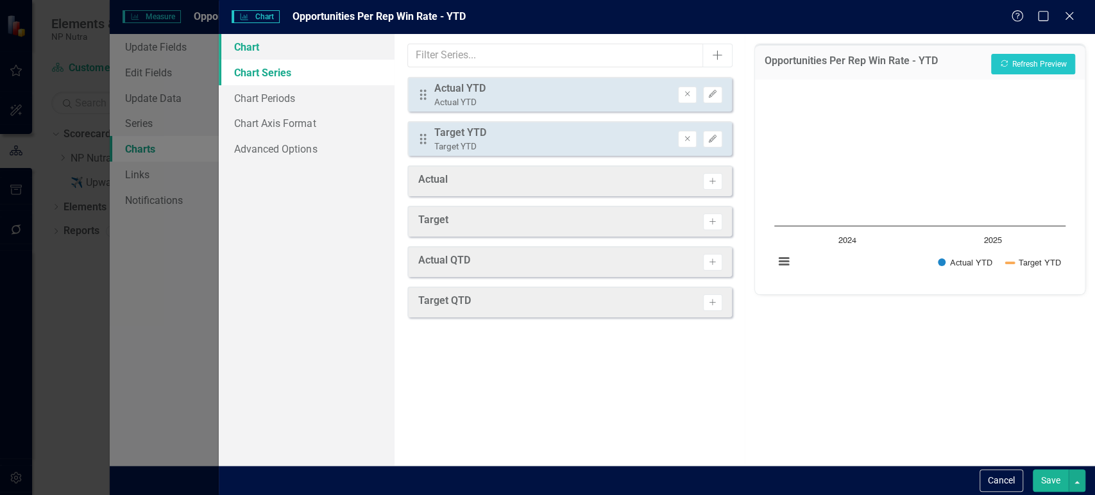
click at [348, 56] on link "Chart" at bounding box center [306, 47] width 175 height 26
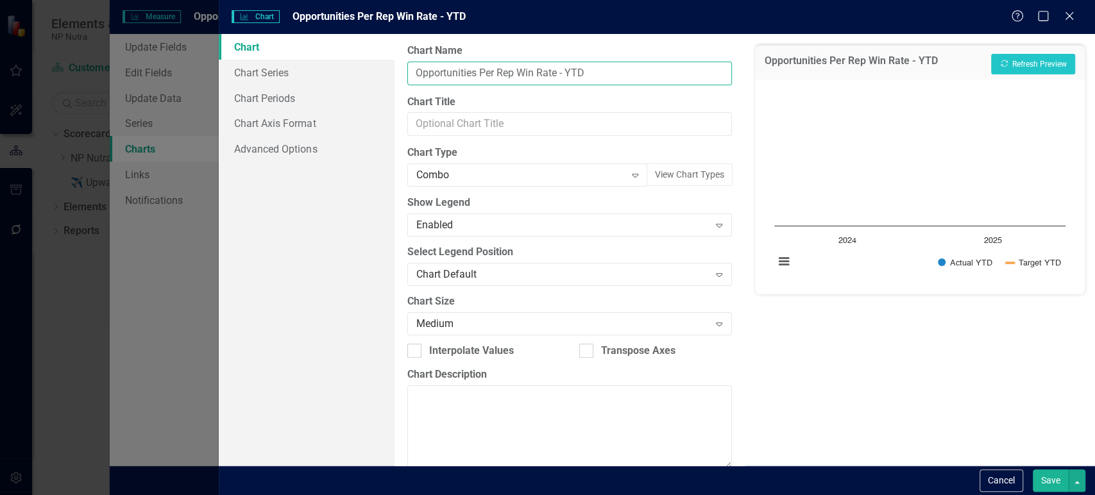
drag, startPoint x: 514, startPoint y: 70, endPoint x: 559, endPoint y: 72, distance: 45.6
click at [559, 72] on input "Opportunities Per Rep Win Rate - YTD" at bounding box center [569, 74] width 324 height 24
type input "Opportunities Per Rep - YTD"
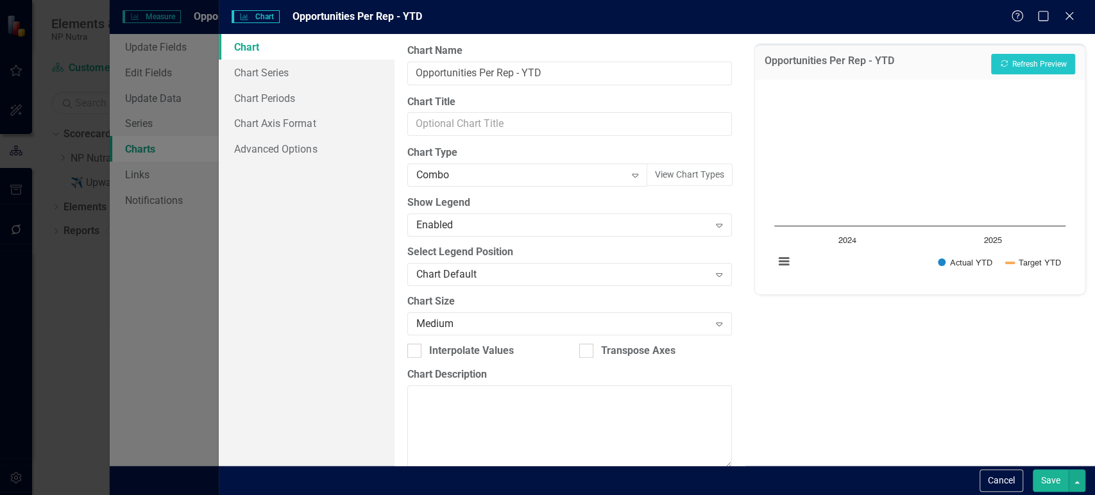
click at [1052, 481] on button "Save" at bounding box center [1050, 480] width 36 height 22
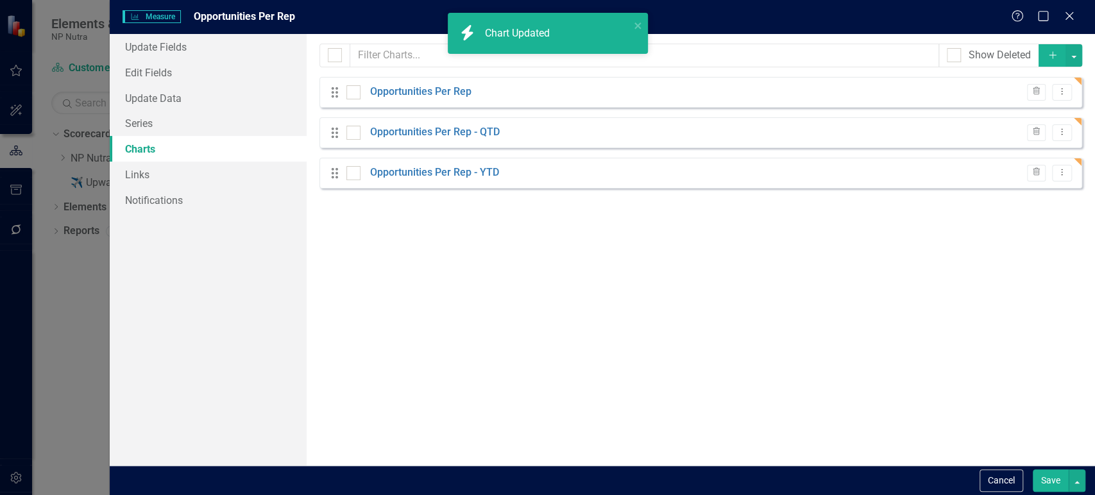
click at [1047, 481] on button "Save" at bounding box center [1050, 480] width 36 height 22
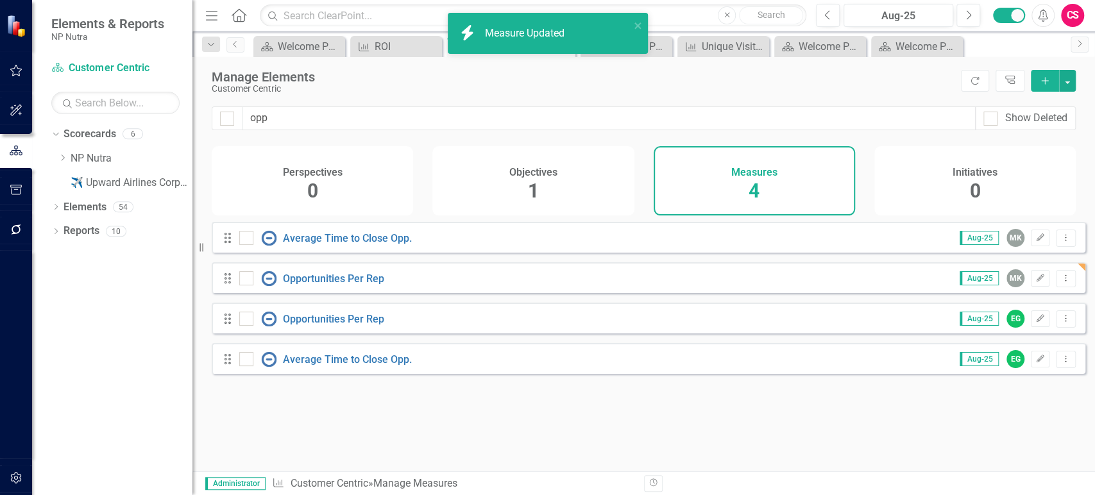
click at [1066, 329] on div "Drag Opportunities Per Rep Aug-25 EG Edit Dropdown Menu" at bounding box center [648, 318] width 873 height 31
click at [1055, 328] on button "Dropdown Menu" at bounding box center [1065, 318] width 20 height 17
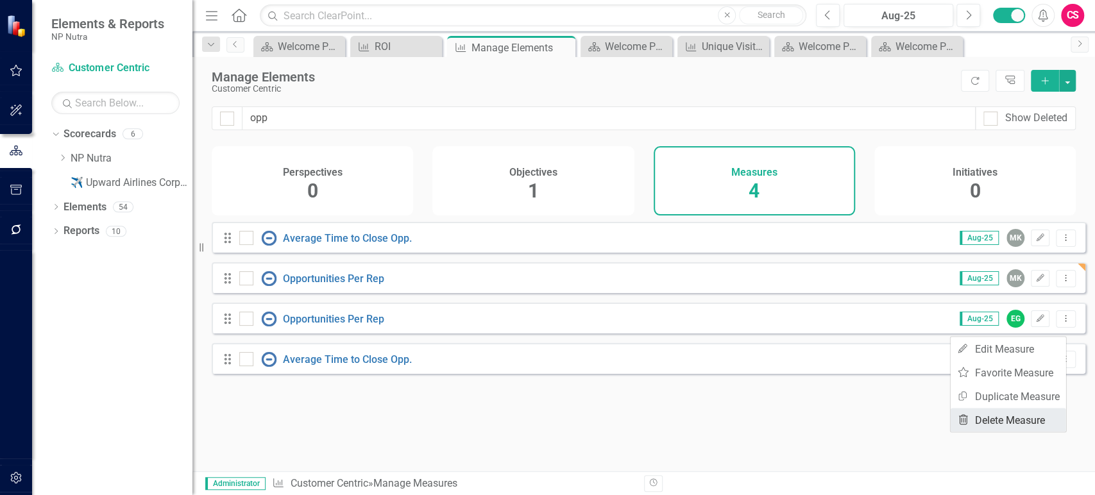
click at [985, 421] on link "Trash Delete Measure" at bounding box center [1007, 420] width 115 height 24
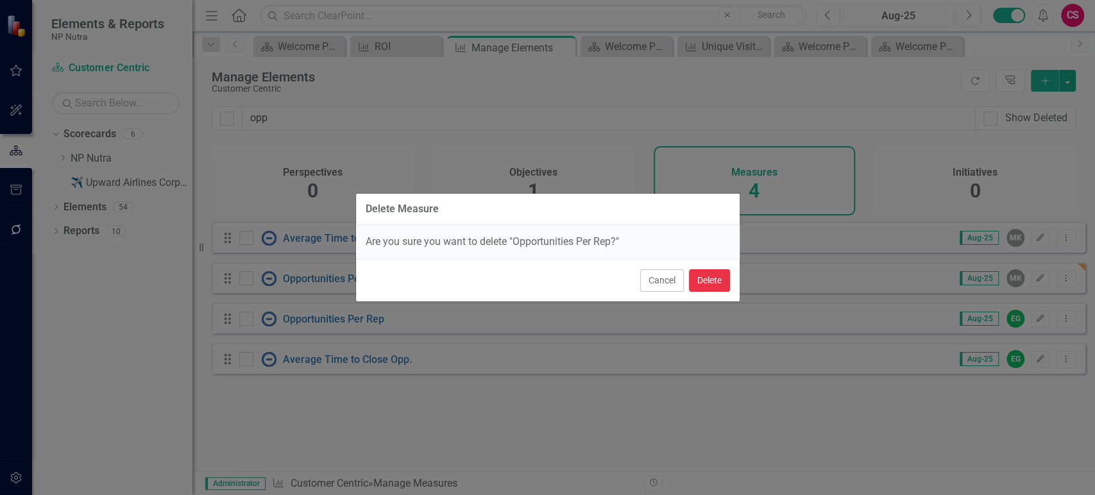
click at [718, 279] on button "Delete" at bounding box center [709, 280] width 41 height 22
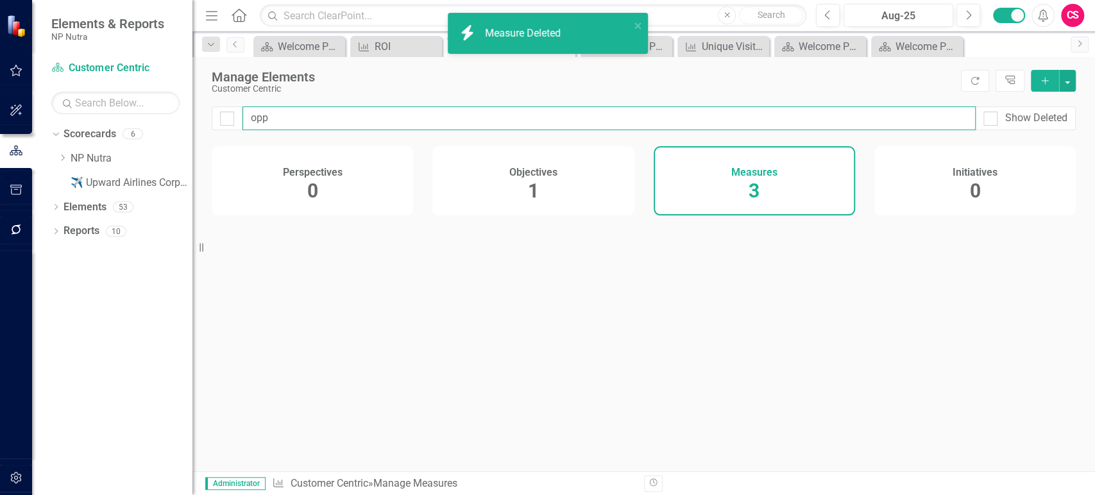
click at [257, 117] on input "opp" at bounding box center [608, 118] width 733 height 24
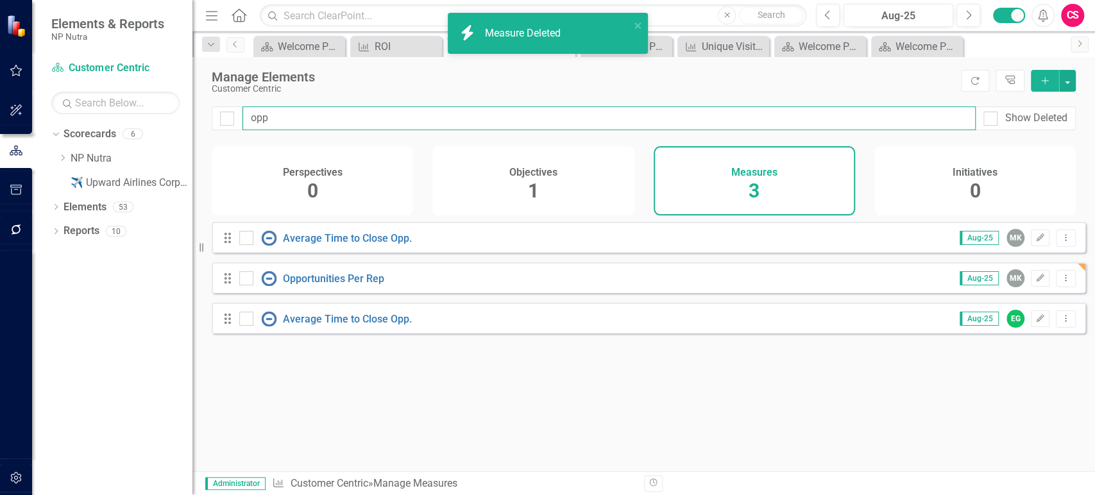
click at [257, 117] on input "opp" at bounding box center [608, 118] width 733 height 24
type input "win"
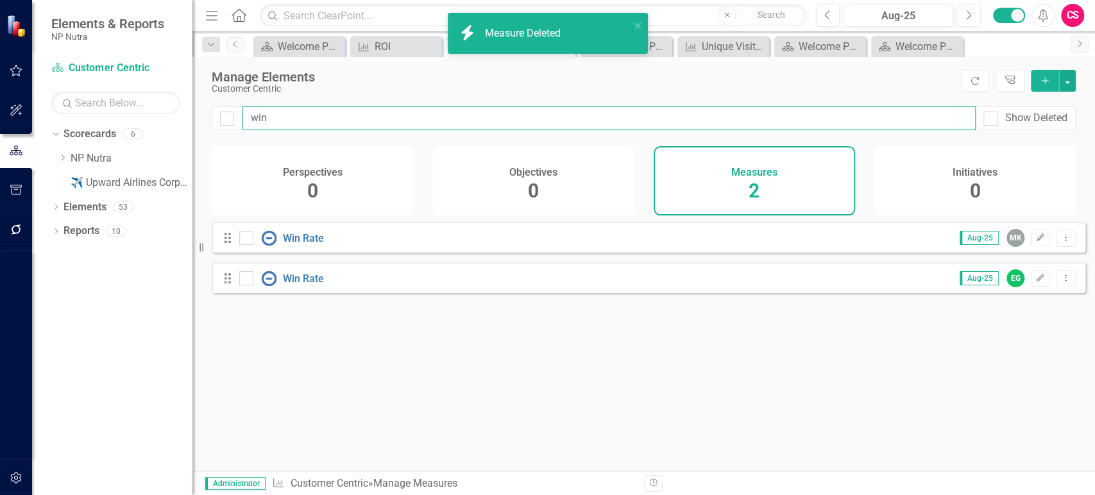
checkbox input "false"
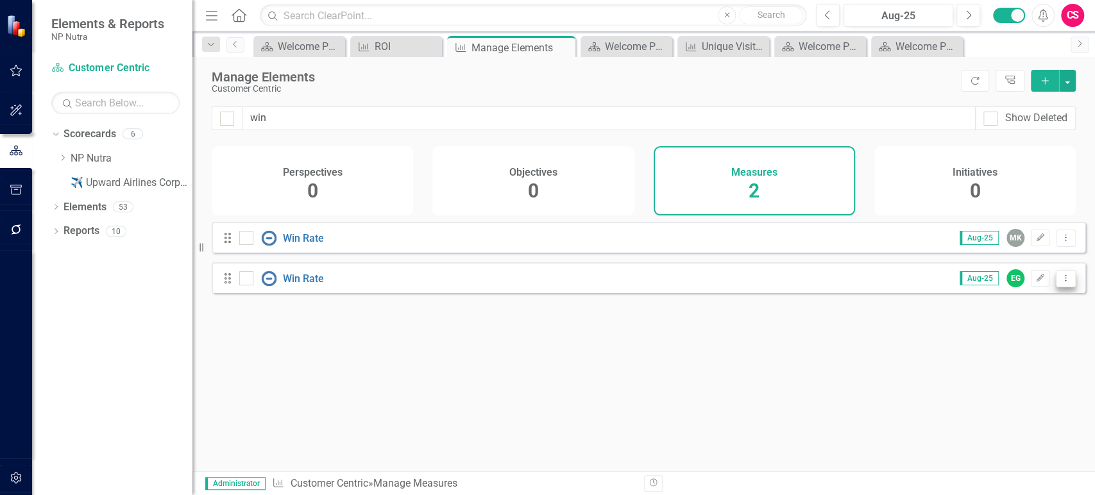
click at [1061, 287] on button "Dropdown Menu" at bounding box center [1065, 278] width 20 height 17
click at [985, 375] on link "Trash Delete Measure" at bounding box center [1007, 379] width 115 height 24
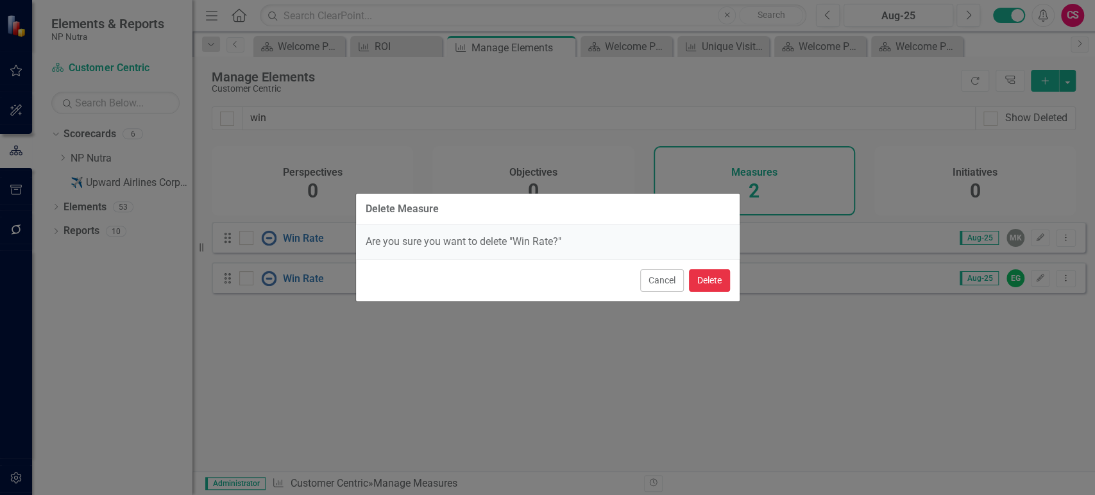
click at [716, 278] on button "Delete" at bounding box center [709, 280] width 41 height 22
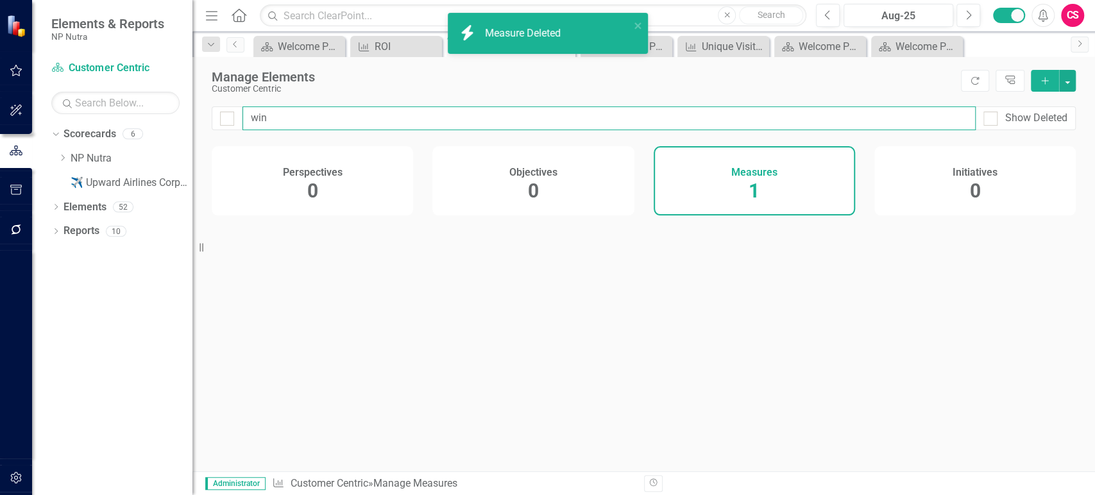
click at [276, 122] on input "win" at bounding box center [608, 118] width 733 height 24
type input "aver"
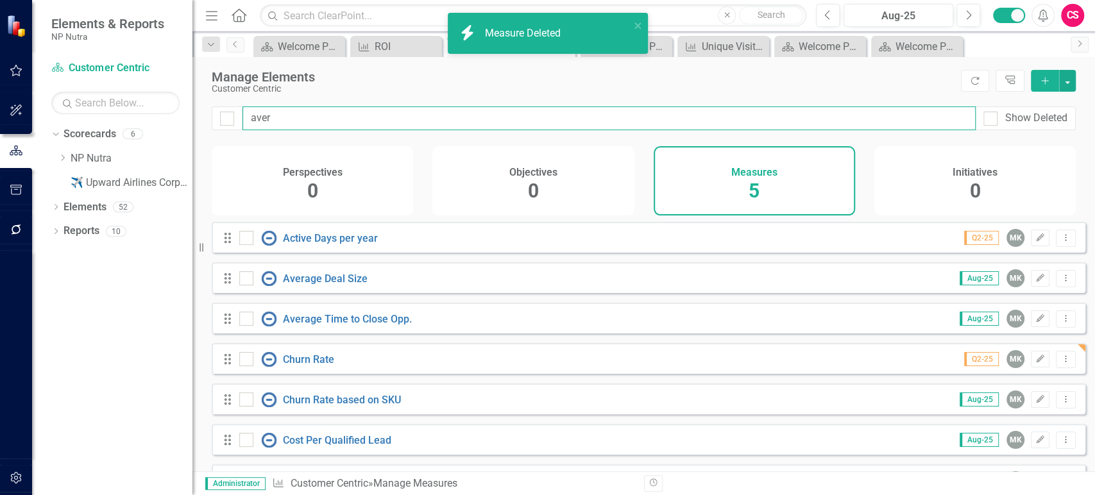
checkbox input "false"
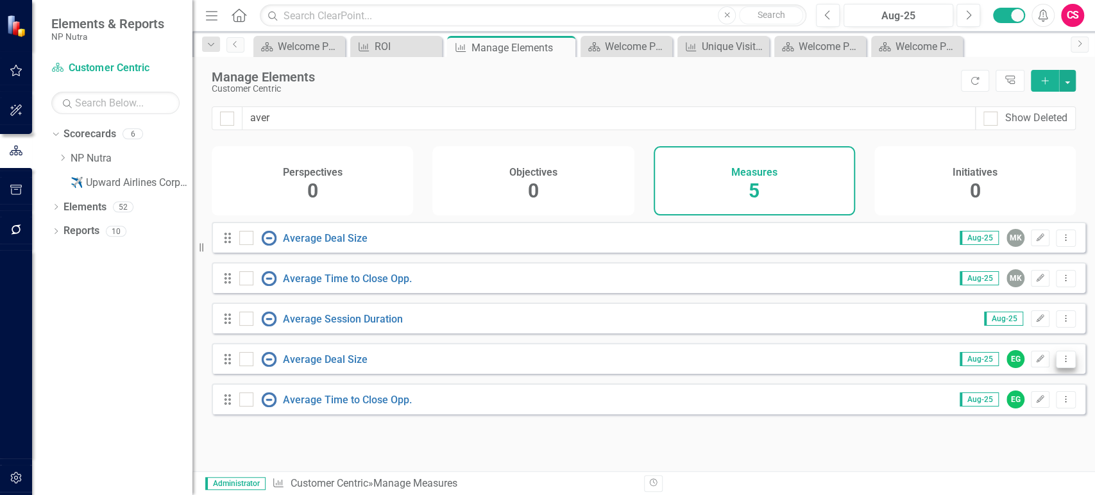
click at [1065, 368] on button "Dropdown Menu" at bounding box center [1065, 359] width 20 height 17
click at [1002, 457] on link "Trash Delete Measure" at bounding box center [1007, 461] width 115 height 24
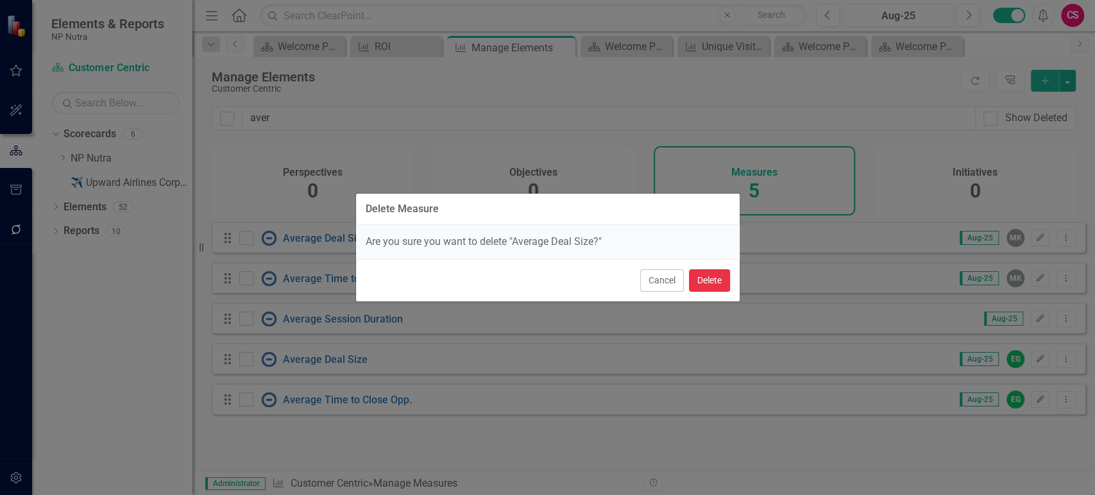
click at [698, 289] on button "Delete" at bounding box center [709, 280] width 41 height 22
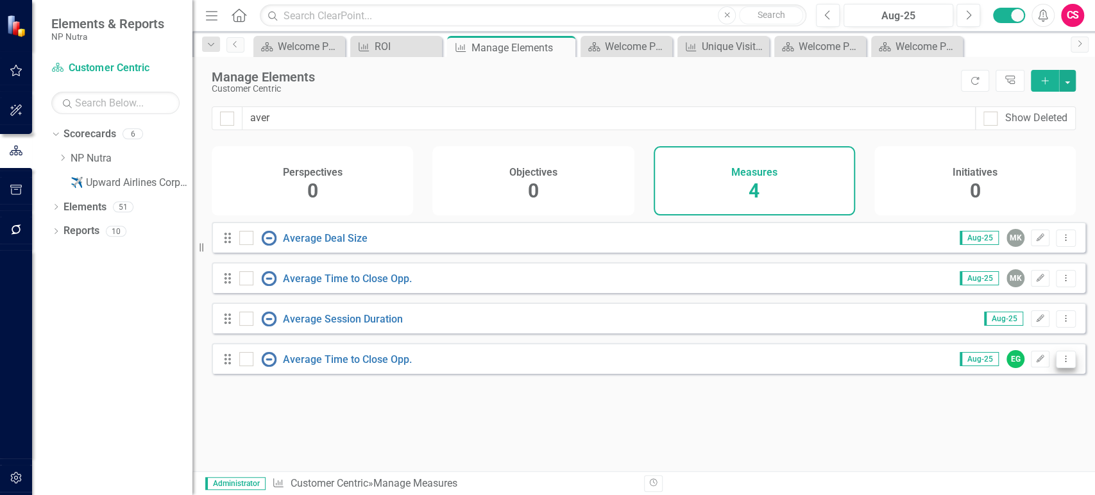
click at [1057, 368] on button "Dropdown Menu" at bounding box center [1065, 359] width 20 height 17
click at [1021, 460] on link "Trash Delete Measure" at bounding box center [1007, 461] width 115 height 24
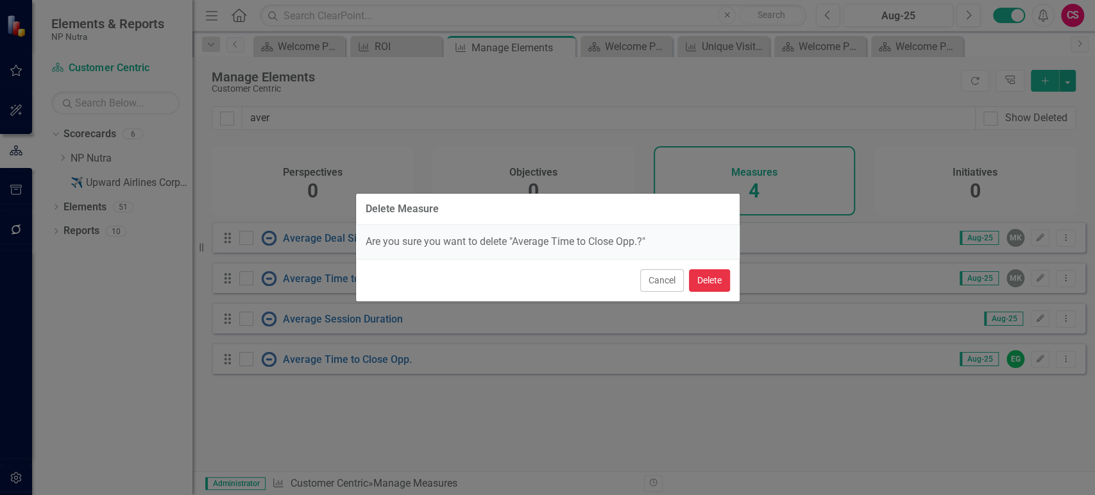
click at [716, 282] on button "Delete" at bounding box center [709, 280] width 41 height 22
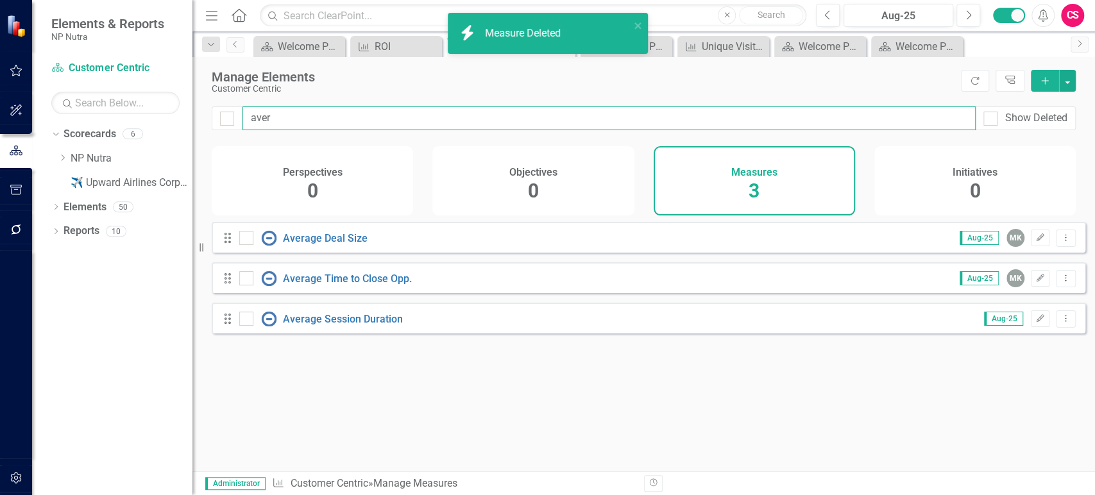
click at [314, 125] on input "aver" at bounding box center [608, 118] width 733 height 24
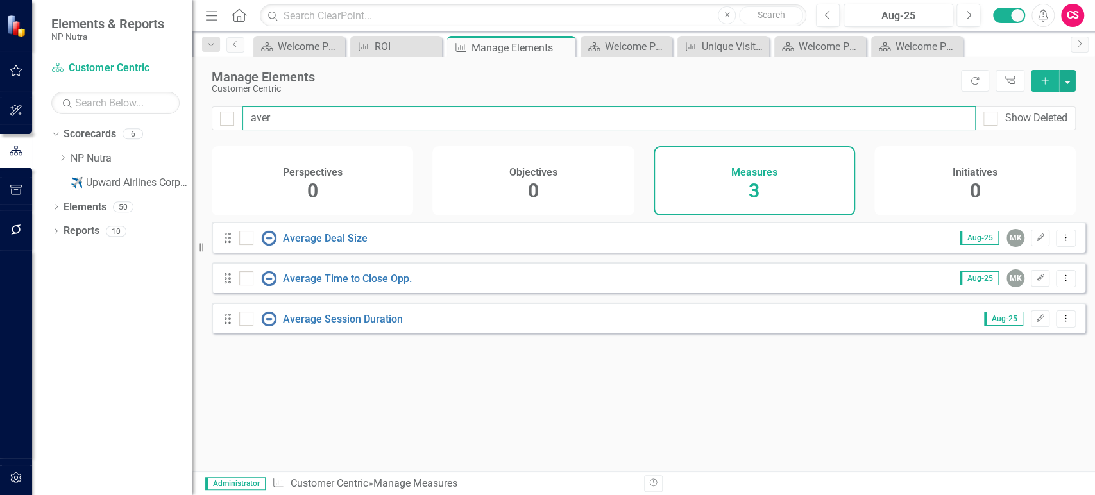
type input "a"
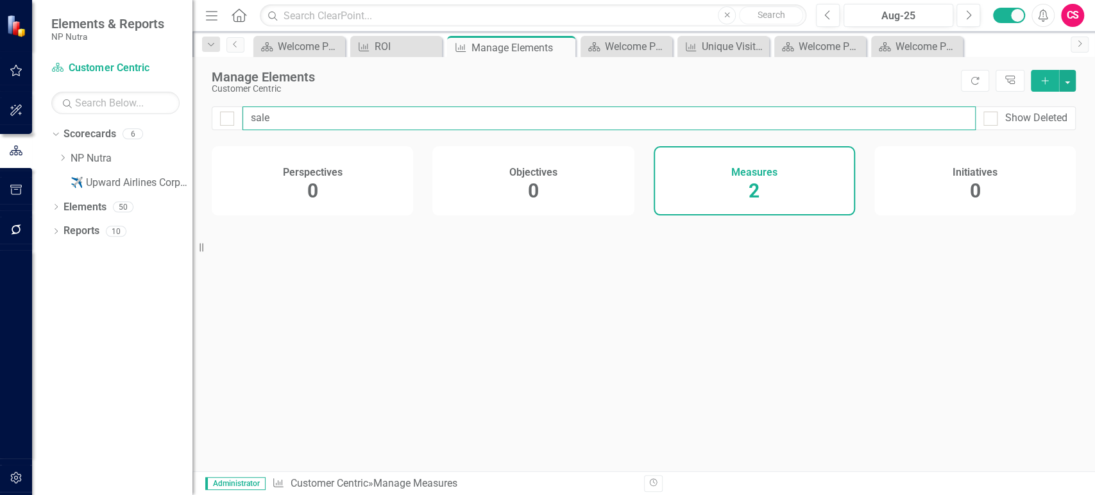
type input "sales"
checkbox input "false"
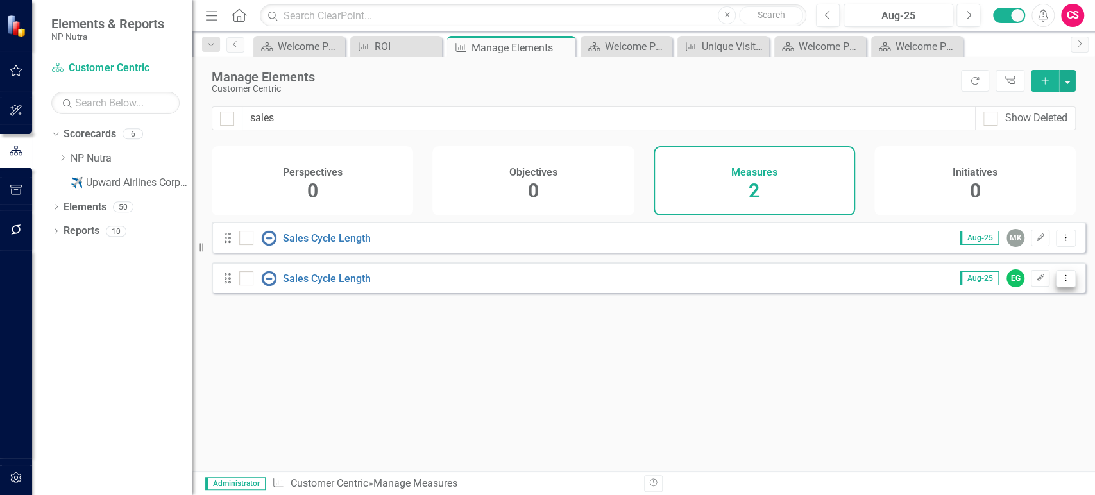
click at [1062, 287] on button "Dropdown Menu" at bounding box center [1065, 278] width 20 height 17
click at [990, 382] on link "Trash Delete Measure" at bounding box center [1007, 379] width 115 height 24
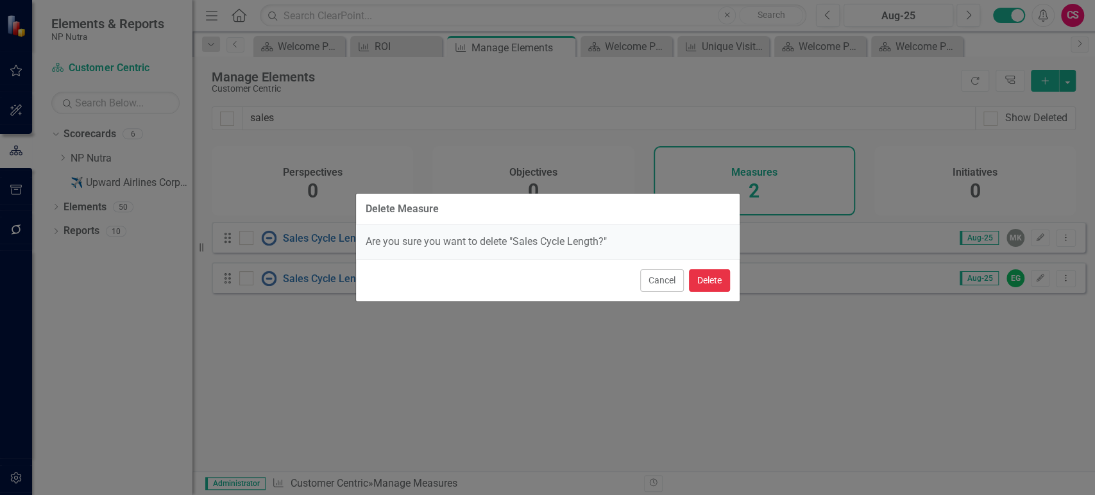
click at [714, 277] on button "Delete" at bounding box center [709, 280] width 41 height 22
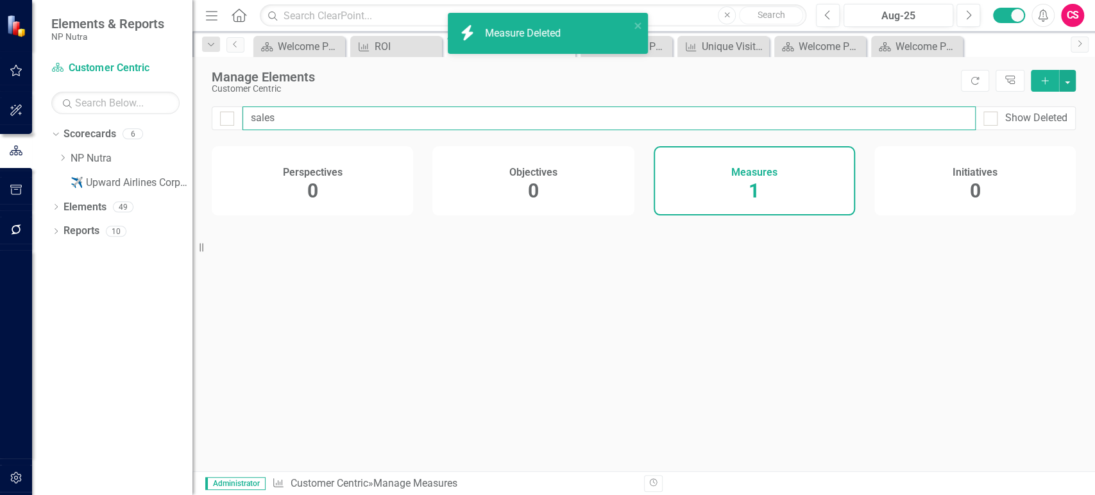
click at [274, 114] on input "sales" at bounding box center [608, 118] width 733 height 24
click at [274, 115] on input "sales" at bounding box center [608, 118] width 733 height 24
type input "deal"
checkbox input "false"
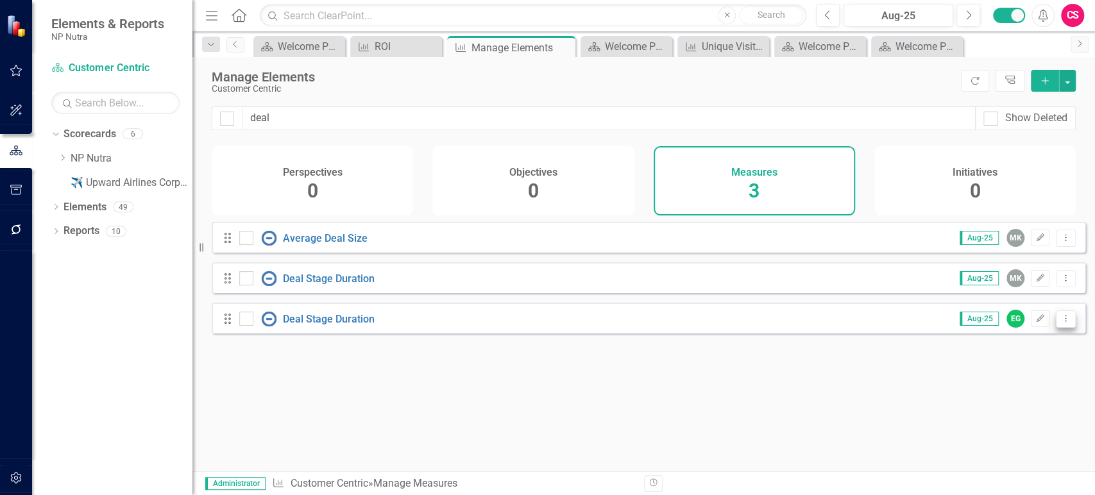
click at [1061, 322] on button "Dropdown Menu" at bounding box center [1065, 318] width 20 height 17
click at [990, 424] on link "Trash Delete Measure" at bounding box center [1007, 420] width 115 height 24
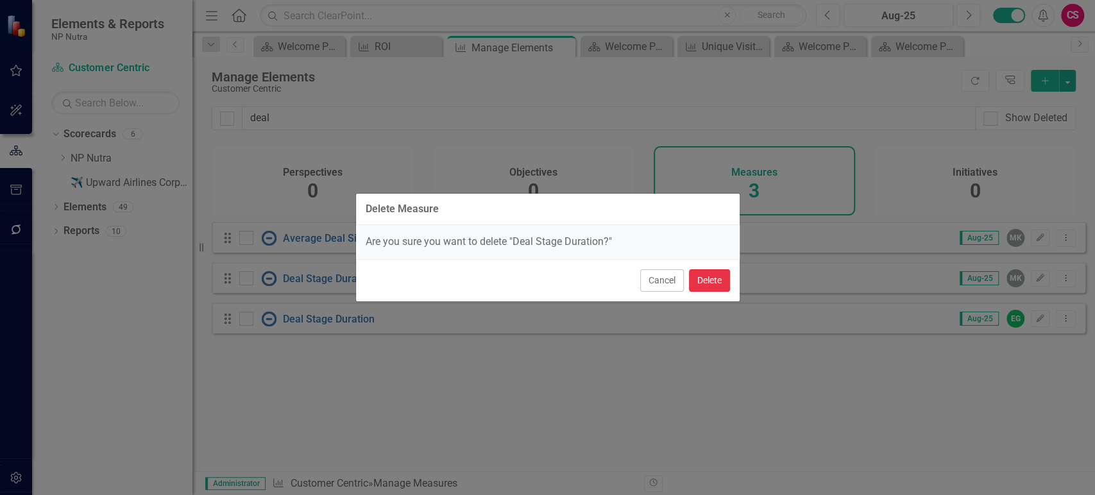
click at [725, 282] on button "Delete" at bounding box center [709, 280] width 41 height 22
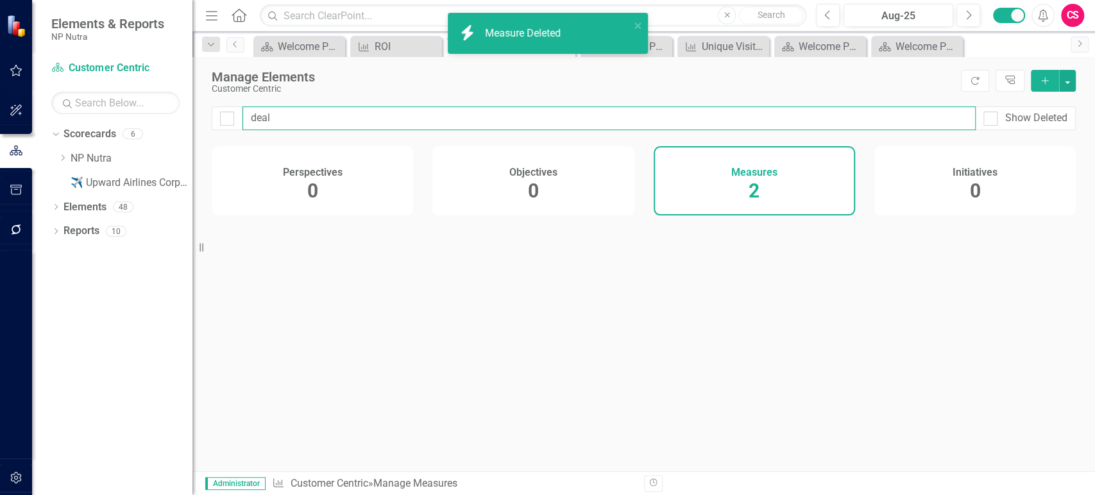
click at [338, 125] on input "deal" at bounding box center [608, 118] width 733 height 24
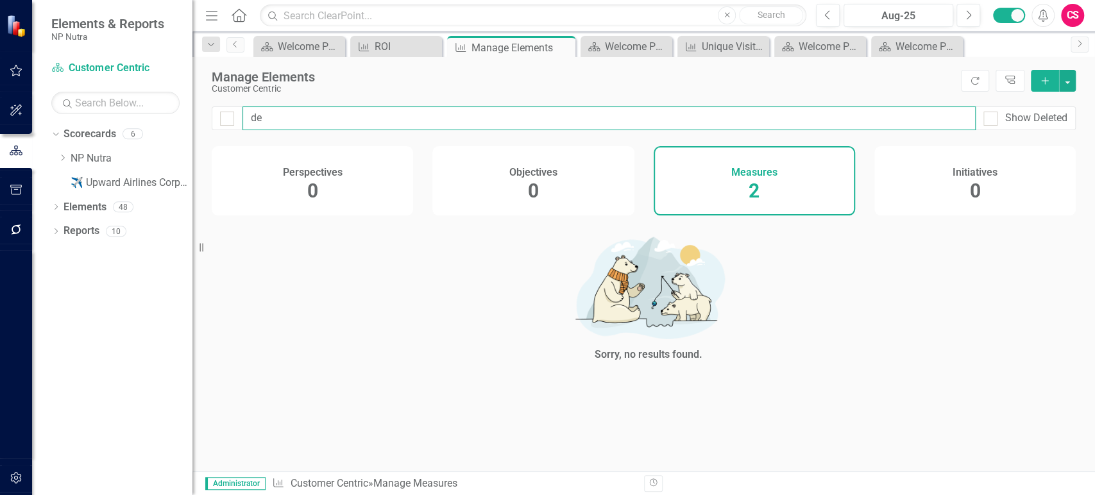
type input "d"
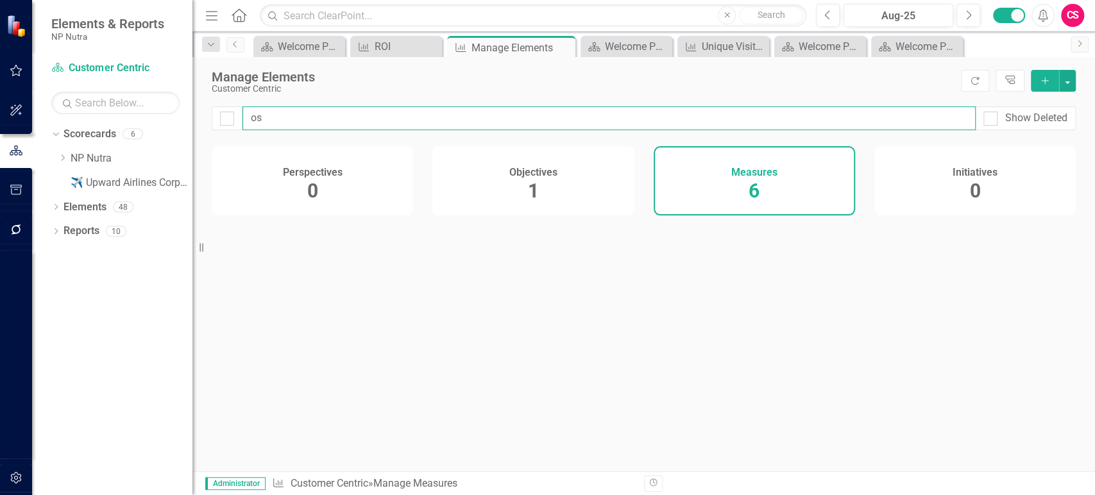
type input "o"
type input "cost"
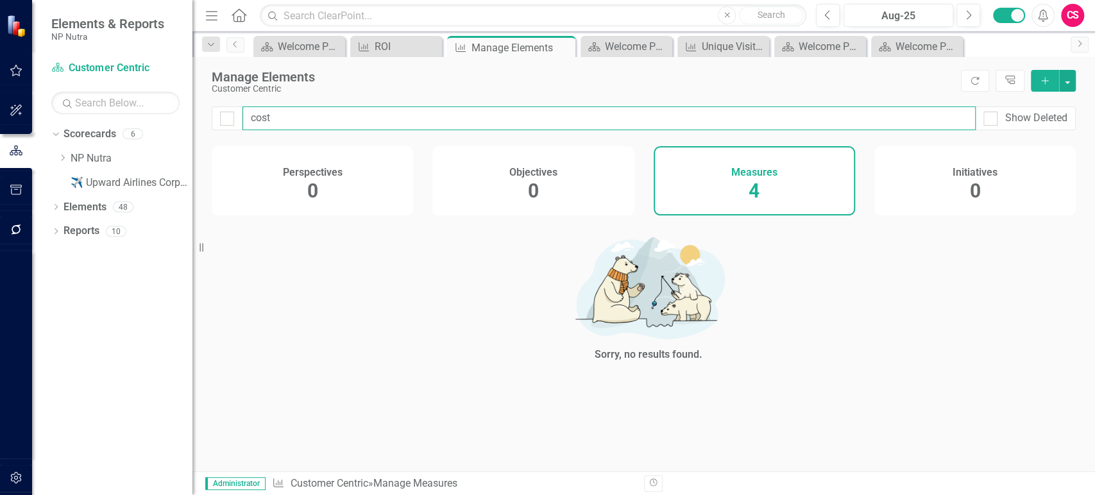
checkbox input "false"
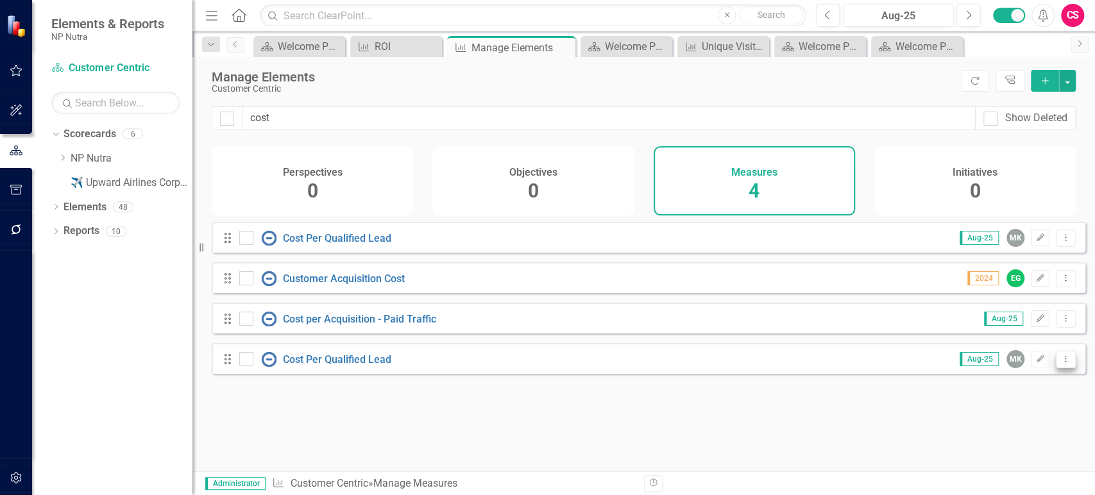
click at [1060, 363] on icon "Dropdown Menu" at bounding box center [1065, 359] width 11 height 8
click at [984, 455] on link "Trash Delete Measure" at bounding box center [1007, 461] width 115 height 24
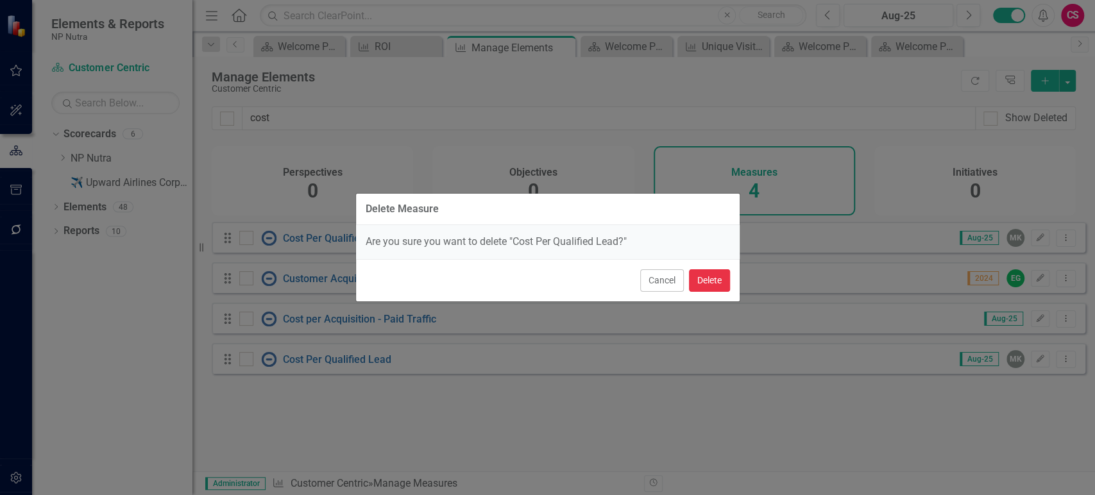
click at [713, 278] on button "Delete" at bounding box center [709, 280] width 41 height 22
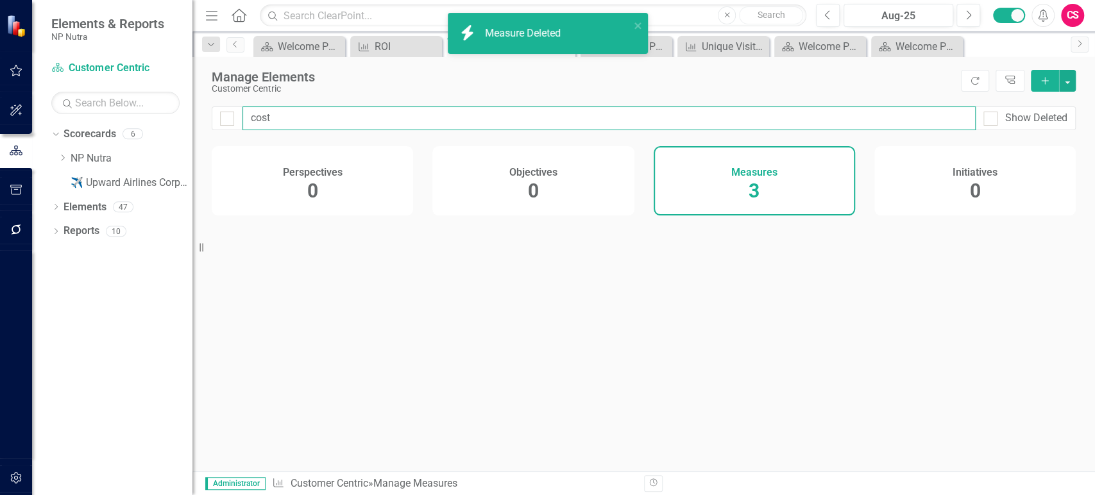
click at [278, 128] on input "cost" at bounding box center [608, 118] width 733 height 24
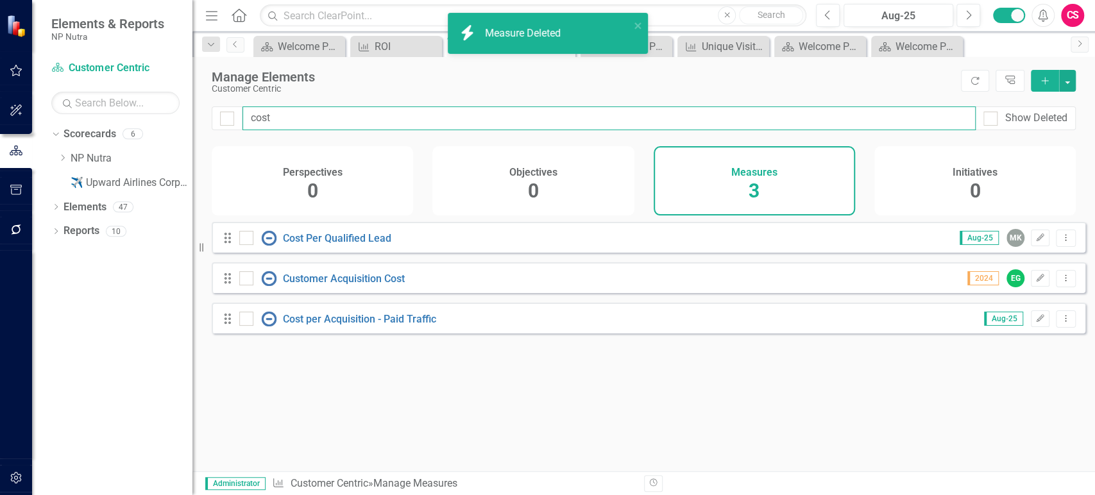
click at [278, 128] on input "cost" at bounding box center [608, 118] width 733 height 24
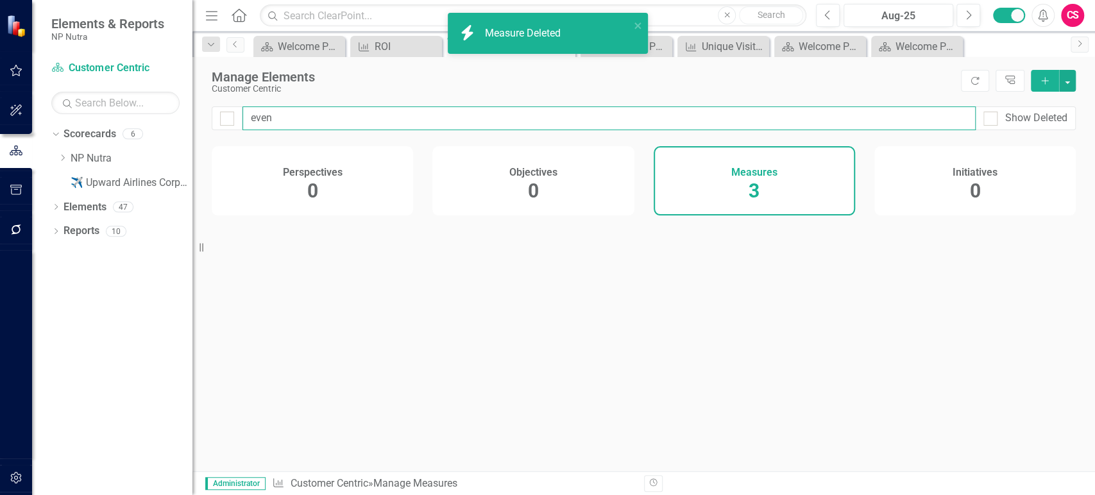
type input "event"
checkbox input "false"
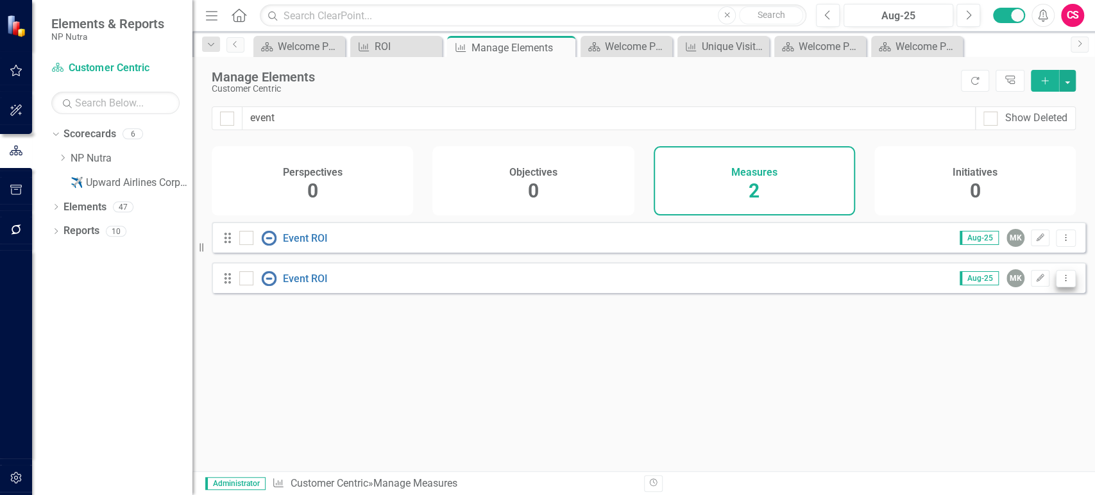
click at [1060, 282] on icon "Dropdown Menu" at bounding box center [1065, 278] width 11 height 8
click at [991, 380] on link "Trash Delete Measure" at bounding box center [1007, 379] width 115 height 24
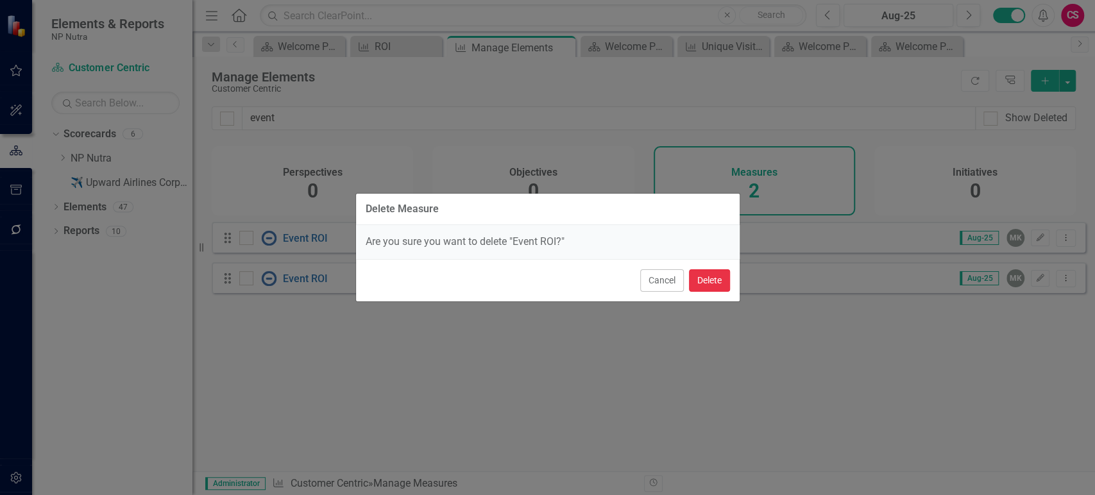
click at [694, 270] on button "Delete" at bounding box center [709, 280] width 41 height 22
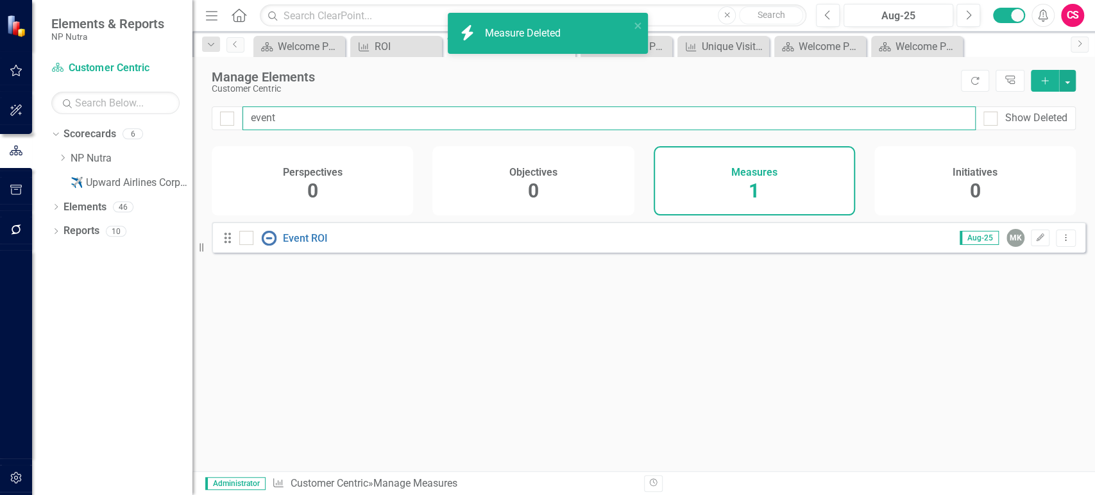
click at [272, 124] on input "event" at bounding box center [608, 118] width 733 height 24
type input "fol"
checkbox input "false"
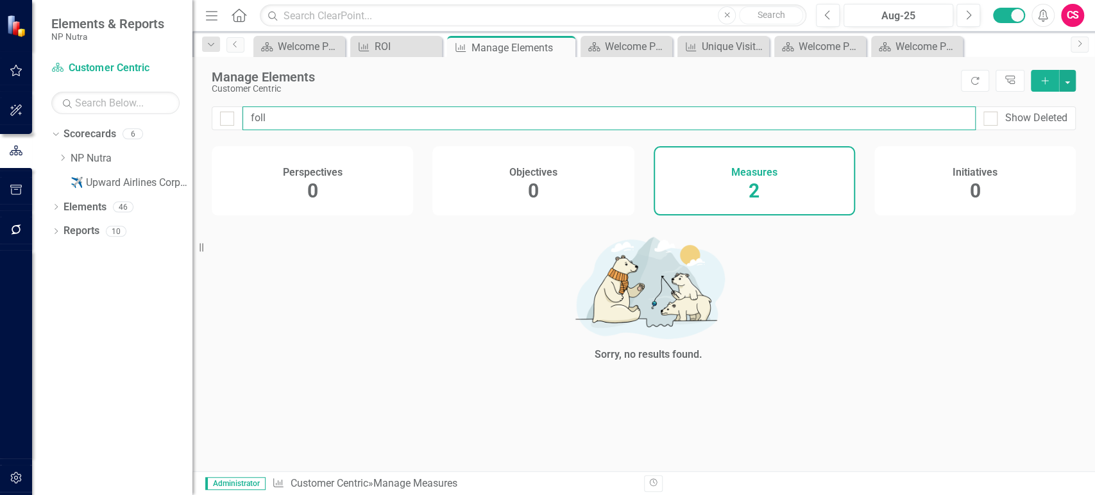
type input "follo"
checkbox input "false"
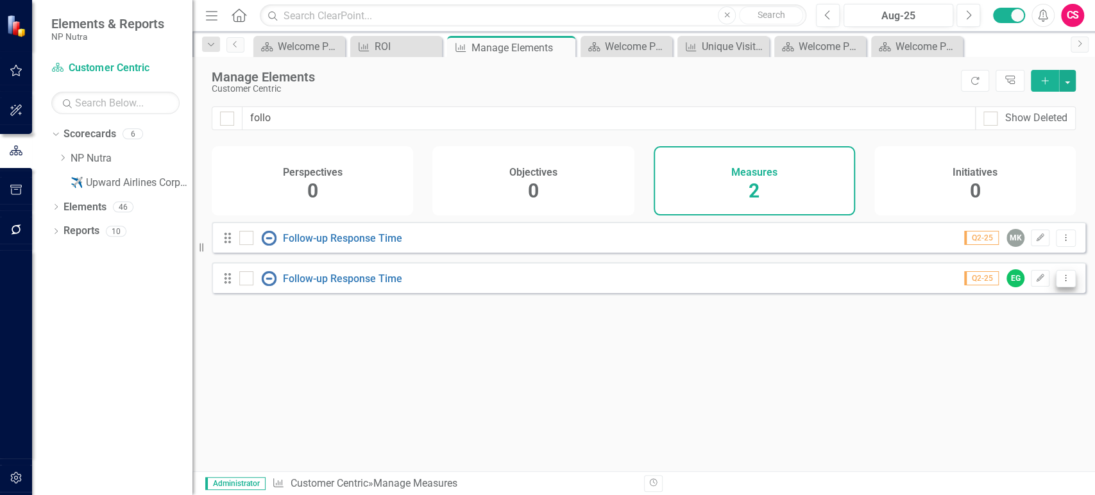
click at [1062, 286] on button "Dropdown Menu" at bounding box center [1065, 278] width 20 height 17
click at [975, 380] on link "Trash Delete Measure" at bounding box center [1007, 379] width 115 height 24
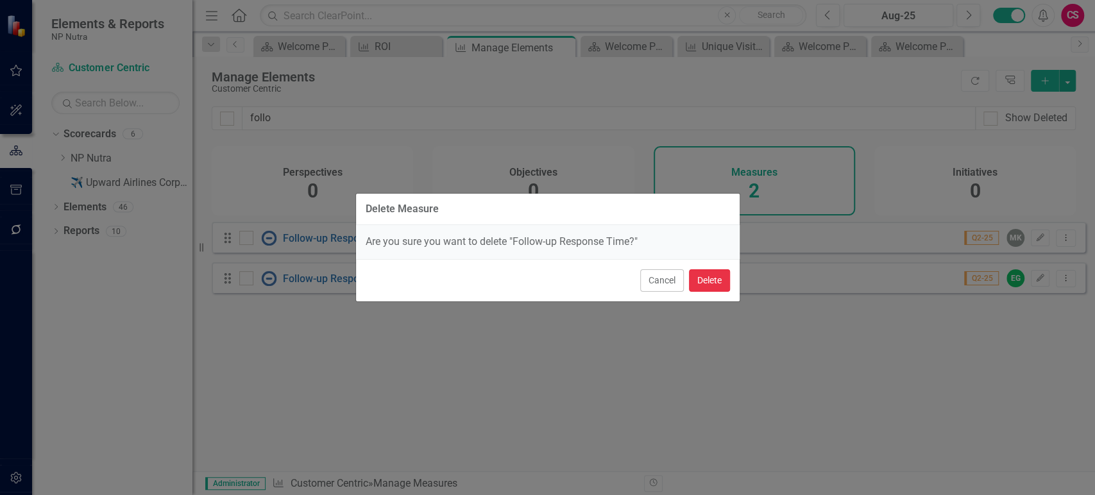
click at [719, 288] on button "Delete" at bounding box center [709, 280] width 41 height 22
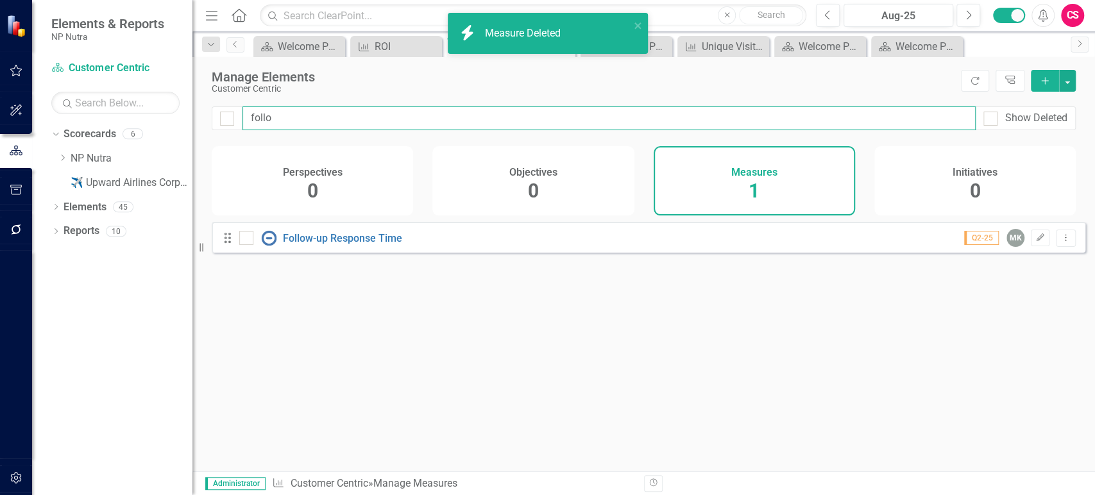
click at [282, 113] on input "follo" at bounding box center [608, 118] width 733 height 24
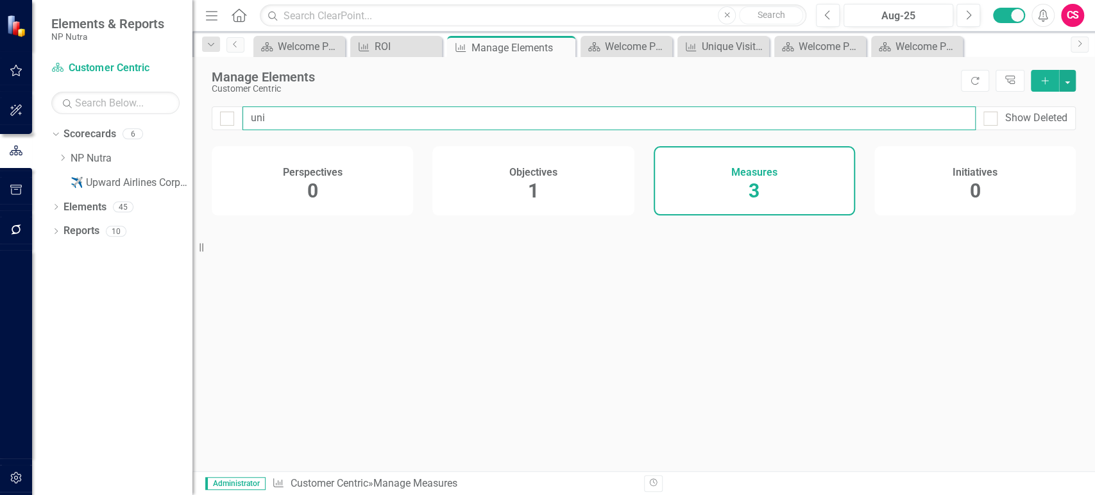
type input "uniq"
checkbox input "false"
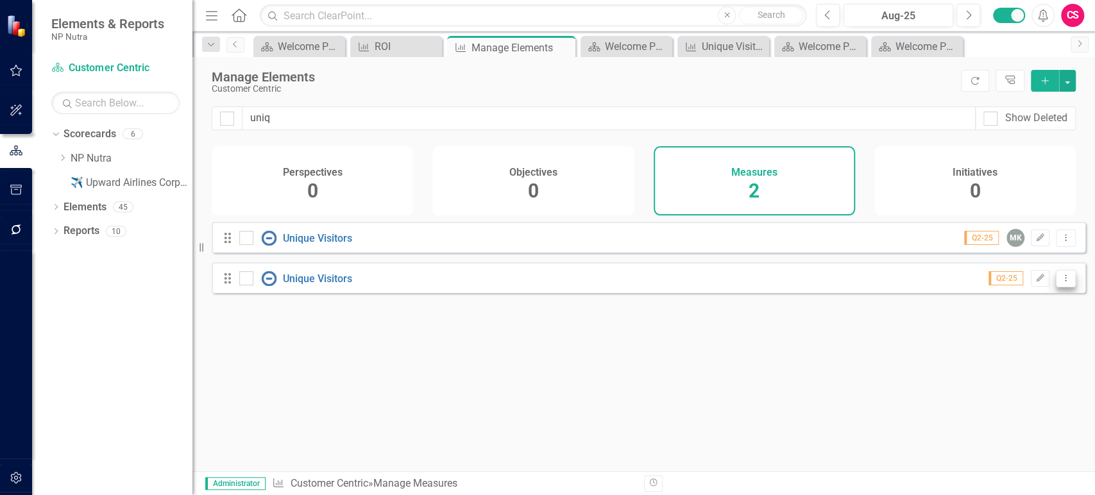
click at [1060, 282] on icon "Dropdown Menu" at bounding box center [1065, 278] width 11 height 8
click at [985, 377] on link "Trash Delete Measure" at bounding box center [1007, 379] width 115 height 24
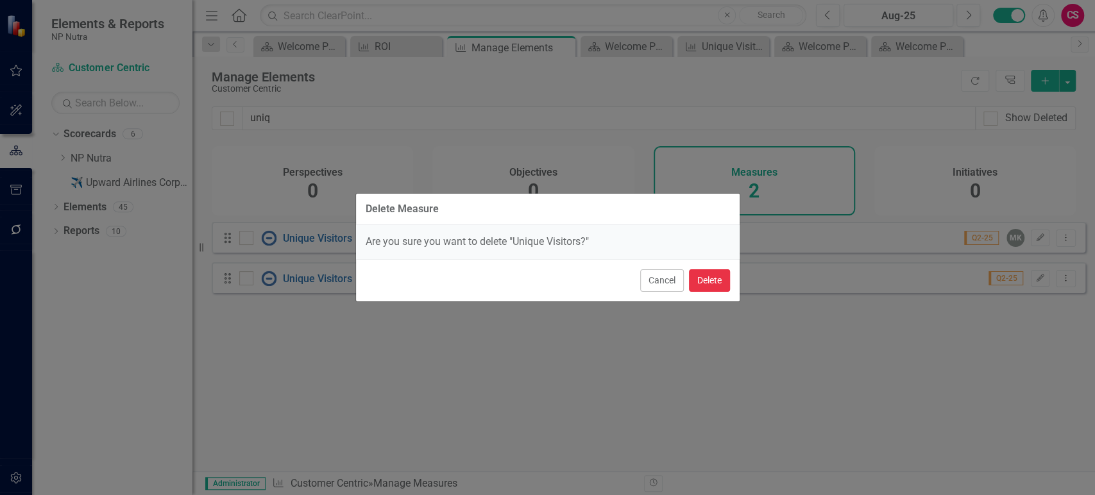
click at [717, 270] on button "Delete" at bounding box center [709, 280] width 41 height 22
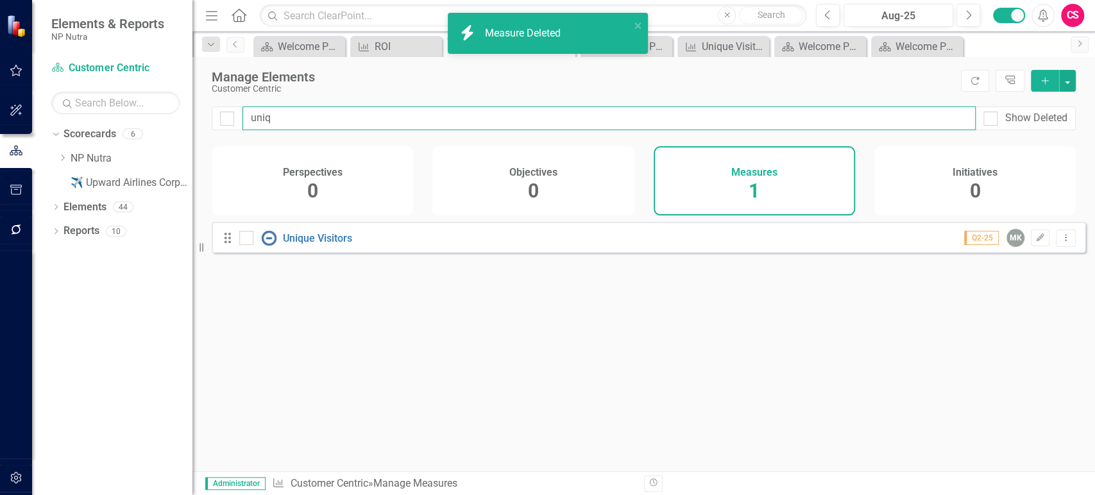
click at [278, 116] on input "uniq" at bounding box center [608, 118] width 733 height 24
type input "a"
checkbox input "false"
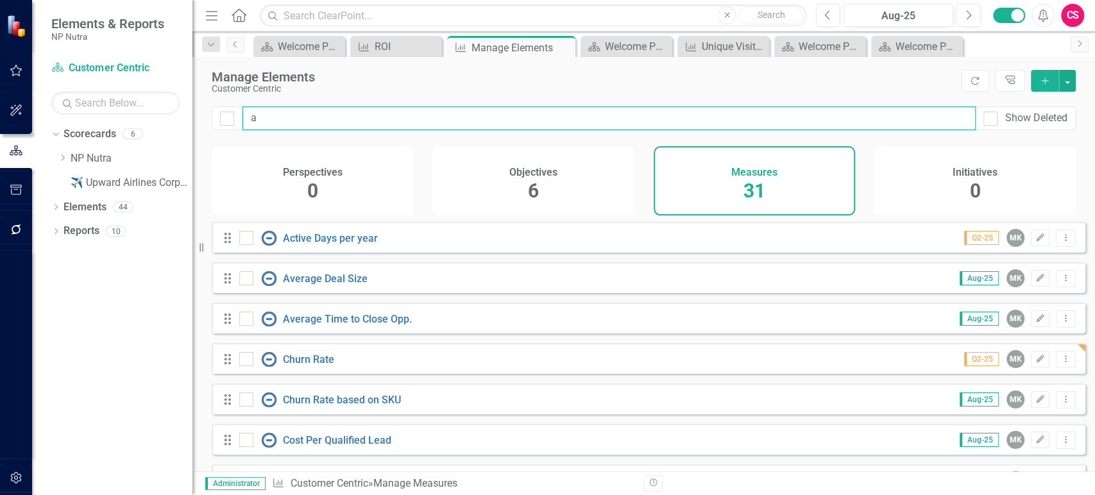
type input "av"
checkbox input "false"
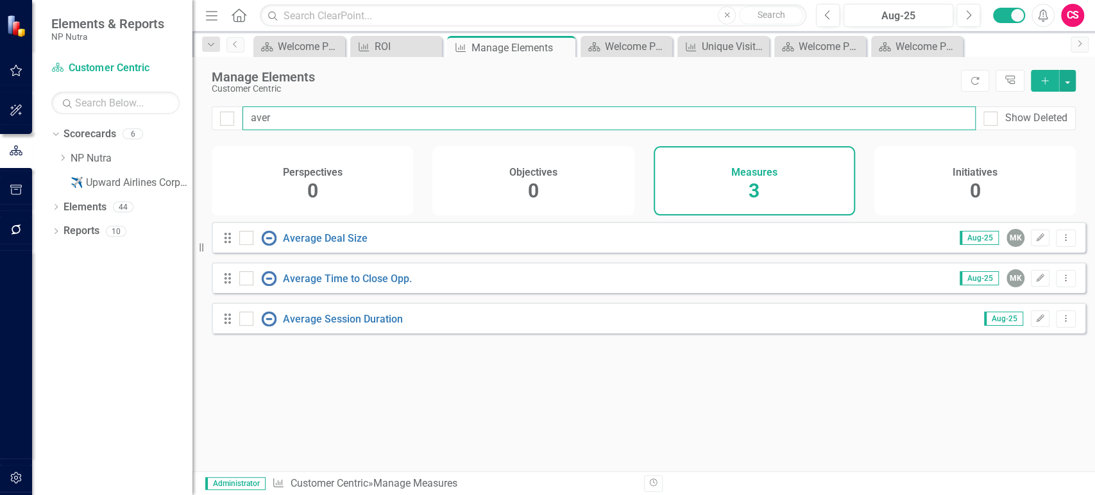
type input "ave"
checkbox input "false"
type input "a"
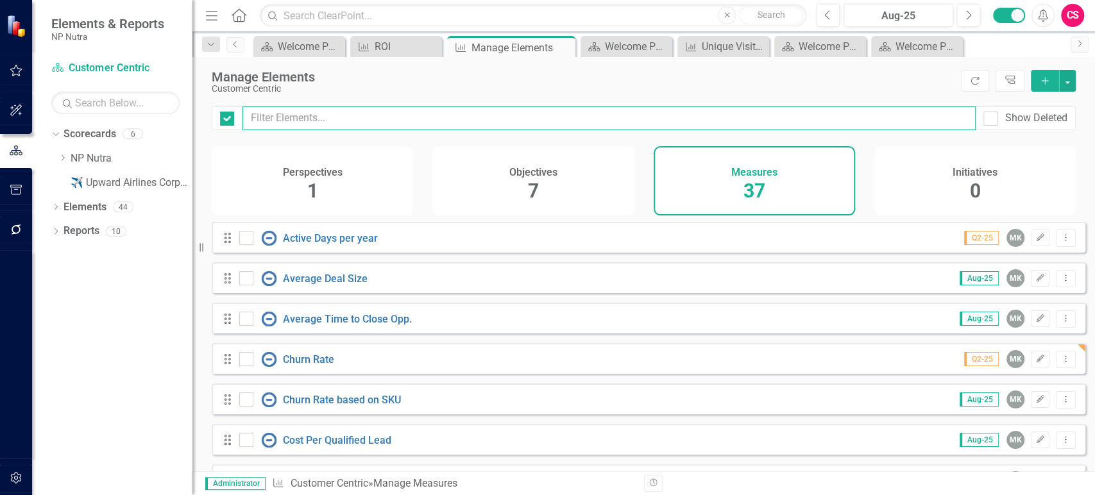
checkbox input "false"
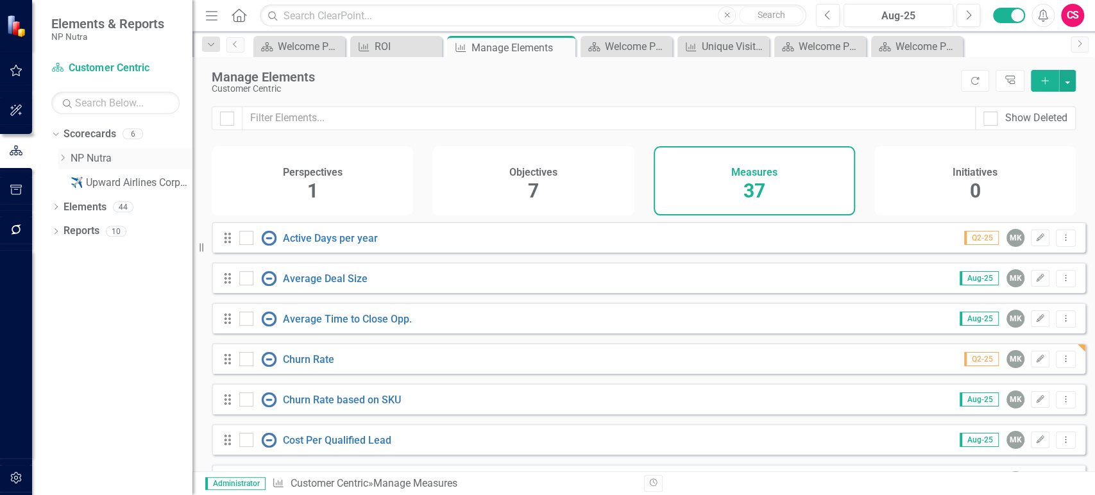
click at [61, 164] on div "Dropdown NP Nutra" at bounding box center [125, 158] width 135 height 21
click at [62, 159] on icon "Dropdown" at bounding box center [63, 158] width 10 height 8
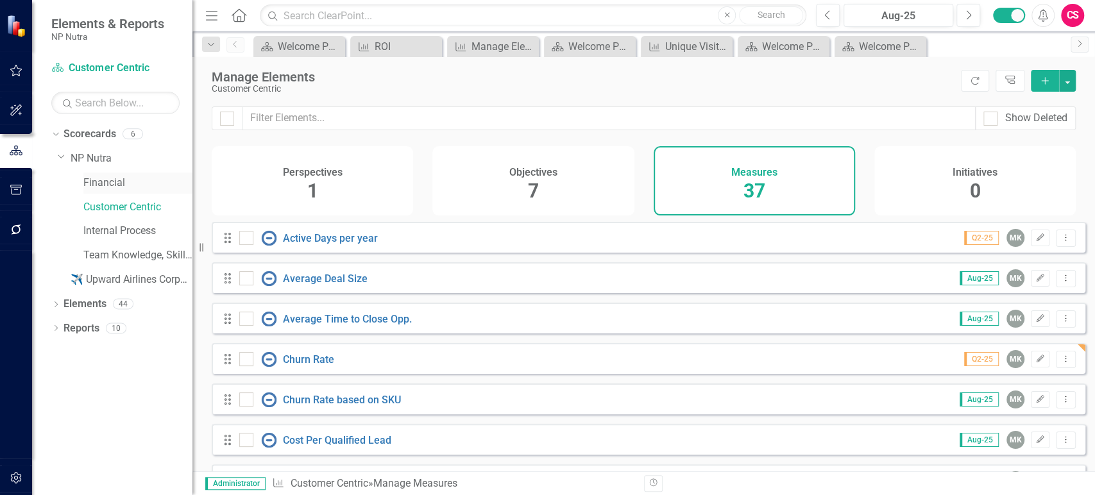
click at [99, 179] on link "Financial" at bounding box center [137, 183] width 109 height 15
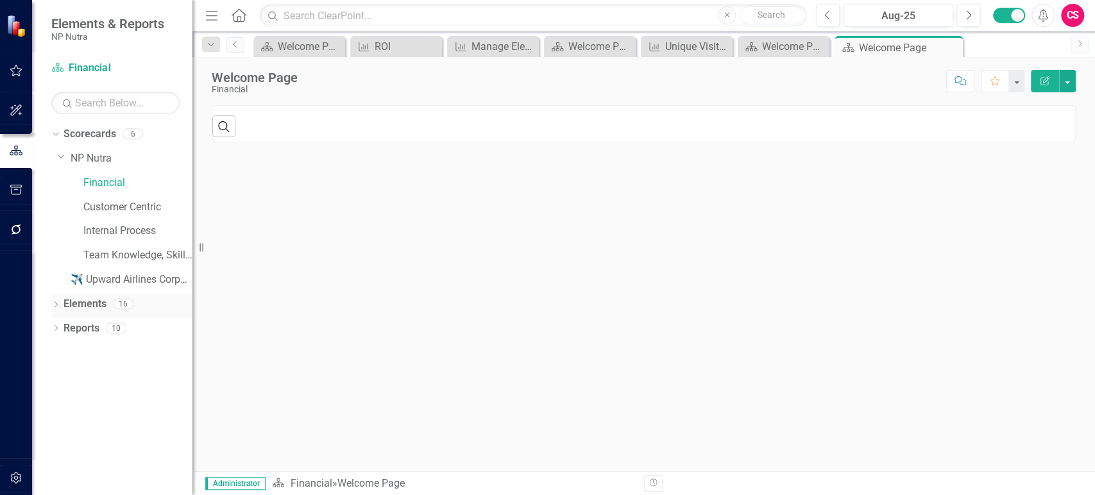
click at [90, 302] on link "Elements" at bounding box center [84, 304] width 43 height 15
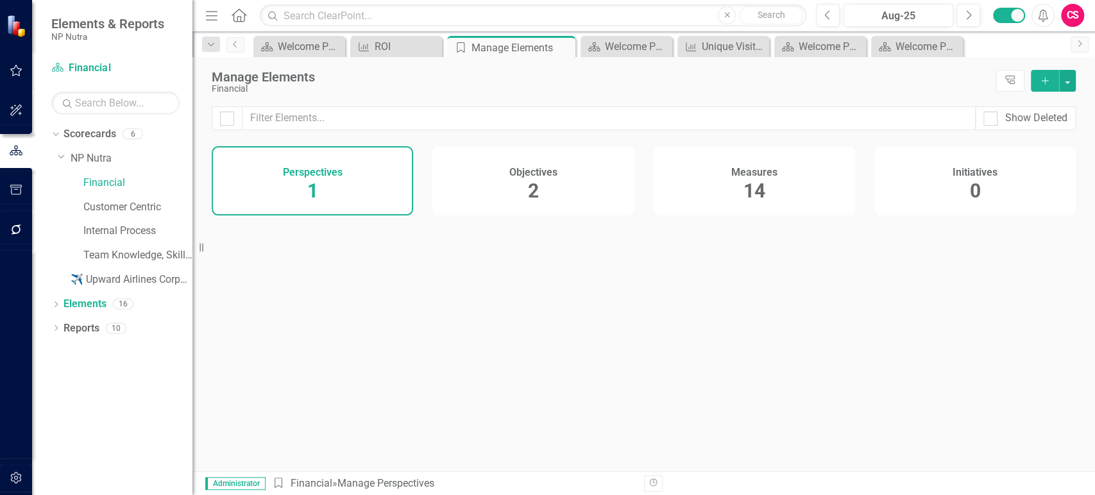
click at [728, 193] on div "Measures 14" at bounding box center [753, 180] width 201 height 69
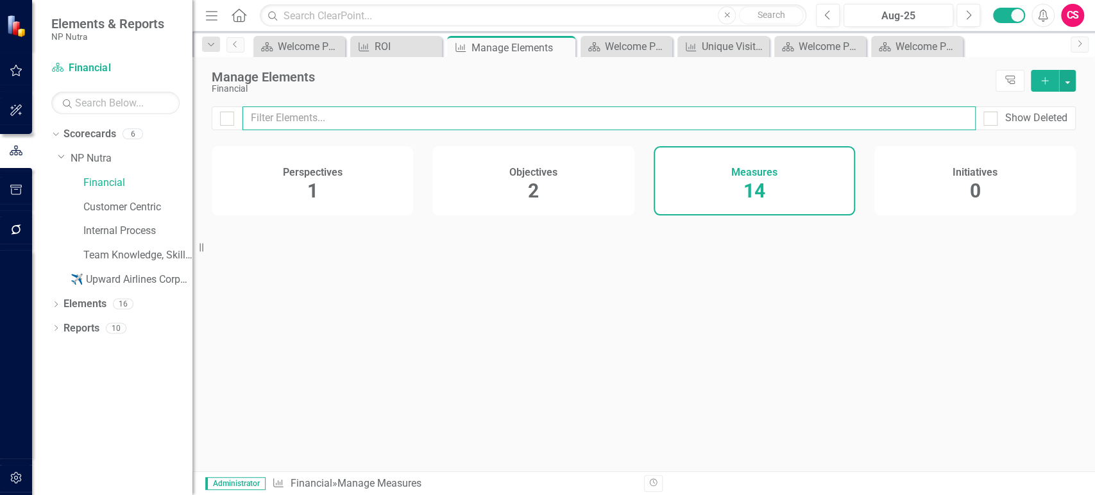
click at [367, 117] on input "text" at bounding box center [608, 118] width 733 height 24
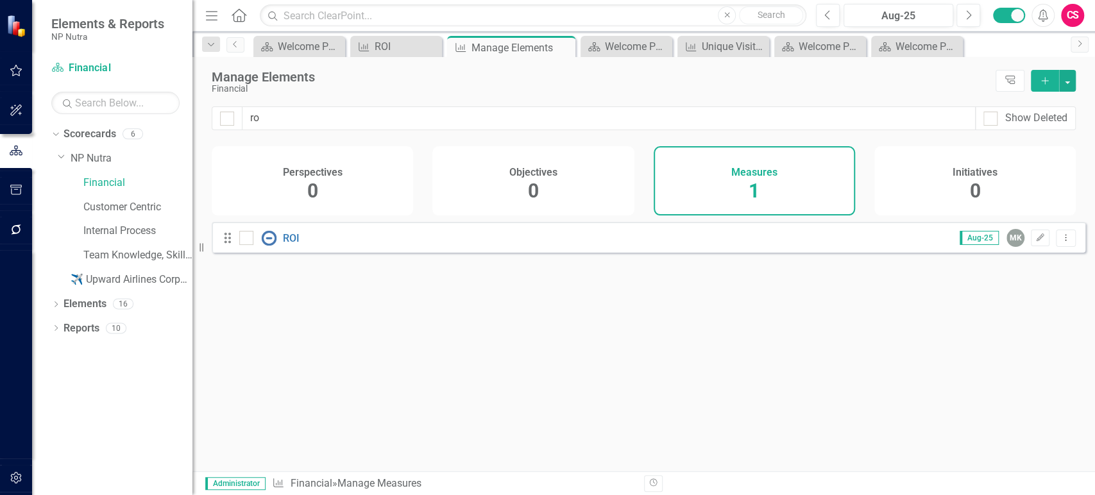
type input "r"
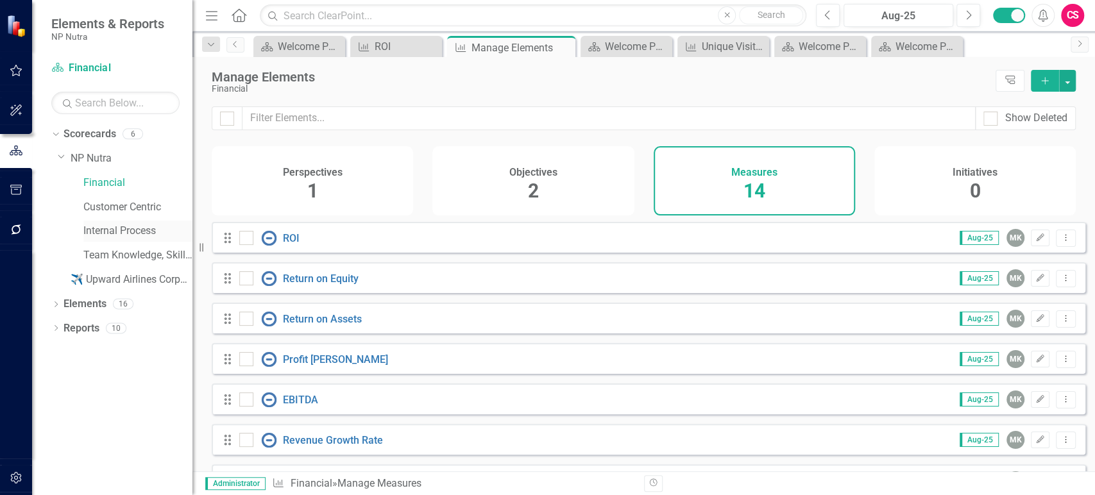
click at [92, 232] on link "Internal Process" at bounding box center [137, 231] width 109 height 15
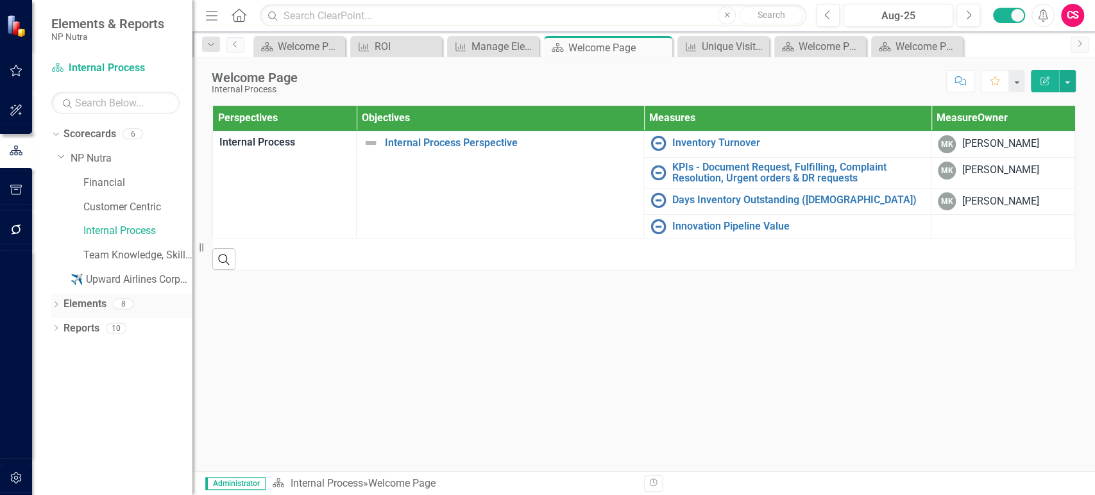
click at [83, 308] on link "Elements" at bounding box center [84, 304] width 43 height 15
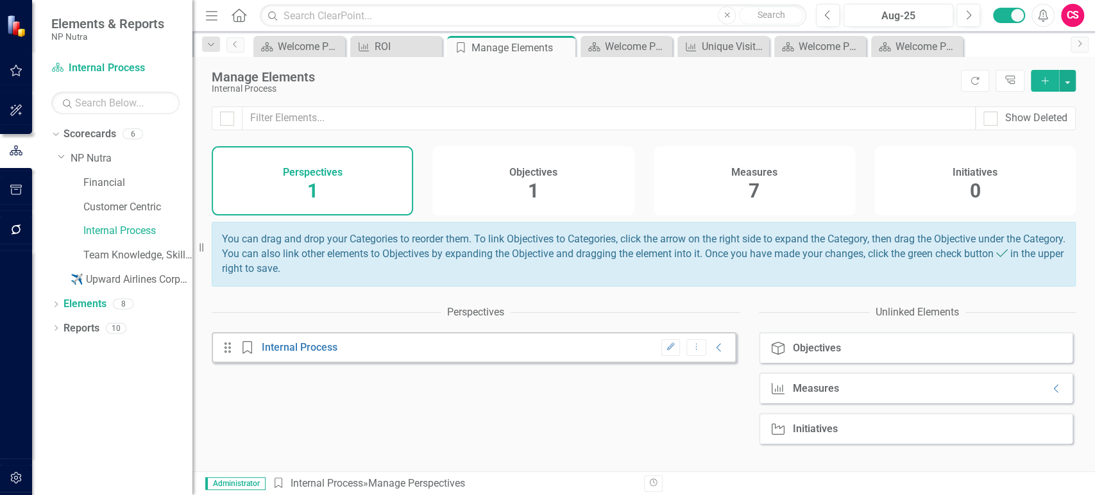
click at [748, 194] on span "7" at bounding box center [753, 191] width 11 height 22
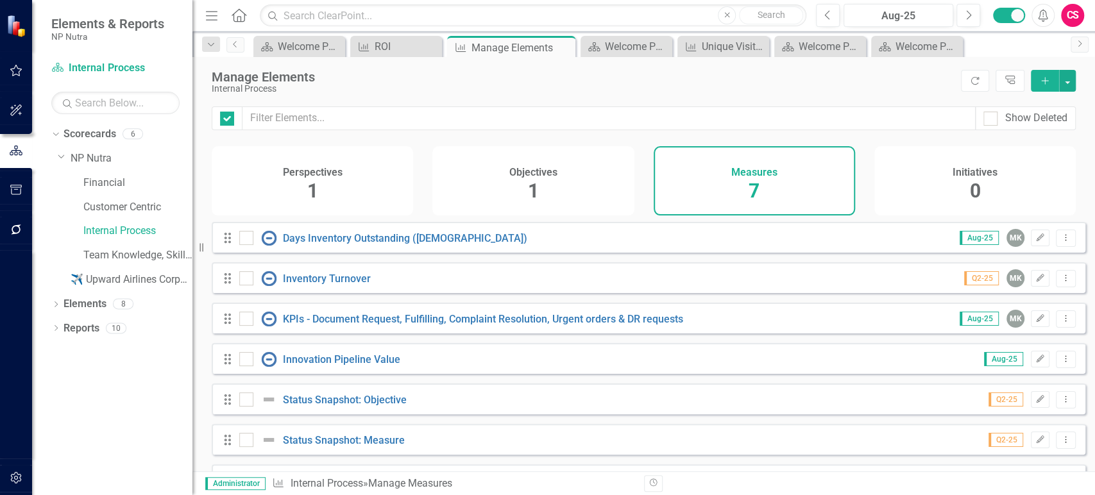
checkbox input "false"
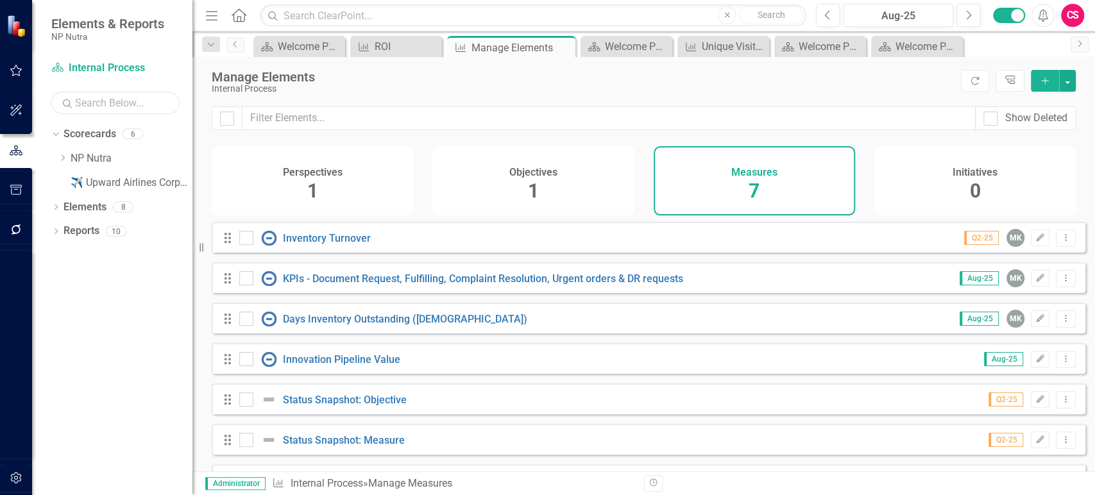
click at [85, 98] on input "text" at bounding box center [115, 103] width 128 height 22
click at [60, 158] on icon "Dropdown" at bounding box center [63, 158] width 10 height 8
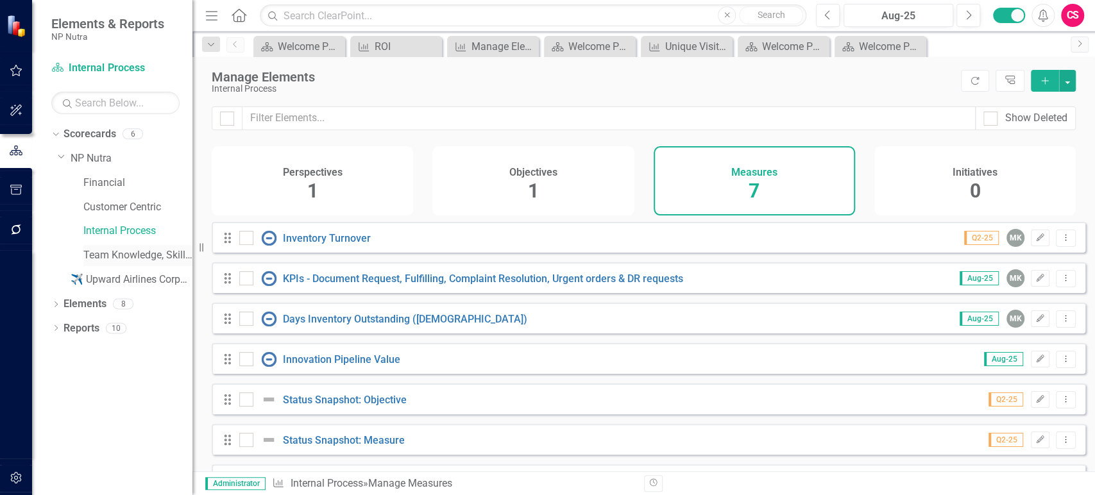
click at [97, 249] on link "Team Knowledge, Skills and Ability" at bounding box center [137, 255] width 109 height 15
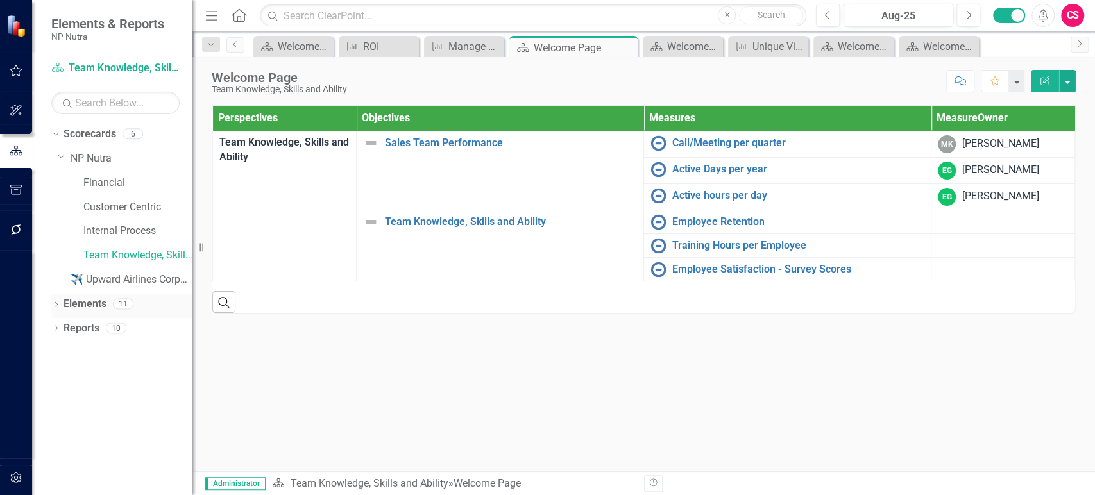
click at [94, 305] on link "Elements" at bounding box center [84, 304] width 43 height 15
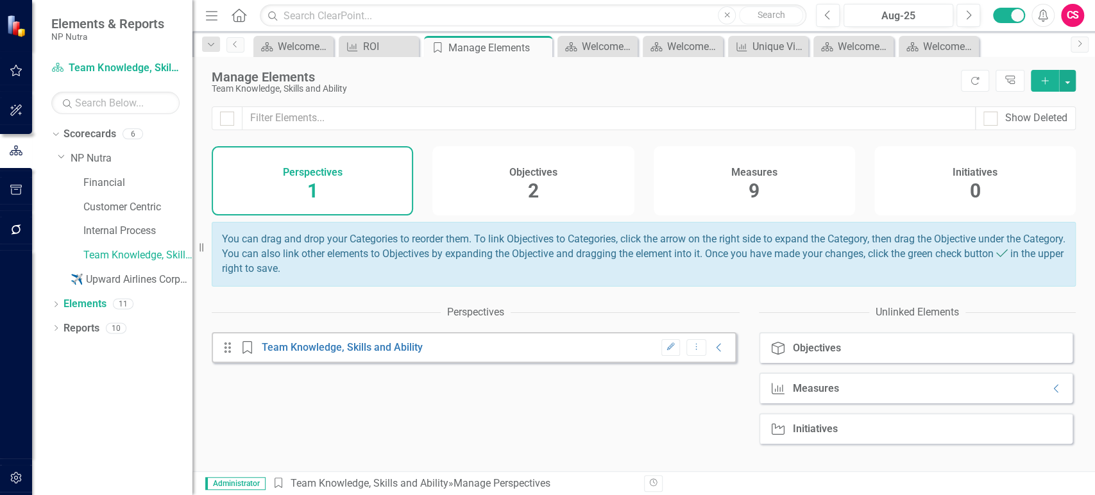
click at [775, 141] on div "Show Deleted" at bounding box center [643, 126] width 902 height 40
click at [764, 162] on div "Measures 9" at bounding box center [753, 180] width 201 height 69
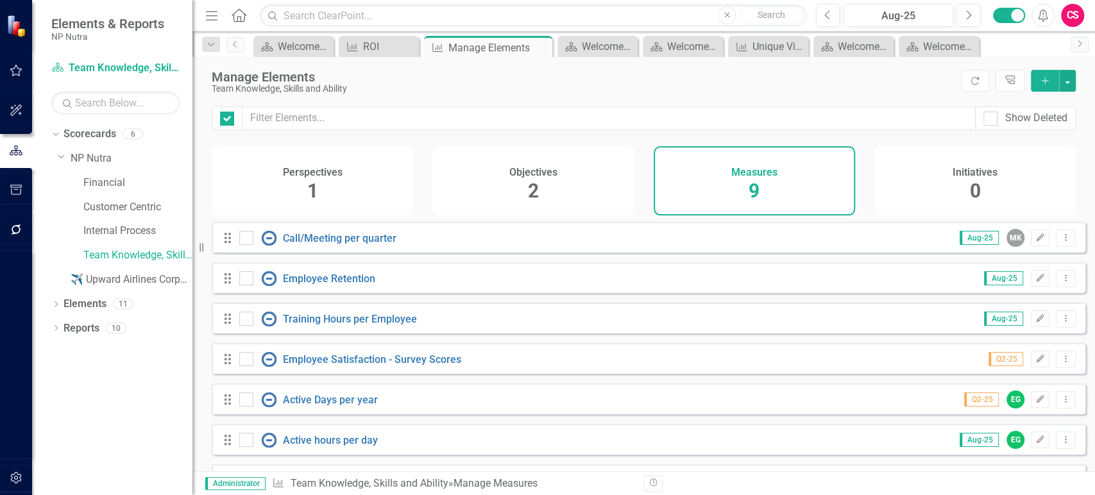
checkbox input "false"
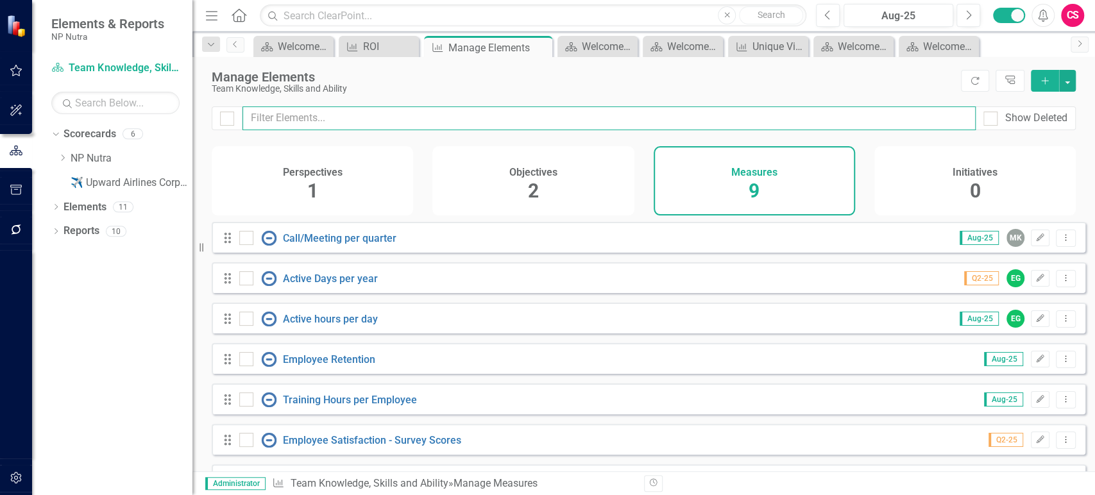
click at [439, 112] on input "text" at bounding box center [608, 118] width 733 height 24
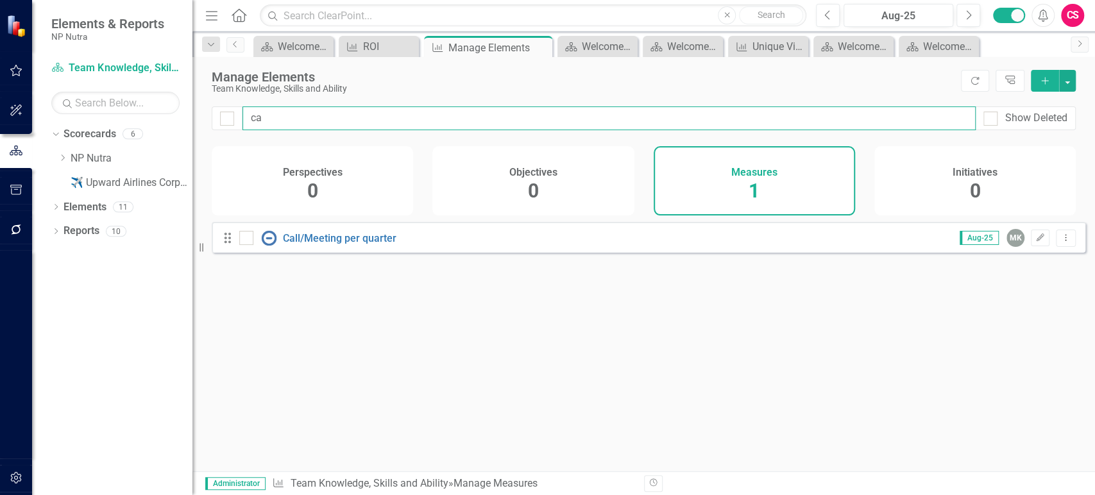
type input "c"
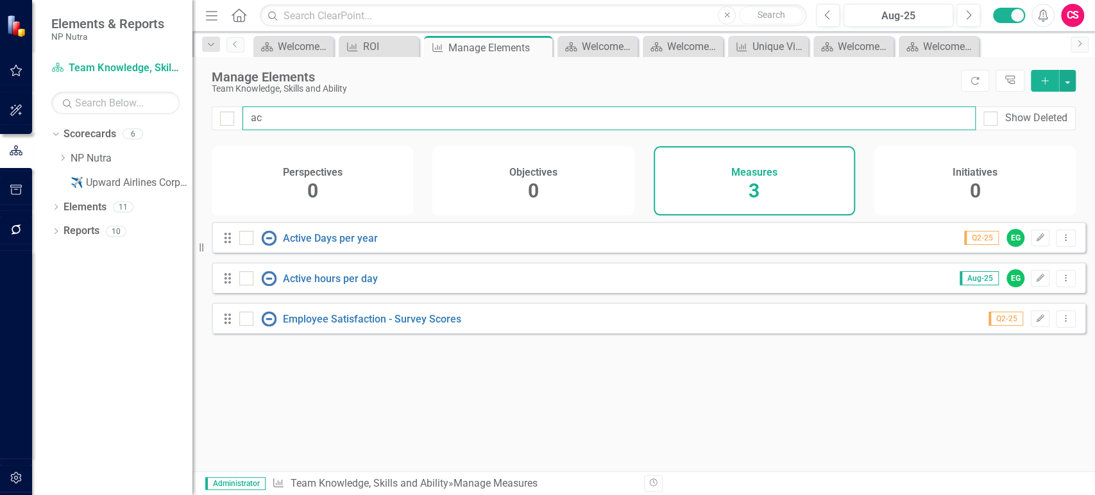
type input "a"
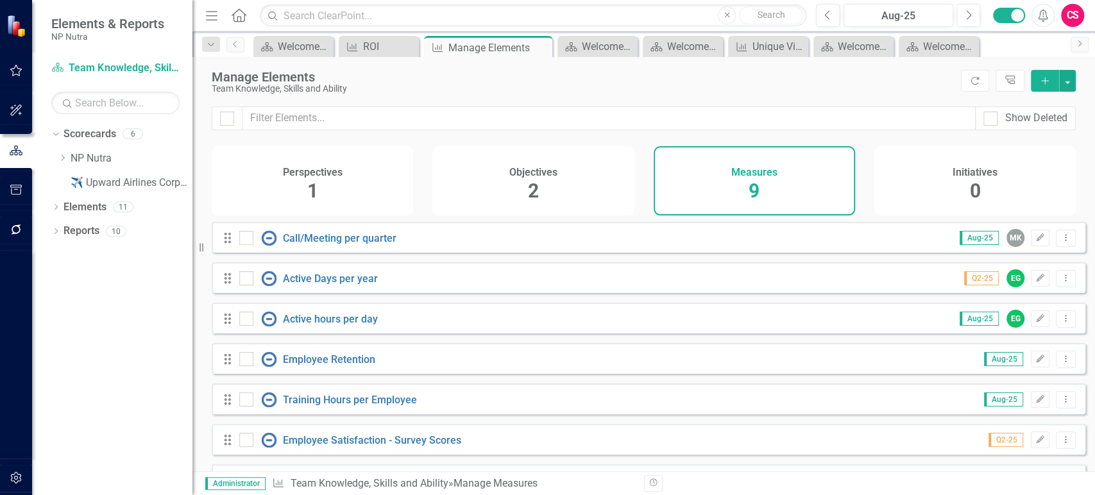
click at [1073, 15] on div "CS" at bounding box center [1072, 15] width 23 height 23
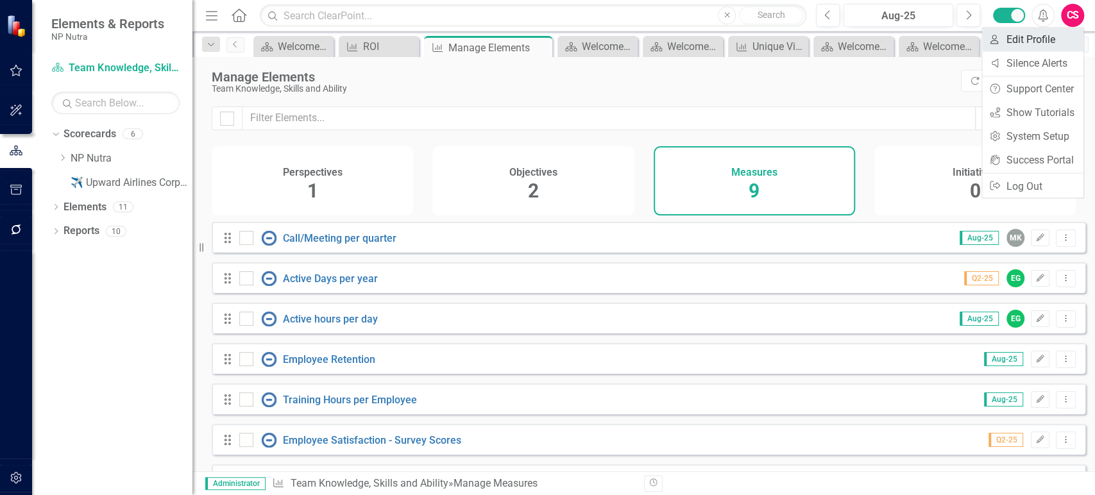
click at [1027, 39] on link "User Edit Profile" at bounding box center [1032, 40] width 101 height 24
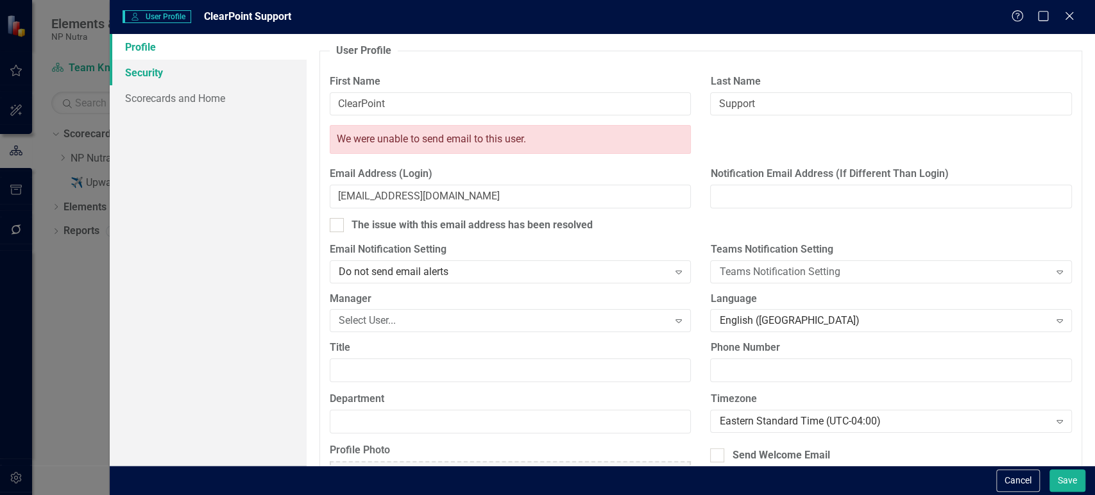
click at [190, 69] on link "Security" at bounding box center [208, 73] width 197 height 26
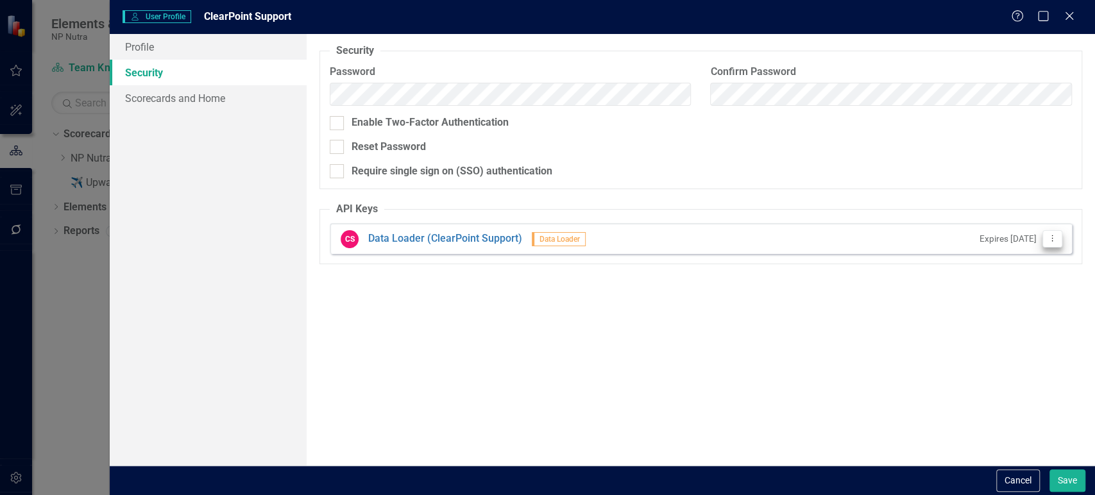
drag, startPoint x: 1055, startPoint y: 248, endPoint x: 1054, endPoint y: 239, distance: 9.2
click at [1054, 240] on div "CS Data Loader (ClearPoint Support) Data Loader Expires [DATE] Dropdown Menu" at bounding box center [701, 238] width 742 height 31
click at [1053, 237] on icon "Dropdown Menu" at bounding box center [1051, 238] width 11 height 8
click at [1018, 264] on link "API Key Edit API Key" at bounding box center [1009, 260] width 101 height 24
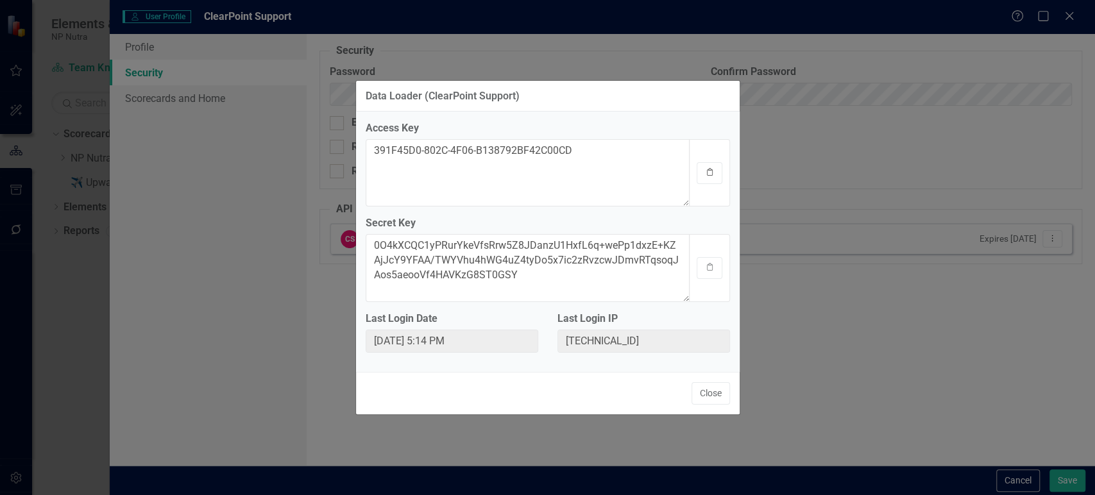
click at [703, 166] on button "Clipboard" at bounding box center [709, 173] width 26 height 22
click at [718, 271] on button "Clipboard" at bounding box center [709, 268] width 26 height 22
click at [712, 400] on button "Close" at bounding box center [710, 393] width 38 height 22
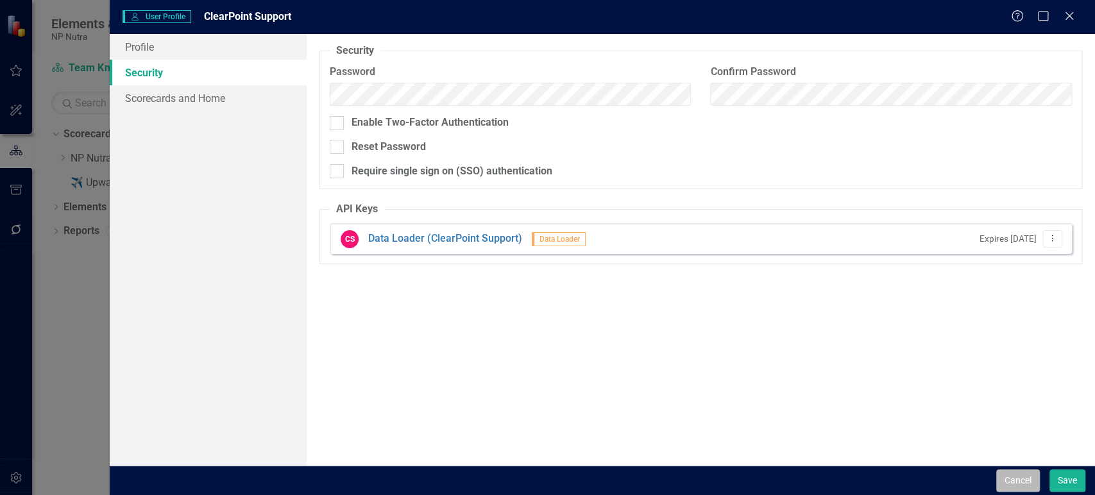
click at [1026, 475] on button "Cancel" at bounding box center [1018, 480] width 44 height 22
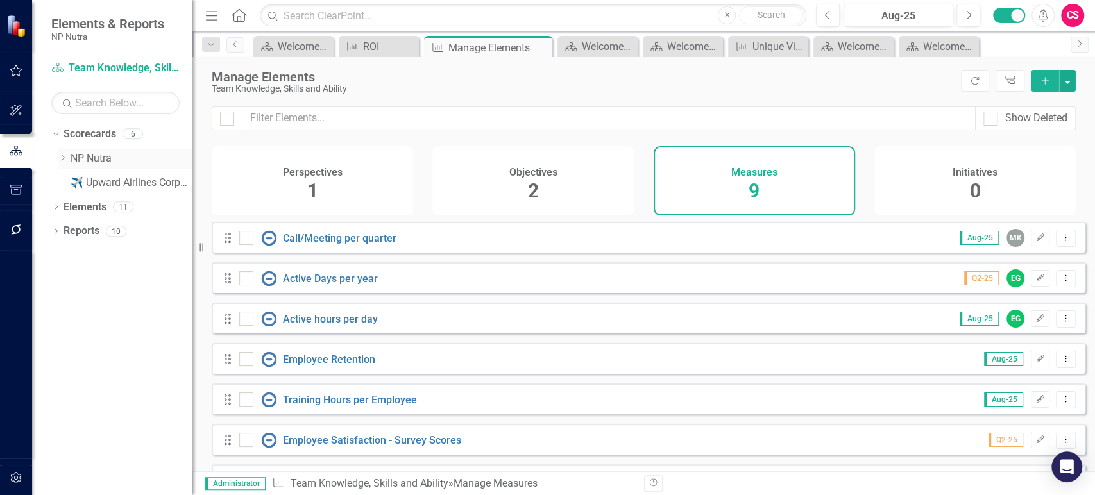
click at [62, 160] on icon "Dropdown" at bounding box center [63, 158] width 10 height 8
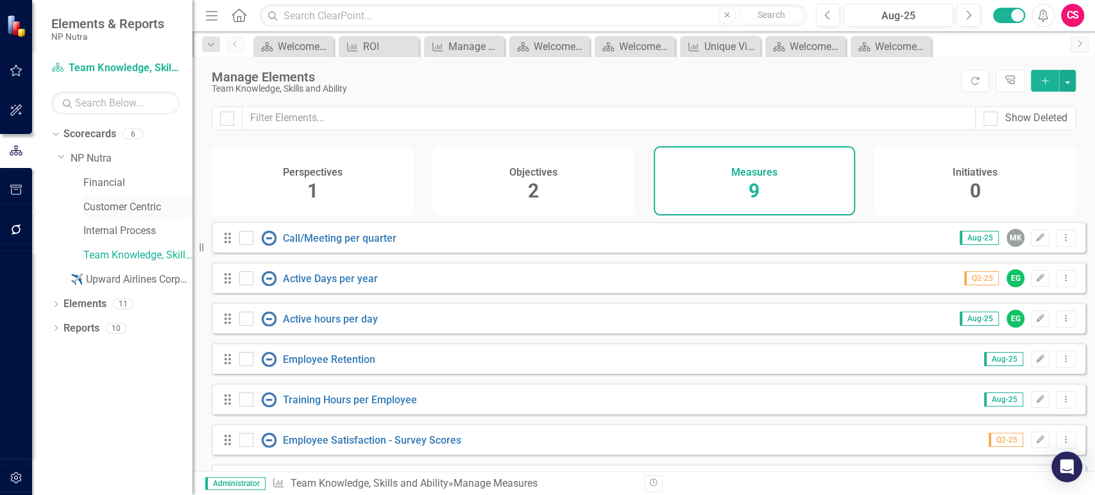
click at [92, 201] on link "Customer Centric" at bounding box center [137, 207] width 109 height 15
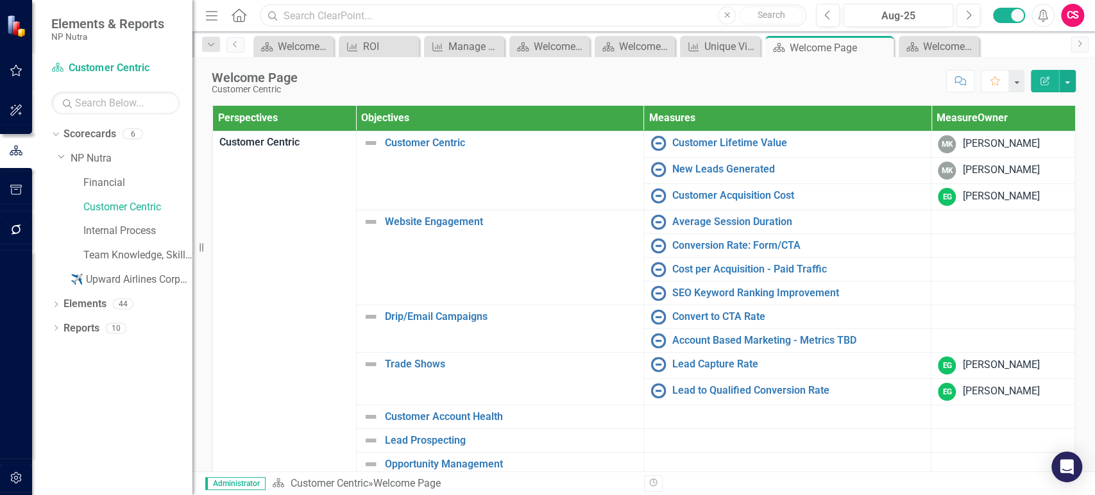
click at [326, 11] on input "text" at bounding box center [533, 15] width 546 height 22
type input "a"
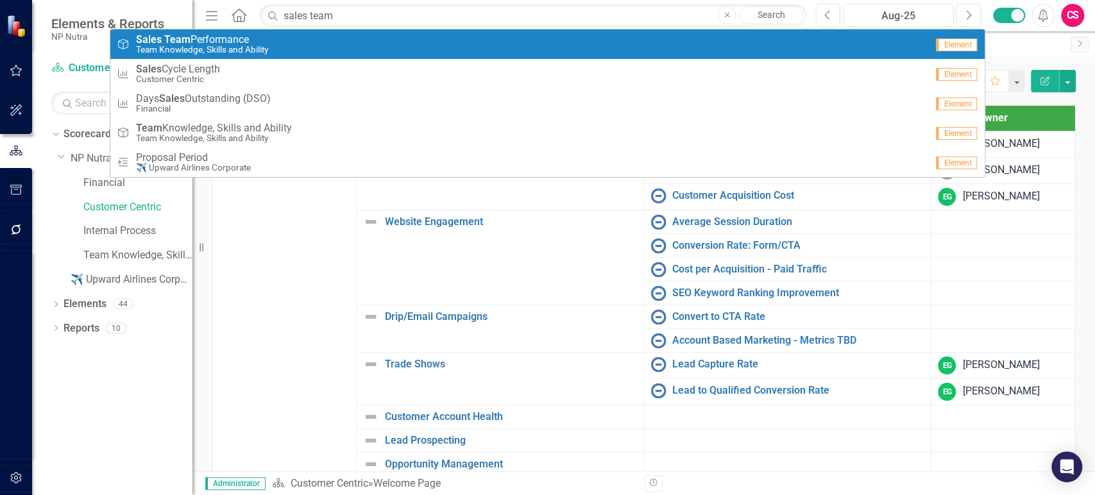
click at [311, 35] on div "Objective Sales Team Performance Team Knowledge, Skills and Ability" at bounding box center [522, 44] width 810 height 21
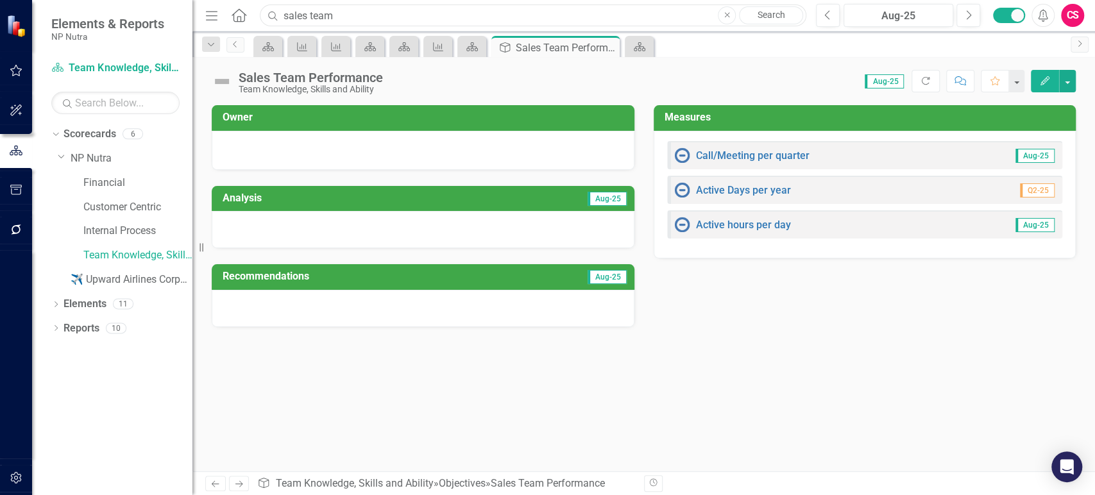
click at [492, 12] on input "sales team" at bounding box center [533, 15] width 546 height 22
paste input "Total Percentage of Contract Manufacuter and Total Percentage of Brands"
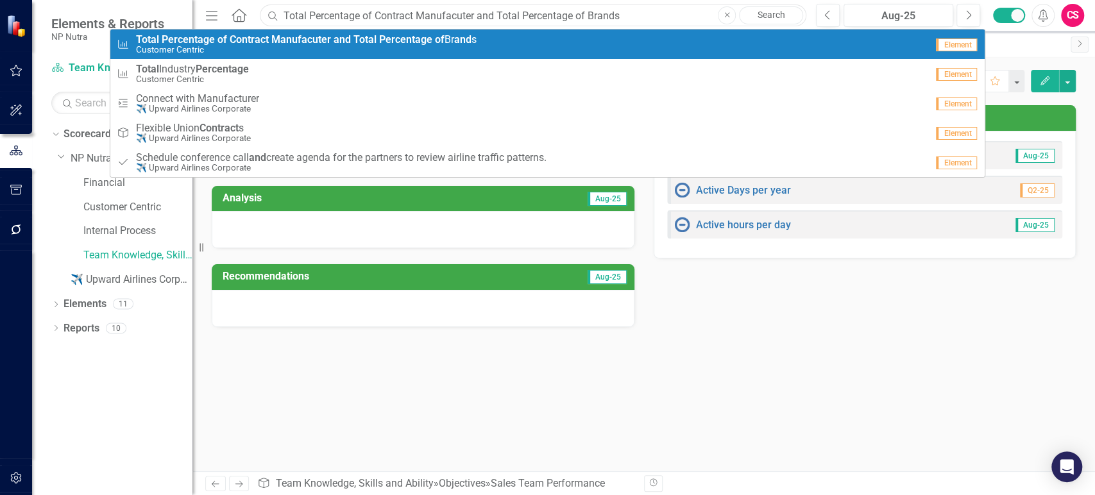
type input "Total Percentage of Contract Manufacuter and Total Percentage of Brands"
click at [469, 35] on strong "and" at bounding box center [462, 39] width 17 height 12
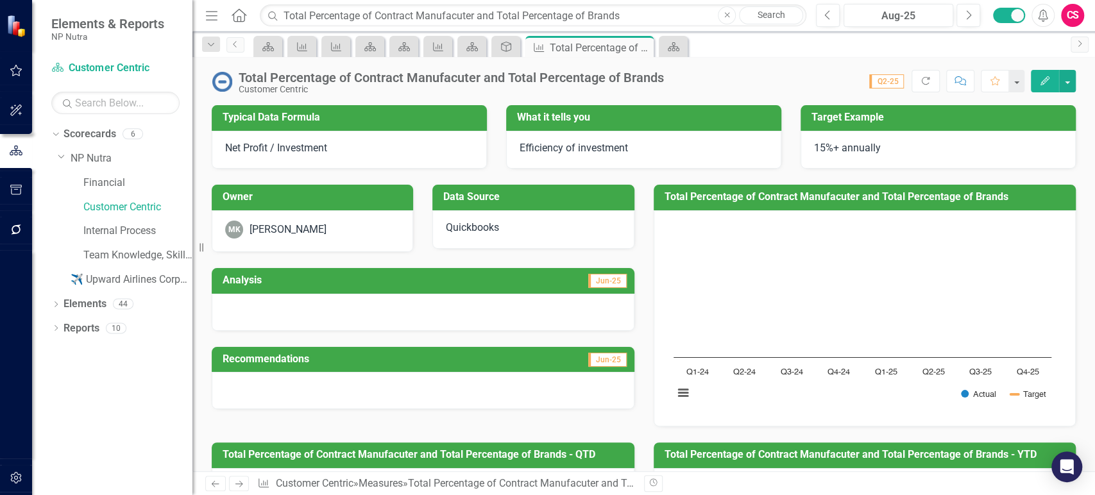
click at [437, 82] on div "Total Percentage of Contract Manufacuter and Total Percentage of Brands" at bounding box center [451, 78] width 425 height 14
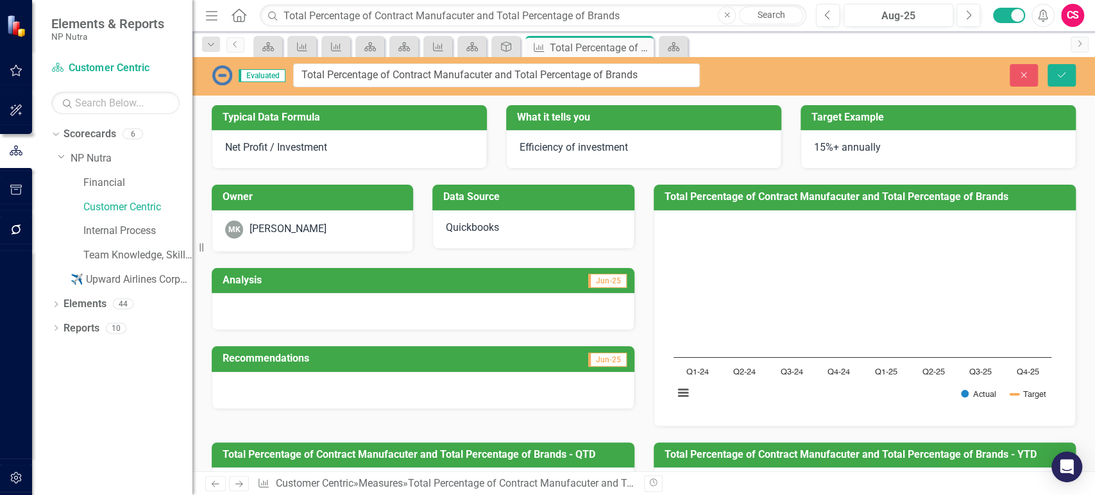
click at [437, 82] on input "Total Percentage of Contract Manufacuter and Total Percentage of Brands" at bounding box center [496, 75] width 407 height 24
click at [462, 80] on input "Total Percentage of Contract Manufacuter and Total Percentage of Brands" at bounding box center [496, 75] width 407 height 24
click at [657, 79] on input "Total Percentage of Contract Manufacuter and Total Percentage of Brands" at bounding box center [496, 75] width 407 height 24
click at [451, 69] on input "Total Percentage of Contract Manufacuter and Total Percentage of Brands" at bounding box center [496, 75] width 407 height 24
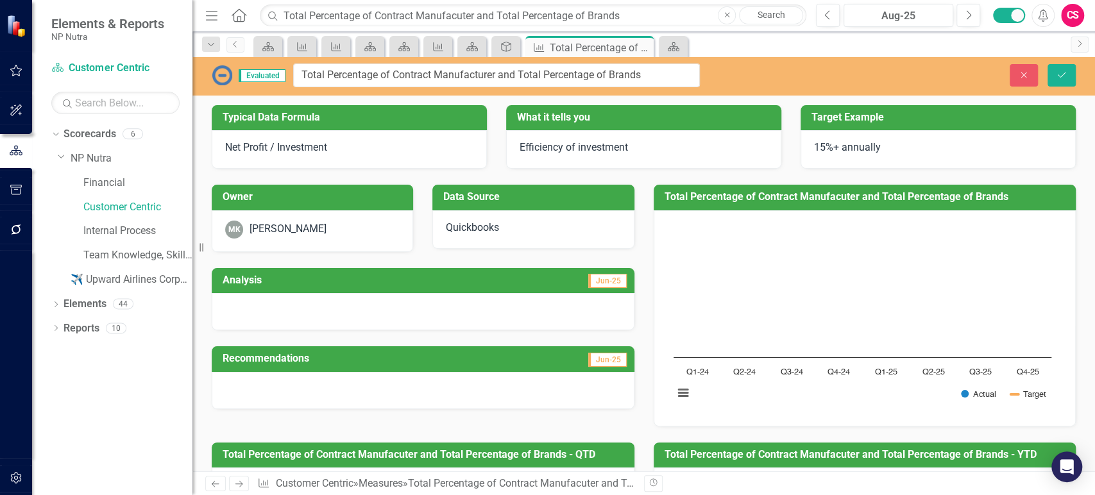
type input "Total Percentage of Contract Manufacturer and Total Percentage of Brands"
click at [1067, 76] on button "Save" at bounding box center [1061, 75] width 28 height 22
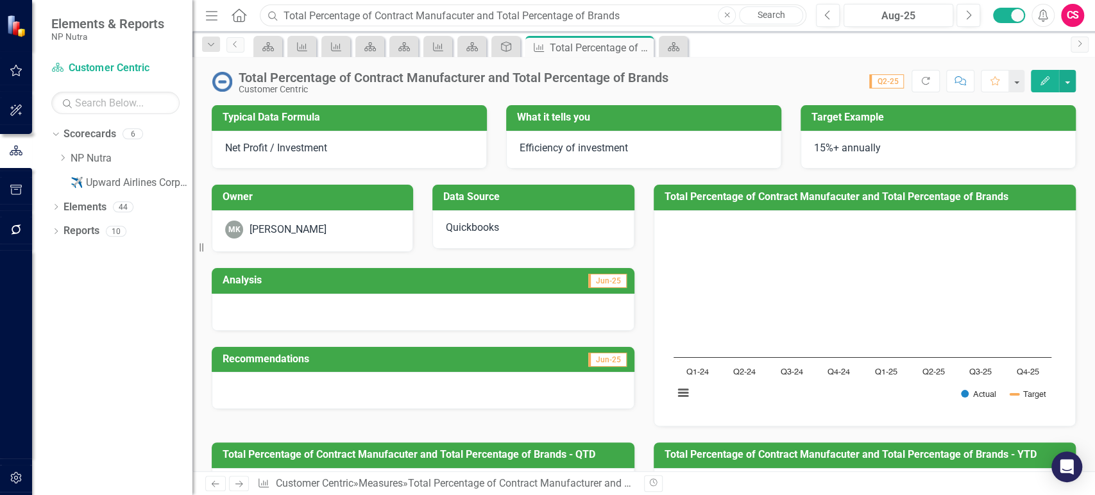
click at [302, 11] on input "Total Percentage of Contract Manufacuter and Total Percentage of Brands" at bounding box center [533, 15] width 546 height 22
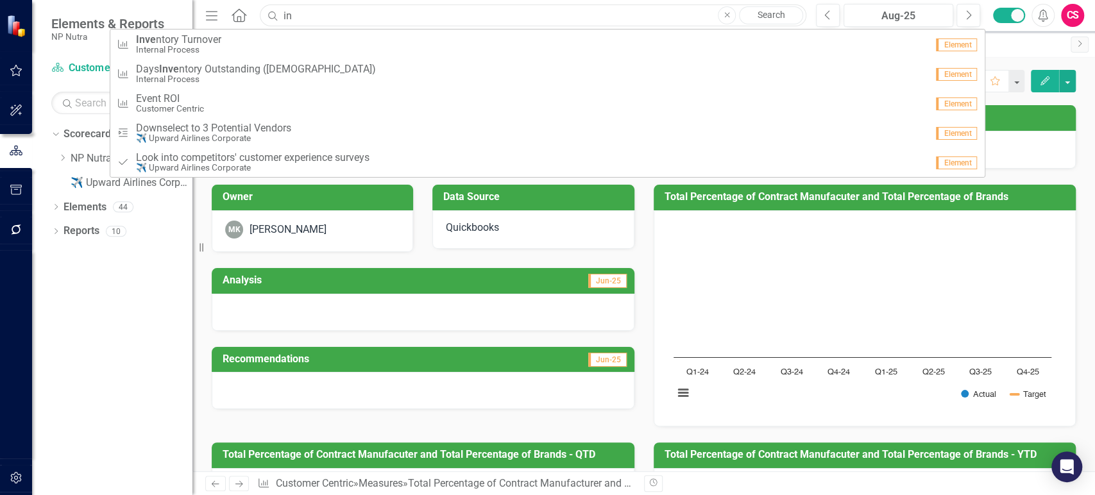
type input "i"
type input "s"
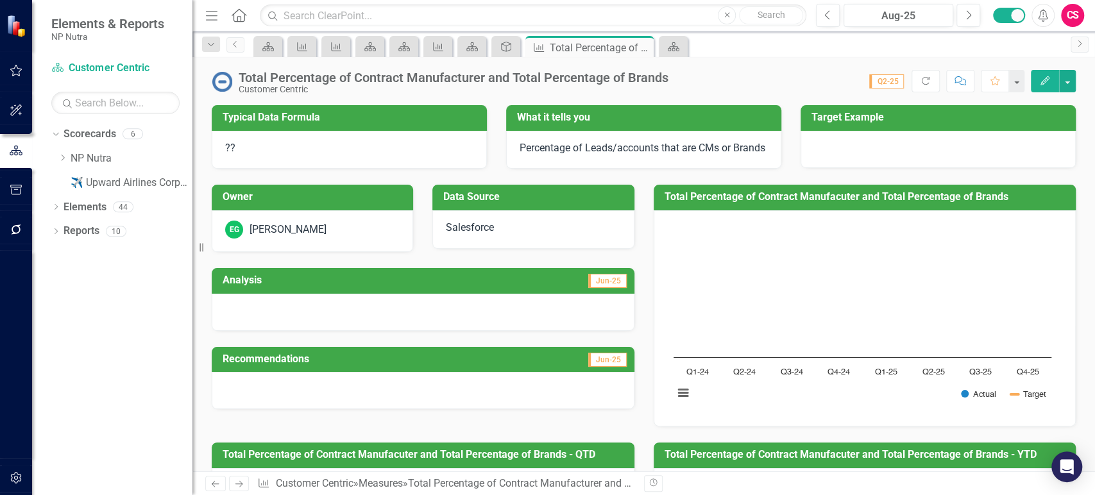
click at [525, 270] on div "Analysis Jun-25" at bounding box center [423, 291] width 442 height 79
click at [61, 157] on icon "Dropdown" at bounding box center [63, 158] width 10 height 8
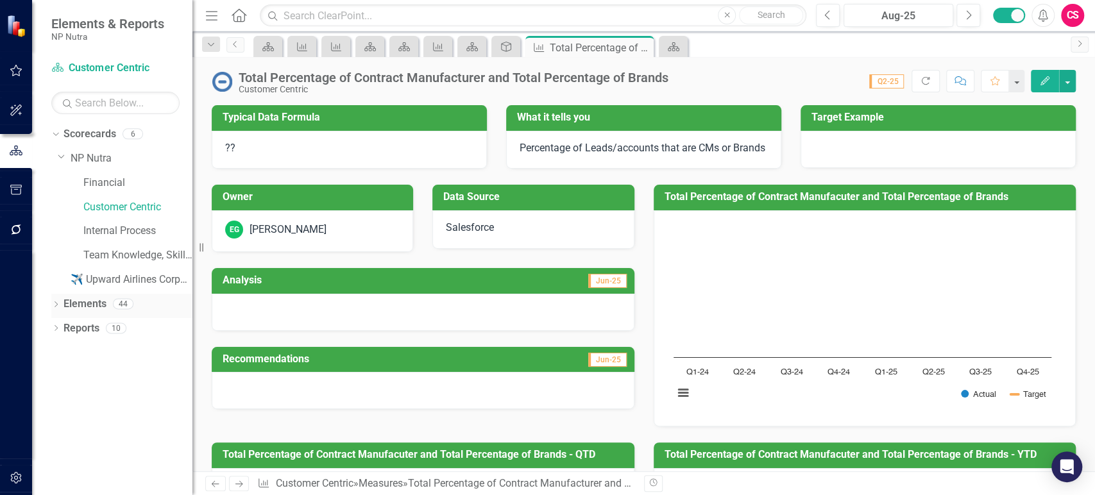
click at [74, 303] on link "Elements" at bounding box center [84, 304] width 43 height 15
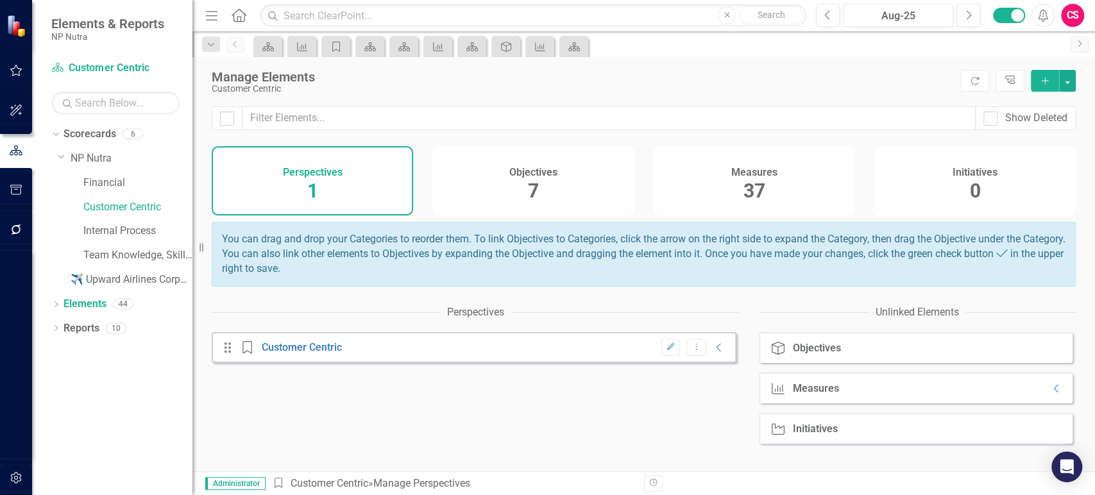
click at [492, 193] on div "Objectives 7" at bounding box center [532, 180] width 201 height 69
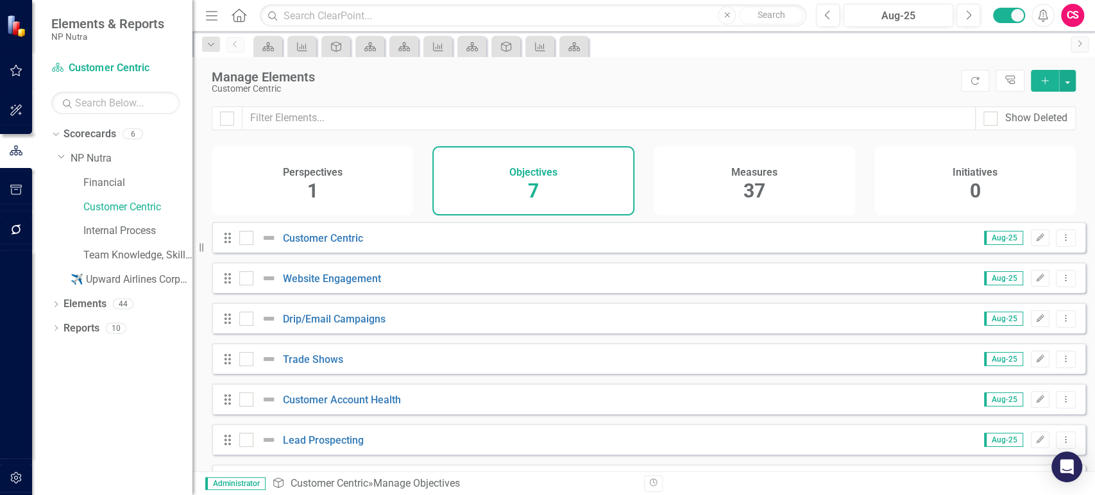
click at [369, 185] on div "Perspectives 1" at bounding box center [312, 180] width 201 height 69
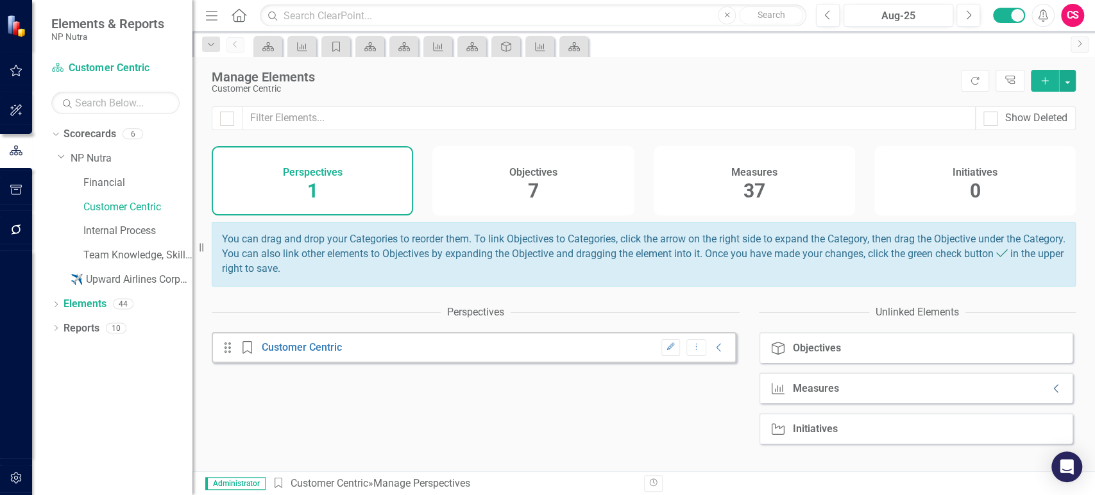
click at [1050, 394] on icon "Collapse" at bounding box center [1056, 388] width 13 height 10
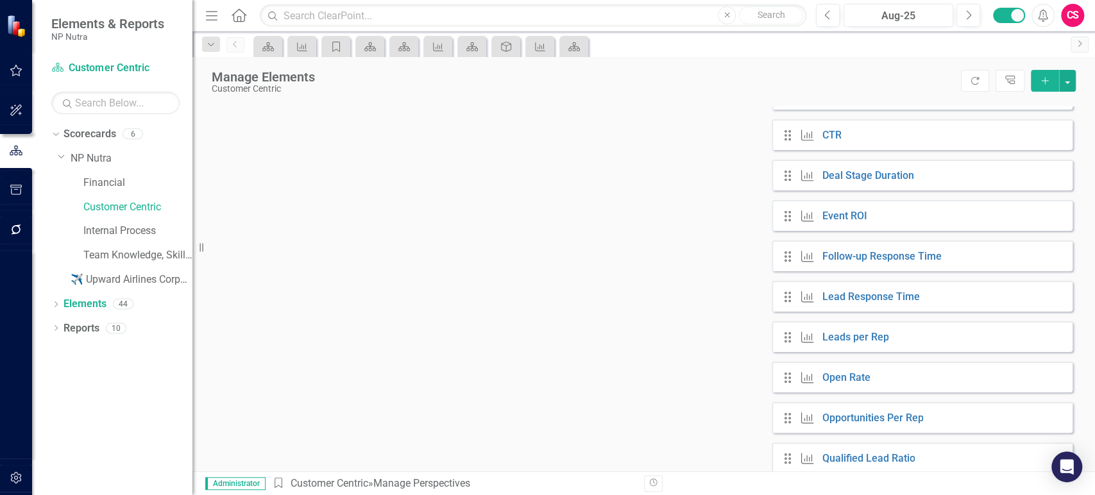
scroll to position [564, 0]
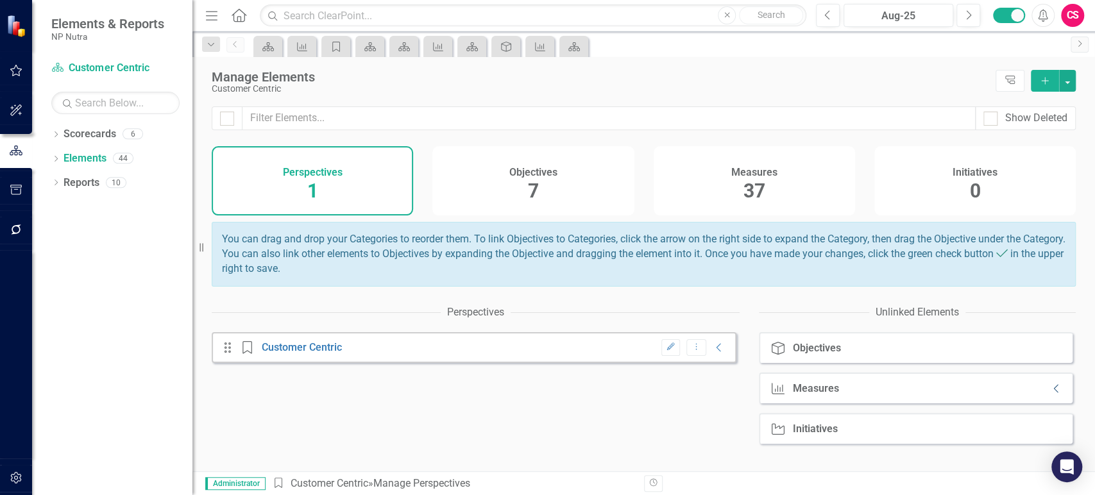
click at [1050, 394] on icon "Collapse" at bounding box center [1056, 388] width 13 height 10
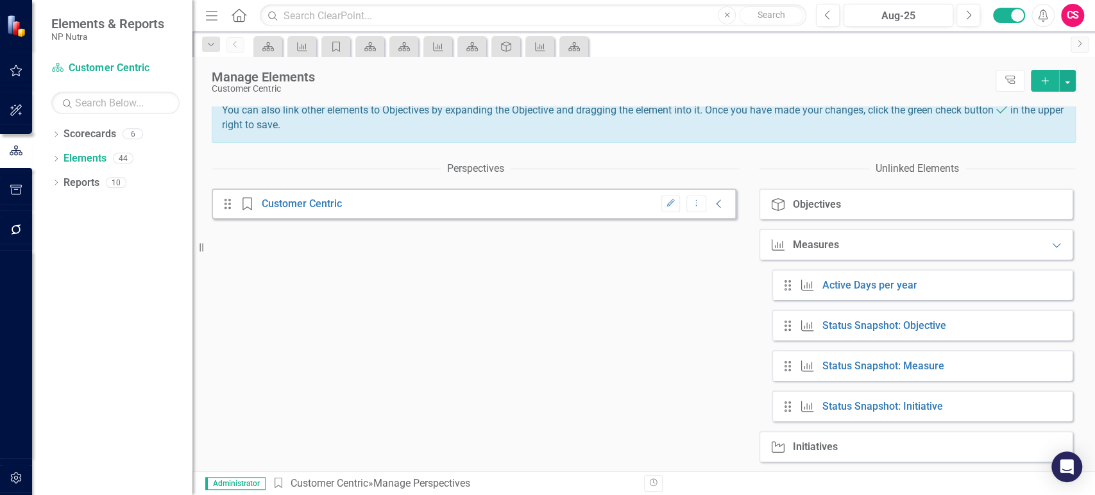
click at [712, 204] on icon "Collapse" at bounding box center [718, 204] width 13 height 10
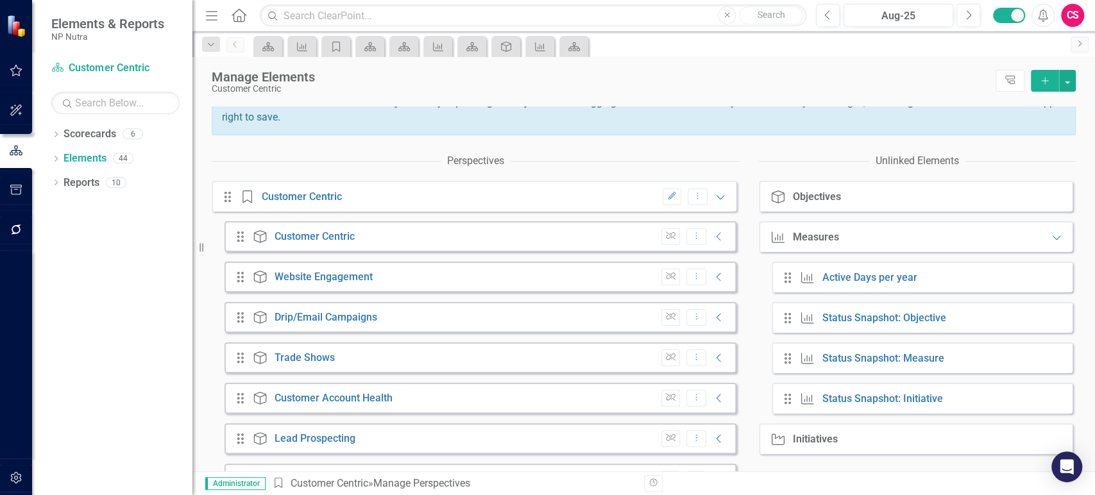
click at [22, 478] on button "button" at bounding box center [16, 478] width 29 height 27
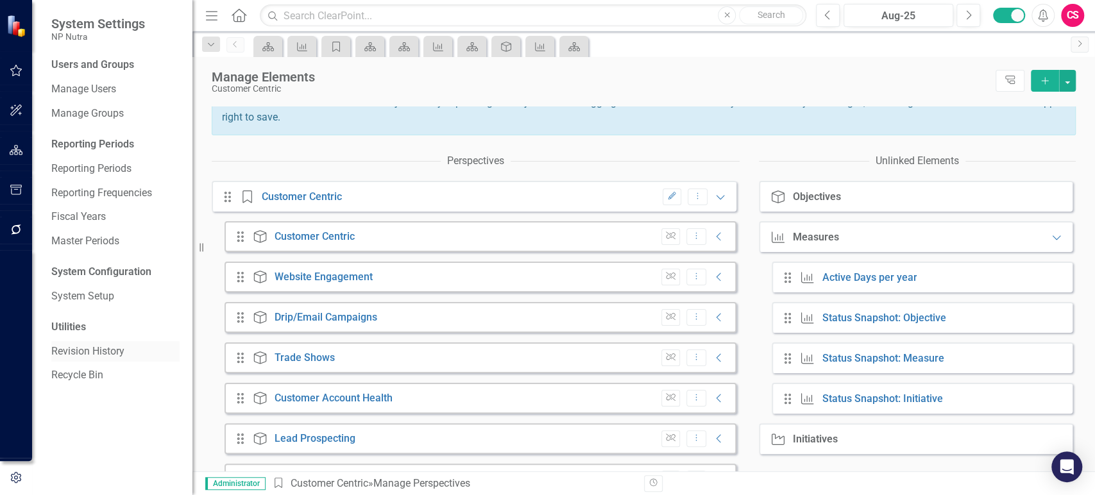
click at [95, 353] on link "Revision History" at bounding box center [115, 351] width 128 height 15
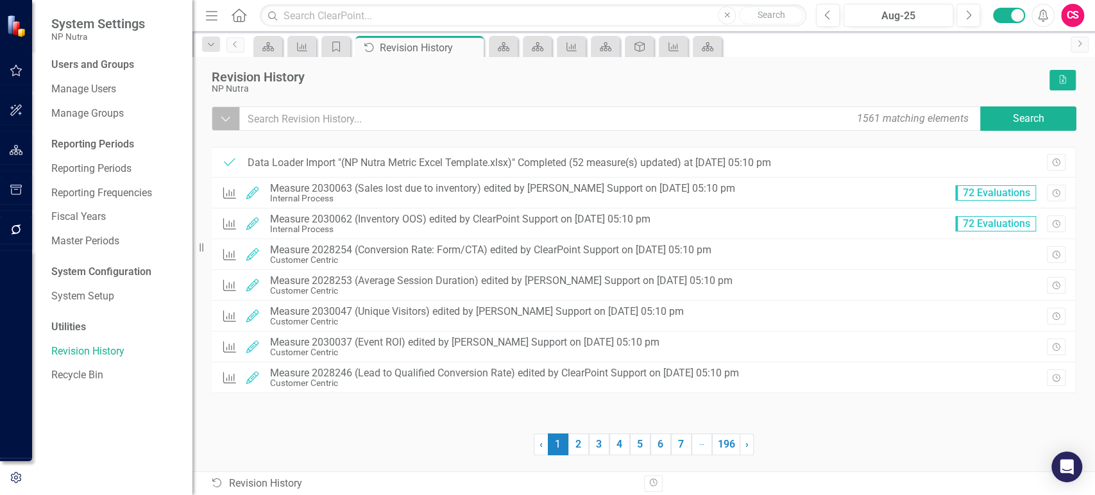
click at [234, 111] on button "Dropdown" at bounding box center [226, 118] width 28 height 24
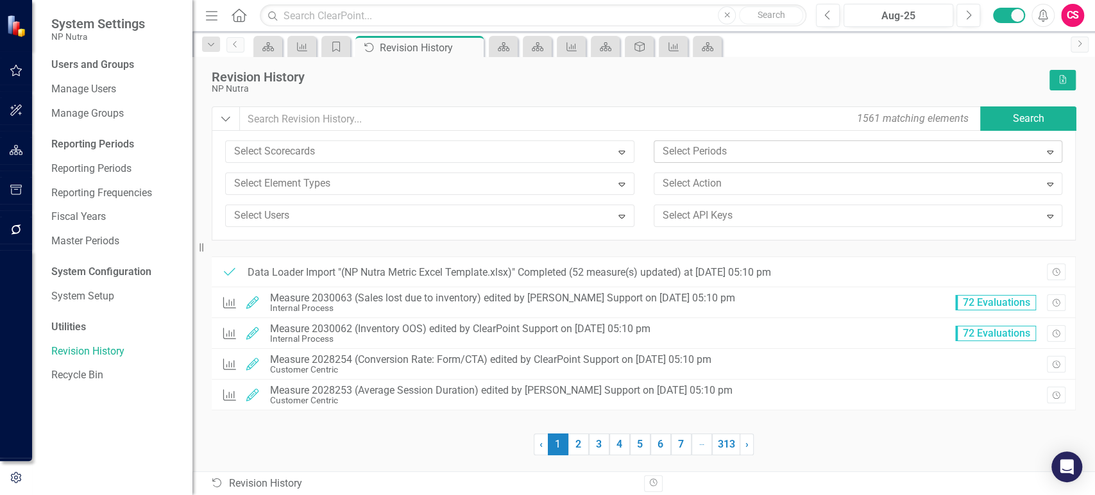
click at [669, 150] on div at bounding box center [848, 151] width 382 height 17
click at [667, 150] on div at bounding box center [848, 151] width 382 height 17
click at [672, 187] on div at bounding box center [848, 183] width 382 height 17
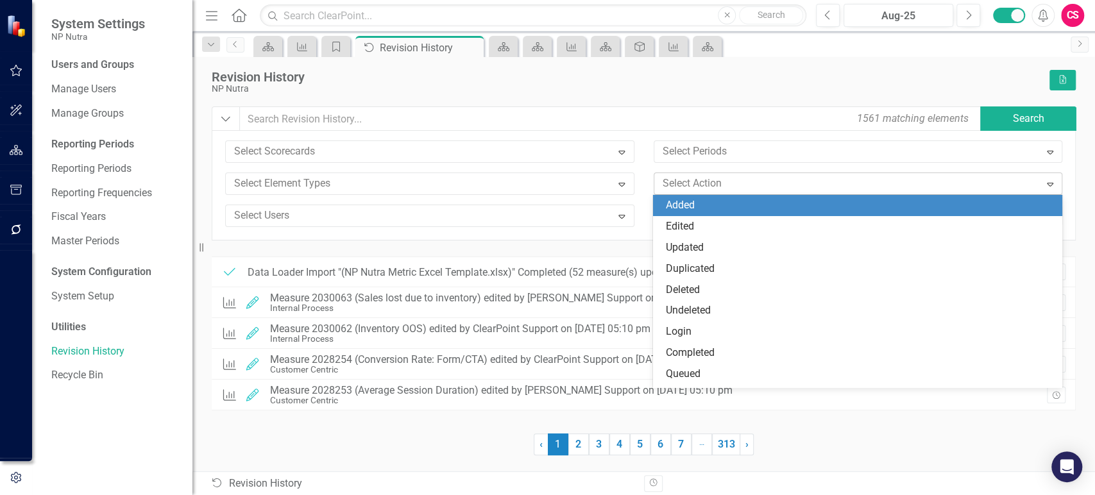
click at [675, 198] on div "Added" at bounding box center [857, 205] width 408 height 21
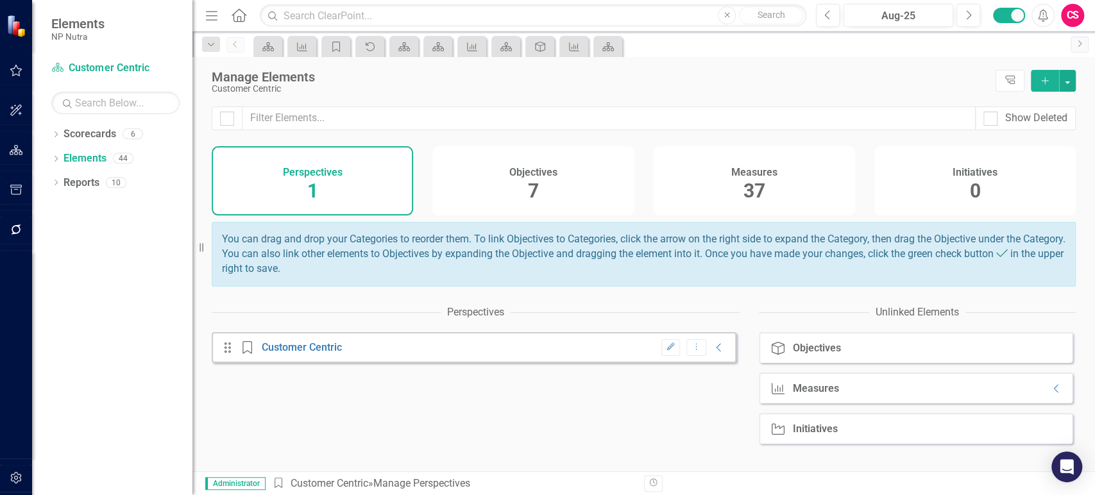
click at [784, 203] on div "Measures 37" at bounding box center [753, 180] width 201 height 69
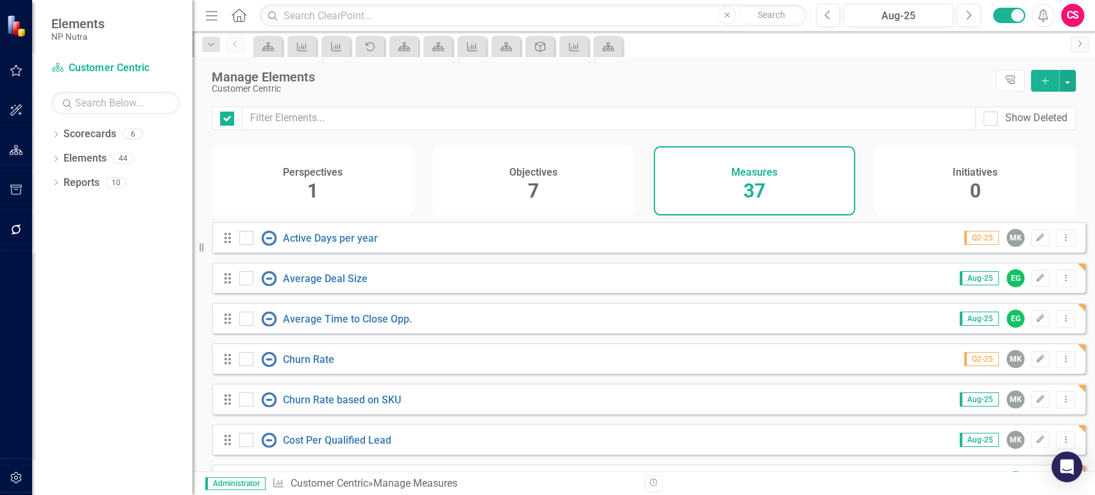
checkbox input "false"
click at [313, 181] on span "1" at bounding box center [312, 191] width 11 height 22
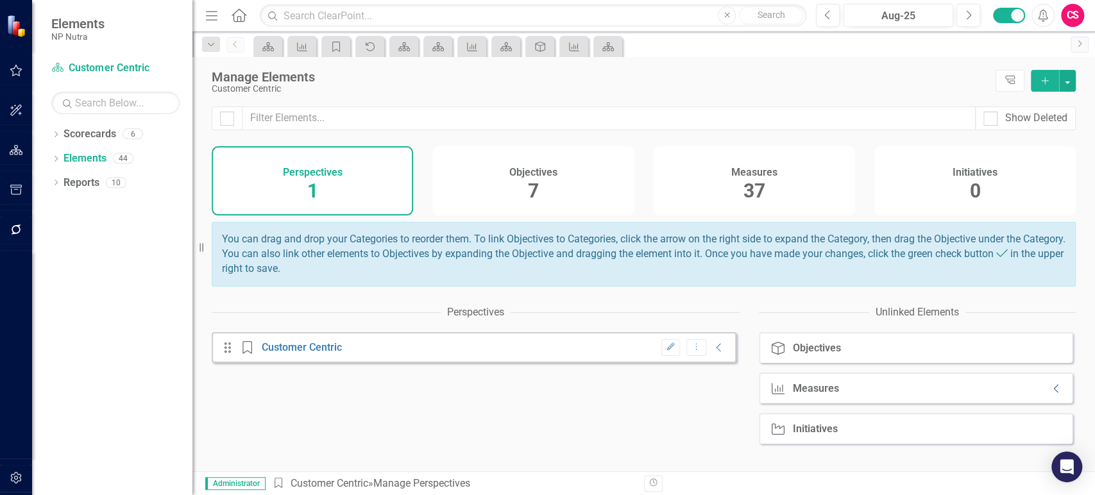
click at [1050, 394] on icon "Collapse" at bounding box center [1056, 388] width 13 height 10
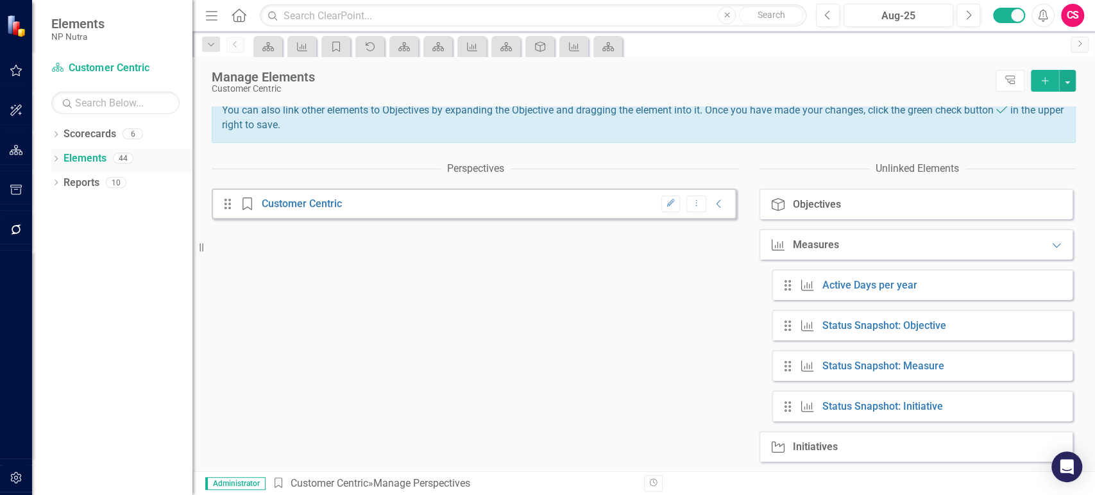
click at [56, 158] on icon at bounding box center [56, 159] width 3 height 6
click at [55, 132] on icon at bounding box center [56, 134] width 3 height 6
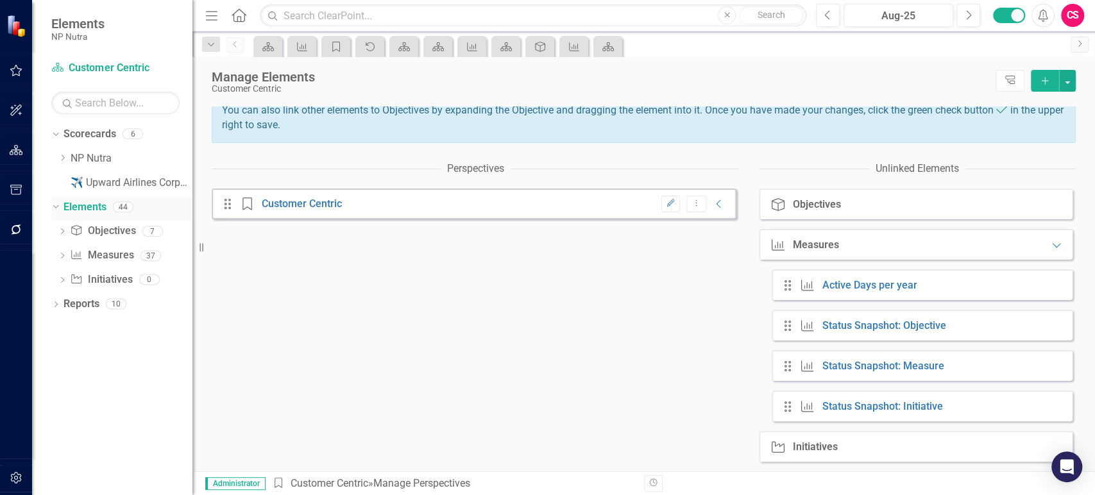
click at [92, 209] on link "Elements" at bounding box center [84, 207] width 43 height 15
click at [130, 239] on div "Objective Objectives" at bounding box center [102, 231] width 65 height 21
drag, startPoint x: 130, startPoint y: 239, endPoint x: 123, endPoint y: 265, distance: 27.8
click at [123, 265] on div "Dropdown Objective Objectives 7 Customer Centric Website Engagement Drip/Email …" at bounding box center [121, 257] width 141 height 73
click at [110, 251] on link "Measure Measures" at bounding box center [101, 255] width 63 height 15
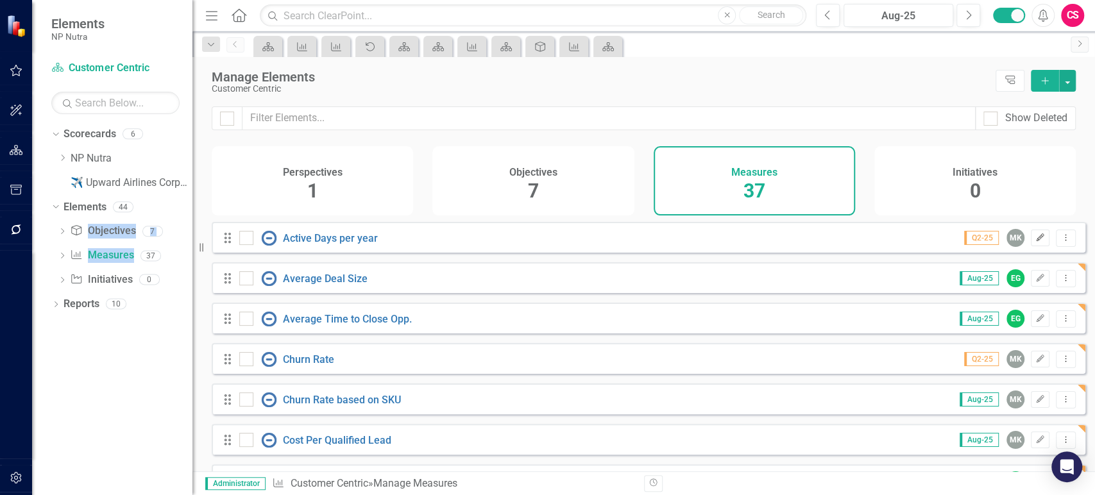
click at [1035, 242] on icon "Edit" at bounding box center [1040, 238] width 10 height 8
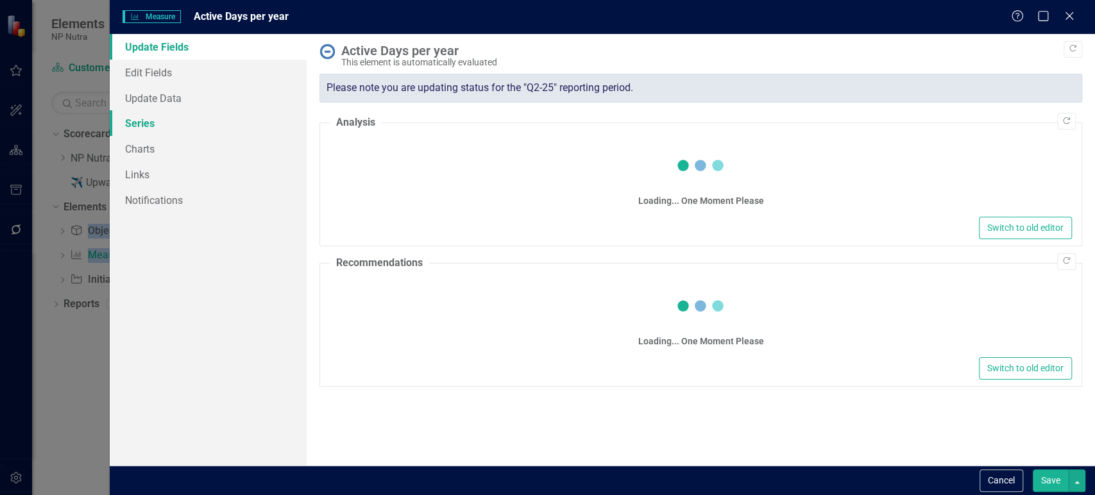
click at [195, 119] on link "Series" at bounding box center [208, 123] width 197 height 26
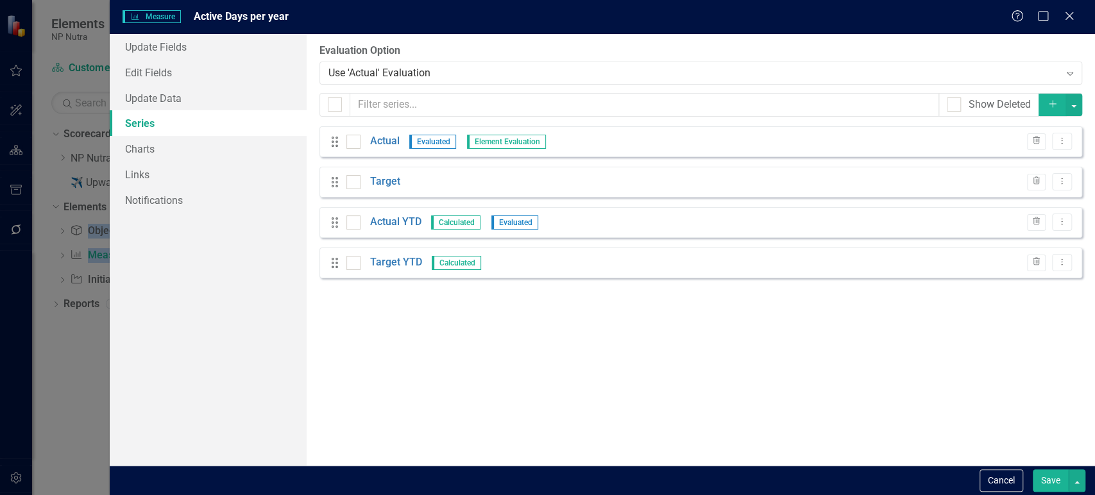
click at [992, 482] on button "Cancel" at bounding box center [1001, 480] width 44 height 22
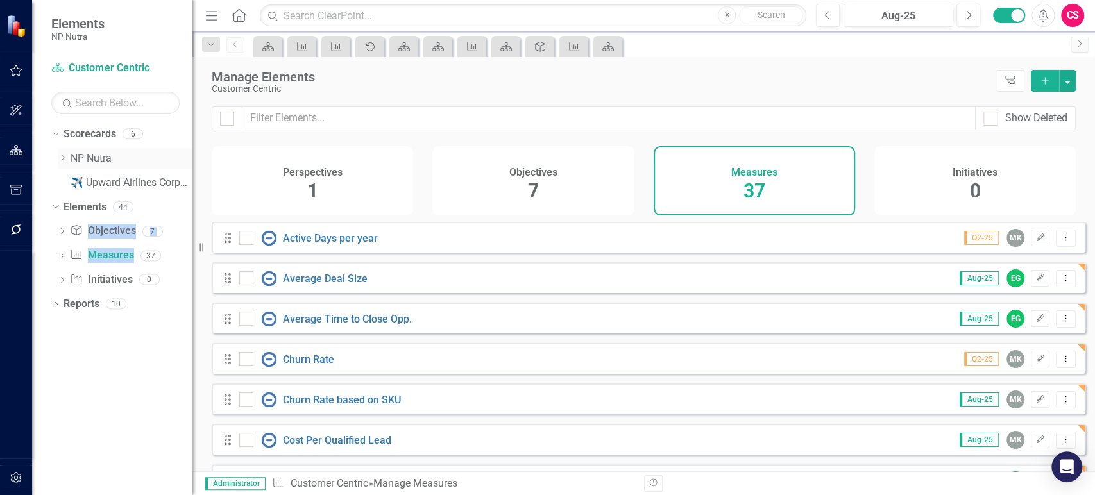
click at [58, 158] on icon "Dropdown" at bounding box center [63, 158] width 10 height 8
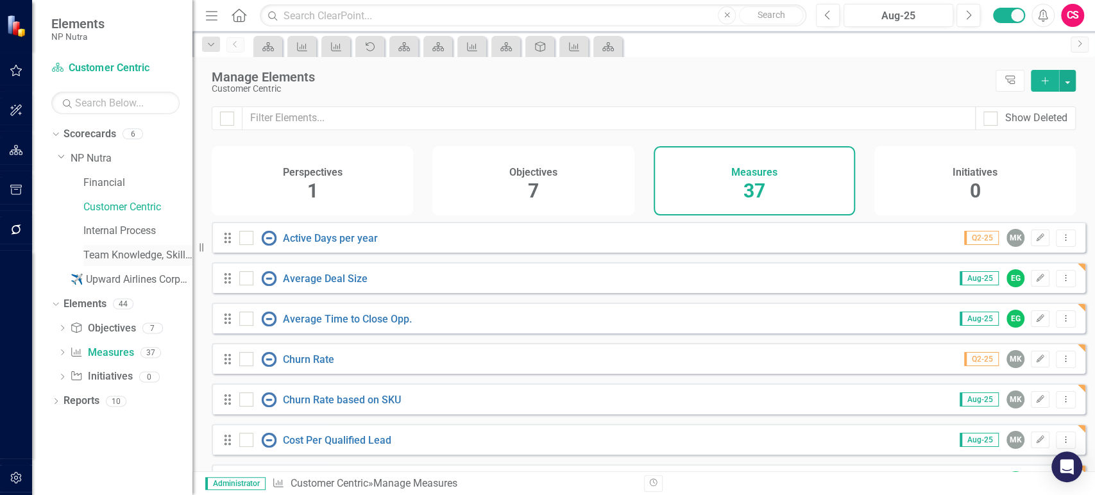
click at [96, 250] on link "Team Knowledge, Skills and Ability" at bounding box center [137, 255] width 109 height 15
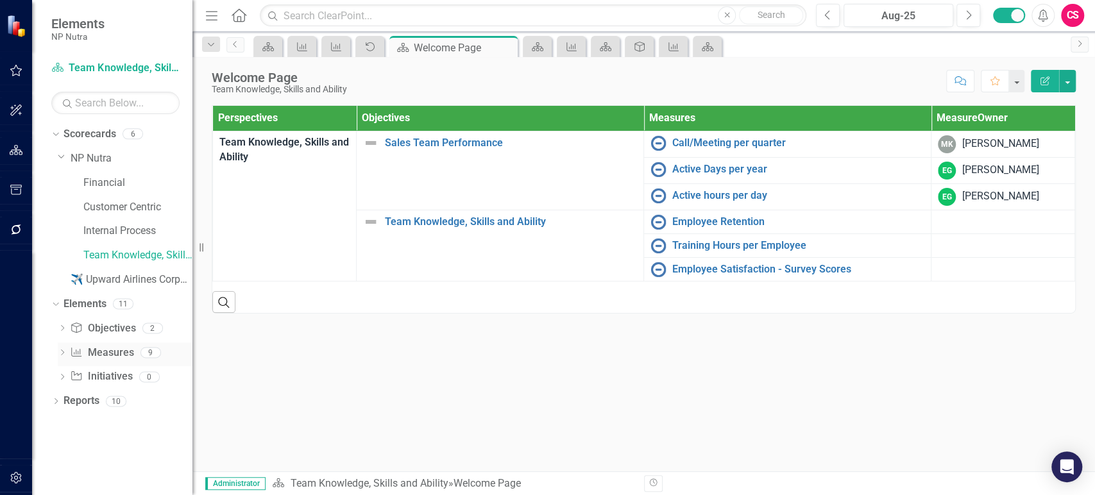
click at [108, 351] on link "Measure Measures" at bounding box center [101, 353] width 63 height 15
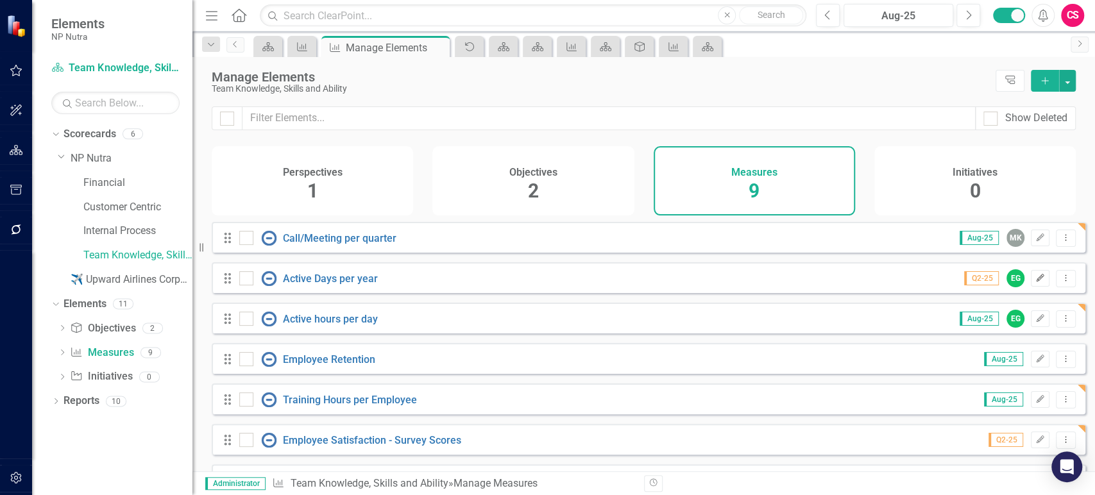
click at [1035, 282] on icon "Edit" at bounding box center [1040, 278] width 10 height 8
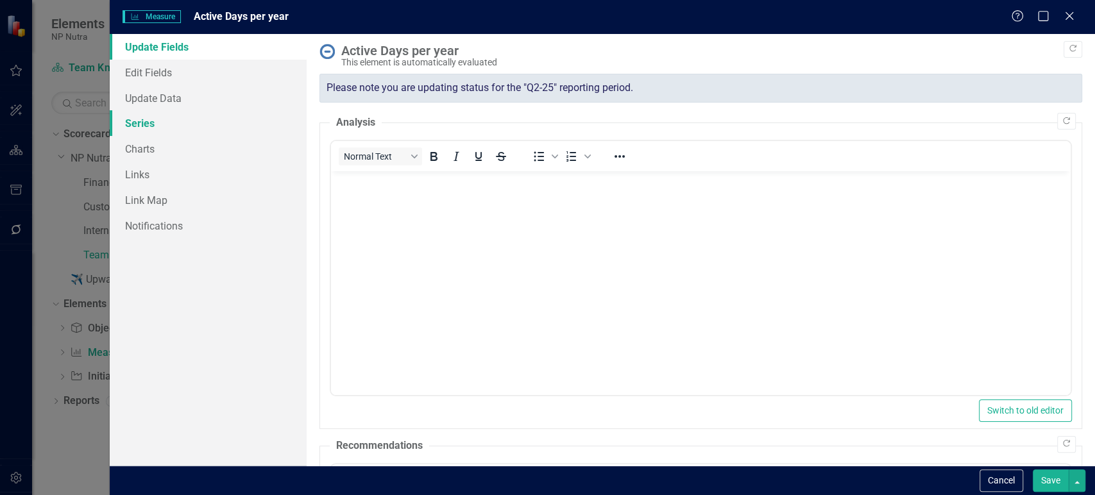
click at [195, 131] on link "Series" at bounding box center [208, 123] width 197 height 26
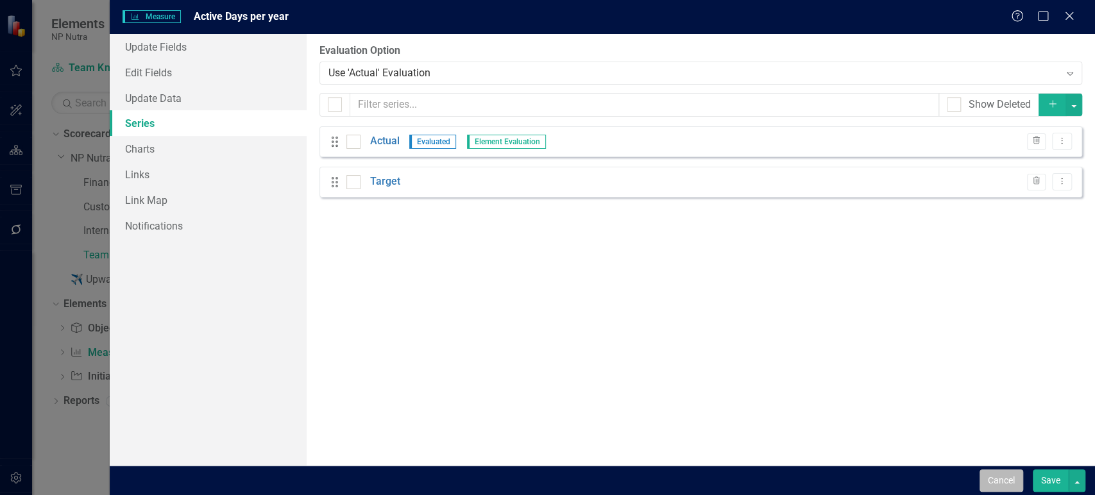
click at [998, 478] on button "Cancel" at bounding box center [1001, 480] width 44 height 22
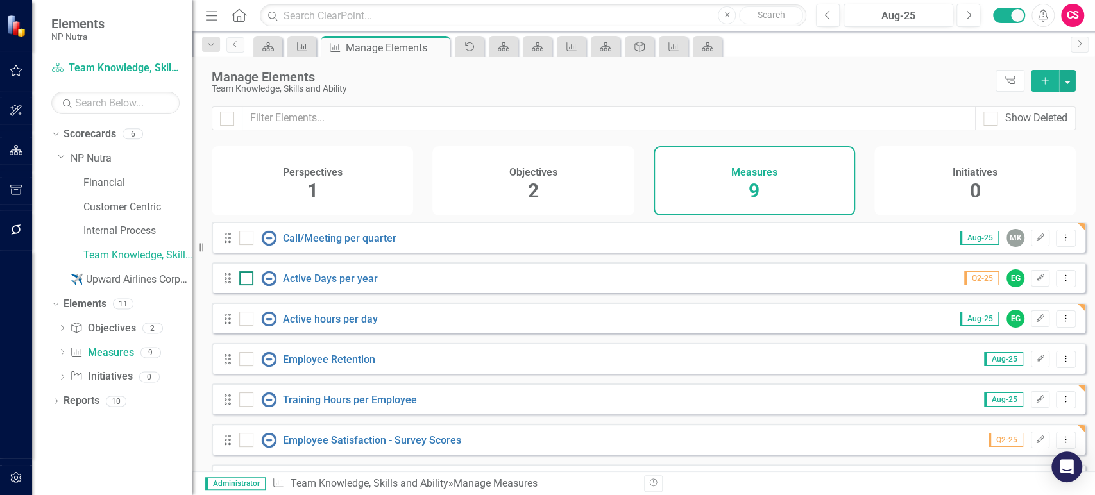
click at [249, 285] on div at bounding box center [246, 278] width 14 height 14
click at [248, 280] on input "checkbox" at bounding box center [243, 275] width 8 height 8
checkbox input "true"
click at [244, 320] on input "checkbox" at bounding box center [243, 316] width 8 height 8
checkbox input "true"
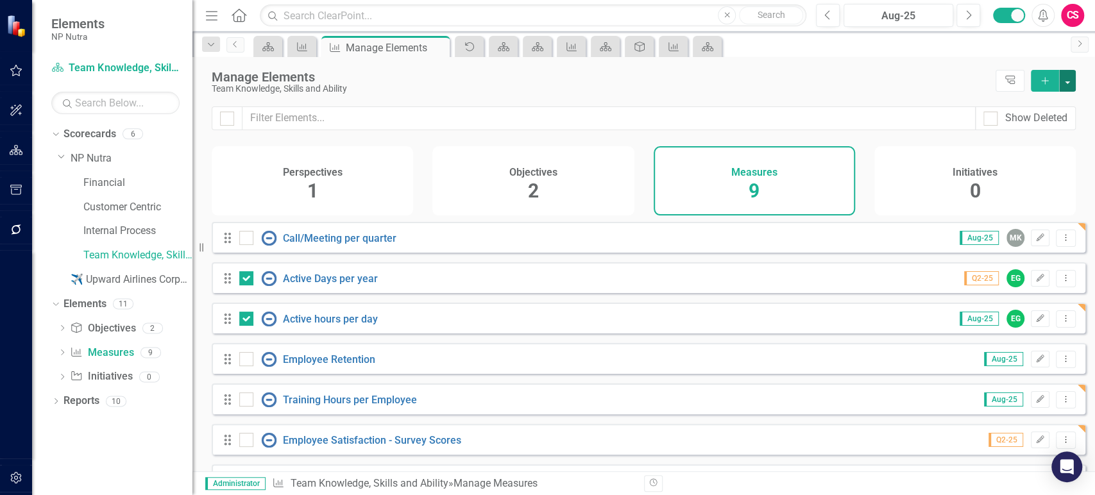
click at [1072, 81] on button "button" at bounding box center [1067, 81] width 17 height 22
click at [1013, 172] on link "Trash Delete Multiple" at bounding box center [1023, 176] width 101 height 24
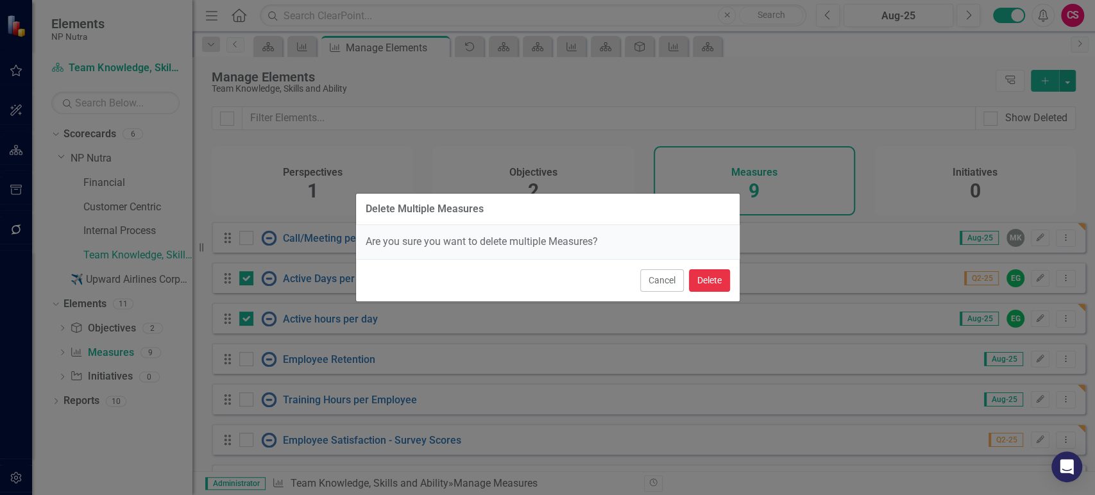
click at [718, 279] on button "Delete" at bounding box center [709, 280] width 41 height 22
checkbox input "false"
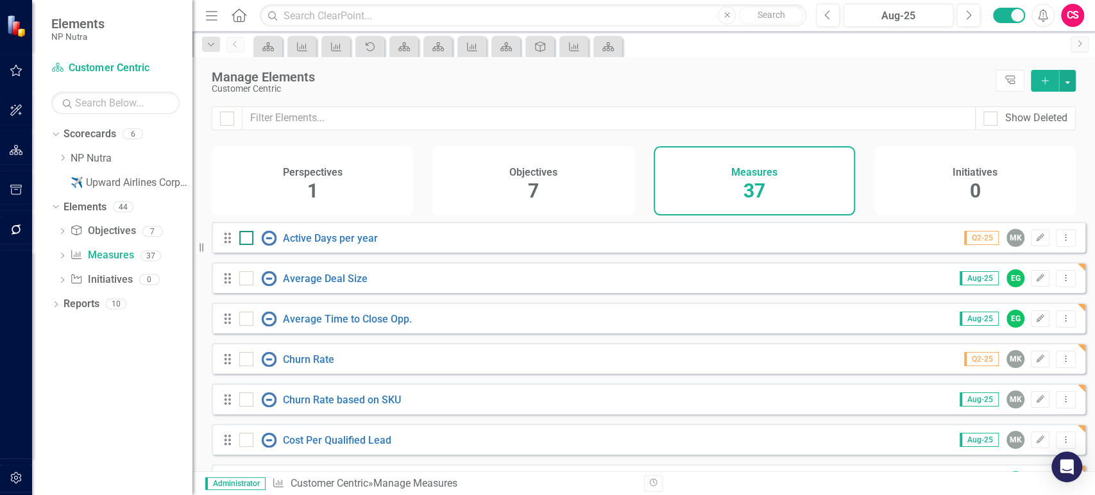
click at [251, 245] on div at bounding box center [246, 238] width 14 height 14
click at [248, 239] on input "checkbox" at bounding box center [243, 235] width 8 height 8
checkbox input "true"
click at [248, 285] on div at bounding box center [246, 278] width 14 height 14
click at [248, 280] on input "checkbox" at bounding box center [243, 275] width 8 height 8
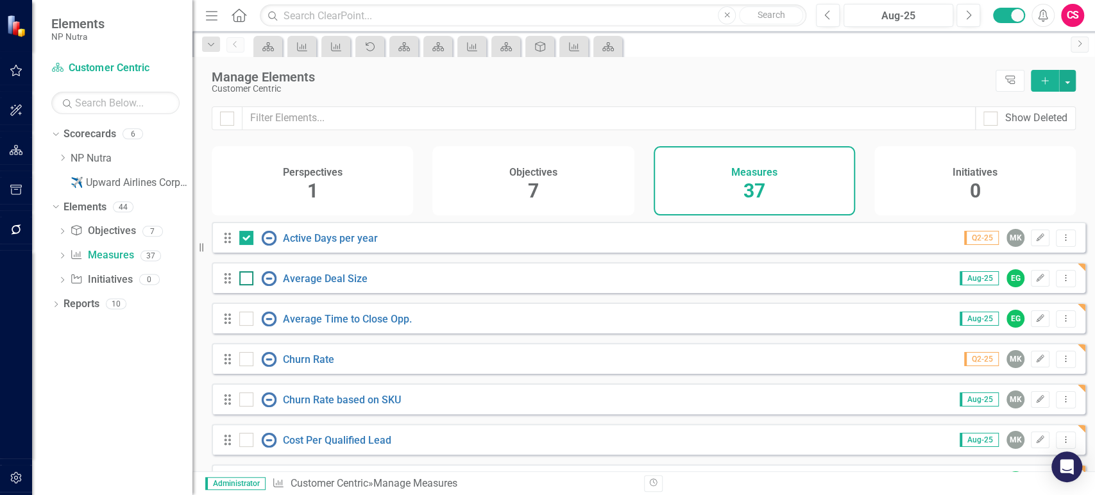
checkbox input "true"
click at [1066, 85] on button "button" at bounding box center [1067, 81] width 17 height 22
click at [1023, 153] on link "Edit Multiple Edit Multiple" at bounding box center [1023, 152] width 101 height 24
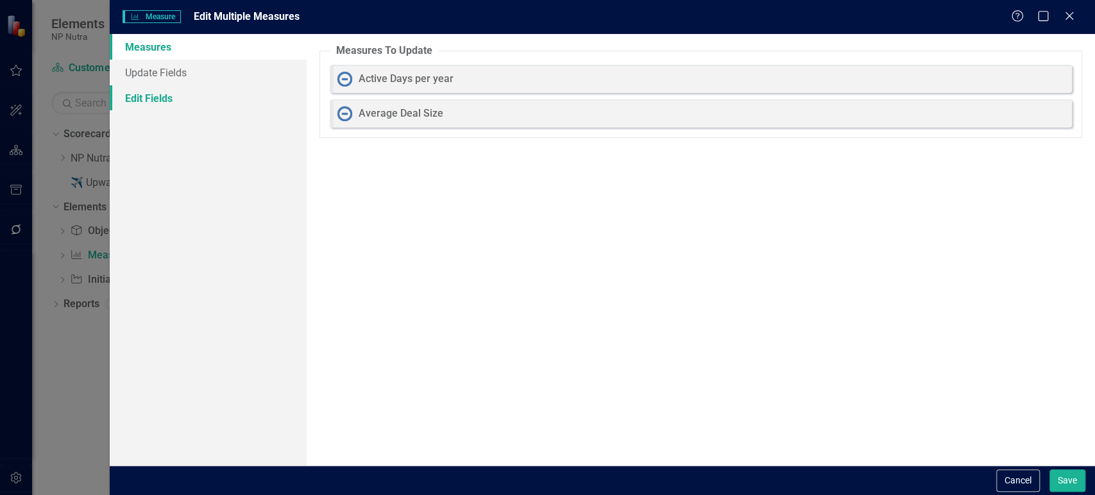
click at [237, 105] on link "Edit Fields" at bounding box center [208, 98] width 197 height 26
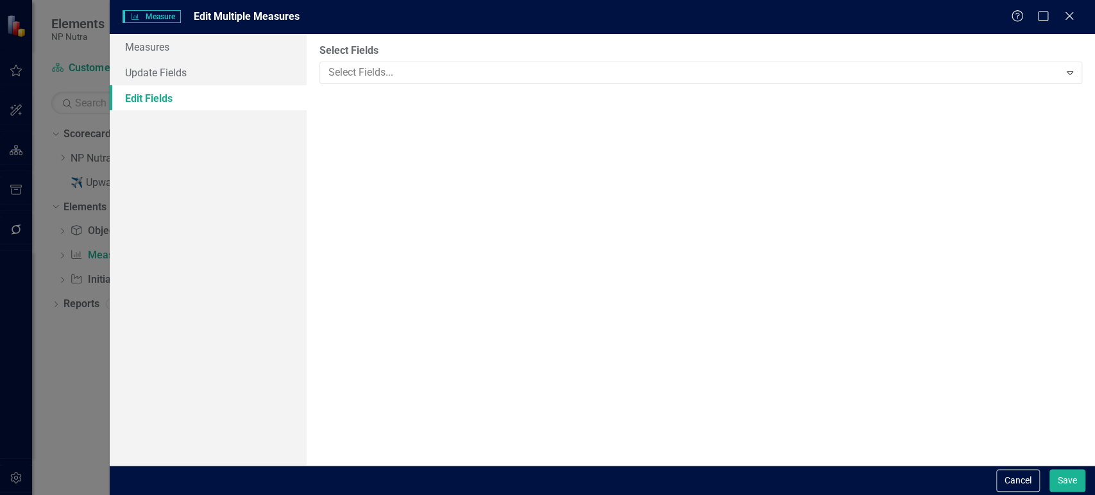
click at [399, 85] on div "Select Fields Select Fields... Expand" at bounding box center [701, 250] width 788 height 432
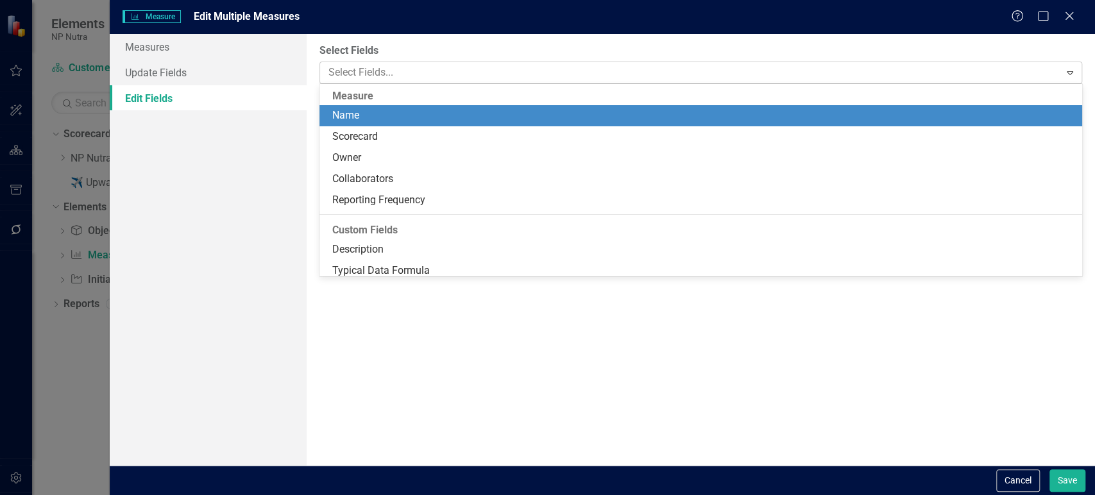
click at [416, 67] on div at bounding box center [691, 72] width 736 height 17
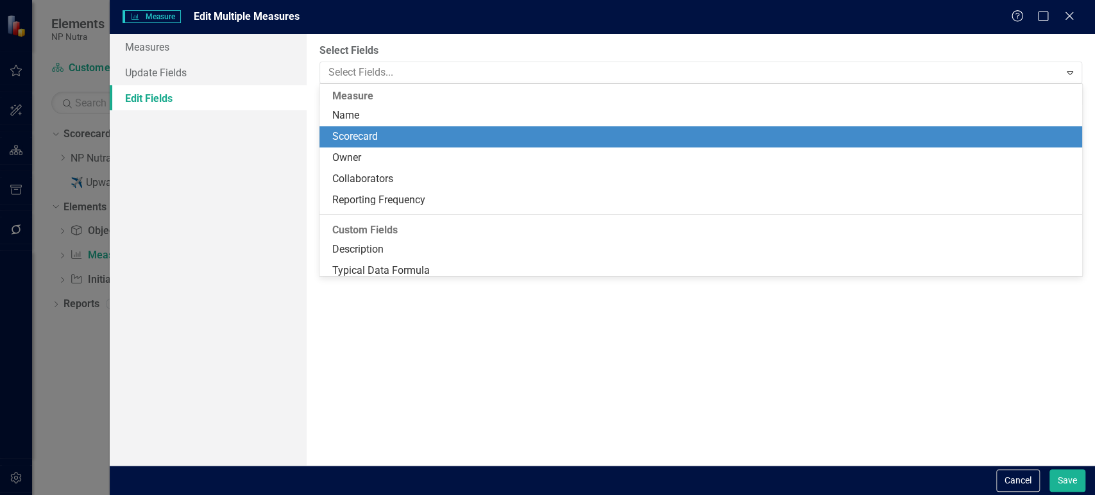
click at [394, 132] on div "Scorecard" at bounding box center [703, 137] width 742 height 15
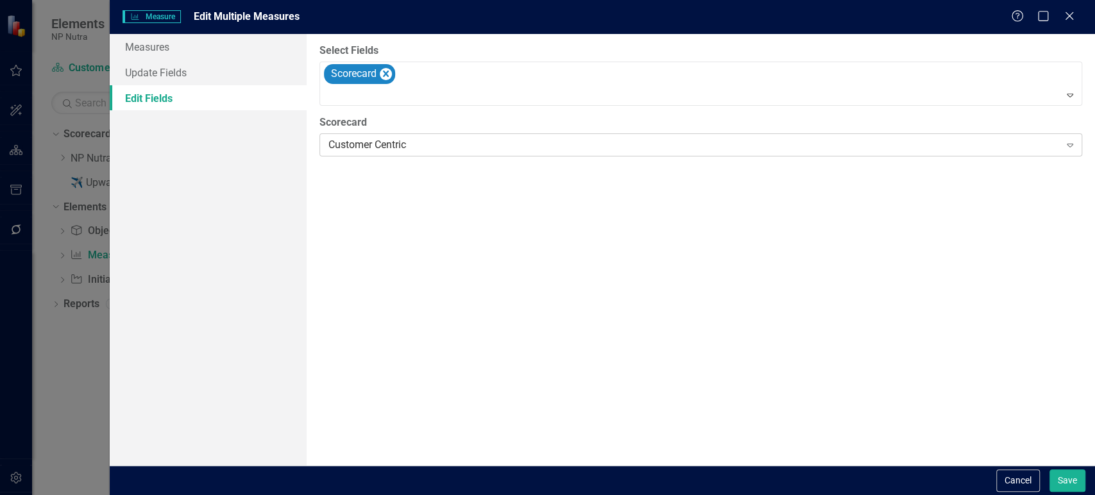
click at [395, 142] on div "Customer Centric" at bounding box center [693, 145] width 731 height 15
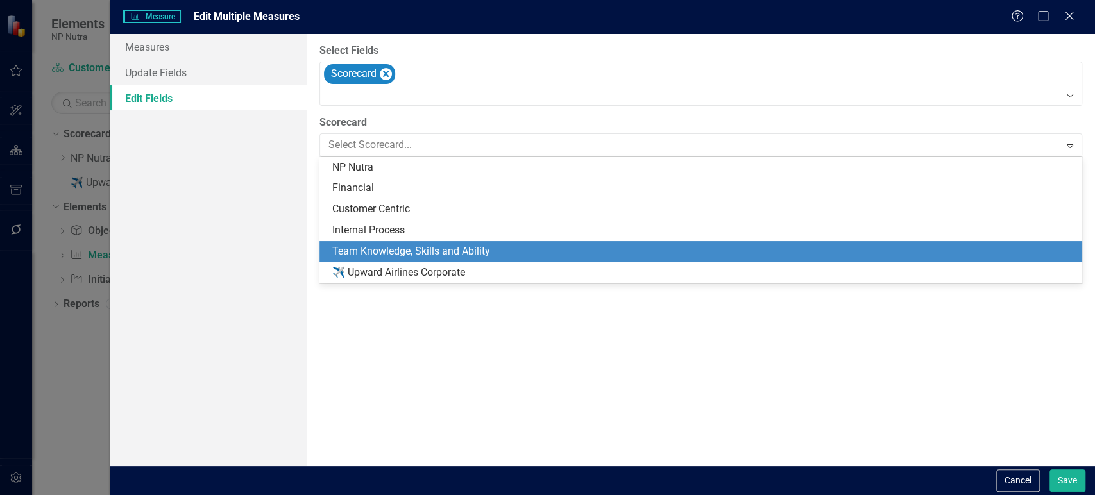
click at [395, 253] on div "Team Knowledge, Skills and Ability" at bounding box center [703, 251] width 742 height 15
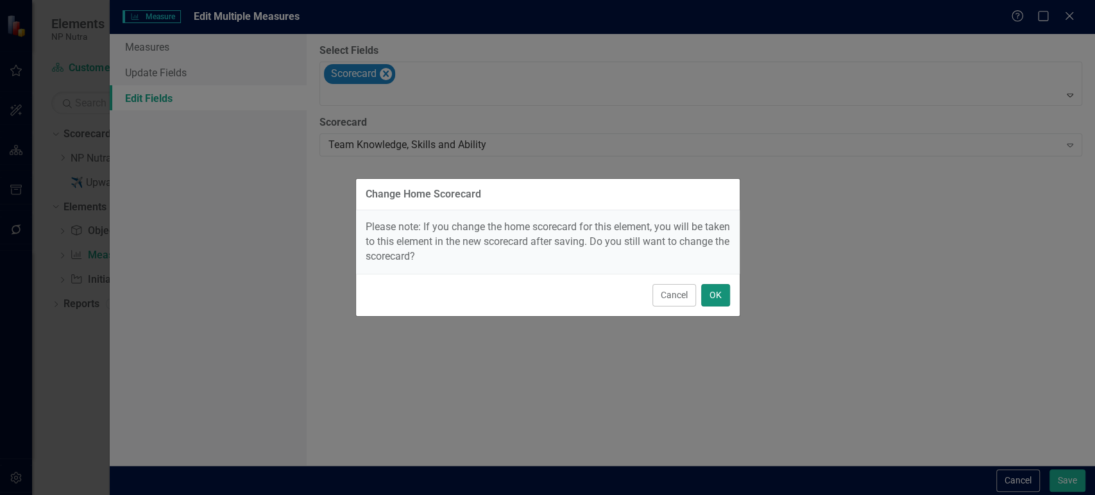
click at [724, 295] on button "OK" at bounding box center [715, 295] width 29 height 22
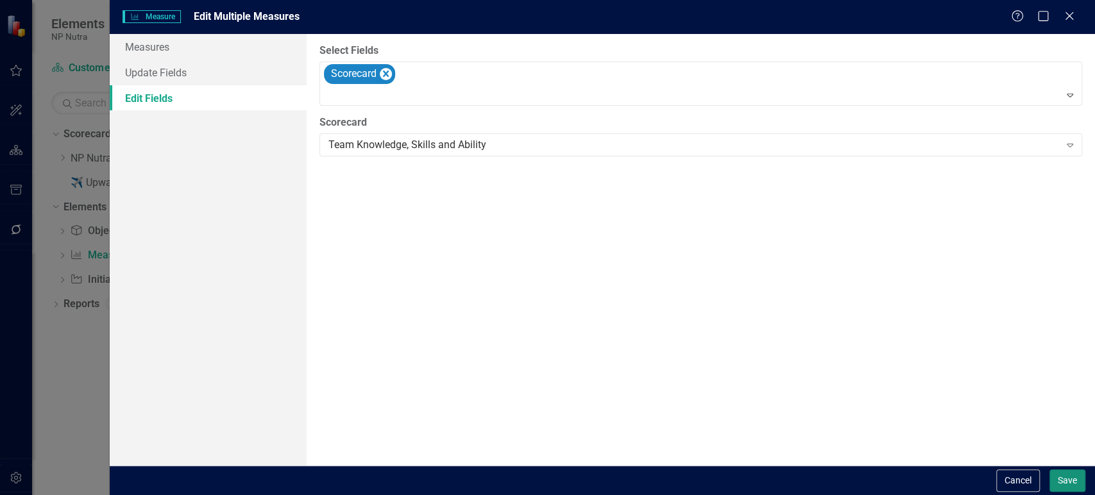
click at [1069, 473] on button "Save" at bounding box center [1067, 480] width 36 height 22
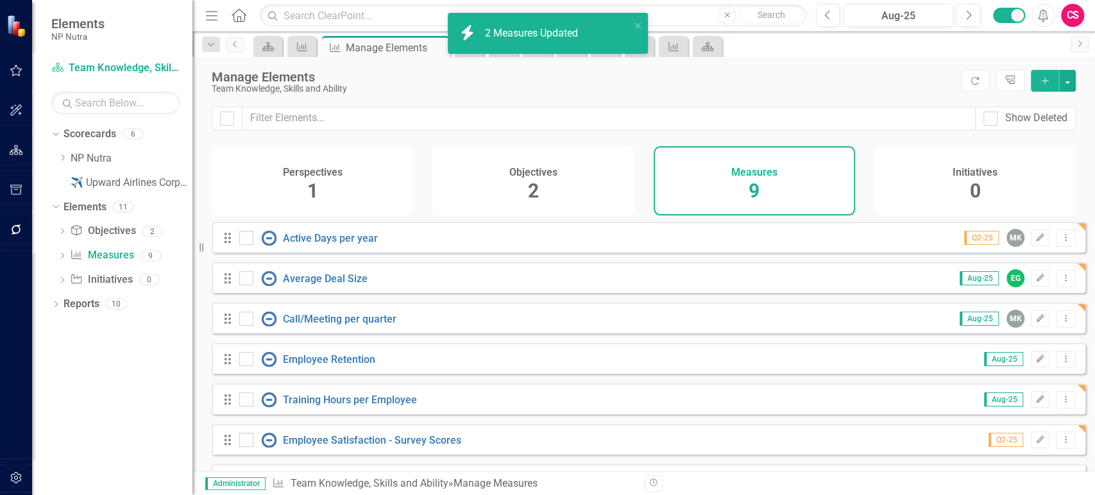
click at [532, 207] on div "Objectives 2" at bounding box center [532, 180] width 201 height 69
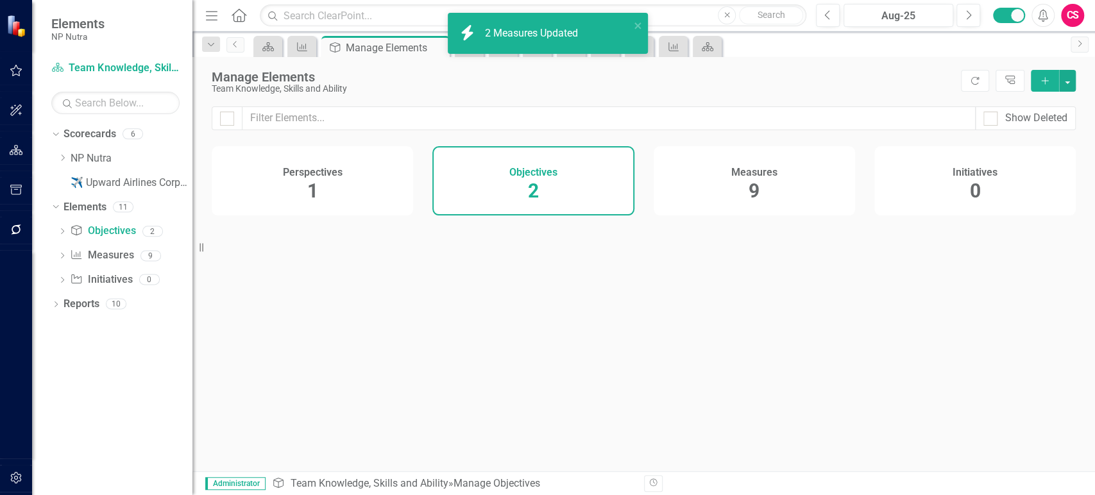
click at [366, 189] on div "Perspectives 1" at bounding box center [312, 180] width 201 height 69
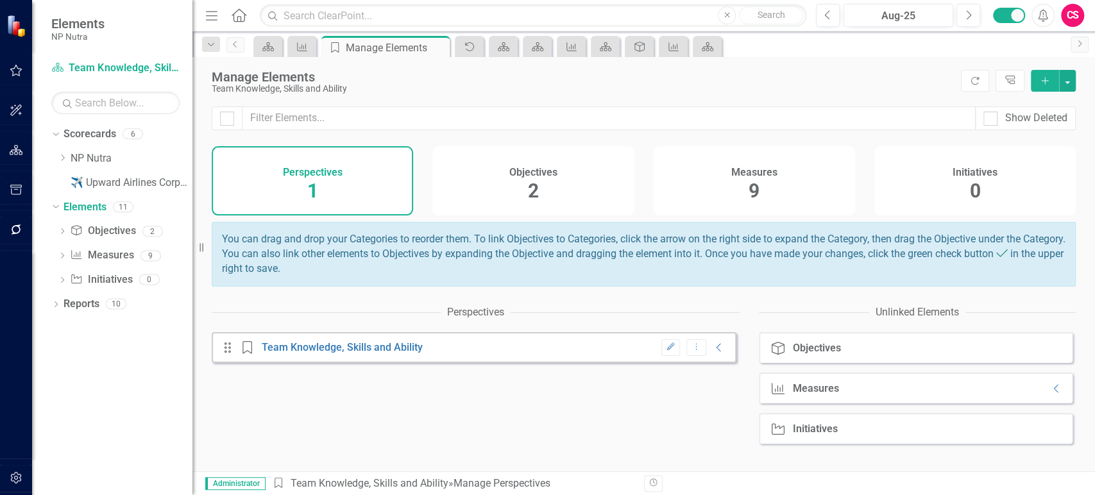
click at [710, 354] on div "Drag Perspective Team Knowledge, Skills and Ability Edit Dropdown Menu Collapse" at bounding box center [474, 347] width 525 height 31
click at [1050, 394] on icon "Collapse" at bounding box center [1056, 388] width 13 height 10
click at [712, 353] on icon "Collapse" at bounding box center [718, 347] width 13 height 10
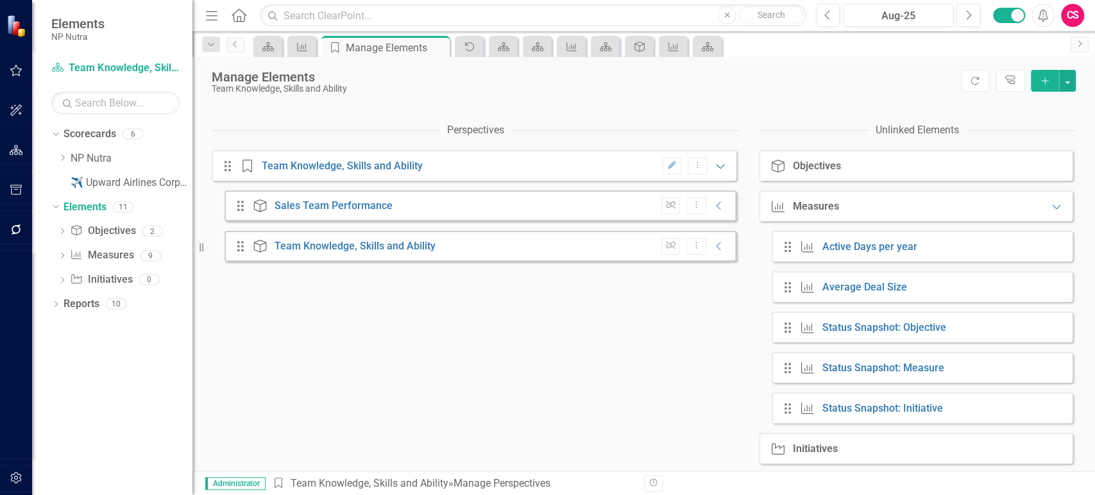
scroll to position [192, 0]
click at [703, 199] on div "Unlink Dropdown Menu Collapse" at bounding box center [690, 204] width 71 height 17
click at [712, 203] on icon "Collapse" at bounding box center [718, 204] width 13 height 10
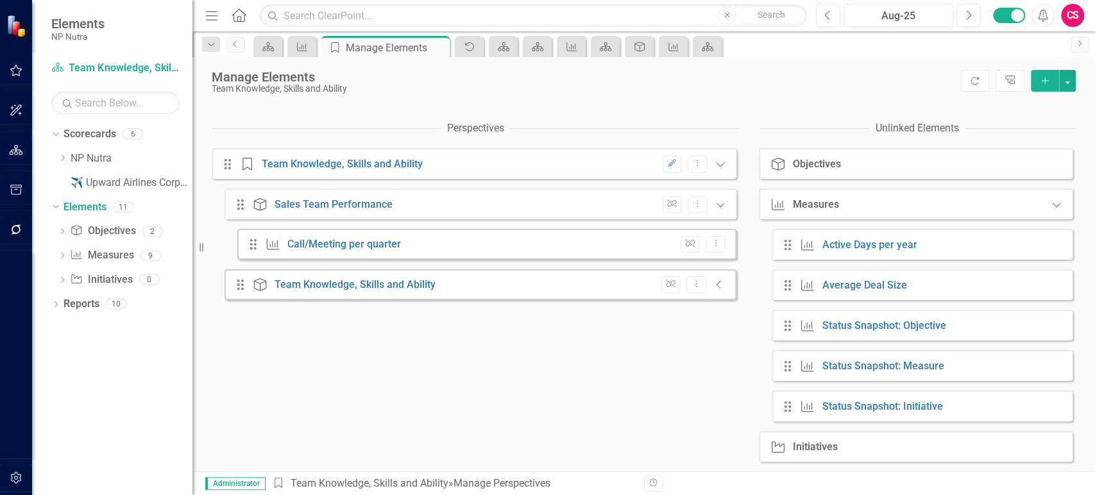
drag, startPoint x: 788, startPoint y: 252, endPoint x: 651, endPoint y: 250, distance: 137.2
click at [611, 249] on div "Perspectives Drag Perspective Team Knowledge, Skills and Ability Edit Dropdown …" at bounding box center [644, 293] width 864 height 356
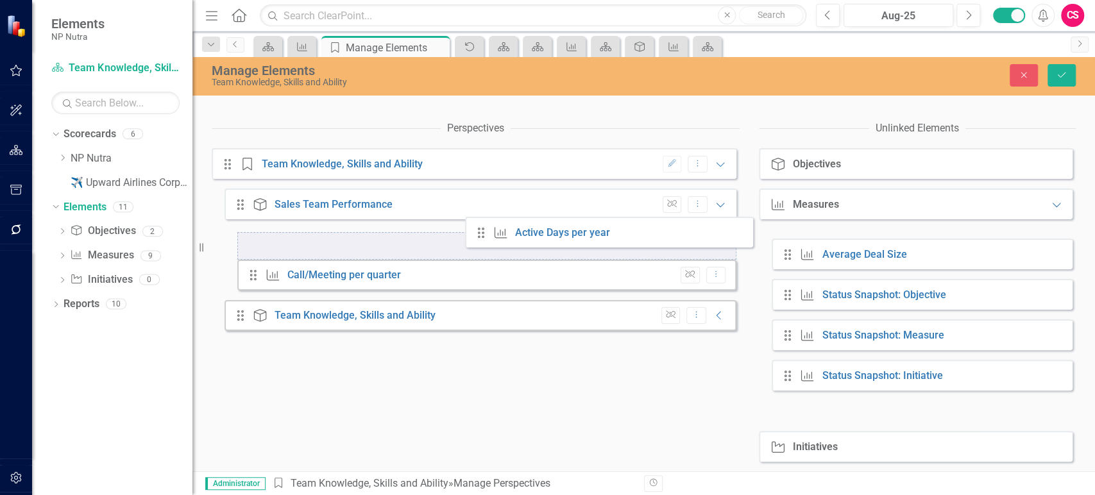
drag, startPoint x: 734, startPoint y: 249, endPoint x: 461, endPoint y: 235, distance: 272.9
click at [461, 235] on div "Perspectives Drag Perspective Team Knowledge, Skills and Ability Edit Dropdown …" at bounding box center [644, 293] width 864 height 356
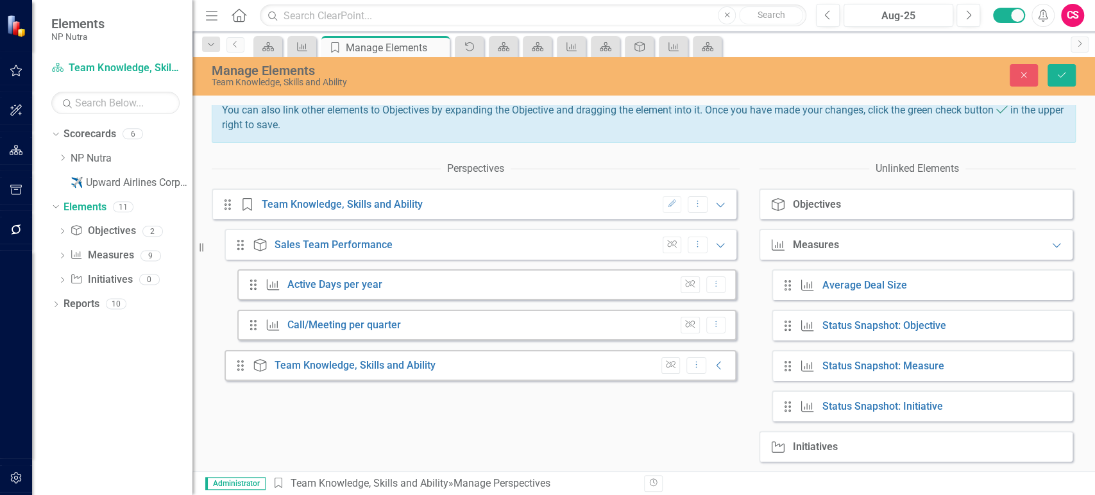
scroll to position [150, 0]
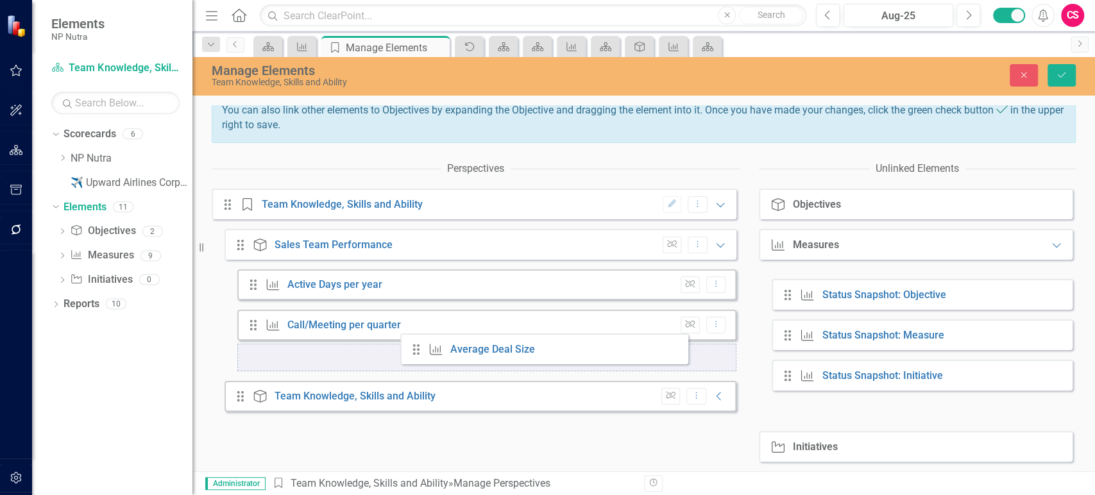
drag, startPoint x: 785, startPoint y: 286, endPoint x: 417, endPoint y: 349, distance: 372.9
click at [417, 349] on div "Perspectives Drag Perspective Team Knowledge, Skills and Ability Edit Dropdown …" at bounding box center [644, 313] width 864 height 315
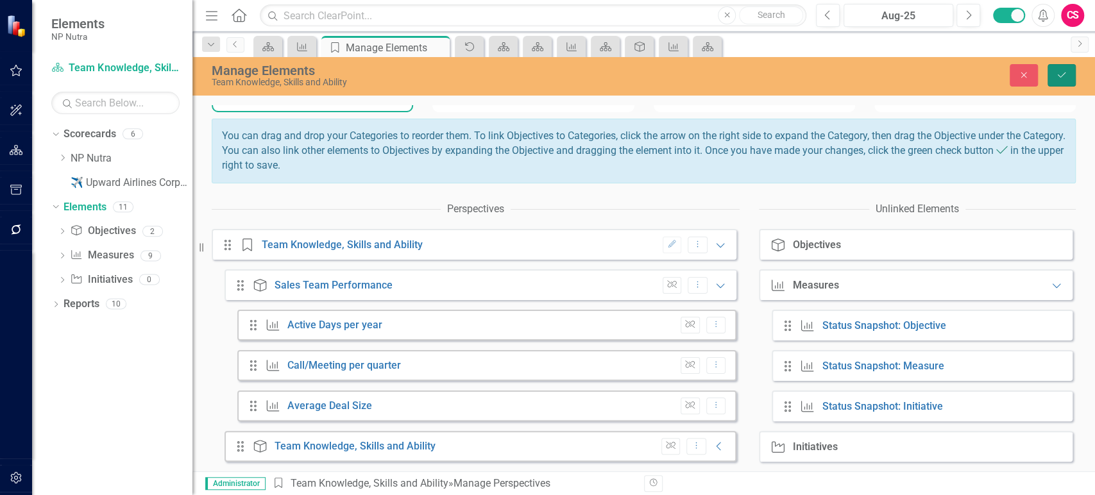
click at [1055, 72] on icon "Save" at bounding box center [1061, 75] width 12 height 9
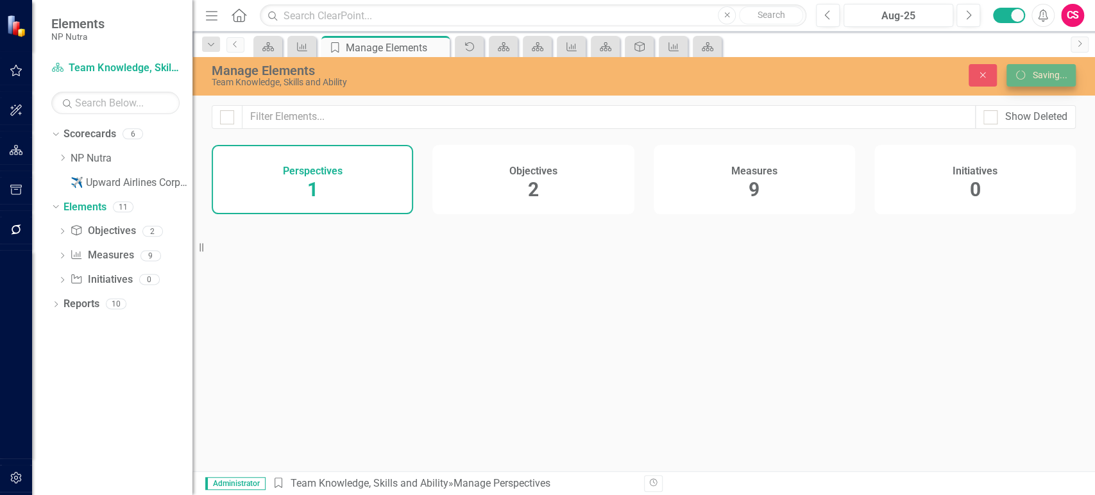
scroll to position [0, 0]
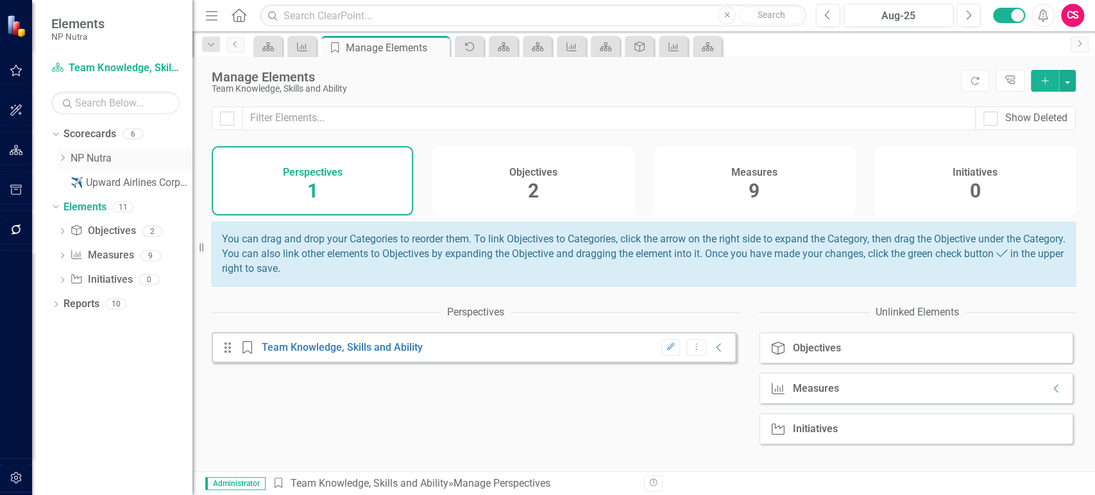
click at [66, 157] on icon "Dropdown" at bounding box center [63, 158] width 10 height 8
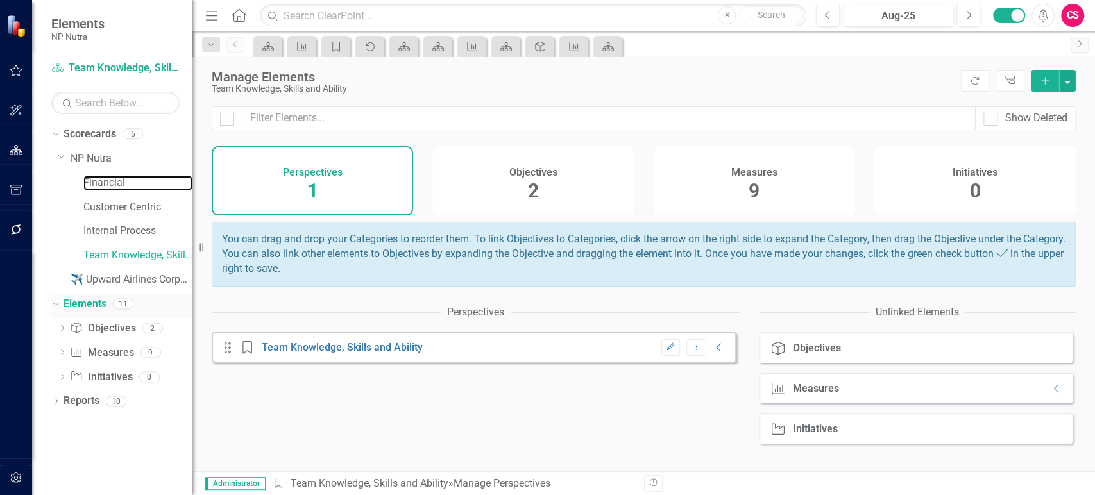
drag, startPoint x: 105, startPoint y: 181, endPoint x: 91, endPoint y: 293, distance: 112.5
click at [105, 183] on link "Financial" at bounding box center [137, 183] width 109 height 15
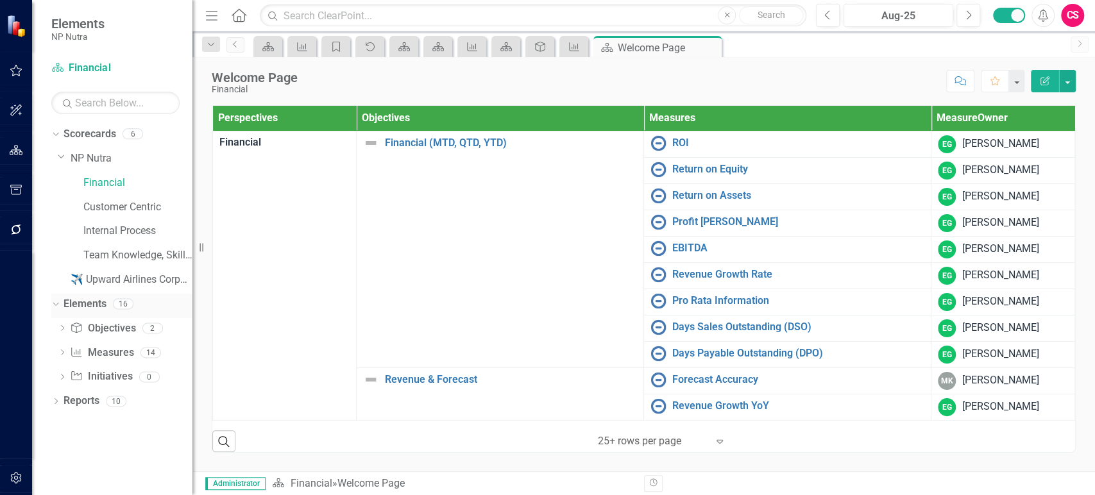
click at [89, 305] on link "Elements" at bounding box center [84, 304] width 43 height 15
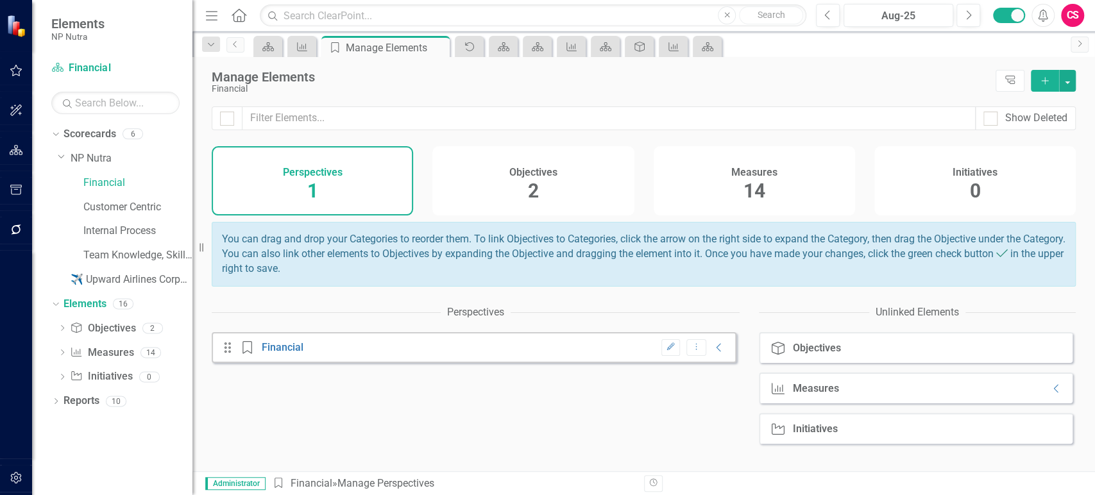
click at [1046, 394] on div "Measure Measures Collapse" at bounding box center [916, 388] width 314 height 31
click at [1050, 394] on icon "Collapse" at bounding box center [1056, 388] width 13 height 10
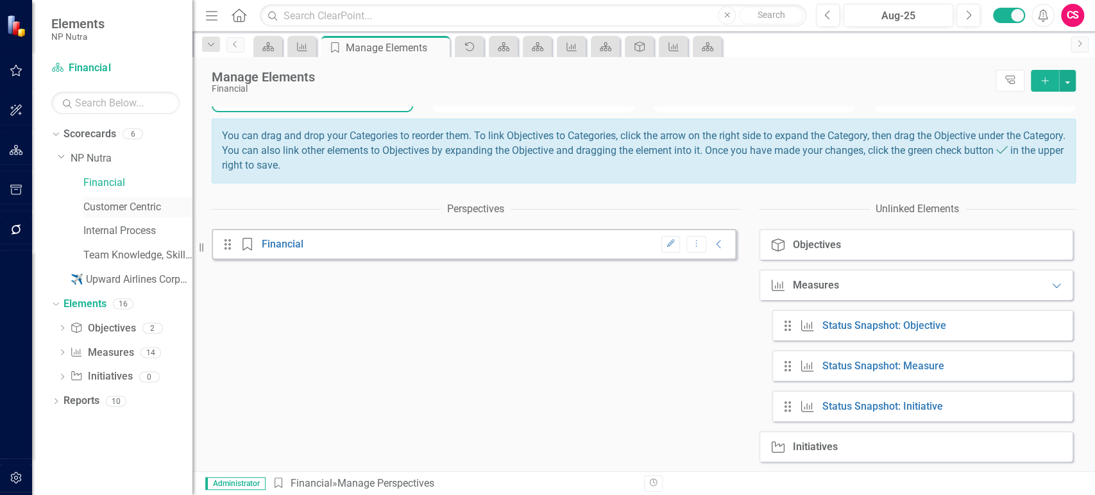
click at [106, 201] on link "Customer Centric" at bounding box center [137, 207] width 109 height 15
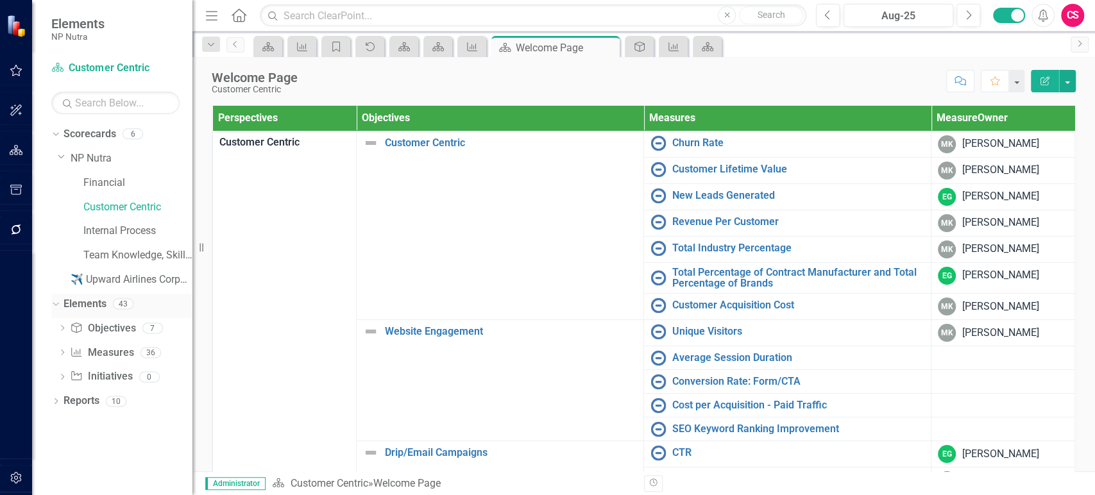
click at [88, 307] on link "Elements" at bounding box center [84, 304] width 43 height 15
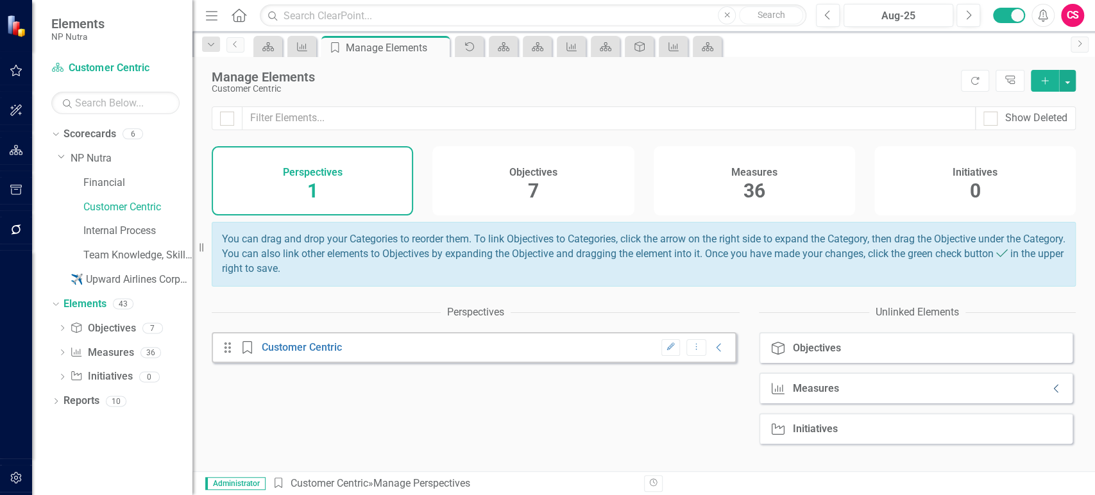
click at [1050, 394] on icon "Collapse" at bounding box center [1056, 388] width 13 height 10
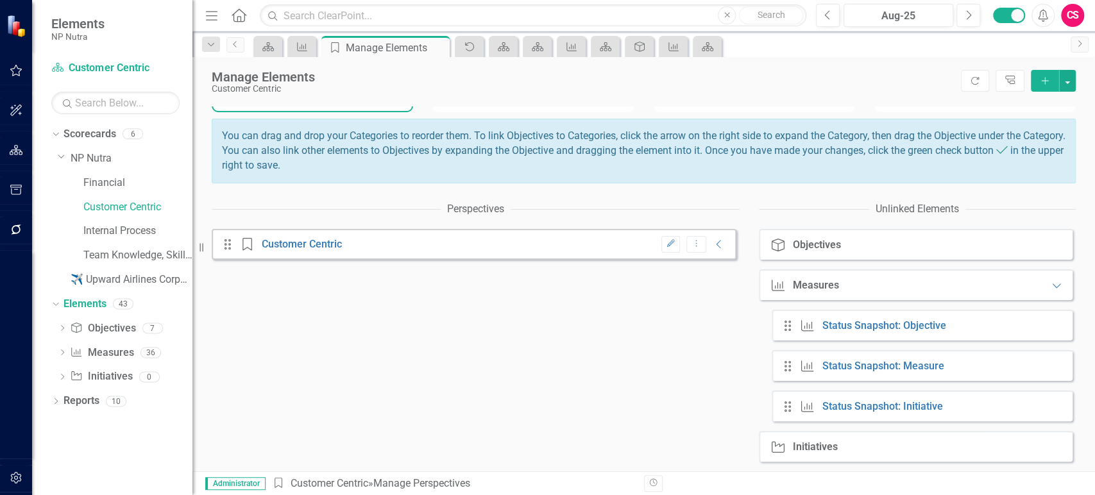
scroll to position [110, 0]
click at [94, 231] on link "Internal Process" at bounding box center [137, 231] width 109 height 15
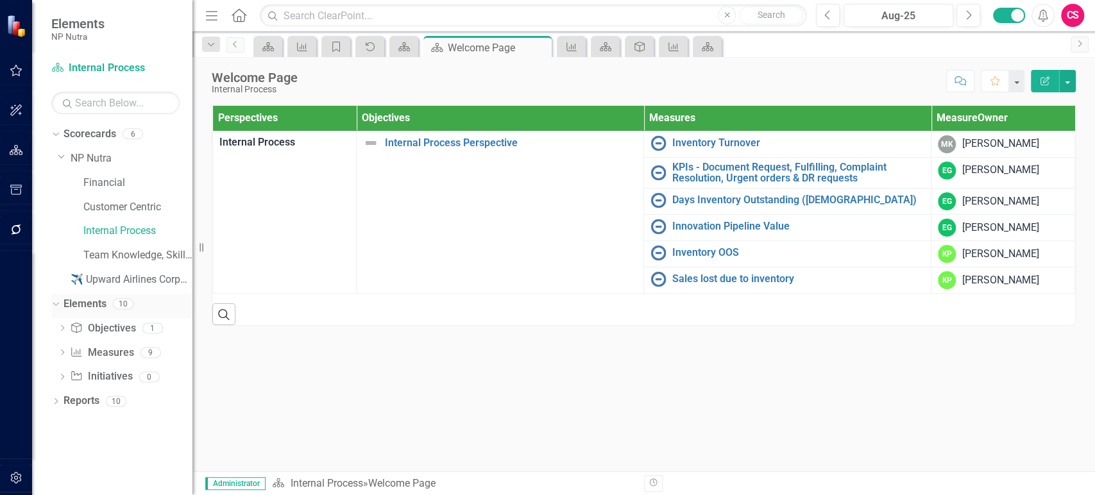
click at [86, 304] on link "Elements" at bounding box center [84, 304] width 43 height 15
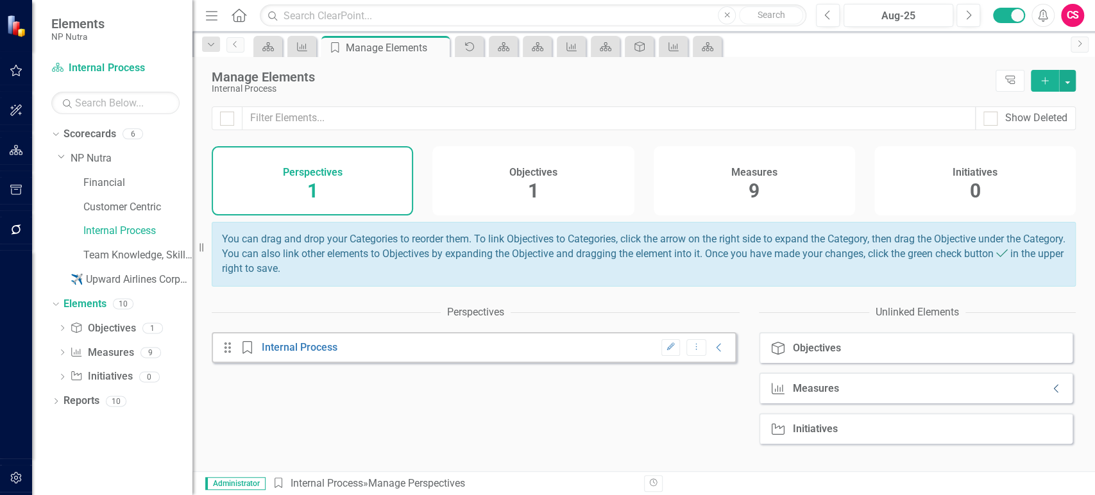
click at [1050, 394] on icon "Collapse" at bounding box center [1056, 388] width 13 height 10
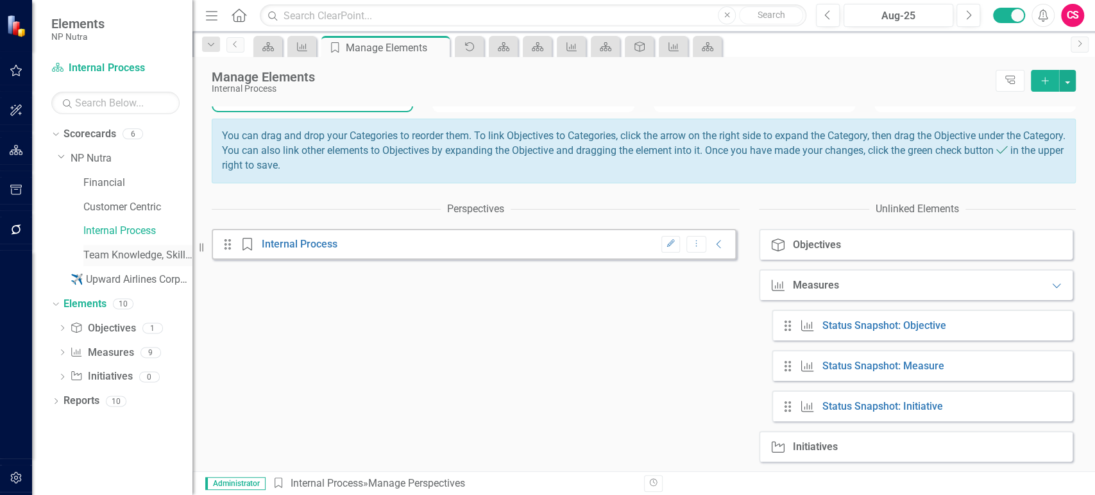
click at [111, 247] on div "Team Knowledge, Skills and Ability" at bounding box center [137, 255] width 109 height 21
click at [118, 258] on link "Team Knowledge, Skills and Ability" at bounding box center [137, 255] width 109 height 15
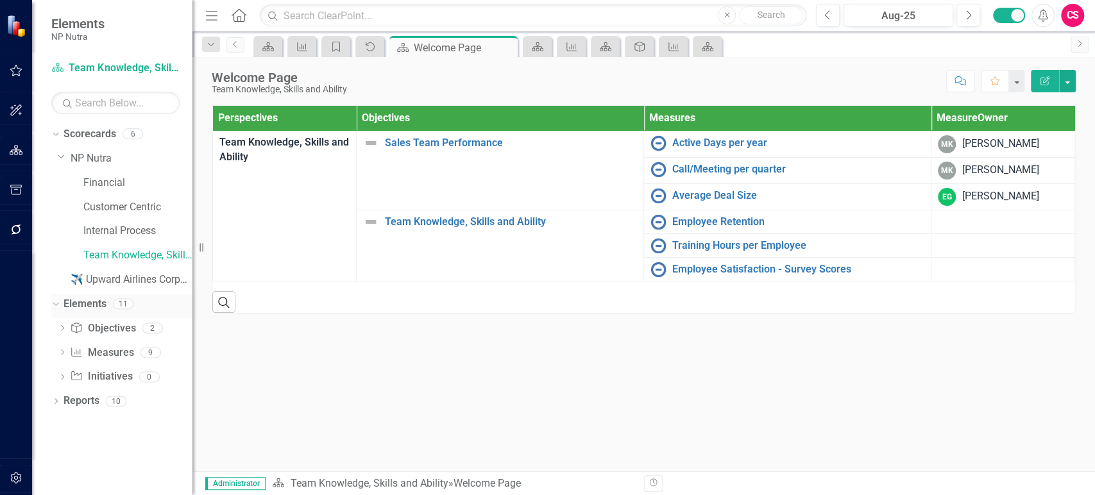
click at [92, 303] on link "Elements" at bounding box center [84, 304] width 43 height 15
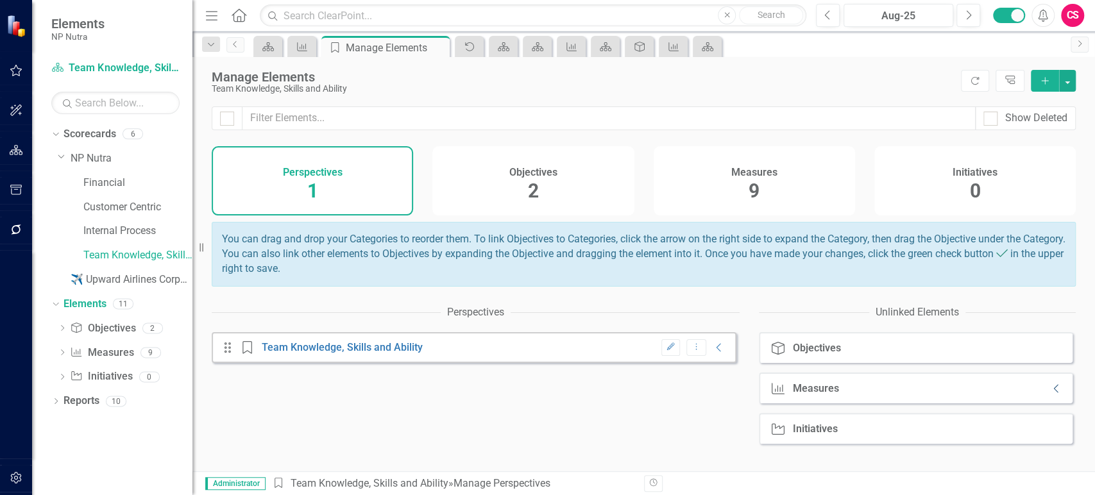
click at [1050, 394] on icon "Collapse" at bounding box center [1056, 388] width 13 height 10
click at [22, 476] on button "button" at bounding box center [16, 478] width 29 height 27
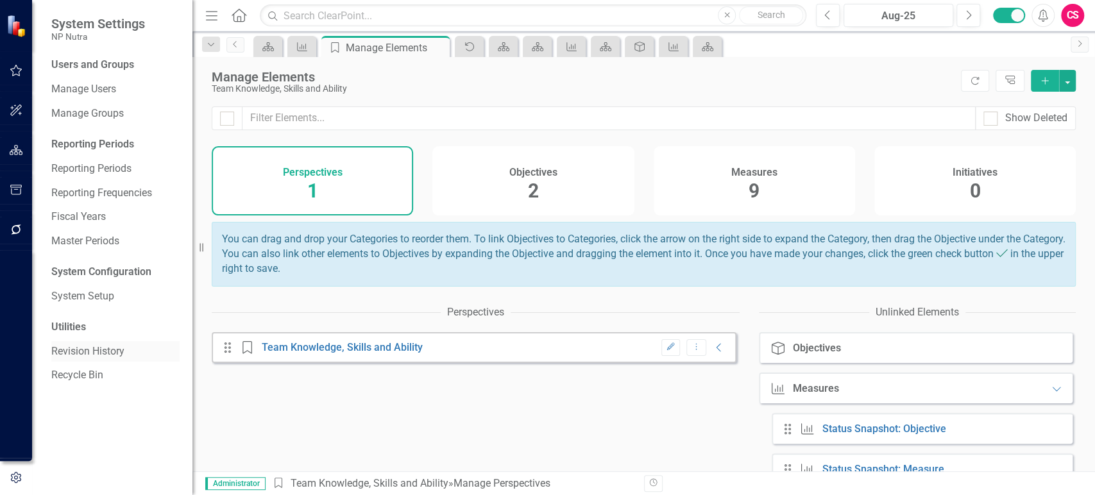
click at [92, 350] on link "Revision History" at bounding box center [115, 351] width 128 height 15
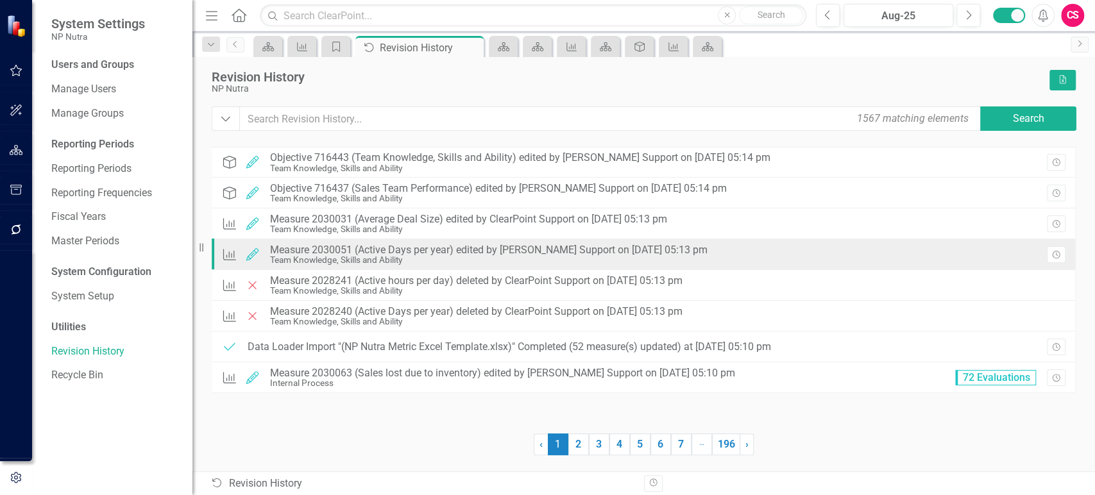
click at [489, 251] on div "Measure 2030051 (Active Days per year) edited by [PERSON_NAME] Support on [DATE…" at bounding box center [488, 250] width 437 height 12
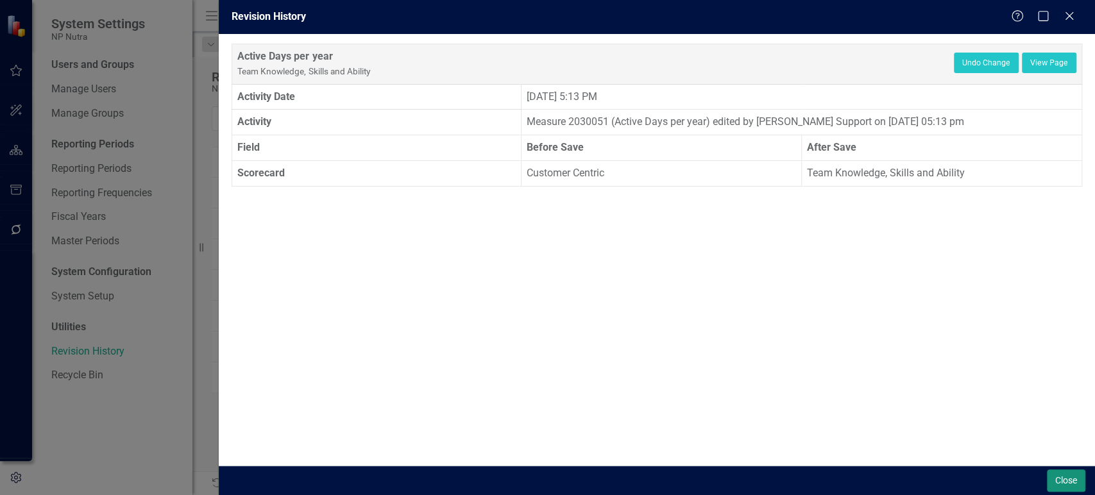
click at [1059, 481] on button "Close" at bounding box center [1065, 480] width 38 height 22
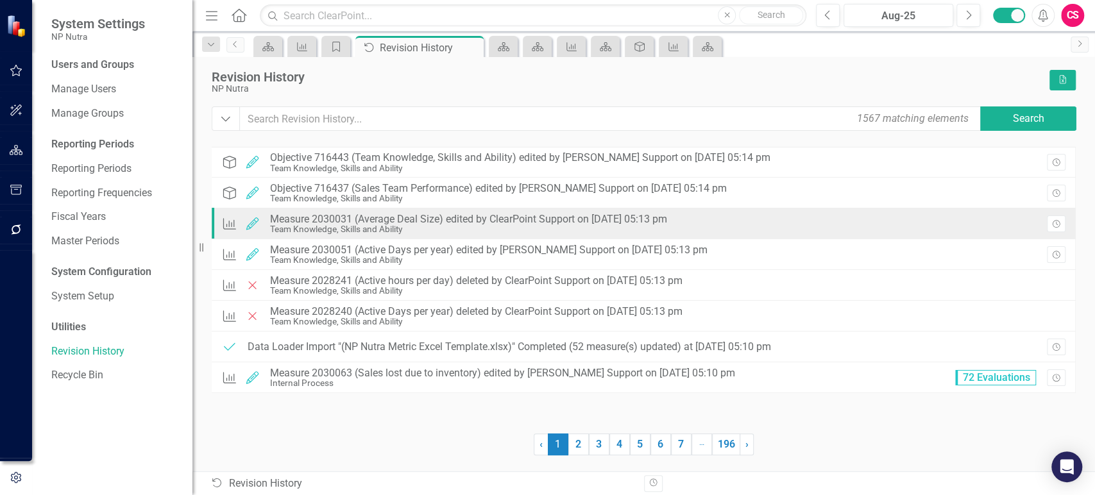
click at [630, 231] on div "Team Knowledge, Skills and Ability" at bounding box center [468, 229] width 397 height 10
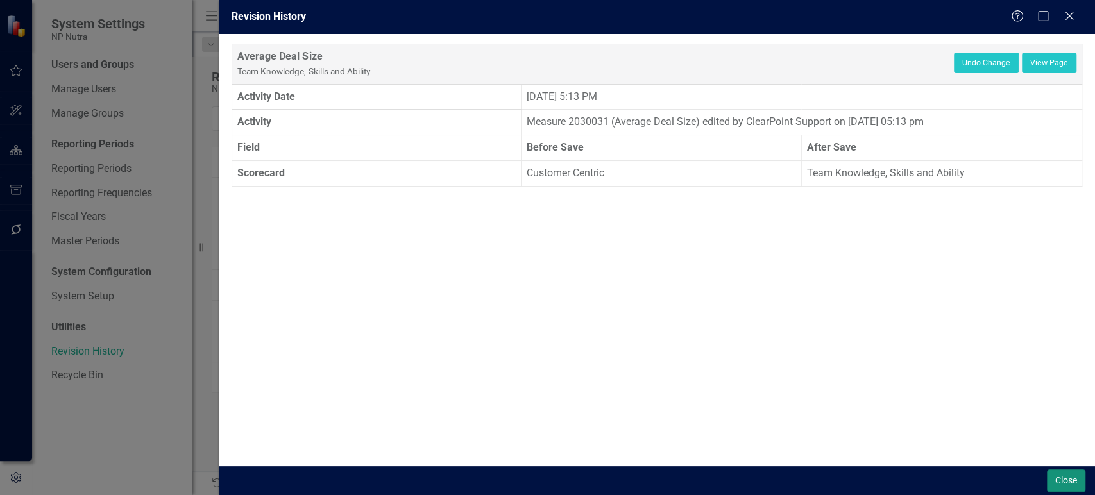
click at [1068, 482] on button "Close" at bounding box center [1065, 480] width 38 height 22
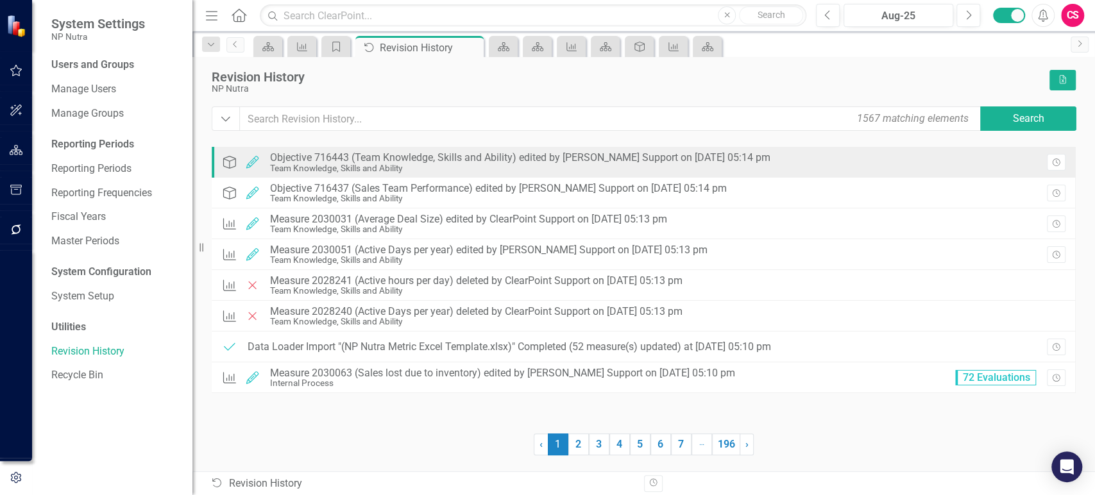
click at [587, 166] on div "Team Knowledge, Skills and Ability" at bounding box center [520, 169] width 500 height 10
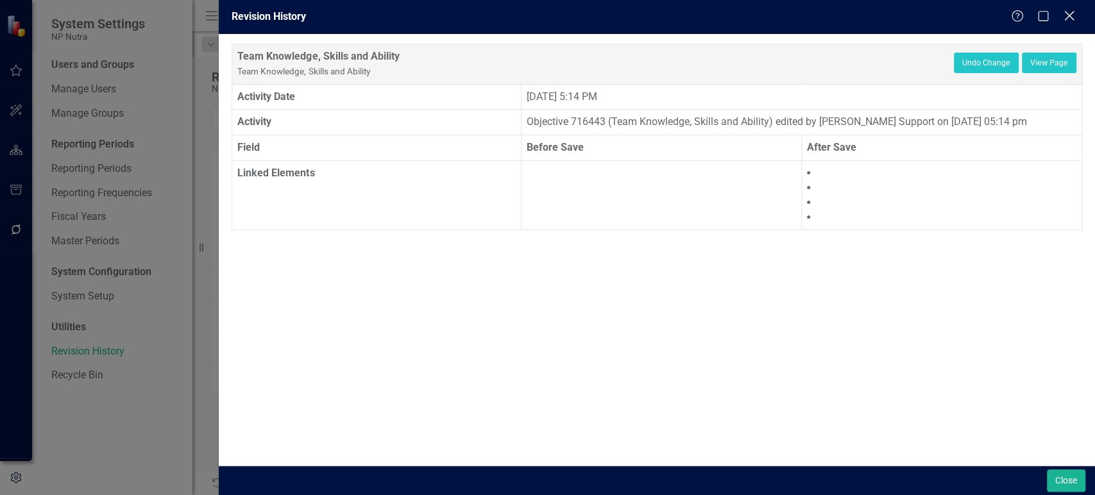
click at [1070, 19] on icon "Close" at bounding box center [1069, 16] width 16 height 12
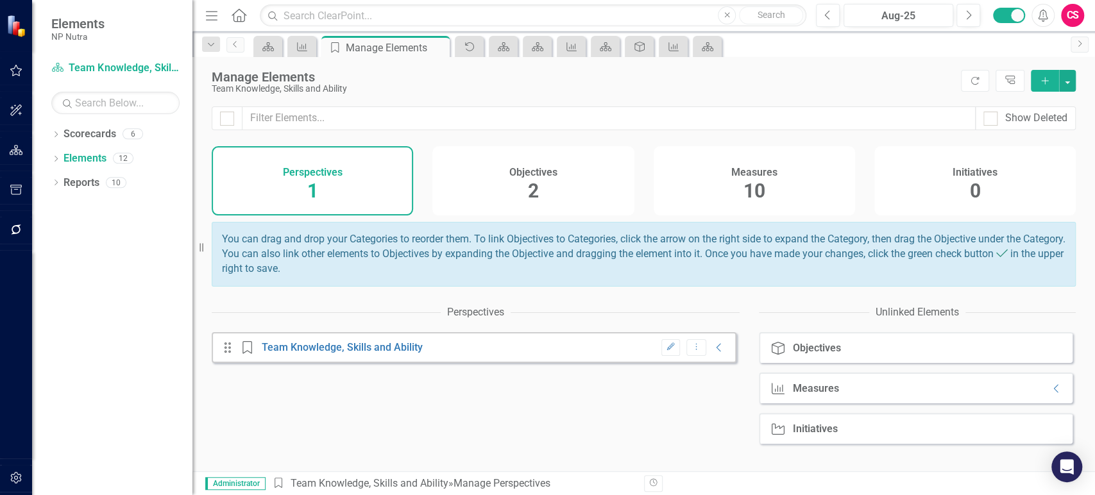
click at [735, 170] on h4 "Measures" at bounding box center [754, 173] width 46 height 12
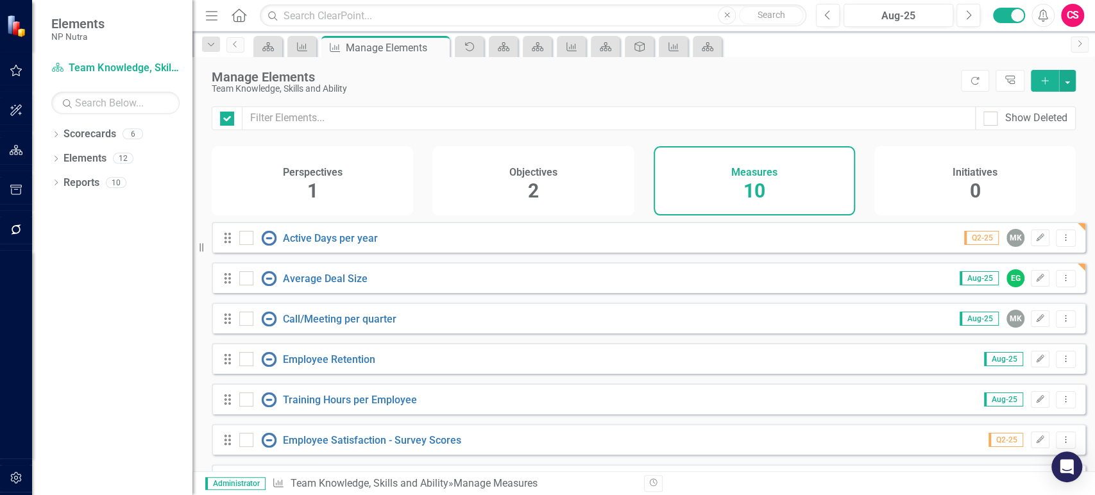
checkbox input "false"
click at [535, 181] on div "Objectives 2" at bounding box center [532, 180] width 201 height 69
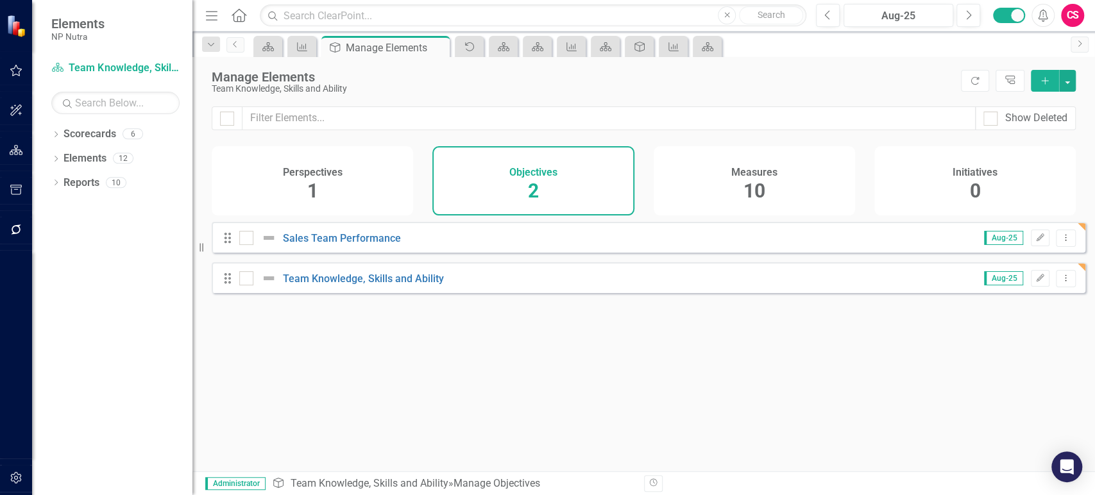
click at [718, 188] on div "Measures 10" at bounding box center [753, 180] width 201 height 69
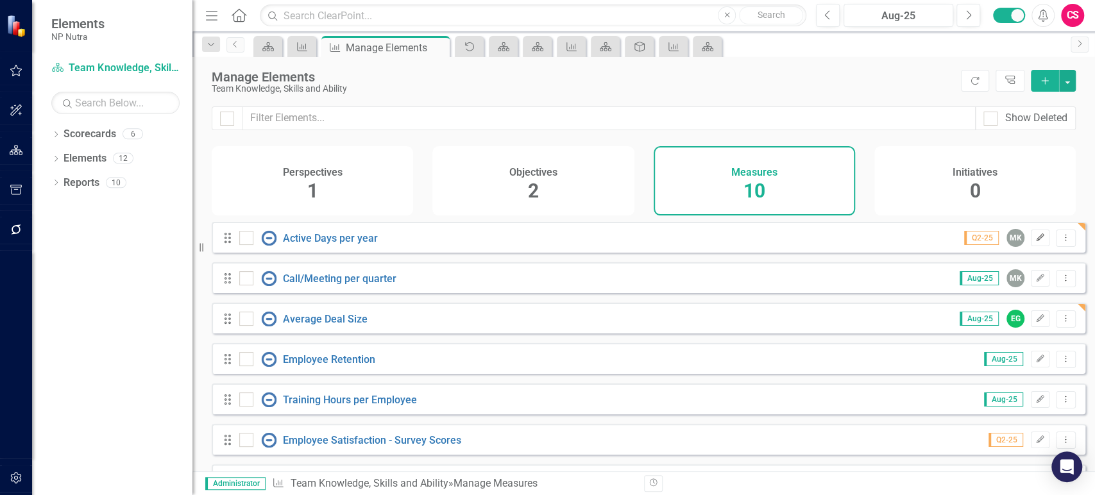
click at [1035, 242] on icon "Edit" at bounding box center [1040, 238] width 10 height 8
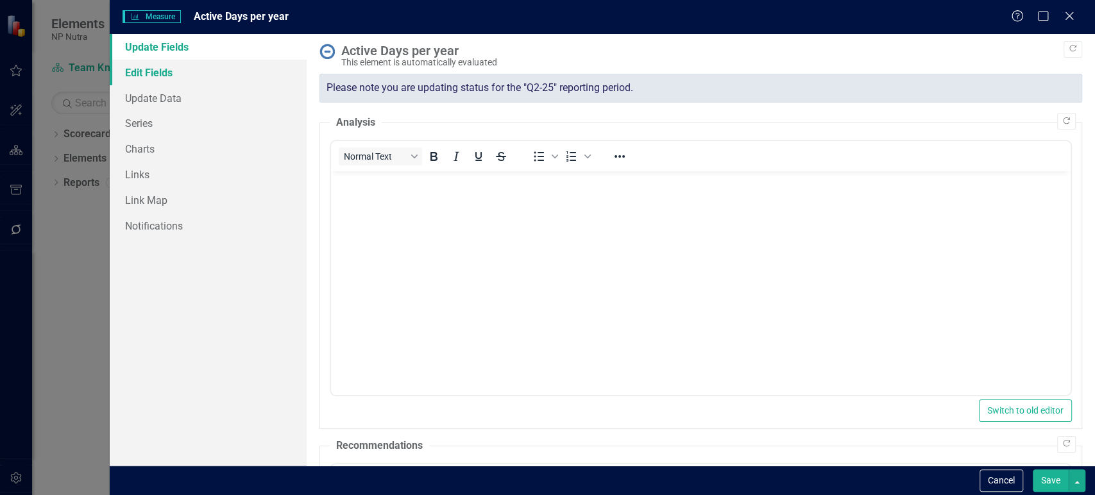
click at [217, 83] on link "Edit Fields" at bounding box center [208, 73] width 197 height 26
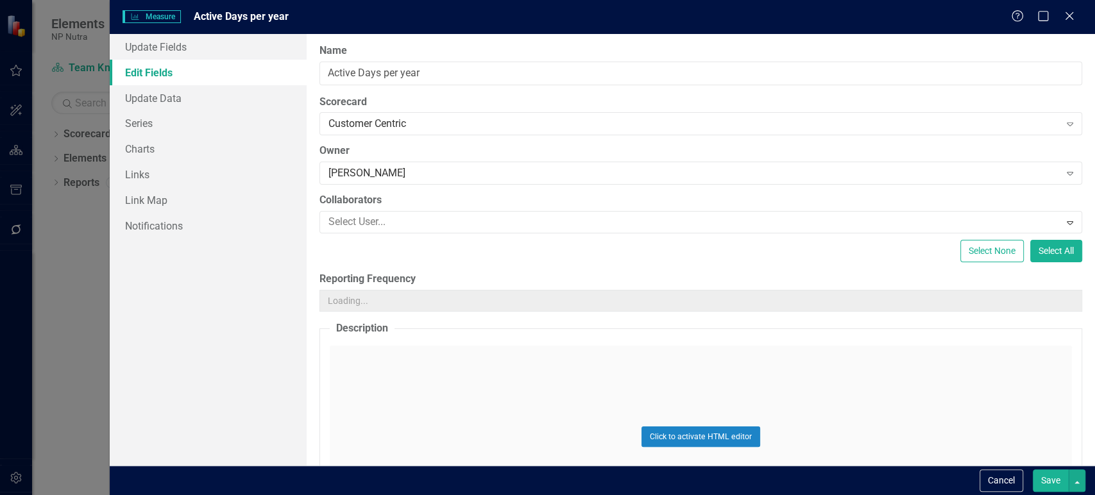
type input "Days Worked / 365"
type input "Sales activity"
type input "220+ days"
type input "Salesforce"
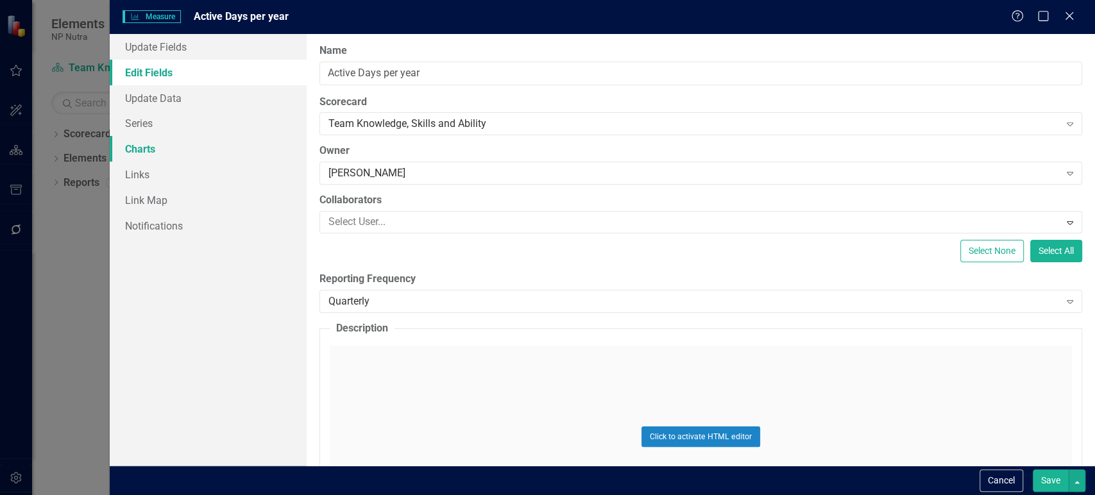
click at [215, 146] on link "Charts" at bounding box center [208, 149] width 197 height 26
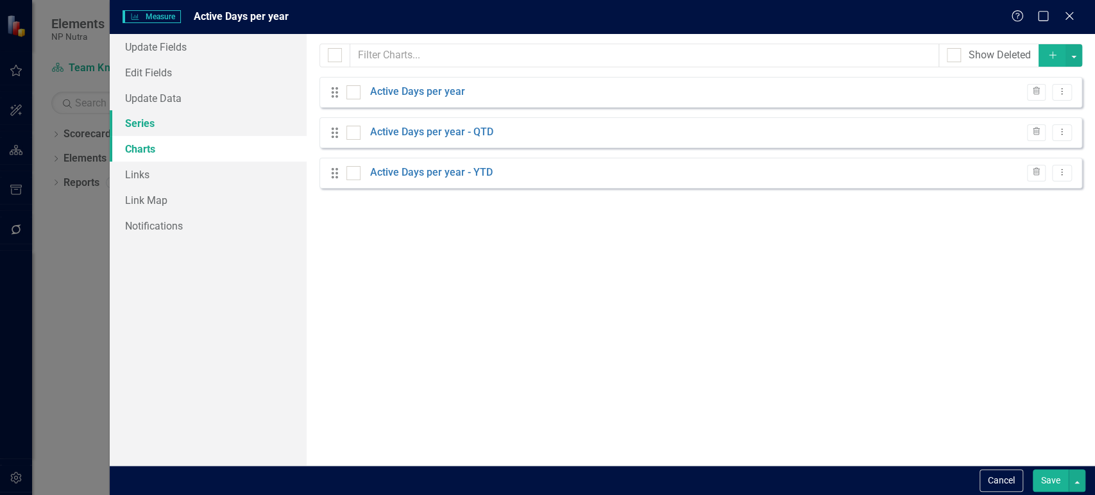
click at [206, 126] on link "Series" at bounding box center [208, 123] width 197 height 26
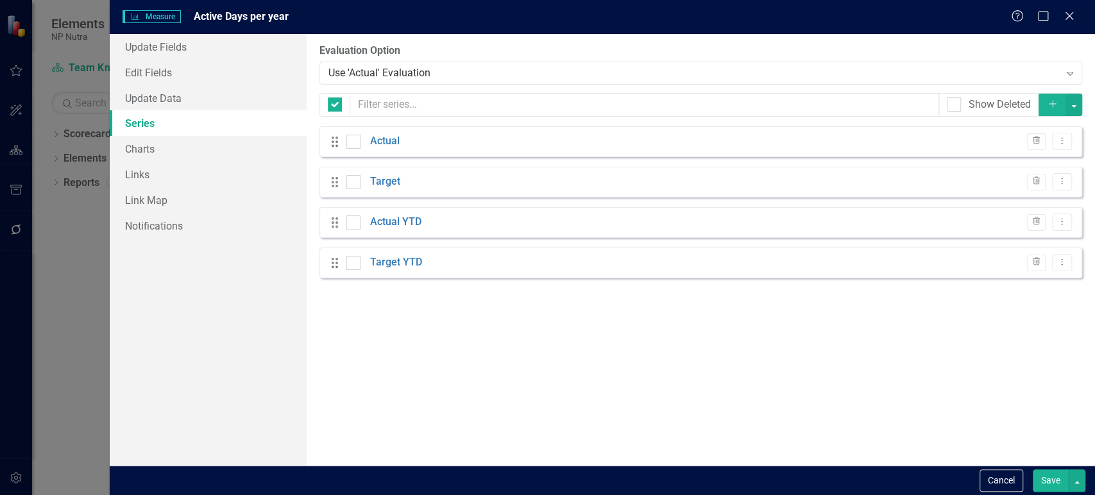
checkbox input "false"
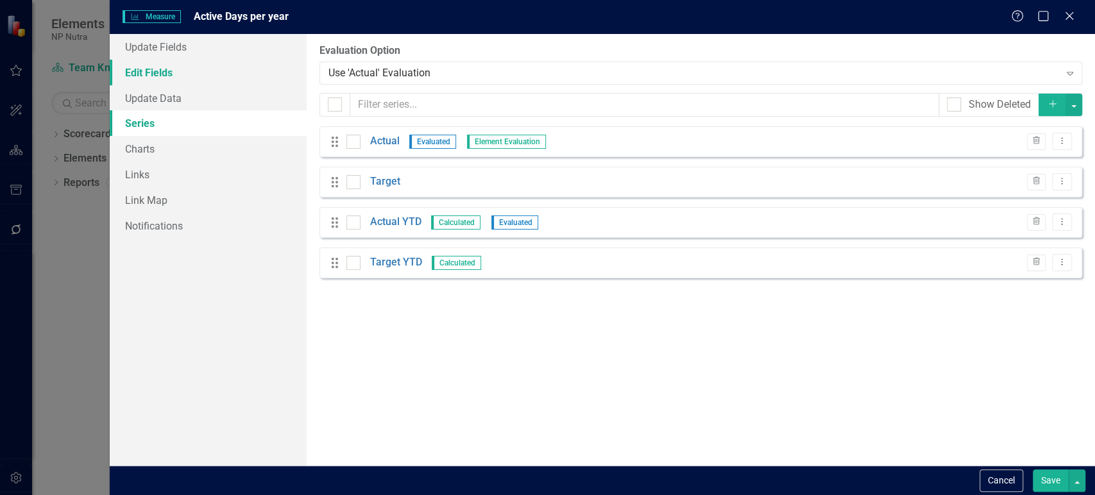
click at [200, 76] on link "Edit Fields" at bounding box center [208, 73] width 197 height 26
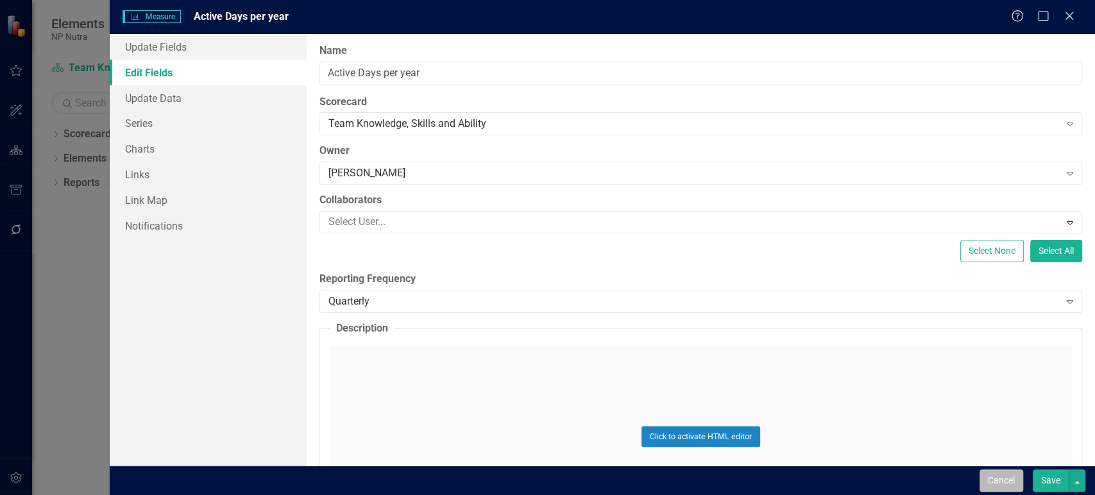
click at [991, 478] on button "Cancel" at bounding box center [1001, 480] width 44 height 22
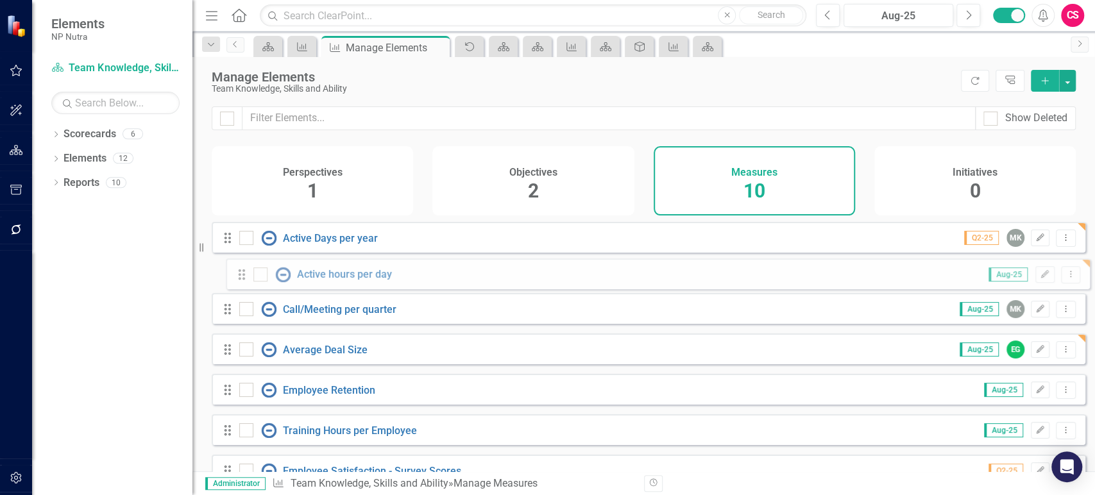
drag, startPoint x: 226, startPoint y: 448, endPoint x: 239, endPoint y: 274, distance: 174.9
click at [239, 274] on div "Drag Active Days per year Q2-25 MK Edit Dropdown Menu Drag Call/Meeting per qua…" at bounding box center [648, 419] width 873 height 394
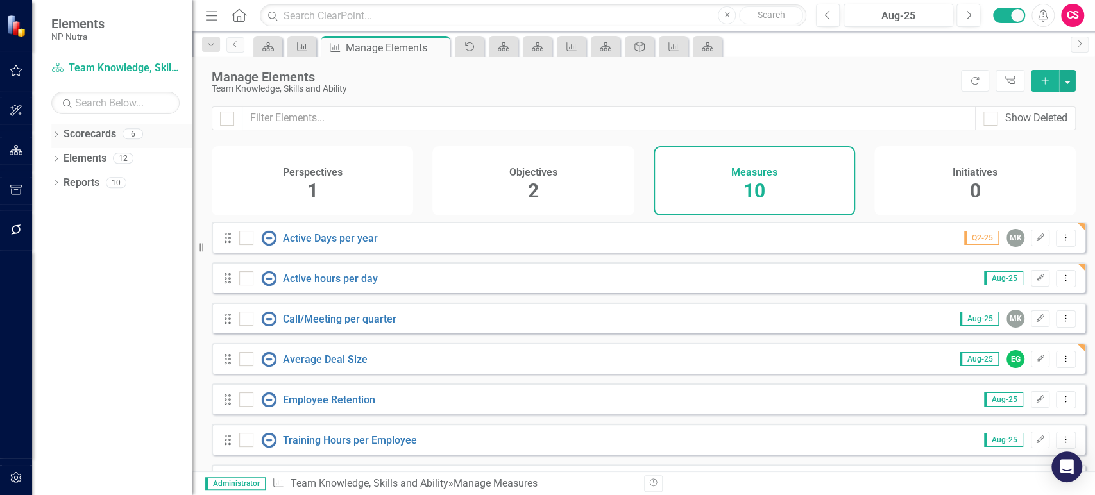
click at [56, 133] on icon "Dropdown" at bounding box center [55, 135] width 9 height 7
click at [60, 160] on icon "Dropdown" at bounding box center [63, 158] width 10 height 8
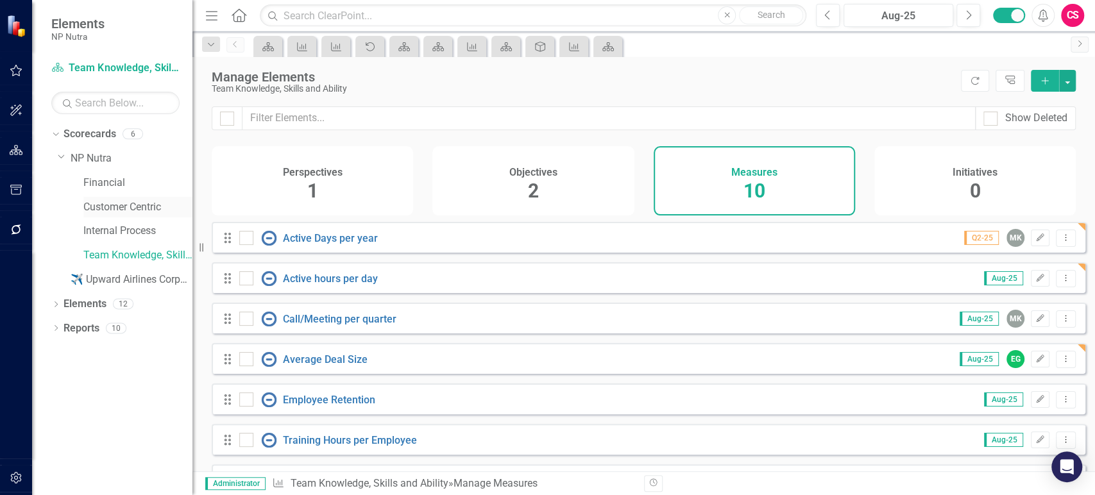
click at [111, 211] on link "Customer Centric" at bounding box center [137, 207] width 109 height 15
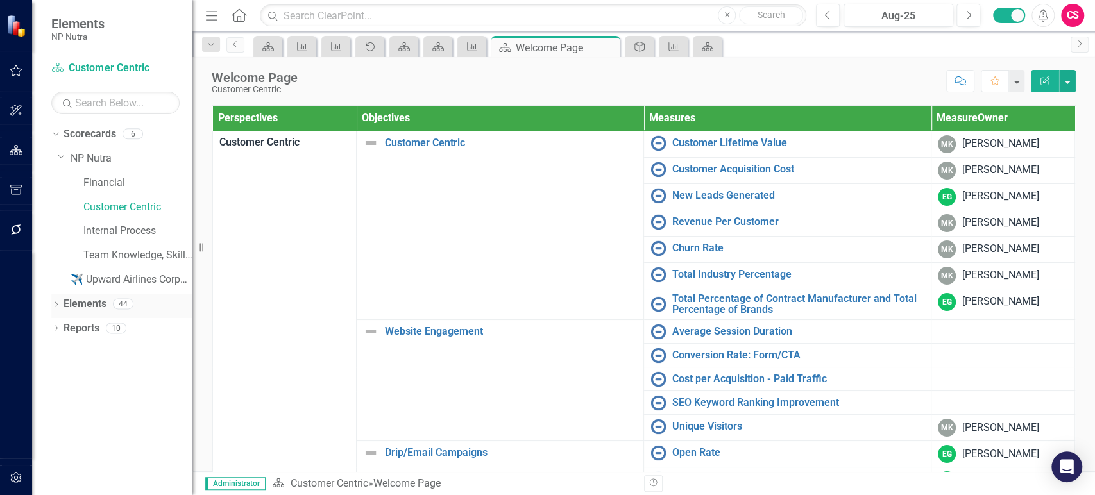
click at [88, 304] on link "Elements" at bounding box center [84, 304] width 43 height 15
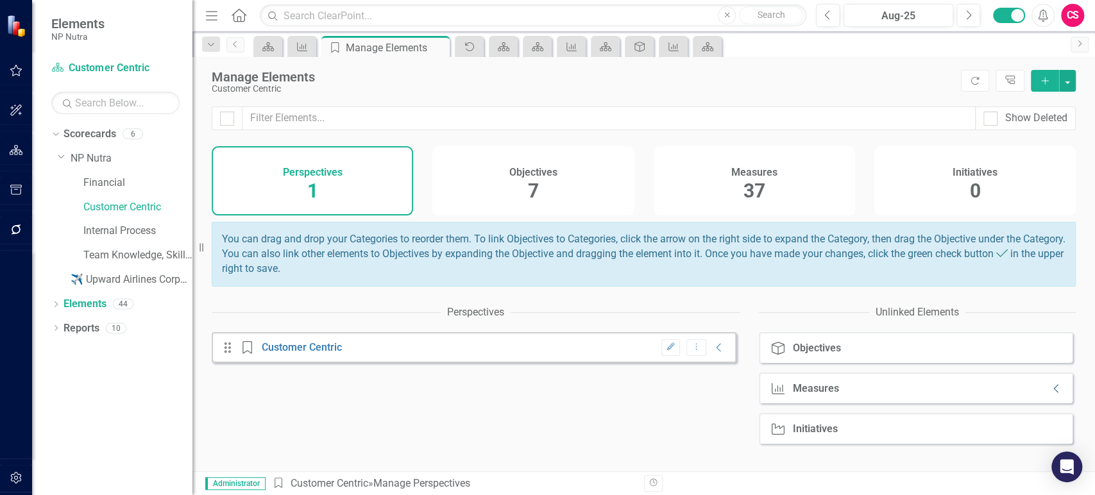
click at [1050, 394] on icon "Collapse" at bounding box center [1056, 388] width 13 height 10
click at [733, 199] on div "Measures 37" at bounding box center [753, 180] width 201 height 69
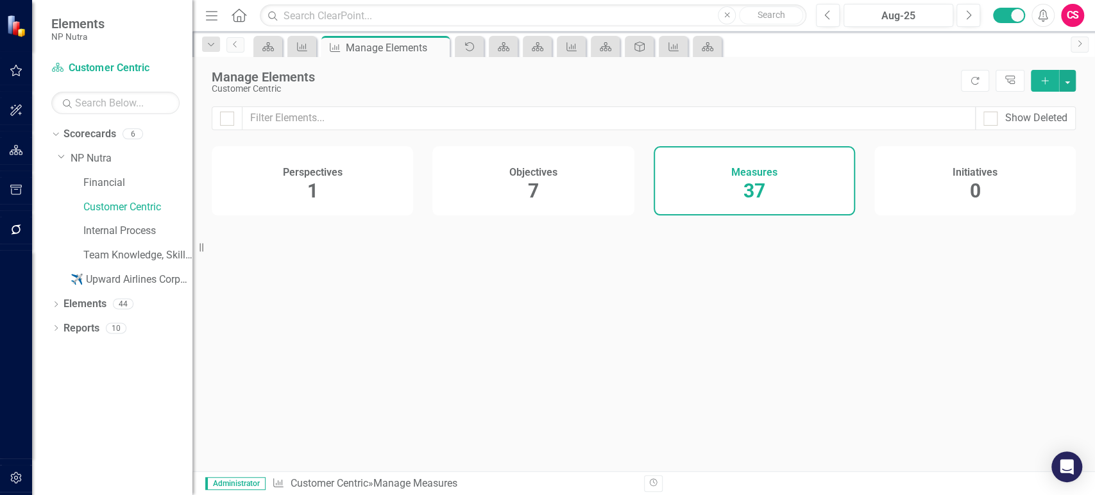
click at [596, 124] on input "text" at bounding box center [609, 118] width 734 height 24
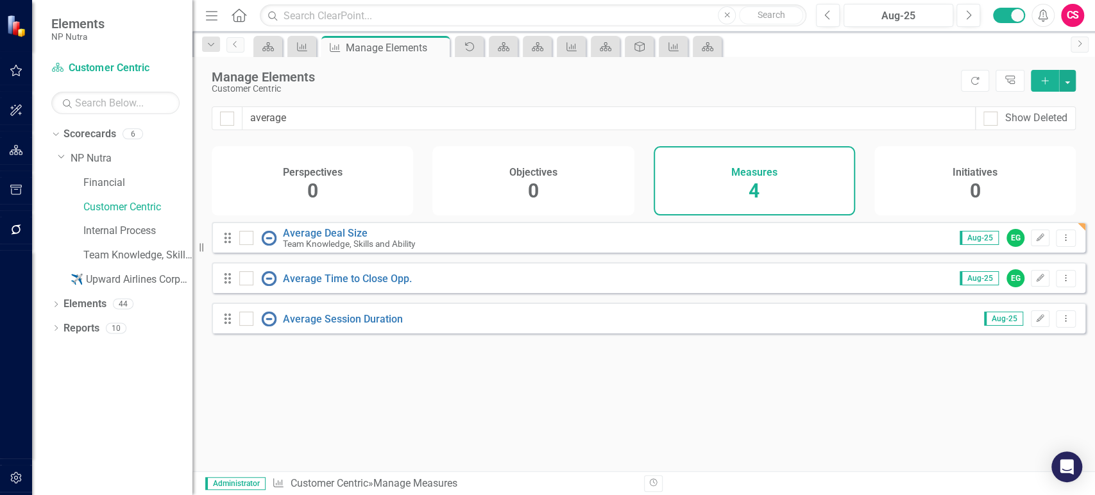
type input "average"
checkbox input "false"
type input "average"
click at [1035, 242] on icon "Edit" at bounding box center [1040, 238] width 10 height 8
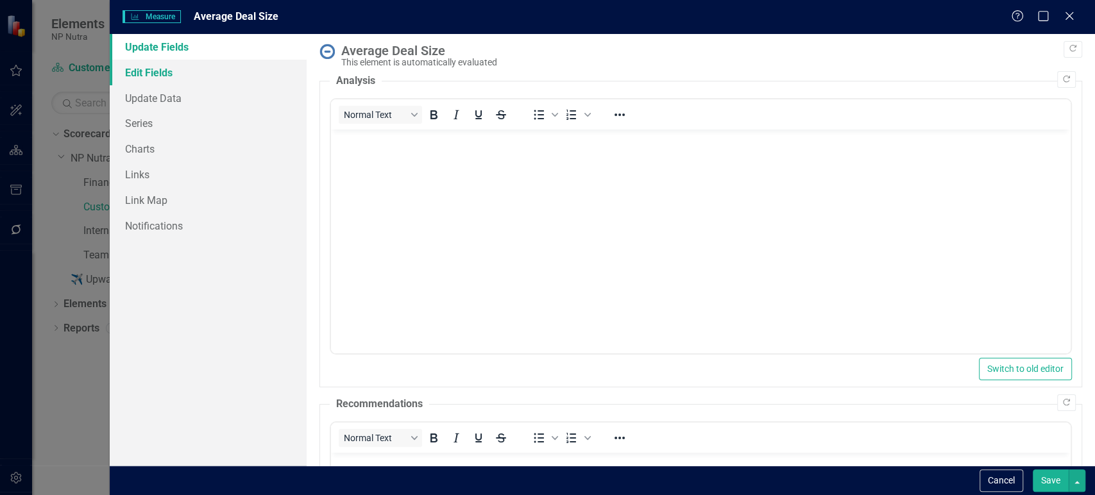
click at [203, 66] on link "Edit Fields" at bounding box center [208, 73] width 197 height 26
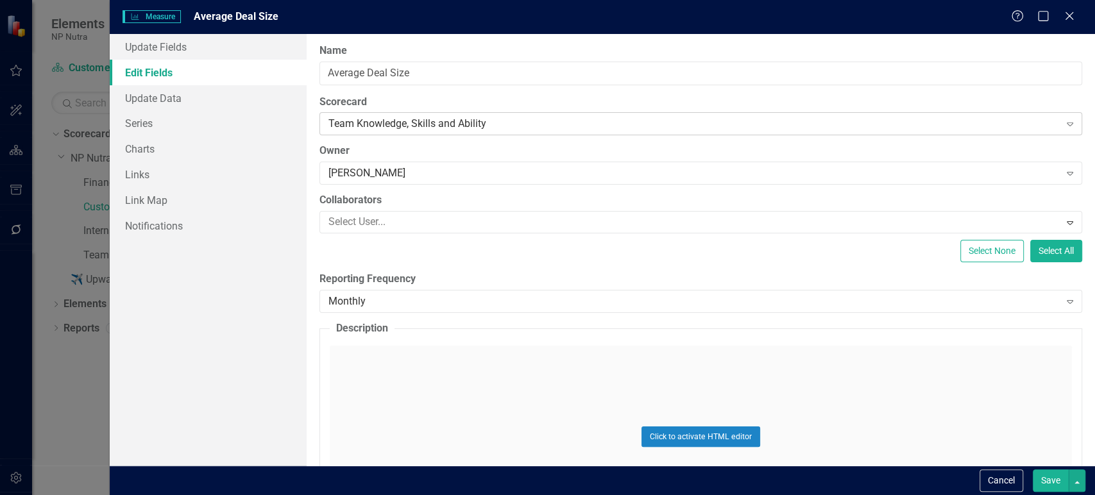
click at [409, 123] on div "Team Knowledge, Skills and Ability" at bounding box center [693, 124] width 731 height 15
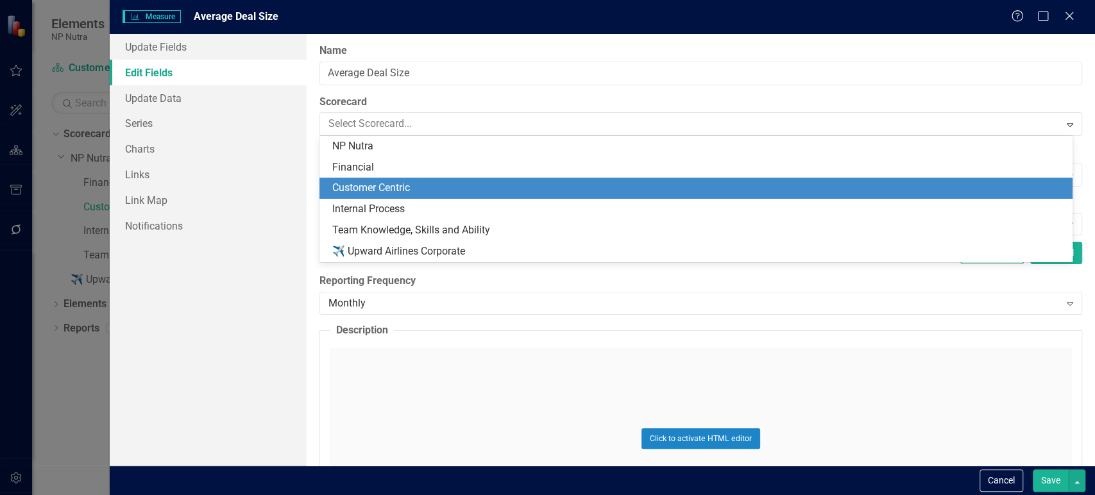
click at [400, 189] on div "Customer Centric" at bounding box center [698, 188] width 733 height 15
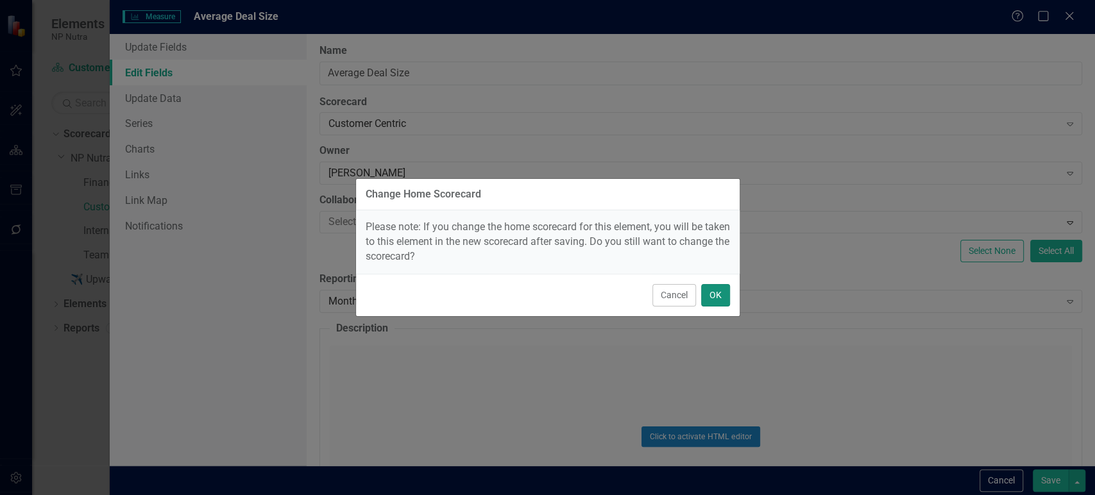
click at [722, 285] on button "OK" at bounding box center [715, 295] width 29 height 22
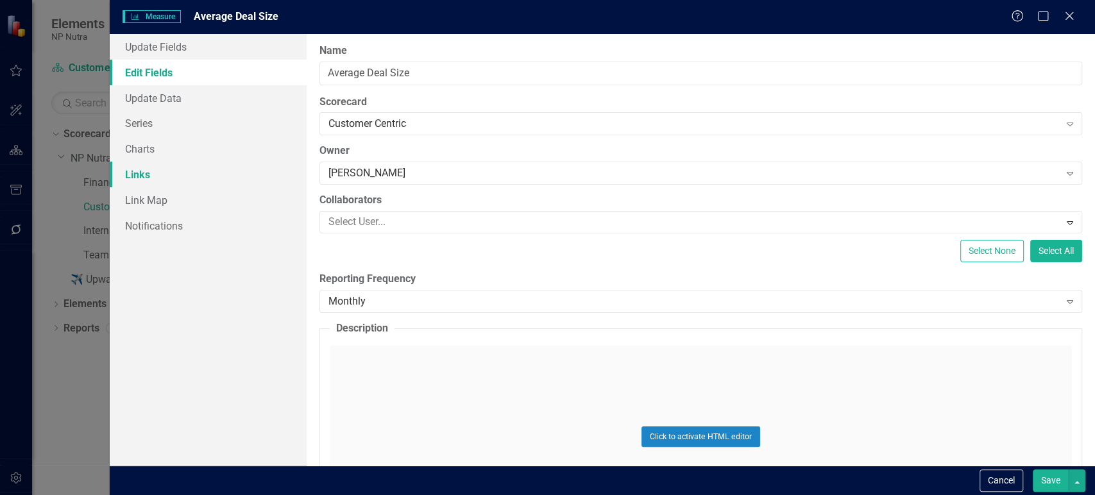
click at [240, 174] on link "Links" at bounding box center [208, 175] width 197 height 26
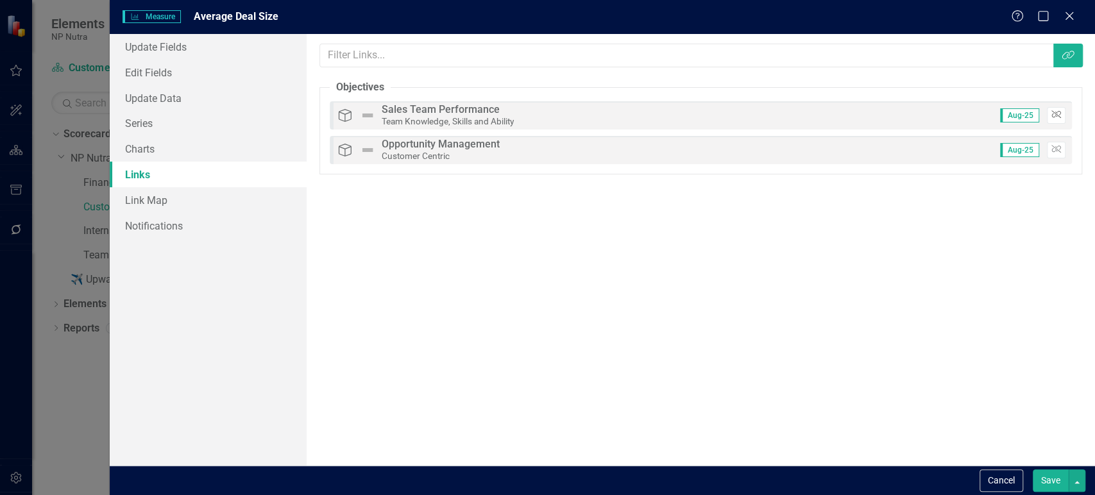
click at [1055, 119] on button "Unlink" at bounding box center [1055, 115] width 19 height 17
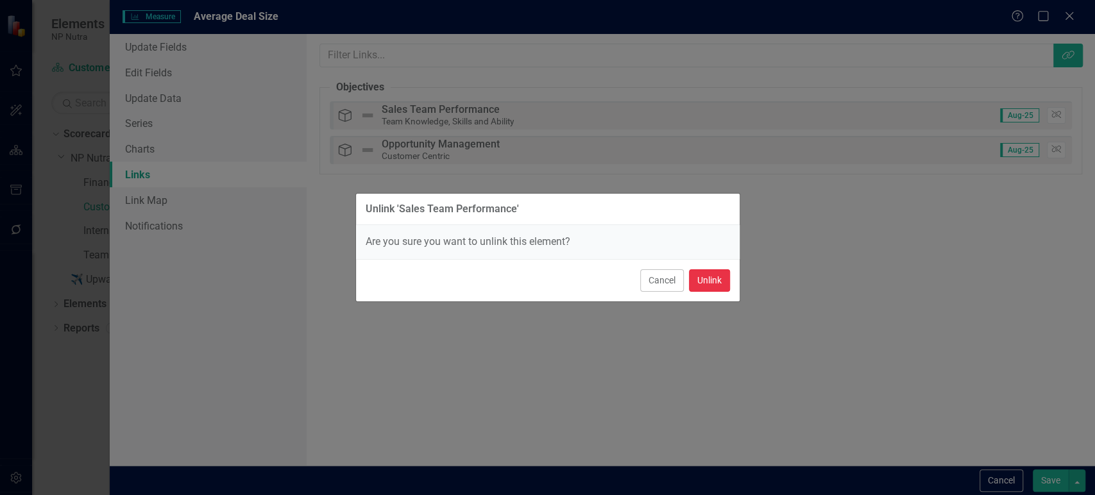
click at [714, 278] on button "Unlink" at bounding box center [709, 280] width 41 height 22
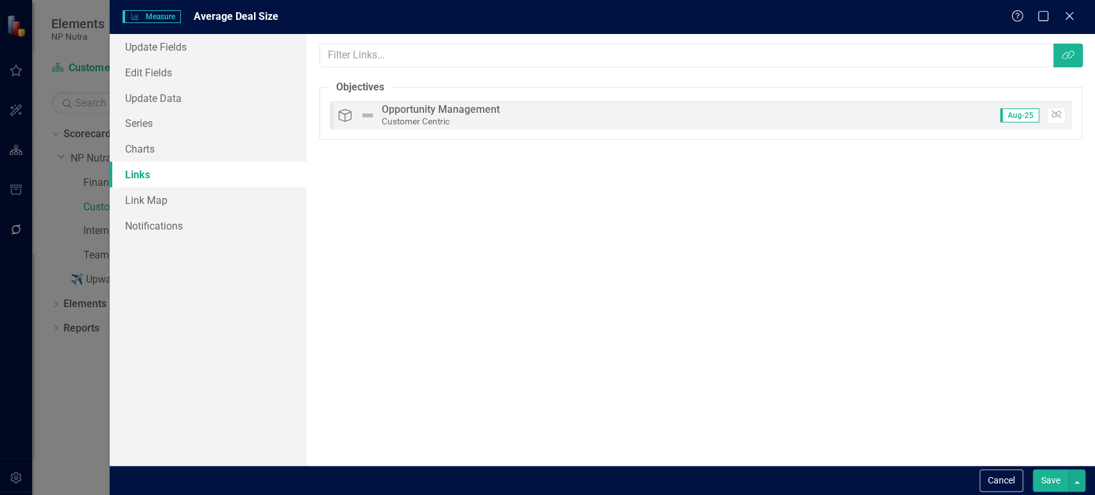
click at [1054, 485] on button "Save" at bounding box center [1050, 480] width 36 height 22
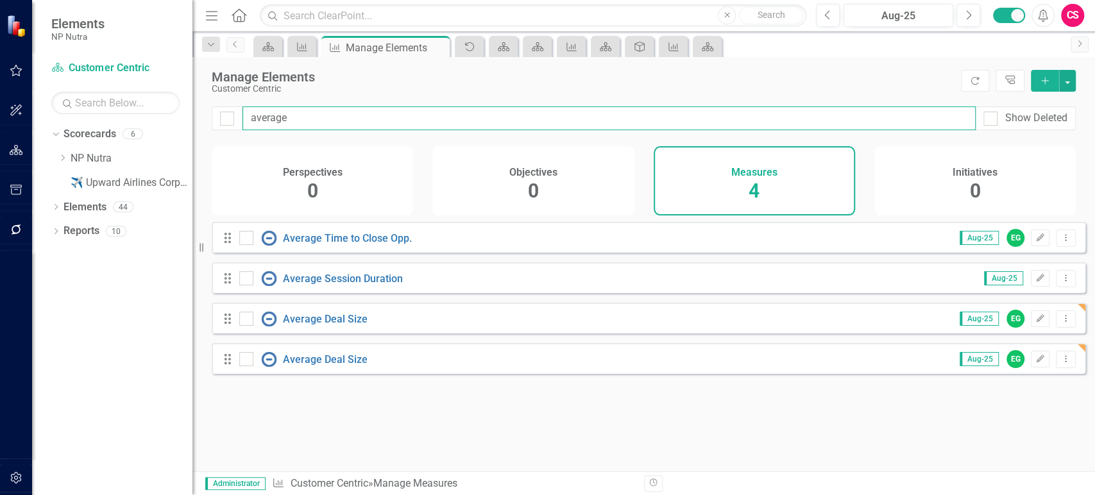
click at [400, 124] on input "average" at bounding box center [608, 118] width 733 height 24
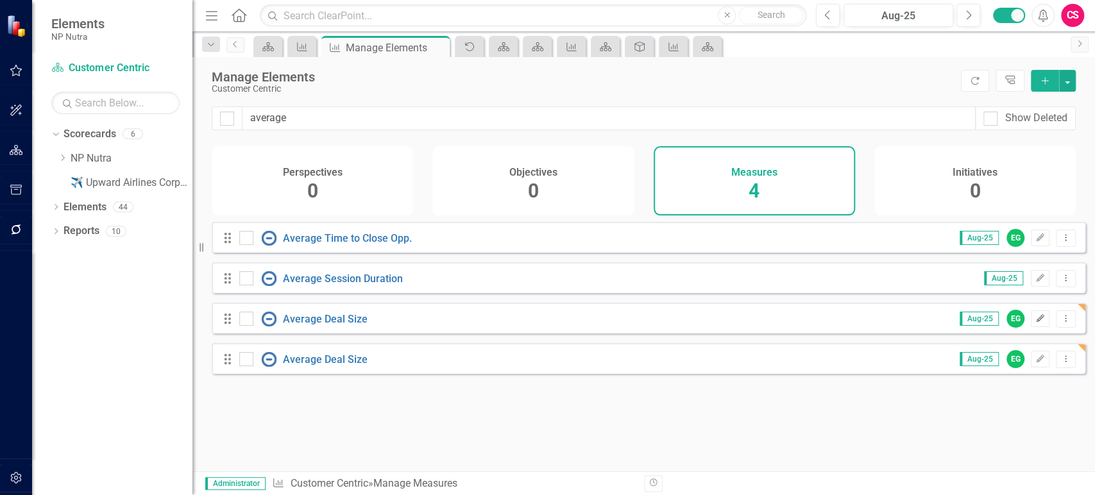
click at [1036, 322] on icon "button" at bounding box center [1040, 318] width 8 height 8
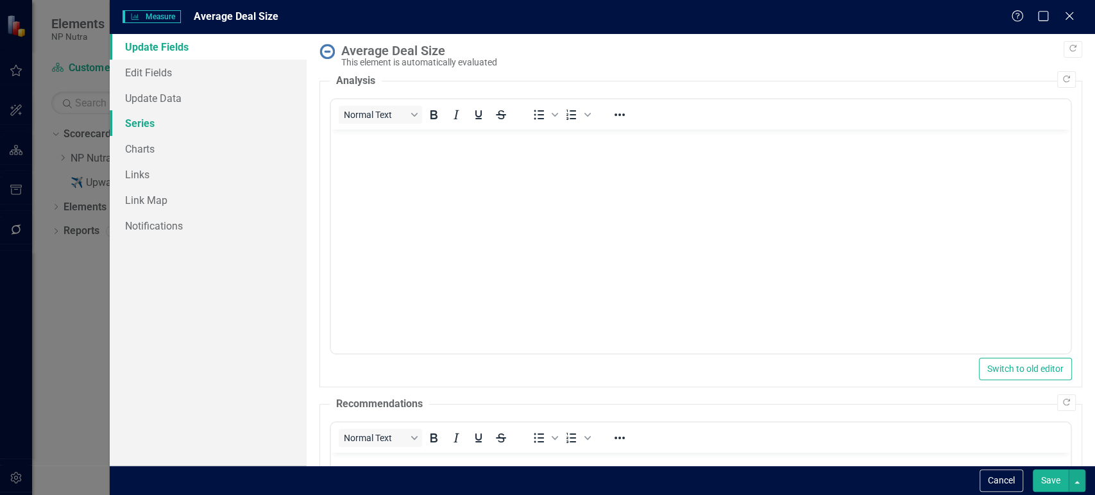
click at [176, 126] on link "Series" at bounding box center [208, 123] width 197 height 26
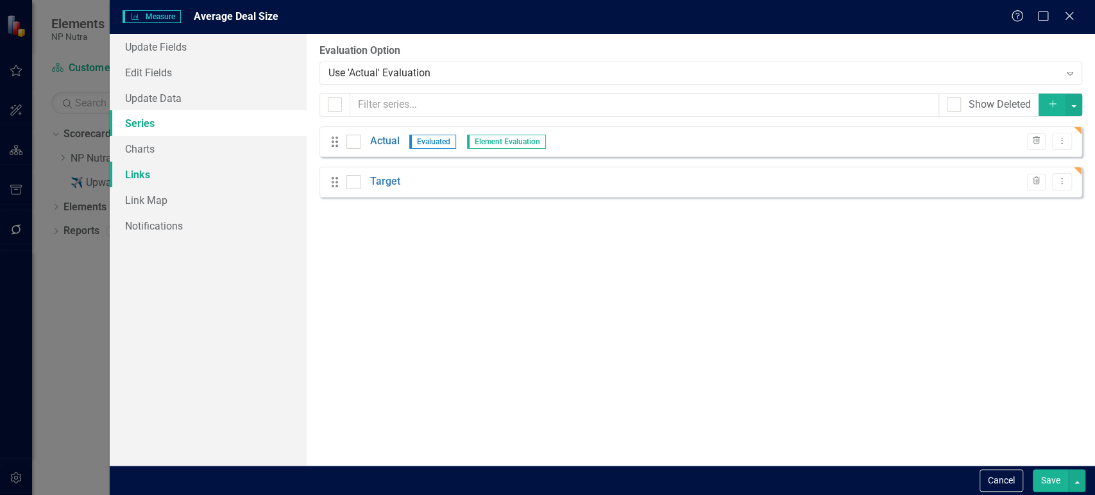
click at [164, 178] on link "Links" at bounding box center [208, 175] width 197 height 26
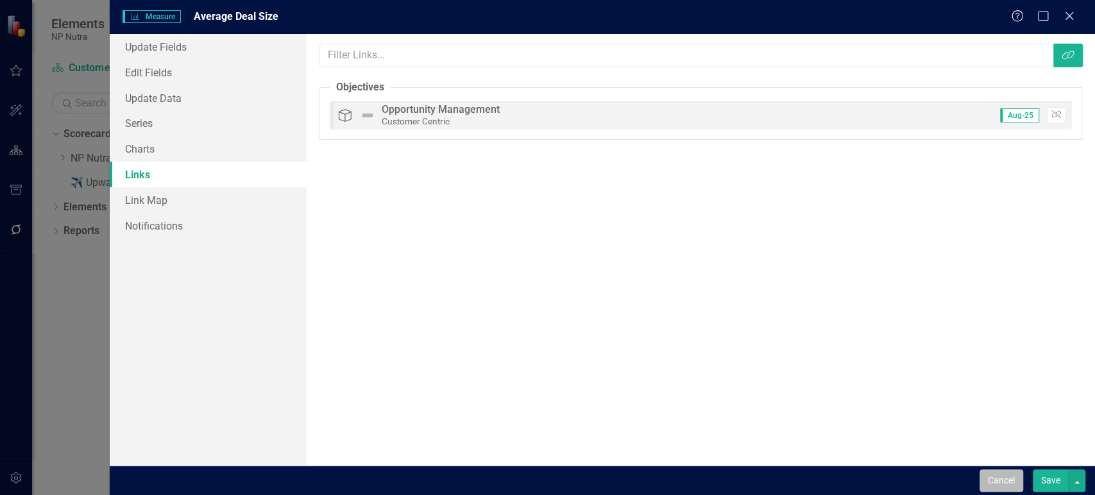
click at [1011, 474] on button "Cancel" at bounding box center [1001, 480] width 44 height 22
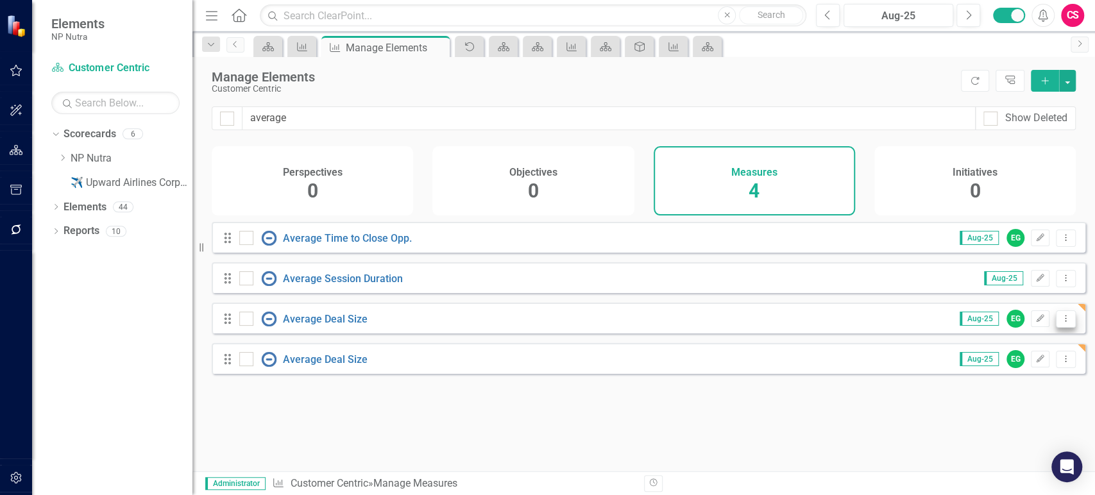
click at [1060, 323] on icon "Dropdown Menu" at bounding box center [1065, 318] width 11 height 8
click at [983, 419] on link "Trash Delete Measure" at bounding box center [1007, 420] width 115 height 24
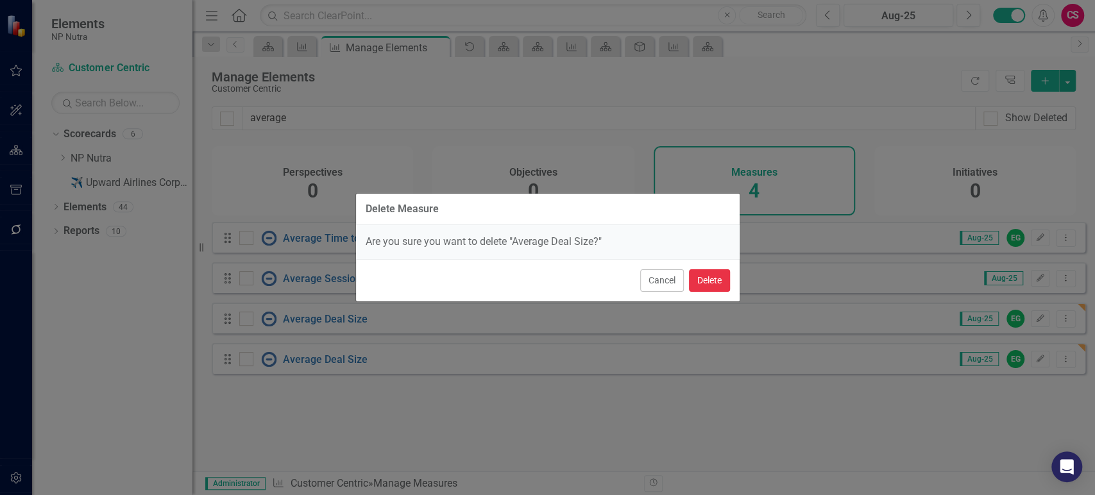
click at [703, 279] on button "Delete" at bounding box center [709, 280] width 41 height 22
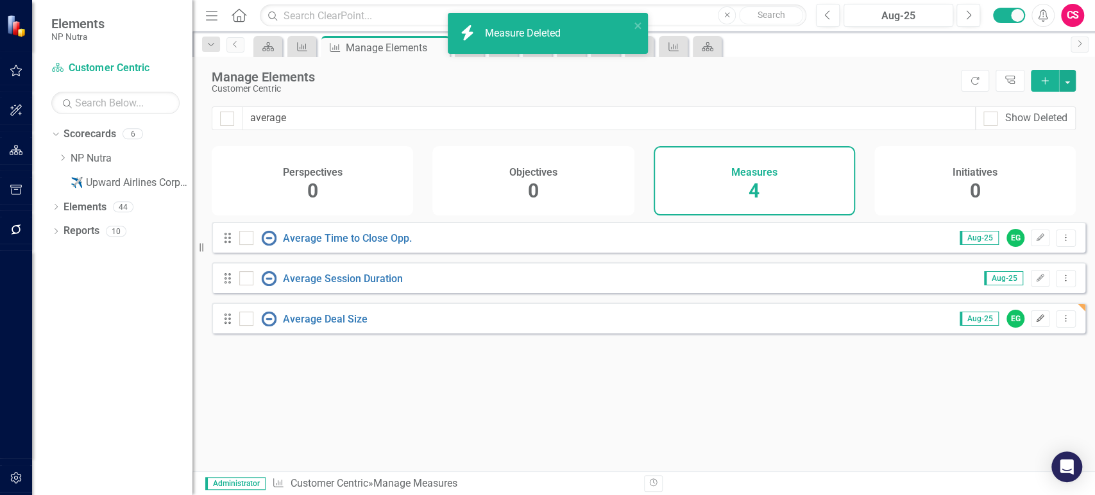
click at [1035, 323] on icon "Edit" at bounding box center [1040, 319] width 10 height 8
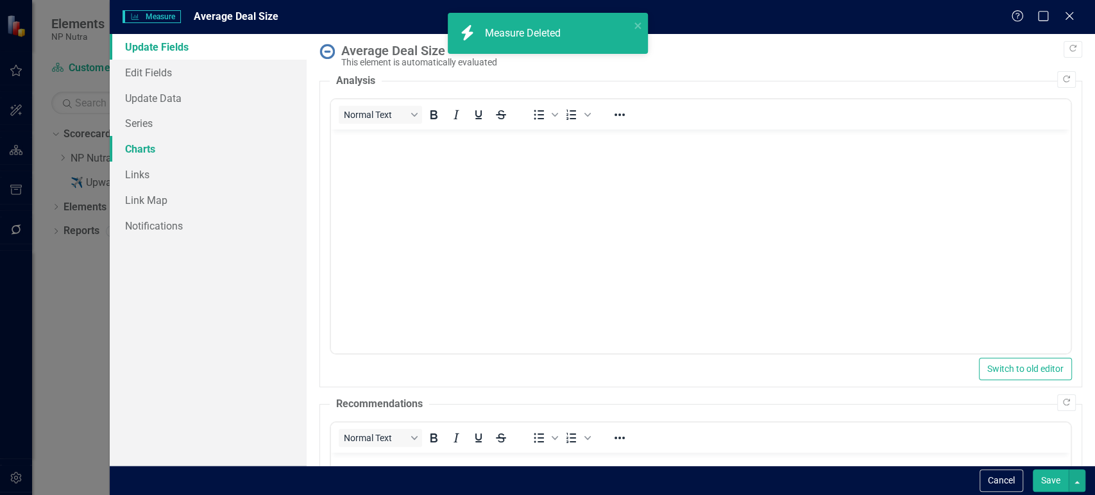
click at [213, 153] on link "Charts" at bounding box center [208, 149] width 197 height 26
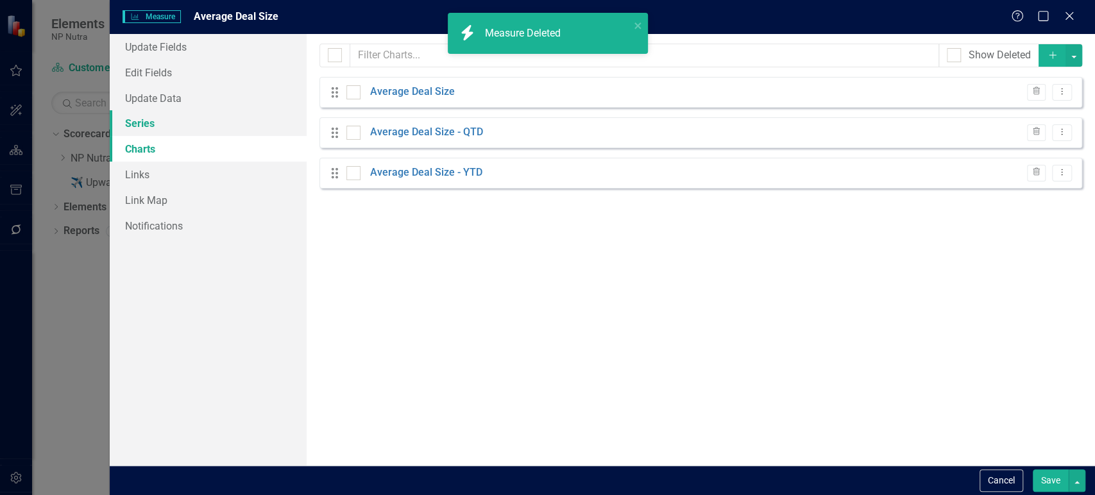
click at [200, 124] on link "Series" at bounding box center [208, 123] width 197 height 26
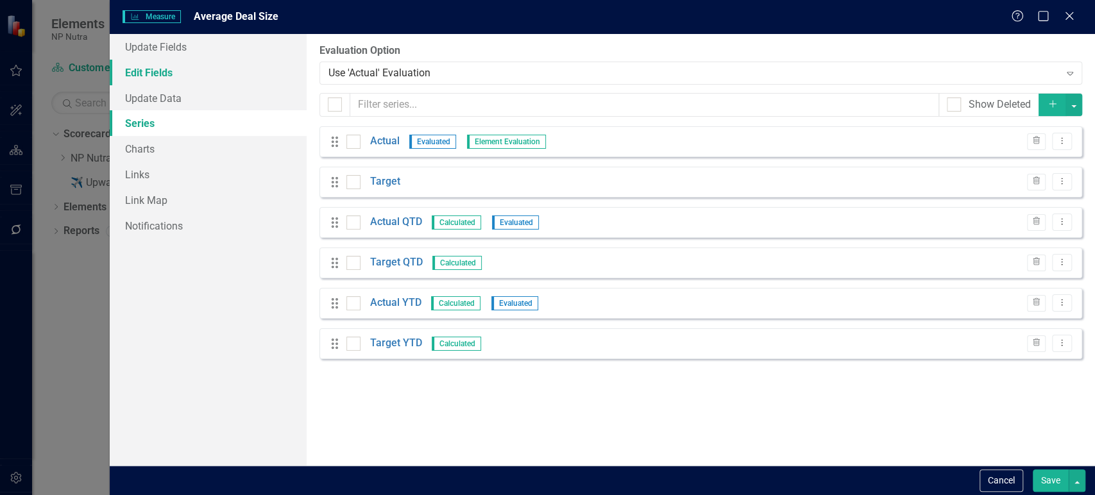
click at [201, 76] on link "Edit Fields" at bounding box center [208, 73] width 197 height 26
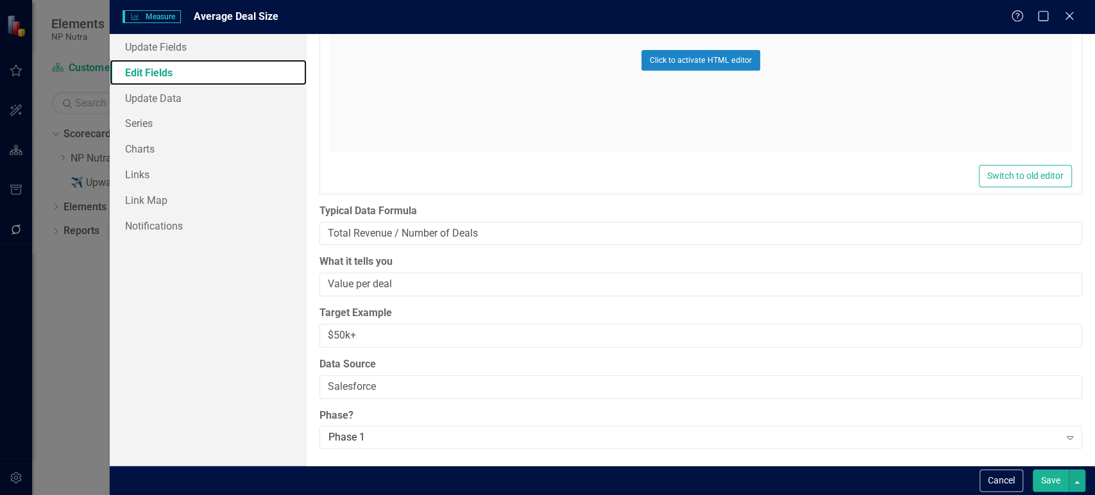
scroll to position [376, 0]
drag, startPoint x: 1040, startPoint y: 491, endPoint x: 730, endPoint y: 394, distance: 325.3
click at [1041, 491] on button "Save" at bounding box center [1050, 480] width 36 height 22
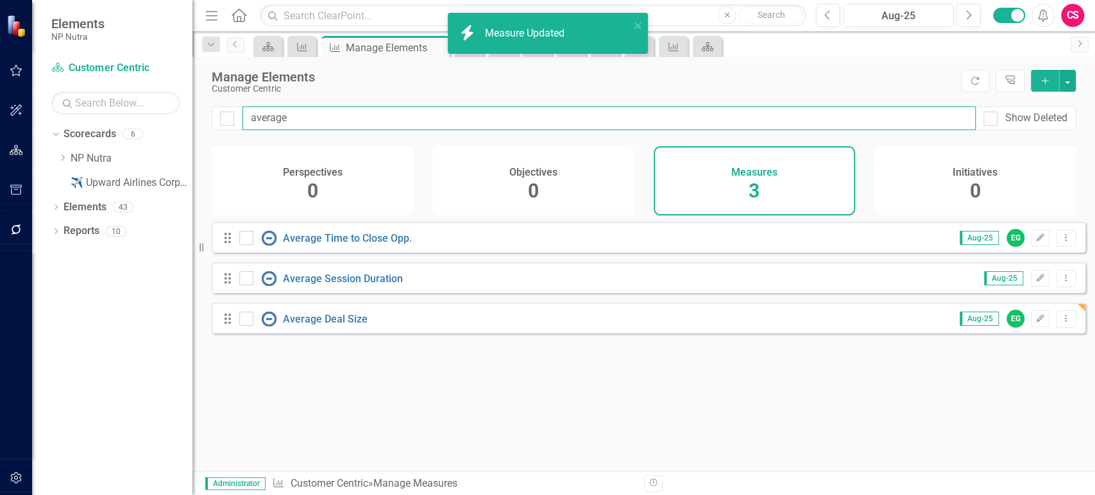
click at [256, 121] on input "average" at bounding box center [608, 118] width 733 height 24
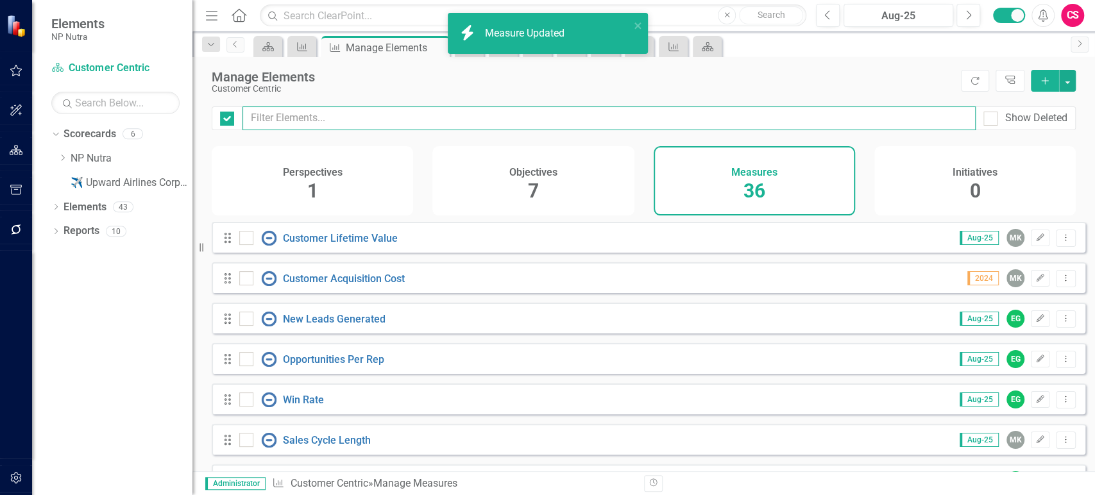
checkbox input "false"
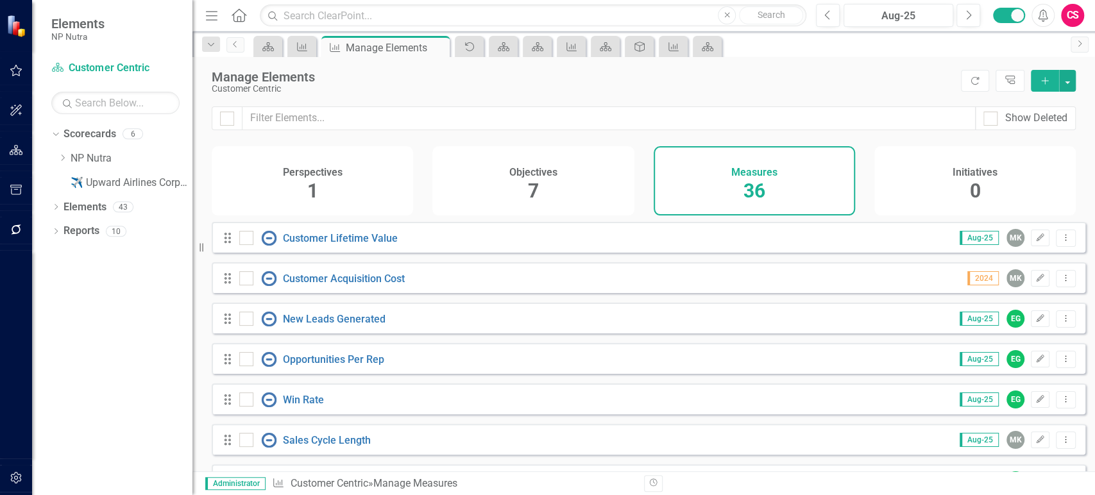
click at [341, 158] on div "Perspectives 1" at bounding box center [312, 180] width 201 height 69
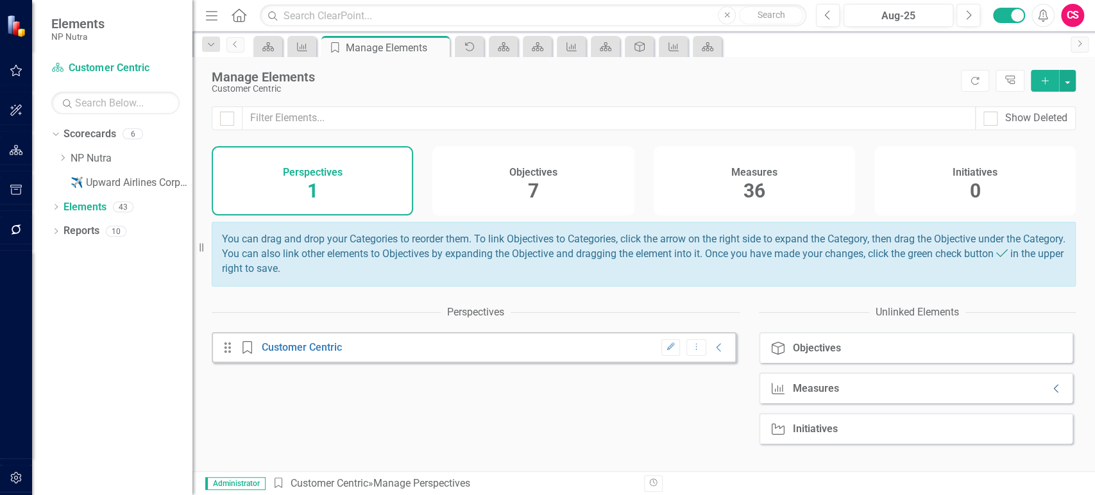
click at [1050, 394] on icon "Collapse" at bounding box center [1056, 388] width 13 height 10
click at [53, 158] on icon "Dropdown" at bounding box center [55, 159] width 9 height 7
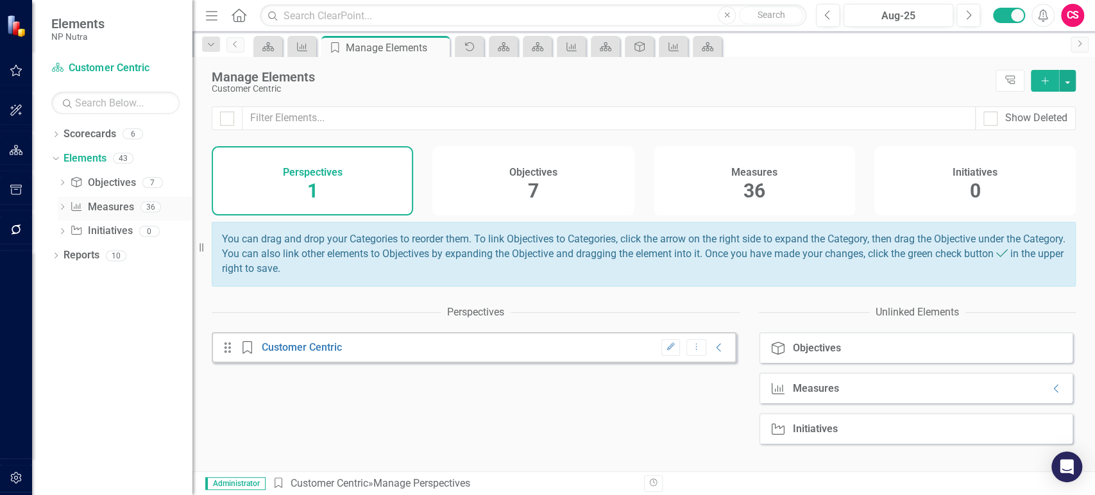
click at [93, 205] on link "Measure Measures" at bounding box center [101, 207] width 63 height 15
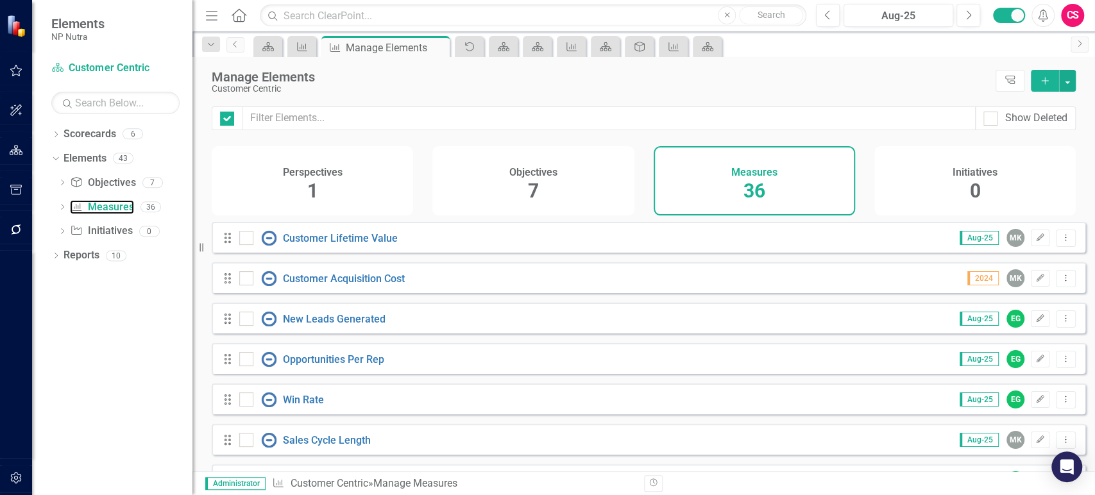
checkbox input "false"
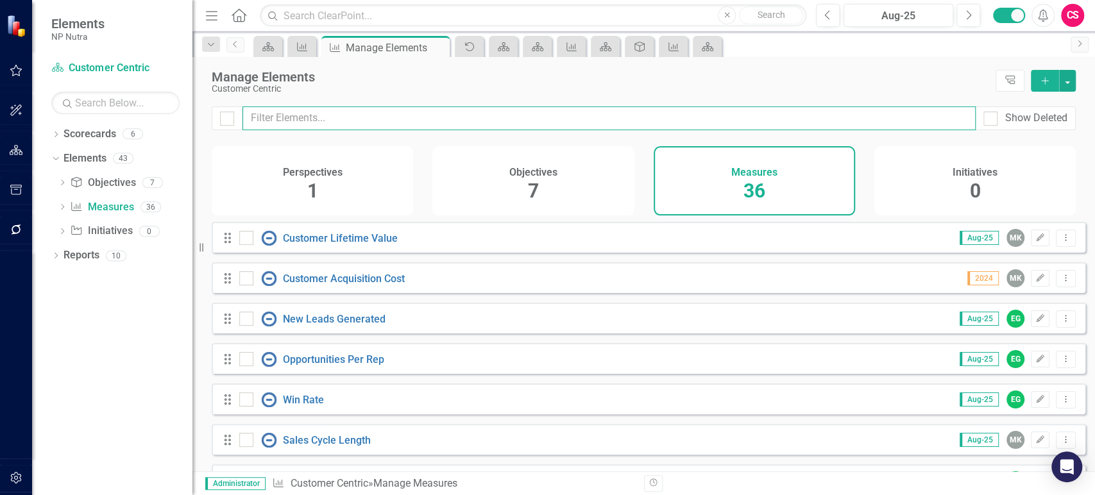
click at [526, 121] on input "text" at bounding box center [608, 118] width 733 height 24
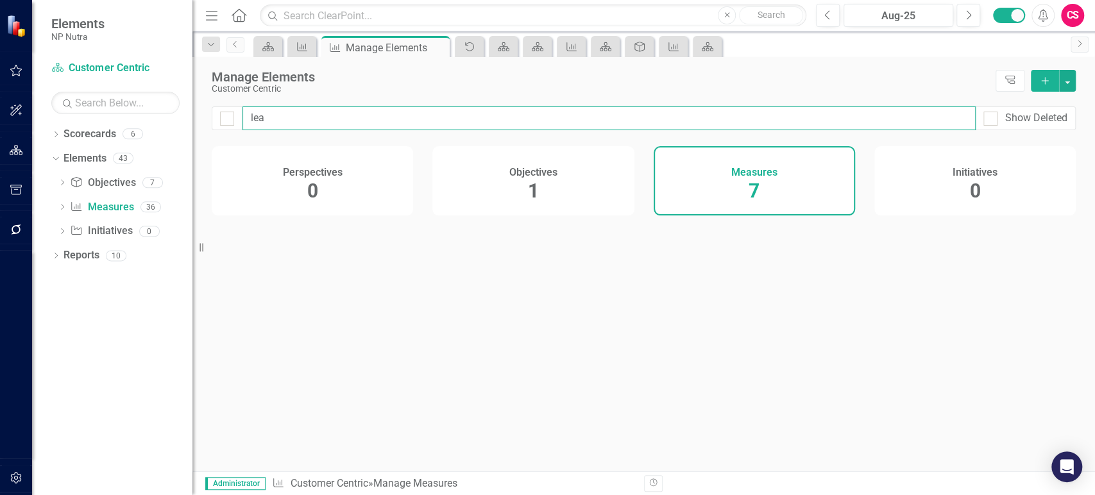
type input "lead"
checkbox input "false"
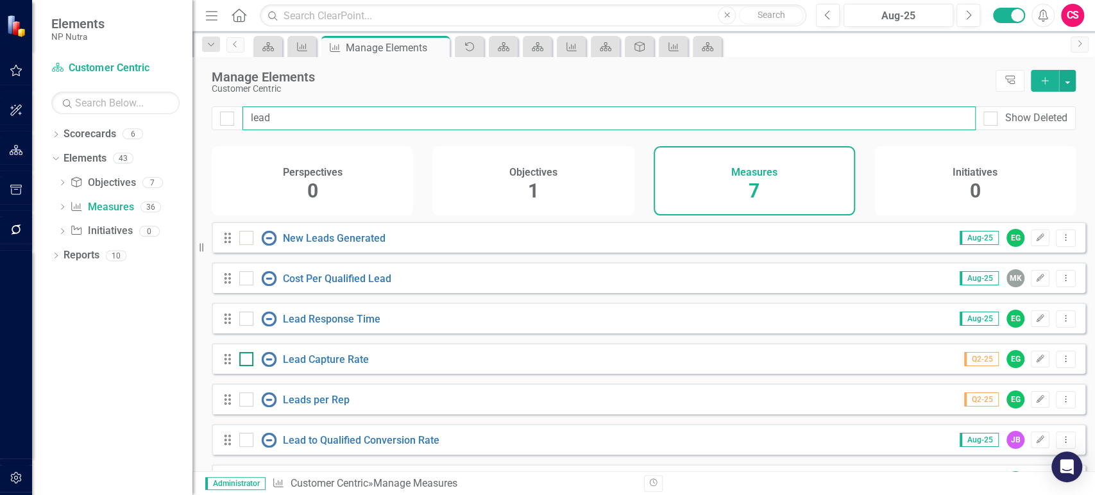
type input "lead"
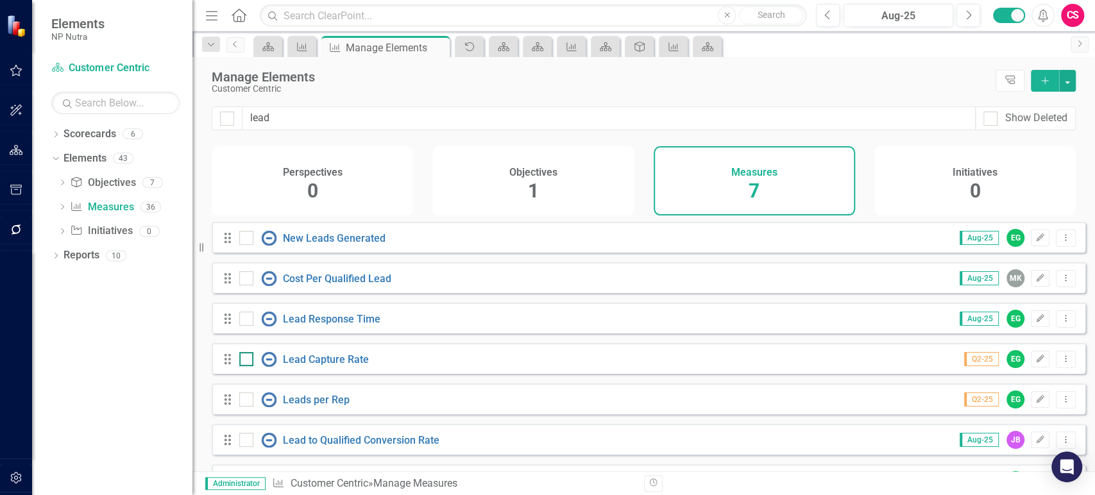
click at [247, 366] on div at bounding box center [246, 359] width 14 height 14
click at [247, 360] on input "checkbox" at bounding box center [243, 356] width 8 height 8
checkbox input "true"
click at [244, 280] on input "checkbox" at bounding box center [243, 275] width 8 height 8
checkbox input "true"
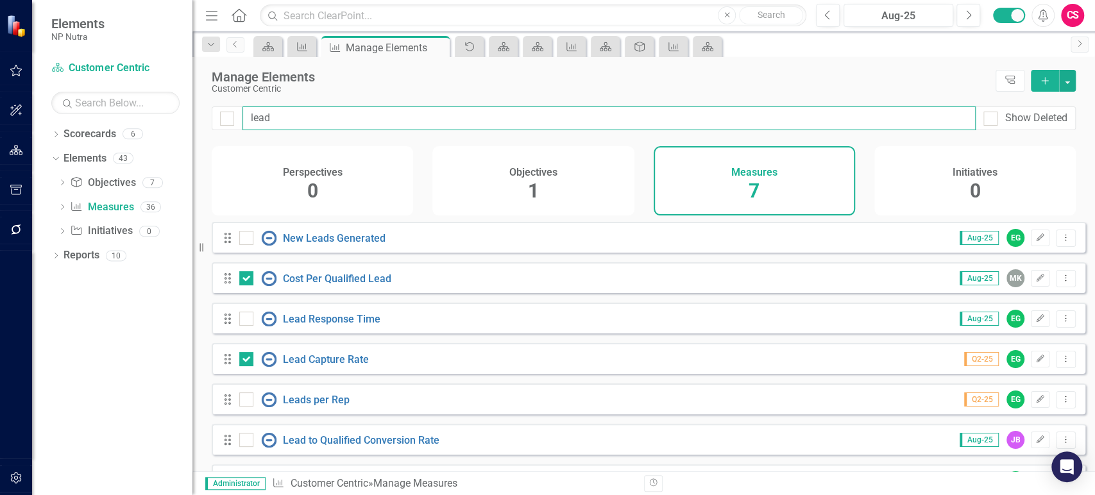
click at [279, 126] on input "lead" at bounding box center [608, 118] width 733 height 24
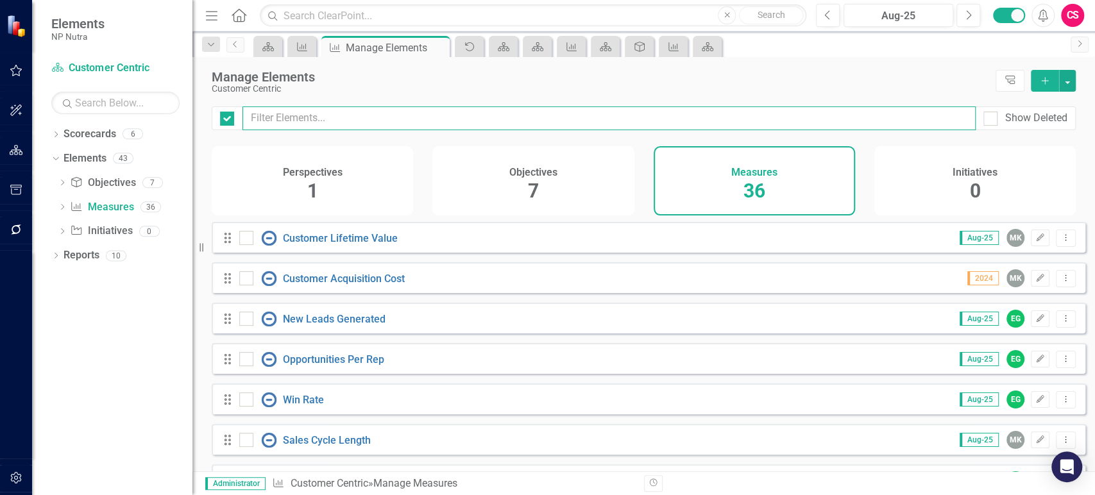
checkbox input "false"
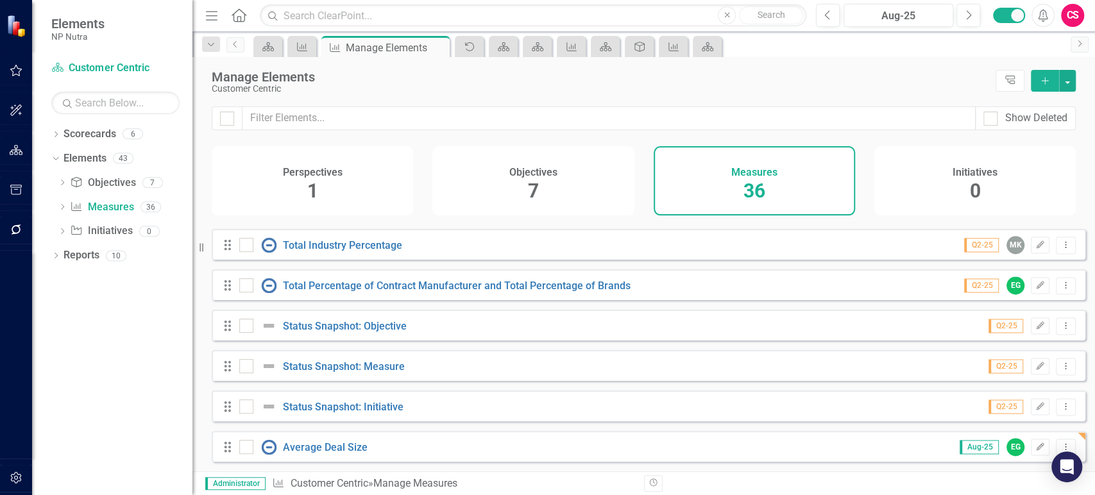
scroll to position [1214, 0]
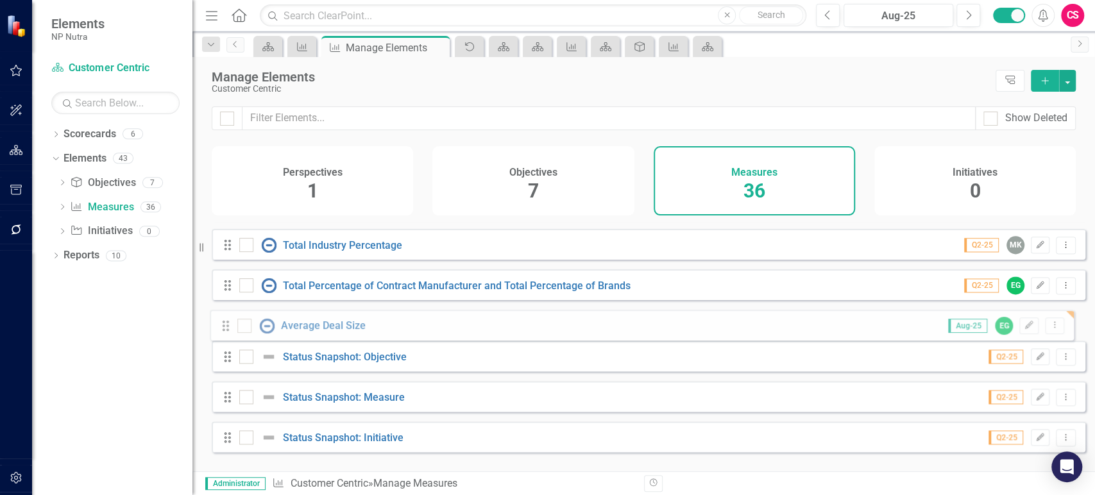
drag, startPoint x: 233, startPoint y: 450, endPoint x: 231, endPoint y: 322, distance: 127.6
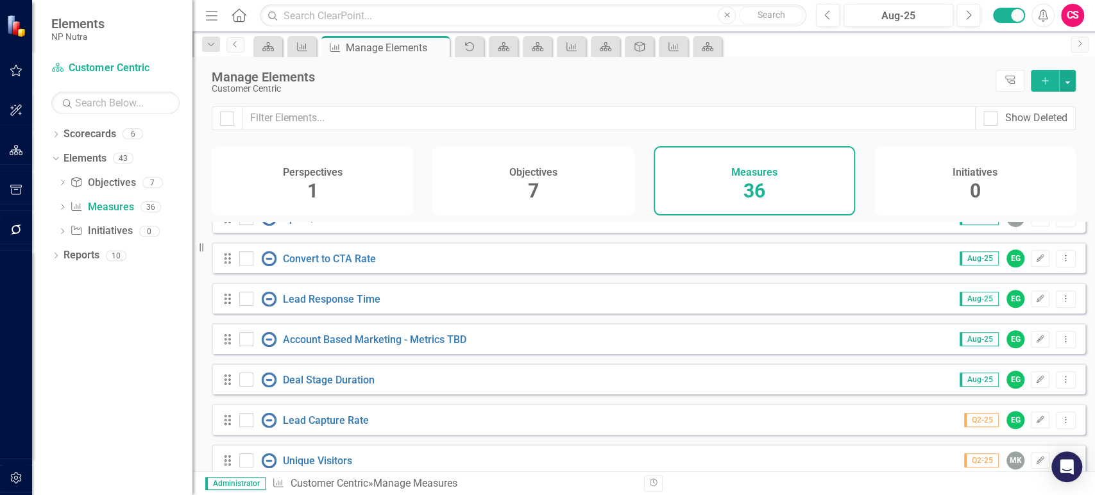
scroll to position [767, 0]
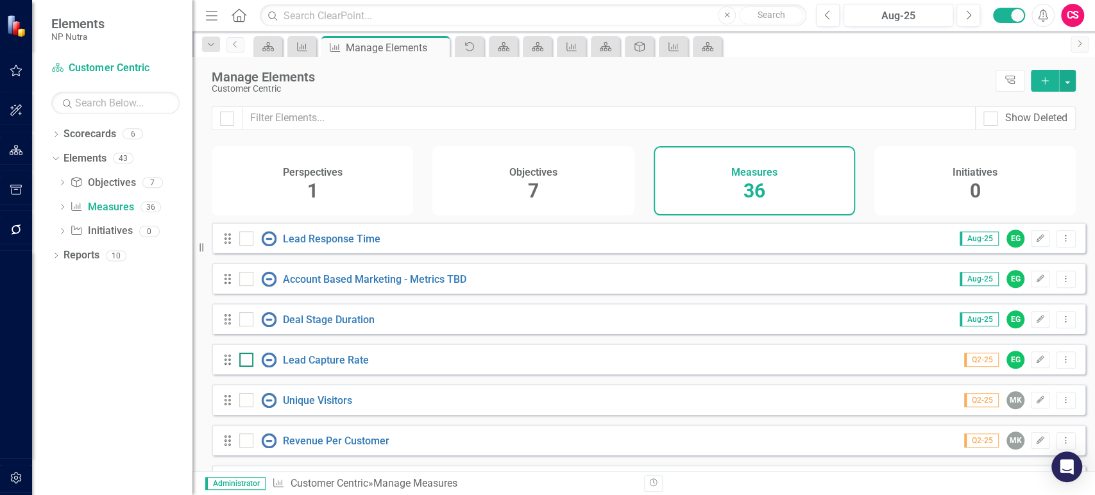
click at [246, 361] on input "checkbox" at bounding box center [243, 357] width 8 height 8
checkbox input "true"
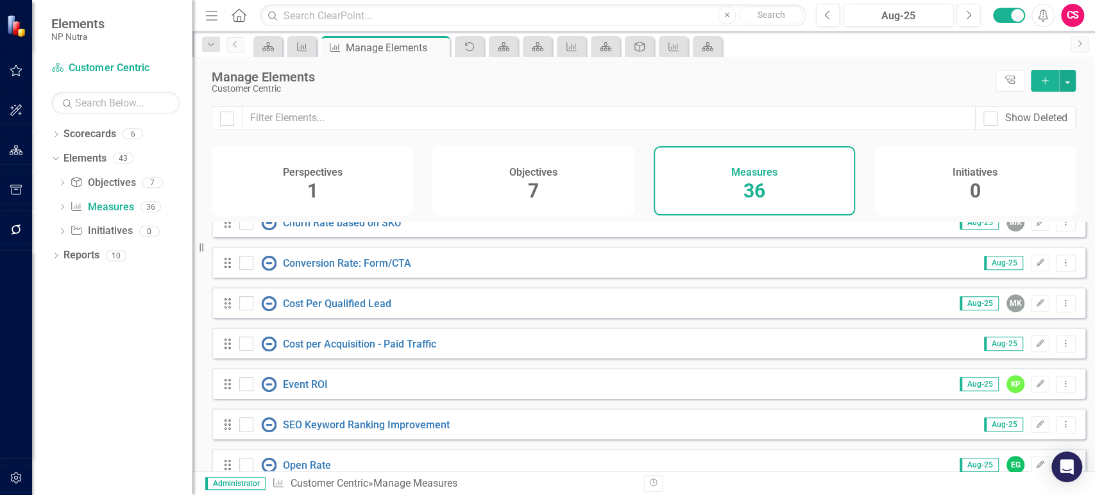
scroll to position [378, 0]
click at [242, 305] on input "checkbox" at bounding box center [243, 301] width 8 height 8
checkbox input "true"
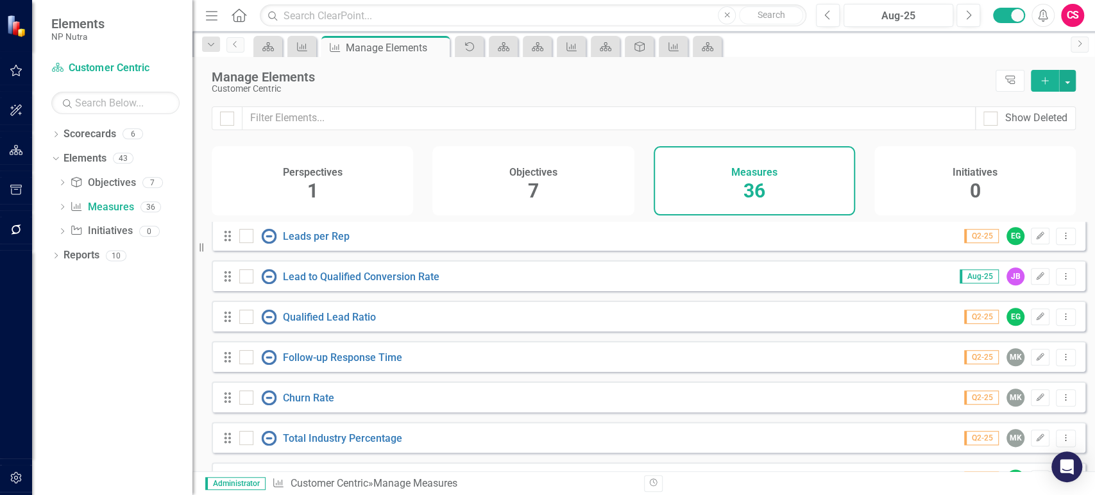
scroll to position [1011, 0]
click at [246, 359] on input "checkbox" at bounding box center [243, 355] width 8 height 8
checkbox input "true"
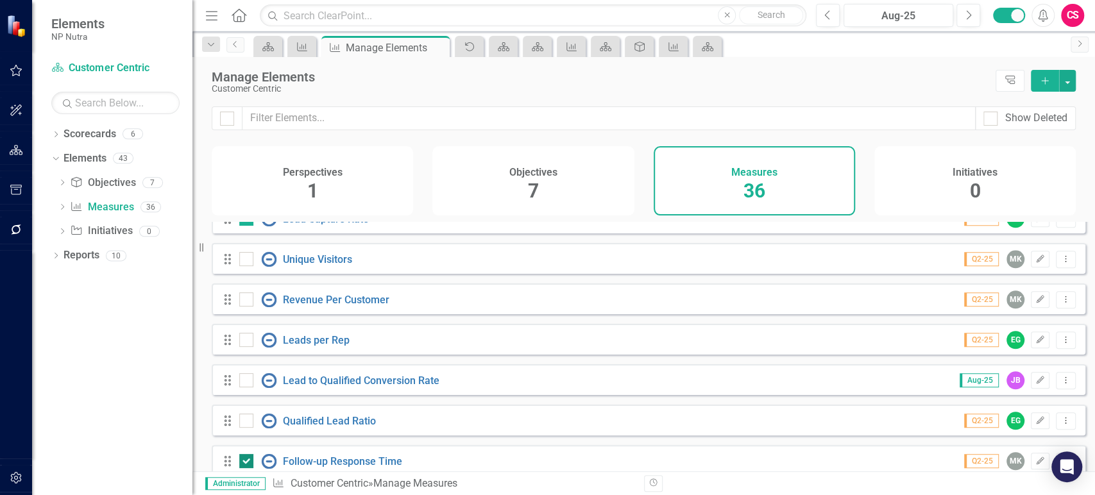
scroll to position [907, 0]
click at [248, 266] on div at bounding box center [246, 260] width 14 height 14
click at [248, 262] on input "checkbox" at bounding box center [243, 257] width 8 height 8
checkbox input "true"
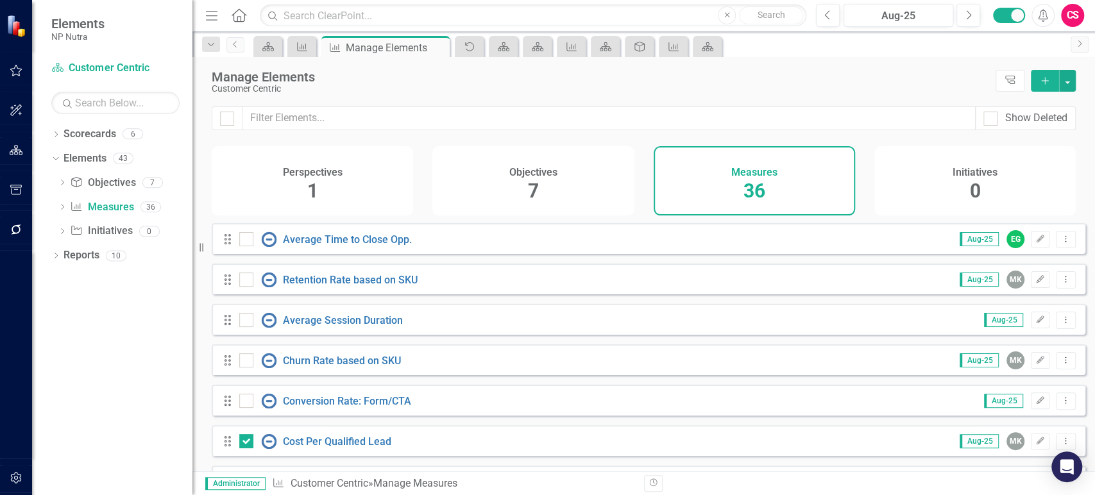
scroll to position [241, 0]
click at [244, 321] on input "checkbox" at bounding box center [243, 317] width 8 height 8
checkbox input "true"
click at [248, 408] on div at bounding box center [246, 401] width 14 height 14
click at [248, 402] on input "checkbox" at bounding box center [243, 398] width 8 height 8
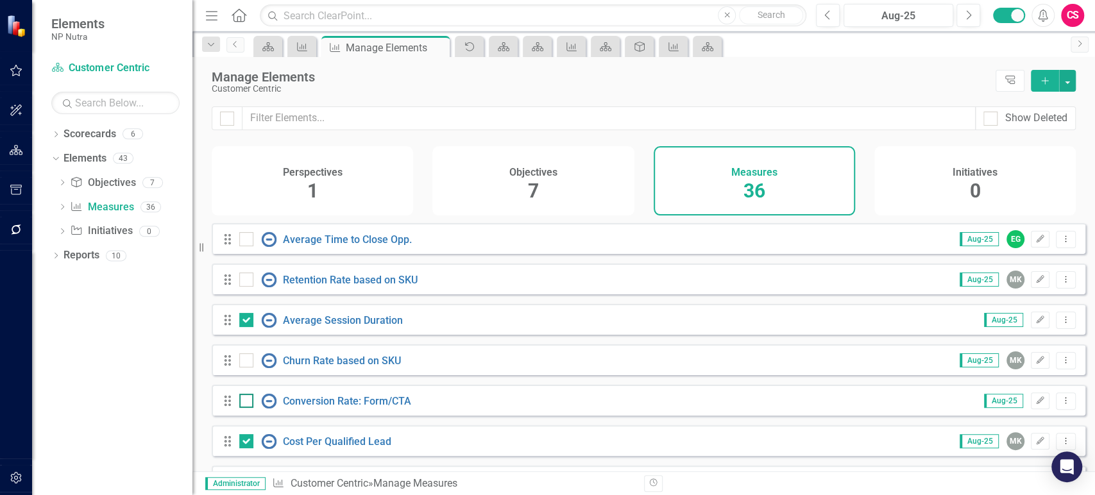
checkbox input "true"
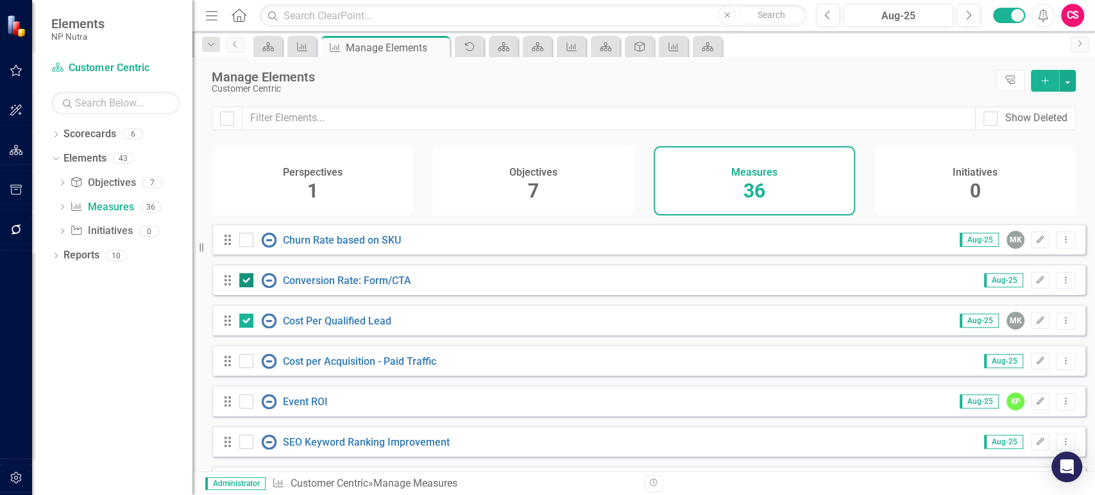
scroll to position [380, 0]
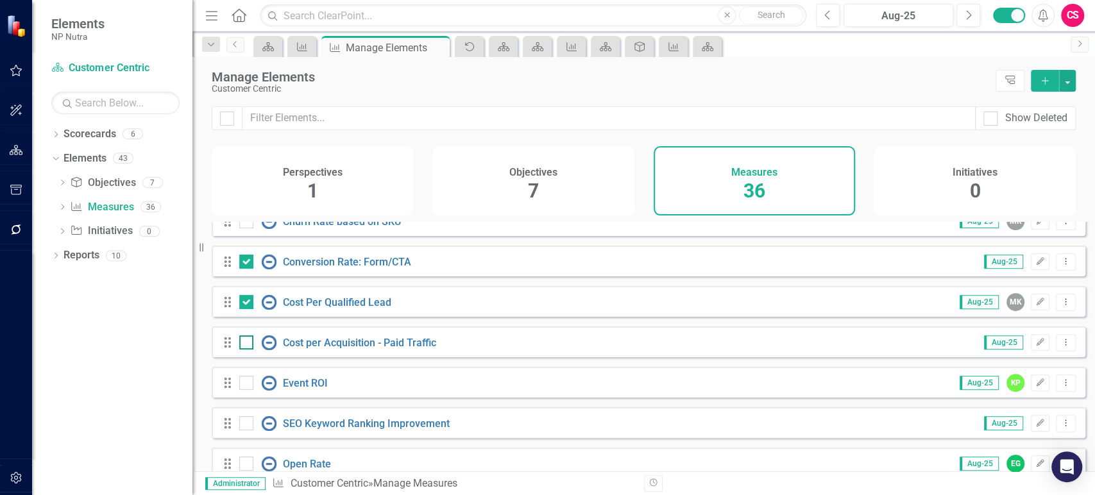
click at [250, 349] on div at bounding box center [246, 342] width 14 height 14
click at [248, 344] on input "checkbox" at bounding box center [243, 339] width 8 height 8
checkbox input "true"
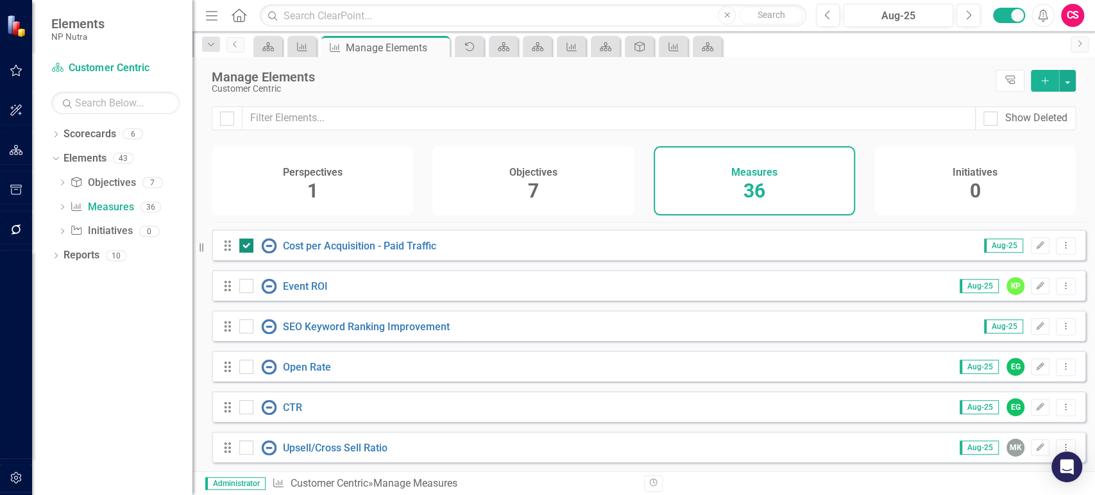
scroll to position [476, 0]
click at [245, 326] on div "Drag SEO Keyword Ranking Improvement Aug-25 Edit Dropdown Menu" at bounding box center [648, 326] width 873 height 31
click at [246, 328] on input "checkbox" at bounding box center [243, 324] width 8 height 8
checkbox input "true"
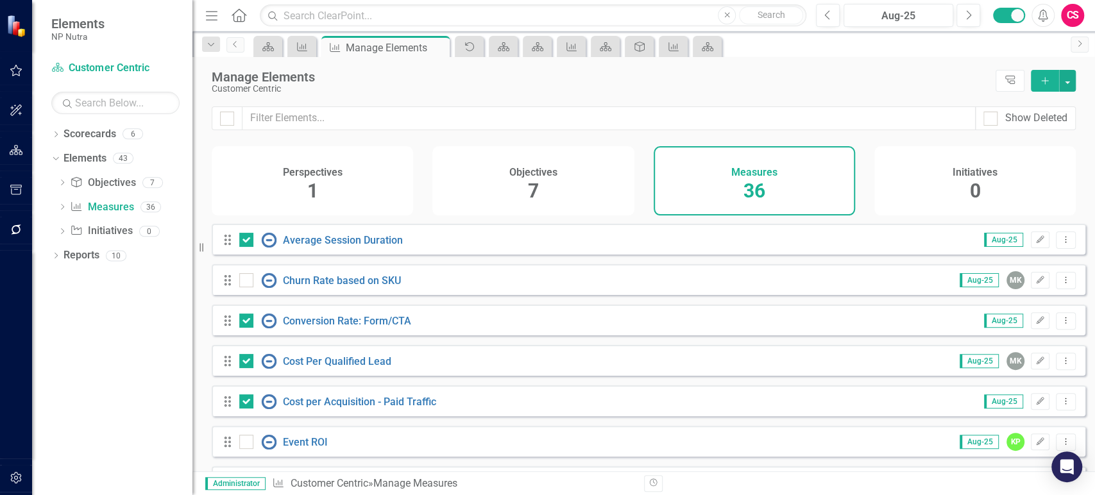
scroll to position [316, 0]
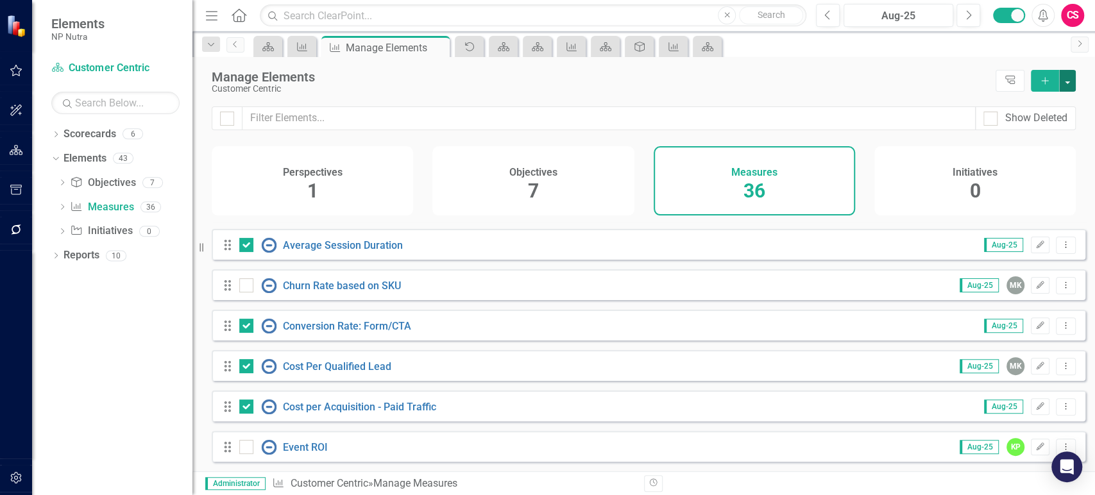
click at [1072, 85] on button "button" at bounding box center [1067, 81] width 17 height 22
click at [1025, 155] on link "Edit Multiple Edit Multiple" at bounding box center [1023, 152] width 101 height 24
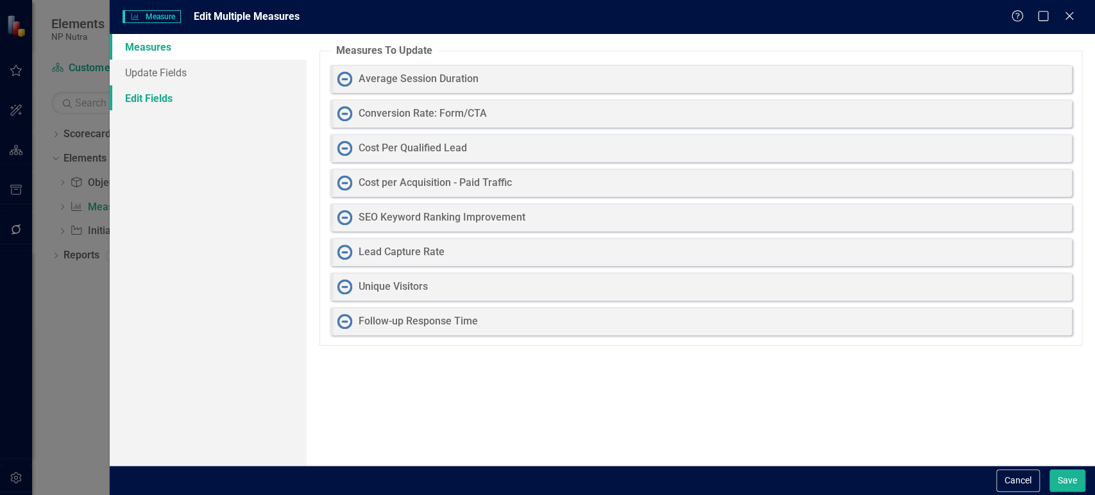
click at [240, 101] on link "Edit Fields" at bounding box center [208, 98] width 197 height 26
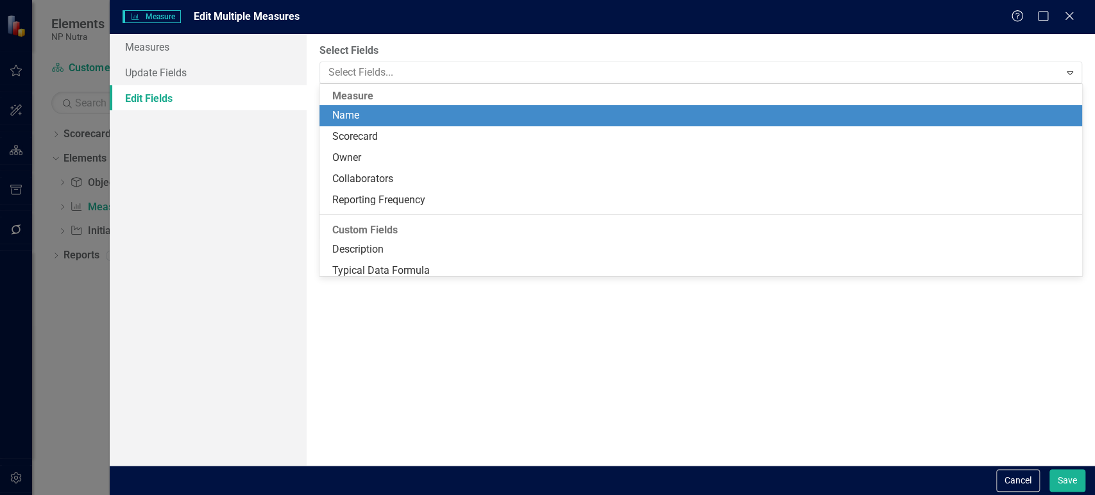
click at [385, 157] on div "Owner" at bounding box center [703, 158] width 742 height 15
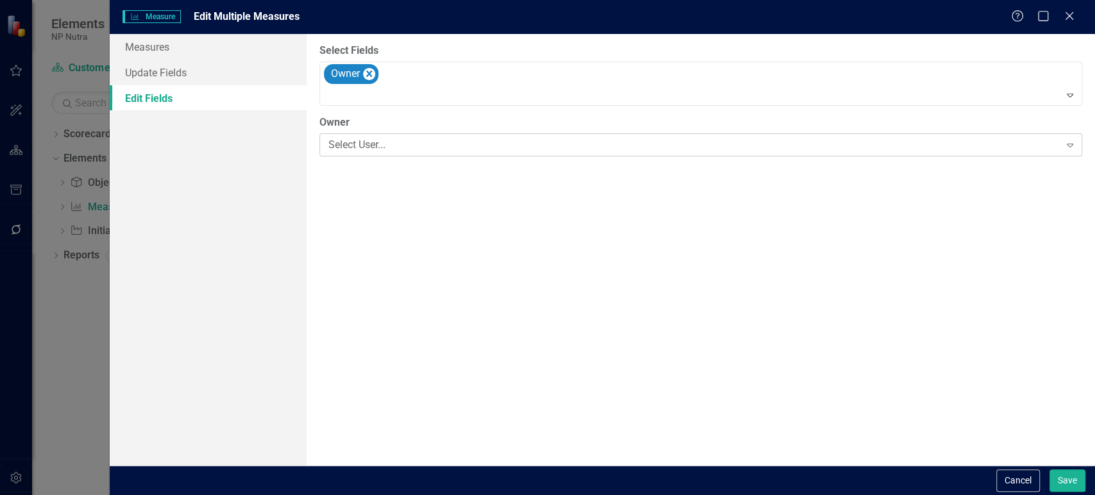
click at [398, 138] on div "Select User..." at bounding box center [693, 145] width 731 height 15
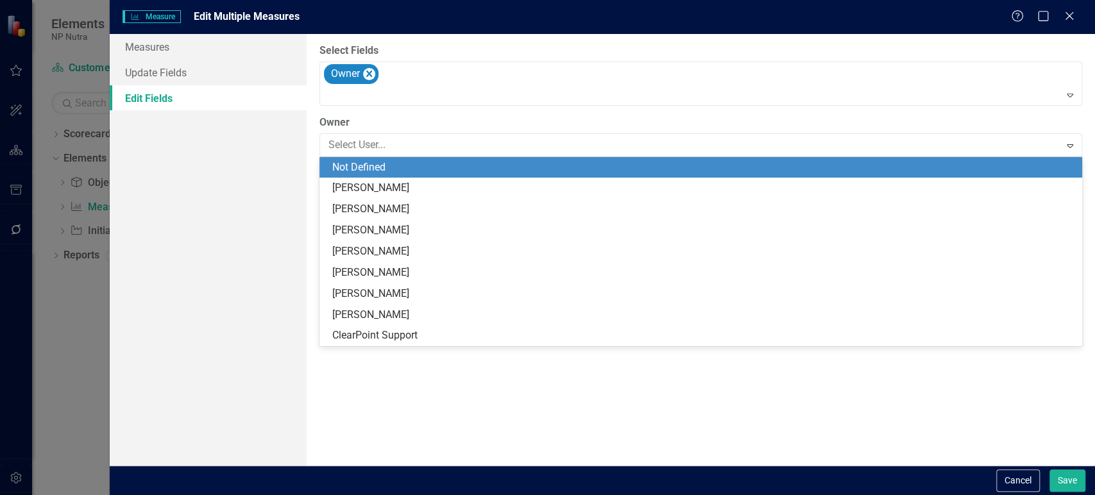
click at [391, 161] on div "Not Defined" at bounding box center [703, 167] width 742 height 15
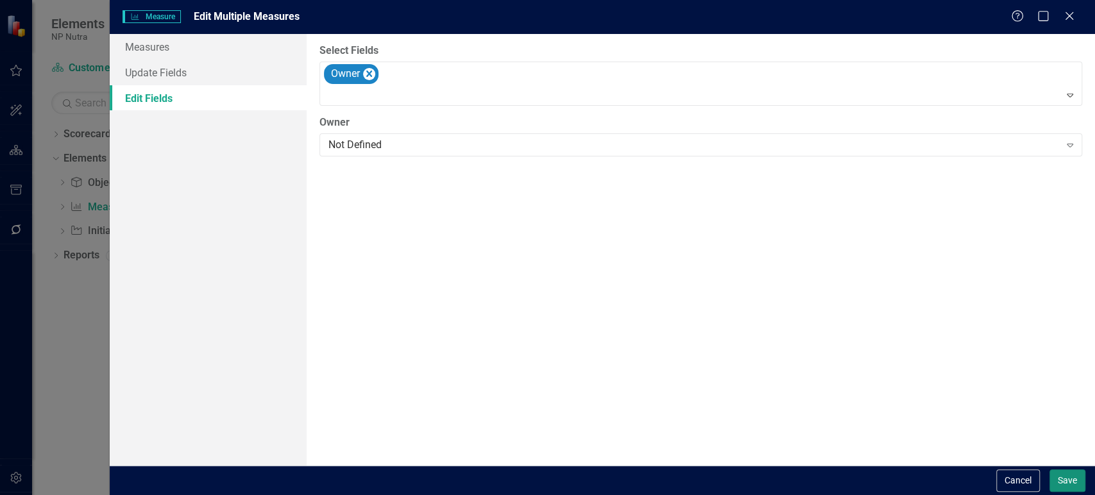
click at [1067, 480] on button "Save" at bounding box center [1067, 480] width 36 height 22
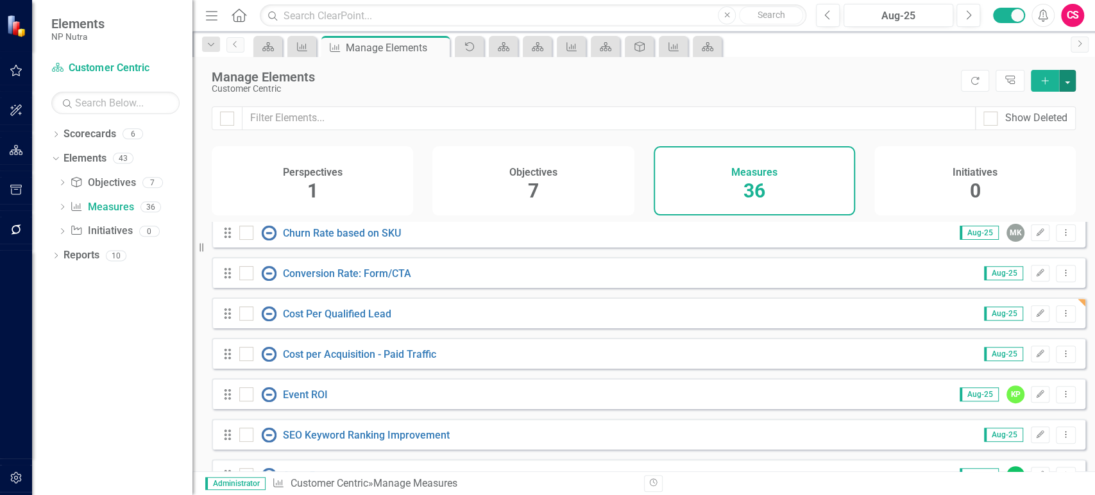
scroll to position [424, 0]
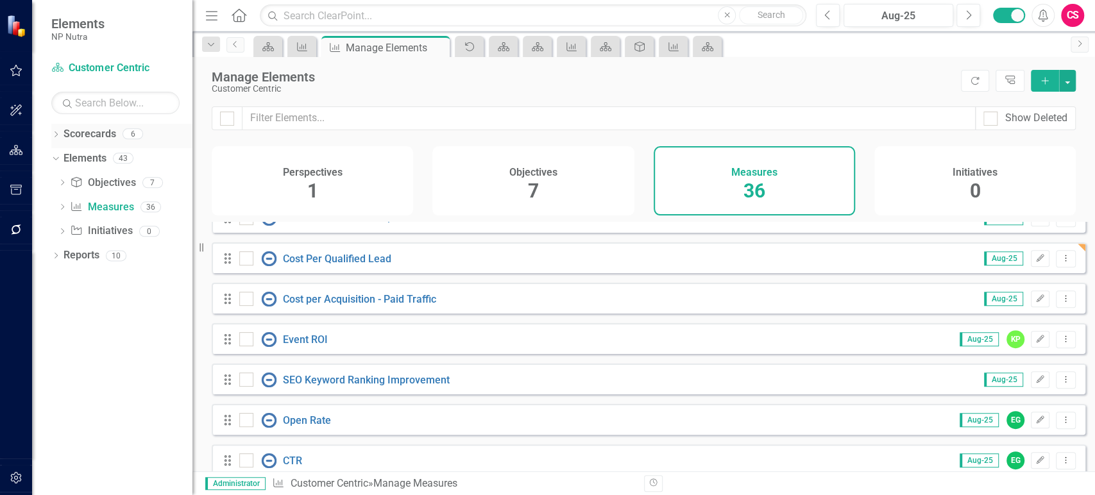
click at [56, 137] on icon "Dropdown" at bounding box center [55, 135] width 9 height 7
click at [64, 156] on icon "Dropdown" at bounding box center [63, 158] width 10 height 8
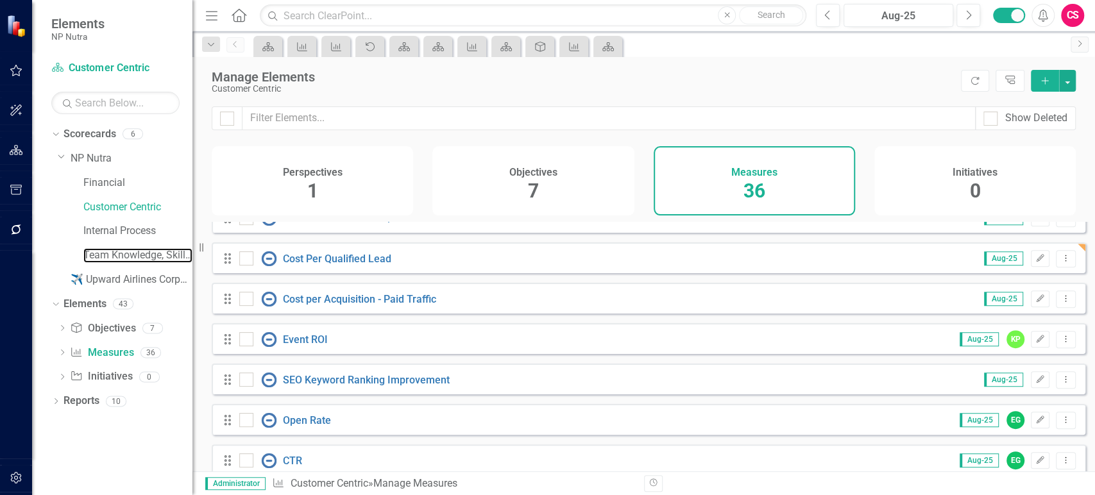
drag, startPoint x: 111, startPoint y: 247, endPoint x: 25, endPoint y: 240, distance: 86.2
click at [111, 249] on link "Team Knowledge, Skills and Ability" at bounding box center [137, 255] width 109 height 15
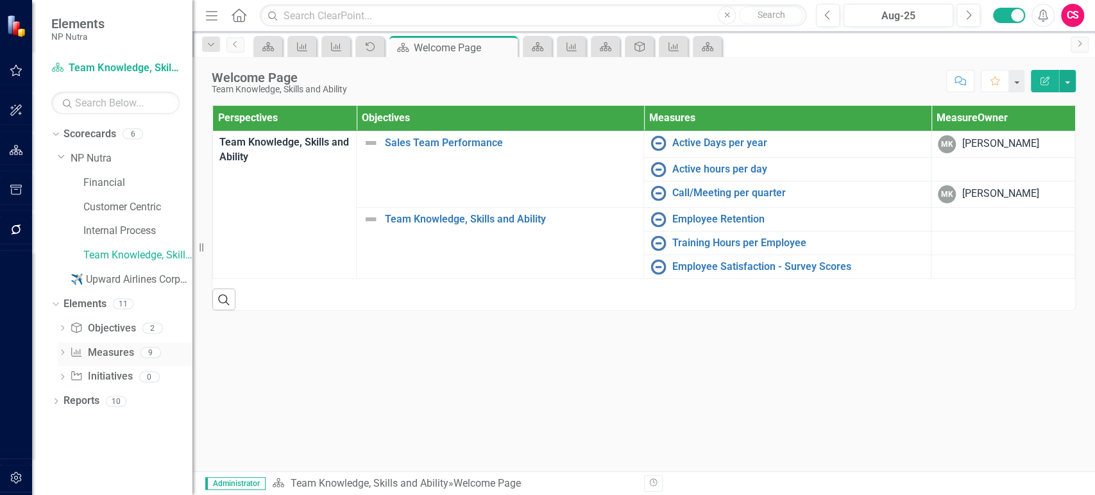
click at [109, 350] on link "Measure Measures" at bounding box center [101, 353] width 63 height 15
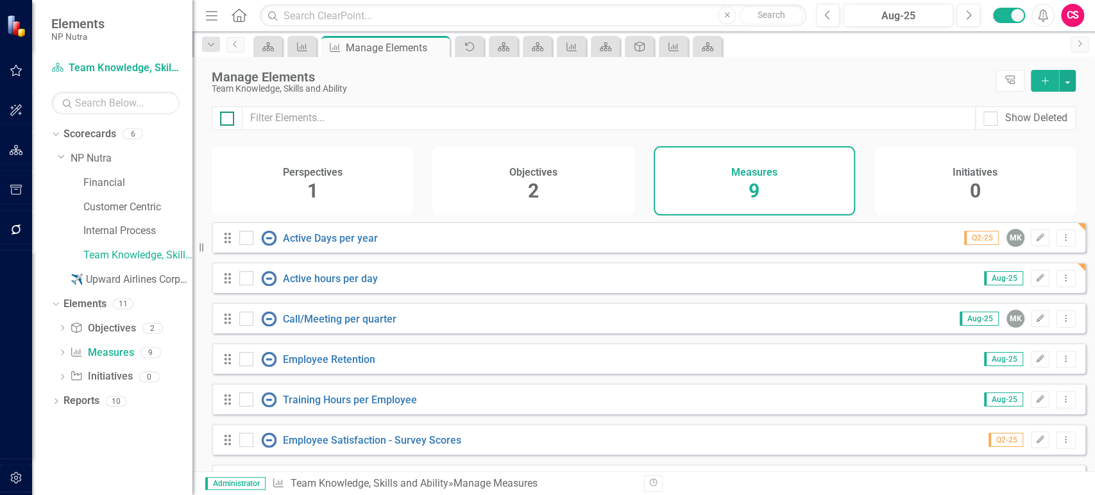
click at [221, 121] on div at bounding box center [227, 119] width 14 height 14
click at [221, 120] on input "checkbox" at bounding box center [224, 116] width 8 height 8
checkbox input "true"
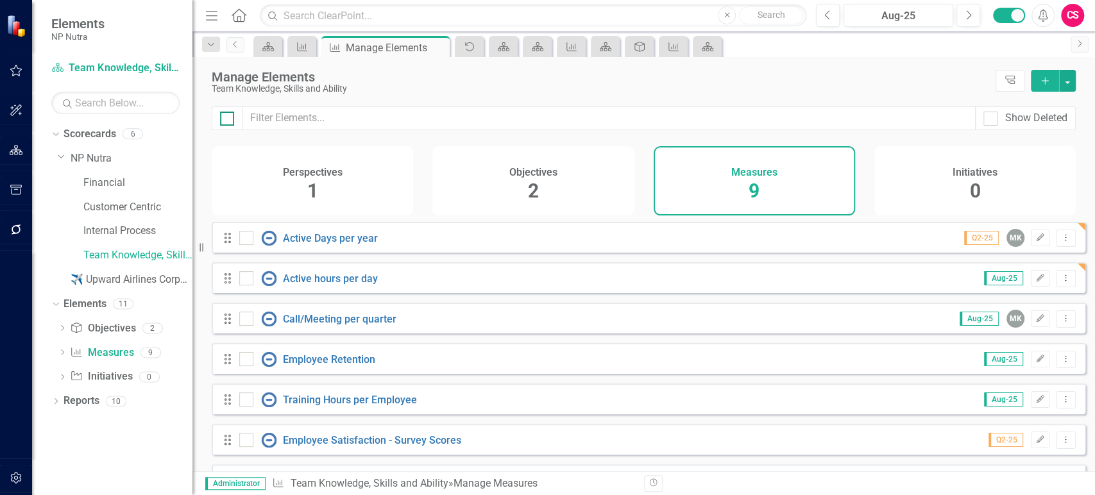
checkbox input "true"
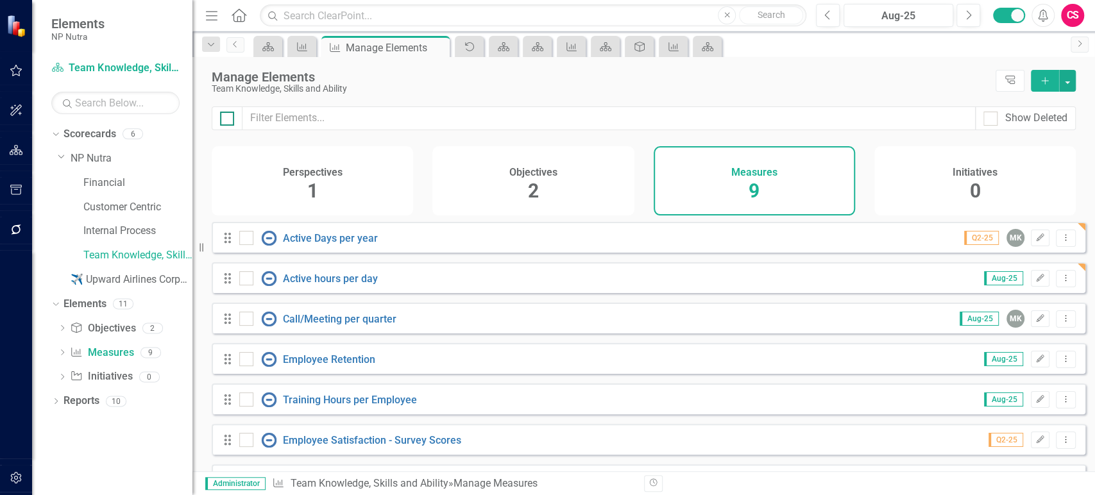
checkbox input "true"
click at [1072, 85] on button "button" at bounding box center [1067, 81] width 17 height 22
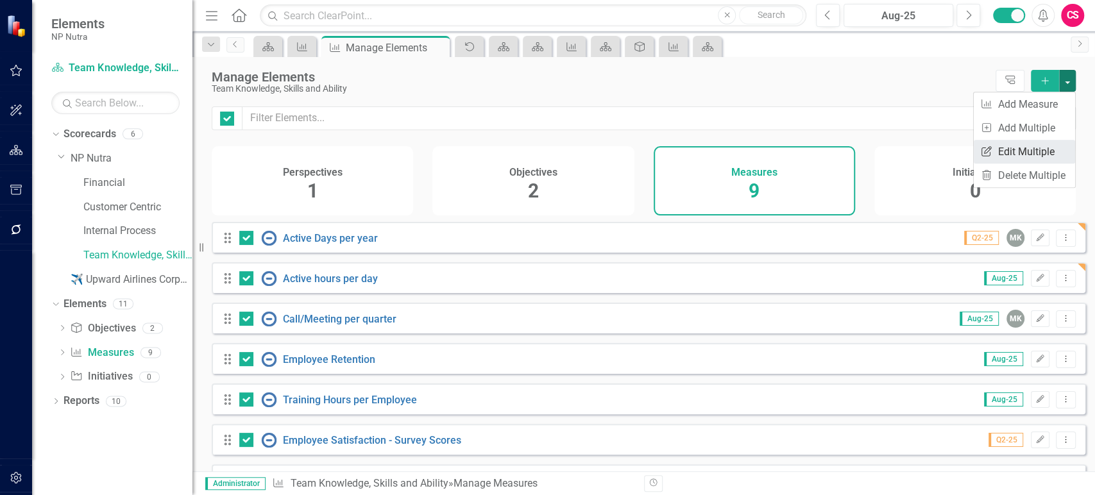
click at [1012, 152] on link "Edit Multiple Edit Multiple" at bounding box center [1023, 152] width 101 height 24
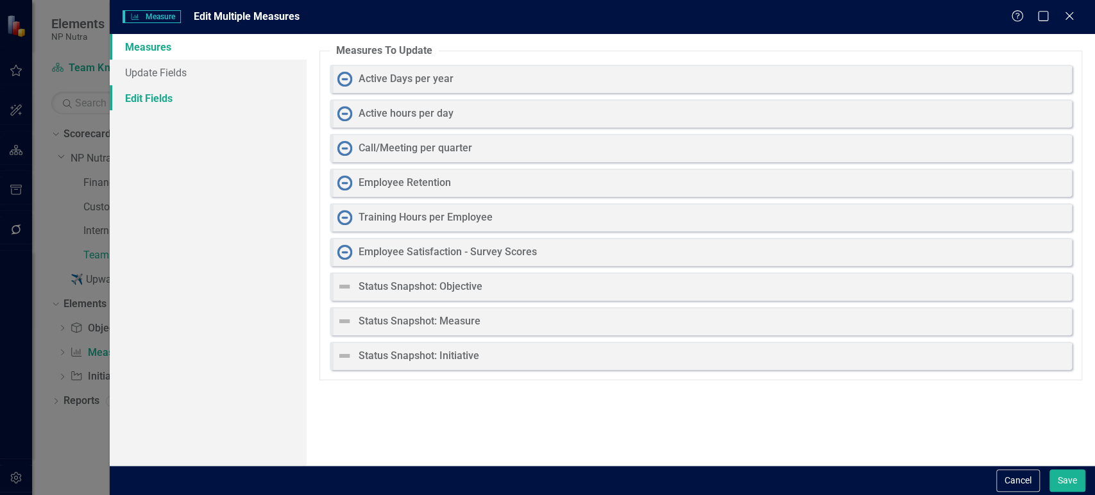
click at [276, 97] on link "Edit Fields" at bounding box center [208, 98] width 197 height 26
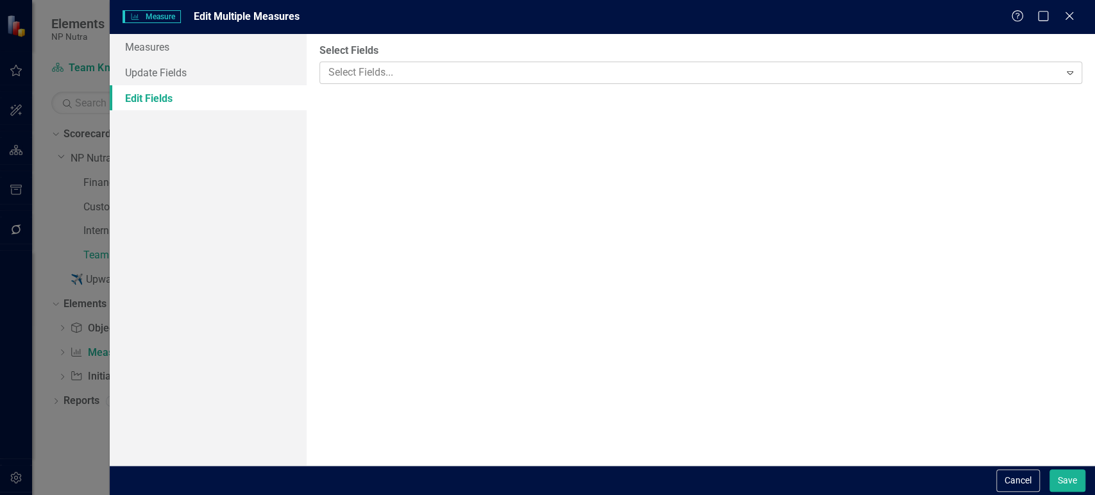
click at [455, 80] on div at bounding box center [691, 72] width 736 height 17
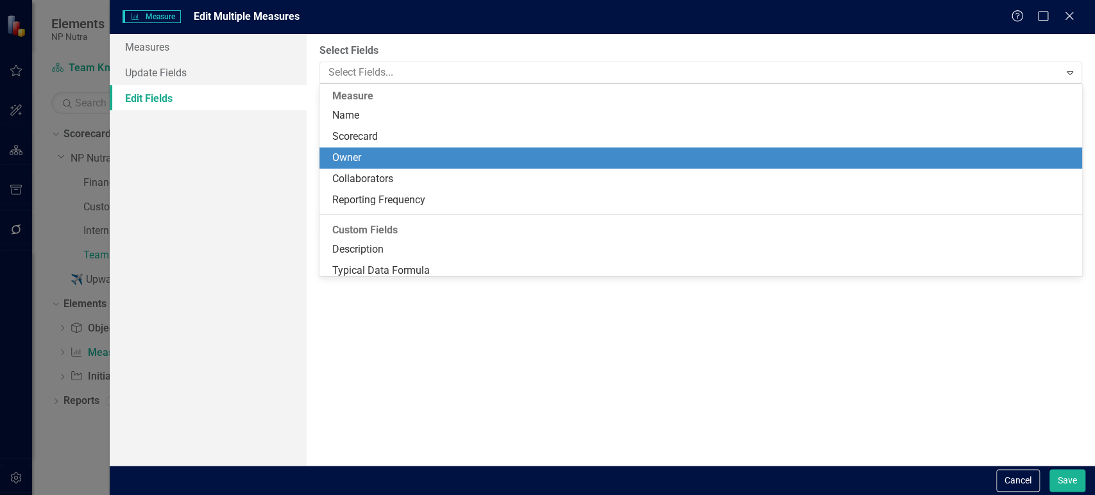
click at [371, 160] on div "Owner" at bounding box center [703, 158] width 742 height 15
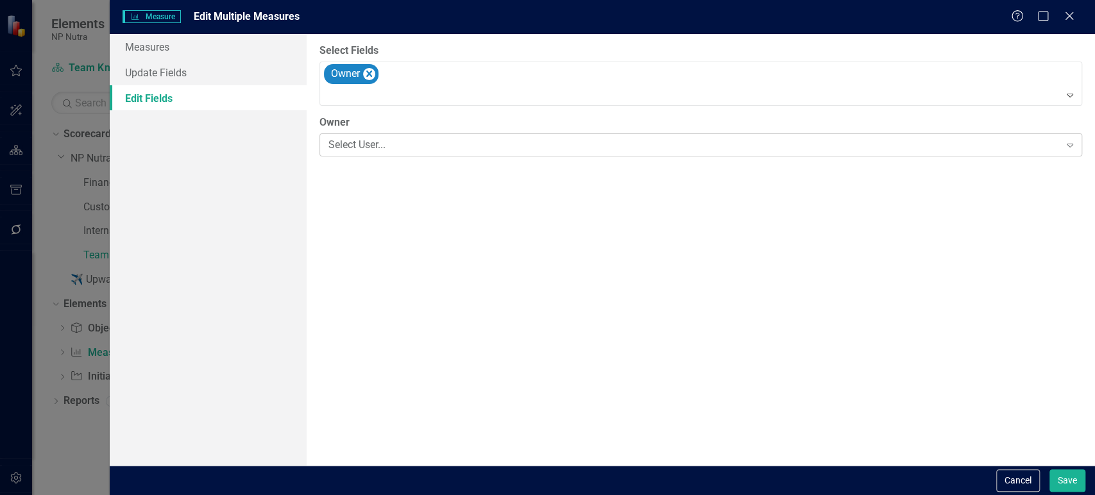
click at [385, 149] on div "Select User..." at bounding box center [693, 145] width 731 height 15
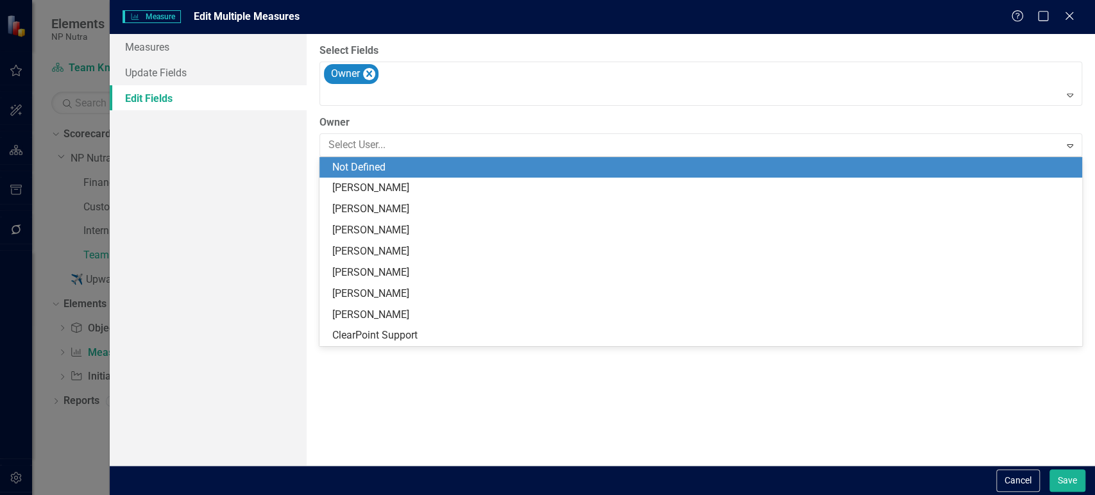
click at [382, 169] on div "Not Defined" at bounding box center [703, 167] width 742 height 15
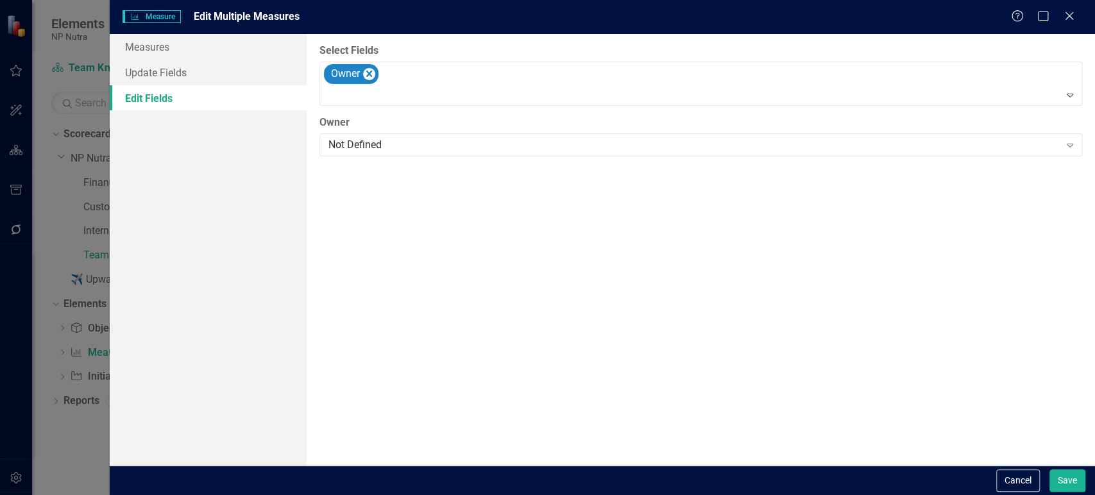
click at [1064, 467] on div "Cancel Save" at bounding box center [602, 480] width 985 height 29
click at [1062, 478] on button "Save" at bounding box center [1067, 480] width 36 height 22
checkbox input "false"
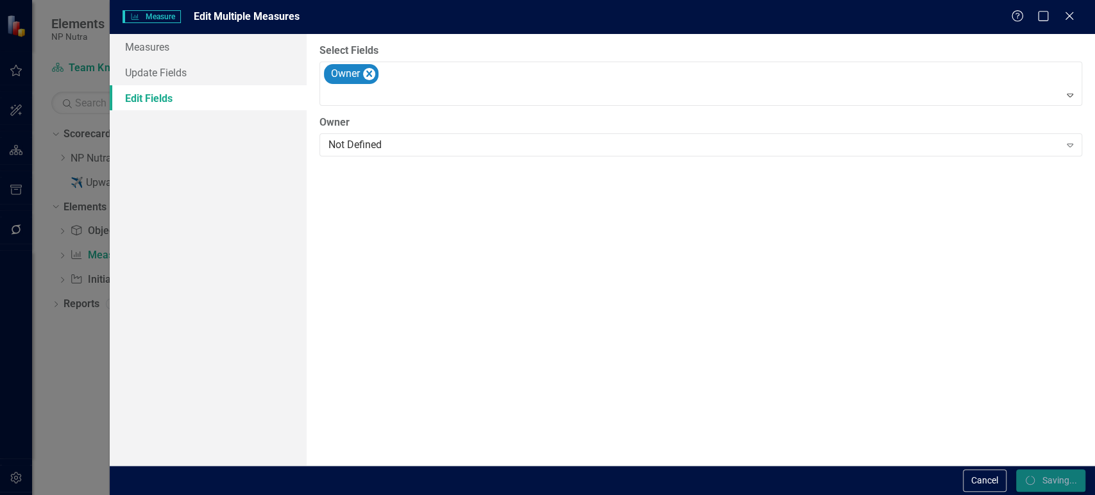
checkbox input "false"
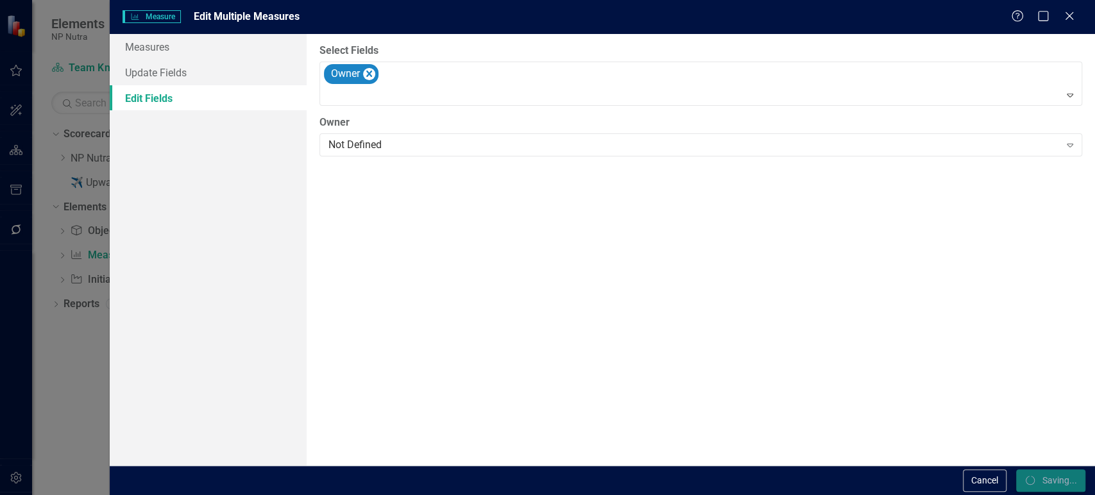
checkbox input "false"
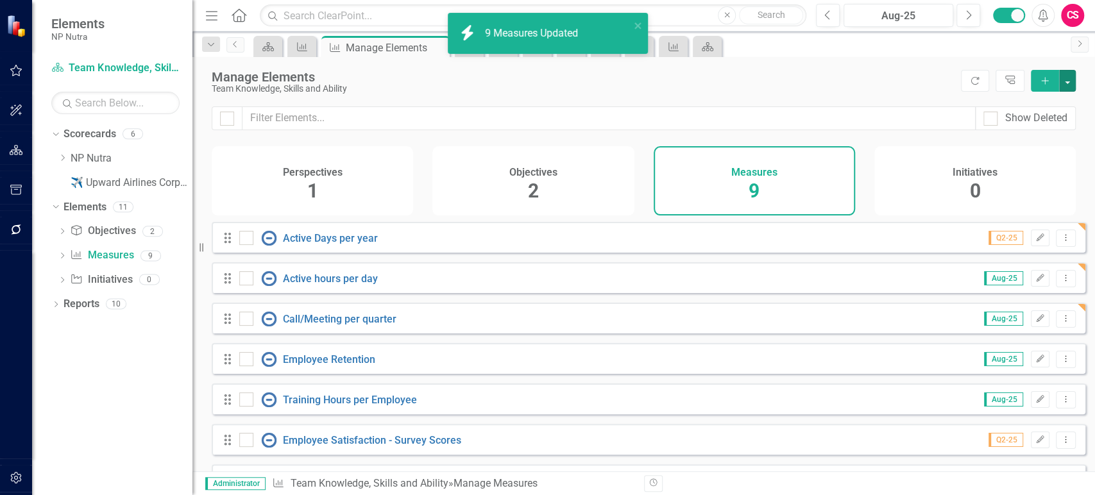
checkbox input "false"
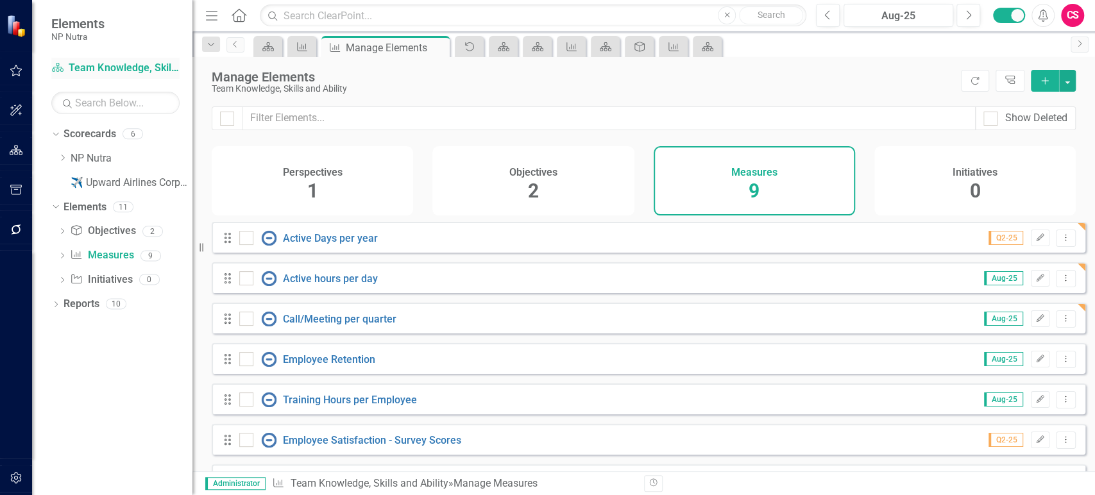
click at [105, 64] on link "Scorecard Team Knowledge, Skills and Ability" at bounding box center [115, 68] width 128 height 15
